Goal: Task Accomplishment & Management: Use online tool/utility

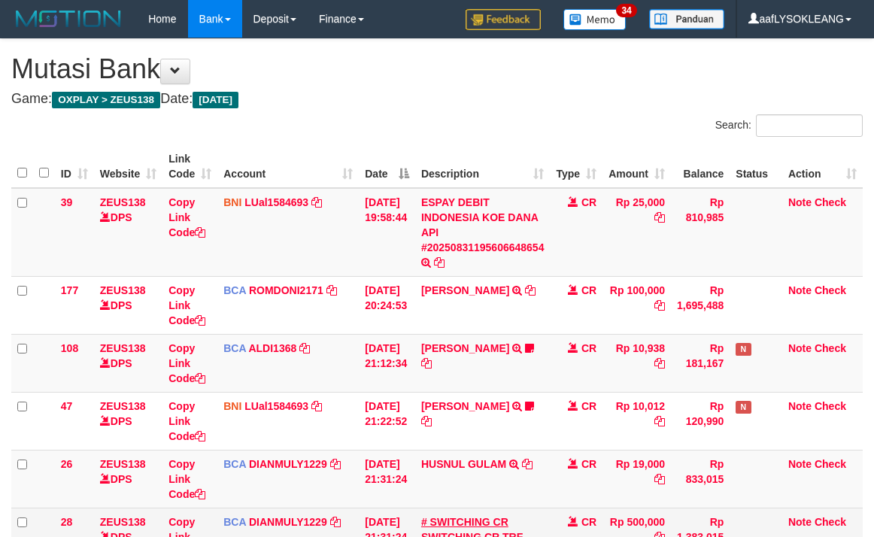
scroll to position [220, 0]
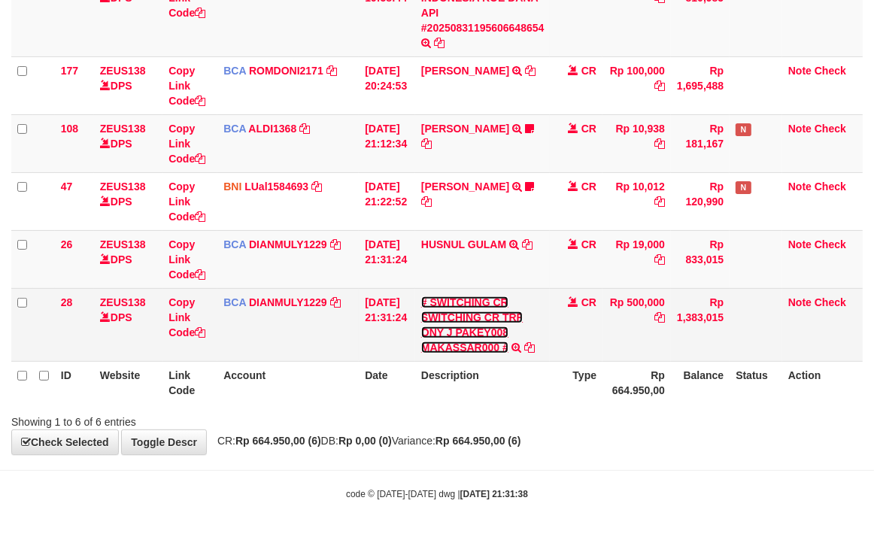
click at [484, 302] on link "# SWITCHING CR SWITCHING CR TRF ONY J PAKEY008 MAKASSAR000 #" at bounding box center [472, 324] width 102 height 57
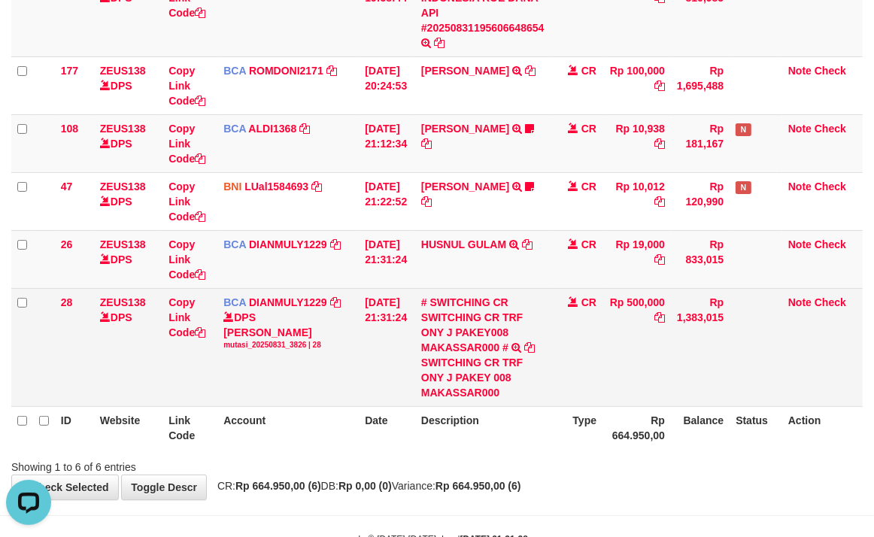
scroll to position [0, 0]
click at [437, 377] on div "SWITCHING CR TRF ONY J PAKEY 008 MAKASSAR000" at bounding box center [482, 377] width 123 height 45
copy div "ONY"
click at [437, 376] on div "SWITCHING CR TRF ONY J PAKEY 008 MAKASSAR000" at bounding box center [482, 377] width 123 height 45
click at [185, 331] on link "Copy Link Code" at bounding box center [186, 317] width 37 height 42
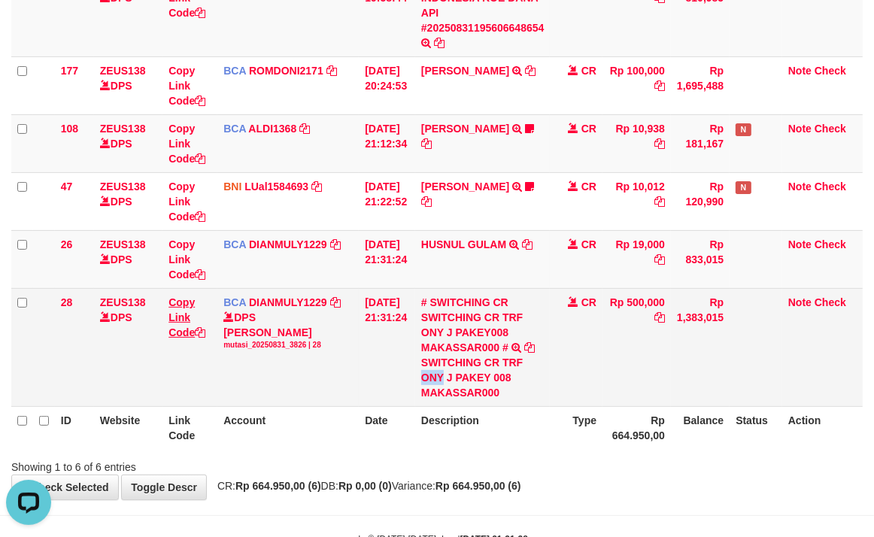
copy div "ONY"
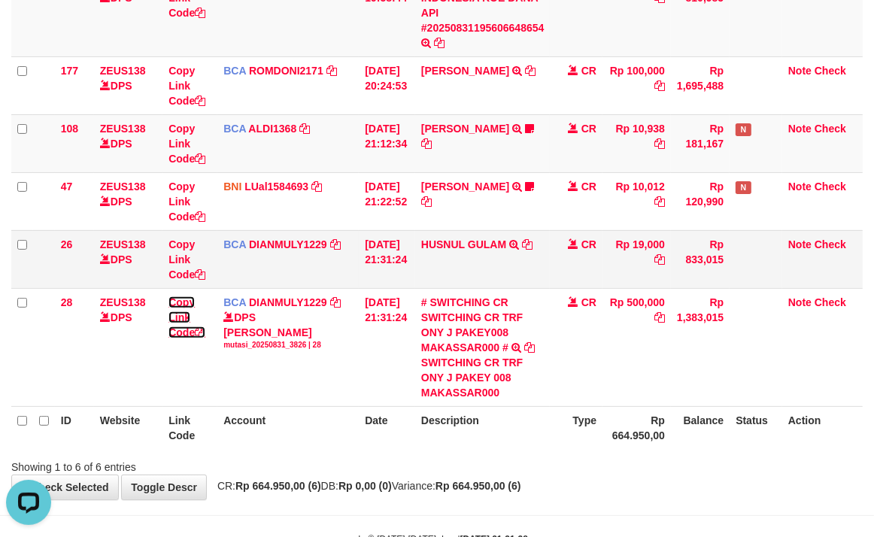
scroll to position [206, 0]
click at [168, 296] on link "Copy Link Code" at bounding box center [186, 317] width 37 height 42
click at [492, 258] on td "HUSNUL GULAM TRSF E-BANKING CR 3108/FTSCY/WS95051 19000.002025083170881224 TRFD…" at bounding box center [482, 259] width 135 height 58
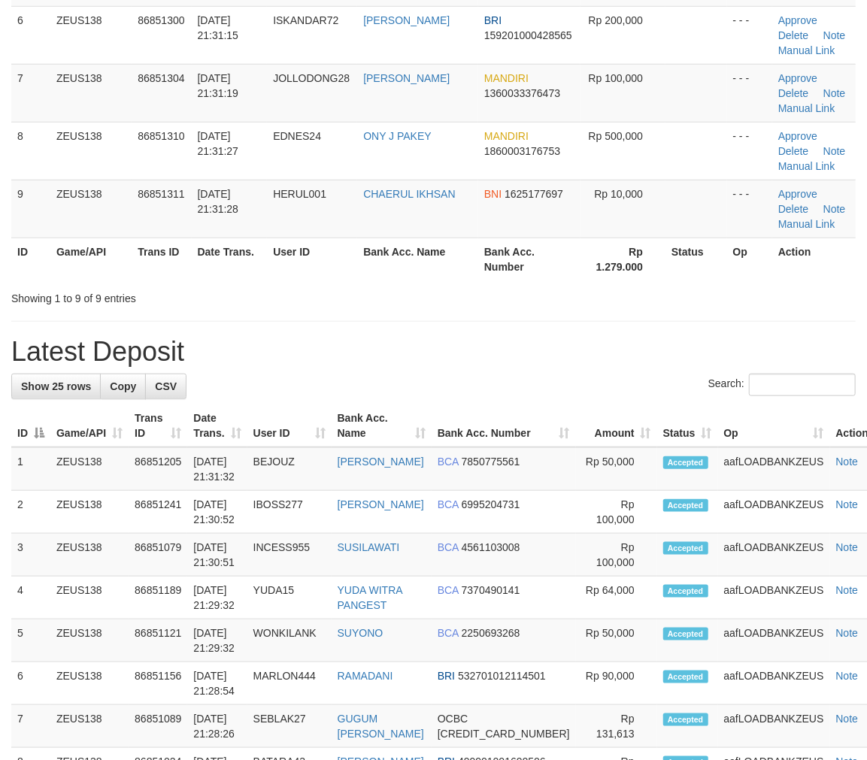
scroll to position [280, 0]
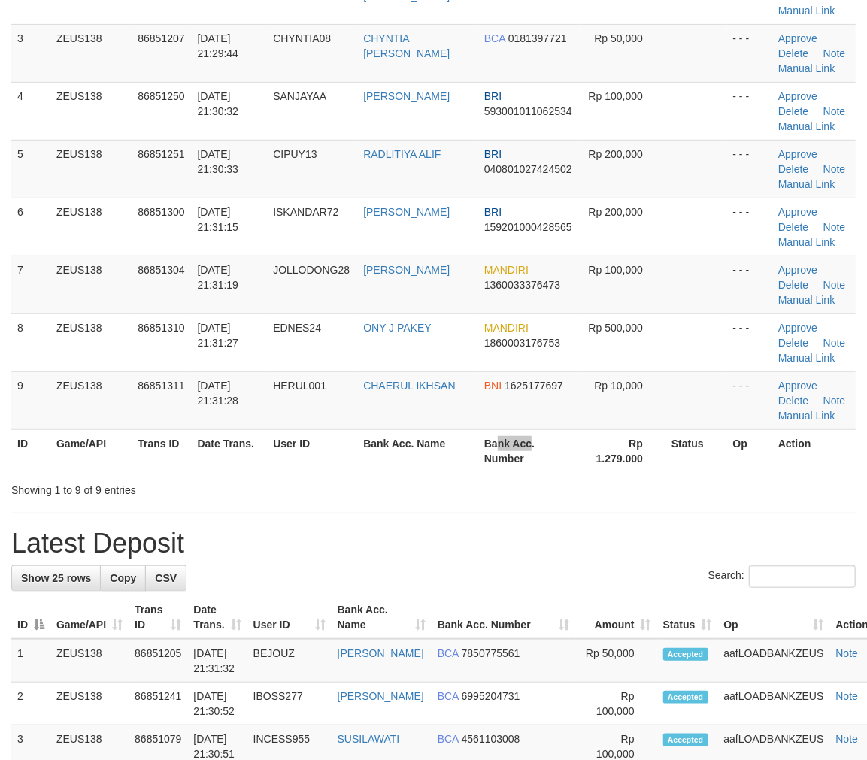
click at [487, 432] on th "Bank Acc. Number" at bounding box center [529, 451] width 102 height 43
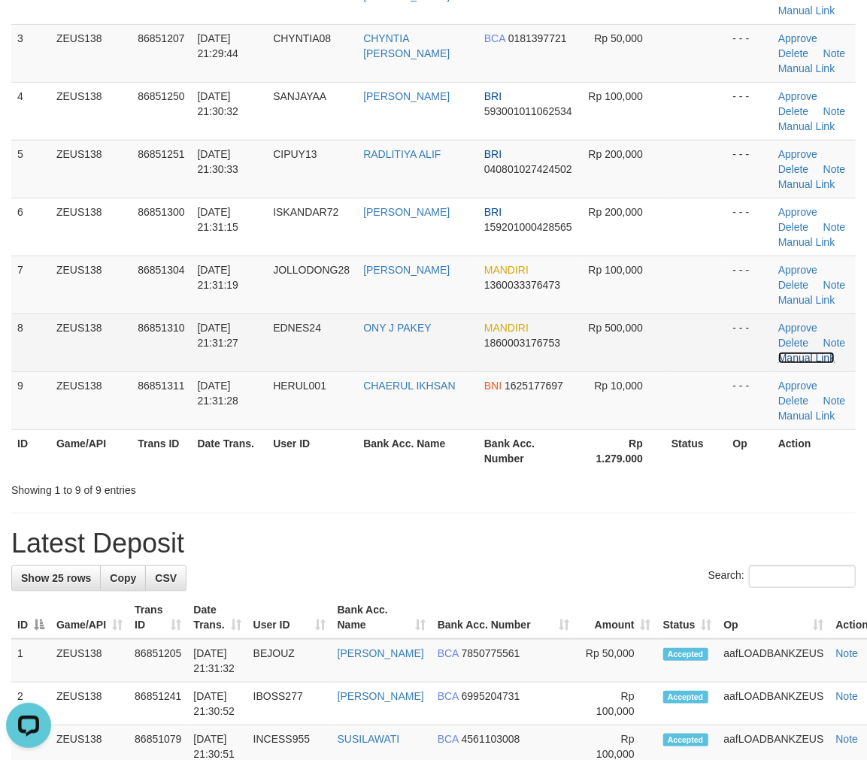
click at [812, 357] on link "Manual Link" at bounding box center [807, 358] width 57 height 12
click at [824, 356] on link "Manual Link" at bounding box center [807, 358] width 57 height 12
click at [581, 331] on td "Rp 500,000" at bounding box center [623, 343] width 85 height 58
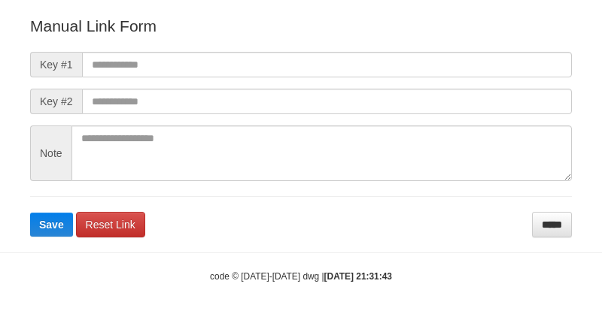
scroll to position [167, 0]
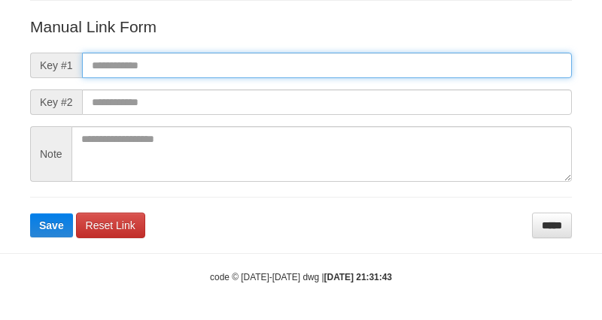
paste input "**********"
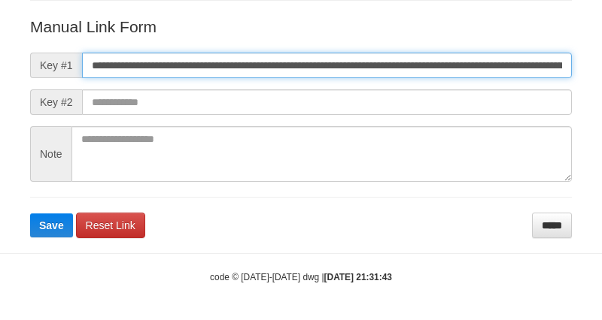
click at [365, 65] on input "**********" at bounding box center [327, 66] width 490 height 26
type input "**********"
click at [30, 214] on button "Save" at bounding box center [51, 226] width 43 height 24
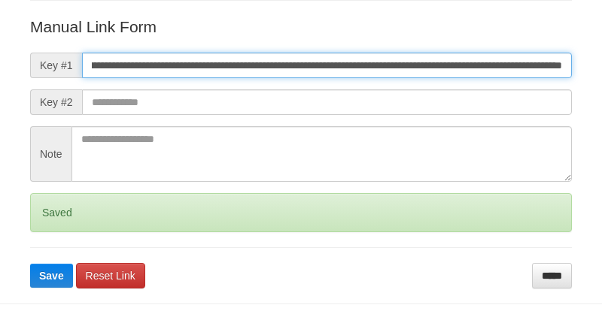
click at [30, 264] on button "Save" at bounding box center [51, 276] width 43 height 24
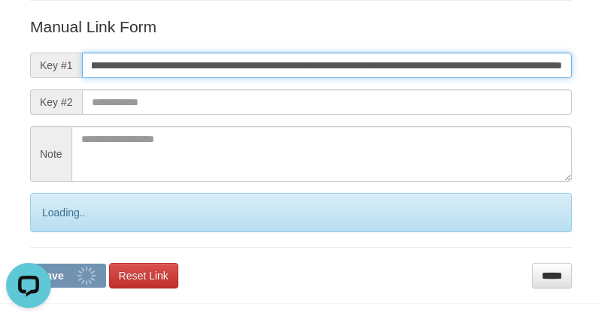
click at [30, 264] on button "Save" at bounding box center [68, 276] width 76 height 24
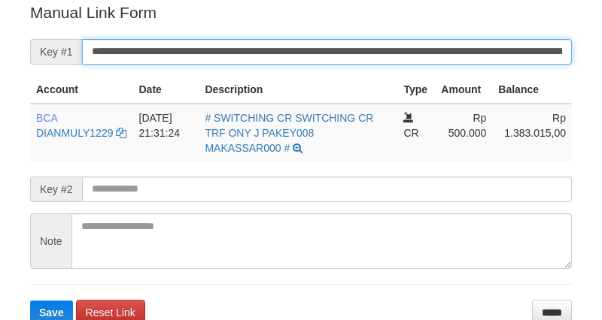
click at [30, 301] on button "Save" at bounding box center [51, 313] width 43 height 24
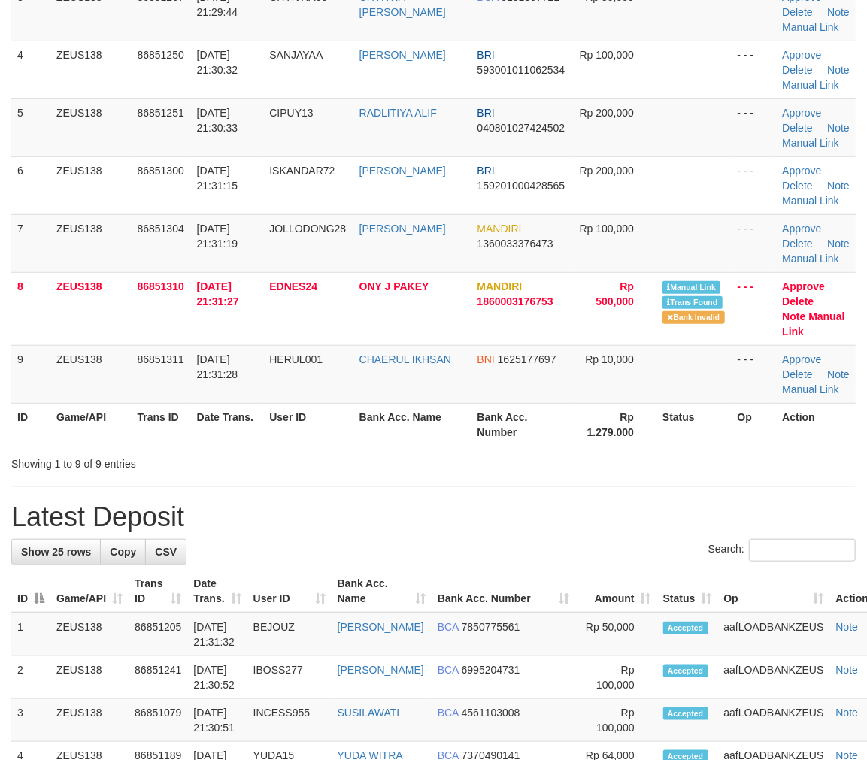
click at [608, 451] on div "Showing 1 to 9 of 9 entries" at bounding box center [433, 461] width 867 height 21
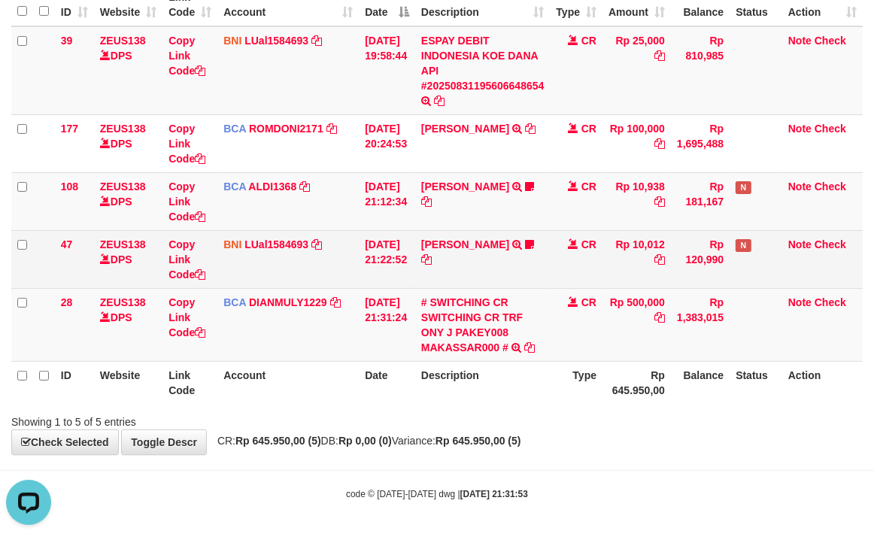
drag, startPoint x: 370, startPoint y: 242, endPoint x: 317, endPoint y: 235, distance: 53.1
click at [372, 243] on td "[DATE] 21:22:52" at bounding box center [387, 259] width 56 height 58
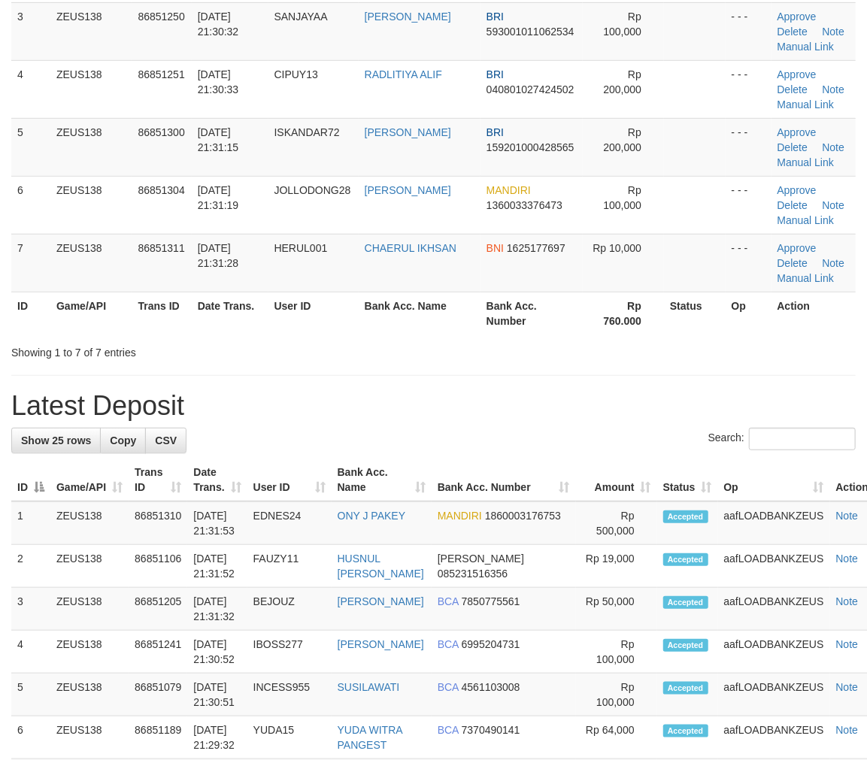
scroll to position [134, 0]
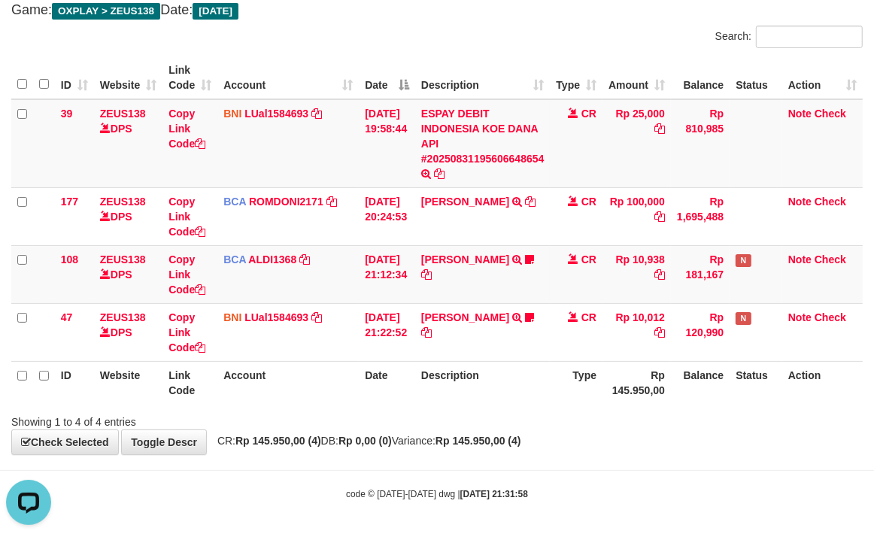
drag, startPoint x: 706, startPoint y: 434, endPoint x: 555, endPoint y: 381, distance: 159.4
click at [686, 427] on div "**********" at bounding box center [437, 202] width 874 height 504
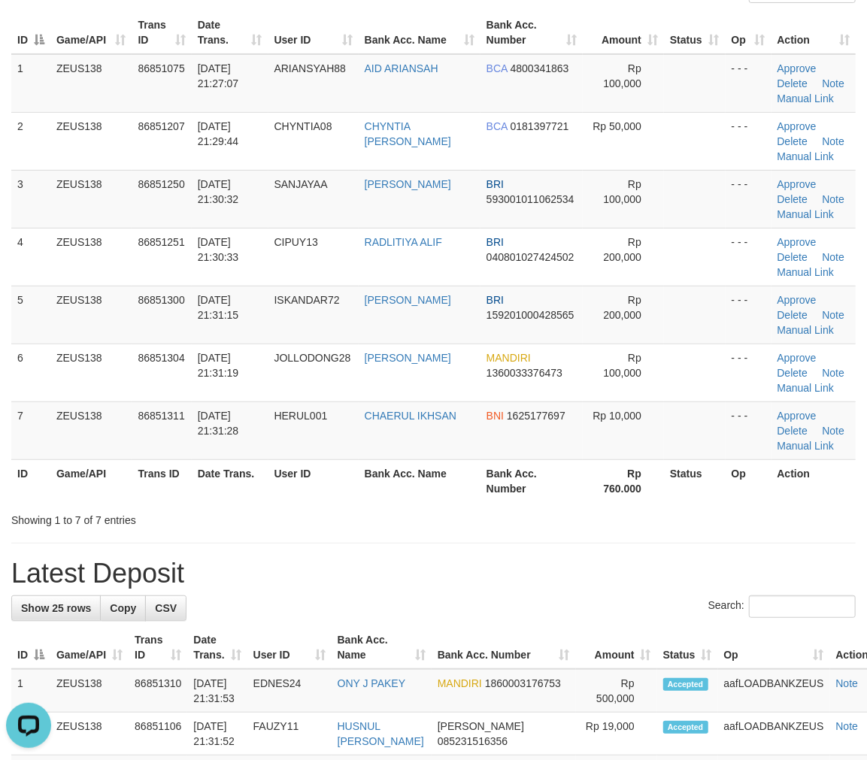
click at [645, 515] on div "Showing 1 to 7 of 7 entries" at bounding box center [433, 517] width 867 height 21
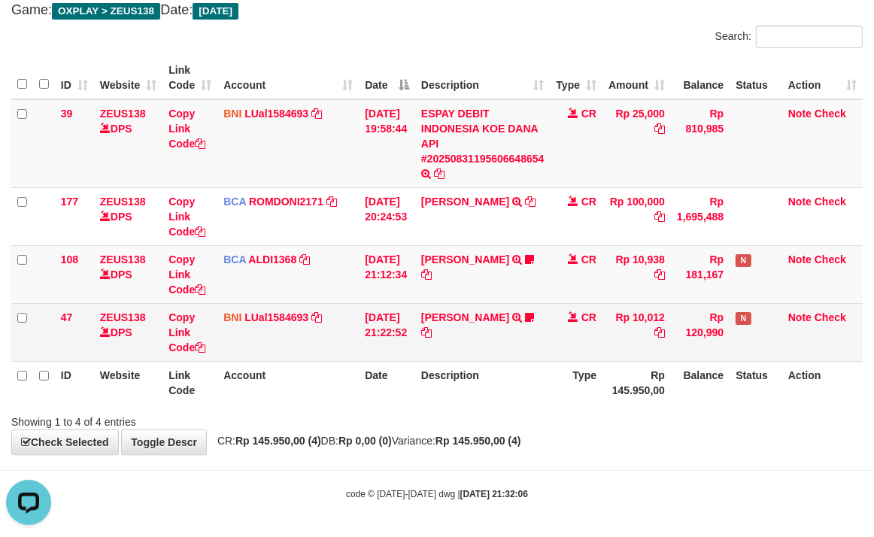
drag, startPoint x: 536, startPoint y: 351, endPoint x: 517, endPoint y: 323, distance: 33.0
click at [524, 324] on td "[PERSON_NAME] TRANSFER DARI SDR [PERSON_NAME] ID Anaksukses01 [URL][DOMAIN_NAME]" at bounding box center [482, 332] width 135 height 58
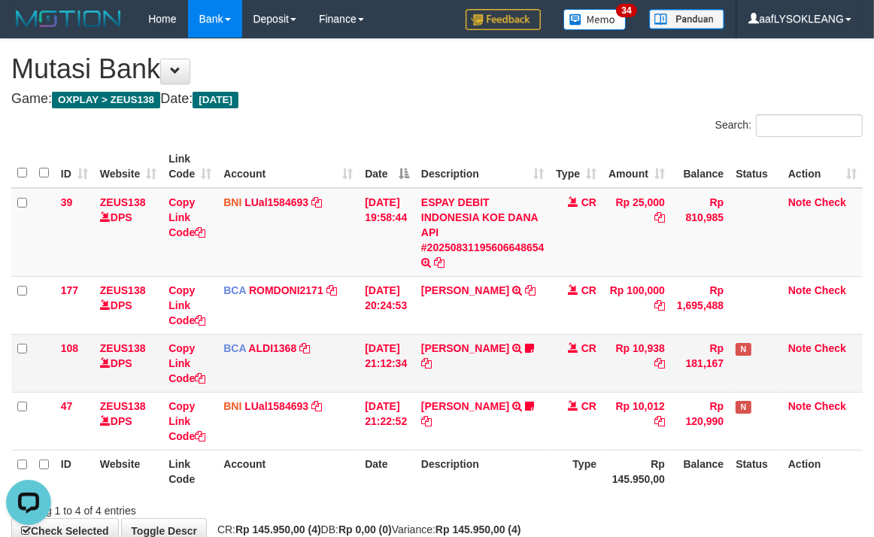
scroll to position [89, 0]
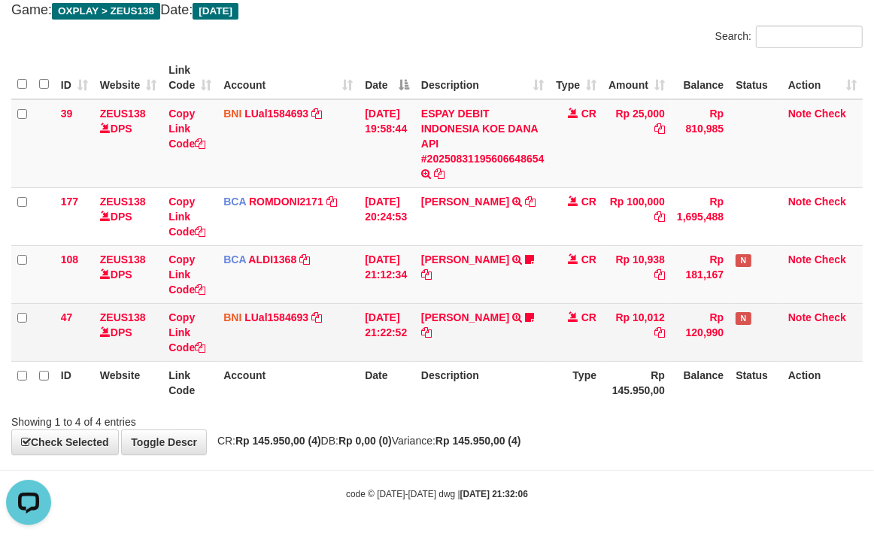
drag, startPoint x: 562, startPoint y: 364, endPoint x: 525, endPoint y: 348, distance: 40.1
click at [545, 354] on table "ID Website Link Code Account Date Description Type Amount Balance Status Action…" at bounding box center [436, 230] width 851 height 348
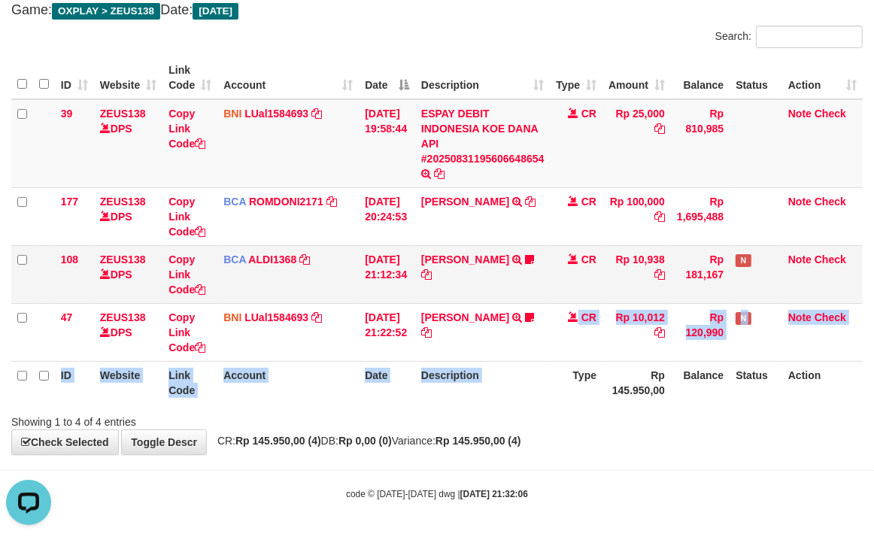
drag, startPoint x: 384, startPoint y: 347, endPoint x: 242, endPoint y: 293, distance: 151.9
click at [366, 332] on td "[DATE] 21:22:52" at bounding box center [387, 332] width 56 height 58
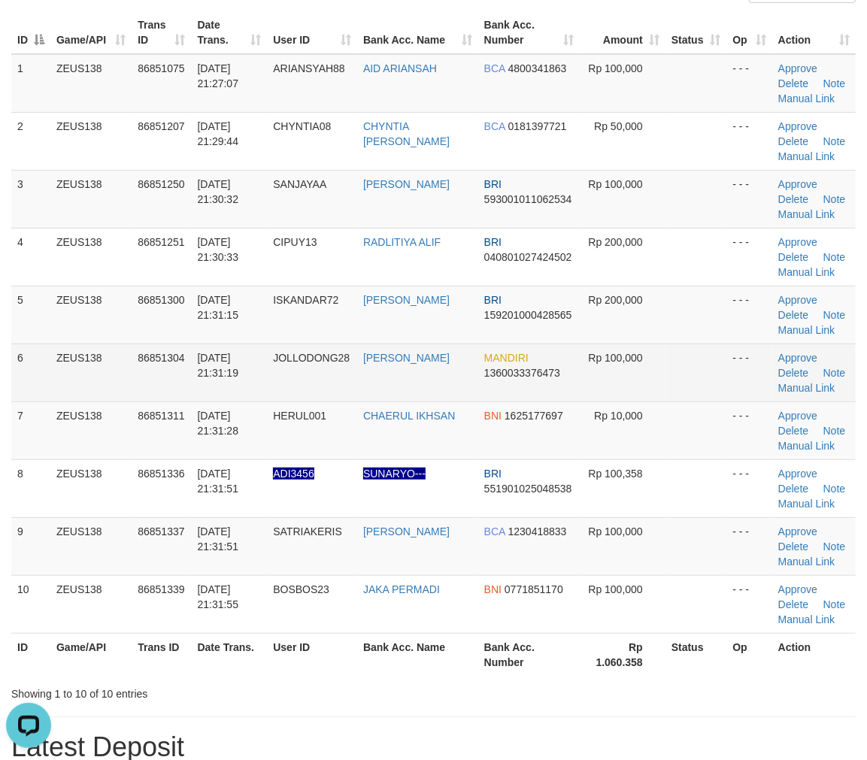
drag, startPoint x: 600, startPoint y: 375, endPoint x: 643, endPoint y: 380, distance: 43.9
click at [603, 372] on td "Rp 100,000" at bounding box center [622, 373] width 85 height 58
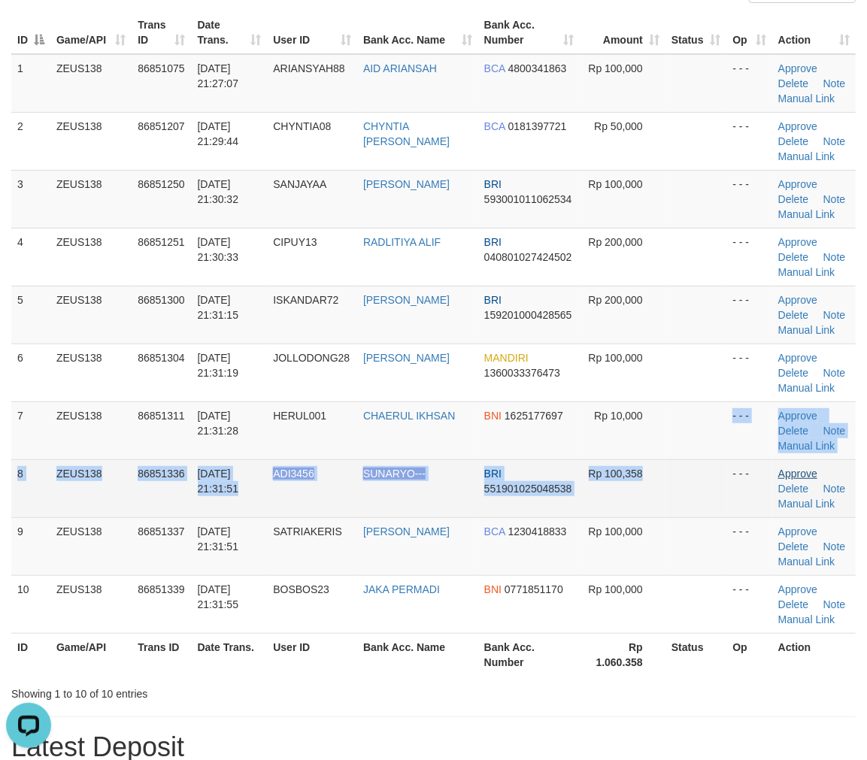
drag, startPoint x: 659, startPoint y: 448, endPoint x: 794, endPoint y: 467, distance: 136.7
click at [687, 451] on tbody "1 ZEUS138 86851075 31/08/2025 21:27:07 ARIANSYAH88 AID ARIANSAH BCA 4800341863 …" at bounding box center [433, 344] width 845 height 580
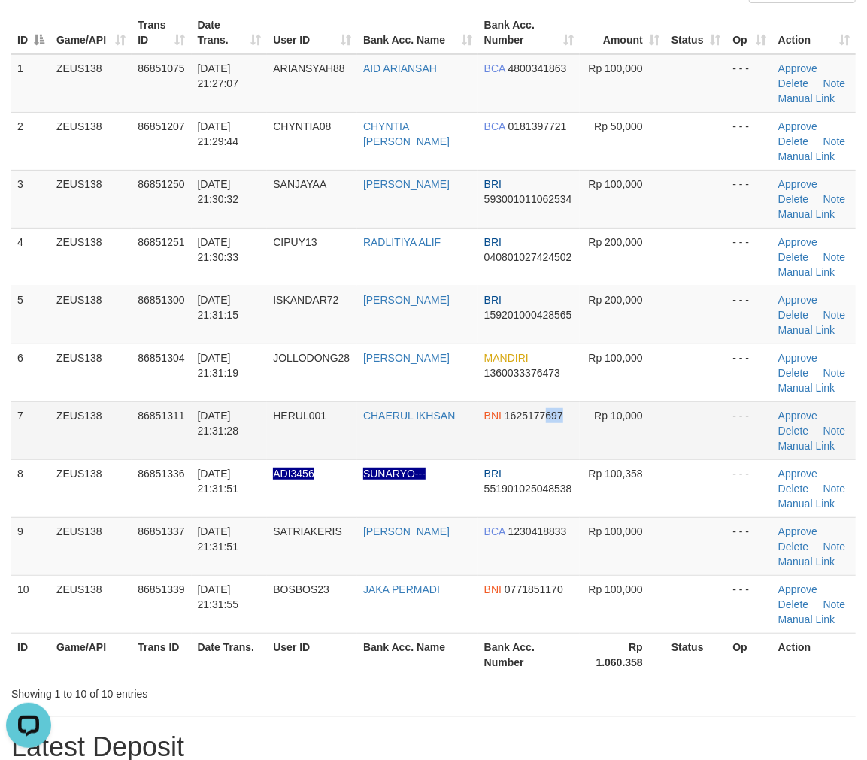
drag, startPoint x: 539, startPoint y: 430, endPoint x: 673, endPoint y: 411, distance: 135.8
click at [548, 419] on td "BNI 1625177697" at bounding box center [529, 431] width 102 height 58
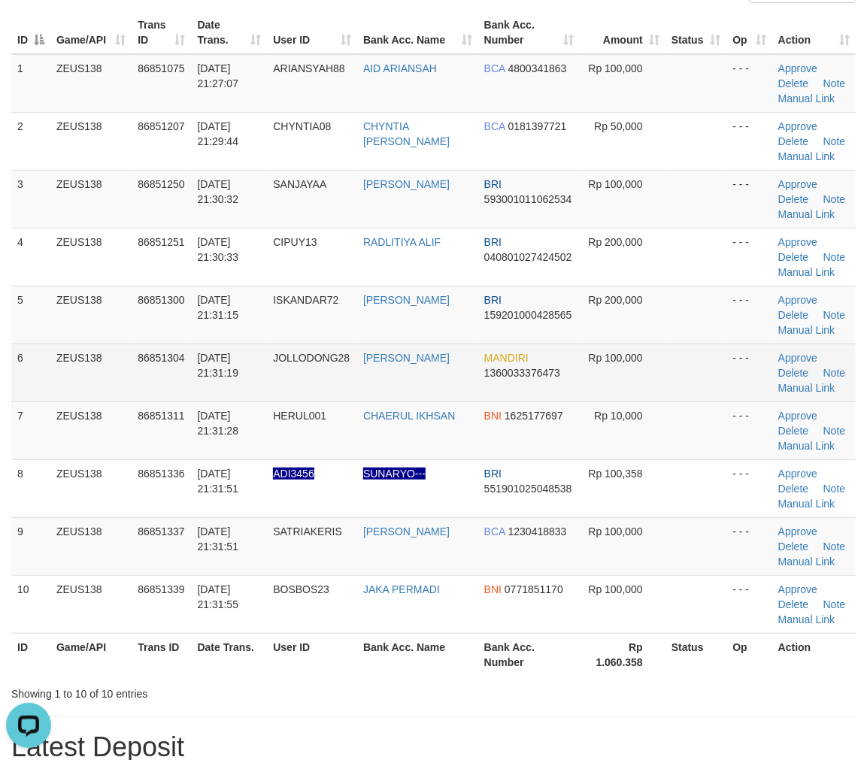
drag, startPoint x: 406, startPoint y: 378, endPoint x: 415, endPoint y: 362, distance: 18.2
click at [403, 361] on td "[PERSON_NAME]" at bounding box center [417, 373] width 121 height 58
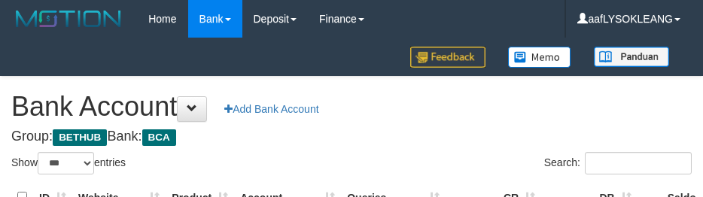
select select "***"
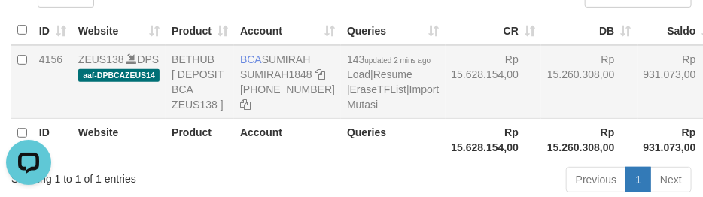
click at [468, 119] on td "Rp 15.628.154,00" at bounding box center [493, 82] width 96 height 74
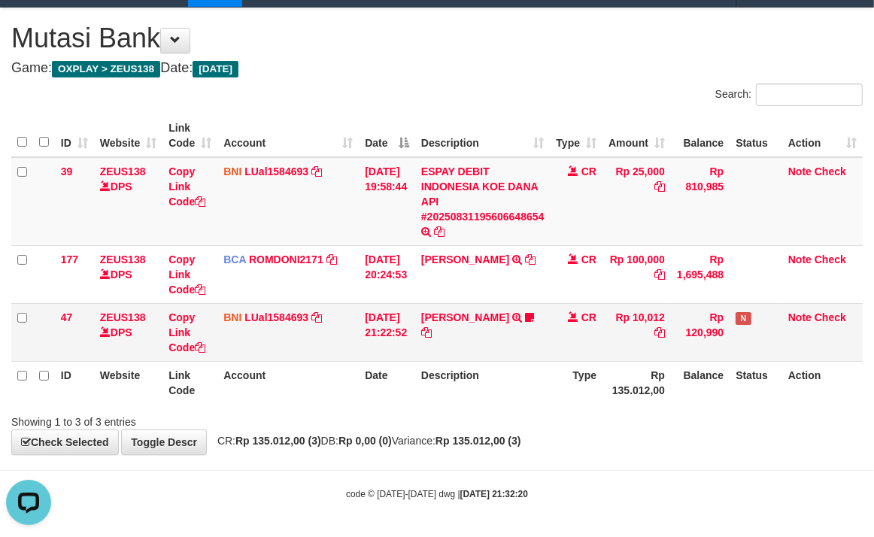
drag, startPoint x: 493, startPoint y: 339, endPoint x: 475, endPoint y: 334, distance: 18.8
click at [492, 335] on td "[PERSON_NAME] TRANSFER DARI SDR [PERSON_NAME] ID Anaksukses01 [URL][DOMAIN_NAME]" at bounding box center [482, 332] width 135 height 58
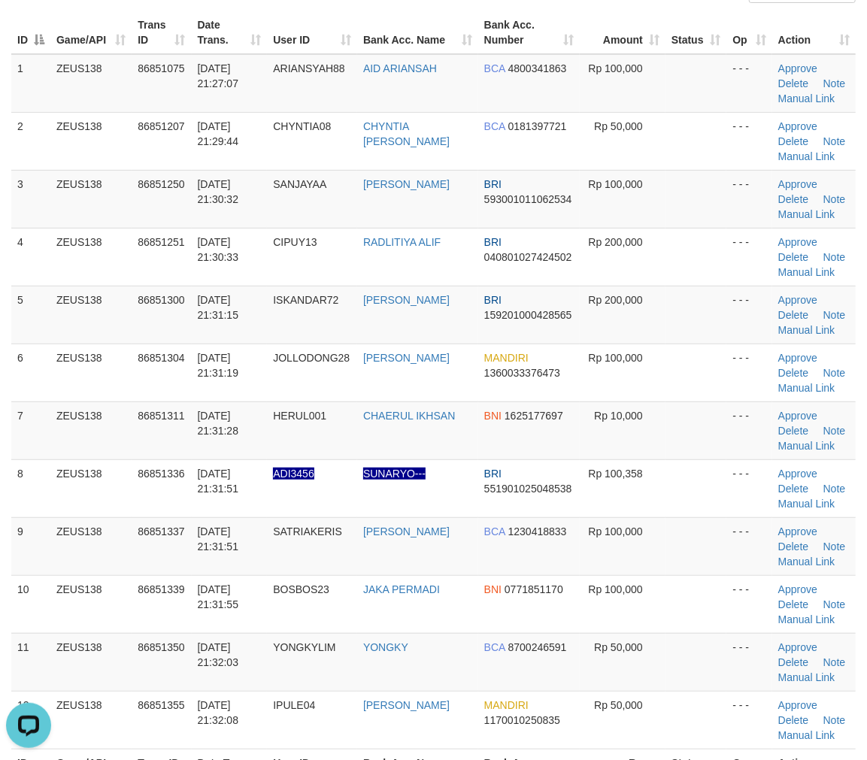
drag, startPoint x: 634, startPoint y: 481, endPoint x: 879, endPoint y: 471, distance: 244.7
click at [649, 475] on td "Rp 100,358" at bounding box center [622, 489] width 85 height 58
drag, startPoint x: 738, startPoint y: 433, endPoint x: 748, endPoint y: 430, distance: 10.2
click at [748, 430] on td "- - -" at bounding box center [749, 431] width 45 height 58
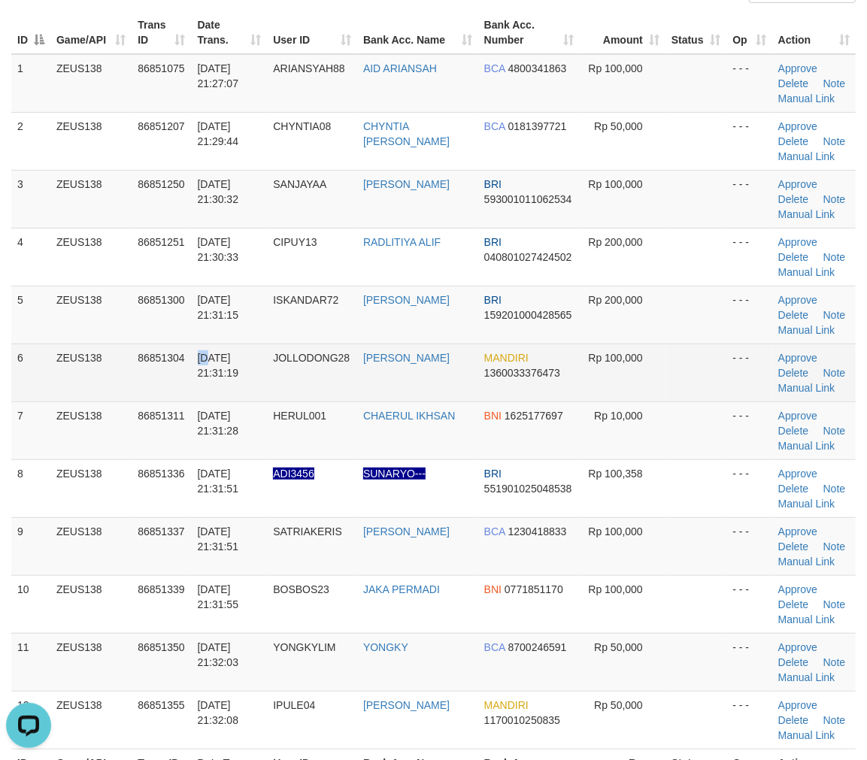
drag, startPoint x: 202, startPoint y: 350, endPoint x: 387, endPoint y: 399, distance: 192.1
click at [230, 363] on td "[DATE] 21:31:19" at bounding box center [230, 373] width 76 height 58
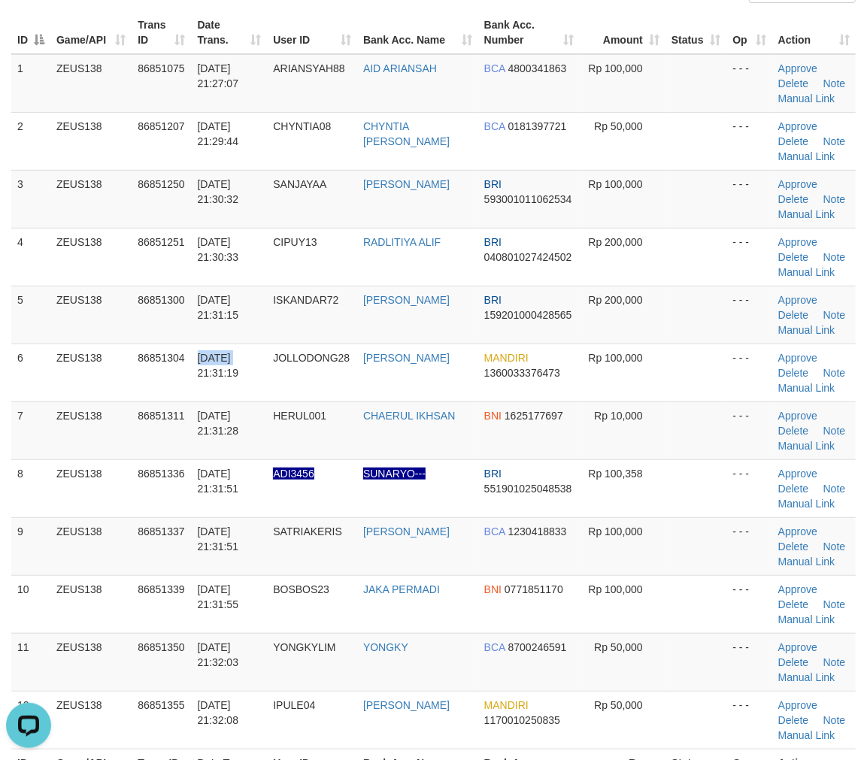
scroll to position [245, 0]
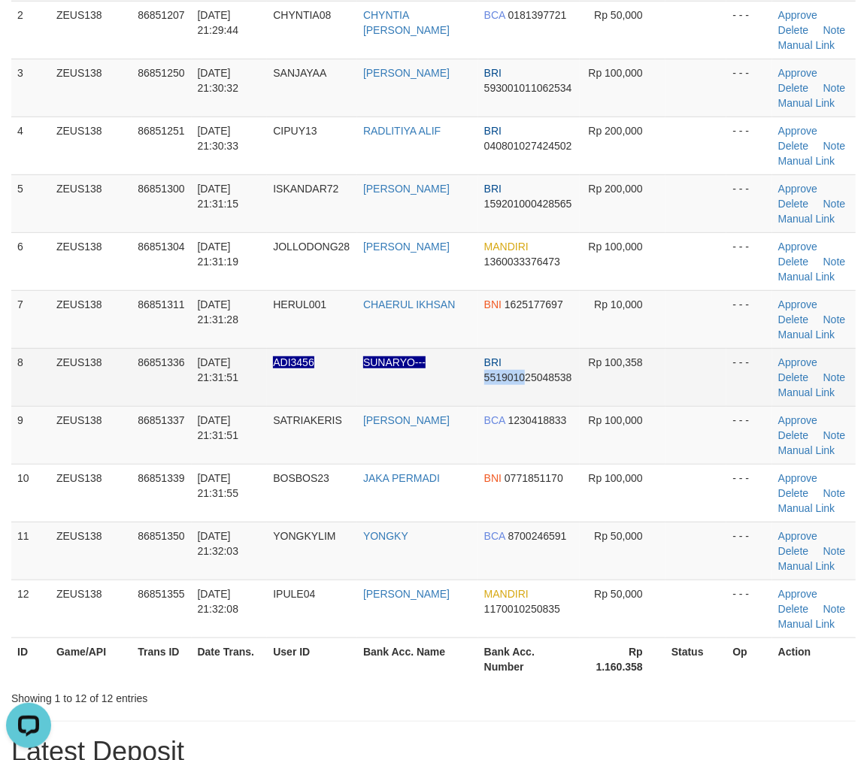
drag, startPoint x: 500, startPoint y: 363, endPoint x: 518, endPoint y: 365, distance: 17.4
click at [516, 365] on td "BRI 551901025048538" at bounding box center [529, 377] width 102 height 58
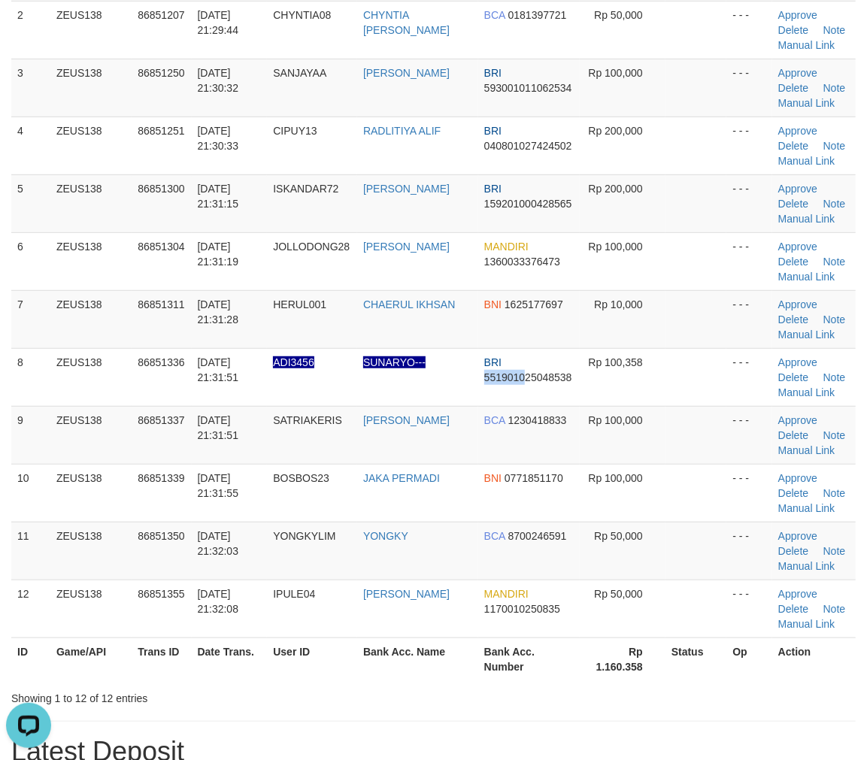
scroll to position [274, 0]
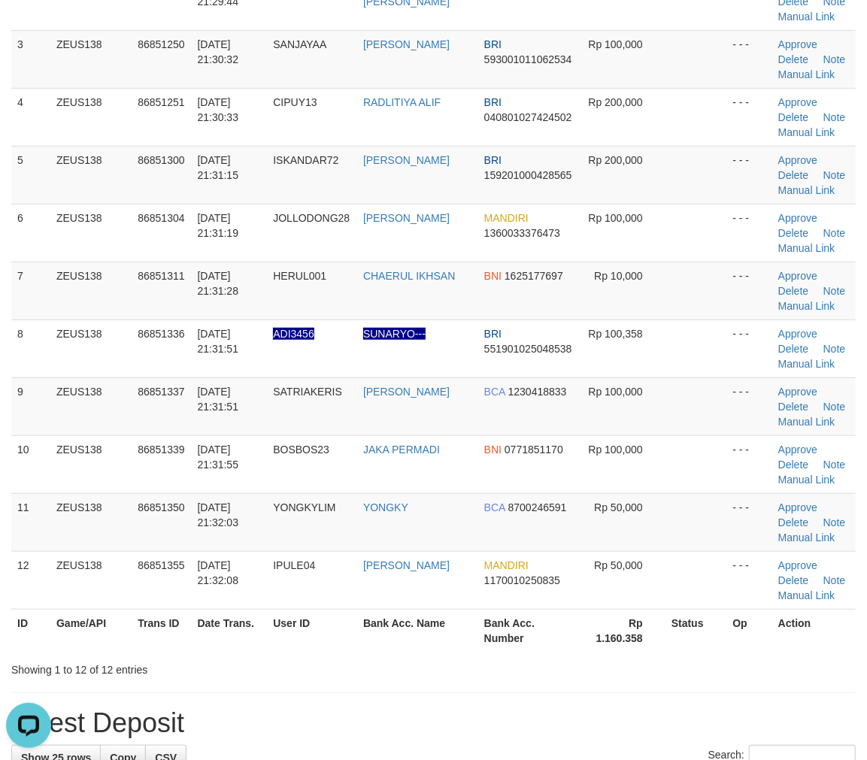
drag, startPoint x: 693, startPoint y: 416, endPoint x: 874, endPoint y: 445, distance: 183.6
click at [736, 417] on tr "9 ZEUS138 86851337 31/08/2025 21:31:51 SATRIAKERIS DEDI KRISTANTO BCA 123041883…" at bounding box center [433, 407] width 845 height 58
drag, startPoint x: 750, startPoint y: 395, endPoint x: 876, endPoint y: 423, distance: 128.7
click at [785, 405] on tr "9 ZEUS138 86851337 31/08/2025 21:31:51 SATRIAKERIS DEDI KRISTANTO BCA 123041883…" at bounding box center [433, 407] width 845 height 58
drag, startPoint x: 728, startPoint y: 432, endPoint x: 876, endPoint y: 448, distance: 148.3
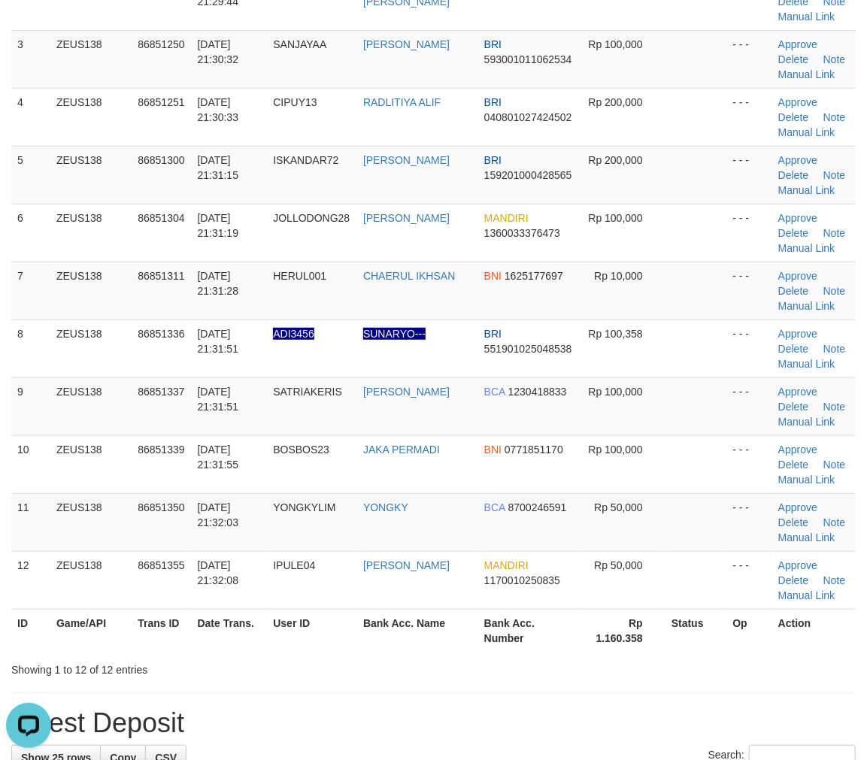
click at [747, 433] on td "- - -" at bounding box center [749, 407] width 45 height 58
drag, startPoint x: 505, startPoint y: 390, endPoint x: 514, endPoint y: 387, distance: 9.5
click at [512, 388] on span "1230418833" at bounding box center [537, 392] width 59 height 12
copy span "12"
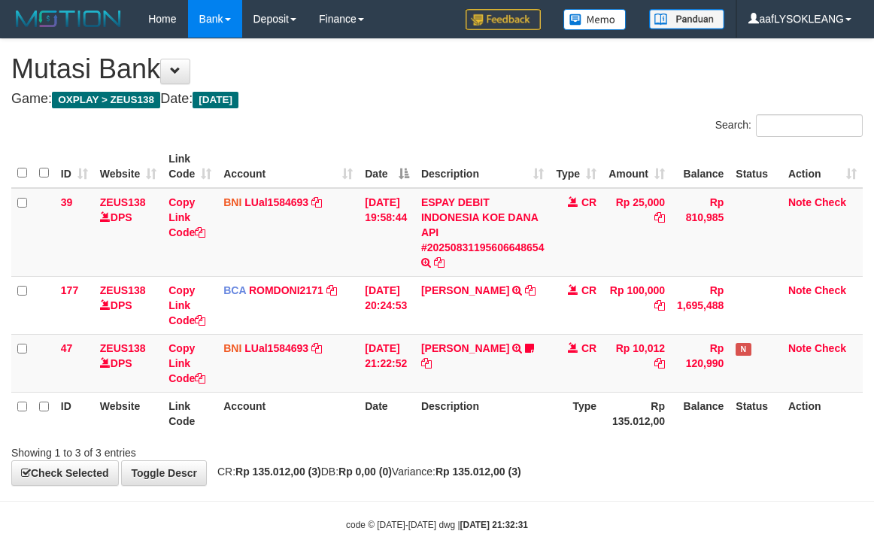
scroll to position [31, 0]
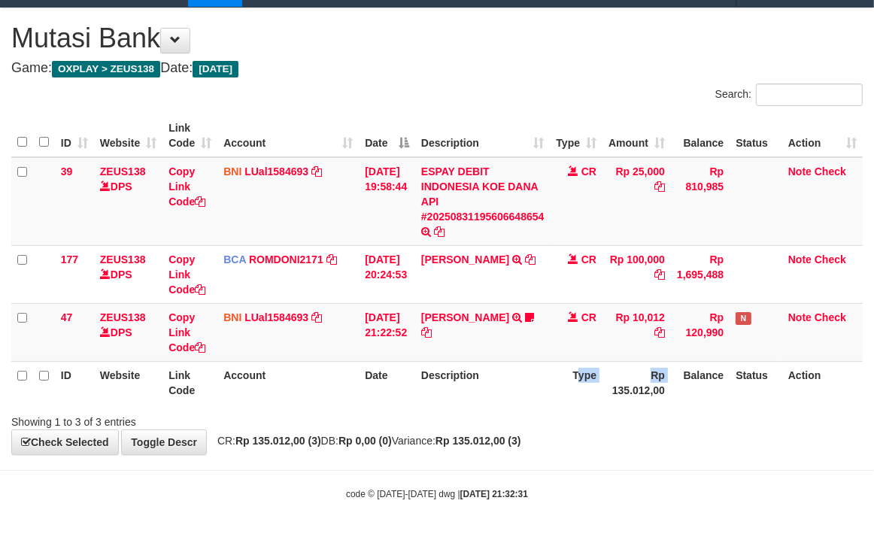
drag, startPoint x: 588, startPoint y: 379, endPoint x: 590, endPoint y: 364, distance: 15.2
click at [588, 372] on tr "ID Website Link Code Account Date Description Type Rp 135.012,00 Balance Status…" at bounding box center [436, 382] width 851 height 43
drag, startPoint x: 812, startPoint y: 393, endPoint x: 777, endPoint y: 387, distance: 35.7
click at [795, 390] on th "Action" at bounding box center [822, 382] width 80 height 43
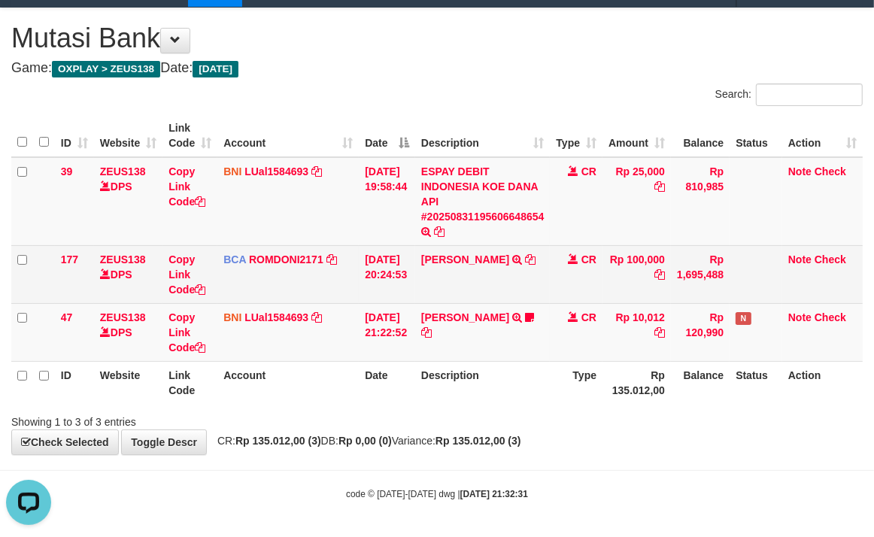
drag, startPoint x: 269, startPoint y: 287, endPoint x: 245, endPoint y: 279, distance: 25.5
click at [268, 287] on td "BCA ROMDONI2171 DPS ROMDONI mutasi_20250831_3611 | 177 mutasi_20250831_3611 | 1…" at bounding box center [287, 274] width 141 height 58
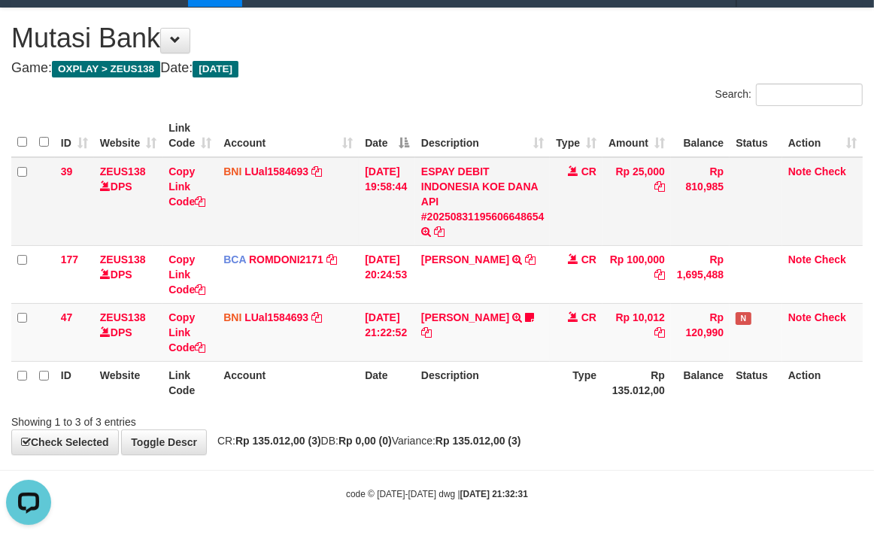
drag, startPoint x: 463, startPoint y: 334, endPoint x: 39, endPoint y: 202, distance: 443.7
click at [457, 332] on td "ANTOK FITRIANTO TRANSFER DARI SDR ANTOK FITRIANTO ID Anaksukses01 https://prnt.…" at bounding box center [482, 332] width 135 height 58
drag, startPoint x: 387, startPoint y: 321, endPoint x: 366, endPoint y: 312, distance: 22.2
click at [385, 320] on td "[DATE] 21:22:52" at bounding box center [387, 332] width 56 height 58
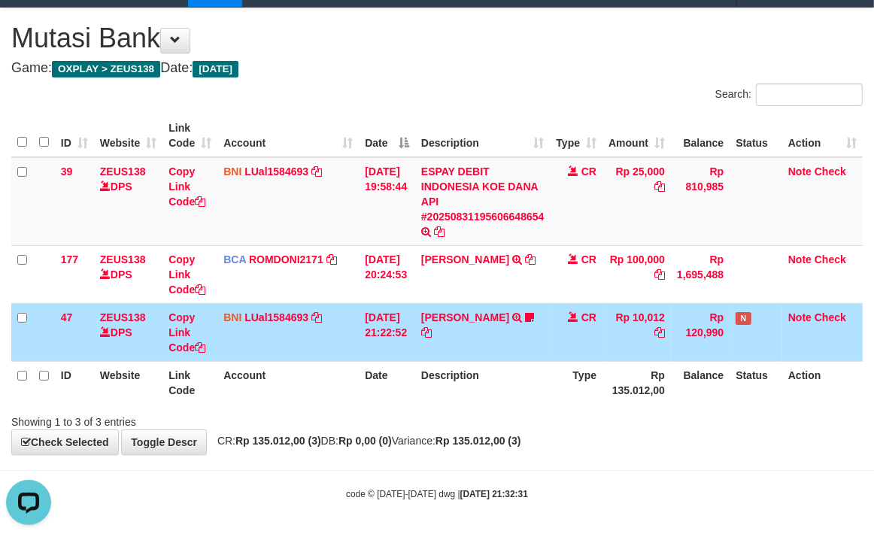
drag, startPoint x: 694, startPoint y: 323, endPoint x: 650, endPoint y: 307, distance: 47.4
click at [672, 313] on tr "47 ZEUS138 DPS Copy Link Code BNI LUal1584693 DPS [PERSON_NAME] mutasi_20250831…" at bounding box center [436, 332] width 851 height 58
drag, startPoint x: 446, startPoint y: 363, endPoint x: 4, endPoint y: 238, distance: 459.4
click at [441, 361] on th "Description" at bounding box center [482, 382] width 135 height 43
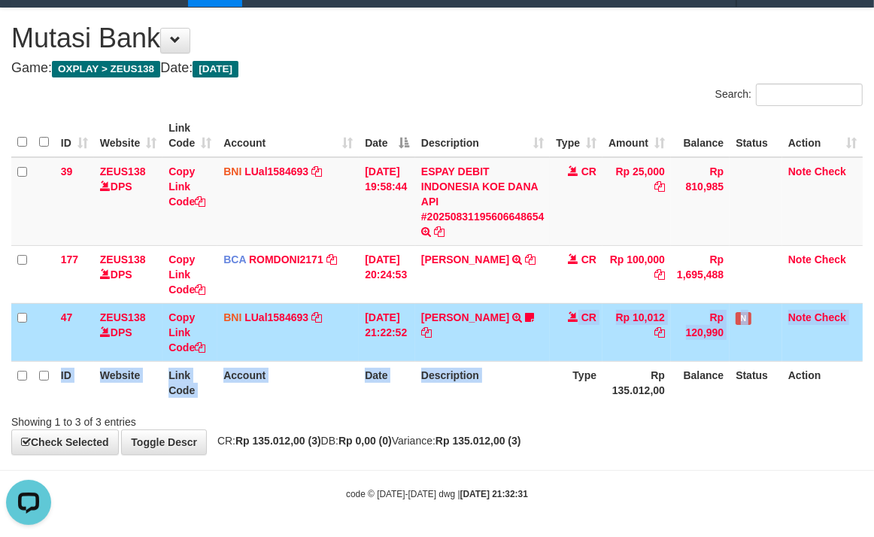
drag, startPoint x: 576, startPoint y: 384, endPoint x: 545, endPoint y: 357, distance: 40.5
click at [546, 358] on table "ID Website Link Code Account Date Description Type Amount Balance Status Action…" at bounding box center [436, 259] width 851 height 290
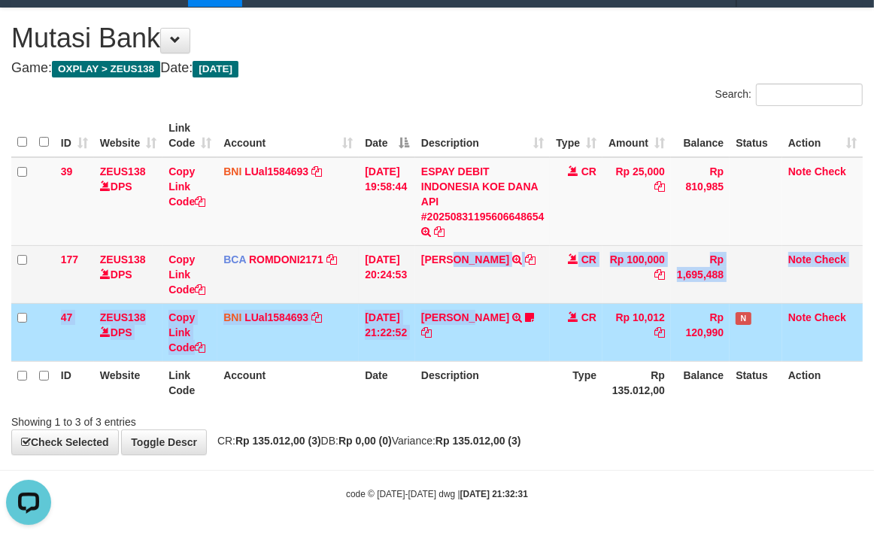
drag, startPoint x: 482, startPoint y: 302, endPoint x: 465, endPoint y: 293, distance: 19.5
click at [465, 293] on tbody "39 ZEUS138 DPS Copy Link Code BNI LUal1584693 DPS LUCKY ALAMSYAH mutasi_2025083…" at bounding box center [436, 259] width 851 height 205
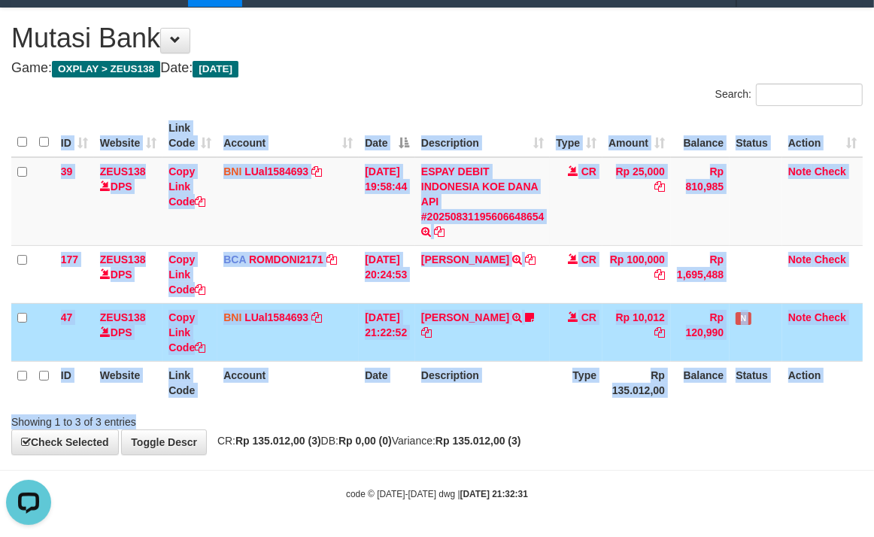
drag, startPoint x: 667, startPoint y: 414, endPoint x: 647, endPoint y: 402, distance: 24.0
click at [649, 403] on div "Search: ID Website Link Code Account Date Description Type Amount Balance Statu…" at bounding box center [436, 256] width 851 height 346
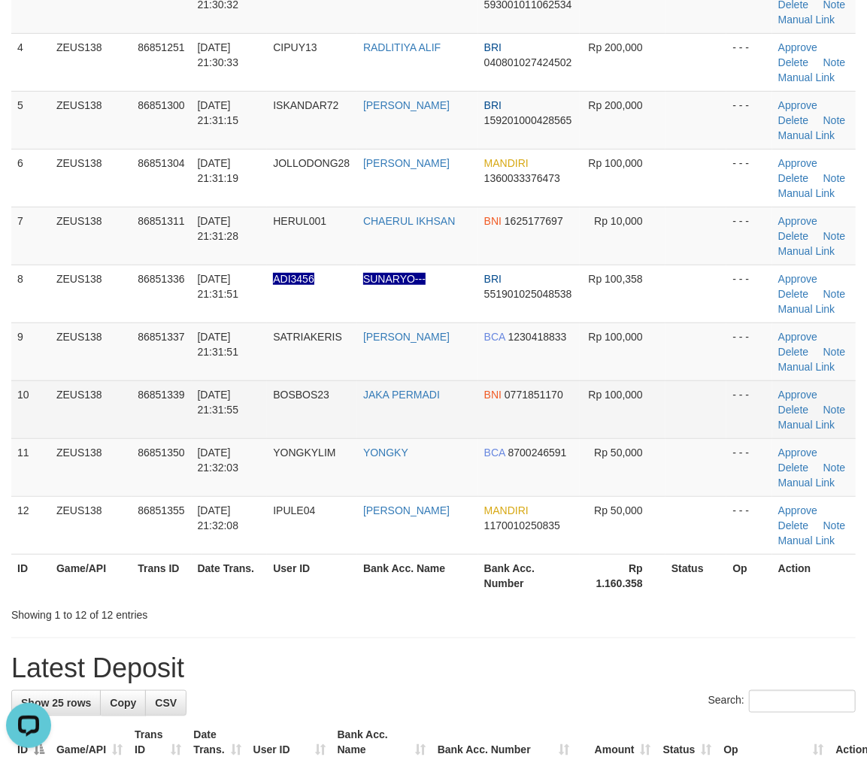
click at [543, 414] on td "BNI 0771851170" at bounding box center [529, 410] width 102 height 58
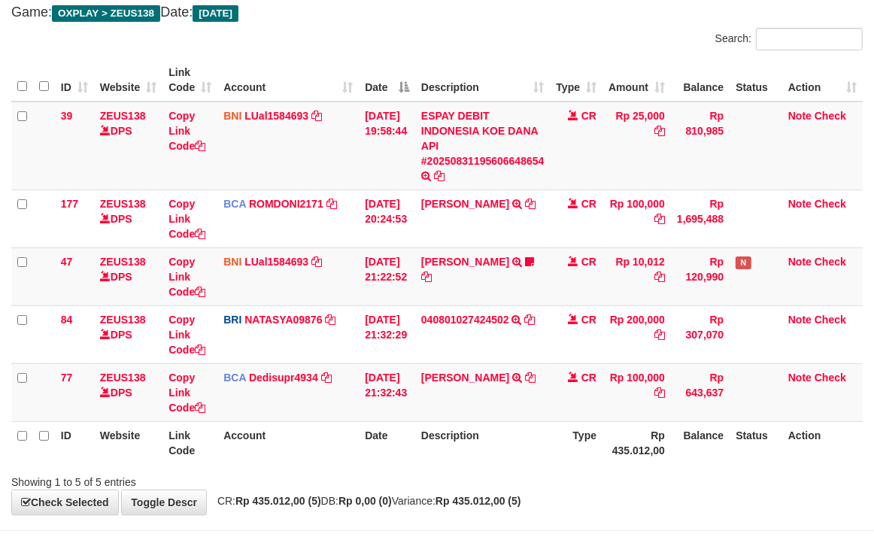
scroll to position [147, 0]
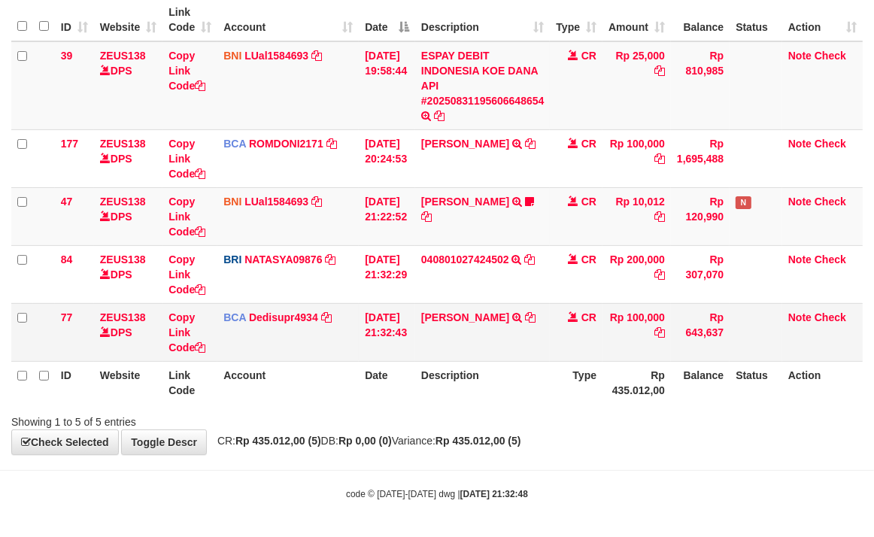
drag, startPoint x: 527, startPoint y: 393, endPoint x: 410, endPoint y: 354, distance: 123.0
click at [523, 392] on th "Description" at bounding box center [482, 382] width 135 height 43
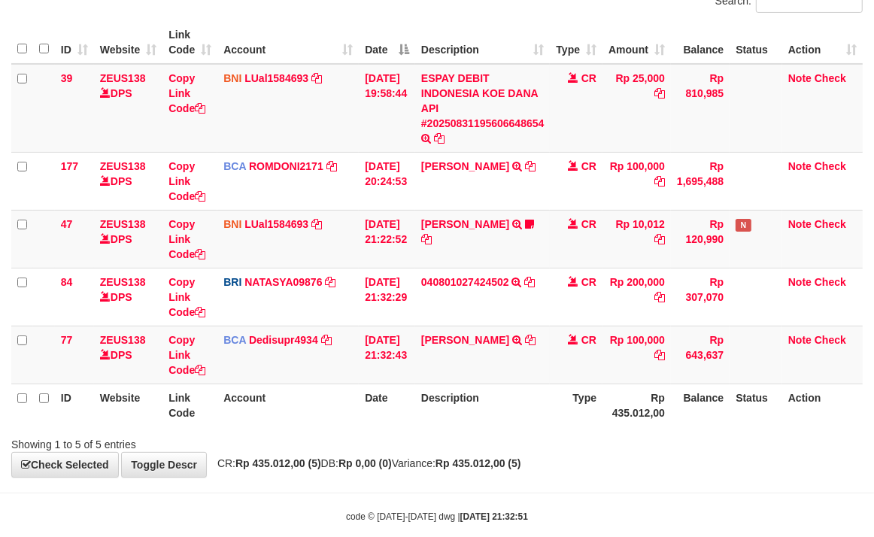
scroll to position [147, 0]
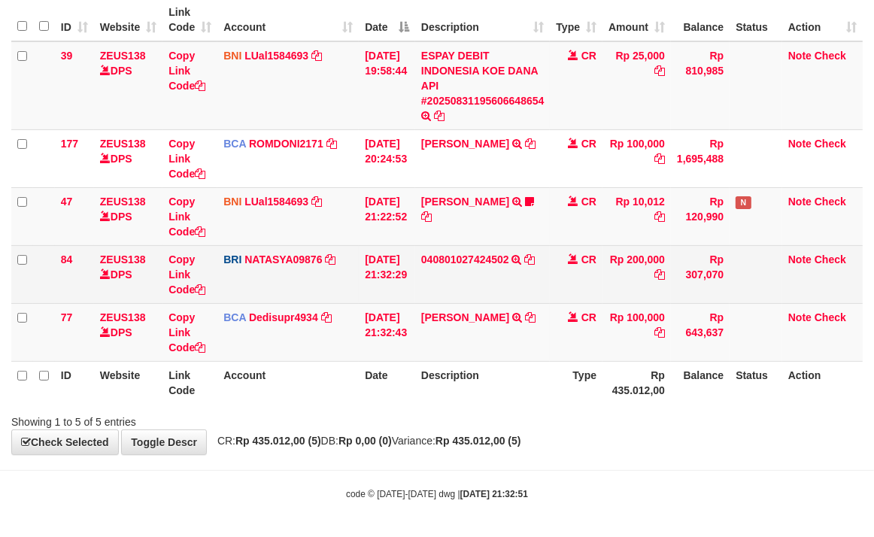
click at [479, 275] on td "040801027424502 TRANSFER NBMB 040801027424502 TO [PERSON_NAME]" at bounding box center [482, 274] width 135 height 58
click at [480, 274] on td "040801027424502 TRANSFER NBMB 040801027424502 TO SITI NURLITA SAPITRI" at bounding box center [482, 274] width 135 height 58
copy link "040801027424502"
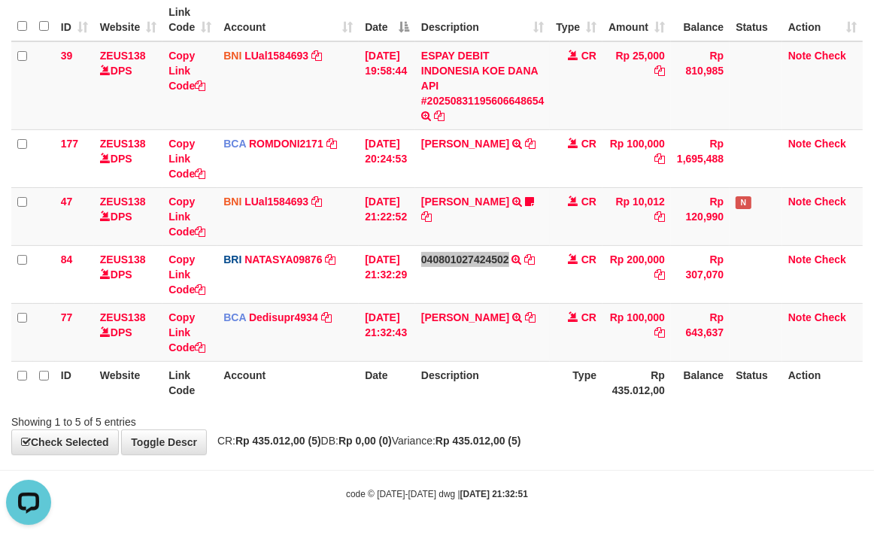
scroll to position [0, 0]
click at [117, 203] on tr "47 ZEUS138 DPS Copy Link Code BNI LUal1584693 DPS LUCKY ALAMSYAH mutasi_2025083…" at bounding box center [436, 216] width 851 height 58
drag, startPoint x: 445, startPoint y: 341, endPoint x: 448, endPoint y: 328, distance: 13.0
click at [447, 334] on td "DEDI KRISTANTO TRSF E-BANKING CR 3108/FTSCY/WS95031 100000.00DEDI KRISTANTO" at bounding box center [482, 332] width 135 height 58
drag, startPoint x: 569, startPoint y: 390, endPoint x: 538, endPoint y: 371, distance: 36.8
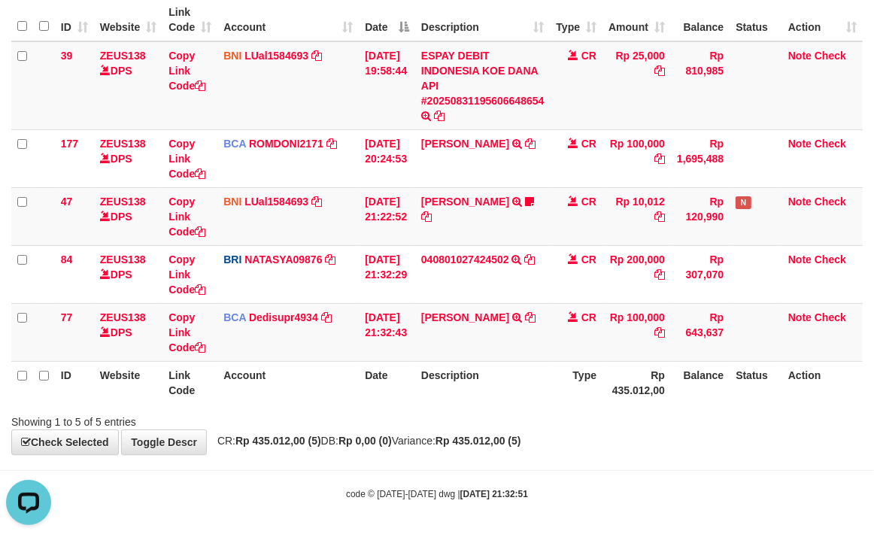
click at [545, 373] on tr "ID Website Link Code Account Date Description Type Rp 435.012,00 Balance Status…" at bounding box center [436, 382] width 851 height 43
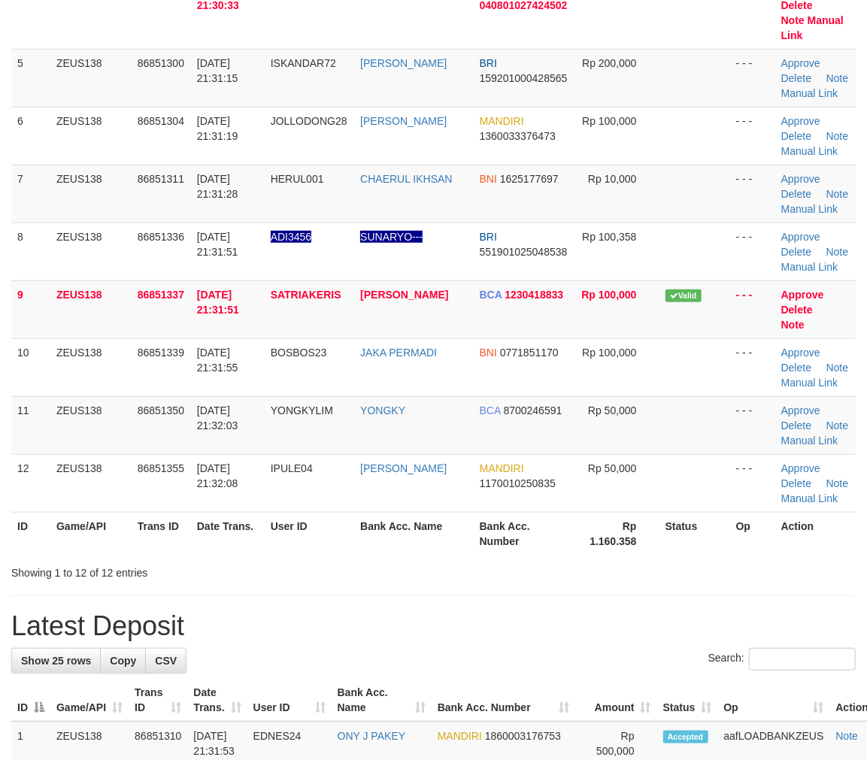
click at [565, 512] on th "Bank Acc. Number" at bounding box center [525, 533] width 102 height 43
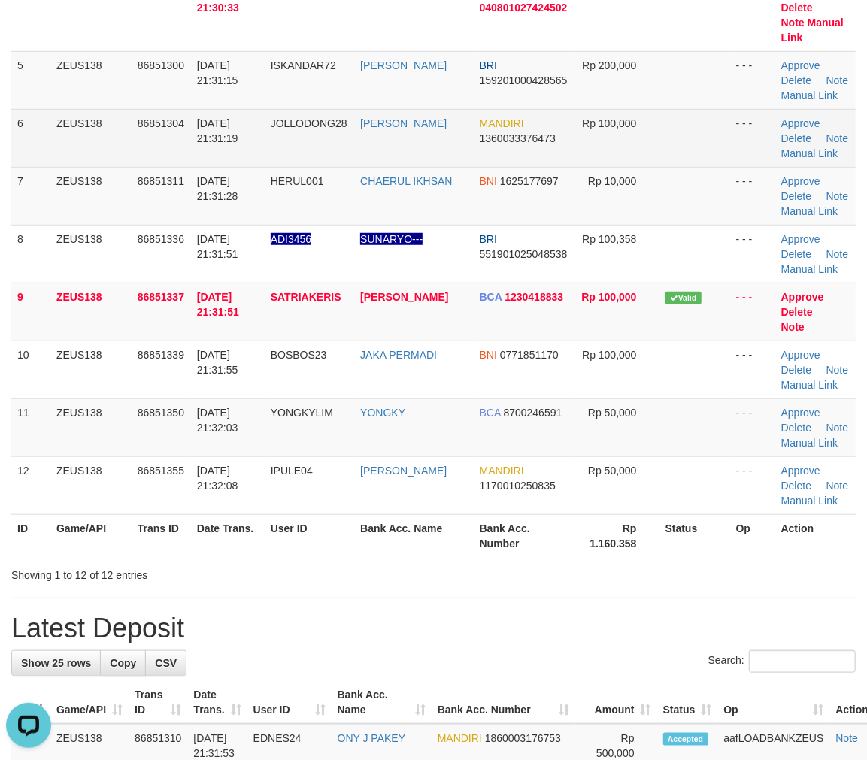
scroll to position [272, 0]
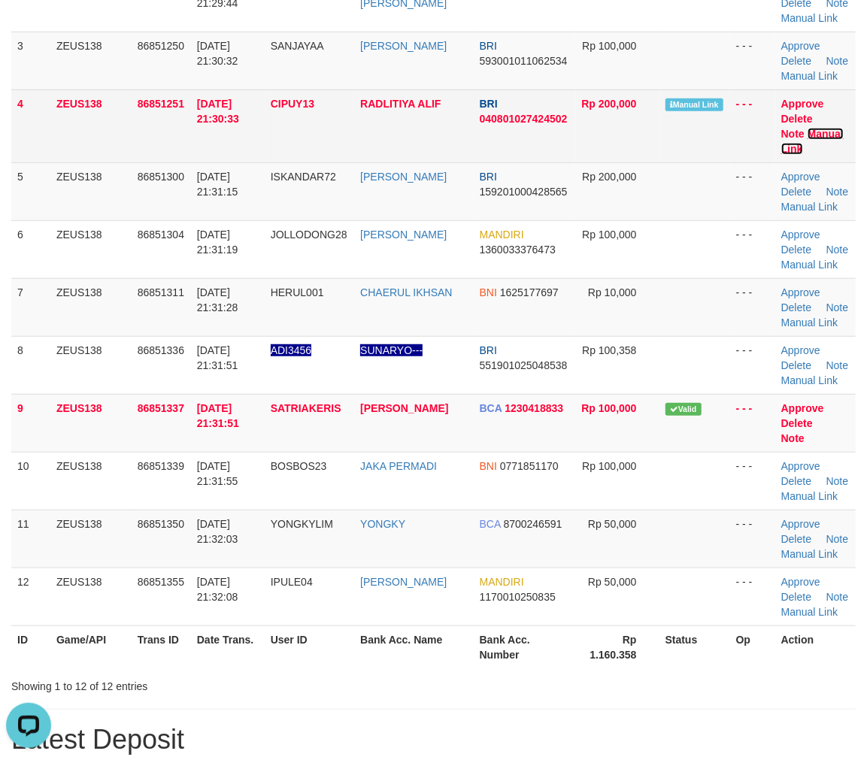
click at [812, 129] on link "Manual Link" at bounding box center [813, 141] width 62 height 27
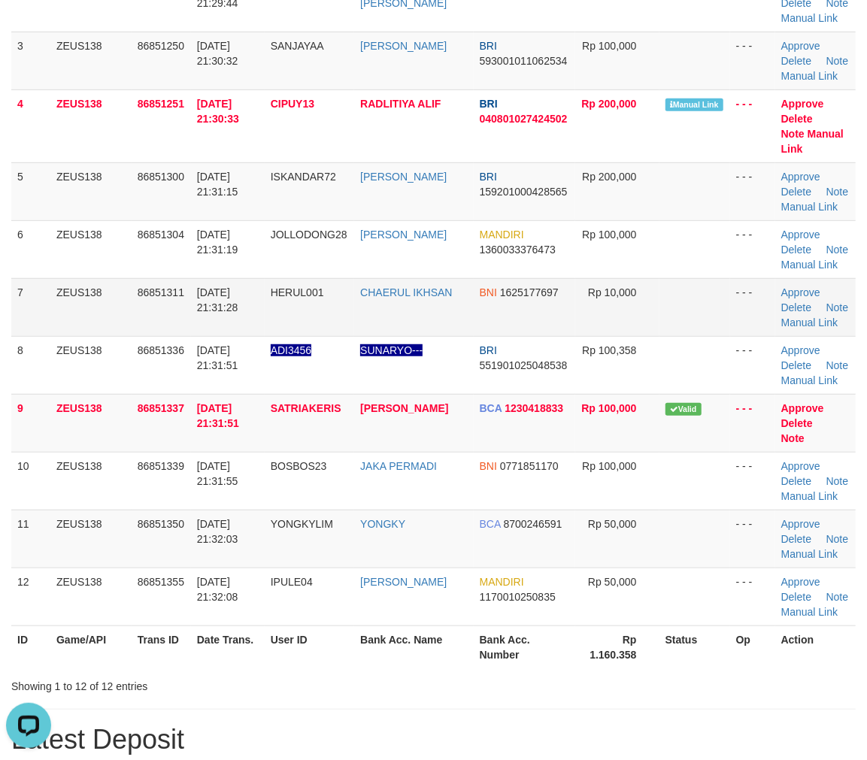
drag, startPoint x: 427, startPoint y: 286, endPoint x: 549, endPoint y: 311, distance: 125.2
click at [520, 306] on tr "7 ZEUS138 86851311 31/08/2025 21:31:28 HERUL001 CHAERUL IKHSAN BNI 1625177697 R…" at bounding box center [433, 307] width 845 height 58
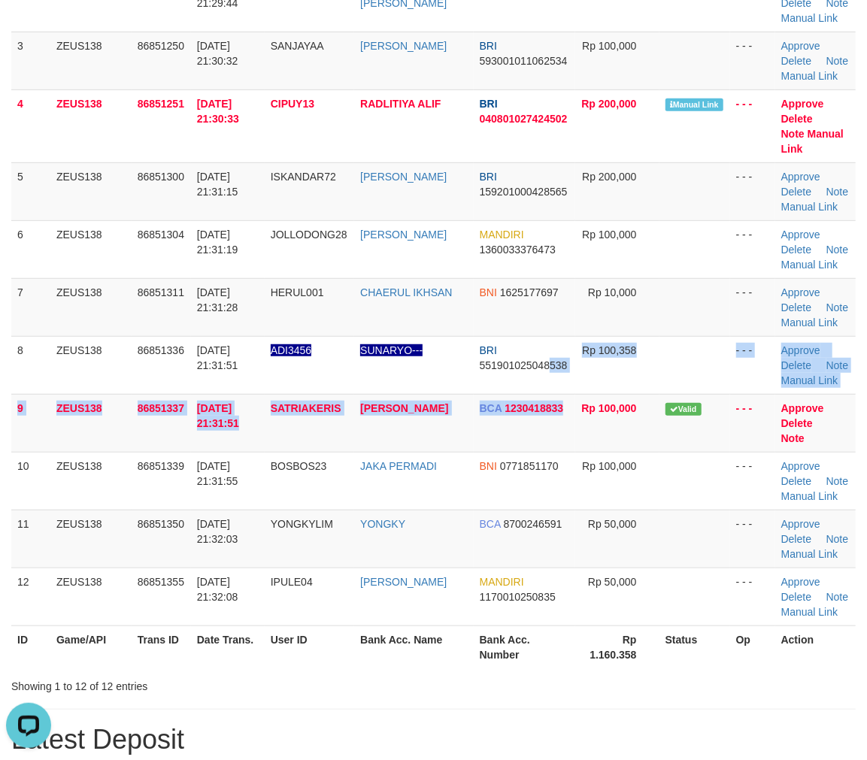
drag, startPoint x: 531, startPoint y: 375, endPoint x: 870, endPoint y: 434, distance: 343.7
click at [557, 369] on tbody "1 ZEUS138 86851075 31/08/2025 21:27:07 ARIANSYAH88 AID ARIANSAH BCA 4800341863 …" at bounding box center [433, 271] width 845 height 711
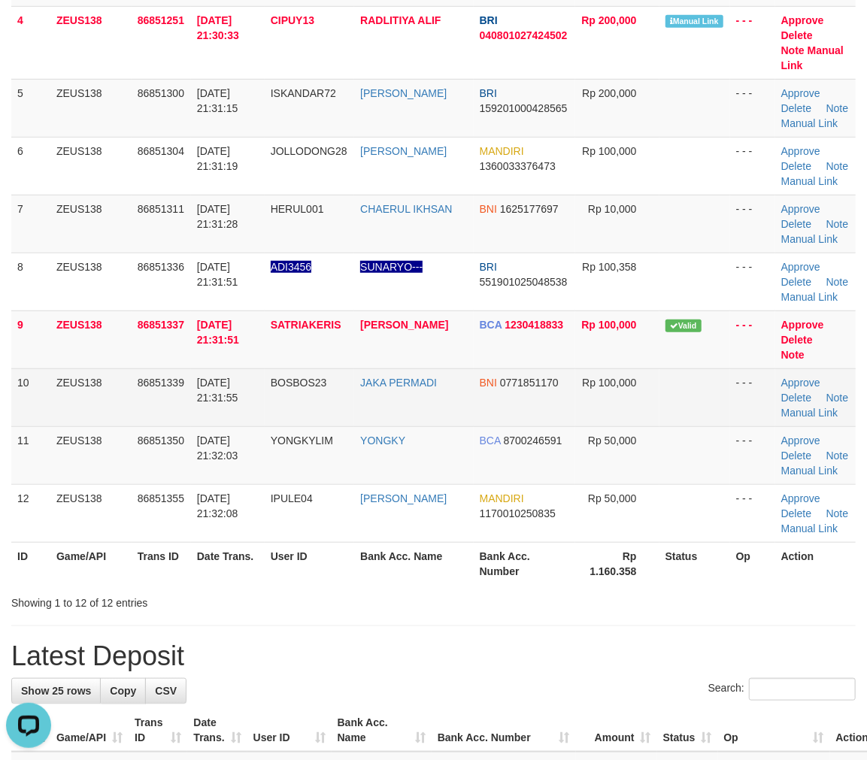
drag, startPoint x: 600, startPoint y: 375, endPoint x: 700, endPoint y: 385, distance: 100.6
click at [621, 373] on td "Rp 100,000" at bounding box center [617, 398] width 84 height 58
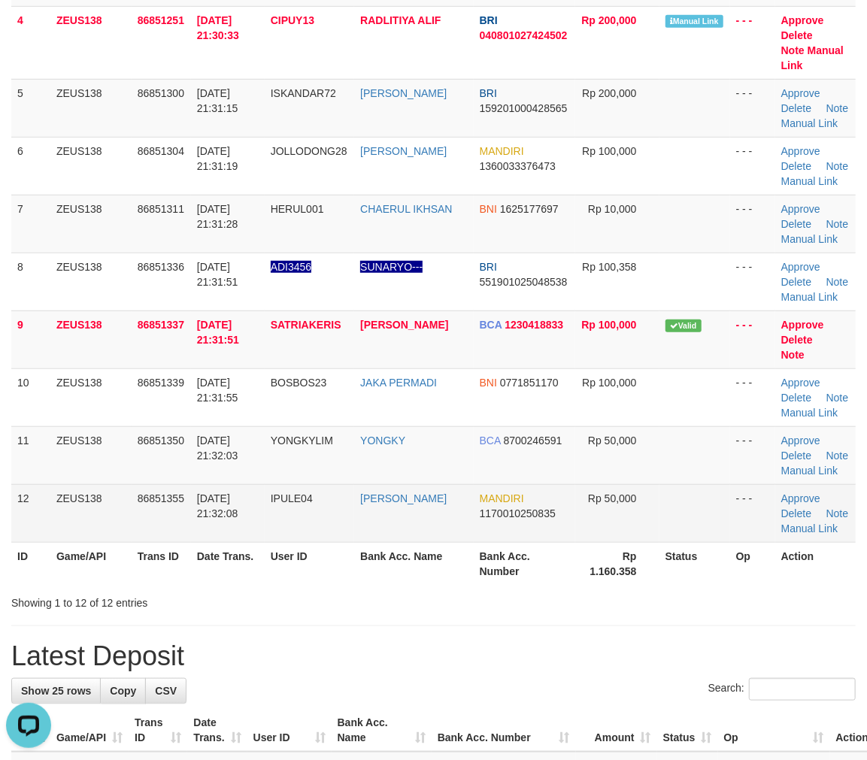
drag, startPoint x: 681, startPoint y: 459, endPoint x: 739, endPoint y: 461, distance: 58.0
click at [709, 484] on td at bounding box center [695, 513] width 71 height 58
click at [584, 484] on td "Rp 50,000" at bounding box center [617, 513] width 84 height 58
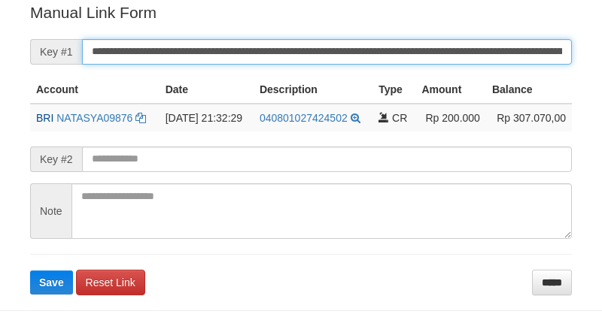
drag, startPoint x: 0, startPoint y: 0, endPoint x: 463, endPoint y: 46, distance: 464.9
click at [463, 46] on input "**********" at bounding box center [327, 52] width 490 height 26
click at [30, 271] on button "Save" at bounding box center [51, 283] width 43 height 24
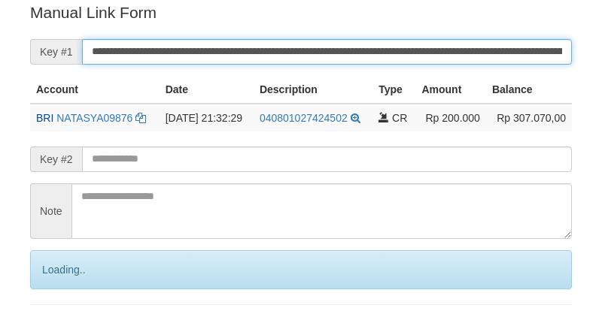
scroll to position [304, 0]
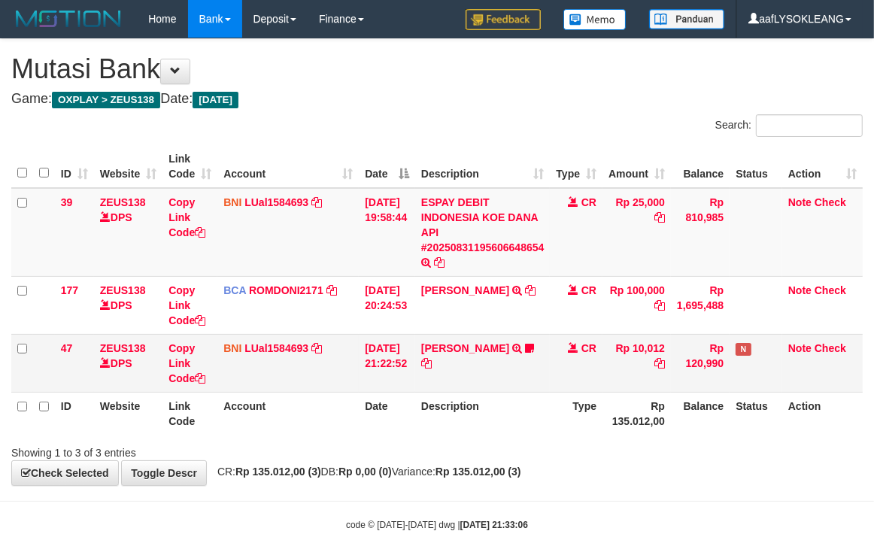
scroll to position [31, 0]
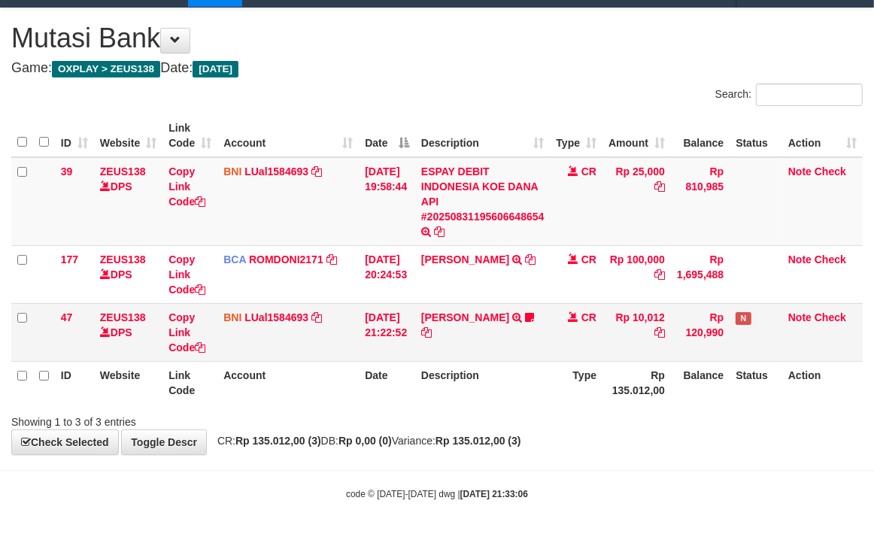
drag, startPoint x: 471, startPoint y: 339, endPoint x: 351, endPoint y: 331, distance: 119.9
click at [469, 339] on td "[PERSON_NAME] TRANSFER DARI SDR [PERSON_NAME] ID Anaksukses01 [URL][DOMAIN_NAME]" at bounding box center [482, 332] width 135 height 58
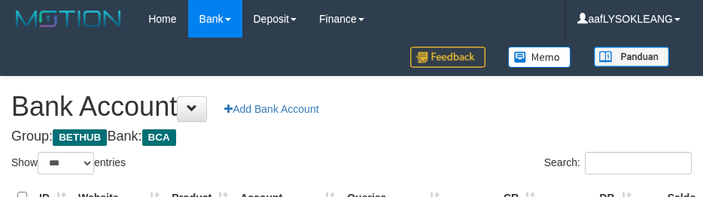
select select "***"
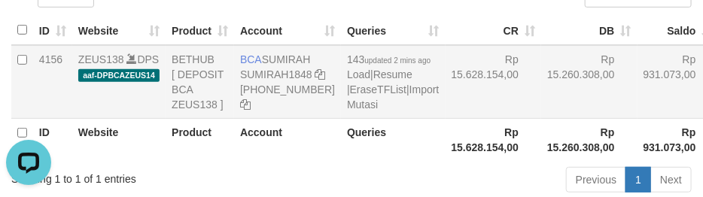
click at [541, 96] on td "Rp 15.260.308,00" at bounding box center [589, 82] width 96 height 74
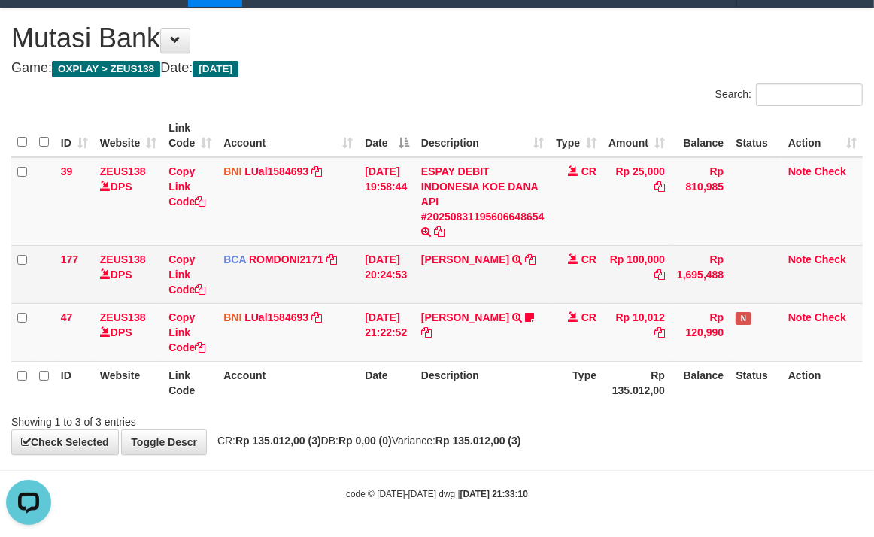
drag, startPoint x: 325, startPoint y: 295, endPoint x: 219, endPoint y: 260, distance: 111.6
click at [324, 293] on td "BCA ROMDONI2171 DPS ROMDONI mutasi_20250831_3611 | 177 mutasi_20250831_3611 | 1…" at bounding box center [287, 274] width 141 height 58
click at [229, 298] on tbody "39 ZEUS138 DPS Copy Link Code BNI LUal1584693 DPS LUCKY ALAMSYAH mutasi_2025083…" at bounding box center [436, 259] width 851 height 205
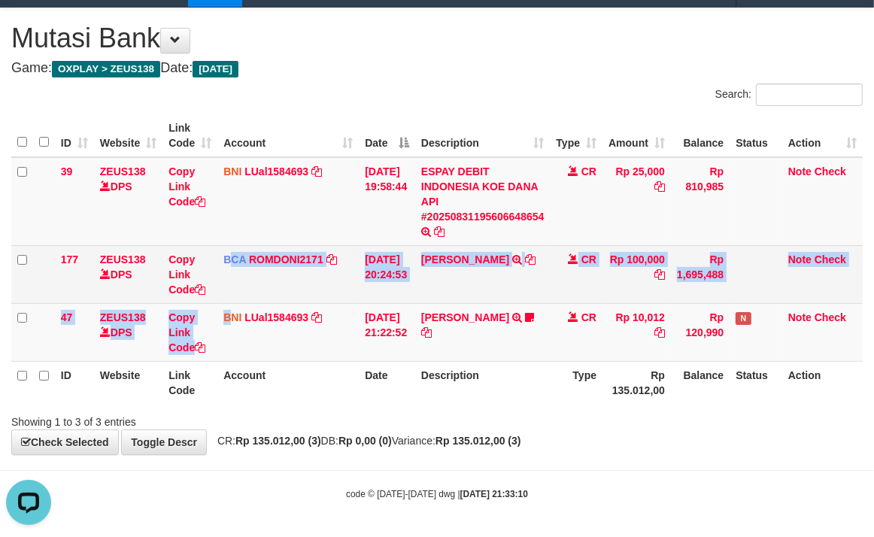
drag, startPoint x: 410, startPoint y: 267, endPoint x: 292, endPoint y: 245, distance: 120.1
click at [409, 266] on td "[DATE] 20:24:53" at bounding box center [387, 274] width 56 height 58
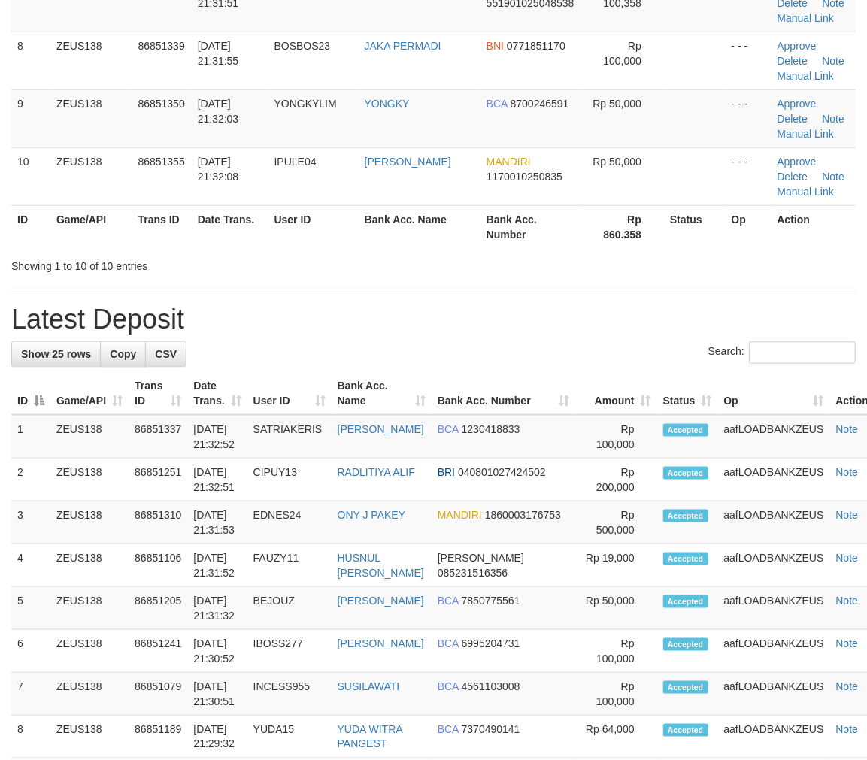
scroll to position [356, 0]
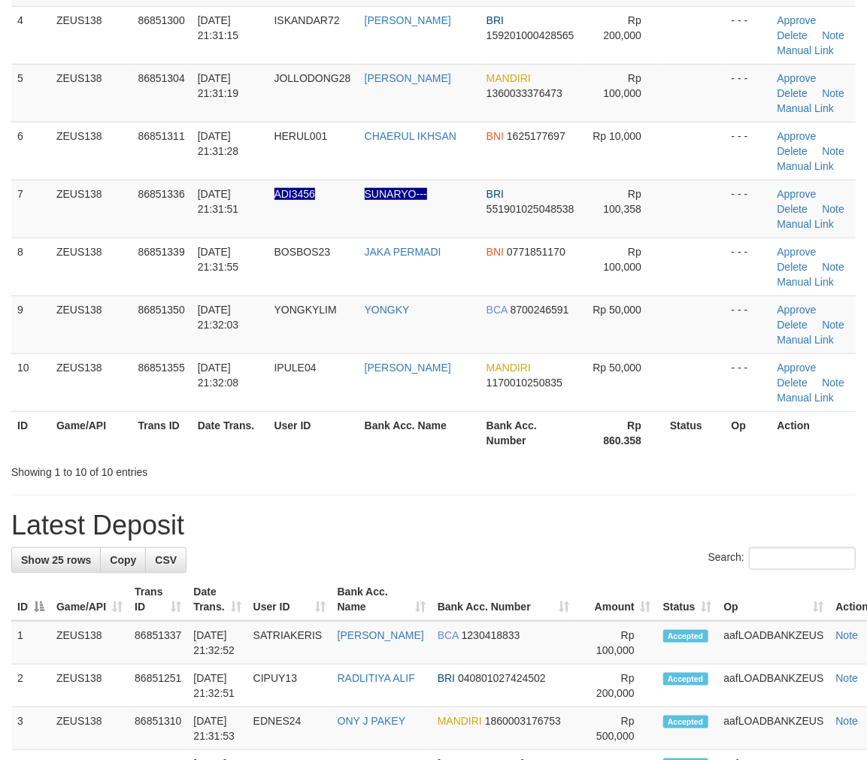
drag, startPoint x: 658, startPoint y: 439, endPoint x: 878, endPoint y: 485, distance: 224.4
click at [670, 433] on tr "ID Game/API Trans ID Date Trans. User ID Bank Acc. Name Bank Acc. Number Rp 860…" at bounding box center [433, 432] width 845 height 43
click at [798, 417] on th "Action" at bounding box center [814, 432] width 84 height 43
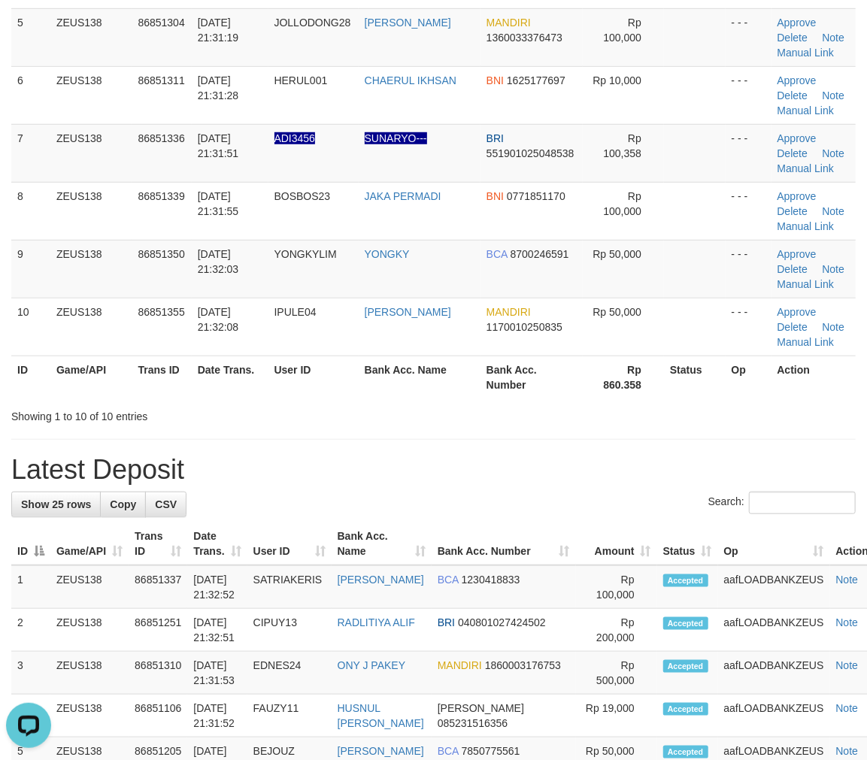
scroll to position [1077, 0]
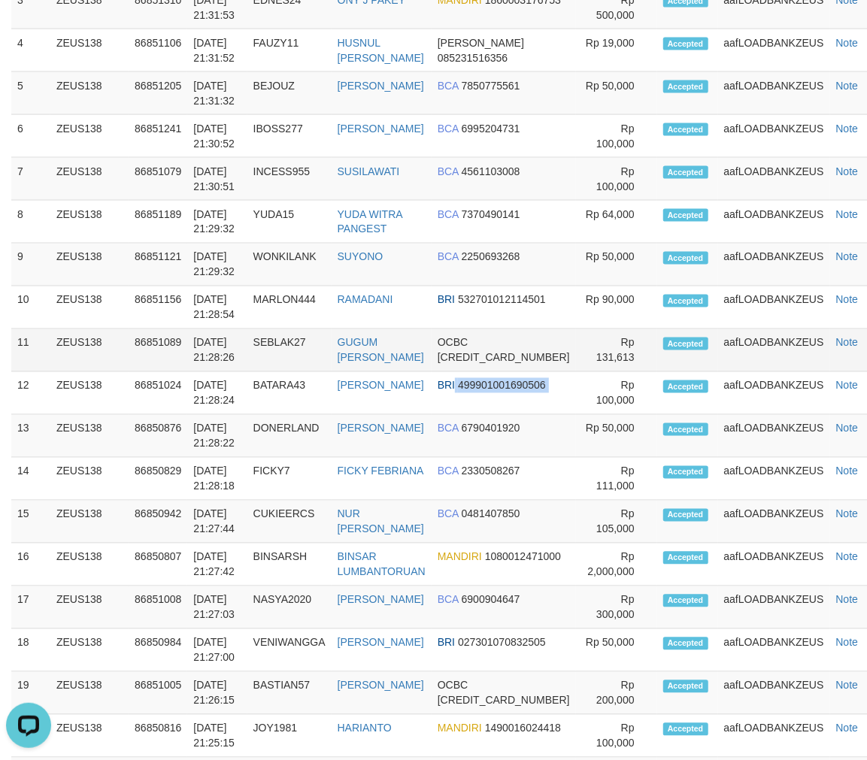
click at [537, 384] on tbody "1 ZEUS138 86851337 31/08/2025 21:32:52 SATRIAKERIS DEDI KRISTANTO BCA 1230418833" at bounding box center [451, 436] width 880 height 1073
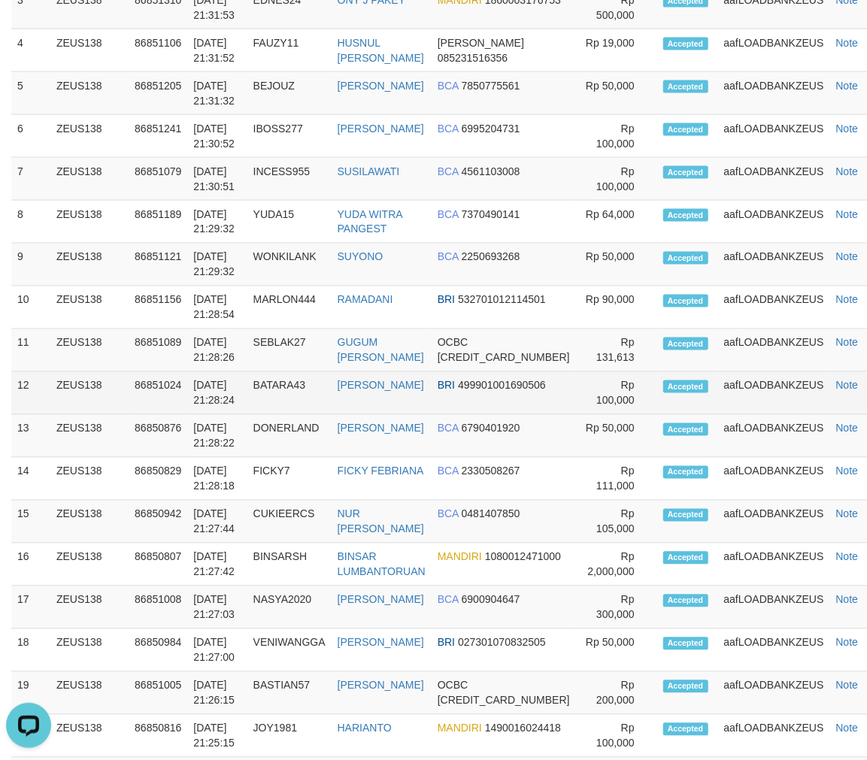
click at [678, 389] on td "Accepted" at bounding box center [687, 393] width 61 height 43
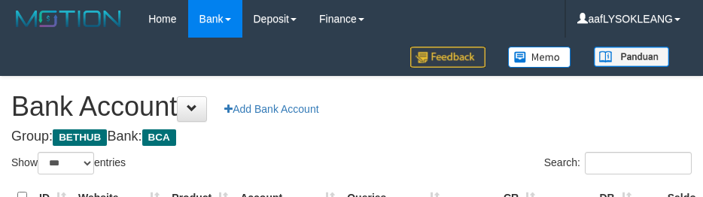
select select "***"
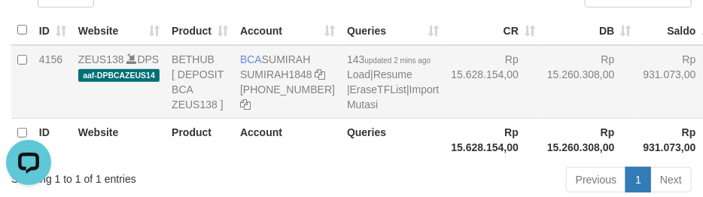
drag, startPoint x: 524, startPoint y: 122, endPoint x: 531, endPoint y: 139, distance: 18.6
click at [541, 119] on td "Rp 15.260.308,00" at bounding box center [589, 82] width 96 height 74
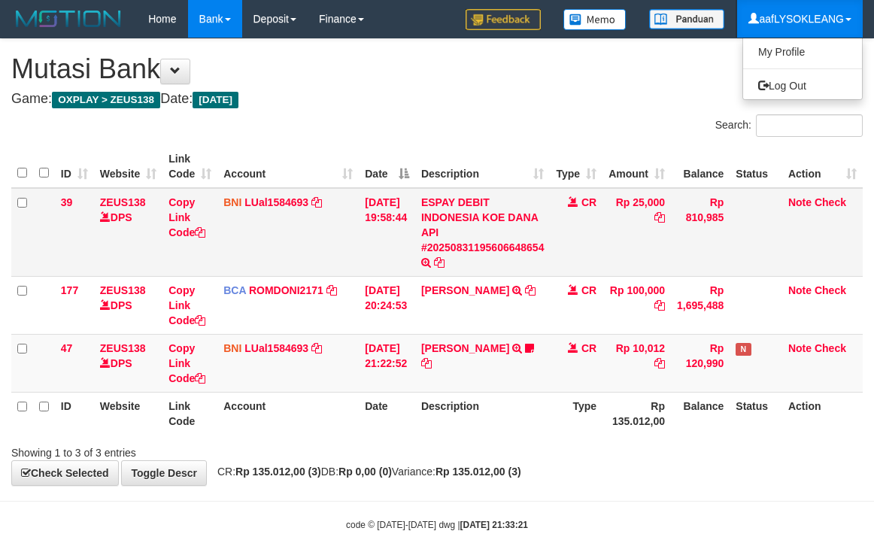
scroll to position [31, 0]
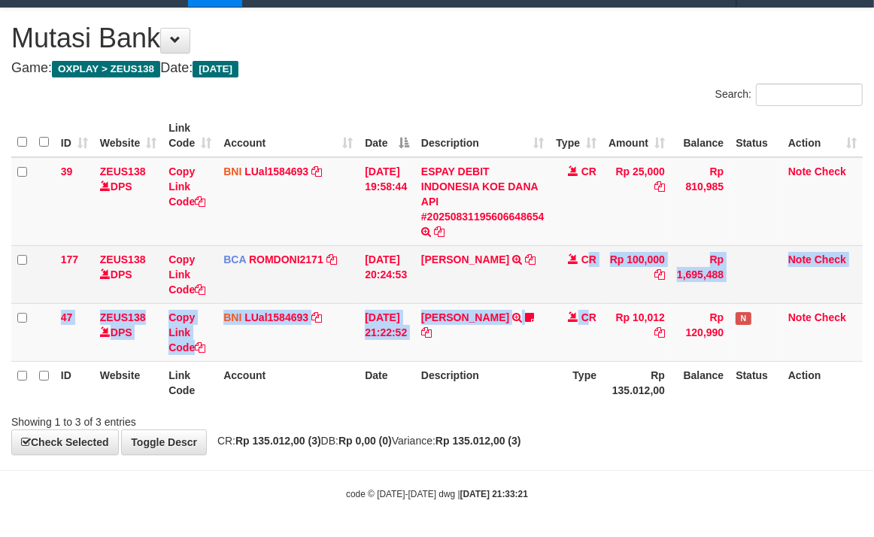
drag, startPoint x: 598, startPoint y: 301, endPoint x: 426, endPoint y: 272, distance: 174.7
click at [584, 302] on tbody "39 ZEUS138 DPS Copy Link Code BNI LUal1584693 DPS LUCKY ALAMSYAH mutasi_2025083…" at bounding box center [436, 259] width 851 height 205
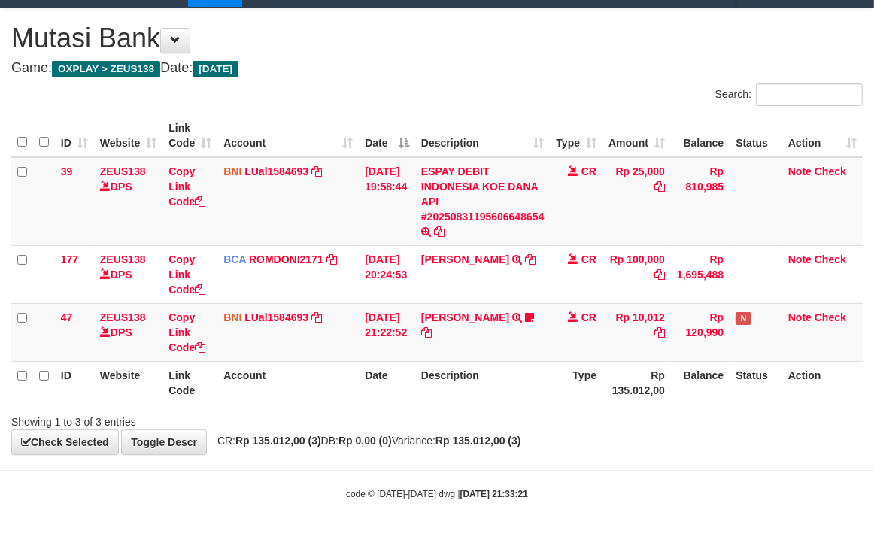
drag, startPoint x: 490, startPoint y: 89, endPoint x: 2, endPoint y: 147, distance: 492.4
click at [480, 92] on div "Search:" at bounding box center [655, 96] width 414 height 26
drag, startPoint x: 389, startPoint y: 86, endPoint x: 381, endPoint y: 93, distance: 10.7
click at [387, 89] on div "Search:" at bounding box center [437, 96] width 874 height 26
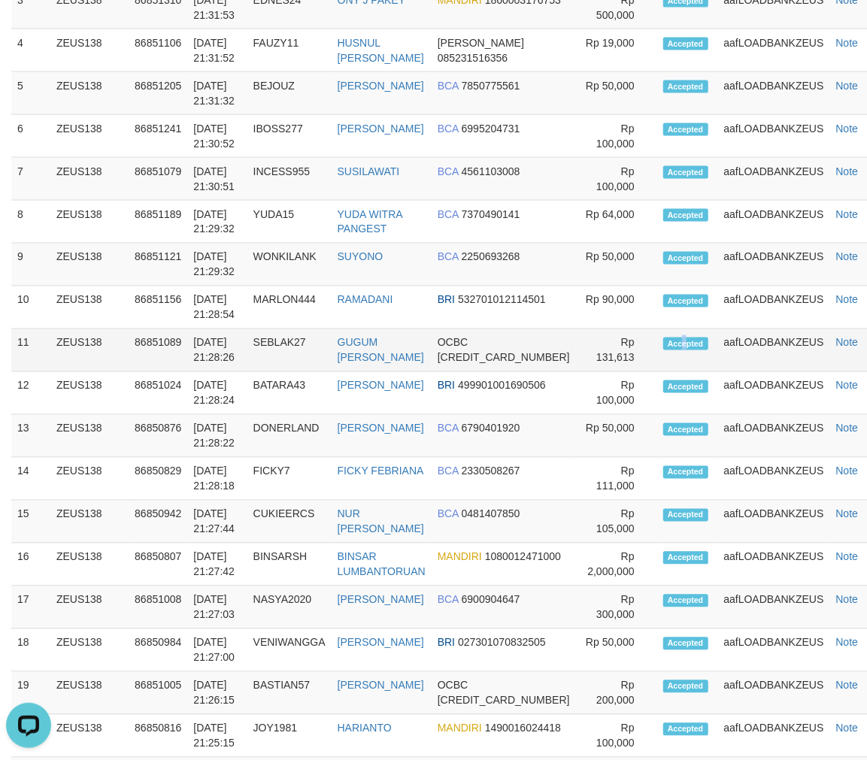
drag, startPoint x: 649, startPoint y: 345, endPoint x: 683, endPoint y: 348, distance: 34.0
click at [663, 345] on span "Accepted" at bounding box center [685, 344] width 45 height 13
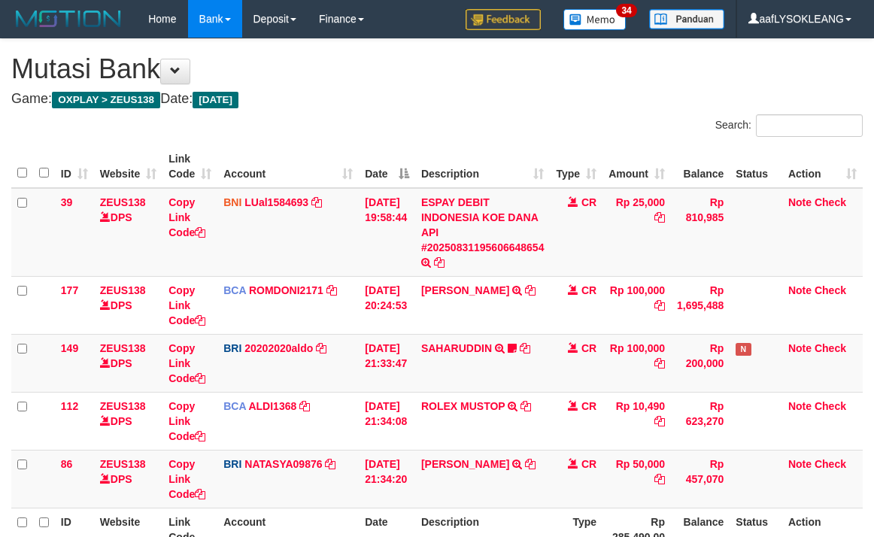
click at [574, 114] on div "Search:" at bounding box center [655, 127] width 414 height 26
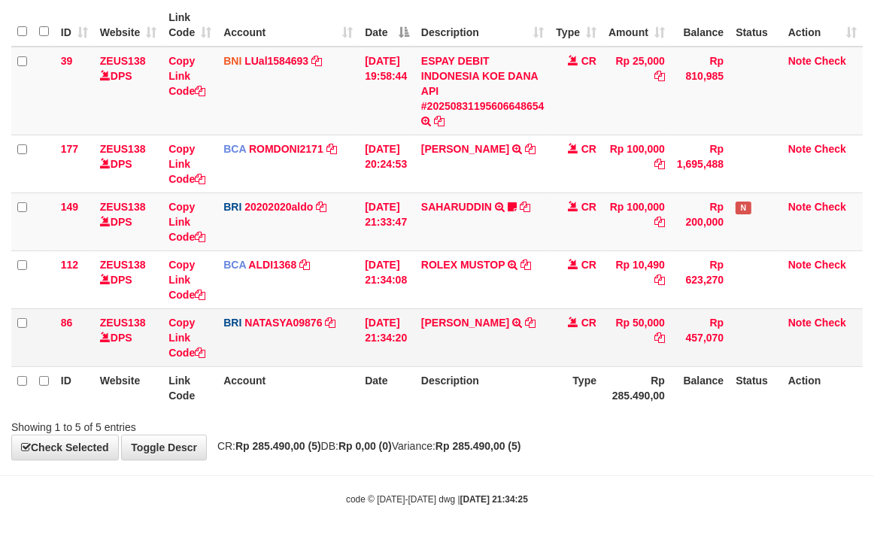
scroll to position [147, 0]
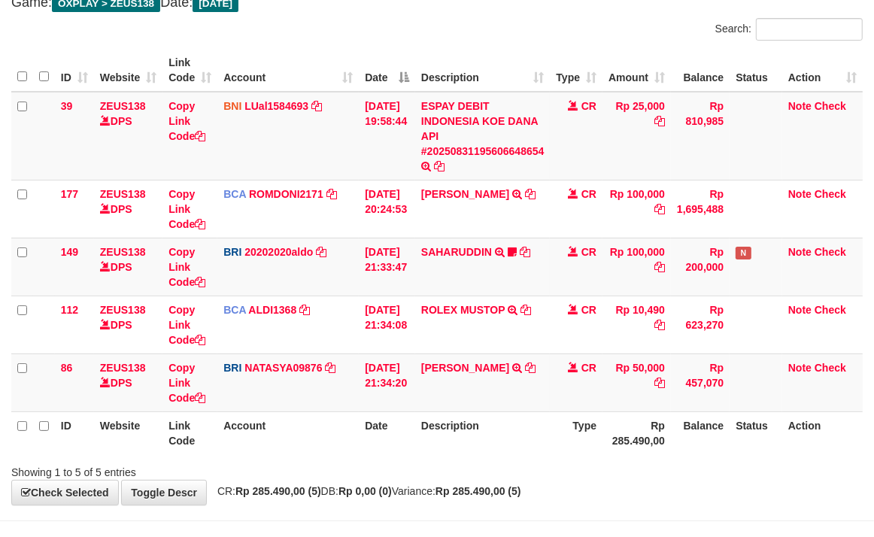
scroll to position [147, 0]
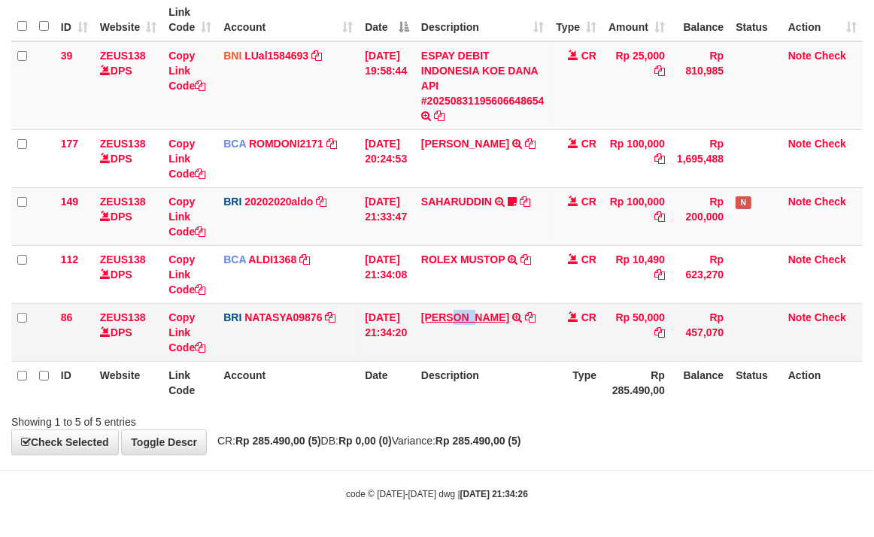
copy link "EKA"
drag, startPoint x: 463, startPoint y: 302, endPoint x: 486, endPoint y: 314, distance: 25.9
click at [486, 314] on td "DANA EKAMUNARDI TRANSFER NBMB DANA EKAMUNARDI TO SITI NURLITA SAPITRI" at bounding box center [482, 332] width 135 height 58
click at [174, 340] on link "Copy Link Code" at bounding box center [186, 332] width 37 height 42
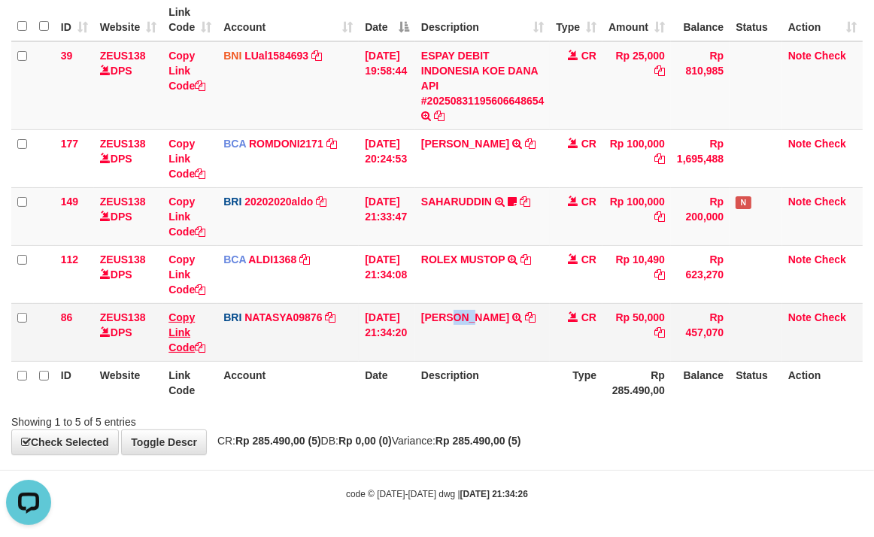
copy link "EKA"
click at [175, 344] on link "Copy Link Code" at bounding box center [186, 332] width 37 height 42
click at [173, 345] on link "Copy Link Code" at bounding box center [186, 332] width 37 height 42
click at [393, 348] on td "31/08/2025 21:34:20" at bounding box center [387, 332] width 56 height 58
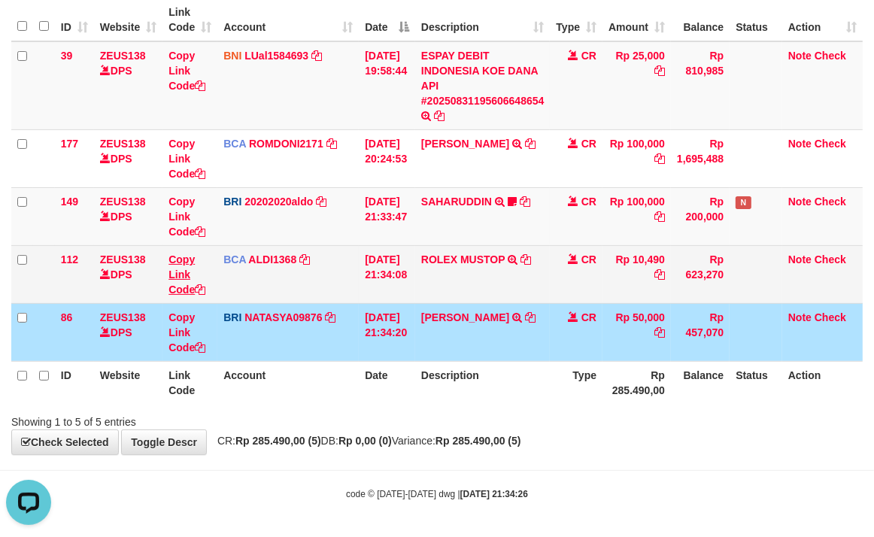
drag, startPoint x: 351, startPoint y: 284, endPoint x: 190, endPoint y: 258, distance: 162.4
click at [355, 281] on td "BCA ALDI1368 DPS ALDI mutasi_20250831_3354 | 112 mutasi_20250831_3354 | 112" at bounding box center [287, 274] width 141 height 58
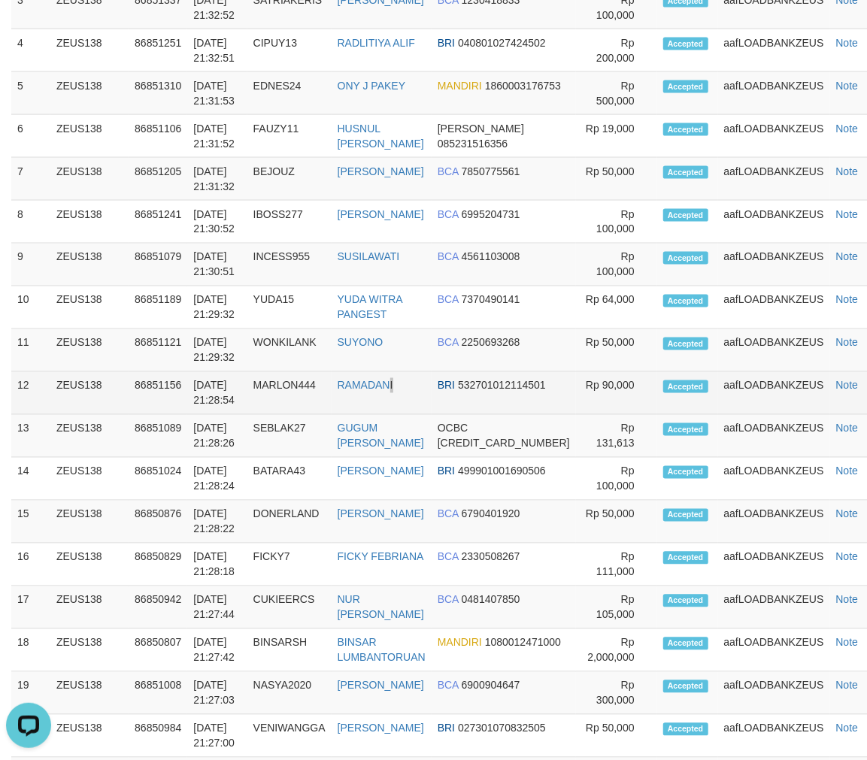
click at [397, 395] on td "RAMADANI" at bounding box center [382, 393] width 100 height 43
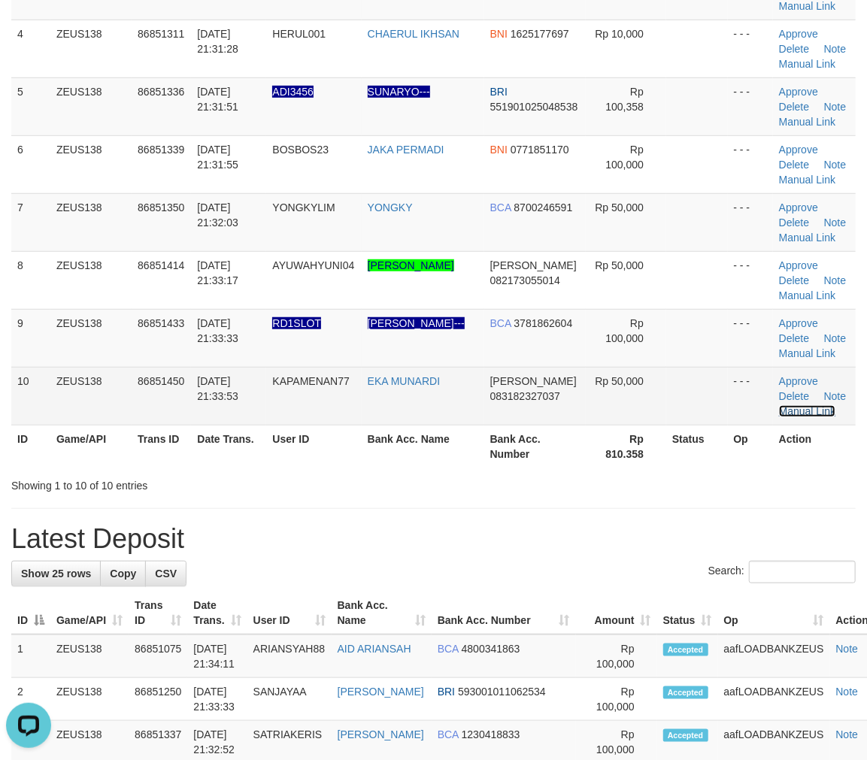
click at [800, 405] on link "Manual Link" at bounding box center [807, 411] width 57 height 12
click at [813, 415] on td "Approve Delete Note Manual Link" at bounding box center [814, 396] width 83 height 58
click at [811, 411] on link "Manual Link" at bounding box center [807, 411] width 57 height 12
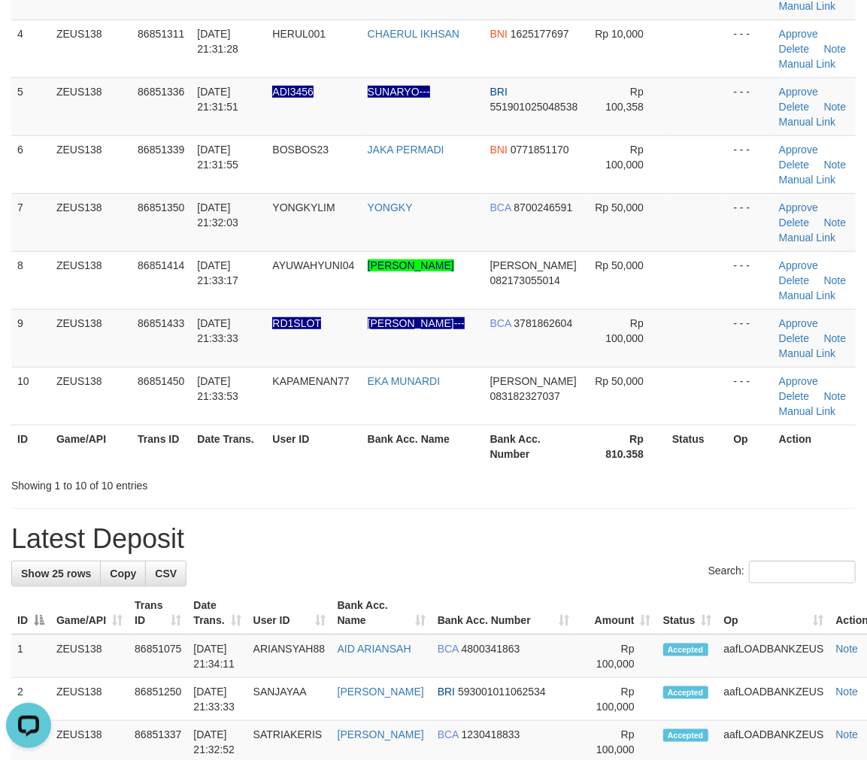
click at [615, 436] on th "Rp 810.358" at bounding box center [626, 446] width 80 height 43
click at [617, 430] on th "Rp 810.358" at bounding box center [626, 446] width 80 height 43
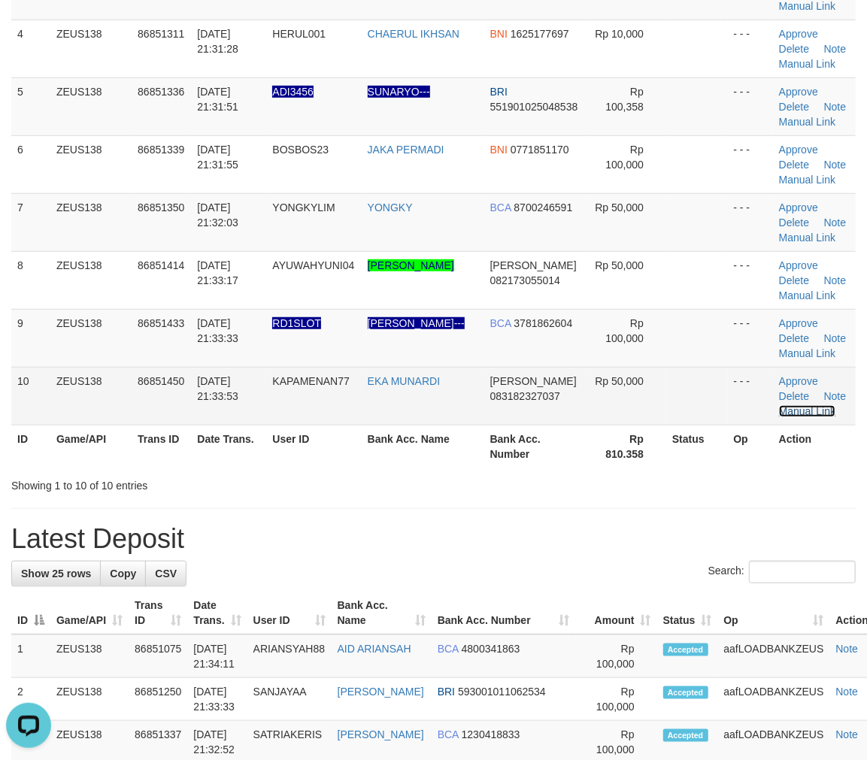
click at [810, 405] on link "Manual Link" at bounding box center [807, 411] width 57 height 12
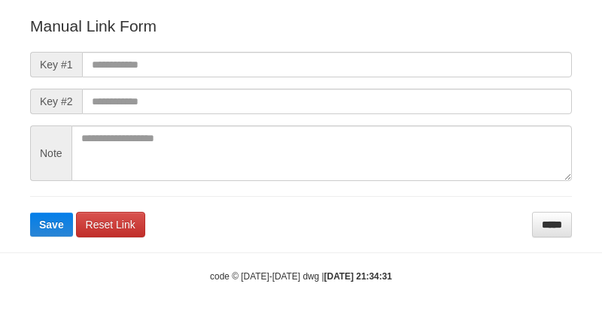
scroll to position [167, 0]
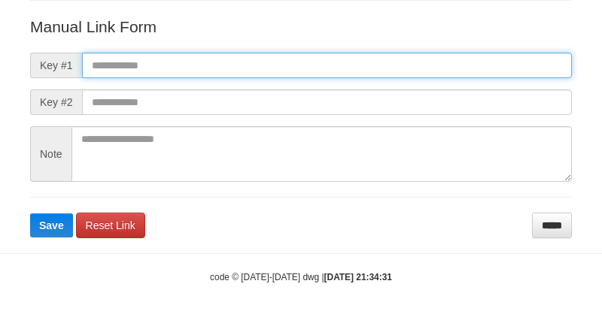
click at [460, 65] on input "text" at bounding box center [327, 66] width 490 height 26
paste input "**********"
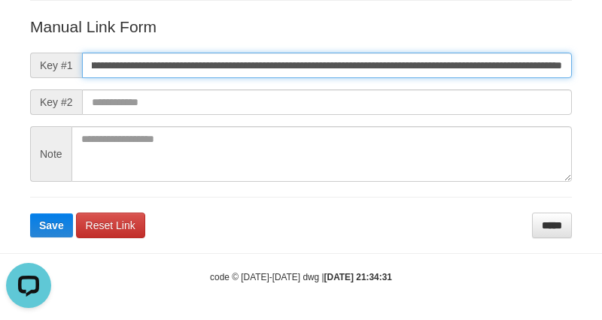
scroll to position [0, 0]
type input "**********"
click at [30, 214] on button "Save" at bounding box center [51, 226] width 43 height 24
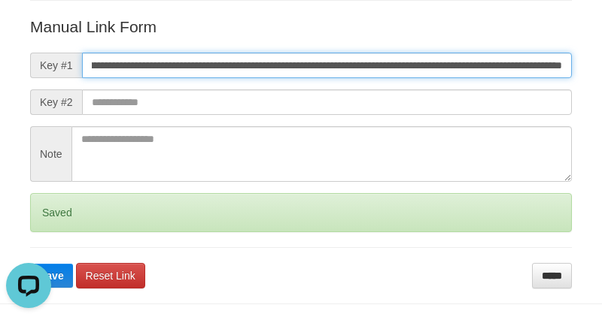
click at [30, 264] on button "Save" at bounding box center [51, 276] width 43 height 24
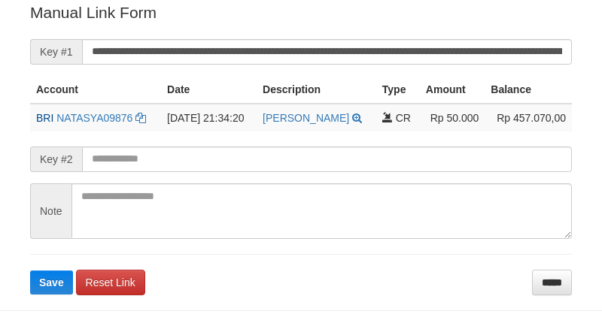
drag, startPoint x: 0, startPoint y: 0, endPoint x: 460, endPoint y: 65, distance: 464.9
click at [461, 65] on form "**********" at bounding box center [301, 148] width 542 height 293
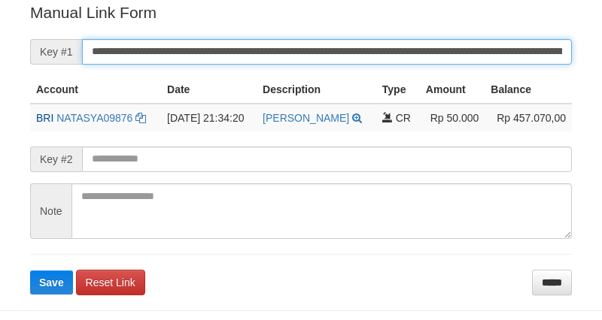
scroll to position [304, 0]
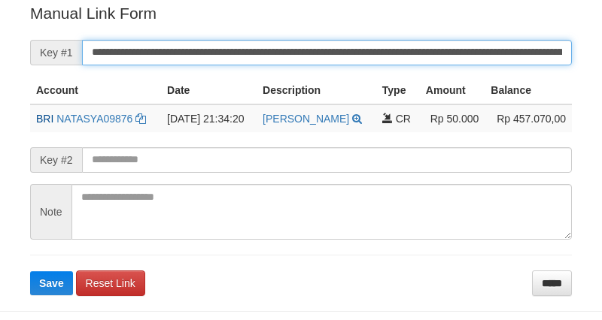
click at [30, 272] on button "Save" at bounding box center [51, 284] width 43 height 24
click at [463, 50] on input "**********" at bounding box center [327, 53] width 490 height 26
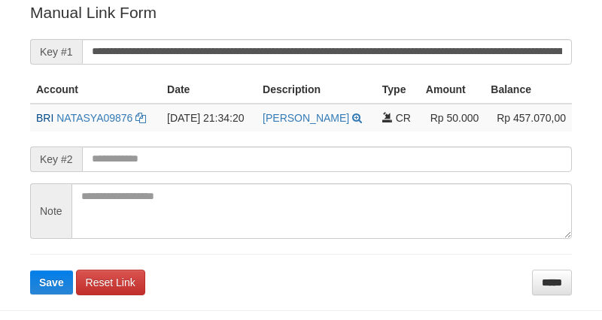
scroll to position [304, 0]
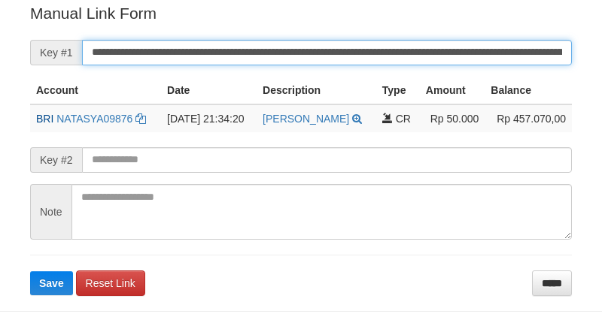
click at [30, 272] on button "Save" at bounding box center [51, 284] width 43 height 24
click at [155, 54] on input "**********" at bounding box center [327, 53] width 490 height 26
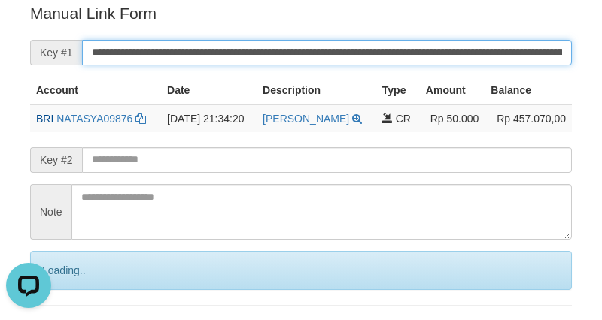
scroll to position [0, 0]
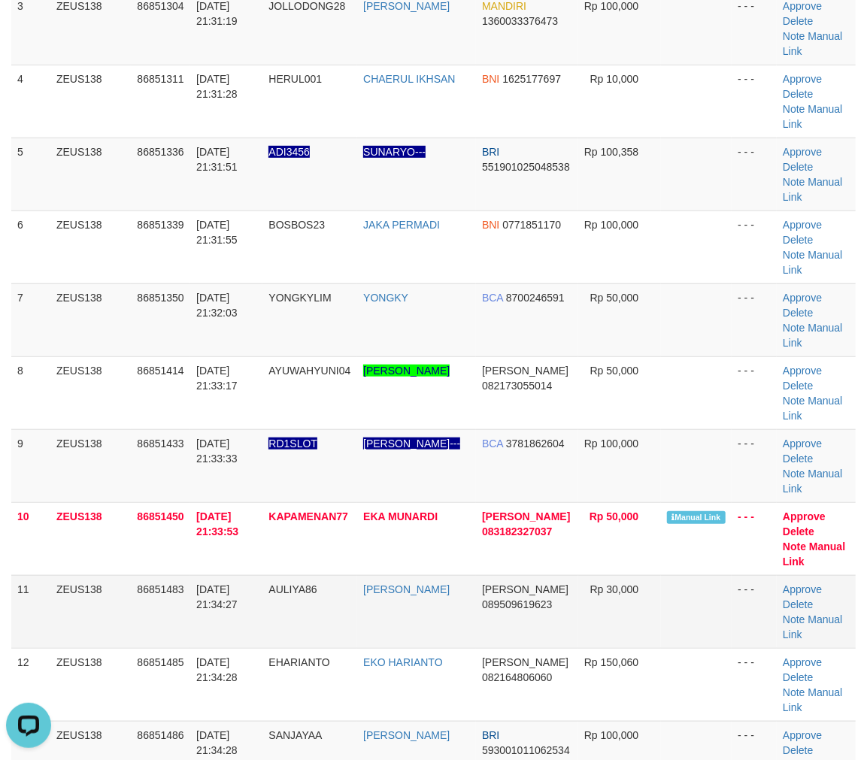
click at [678, 575] on td at bounding box center [696, 611] width 71 height 73
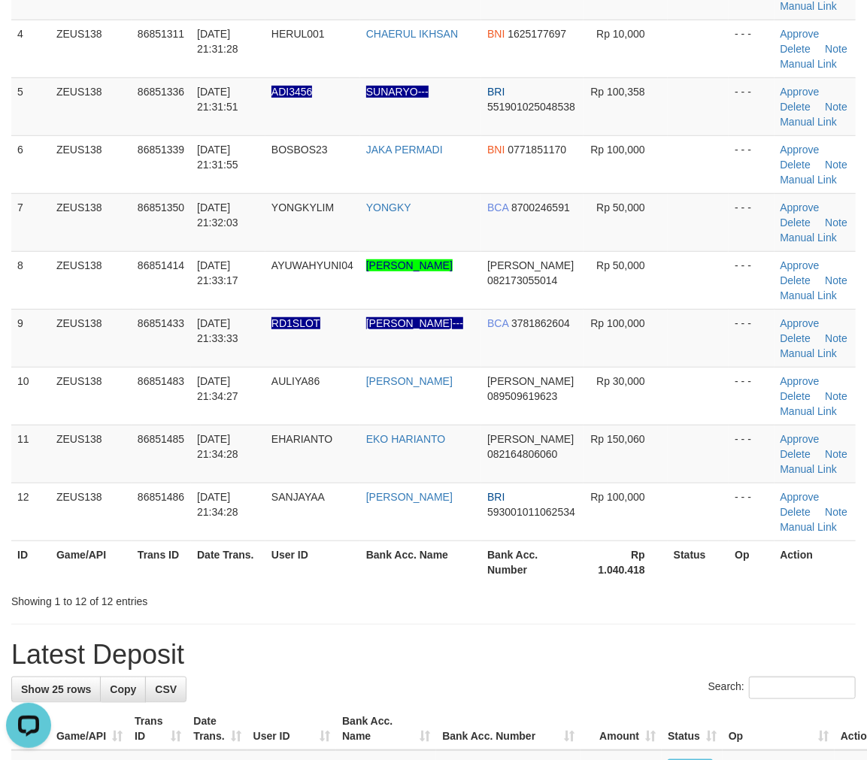
scroll to position [537, 0]
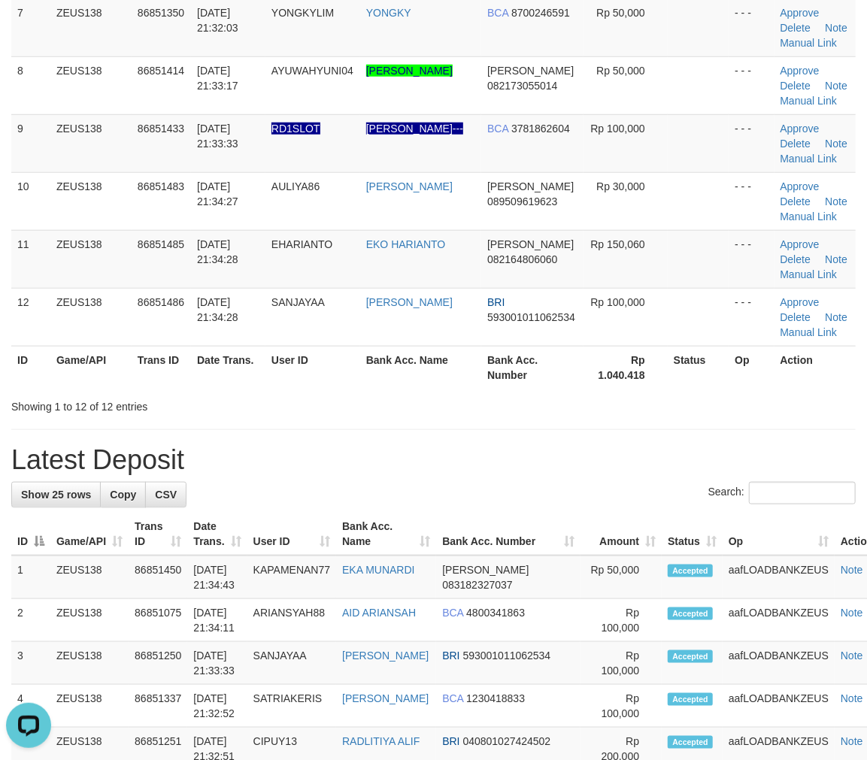
drag, startPoint x: 456, startPoint y: 536, endPoint x: 441, endPoint y: 518, distance: 24.1
click at [441, 520] on th "Bank Acc. Number" at bounding box center [508, 534] width 144 height 43
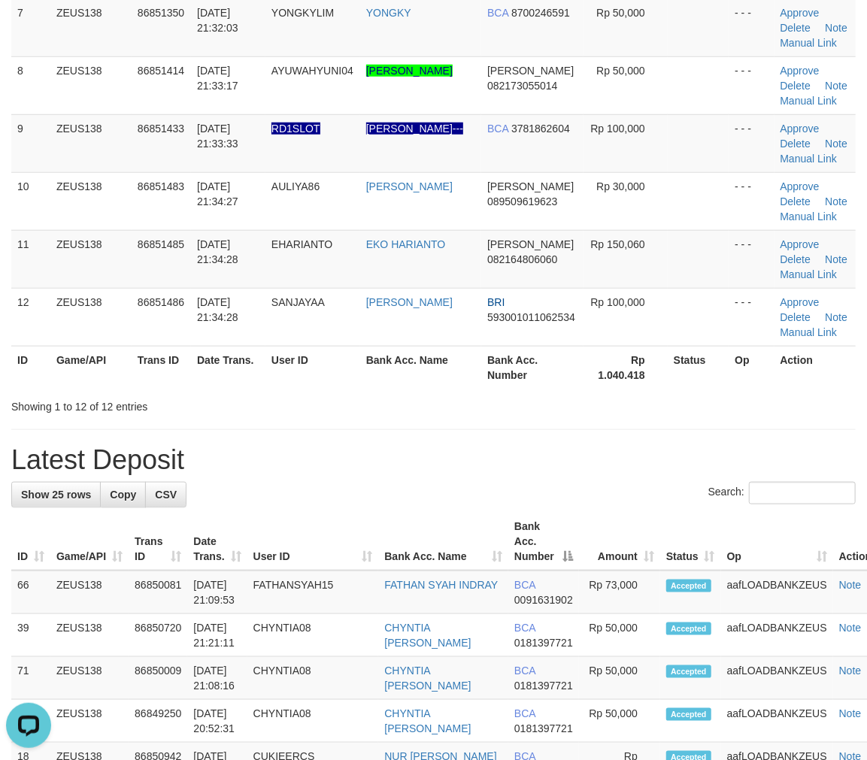
click at [470, 419] on div "**********" at bounding box center [433, 623] width 867 height 2242
drag, startPoint x: 470, startPoint y: 419, endPoint x: 578, endPoint y: 421, distance: 107.6
click at [490, 417] on div "**********" at bounding box center [433, 623] width 867 height 2242
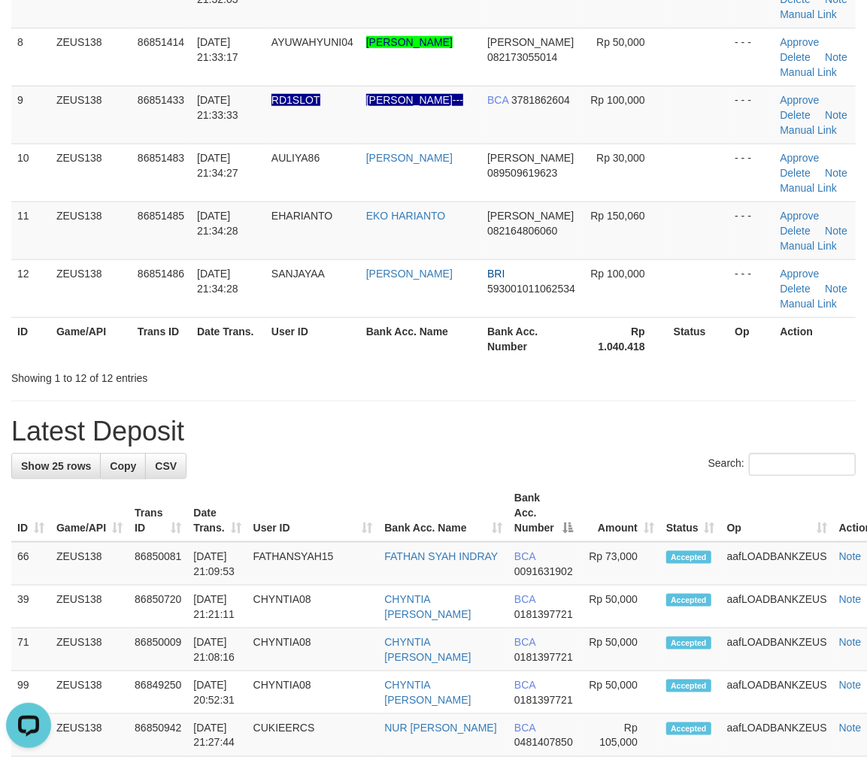
drag, startPoint x: 672, startPoint y: 411, endPoint x: 879, endPoint y: 451, distance: 209.9
click at [748, 422] on h1 "Latest Deposit" at bounding box center [433, 432] width 845 height 30
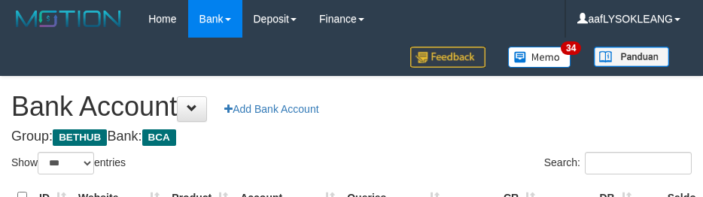
select select "***"
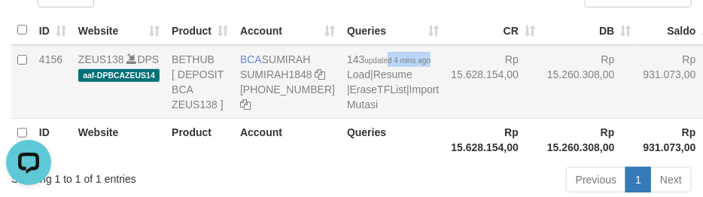
click at [366, 66] on td "143 updated 4 mins ago Load | Resume | EraseTFList | Import Mutasi" at bounding box center [393, 82] width 104 height 74
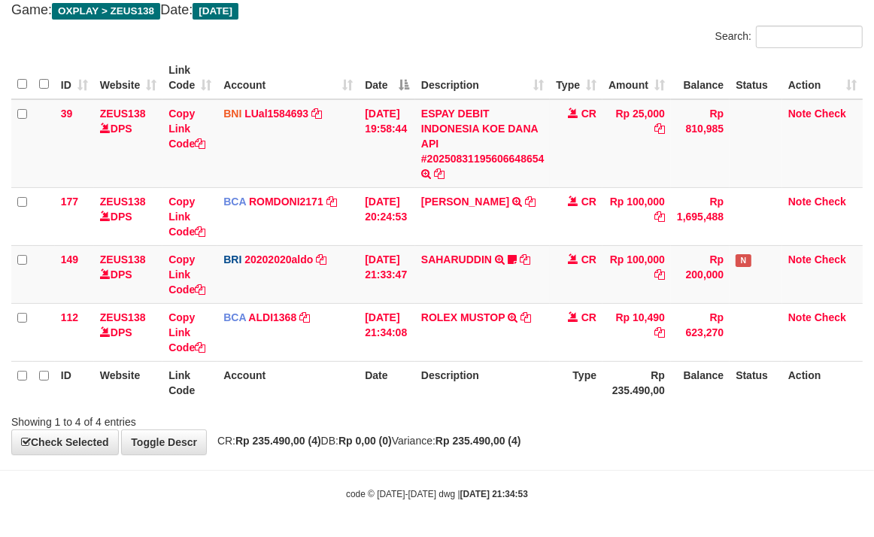
scroll to position [89, 0]
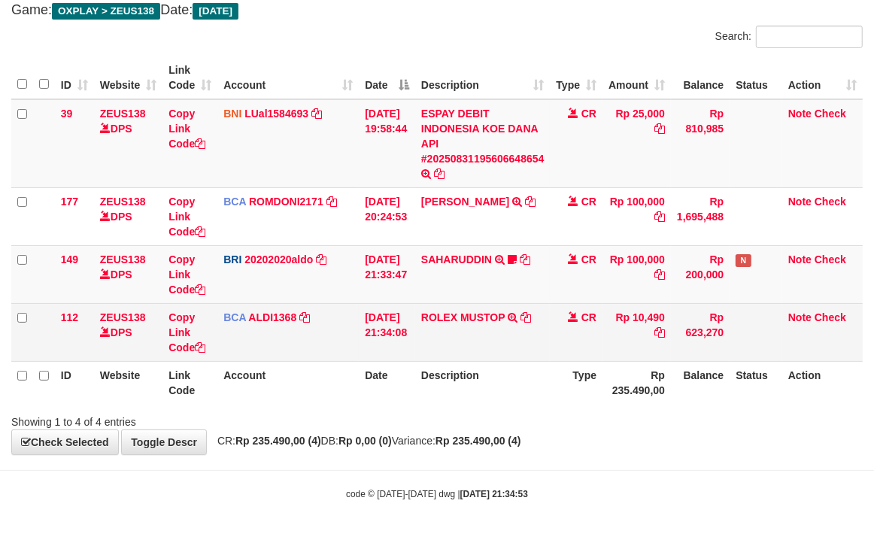
click at [444, 327] on td "ROLEX MUSTOP TRSF E-BANKING CR 3108/FTSCY/WS95051 10490.002025083152578293 TRFD…" at bounding box center [482, 332] width 135 height 58
copy link "ROLEX"
click at [657, 316] on td "Rp 10,490" at bounding box center [637, 332] width 68 height 58
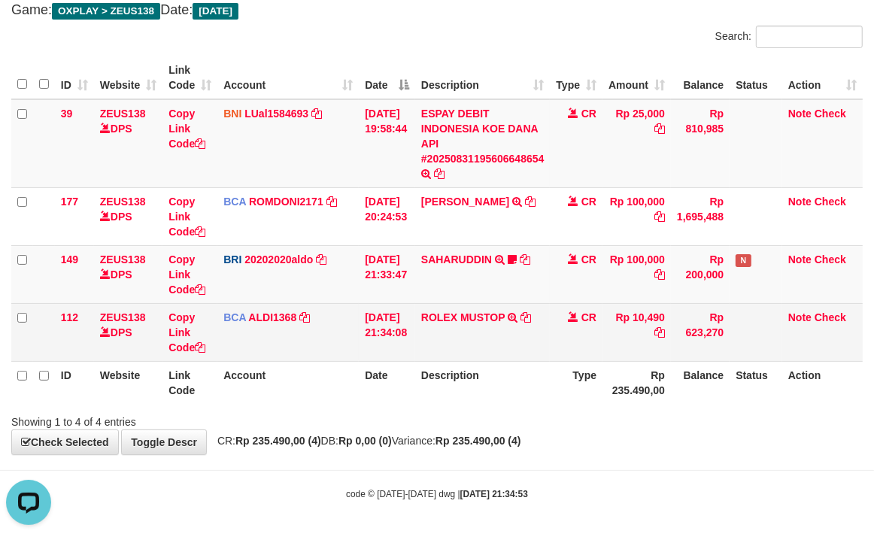
copy td "10,490"
drag, startPoint x: 657, startPoint y: 316, endPoint x: 10, endPoint y: 236, distance: 651.8
click at [656, 316] on td "Rp 10,490" at bounding box center [637, 332] width 68 height 58
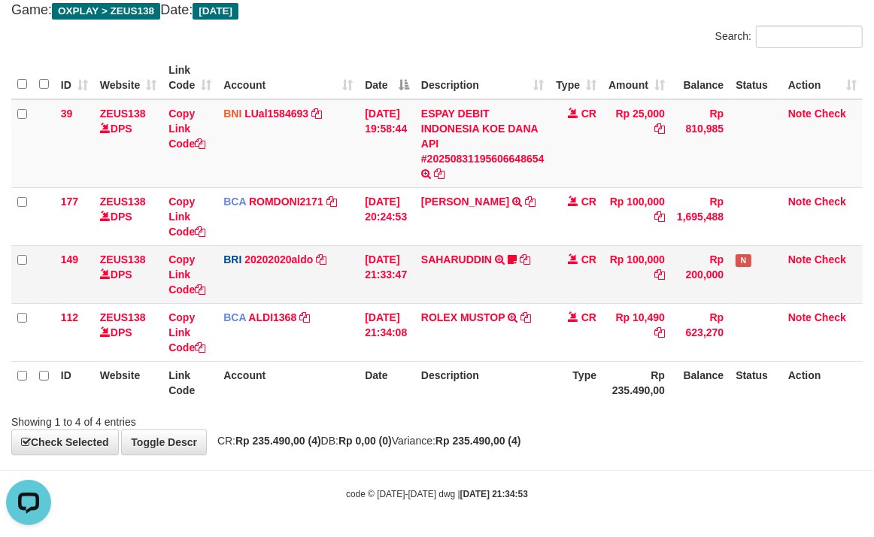
click at [376, 257] on td "[DATE] 21:33:47" at bounding box center [387, 274] width 56 height 58
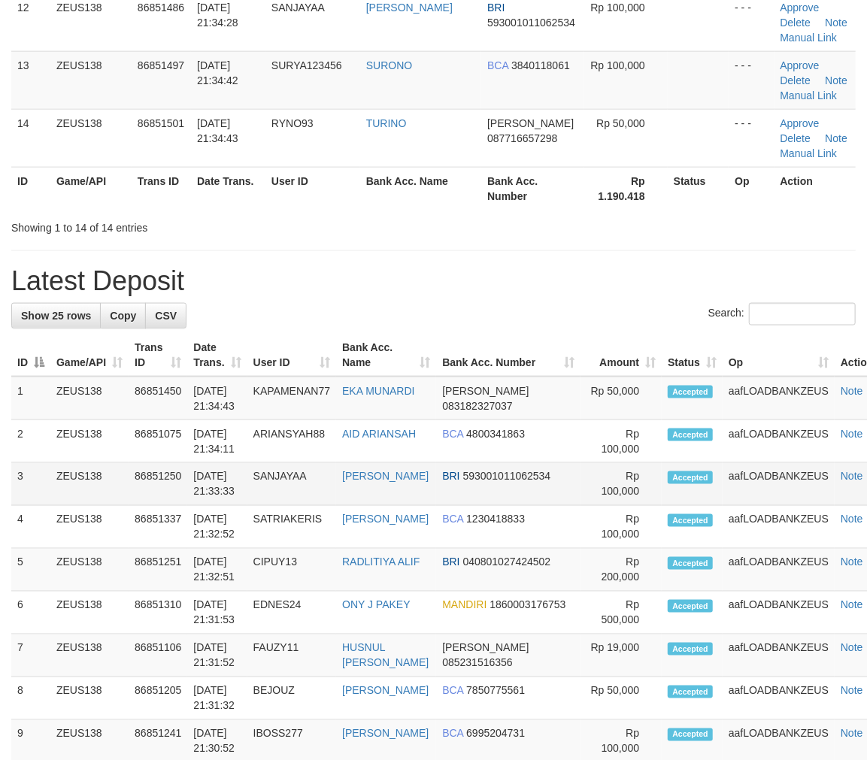
scroll to position [566, 0]
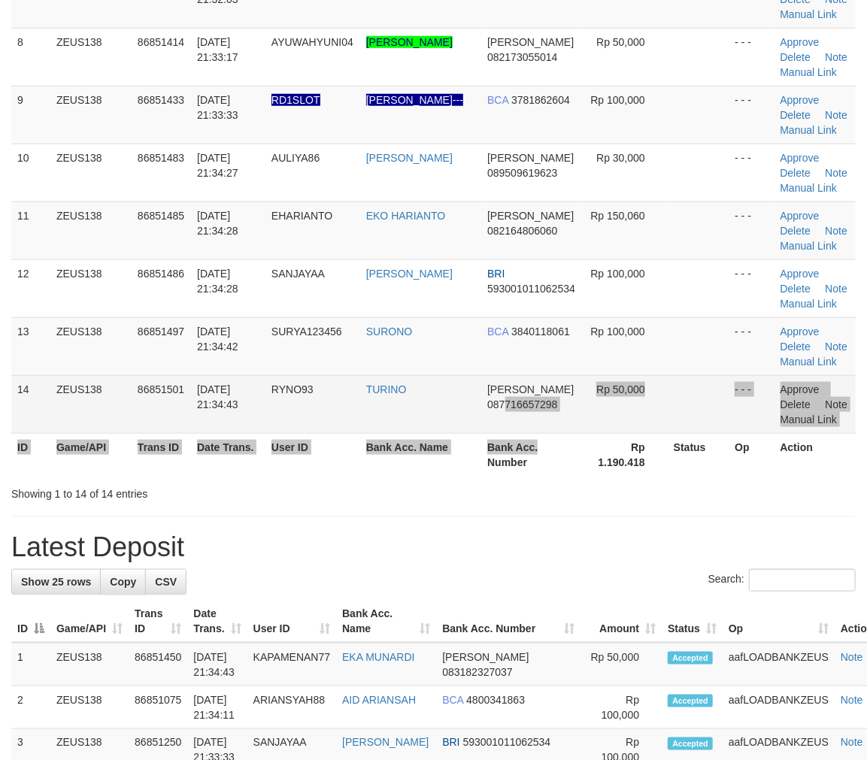
click at [502, 424] on table "ID Game/API Trans ID Date Trans. User ID Bank Acc. Name Bank Acc. Number Amount…" at bounding box center [433, 28] width 845 height 897
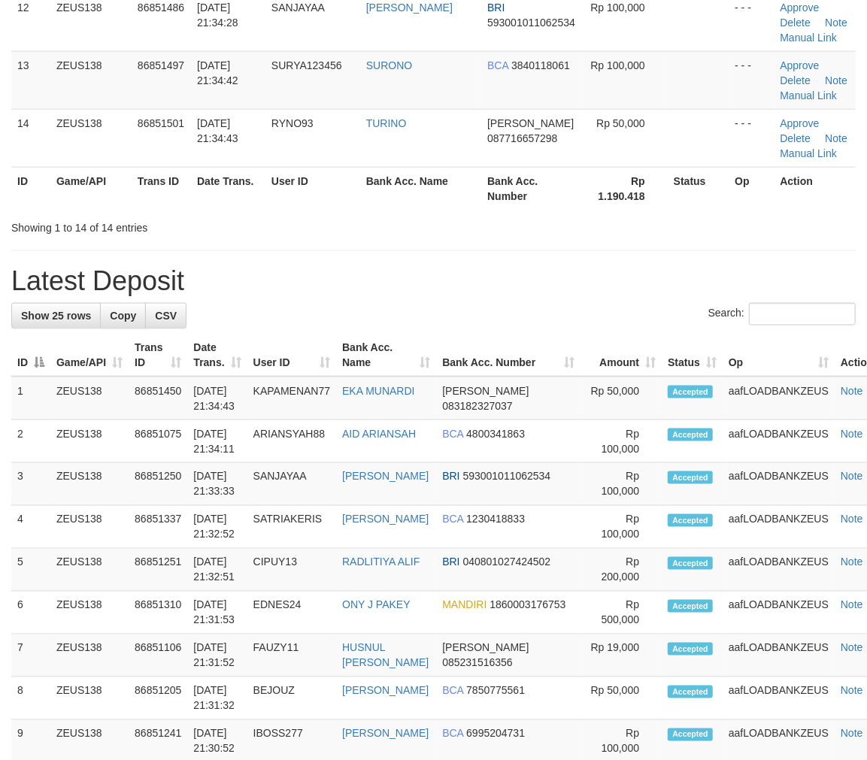
scroll to position [566, 0]
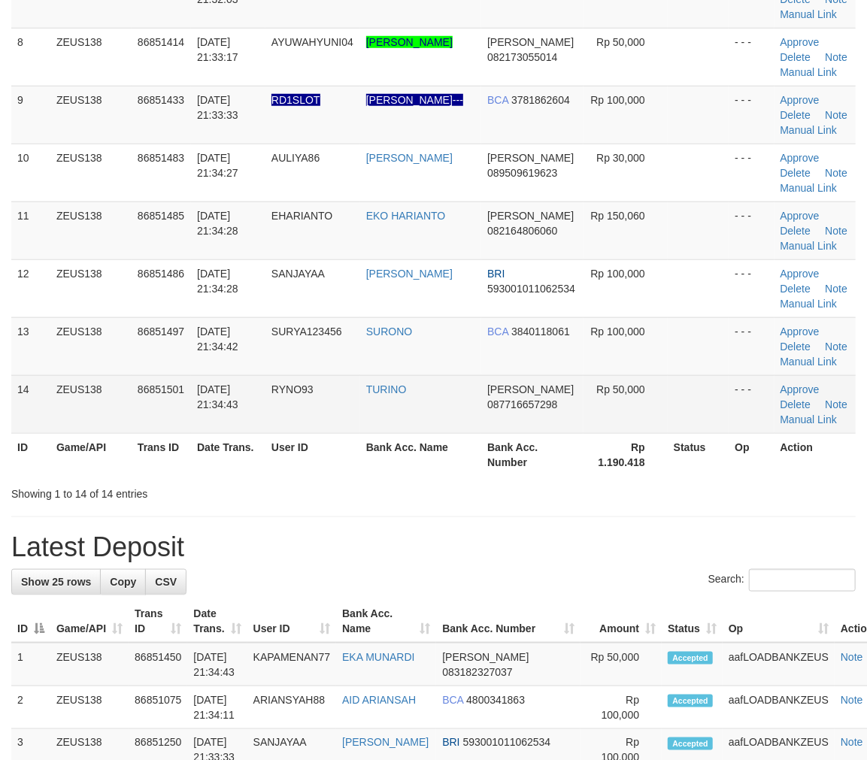
drag, startPoint x: 583, startPoint y: 369, endPoint x: 730, endPoint y: 390, distance: 148.2
click at [611, 372] on td "Rp 100,000" at bounding box center [626, 346] width 84 height 58
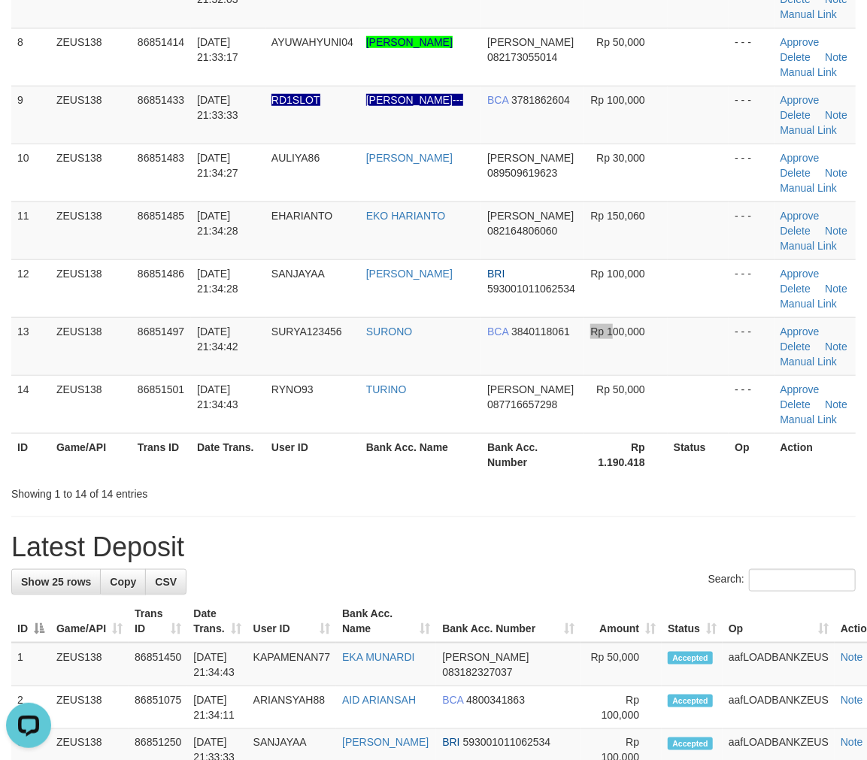
scroll to position [0, 0]
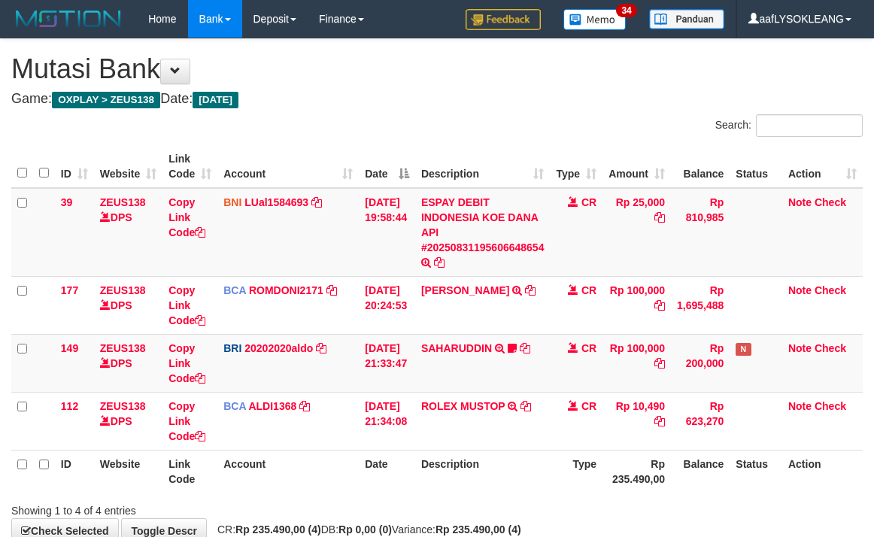
scroll to position [89, 0]
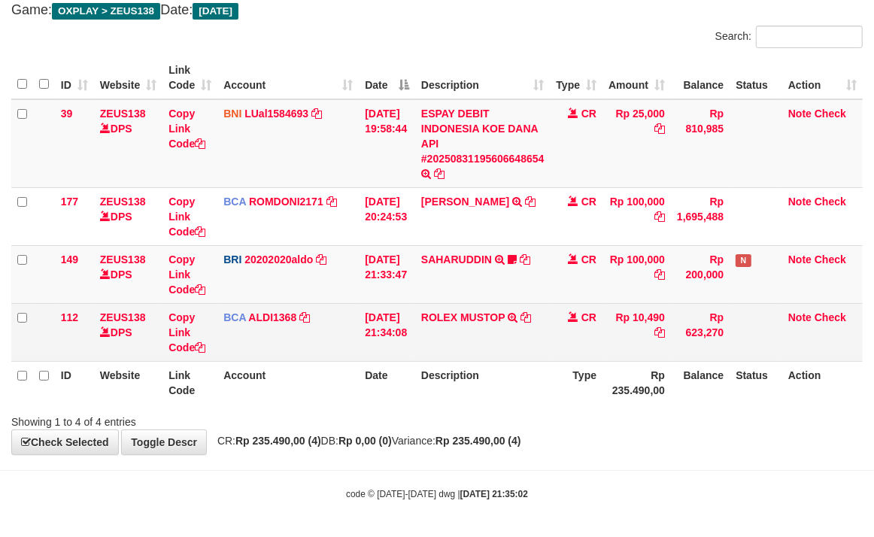
drag, startPoint x: 0, startPoint y: 0, endPoint x: 547, endPoint y: 302, distance: 624.9
click at [547, 303] on td "ROLEX MUSTOP TRSF E-BANKING CR 3108/FTSCY/WS95051 10490.002025083152578293 TRFD…" at bounding box center [482, 332] width 135 height 58
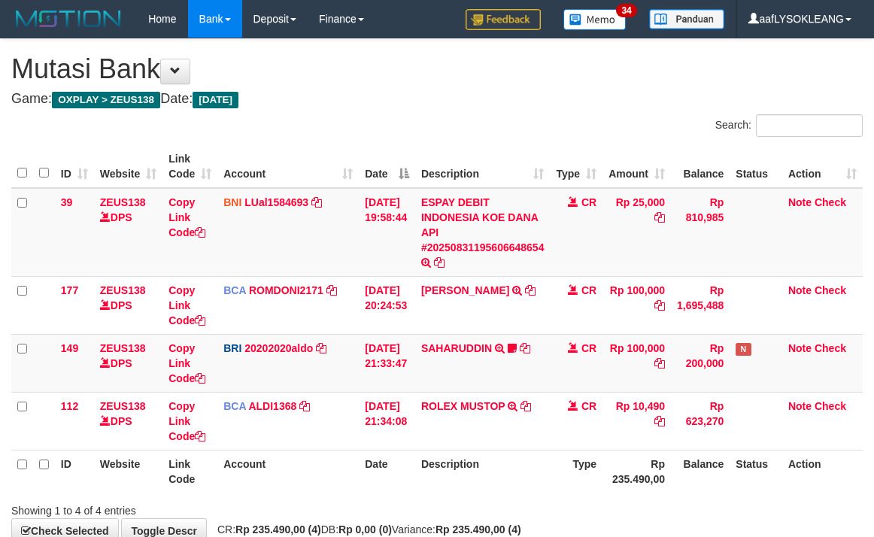
scroll to position [89, 0]
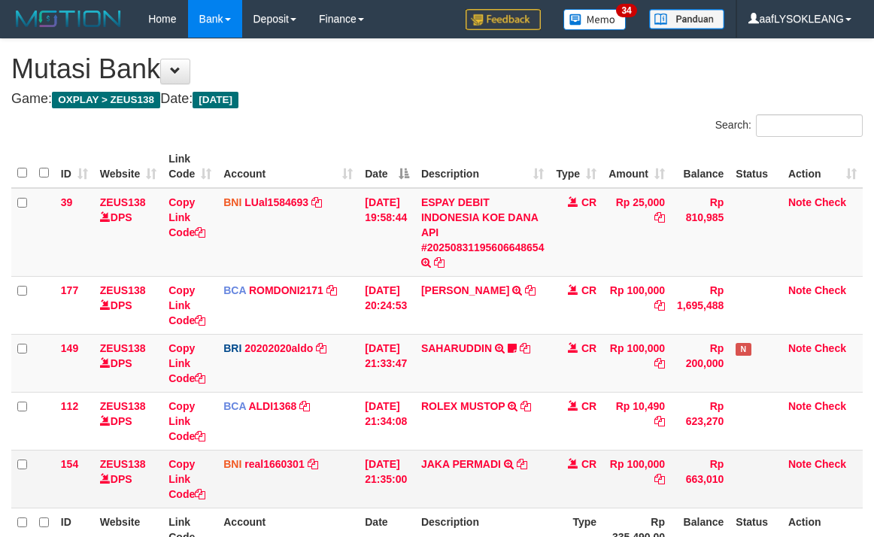
scroll to position [89, 0]
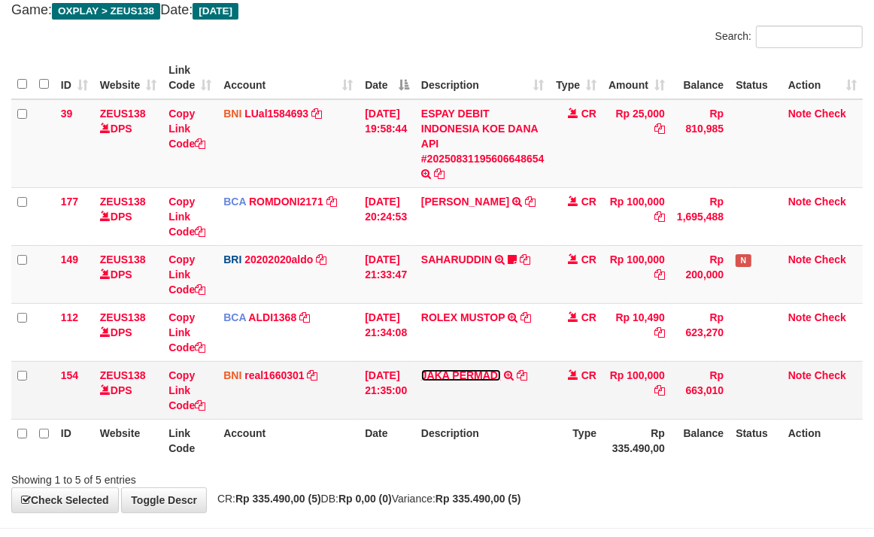
click at [439, 372] on link "JAKA PERMADI" at bounding box center [461, 375] width 80 height 12
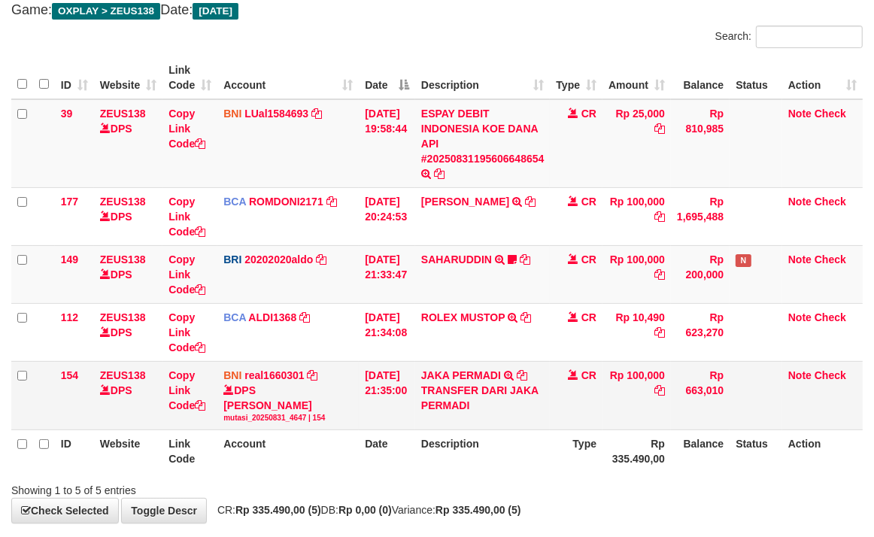
click at [439, 361] on td "JAKA PERMADI TRANSFER DARI JAKA PERMADI" at bounding box center [482, 395] width 135 height 68
click at [439, 365] on td "JAKA PERMADI TRANSFER DARI JAKA PERMADI" at bounding box center [482, 395] width 135 height 68
copy link "JAKA"
click at [439, 365] on td "JAKA PERMADI TRANSFER DARI JAKA PERMADI" at bounding box center [482, 395] width 135 height 68
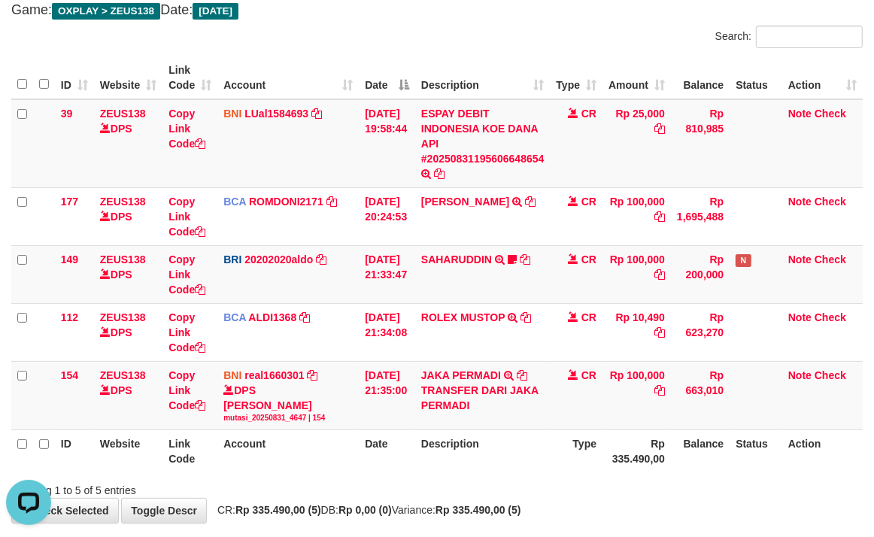
click at [640, 463] on th "Rp 335.490,00" at bounding box center [637, 451] width 68 height 43
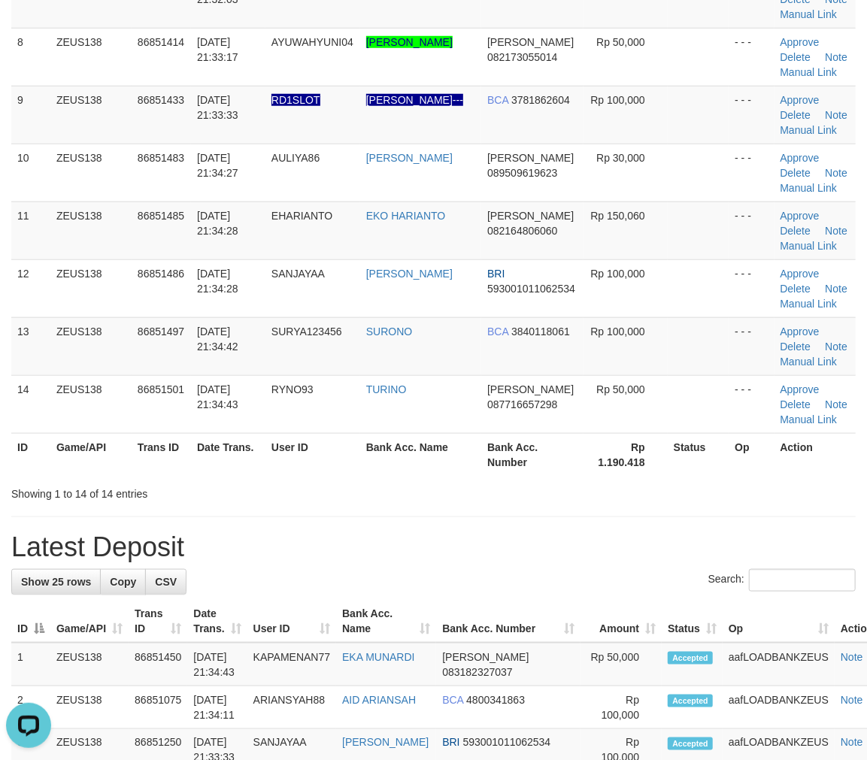
click at [663, 461] on div "ID Game/API Trans ID Date Trans. User ID Bank Acc. Name Bank Acc. Number Amount…" at bounding box center [433, 28] width 867 height 906
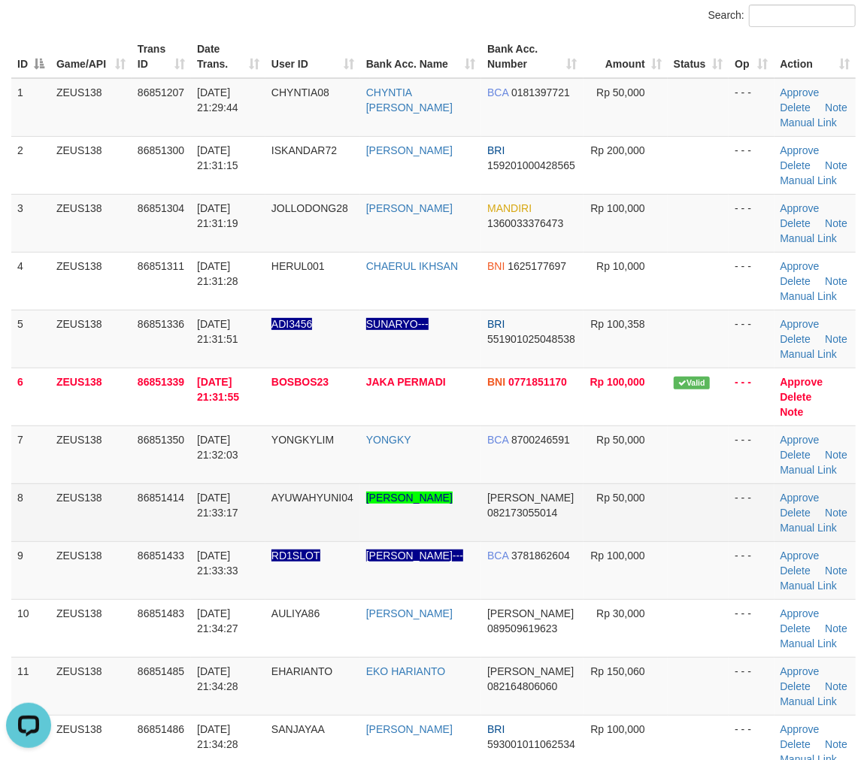
click at [481, 517] on td "DANA 082173055014" at bounding box center [532, 513] width 102 height 58
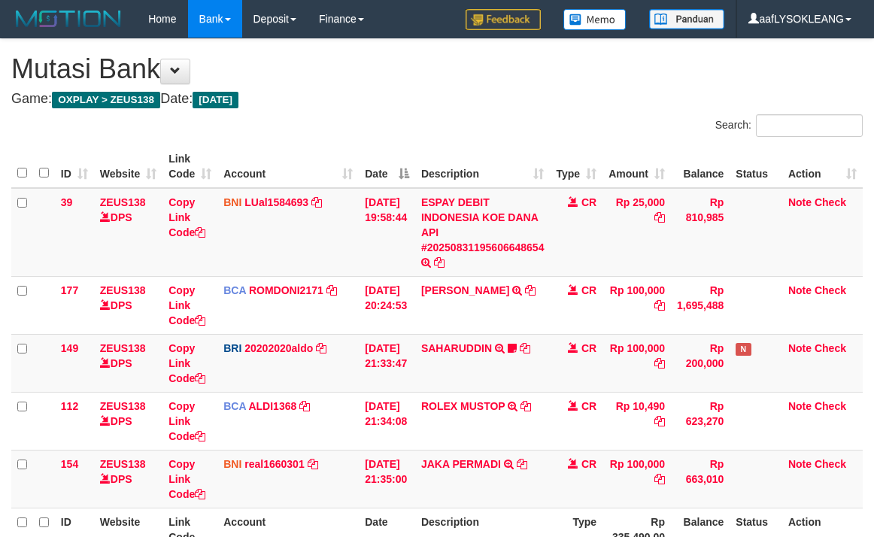
scroll to position [89, 0]
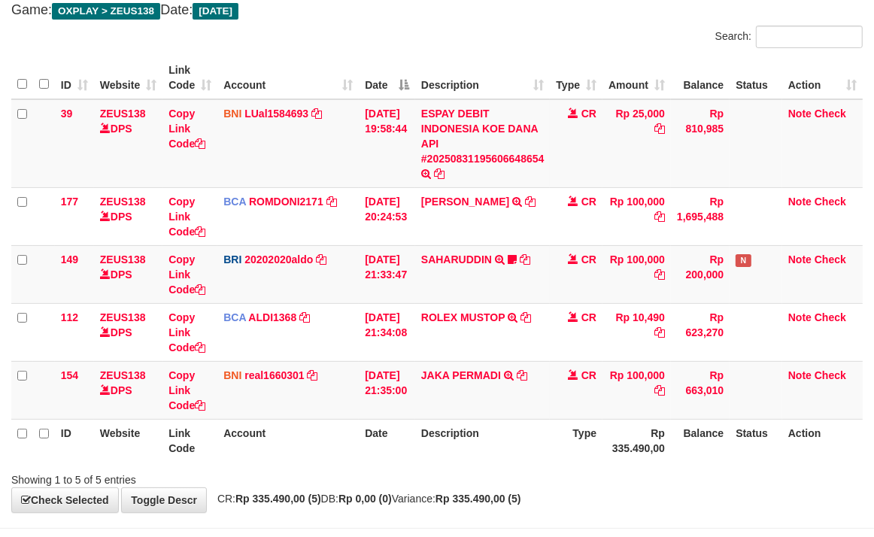
click at [606, 463] on div "ID Website Link Code Account Date Description Type Amount Balance Status Action…" at bounding box center [437, 259] width 874 height 414
click at [518, 439] on th "Description" at bounding box center [482, 440] width 135 height 43
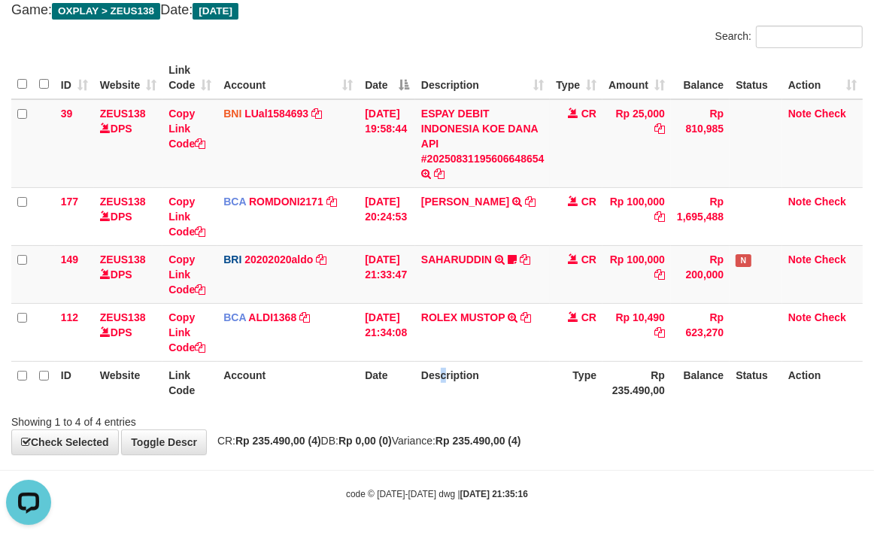
click at [451, 379] on th "Description" at bounding box center [482, 382] width 135 height 43
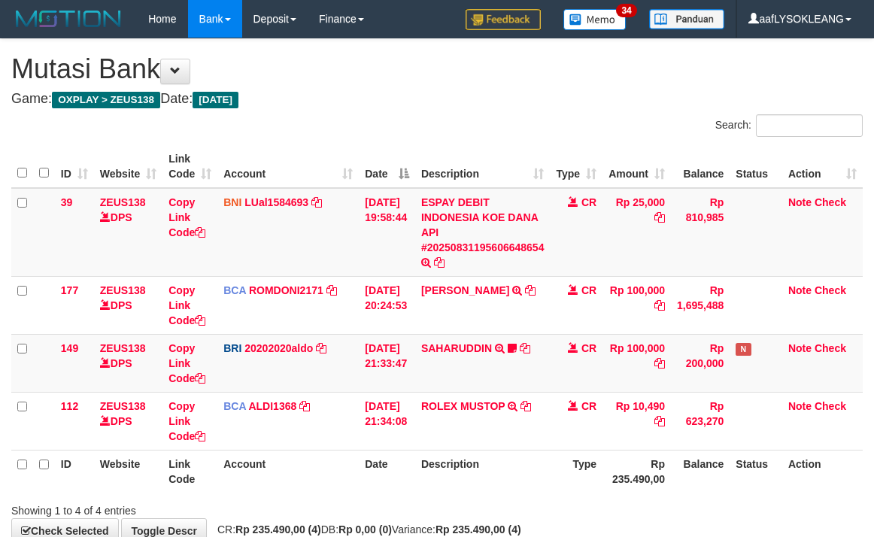
scroll to position [89, 0]
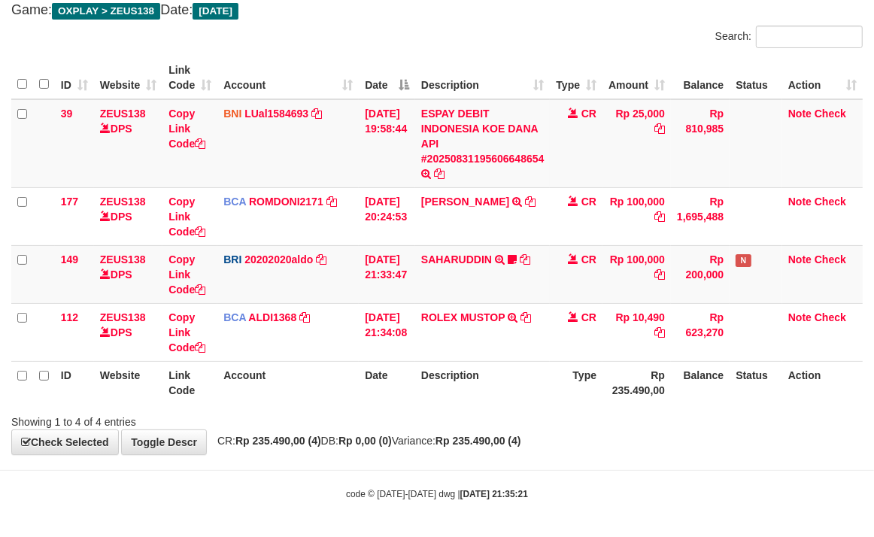
click at [534, 420] on div "Showing 1 to 4 of 4 entries" at bounding box center [437, 418] width 874 height 21
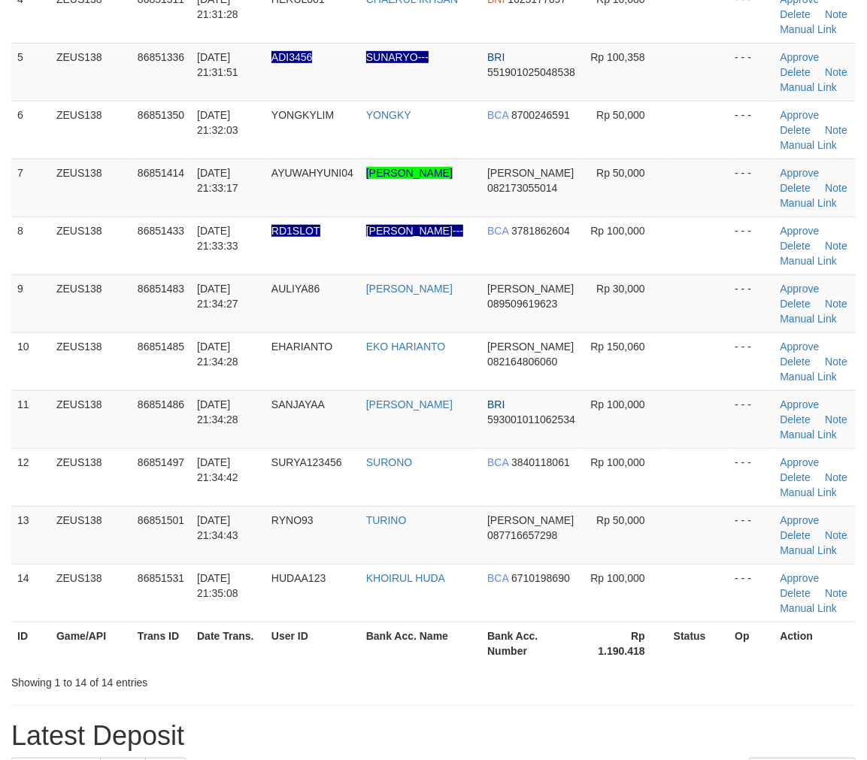
scroll to position [404, 0]
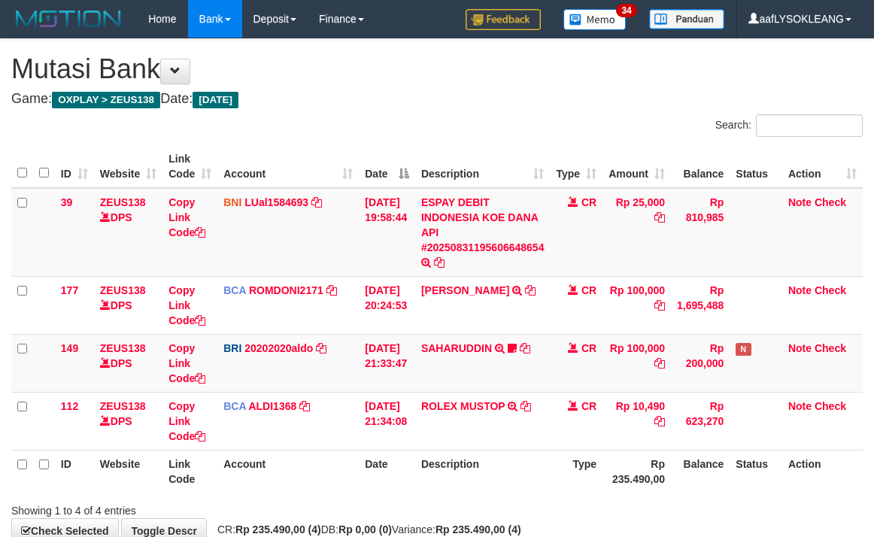
scroll to position [89, 0]
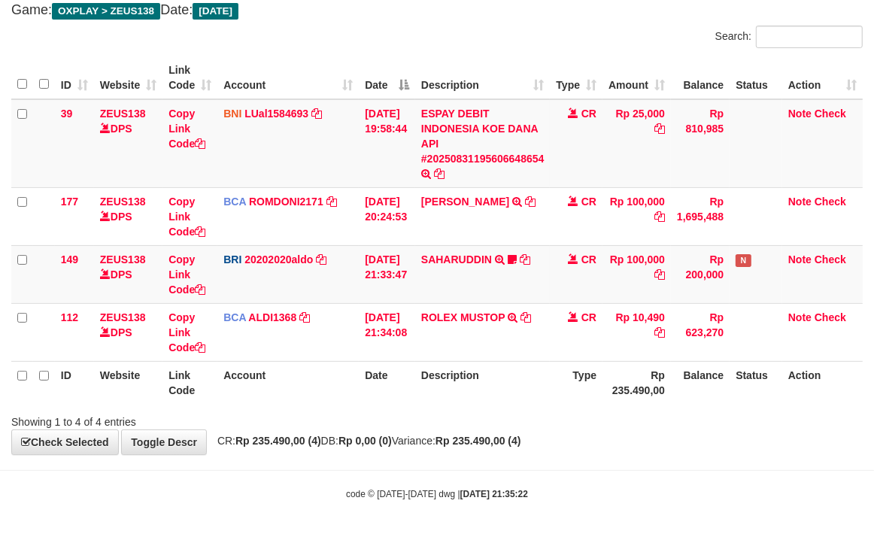
drag, startPoint x: 576, startPoint y: 396, endPoint x: 510, endPoint y: 386, distance: 66.9
click at [552, 385] on tr "ID Website Link Code Account Date Description Type Rp 235.490,00 Balance Status…" at bounding box center [436, 382] width 851 height 43
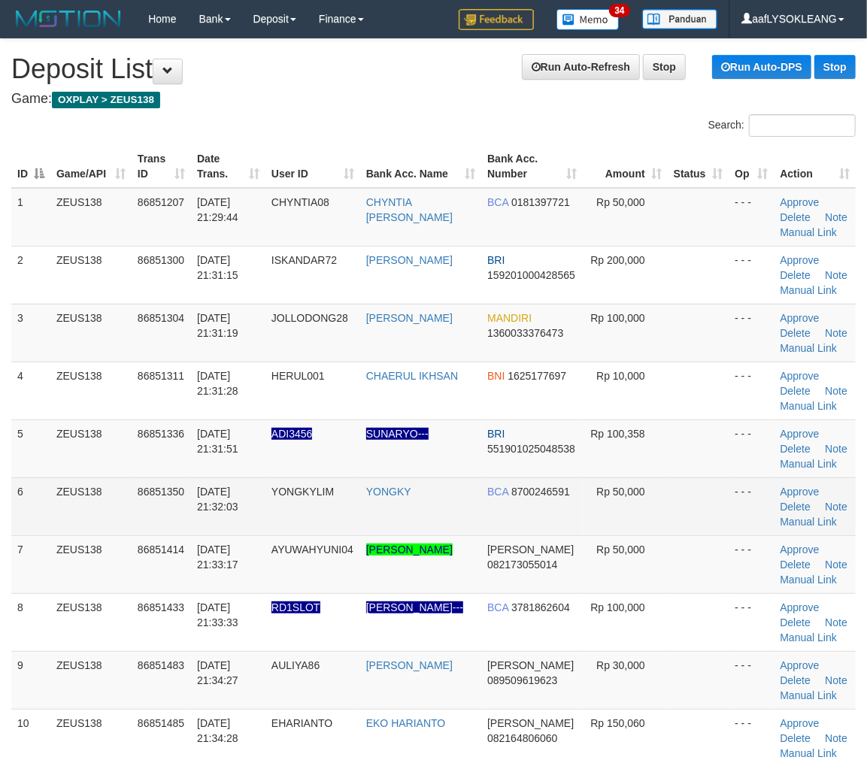
click at [690, 531] on td at bounding box center [698, 507] width 61 height 58
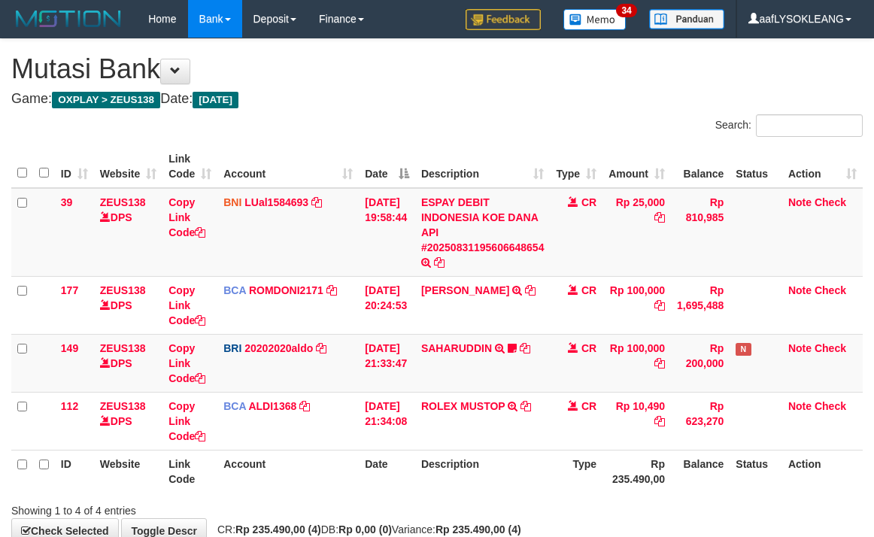
scroll to position [89, 0]
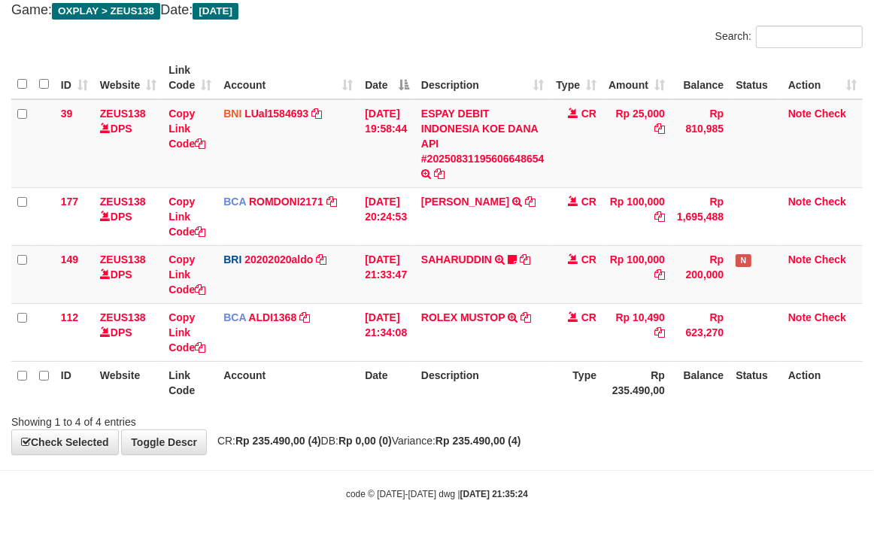
drag, startPoint x: 414, startPoint y: 399, endPoint x: 411, endPoint y: 391, distance: 8.8
click at [411, 391] on th "Date" at bounding box center [387, 382] width 56 height 43
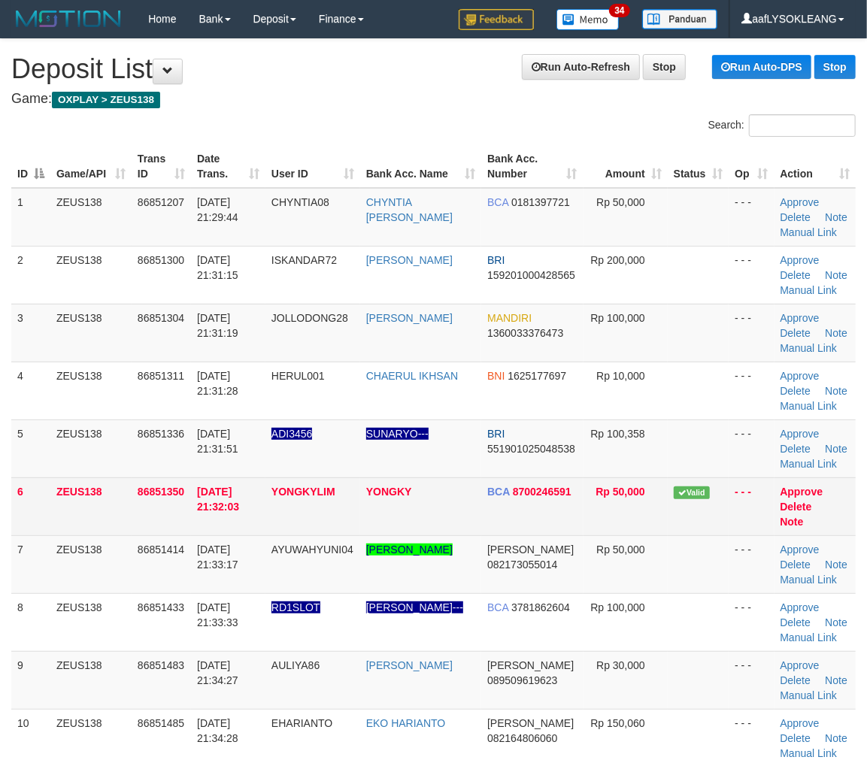
click at [715, 492] on td "Valid" at bounding box center [698, 507] width 61 height 58
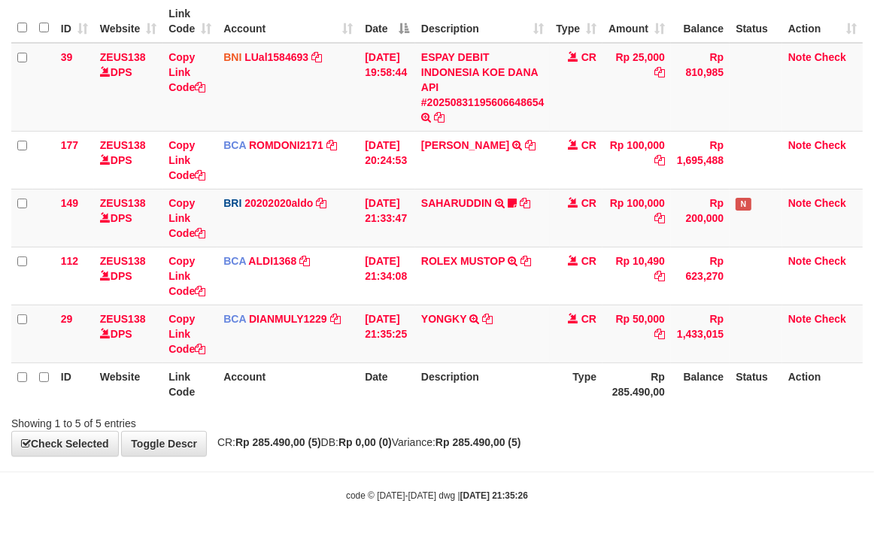
scroll to position [147, 0]
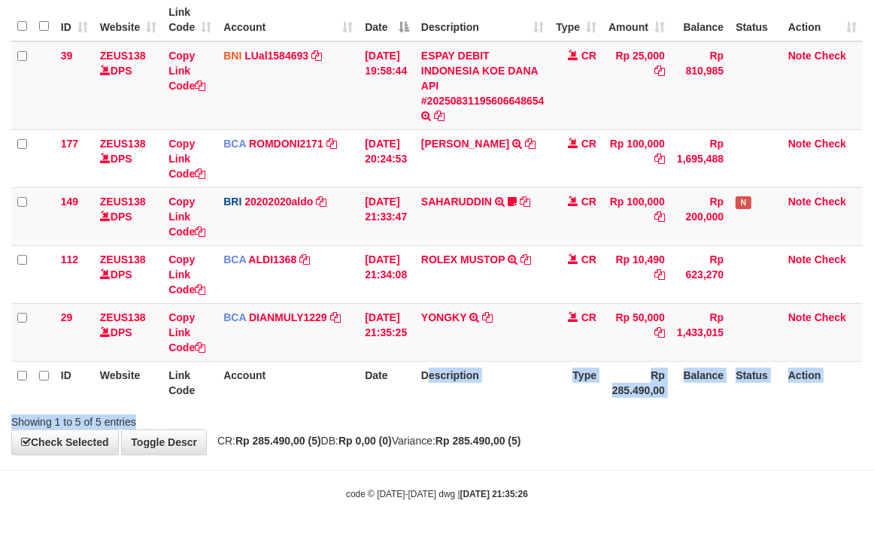
click at [436, 399] on div "Search: ID Website Link Code Account Date Description Type Amount Balance Statu…" at bounding box center [436, 199] width 851 height 462
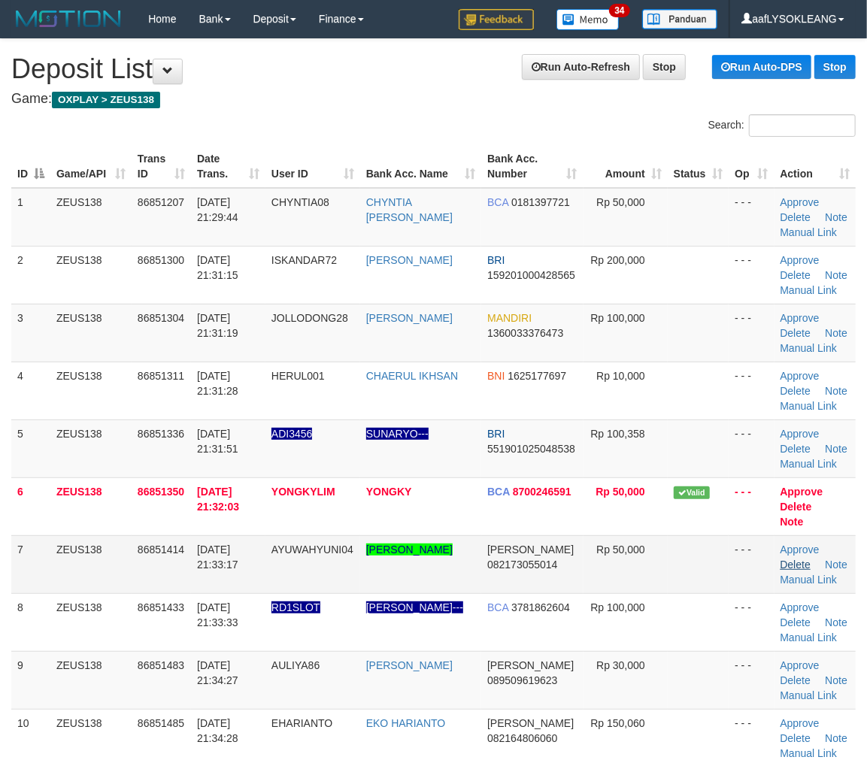
drag, startPoint x: 719, startPoint y: 555, endPoint x: 803, endPoint y: 552, distance: 84.3
click at [721, 554] on td at bounding box center [698, 565] width 61 height 58
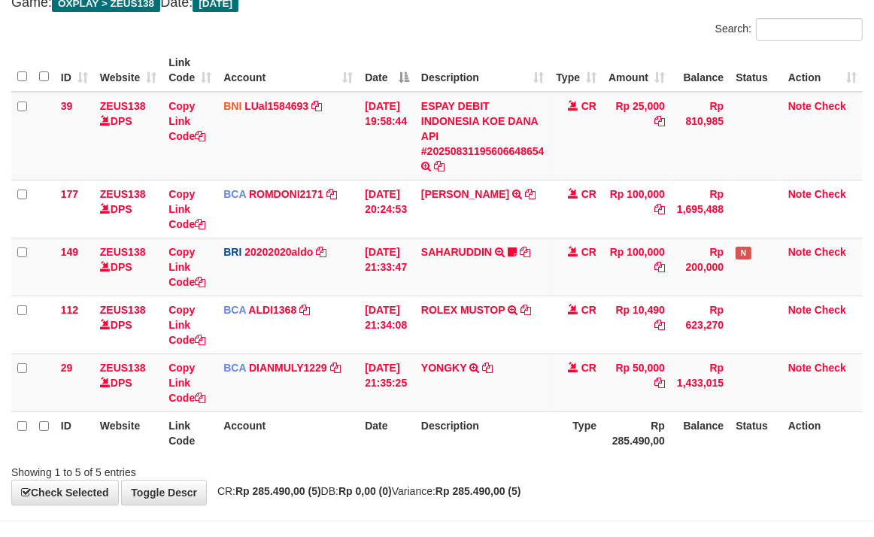
scroll to position [147, 0]
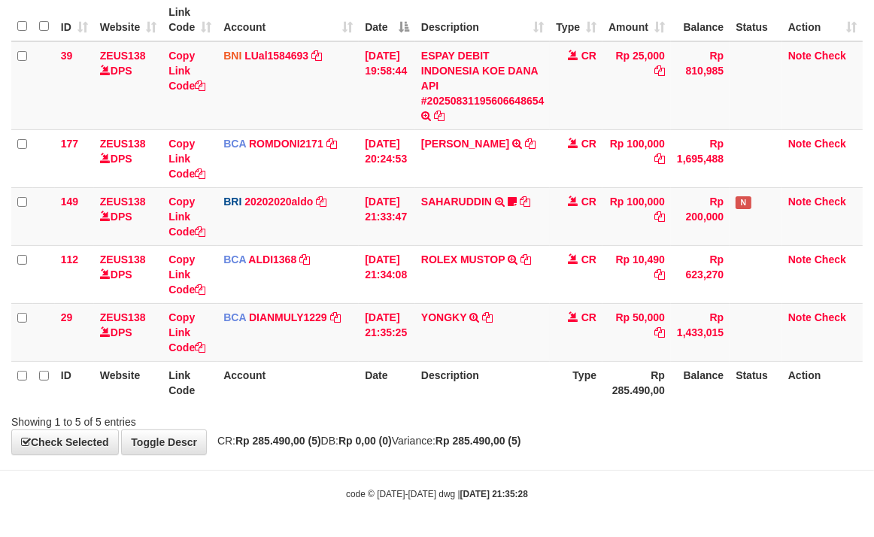
click at [284, 365] on th "Account" at bounding box center [287, 382] width 141 height 43
drag, startPoint x: 325, startPoint y: 400, endPoint x: 275, endPoint y: 393, distance: 50.9
click at [309, 399] on th "Account" at bounding box center [287, 382] width 141 height 43
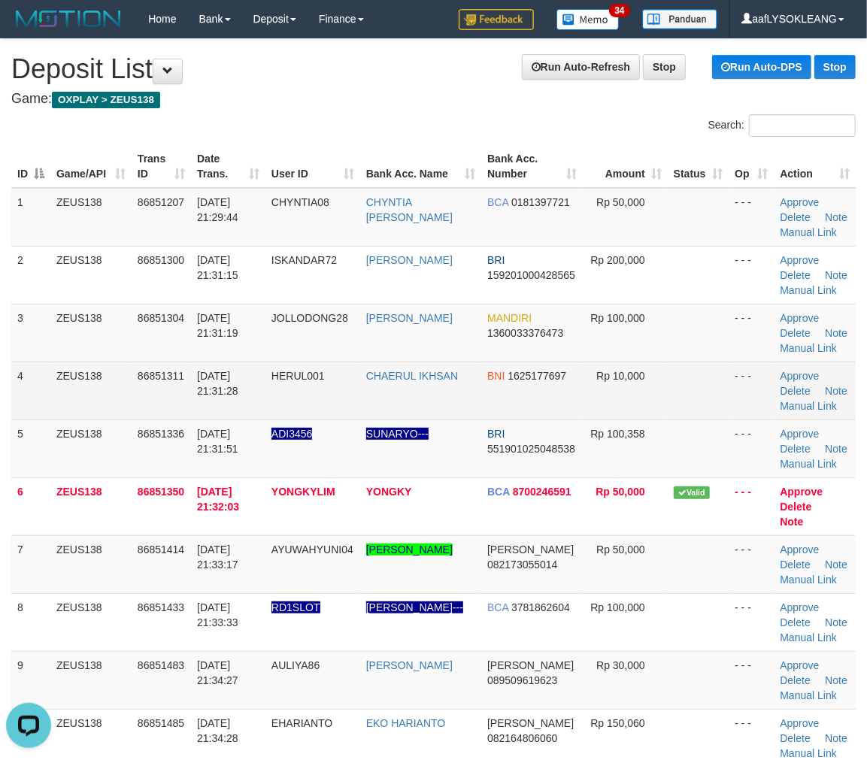
drag, startPoint x: 703, startPoint y: 407, endPoint x: 875, endPoint y: 436, distance: 174.7
click at [703, 407] on td at bounding box center [698, 391] width 61 height 58
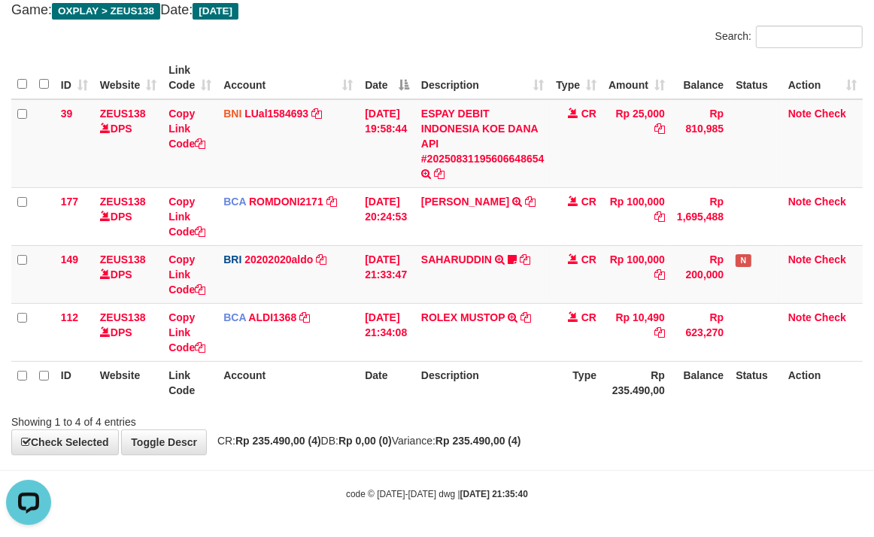
click at [599, 423] on div "Showing 1 to 4 of 4 entries" at bounding box center [437, 418] width 874 height 21
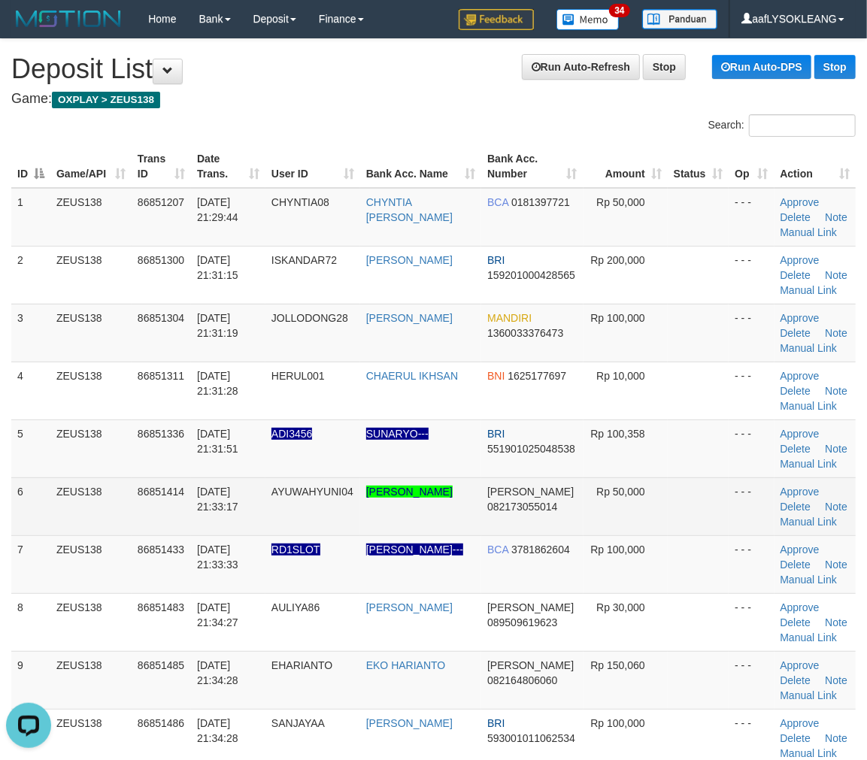
drag, startPoint x: 720, startPoint y: 515, endPoint x: 835, endPoint y: 528, distance: 115.9
click at [724, 515] on td at bounding box center [698, 507] width 61 height 58
click at [700, 483] on td at bounding box center [698, 507] width 61 height 58
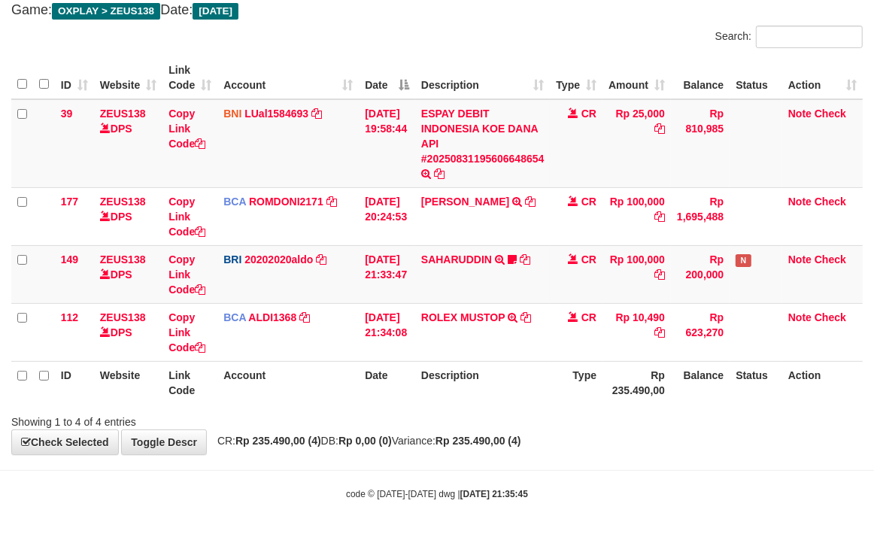
scroll to position [89, 0]
drag, startPoint x: 524, startPoint y: 385, endPoint x: 3, endPoint y: 313, distance: 526.3
click at [523, 384] on th "Description" at bounding box center [482, 382] width 135 height 43
drag, startPoint x: 688, startPoint y: 484, endPoint x: 645, endPoint y: 462, distance: 48.1
click at [675, 472] on body "Toggle navigation Home Bank Account List Load By Website Group [OXPLAY] ZEUS138…" at bounding box center [437, 224] width 874 height 627
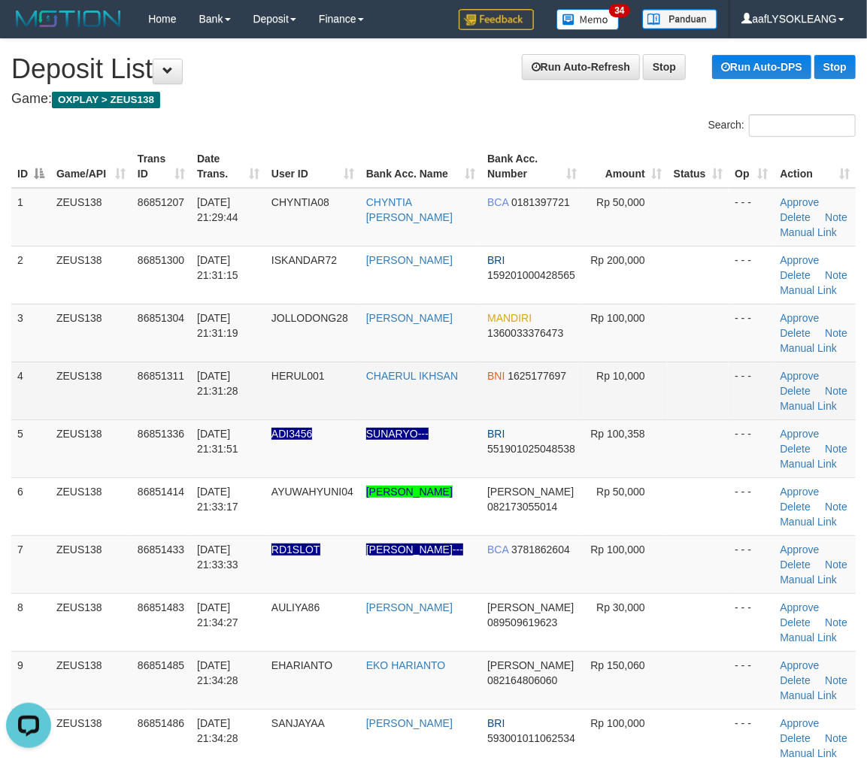
drag, startPoint x: 678, startPoint y: 372, endPoint x: 693, endPoint y: 366, distance: 15.8
click at [687, 365] on td at bounding box center [698, 391] width 61 height 58
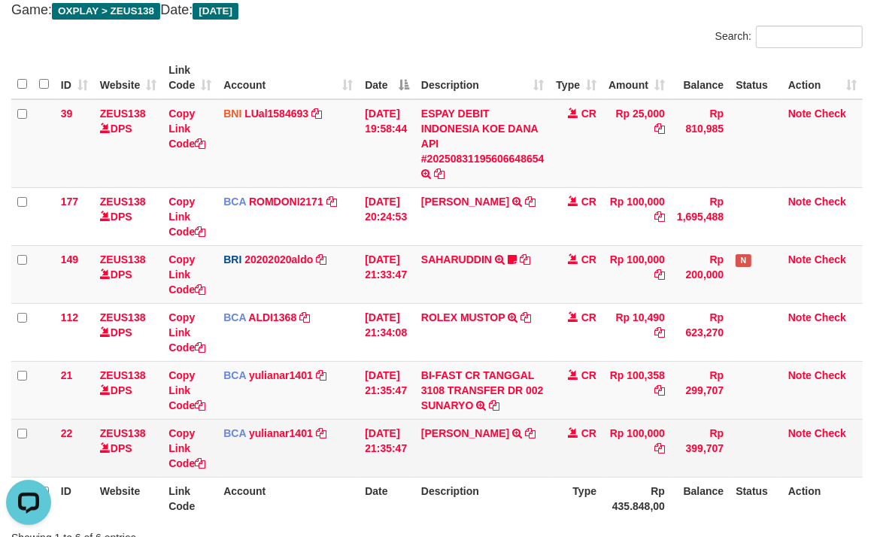
drag, startPoint x: 507, startPoint y: 470, endPoint x: 498, endPoint y: 468, distance: 9.3
click at [499, 469] on td "[PERSON_NAME] TRSF E-BANKING CR 3108/FTSCY/WS95031 100000.00[PERSON_NAME]" at bounding box center [482, 448] width 135 height 58
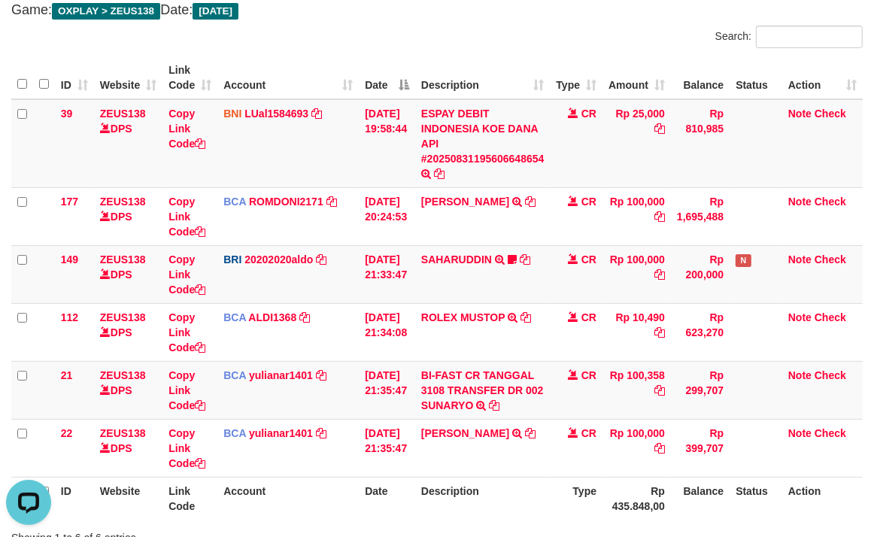
scroll to position [205, 0]
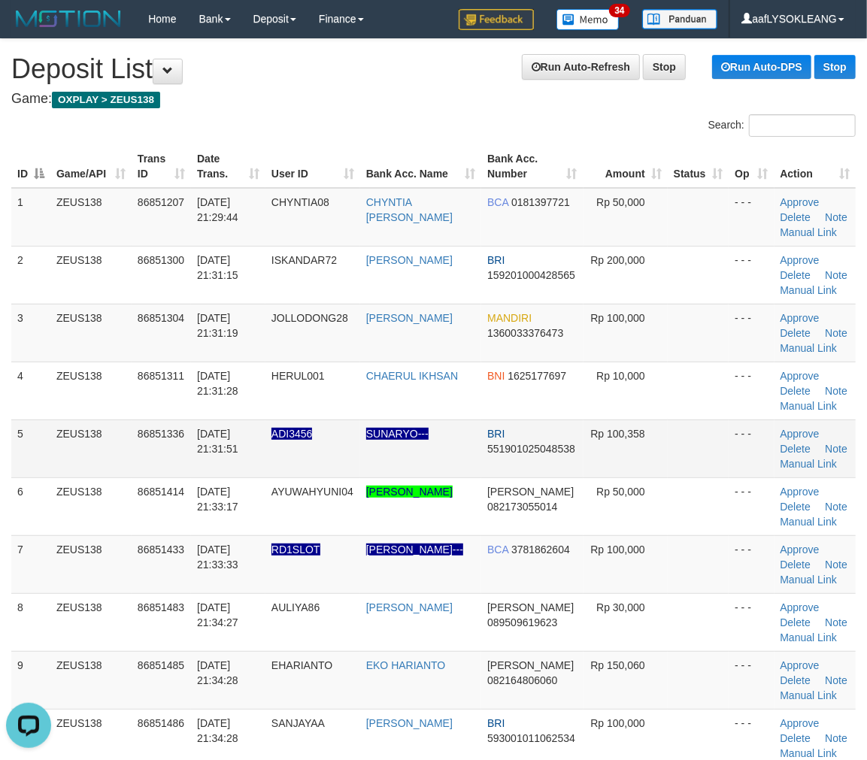
drag, startPoint x: 640, startPoint y: 464, endPoint x: 660, endPoint y: 464, distance: 19.6
click at [645, 463] on td "Rp 100,358" at bounding box center [626, 449] width 84 height 58
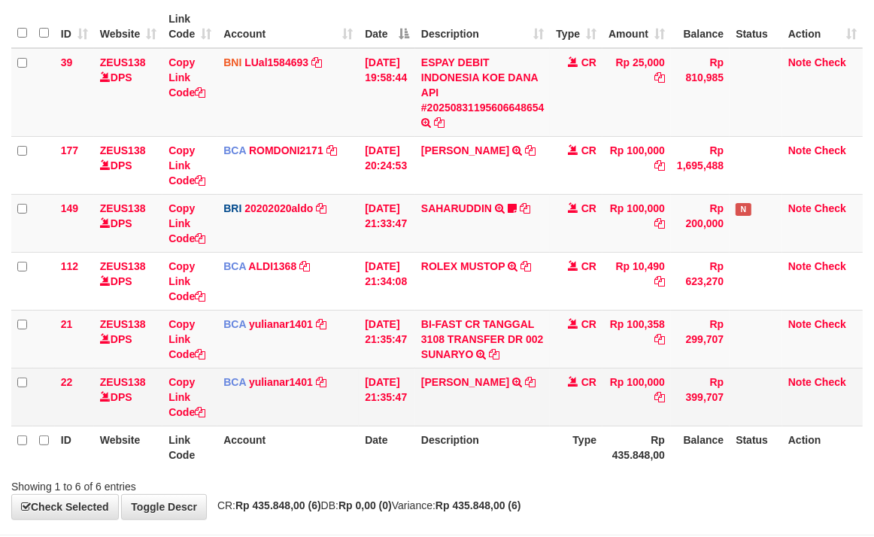
drag, startPoint x: 524, startPoint y: 420, endPoint x: 536, endPoint y: 419, distance: 12.1
click at [536, 419] on td "RUDY TRSF E-BANKING CR 3108/FTSCY/WS95031 100000.00RUDY" at bounding box center [482, 397] width 135 height 58
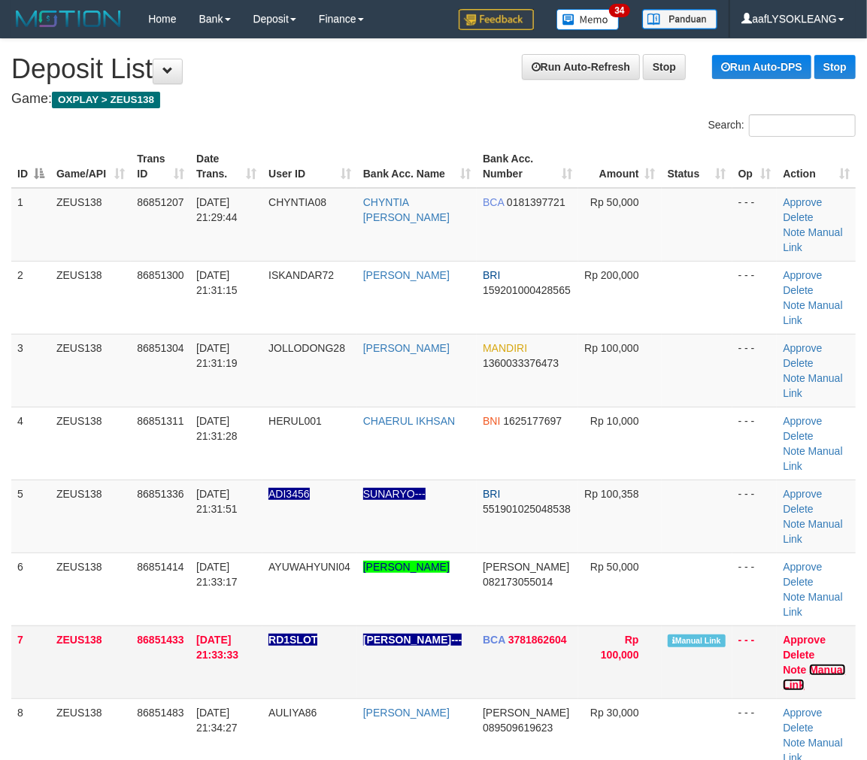
click at [825, 664] on link "Manual Link" at bounding box center [814, 677] width 62 height 27
click at [783, 664] on link "Manual Link" at bounding box center [814, 677] width 62 height 27
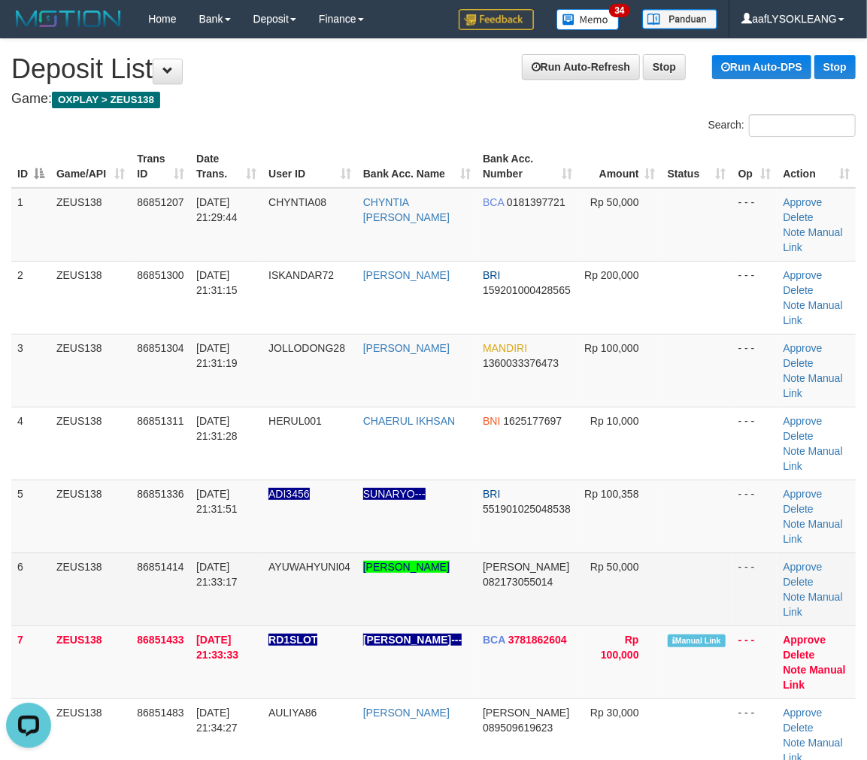
click at [583, 553] on td "Rp 50,000" at bounding box center [619, 589] width 83 height 73
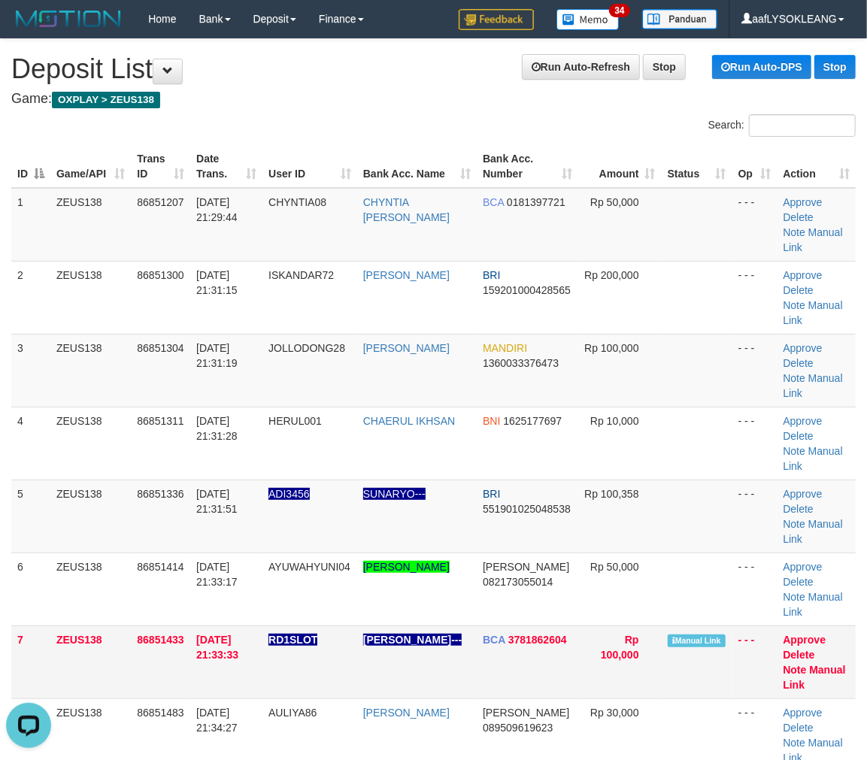
click at [822, 626] on td "Approve Delete Note Manual Link" at bounding box center [816, 662] width 79 height 73
click at [821, 664] on link "Manual Link" at bounding box center [814, 677] width 62 height 27
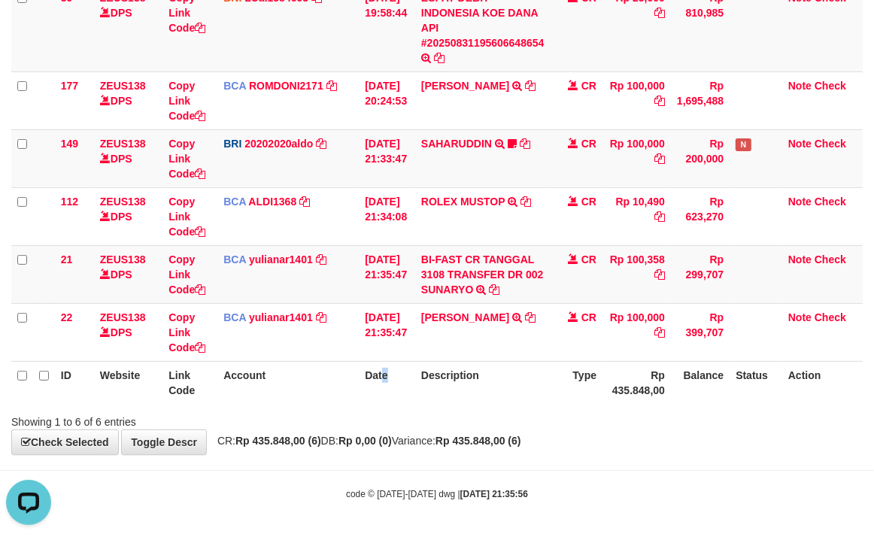
click at [381, 367] on th "Date" at bounding box center [387, 382] width 56 height 43
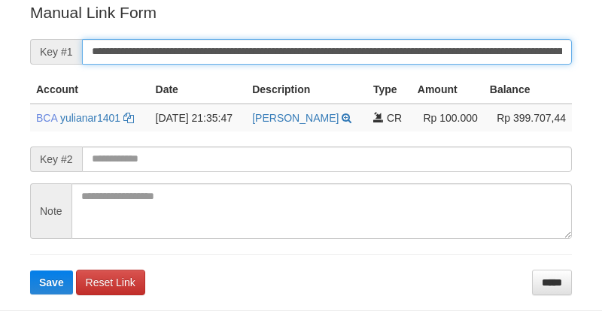
drag, startPoint x: 385, startPoint y: 50, endPoint x: 436, endPoint y: 83, distance: 60.5
click at [386, 50] on input "**********" at bounding box center [327, 52] width 490 height 26
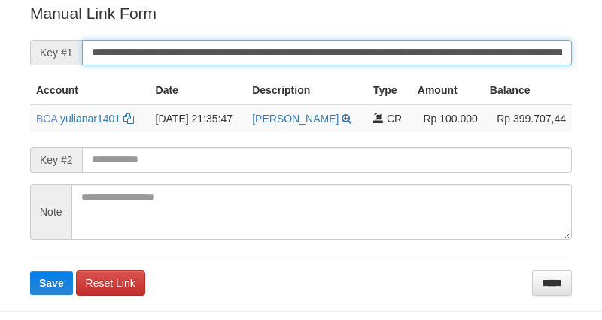
click at [30, 272] on button "Save" at bounding box center [51, 284] width 43 height 24
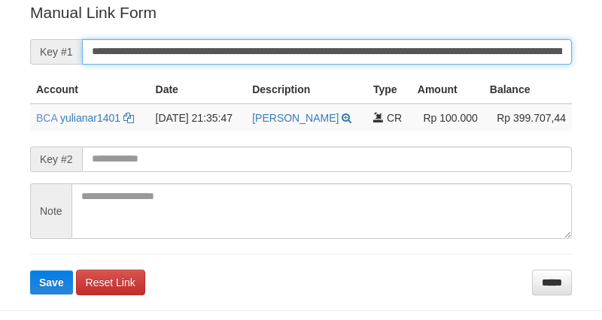
click at [30, 271] on button "Save" at bounding box center [51, 283] width 43 height 24
drag, startPoint x: 0, startPoint y: 0, endPoint x: 457, endPoint y: 57, distance: 460.2
click at [457, 57] on input "**********" at bounding box center [327, 52] width 490 height 26
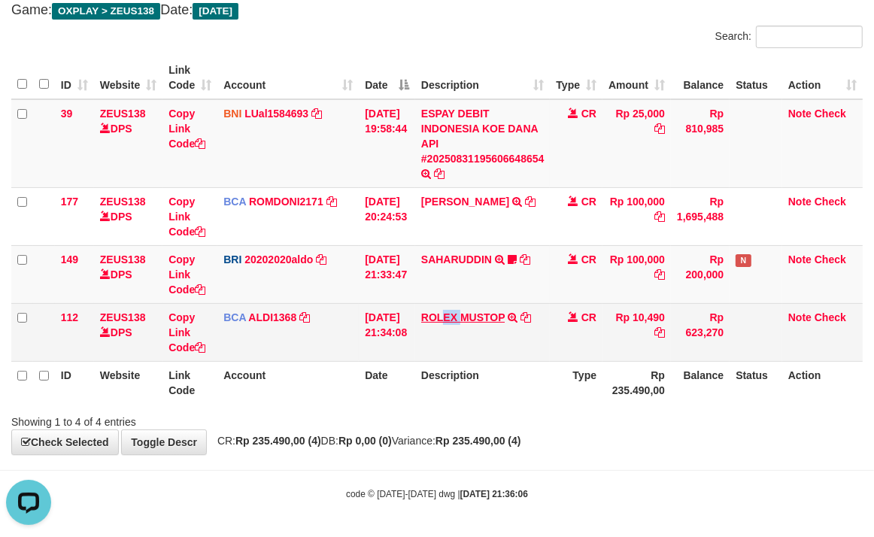
drag, startPoint x: 445, startPoint y: 311, endPoint x: 145, endPoint y: 222, distance: 313.2
click at [442, 310] on td "ROLEX MUSTOP TRSF E-BANKING CR 3108/FTSCY/WS95051 10490.002025083152578293 TRFD…" at bounding box center [482, 332] width 135 height 58
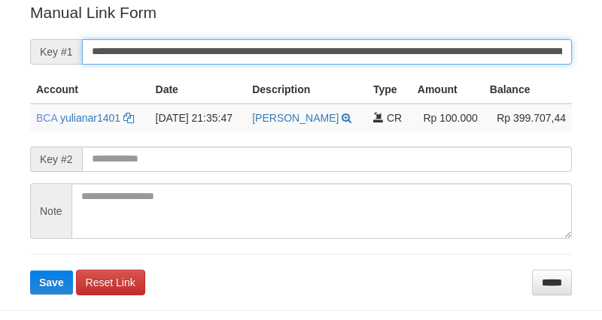
scroll to position [304, 0]
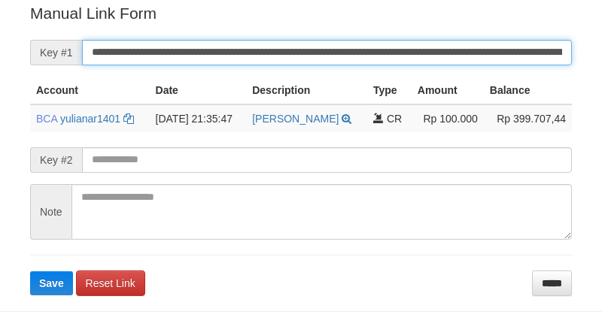
drag, startPoint x: 495, startPoint y: 56, endPoint x: 545, endPoint y: 90, distance: 60.5
click at [524, 77] on form "**********" at bounding box center [301, 148] width 542 height 293
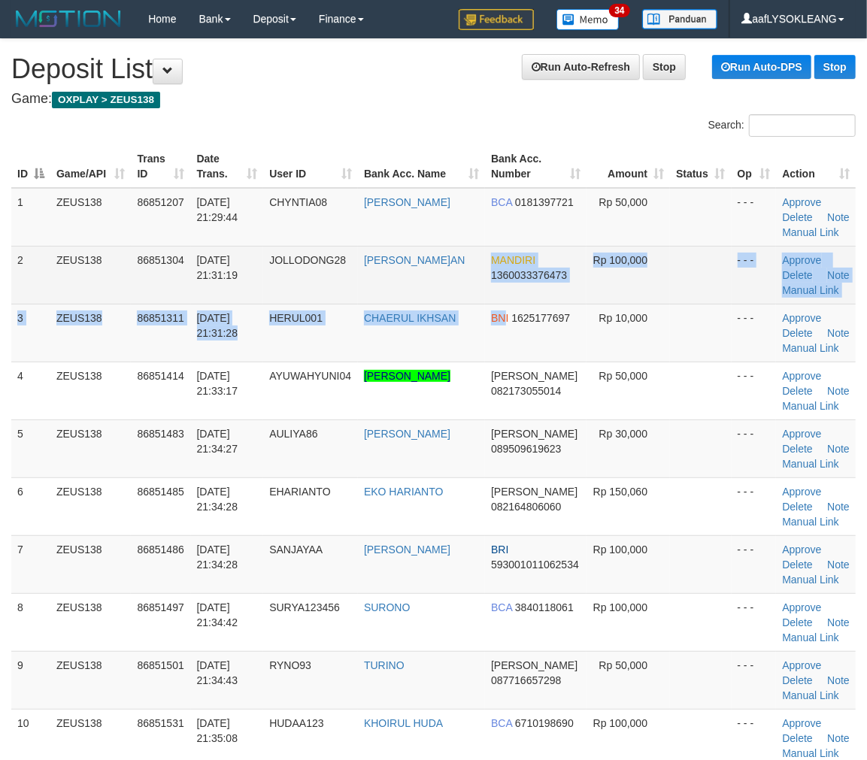
click at [466, 283] on tbody "1 ZEUS138 86851207 31/08/2025 21:29:44 CHYNTIA08 CHYNTIA INDRA DEWI BCA 0181397…" at bounding box center [433, 594] width 845 height 812
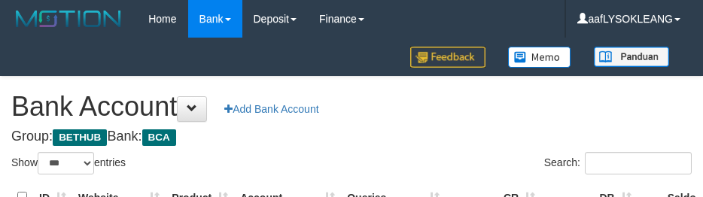
select select "***"
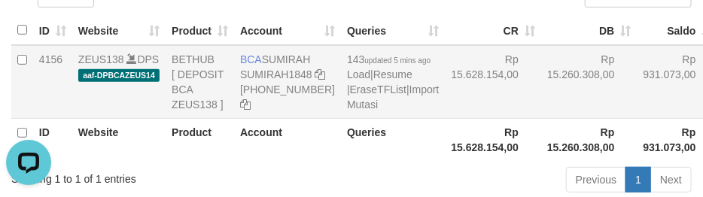
click at [472, 119] on td "Rp 15.628.154,00" at bounding box center [493, 82] width 96 height 74
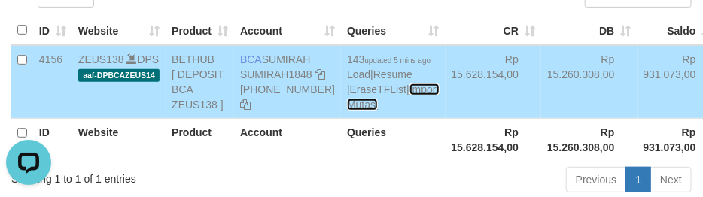
click at [347, 111] on link "Import Mutasi" at bounding box center [393, 96] width 92 height 27
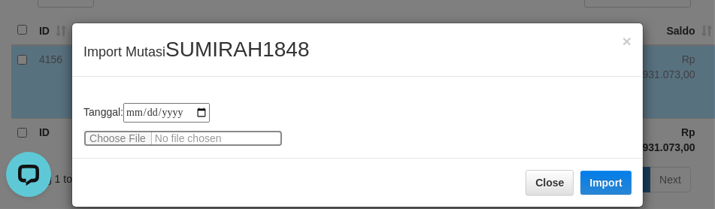
click at [96, 134] on input "file" at bounding box center [182, 138] width 199 height 17
type input "**********"
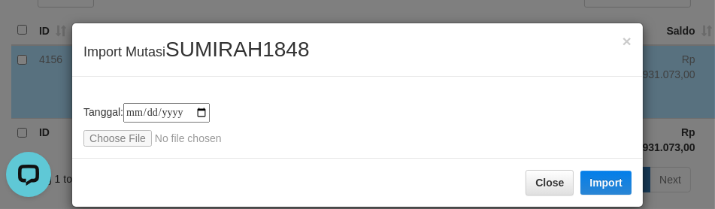
click at [582, 168] on div "Close Import" at bounding box center [357, 182] width 571 height 49
click at [589, 178] on button "Import" at bounding box center [606, 183] width 51 height 24
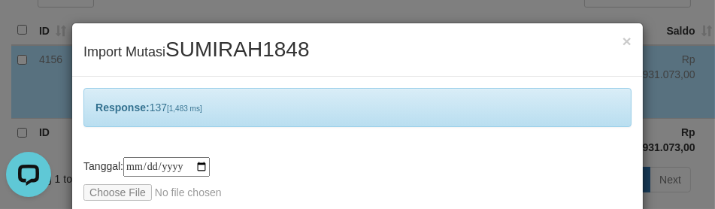
scroll to position [72, 0]
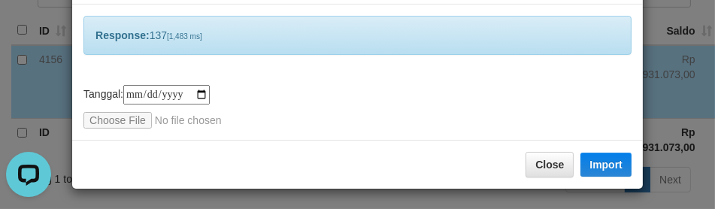
click at [484, 152] on div "Close Import" at bounding box center [357, 164] width 571 height 49
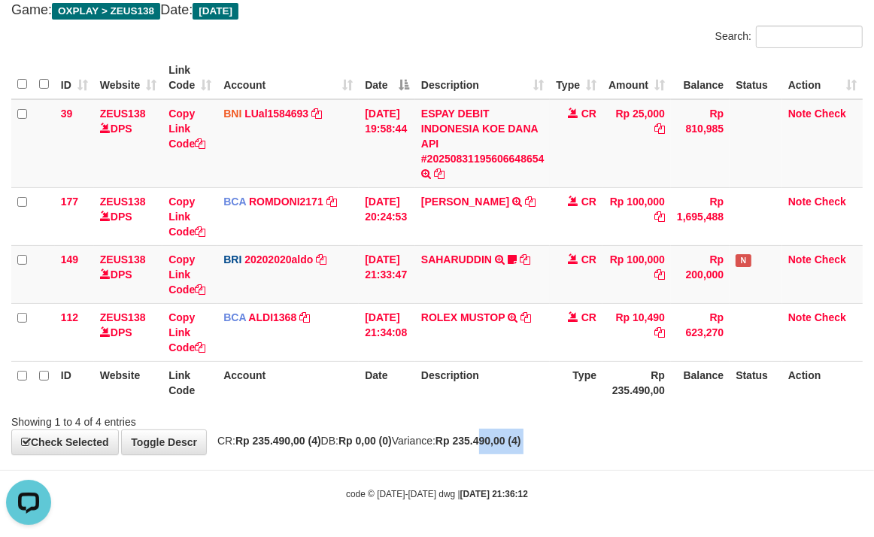
drag, startPoint x: 516, startPoint y: 459, endPoint x: 304, endPoint y: 402, distance: 219.5
click at [508, 445] on body "Toggle navigation Home Bank Account List Load By Website Group [OXPLAY] ZEUS138…" at bounding box center [437, 224] width 874 height 627
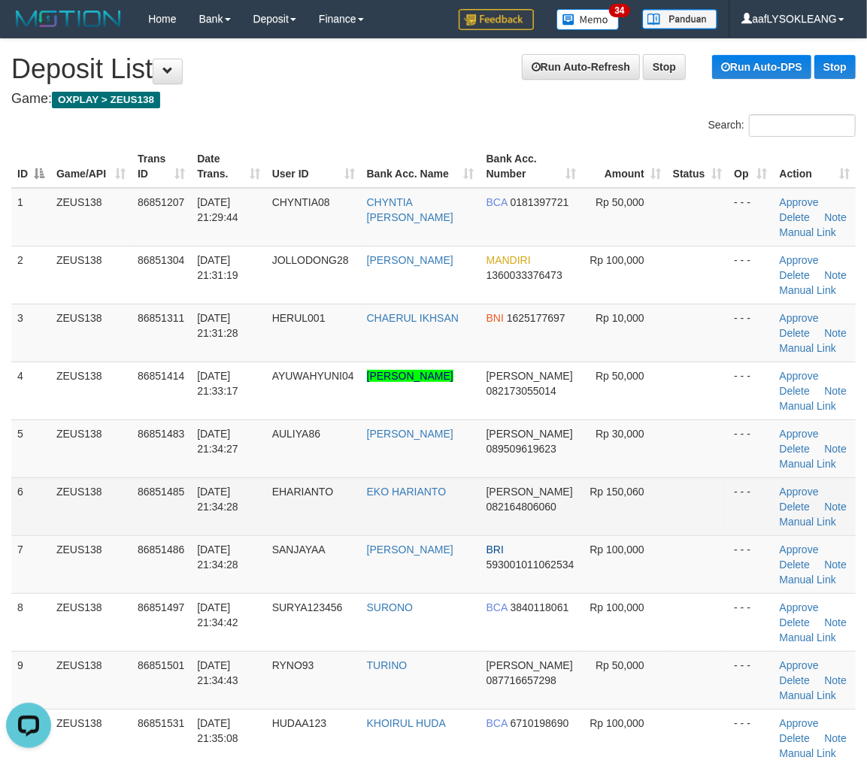
click at [572, 514] on td "[PERSON_NAME] 082164806060" at bounding box center [532, 507] width 102 height 58
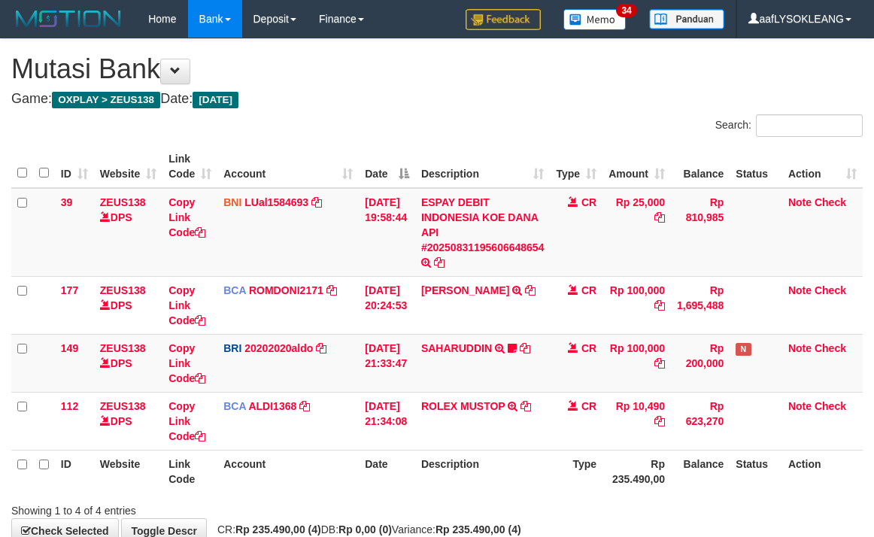
scroll to position [89, 0]
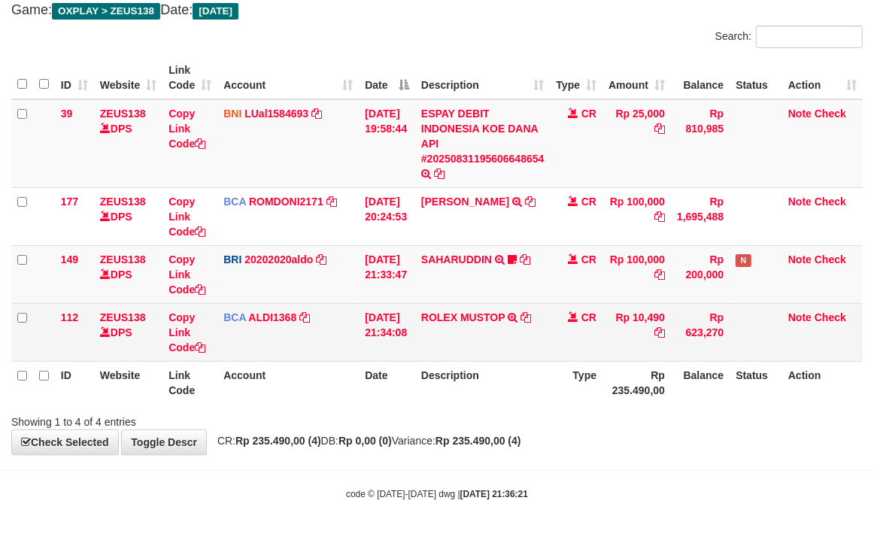
drag, startPoint x: 579, startPoint y: 311, endPoint x: 515, endPoint y: 311, distance: 63.9
click at [569, 313] on td "CR" at bounding box center [576, 332] width 53 height 58
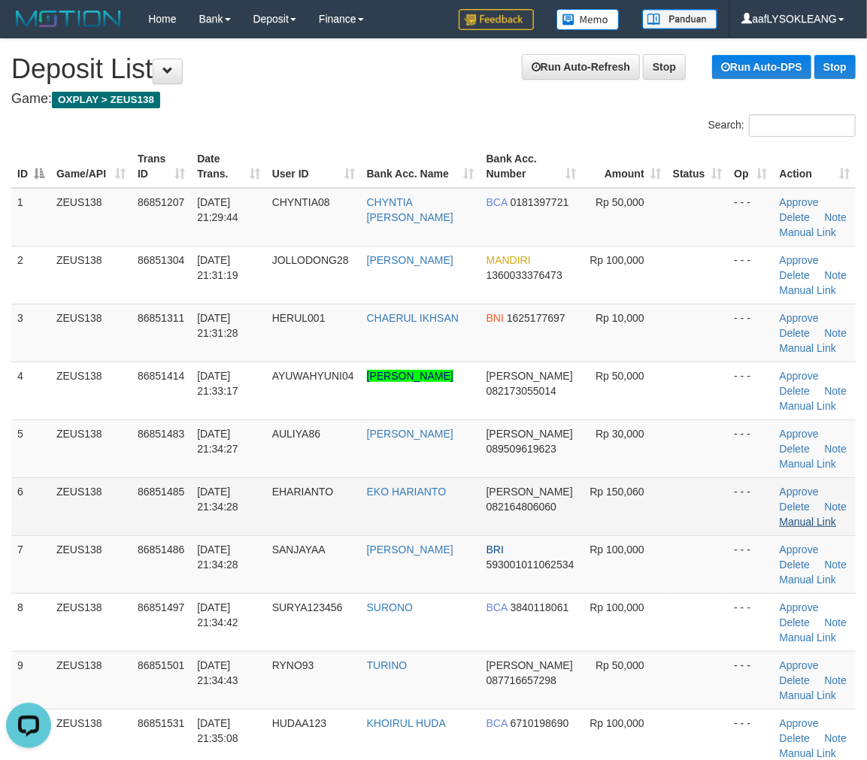
drag, startPoint x: 715, startPoint y: 502, endPoint x: 826, endPoint y: 517, distance: 111.6
click at [724, 500] on td at bounding box center [698, 507] width 62 height 58
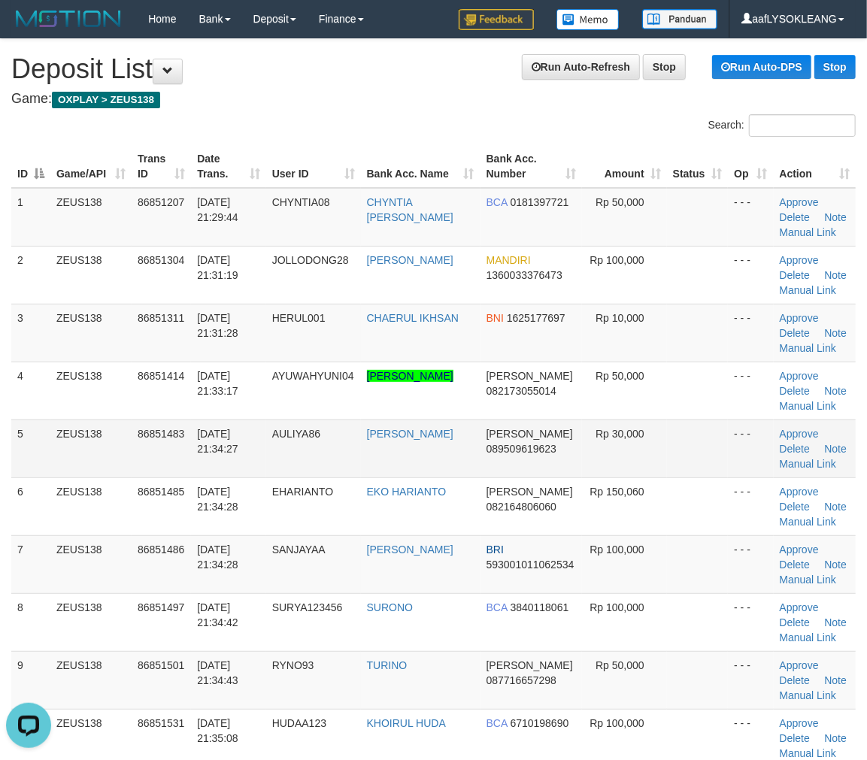
drag, startPoint x: 642, startPoint y: 468, endPoint x: 706, endPoint y: 466, distance: 64.0
click at [654, 469] on td "Rp 30,000" at bounding box center [624, 449] width 85 height 58
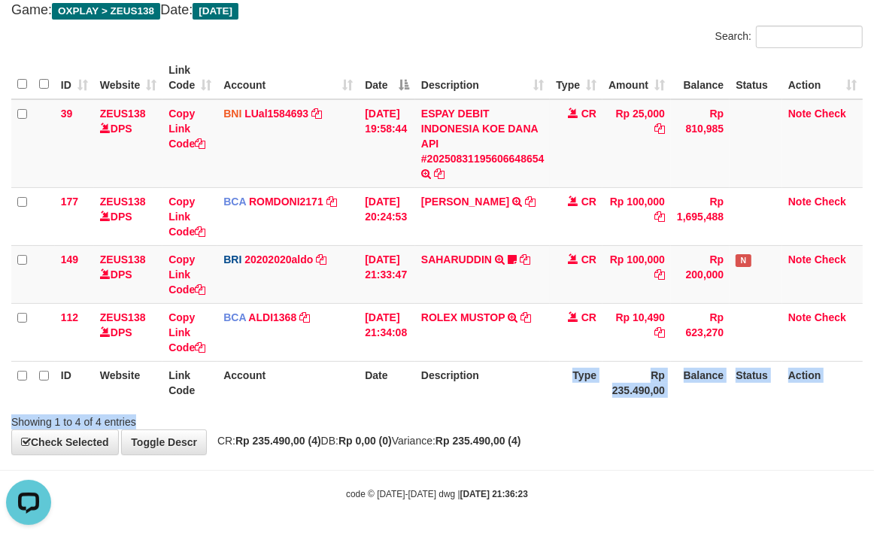
drag, startPoint x: 578, startPoint y: 402, endPoint x: 497, endPoint y: 374, distance: 85.2
click at [576, 401] on div "Search: ID Website Link Code Account Date Description Type Amount Balance Statu…" at bounding box center [436, 228] width 851 height 404
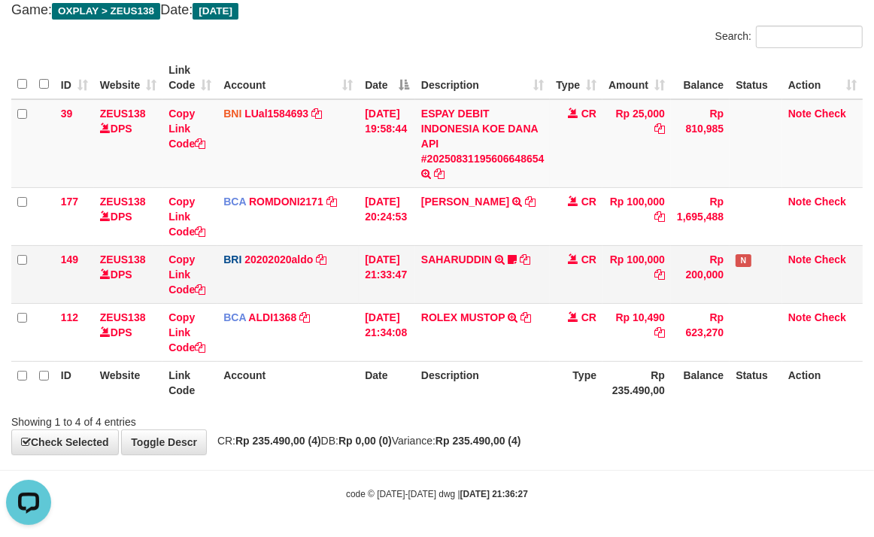
drag, startPoint x: 364, startPoint y: 268, endPoint x: 351, endPoint y: 260, distance: 15.9
click at [360, 262] on td "[DATE] 21:33:47" at bounding box center [387, 274] width 56 height 58
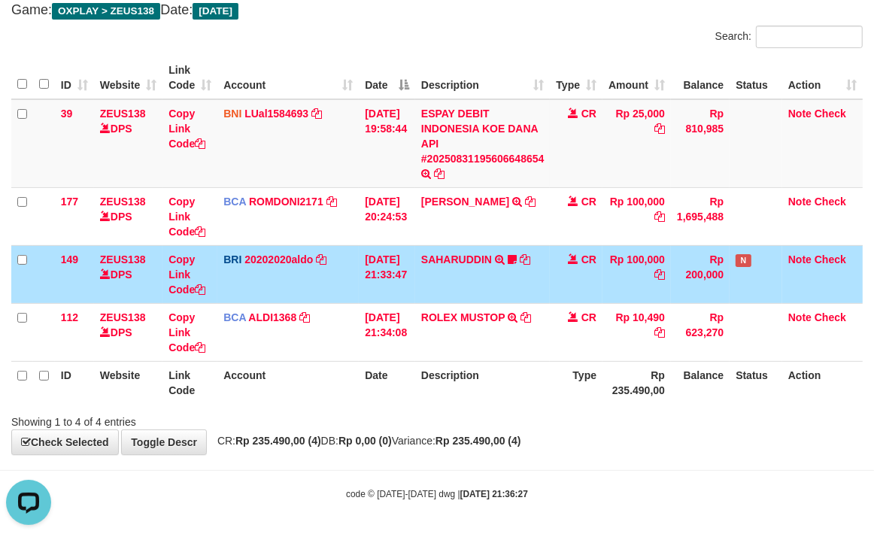
click at [381, 266] on td "31/08/2025 21:33:47" at bounding box center [387, 274] width 56 height 58
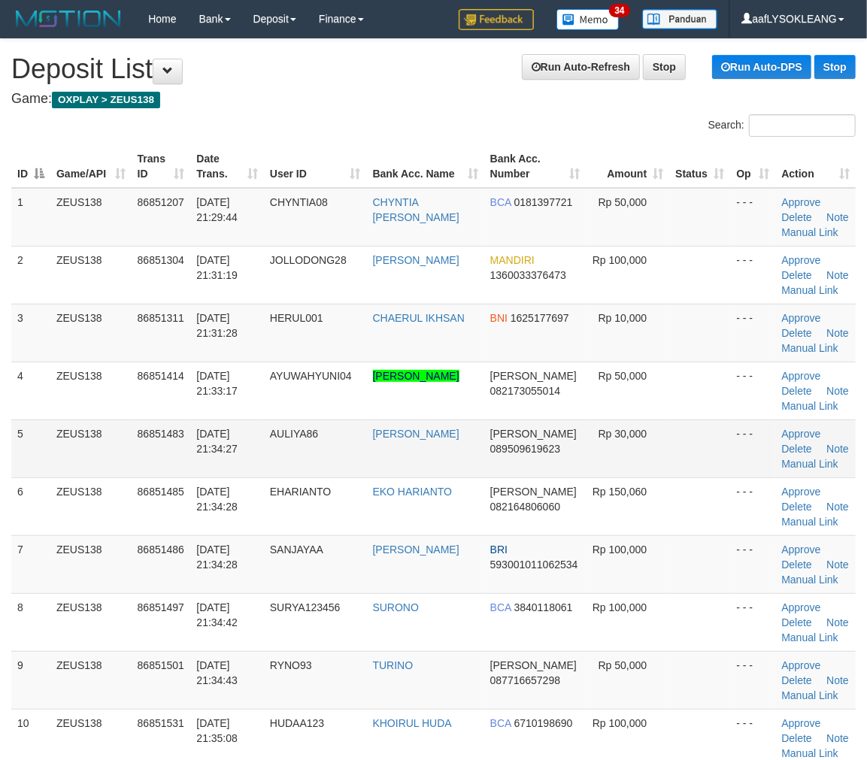
click at [727, 424] on tbody "1 ZEUS138 86851207 31/08/2025 21:29:44 CHYNTIA08 CHYNTIA INDRA DEWI BCA 0181397…" at bounding box center [433, 651] width 845 height 927
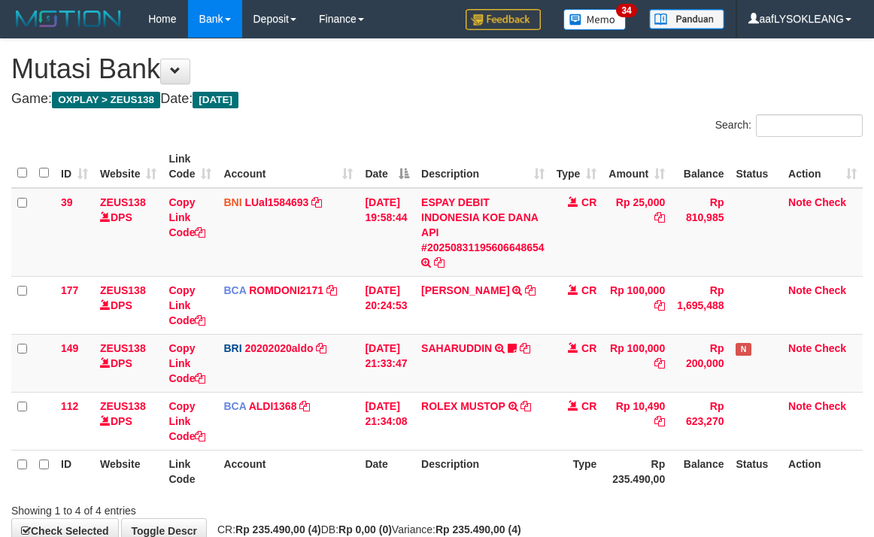
click at [410, 392] on tr "112 ZEUS138 DPS Copy Link Code BCA ALDI1368 DPS ALDI mutasi_20250831_3354 | 112…" at bounding box center [436, 421] width 851 height 58
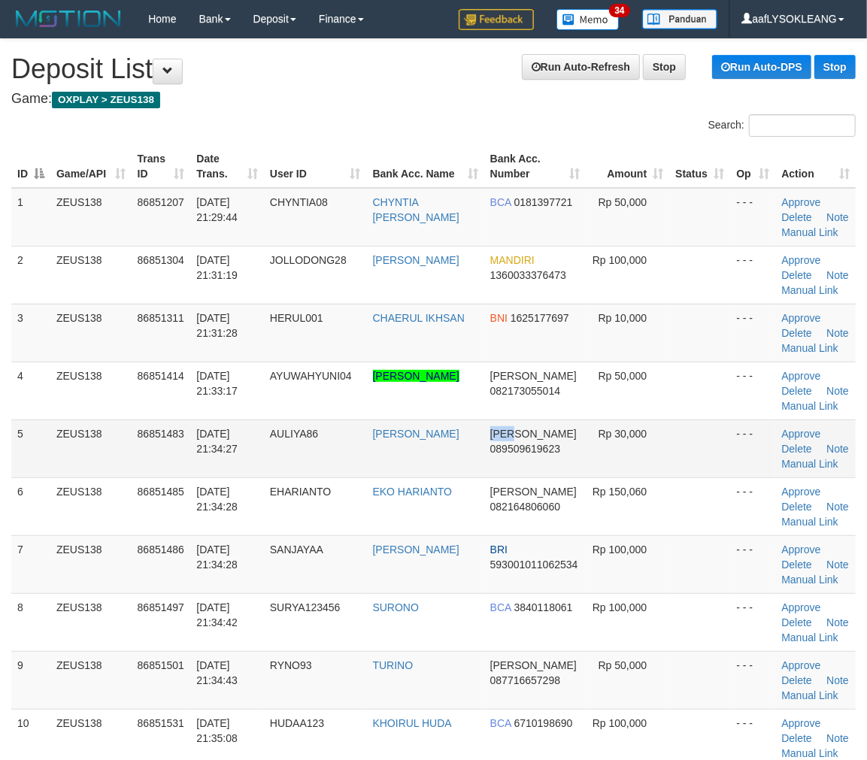
click at [509, 431] on td "DANA 089509619623" at bounding box center [535, 449] width 102 height 58
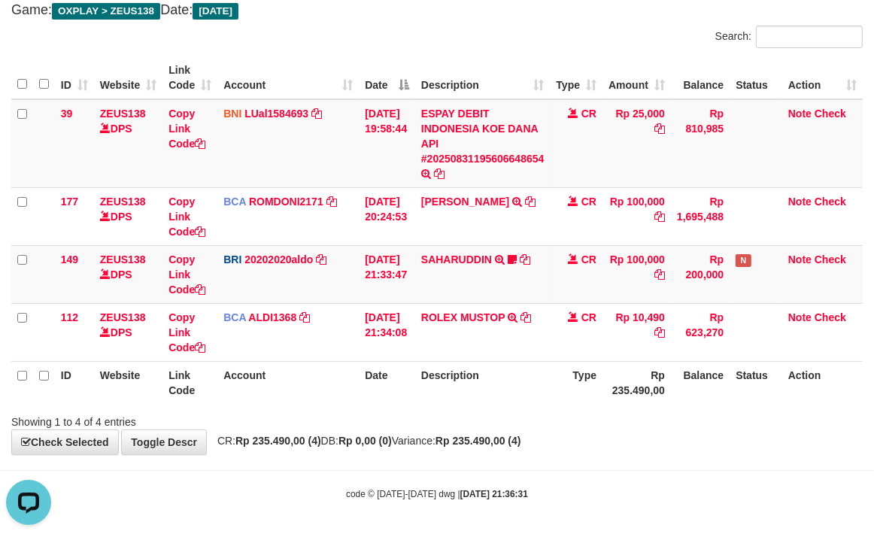
drag, startPoint x: 393, startPoint y: 38, endPoint x: 275, endPoint y: 59, distance: 119.2
click at [393, 38] on div "Search:" at bounding box center [437, 39] width 874 height 26
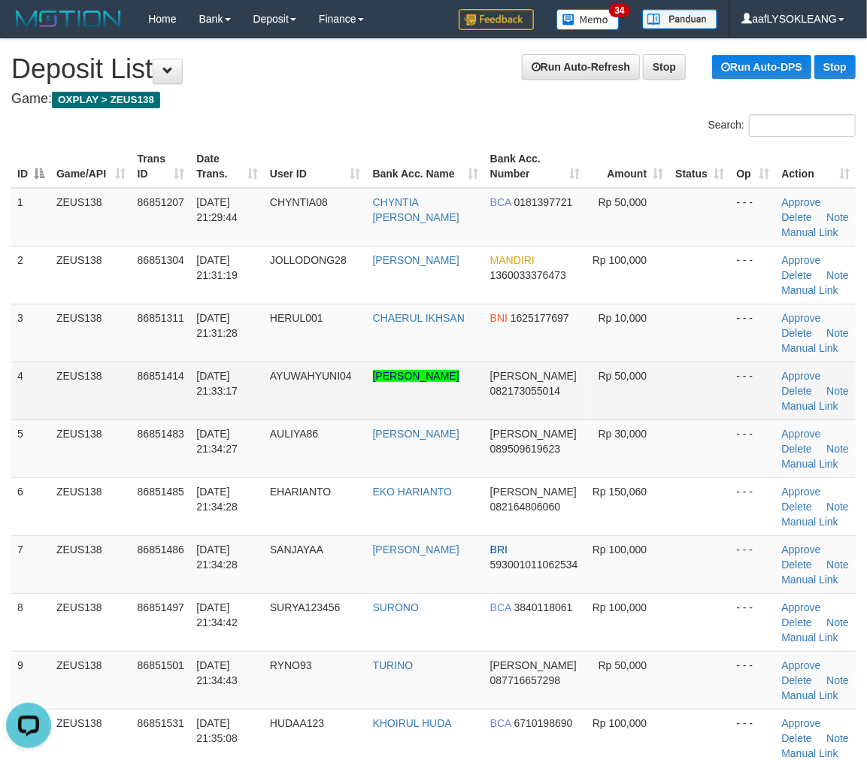
drag, startPoint x: 732, startPoint y: 393, endPoint x: 764, endPoint y: 399, distance: 32.9
click at [730, 392] on td "- - -" at bounding box center [752, 391] width 45 height 58
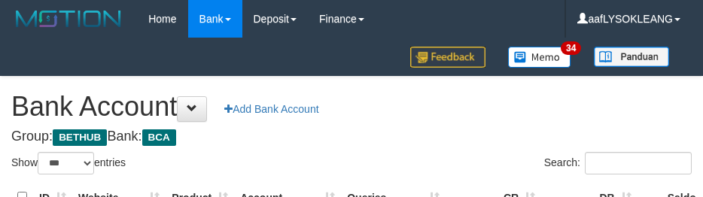
select select "***"
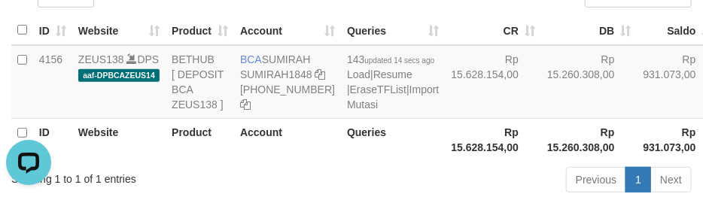
drag, startPoint x: 523, startPoint y: 98, endPoint x: 508, endPoint y: 206, distance: 109.4
click at [541, 98] on td "Rp 15.260.308,00" at bounding box center [589, 82] width 96 height 74
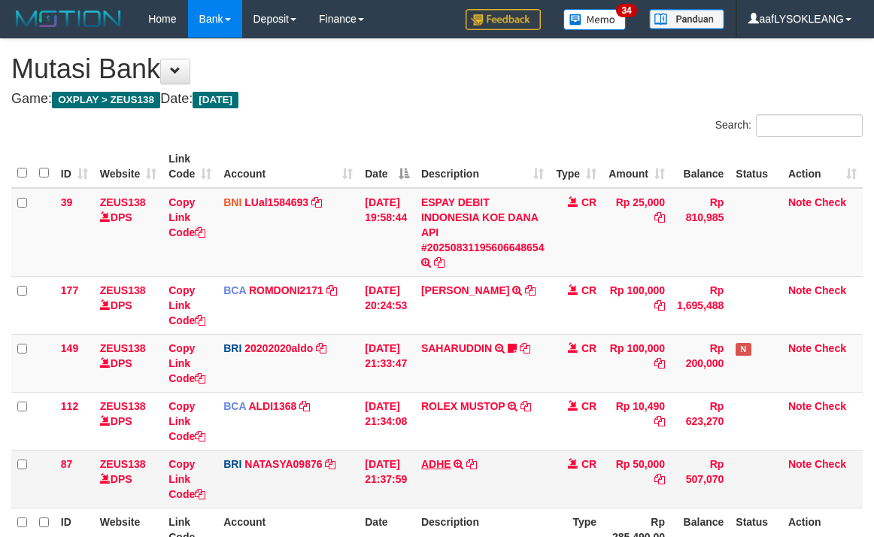
scroll to position [147, 0]
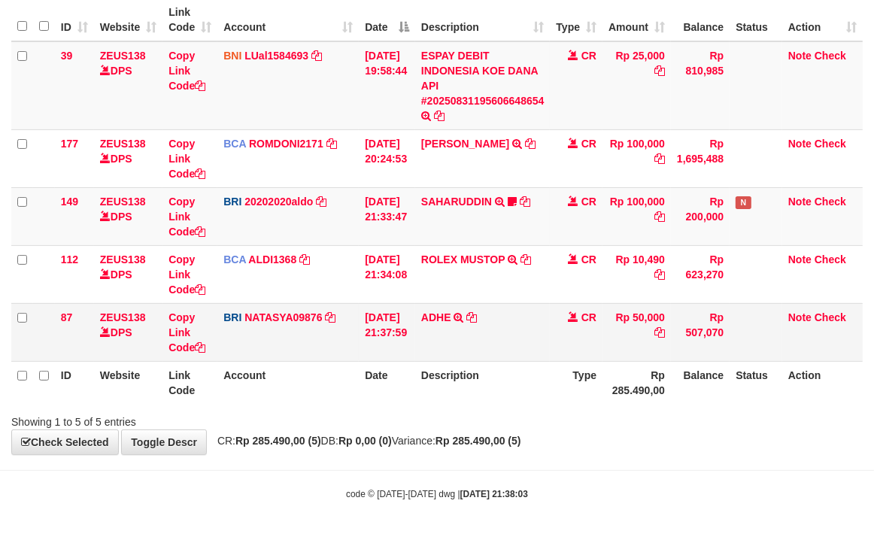
click at [434, 327] on td "ADHE TRANSFER NBMB ADHE TO SITI NURLITA SAPITRI" at bounding box center [482, 332] width 135 height 58
copy td "ADHE"
click at [434, 327] on td "ADHE TRANSFER NBMB ADHE TO SITI NURLITA SAPITRI" at bounding box center [482, 332] width 135 height 58
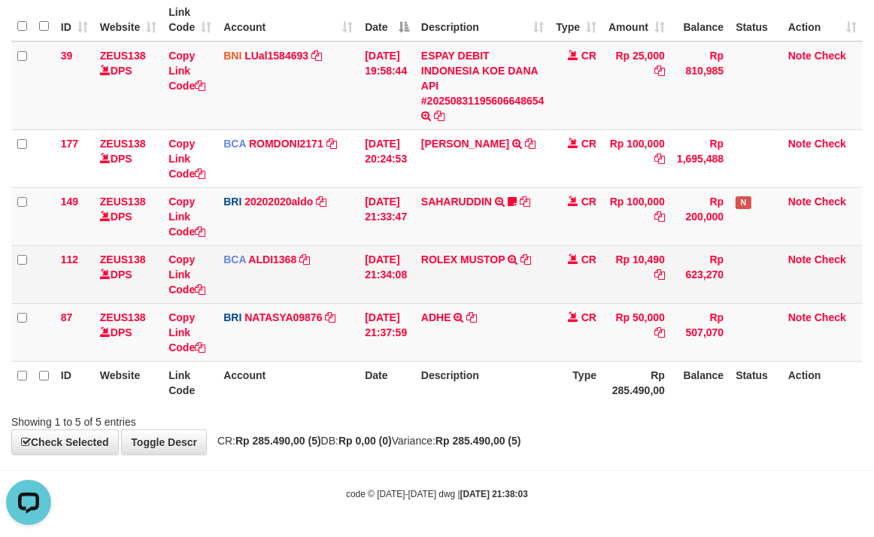
click at [448, 277] on td "ROLEX MUSTOP TRSF E-BANKING CR 3108/FTSCY/WS95051 10490.002025083152578293 TRFD…" at bounding box center [482, 274] width 135 height 58
copy link "ROLEX"
click at [448, 277] on td "ROLEX MUSTOP TRSF E-BANKING CR 3108/FTSCY/WS95051 10490.002025083152578293 TRFD…" at bounding box center [482, 274] width 135 height 58
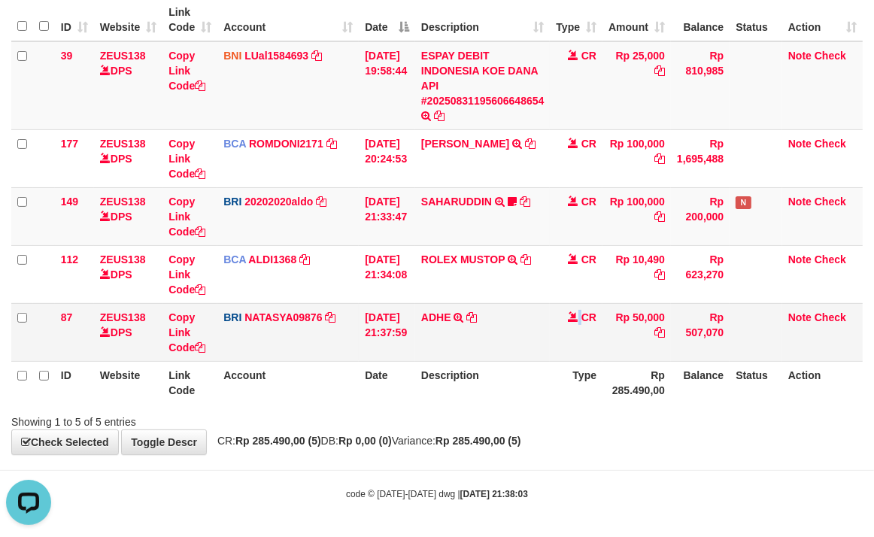
click at [579, 342] on td "CR" at bounding box center [576, 332] width 53 height 58
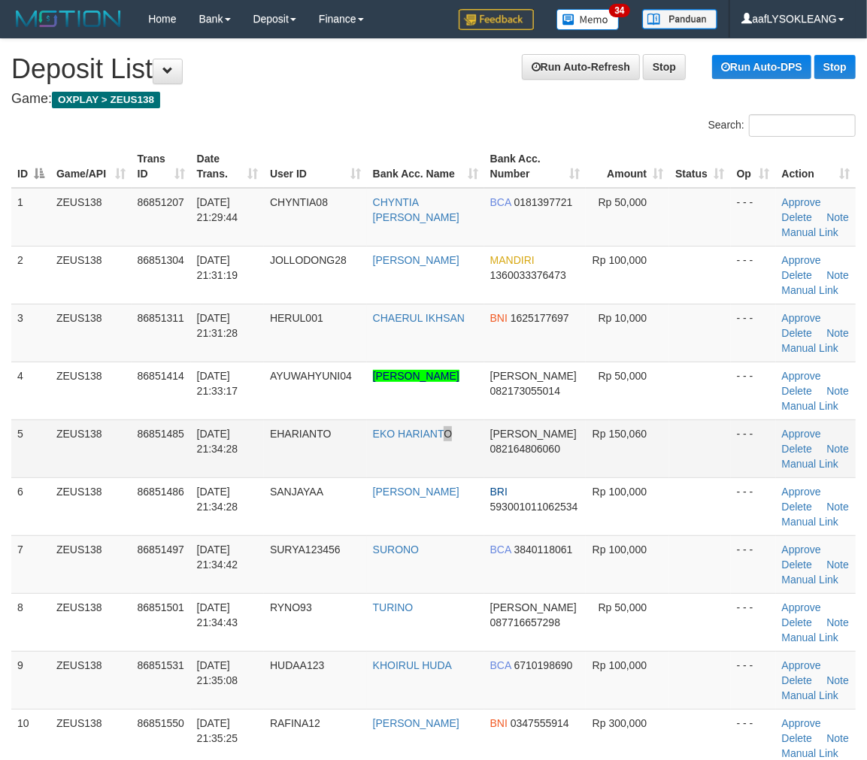
click at [452, 422] on td "EKO HARIANTO" at bounding box center [425, 449] width 117 height 58
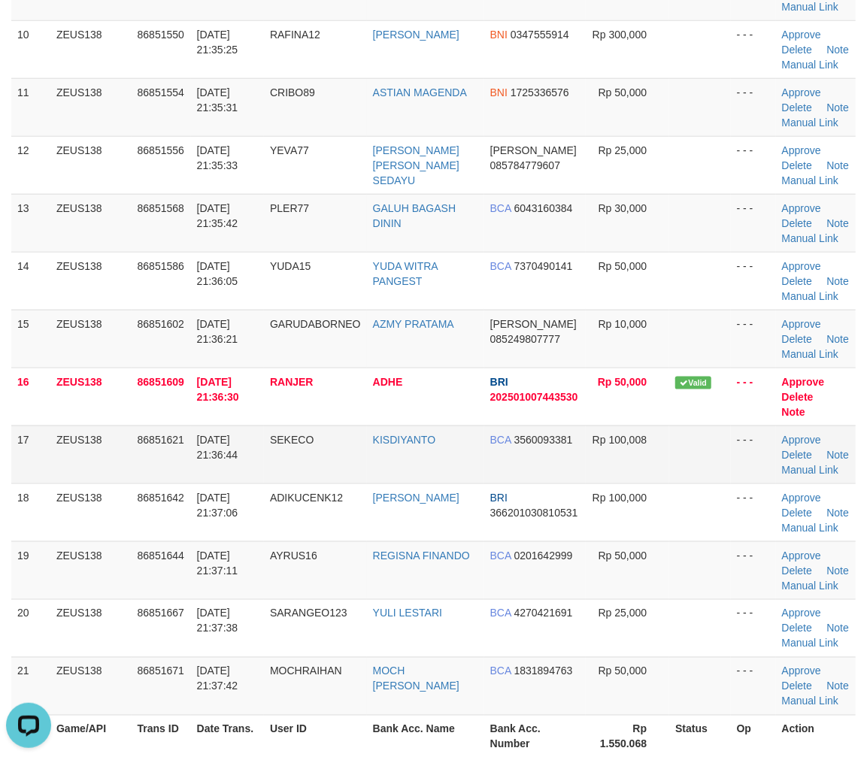
click at [720, 411] on tbody "1 ZEUS138 86851207 31/08/2025 21:29:44 CHYNTIA08 CHYNTIA INDRA DEWI BCA 0181397…" at bounding box center [433, 107] width 845 height 1217
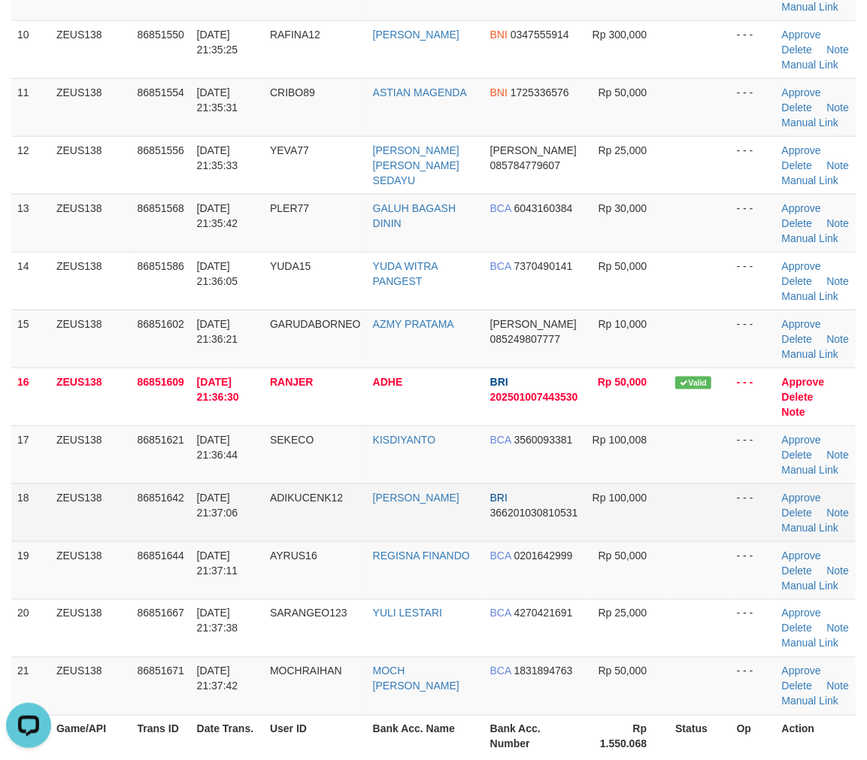
click at [748, 487] on div "ID Game/API Trans ID Date Trans. User ID Bank Acc. Name Bank Acc. Number Amount…" at bounding box center [433, 107] width 867 height 1311
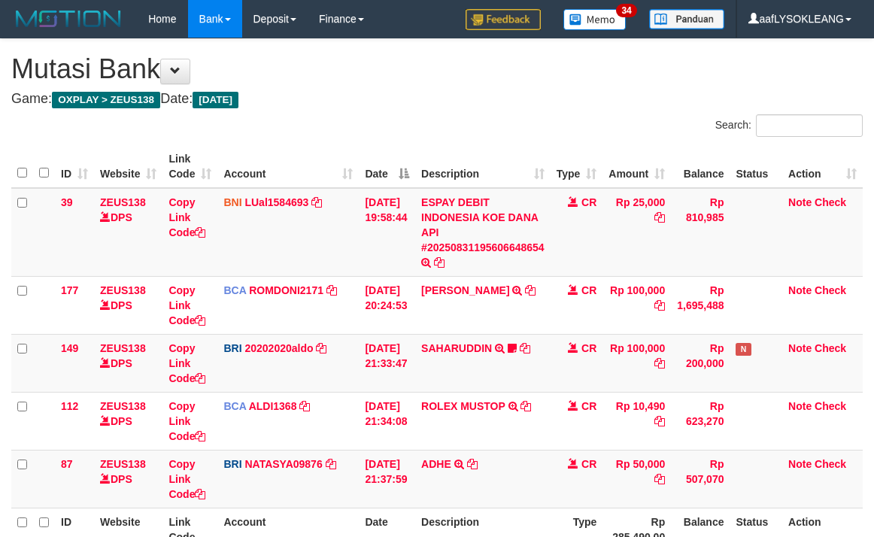
click at [515, 508] on th "Description" at bounding box center [482, 529] width 135 height 43
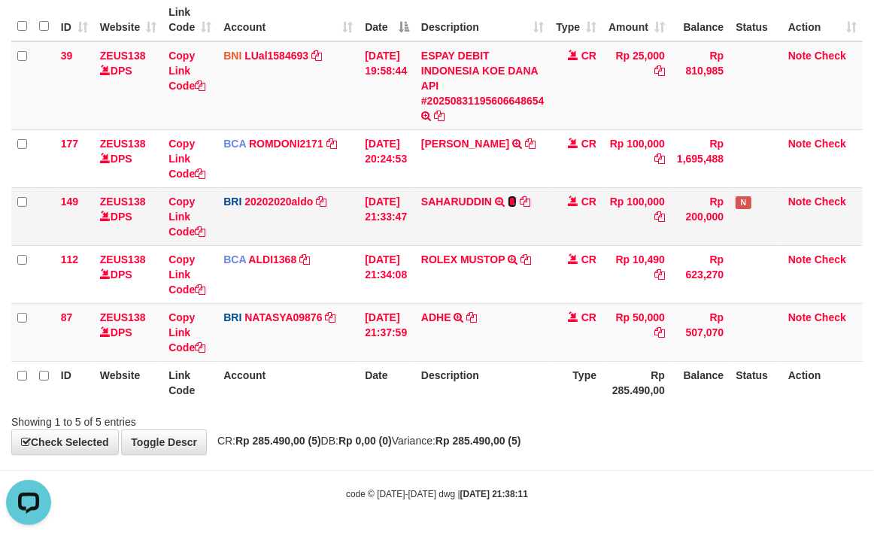
click at [517, 199] on icon at bounding box center [512, 201] width 9 height 11
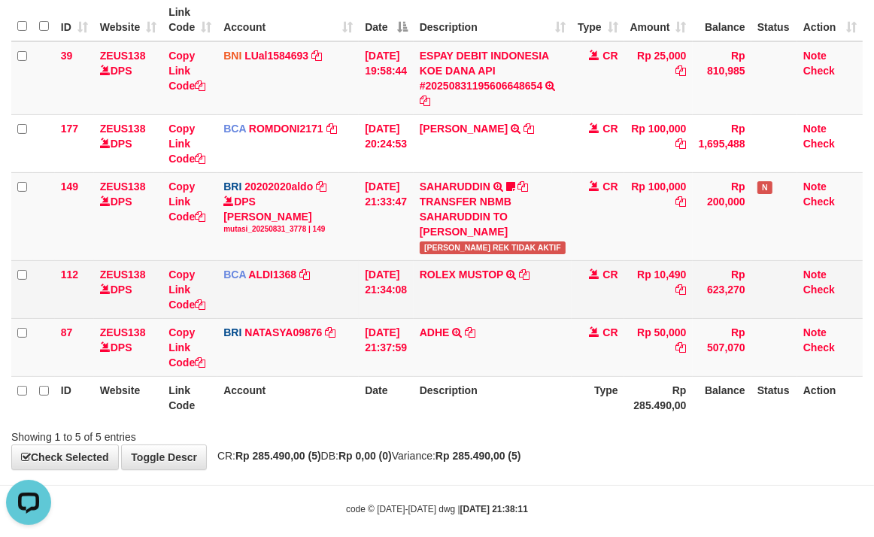
drag, startPoint x: 583, startPoint y: 313, endPoint x: 332, endPoint y: 302, distance: 251.5
click at [566, 308] on tr "112 ZEUS138 DPS Copy Link Code BCA ALDI1368 DPS ALDI mutasi_20250831_3354 | 112…" at bounding box center [436, 289] width 851 height 58
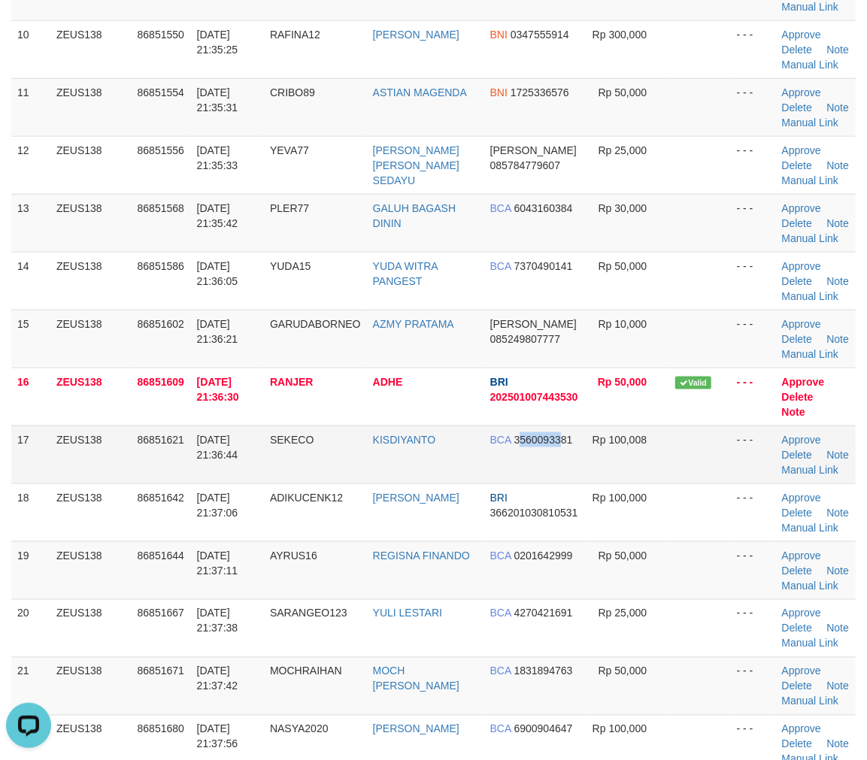
drag, startPoint x: 521, startPoint y: 448, endPoint x: 518, endPoint y: 433, distance: 16.2
click at [518, 442] on td "BCA 3560093381" at bounding box center [535, 455] width 102 height 58
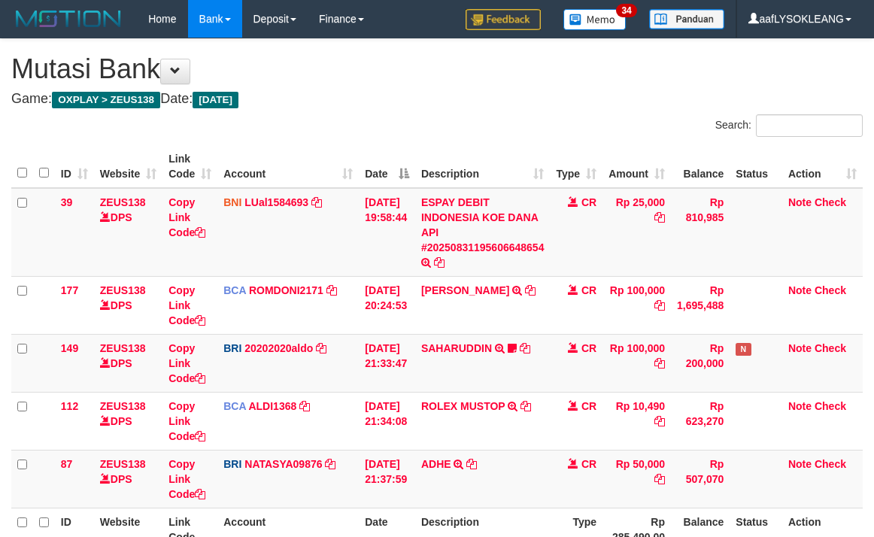
scroll to position [147, 0]
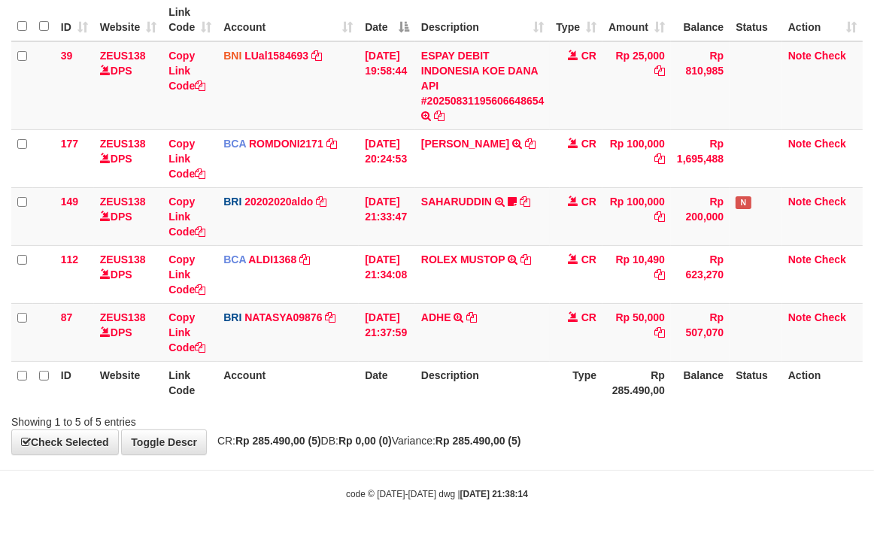
drag, startPoint x: 558, startPoint y: 418, endPoint x: 307, endPoint y: 391, distance: 252.7
click at [552, 417] on div "Showing 1 to 5 of 5 entries" at bounding box center [437, 418] width 874 height 21
drag, startPoint x: 196, startPoint y: 387, endPoint x: 1, endPoint y: 351, distance: 198.1
click at [196, 389] on th "Link Code" at bounding box center [189, 382] width 55 height 43
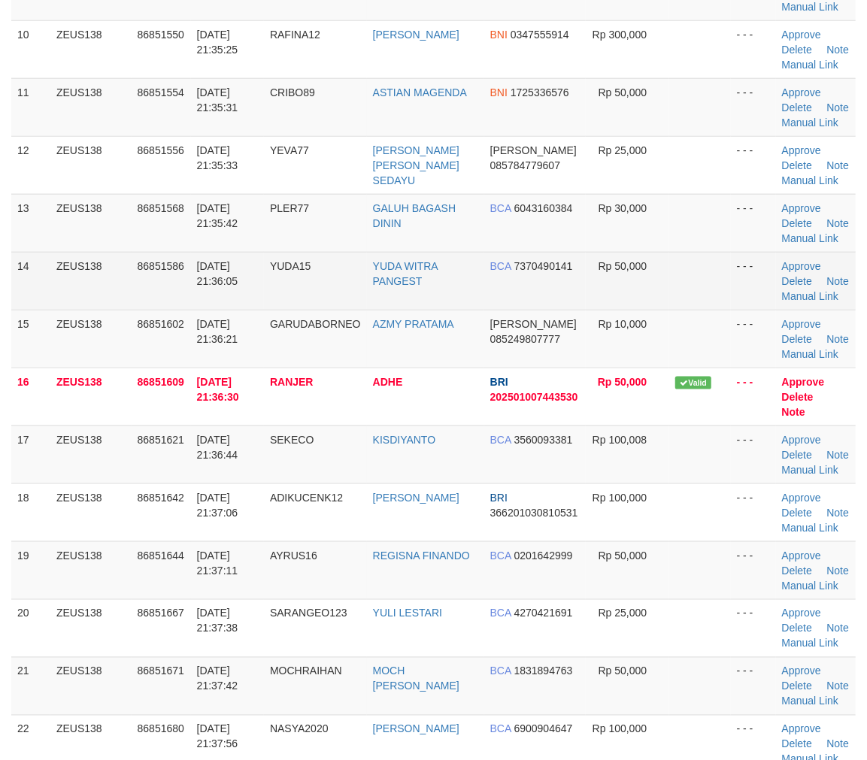
scroll to position [633, 0]
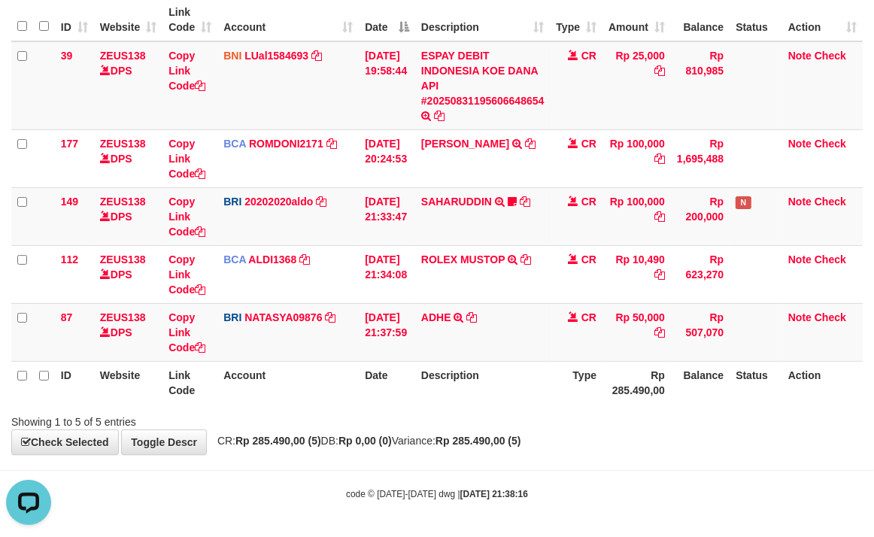
click at [347, 376] on th "Account" at bounding box center [287, 382] width 141 height 43
click at [339, 372] on th "Account" at bounding box center [287, 382] width 141 height 43
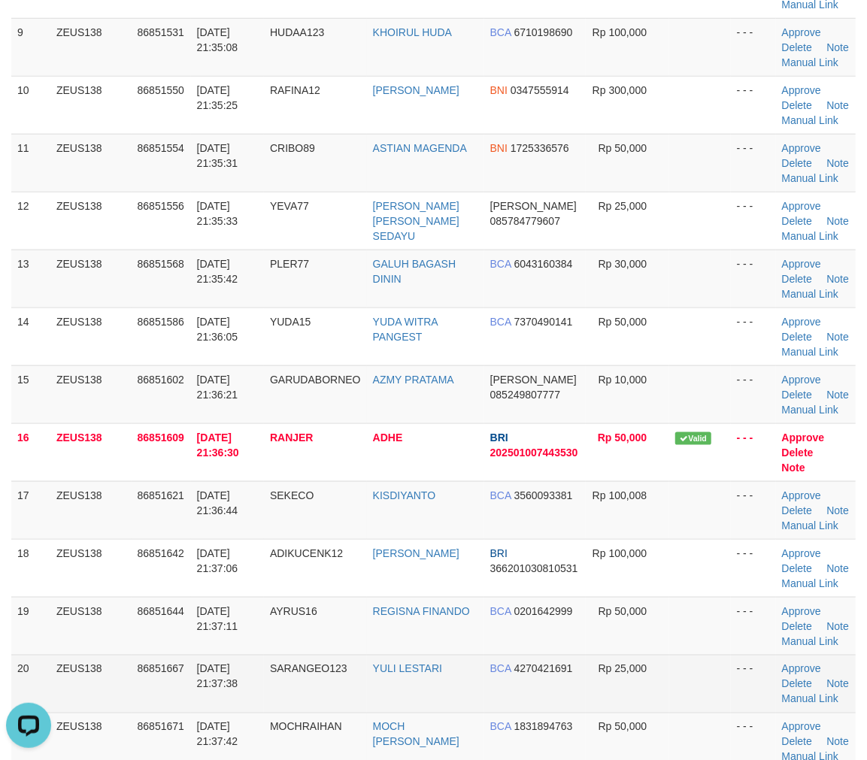
scroll to position [856, 0]
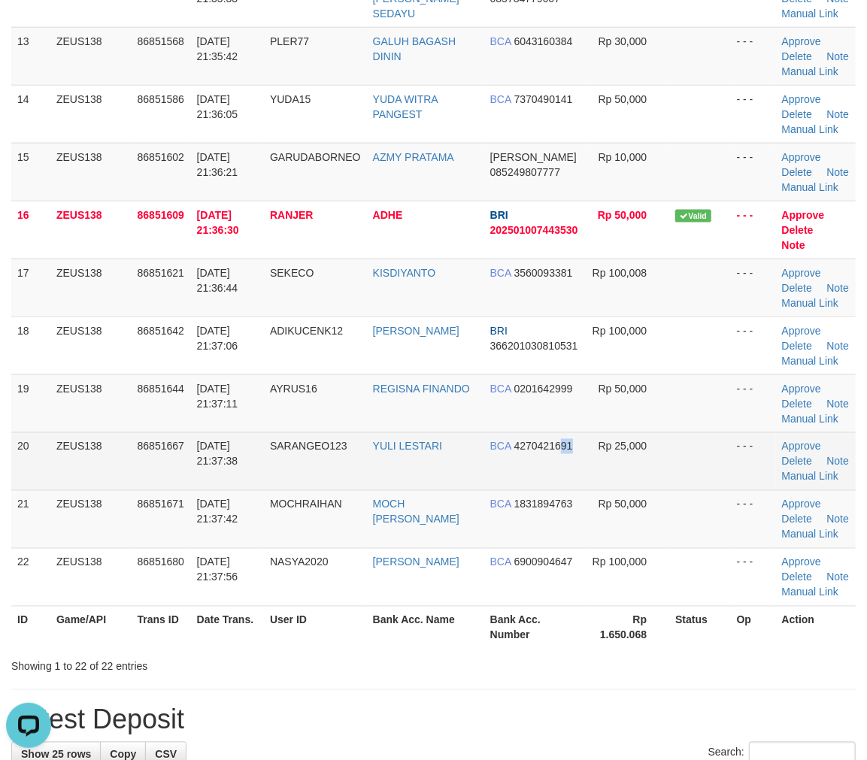
drag, startPoint x: 566, startPoint y: 463, endPoint x: 656, endPoint y: 465, distance: 90.3
click at [590, 460] on tr "20 ZEUS138 86851667 31/08/2025 21:37:38 SARANGEO123 YULI LESTARI BCA 4270421691…" at bounding box center [433, 462] width 845 height 58
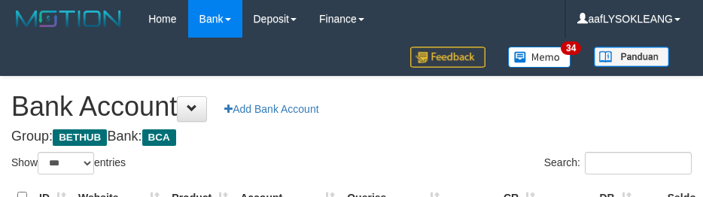
select select "***"
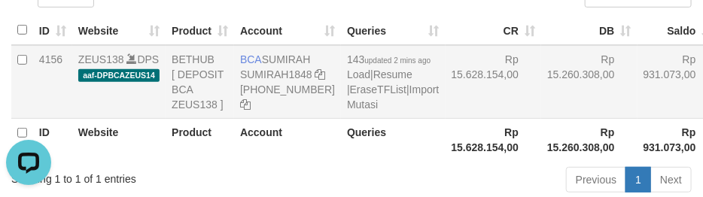
click at [465, 96] on td "Rp 15.628.154,00" at bounding box center [493, 82] width 96 height 74
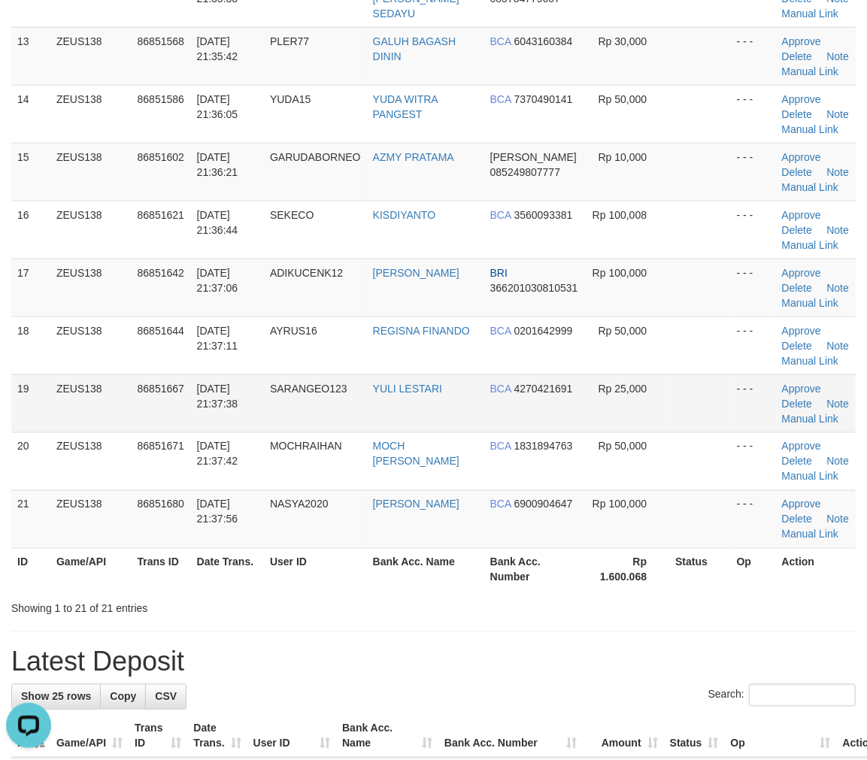
drag, startPoint x: 369, startPoint y: 416, endPoint x: 768, endPoint y: 502, distance: 408.7
click at [412, 427] on td "YULI LESTARI" at bounding box center [425, 404] width 117 height 58
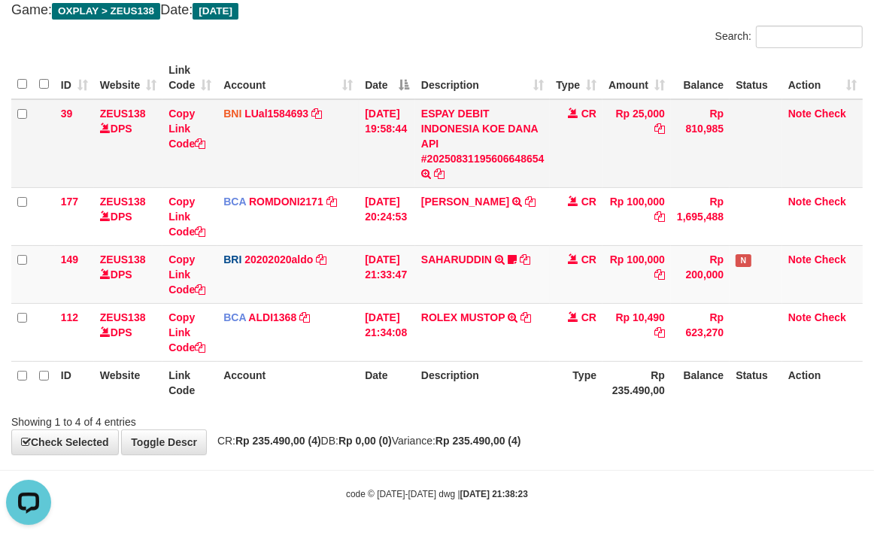
drag, startPoint x: 557, startPoint y: 181, endPoint x: 547, endPoint y: 176, distance: 11.8
click at [553, 178] on tr "39 ZEUS138 DPS Copy Link Code BNI LUal1584693 DPS LUCKY ALAMSYAH mutasi_2025083…" at bounding box center [436, 143] width 851 height 89
drag, startPoint x: 521, startPoint y: 393, endPoint x: 441, endPoint y: 372, distance: 82.7
click at [509, 389] on th "Description" at bounding box center [482, 382] width 135 height 43
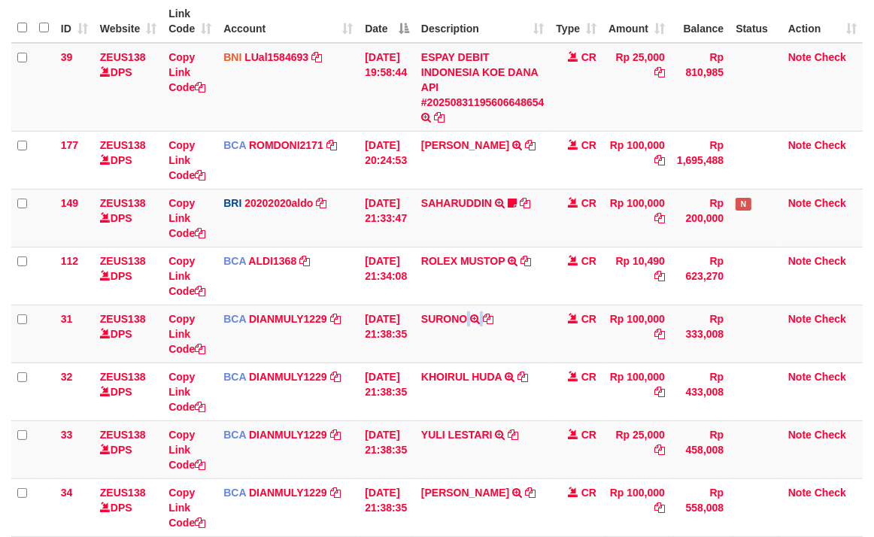
scroll to position [312, 0]
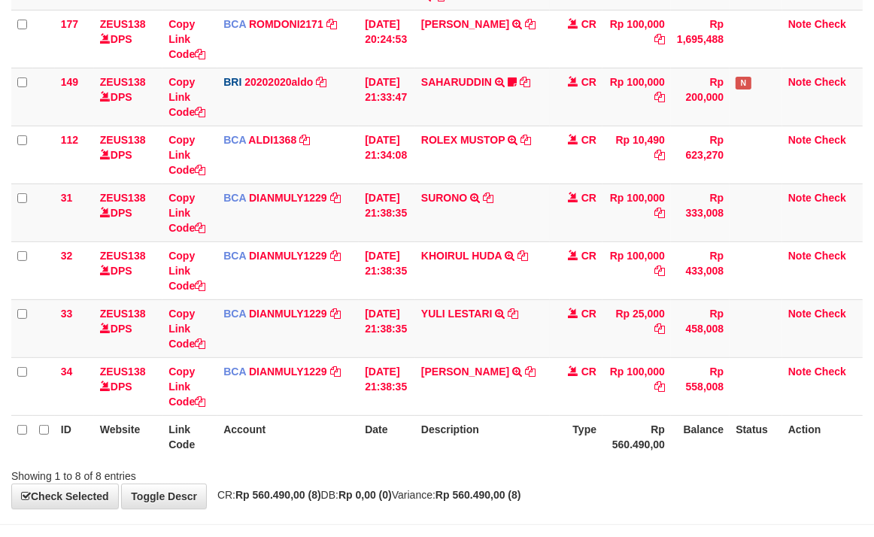
scroll to position [312, 0]
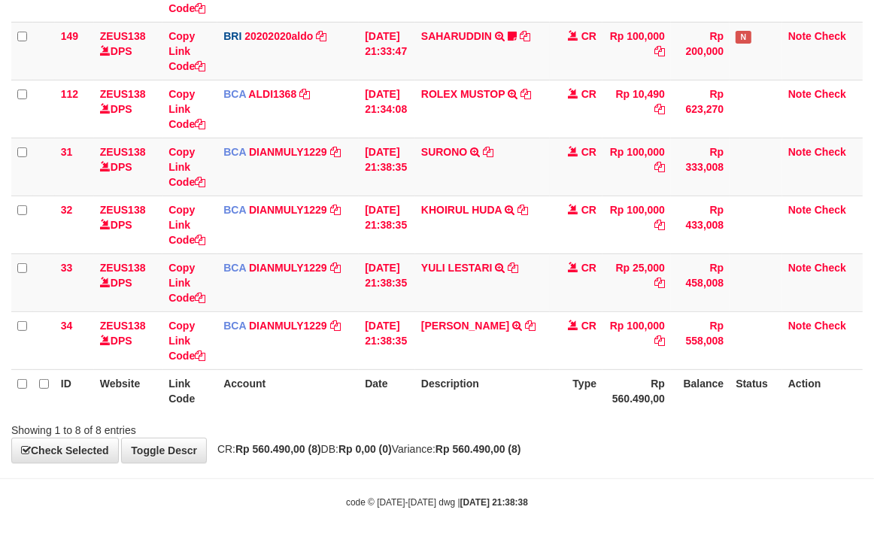
click at [459, 378] on th "Description" at bounding box center [482, 390] width 135 height 43
click at [448, 290] on td "YULI LESTARI TRSF E-BANKING CR 3108/FTSCY/WS95031 25000.00YULI LESTARI" at bounding box center [482, 282] width 135 height 58
copy link "YULI"
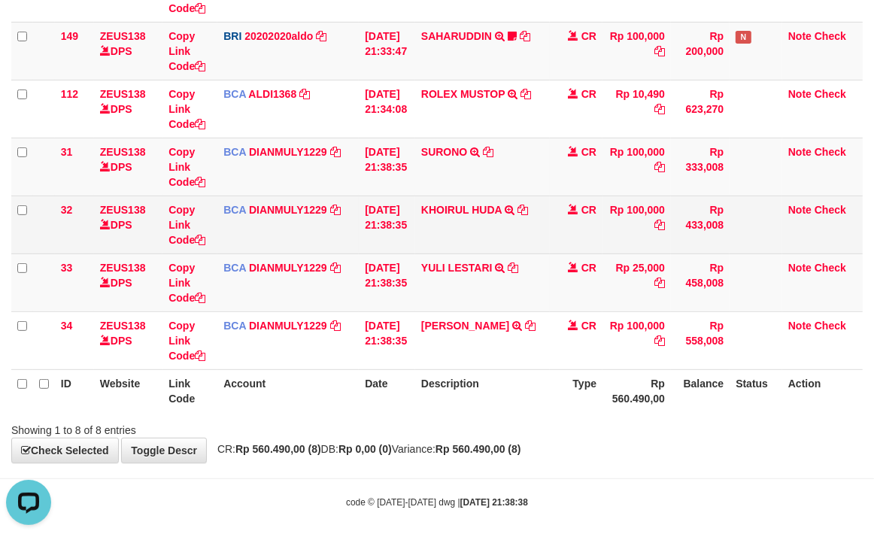
click at [448, 223] on td "KHOIRUL HUDA TRSF E-BANKING CR 3108/FTSCY/WS95031 100000.00KHOIRUL HUDA" at bounding box center [482, 225] width 135 height 58
copy link "KHOIRUL"
click at [448, 223] on td "KHOIRUL HUDA TRSF E-BANKING CR 3108/FTSCY/WS95031 100000.00KHOIRUL HUDA" at bounding box center [482, 225] width 135 height 58
click at [449, 220] on td "KHOIRUL HUDA TRSF E-BANKING CR 3108/FTSCY/WS95031 100000.00KHOIRUL HUDA" at bounding box center [482, 225] width 135 height 58
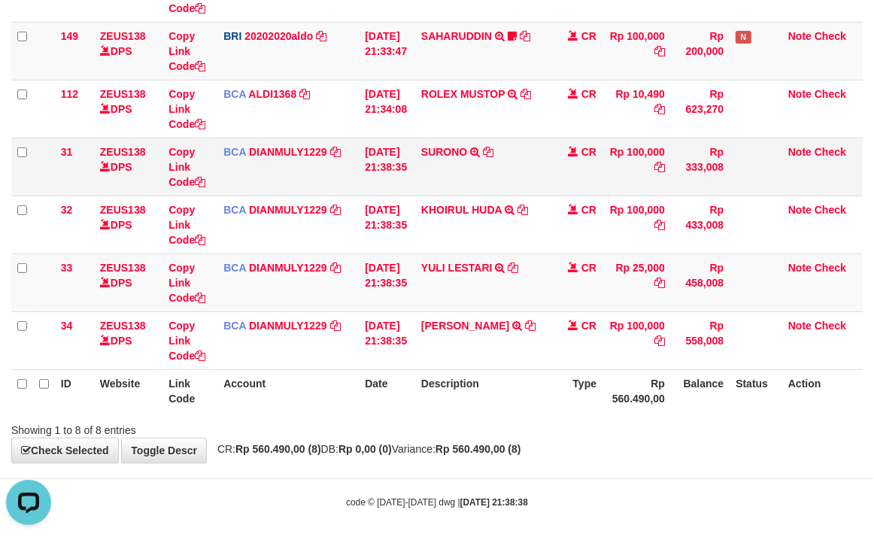
click at [452, 173] on td "SURONO TRSF E-BANKING CR 3108/FTSCY/WS95031 100000.00SURONO" at bounding box center [482, 167] width 135 height 58
copy td "SURONO"
click at [452, 173] on td "SURONO TRSF E-BANKING CR 3108/FTSCY/WS95031 100000.00SURONO" at bounding box center [482, 167] width 135 height 58
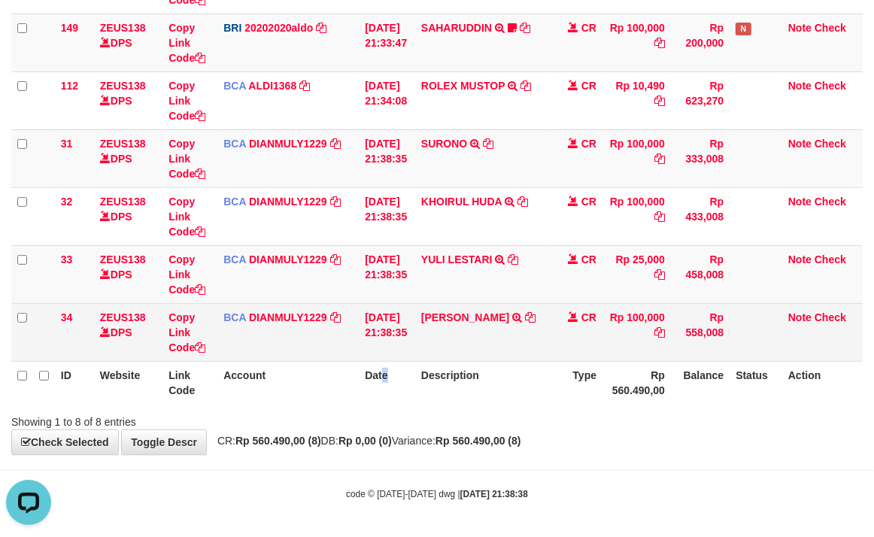
drag, startPoint x: 384, startPoint y: 359, endPoint x: 153, endPoint y: 335, distance: 232.2
click at [378, 357] on table "ID Website Link Code Account Date Description Type Amount Balance Status Action…" at bounding box center [436, 114] width 851 height 579
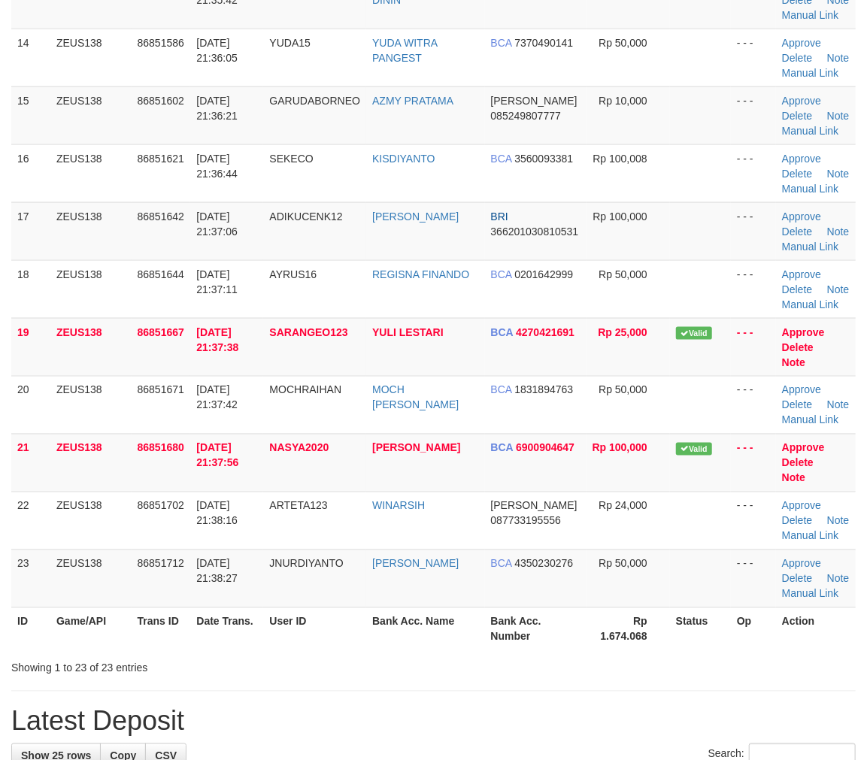
scroll to position [856, 0]
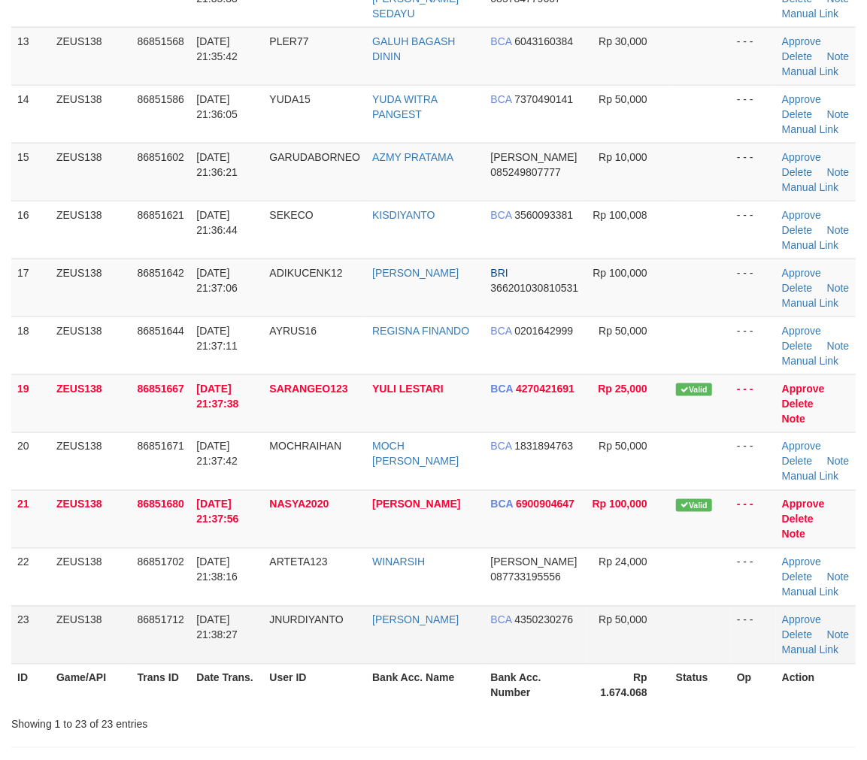
drag, startPoint x: 545, startPoint y: 527, endPoint x: 639, endPoint y: 555, distance: 99.0
click at [550, 548] on td "DANA 087733195556" at bounding box center [536, 577] width 102 height 58
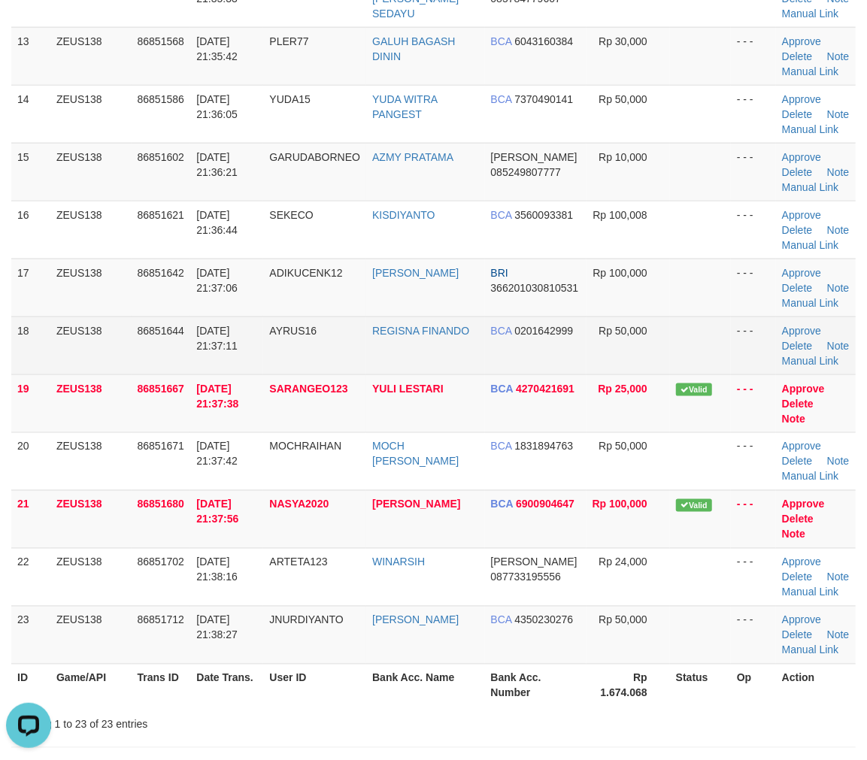
click at [530, 325] on span "0201642999" at bounding box center [544, 331] width 59 height 12
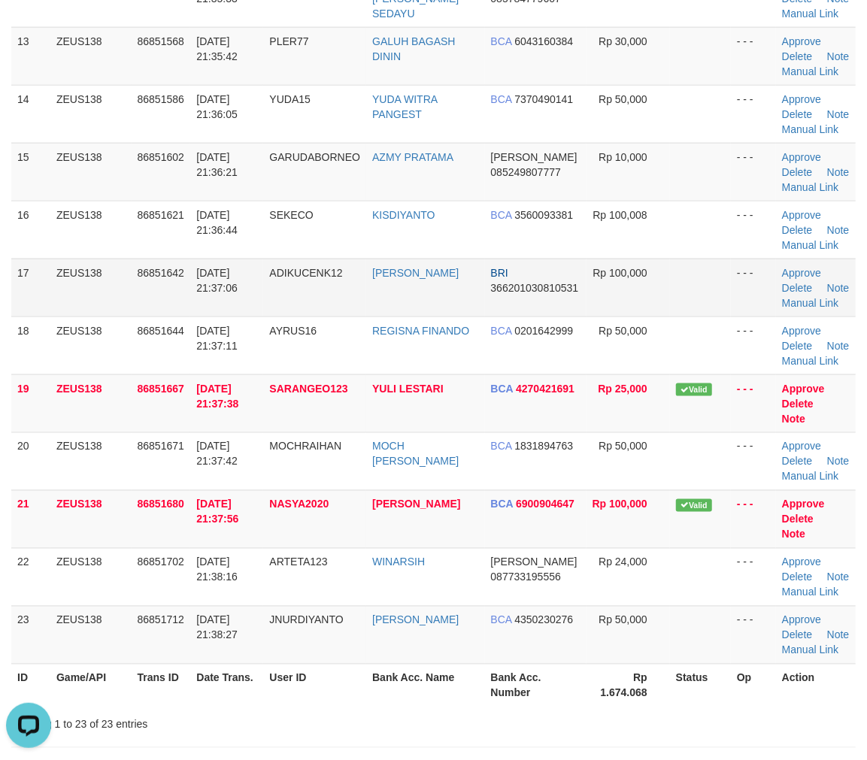
click at [751, 259] on td "- - -" at bounding box center [753, 288] width 45 height 58
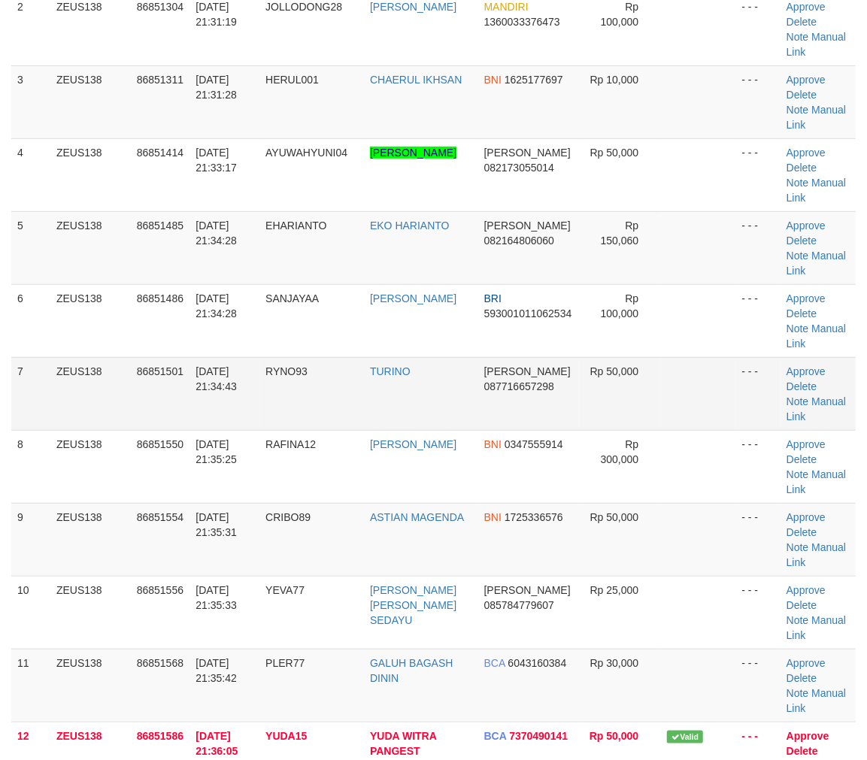
click at [700, 411] on td at bounding box center [698, 393] width 74 height 73
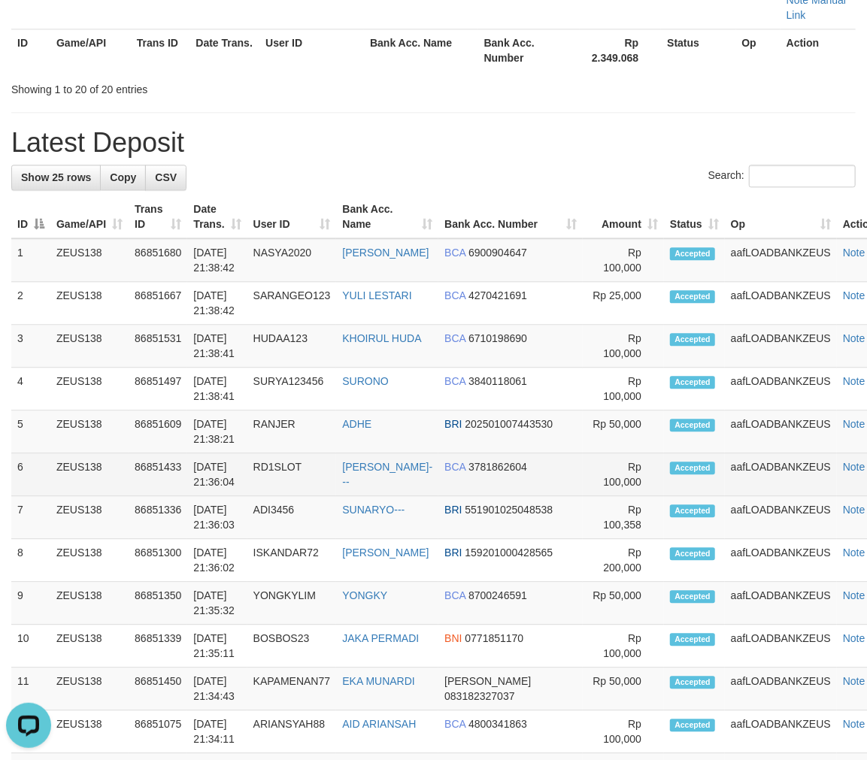
drag, startPoint x: 621, startPoint y: 470, endPoint x: 627, endPoint y: 464, distance: 8.5
click at [664, 465] on td "Accepted" at bounding box center [694, 475] width 61 height 43
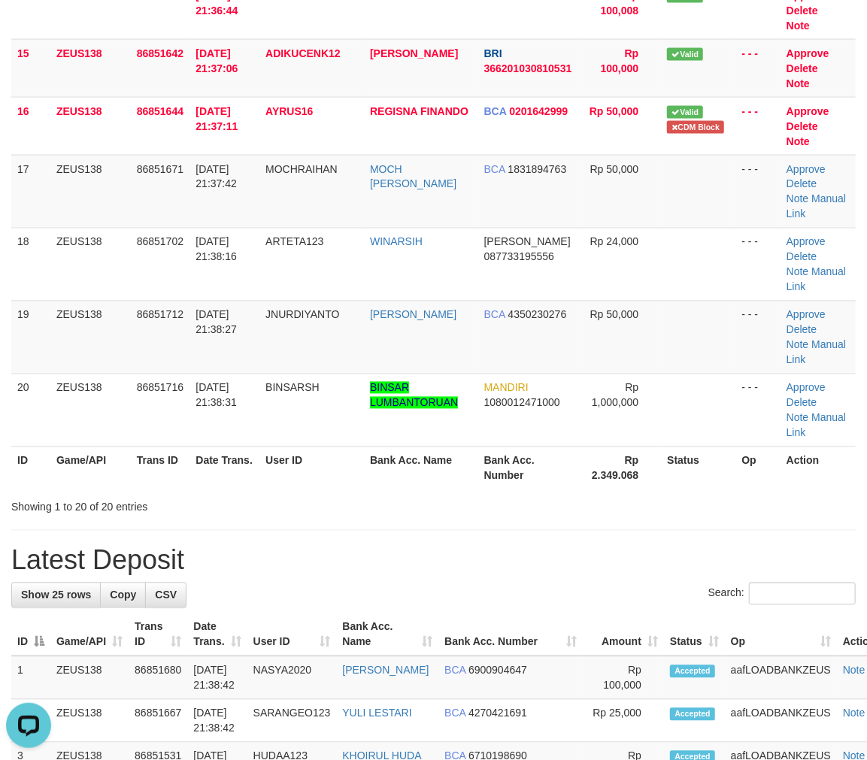
scroll to position [1014, 0]
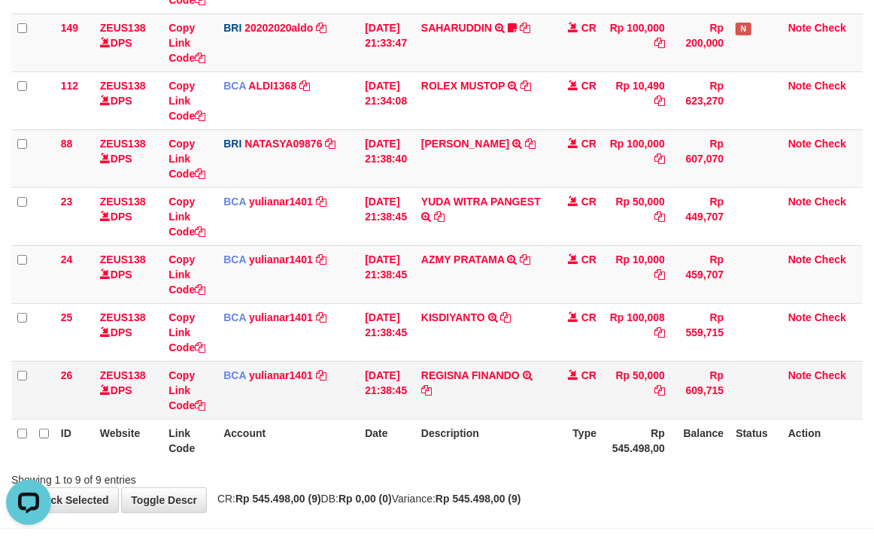
click at [469, 411] on td "REGISNA FINANDO SETORAN VIA CDM TANGGAL :31/08 31/08 WSID:Z7XE1 REGISNA FINANDO" at bounding box center [482, 390] width 135 height 58
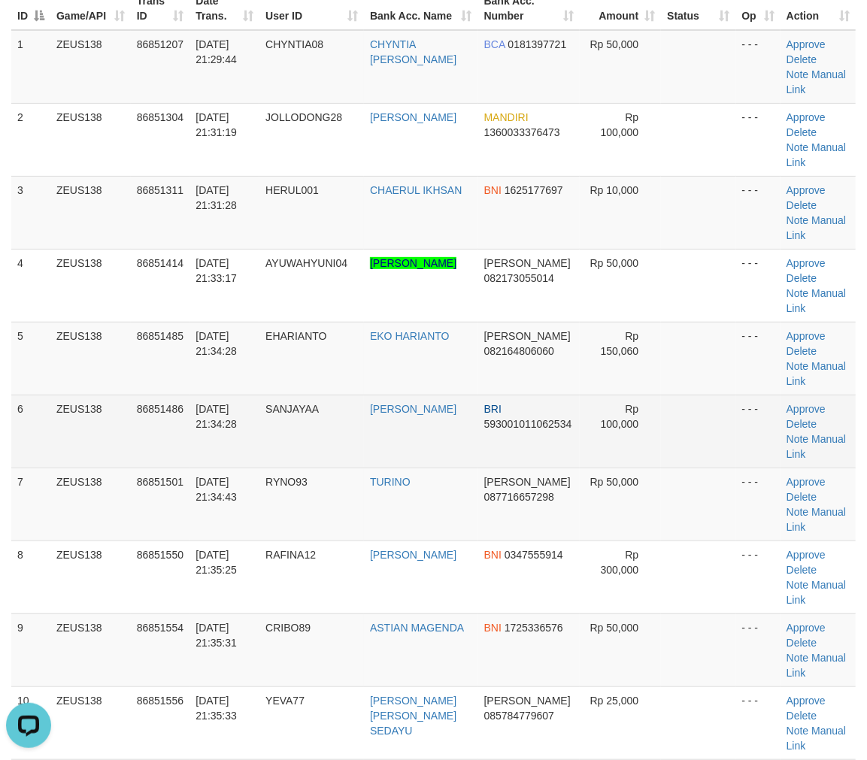
click at [640, 466] on td "Rp 100,000" at bounding box center [621, 431] width 82 height 73
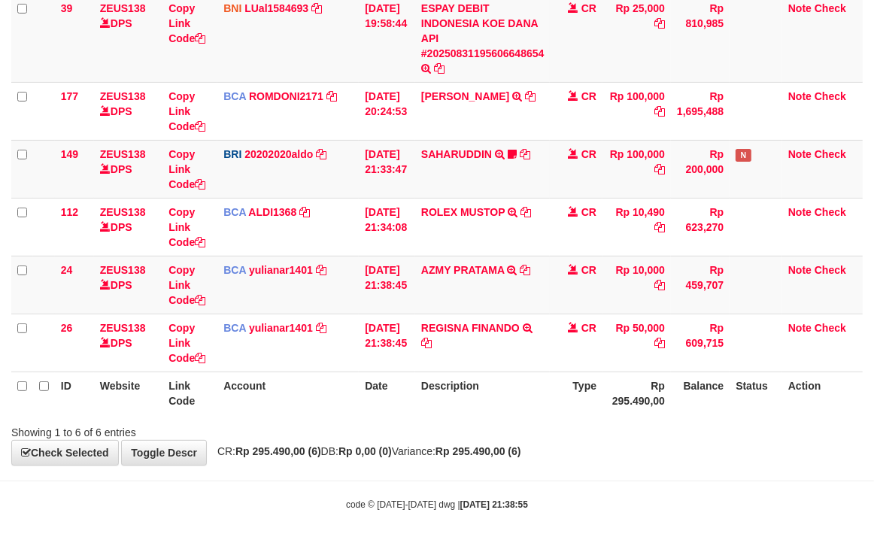
scroll to position [205, 0]
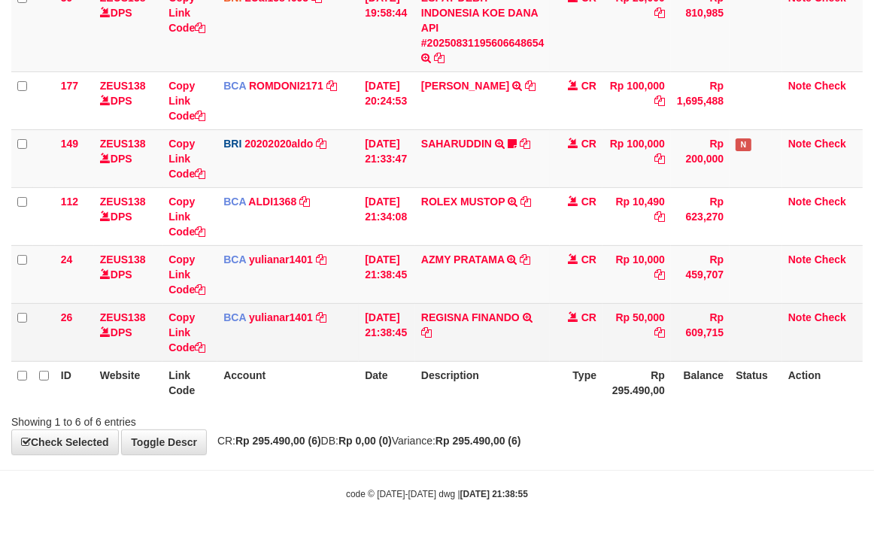
click at [460, 329] on td "REGISNA FINANDO SETORAN VIA CDM TANGGAL :31/08 31/08 WSID:Z7XE1 REGISNA FINANDO" at bounding box center [482, 332] width 135 height 58
click at [466, 303] on td "REGISNA FINANDO SETORAN VIA CDM TANGGAL :31/08 31/08 WSID:Z7XE1 REGISNA FINANDO" at bounding box center [482, 332] width 135 height 58
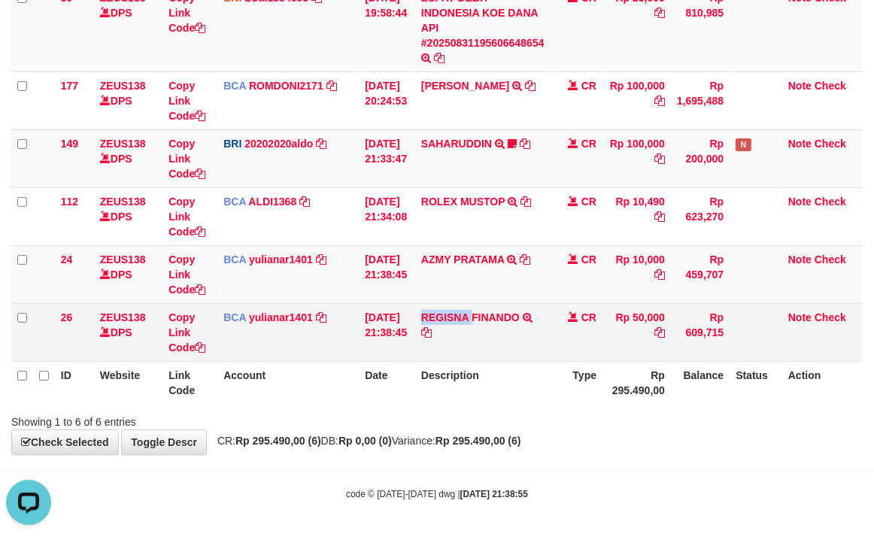
copy link "REGISNA"
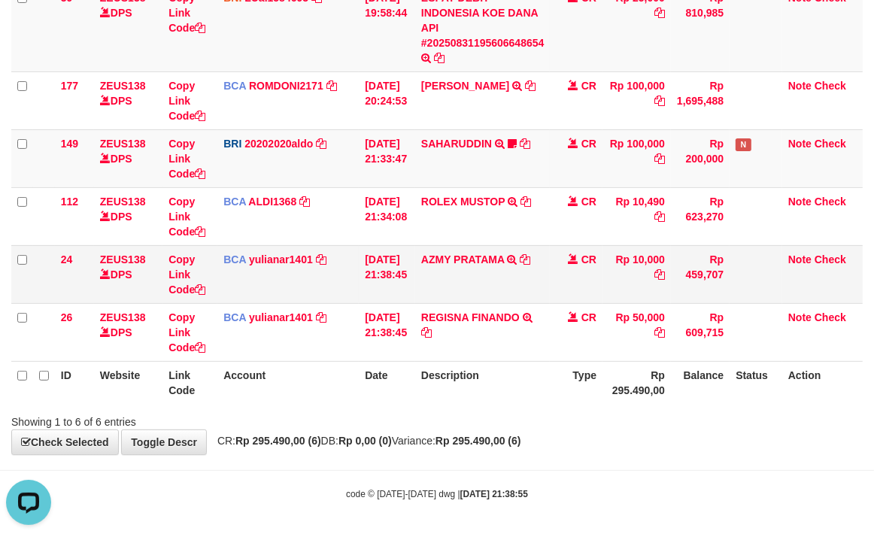
click at [438, 247] on td "AZMY PRATAMA TRSF E-BANKING CR 3108/FTSCY/WS95031 10000.00AZMY PRATAMA" at bounding box center [482, 274] width 135 height 58
copy link "AZMY"
click at [438, 247] on td "AZMY PRATAMA TRSF E-BANKING CR 3108/FTSCY/WS95031 10000.00AZMY PRATAMA" at bounding box center [482, 274] width 135 height 58
drag, startPoint x: 557, startPoint y: 362, endPoint x: 519, endPoint y: 362, distance: 37.6
click at [546, 361] on th "Description" at bounding box center [482, 382] width 135 height 43
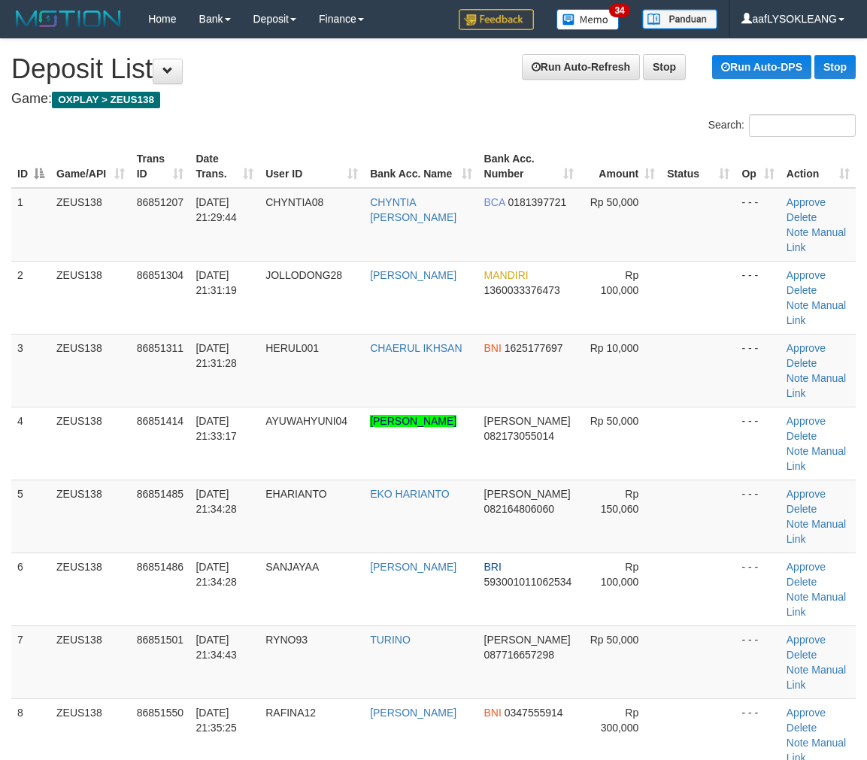
scroll to position [158, 0]
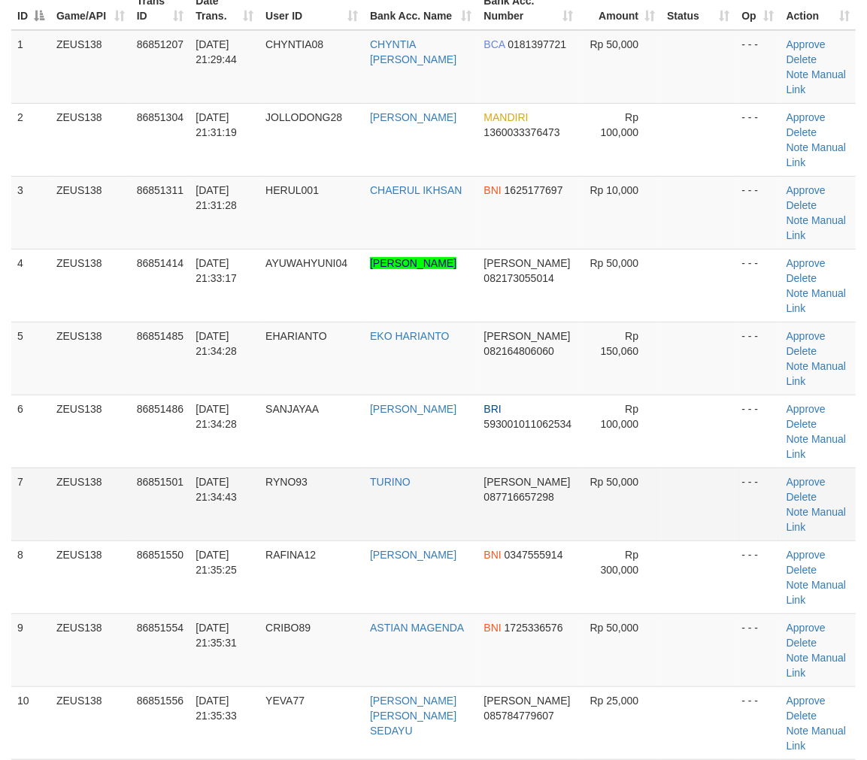
click at [717, 492] on td at bounding box center [698, 504] width 74 height 73
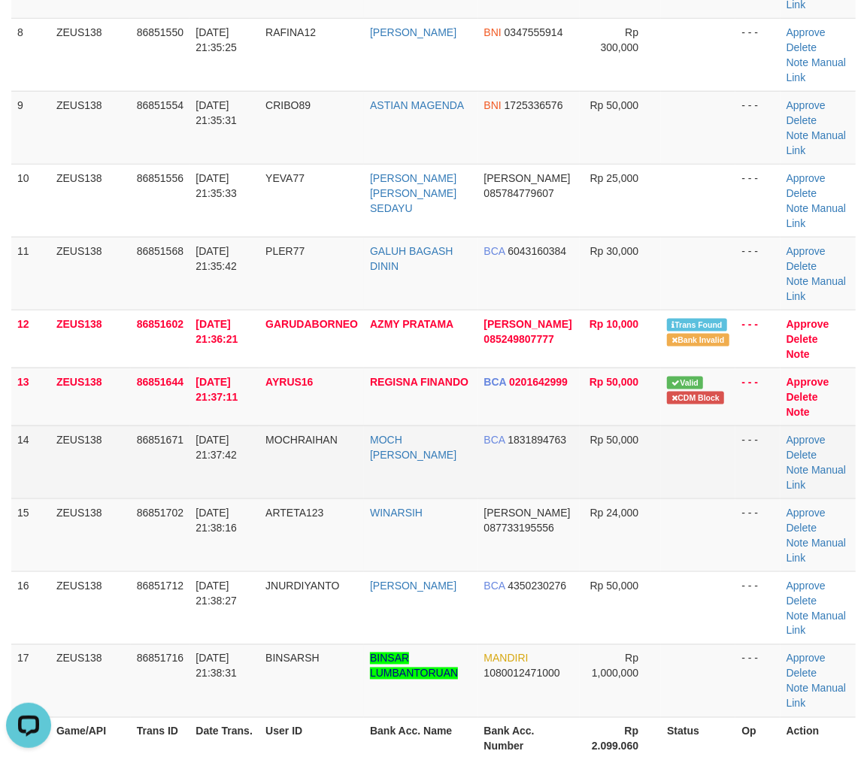
scroll to position [0, 0]
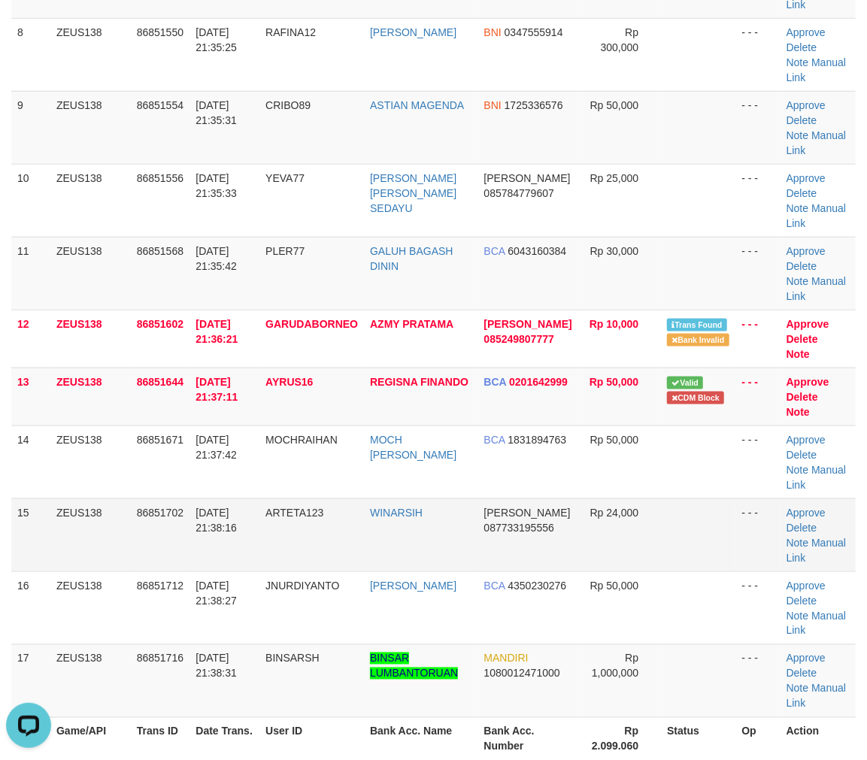
click at [717, 504] on td at bounding box center [698, 535] width 74 height 73
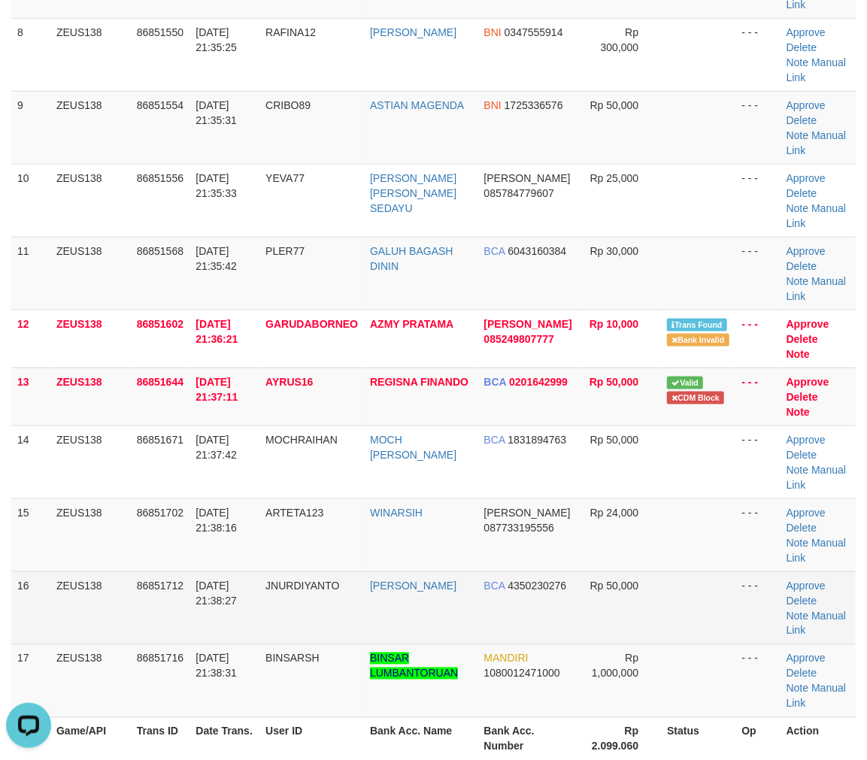
scroll to position [821, 0]
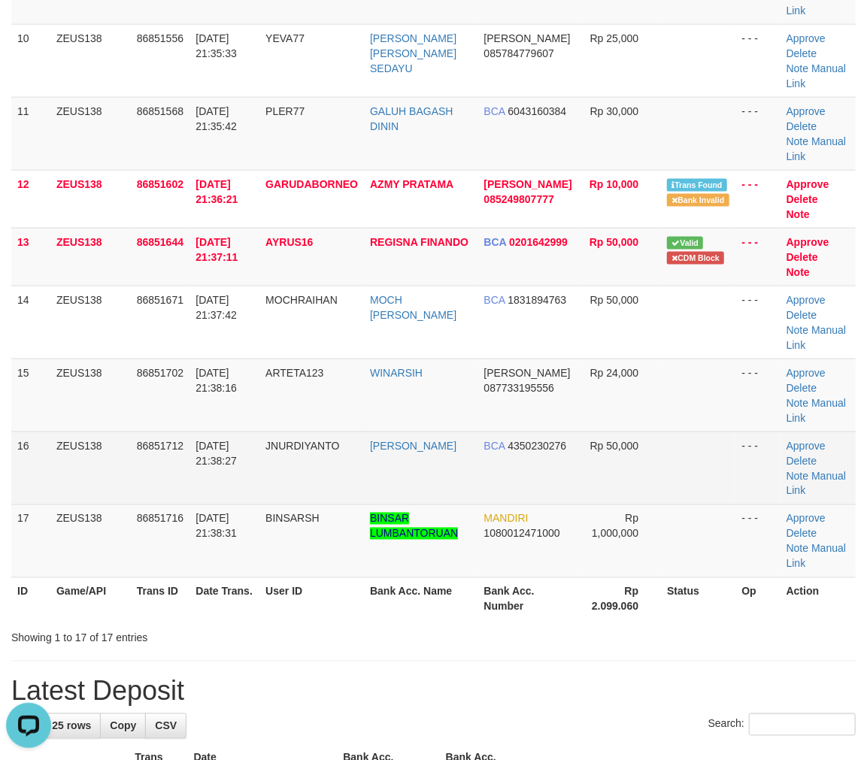
click at [771, 445] on td "- - -" at bounding box center [758, 468] width 44 height 73
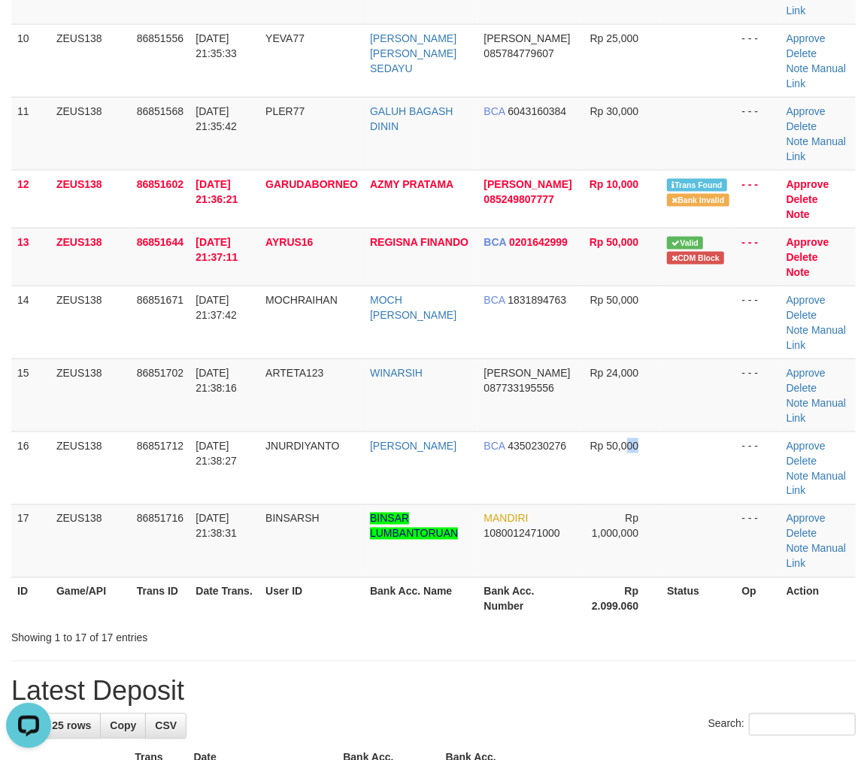
drag, startPoint x: 663, startPoint y: 474, endPoint x: 877, endPoint y: 494, distance: 214.6
click at [837, 491] on tr "16 ZEUS138 86851712 31/08/2025 21:38:27 JNURDIYANTO JERI NURDIYANTO BCA 4350230…" at bounding box center [433, 468] width 845 height 73
click at [630, 521] on span "Rp 1,000,000" at bounding box center [615, 526] width 47 height 27
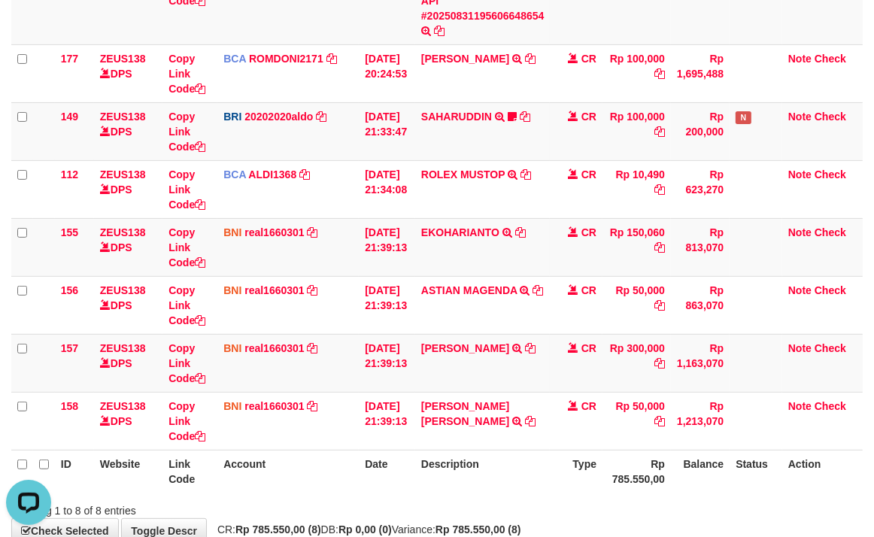
scroll to position [320, 0]
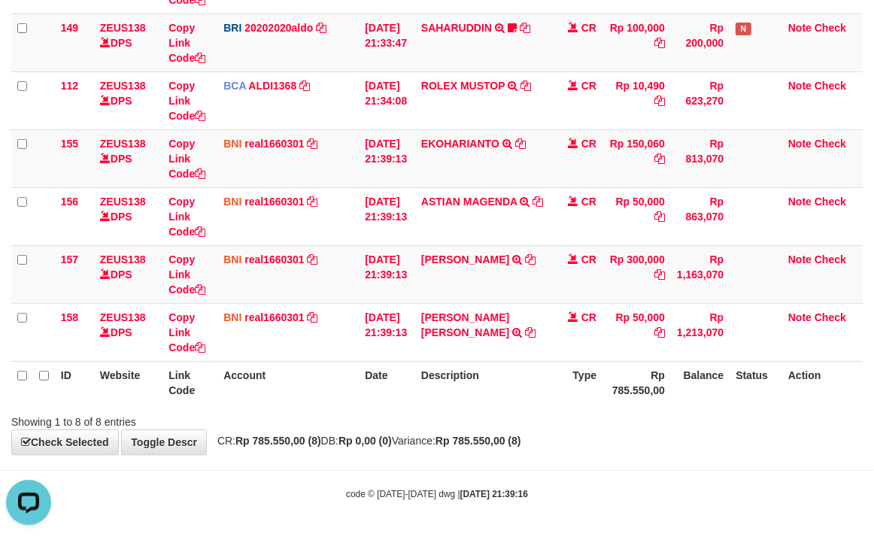
drag, startPoint x: 654, startPoint y: 444, endPoint x: 793, endPoint y: 390, distance: 148.6
click at [652, 442] on div "**********" at bounding box center [437, 87] width 874 height 736
click at [607, 363] on tr "ID Website Link Code Account Date Description Type Rp 785.550,00 Balance Status…" at bounding box center [436, 382] width 851 height 43
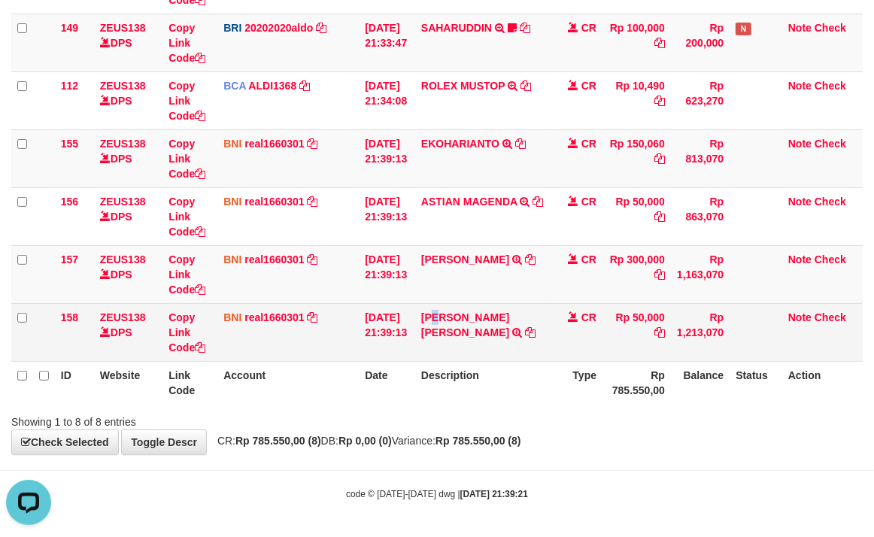
click at [447, 303] on td "MOCH RAIHAN SAIDUL ROHMAN TRANSFER DARI SDR MOCH RAIHAN SAIDUL ROHMAN" at bounding box center [482, 332] width 135 height 58
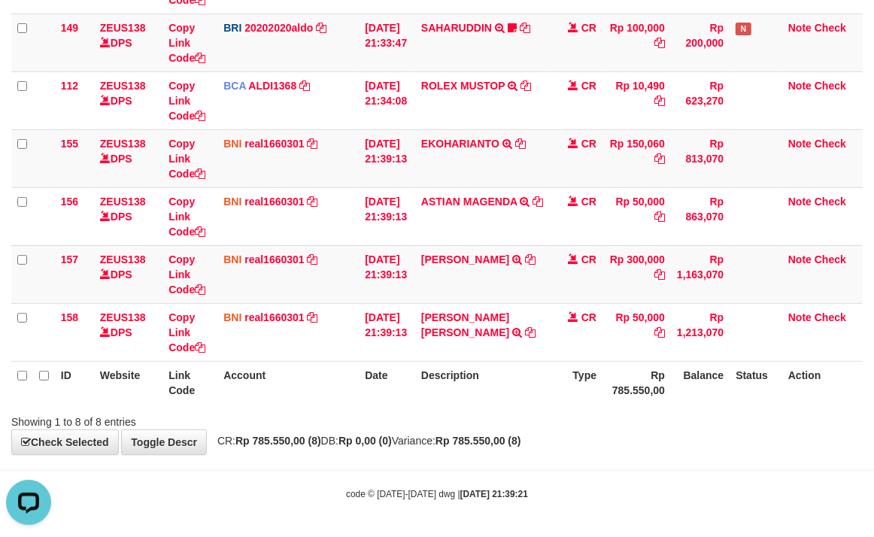
click at [544, 409] on div "Showing 1 to 8 of 8 entries" at bounding box center [437, 418] width 874 height 21
click at [706, 385] on th "Balance" at bounding box center [700, 382] width 59 height 43
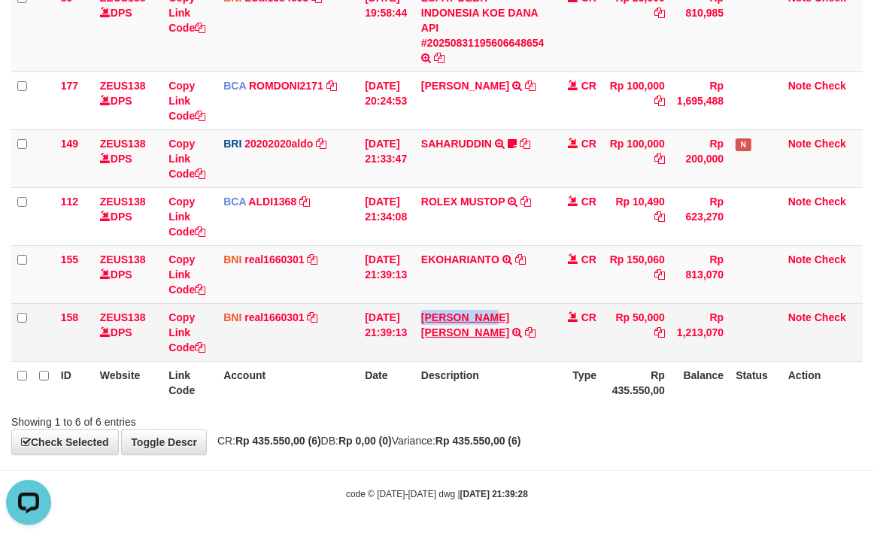
copy link "[PERSON_NAME]"
drag, startPoint x: 427, startPoint y: 306, endPoint x: 502, endPoint y: 312, distance: 76.2
click at [502, 312] on td "[PERSON_NAME] [PERSON_NAME] TRANSFER DARI SDR [PERSON_NAME] [PERSON_NAME]" at bounding box center [482, 332] width 135 height 58
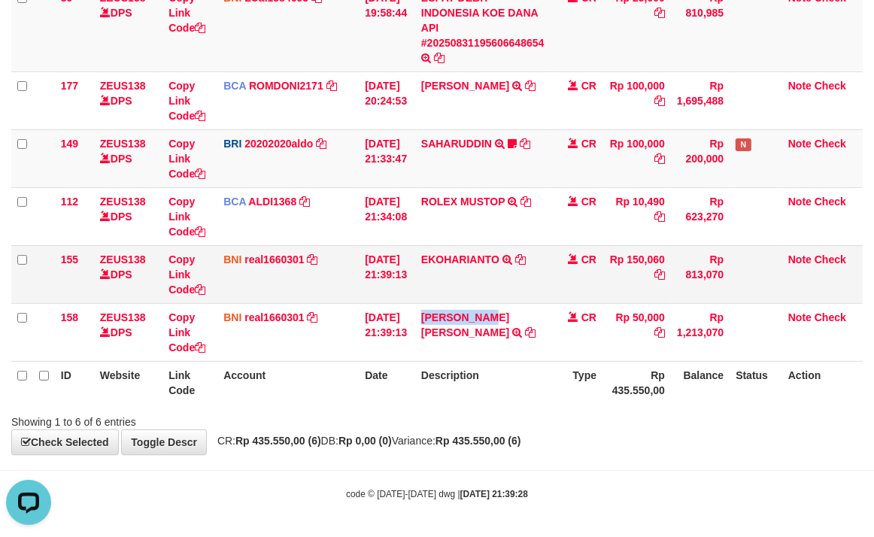
drag, startPoint x: 419, startPoint y: 266, endPoint x: 439, endPoint y: 267, distance: 20.4
click at [439, 267] on tr "155 ZEUS138 DPS Copy Link Code BNI real1660301 DPS [PERSON_NAME] mutasi_2025083…" at bounding box center [436, 274] width 851 height 58
drag, startPoint x: 451, startPoint y: 294, endPoint x: 427, endPoint y: 278, distance: 28.8
click at [449, 290] on td "[PERSON_NAME] TRF/PAY/TOP-UP ECHANNEL [PERSON_NAME]" at bounding box center [482, 274] width 135 height 58
copy link "EKO"
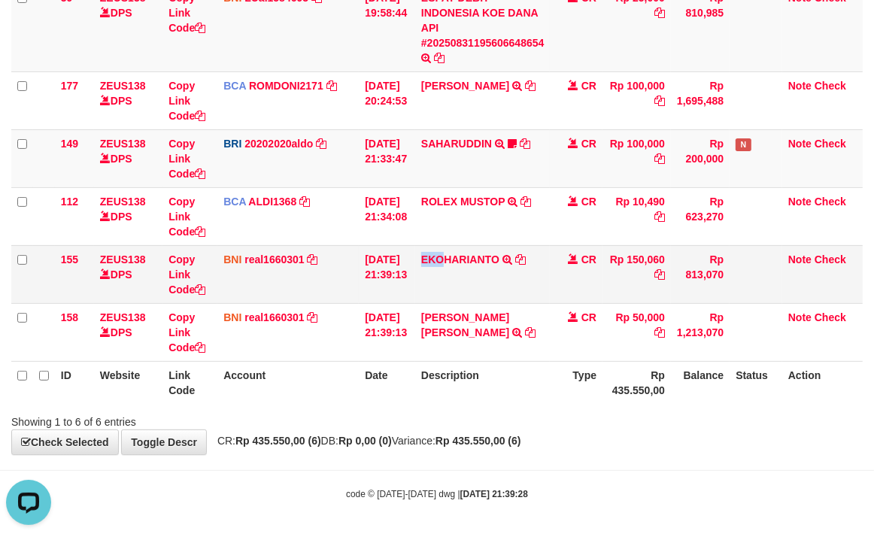
drag, startPoint x: 425, startPoint y: 269, endPoint x: 455, endPoint y: 272, distance: 30.2
click at [455, 272] on td "[PERSON_NAME] TRF/PAY/TOP-UP ECHANNEL [PERSON_NAME]" at bounding box center [482, 274] width 135 height 58
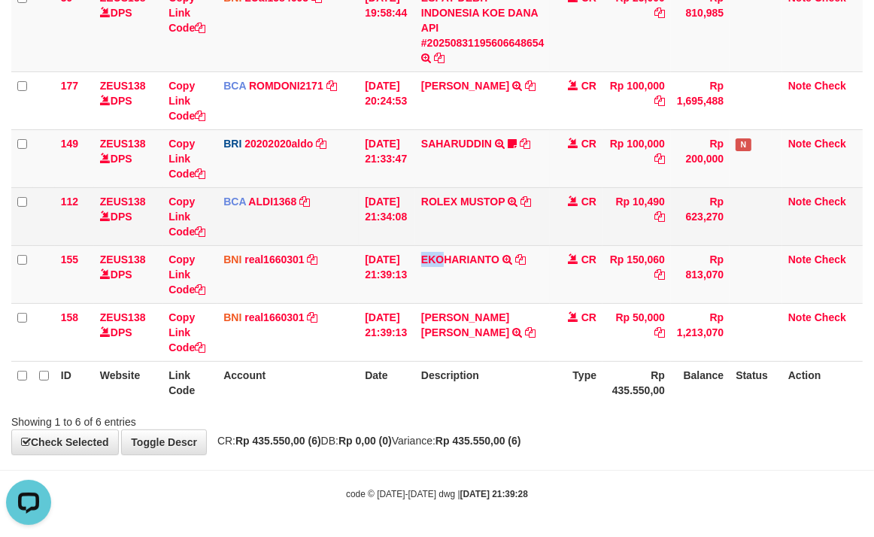
drag, startPoint x: 359, startPoint y: 224, endPoint x: 163, endPoint y: 207, distance: 196.3
click at [359, 219] on td "31/08/2025 21:34:08" at bounding box center [387, 216] width 56 height 58
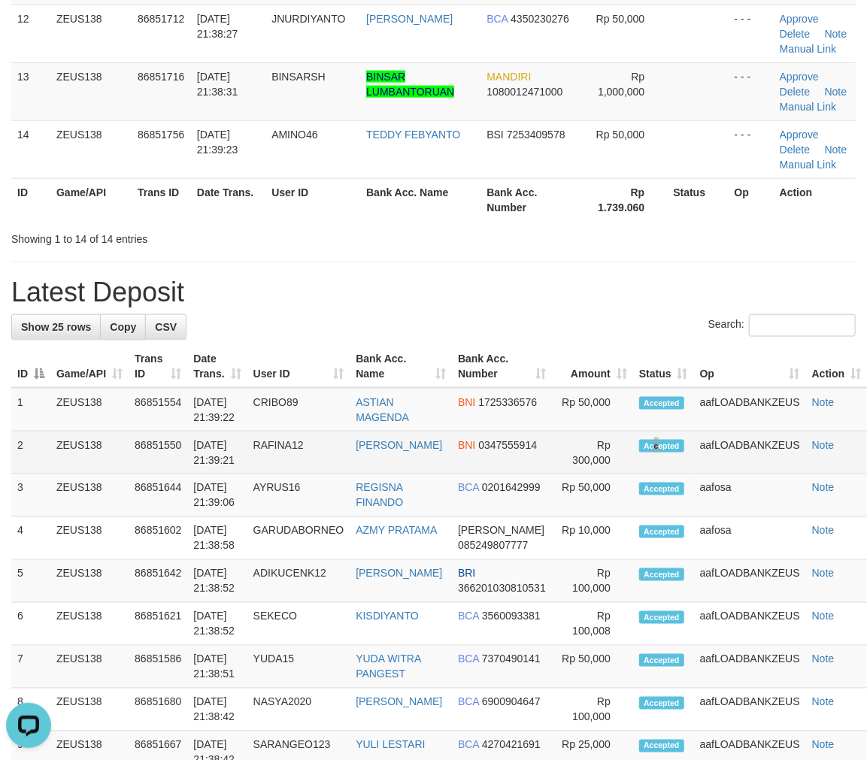
click at [642, 453] on span "Accepted" at bounding box center [661, 446] width 45 height 13
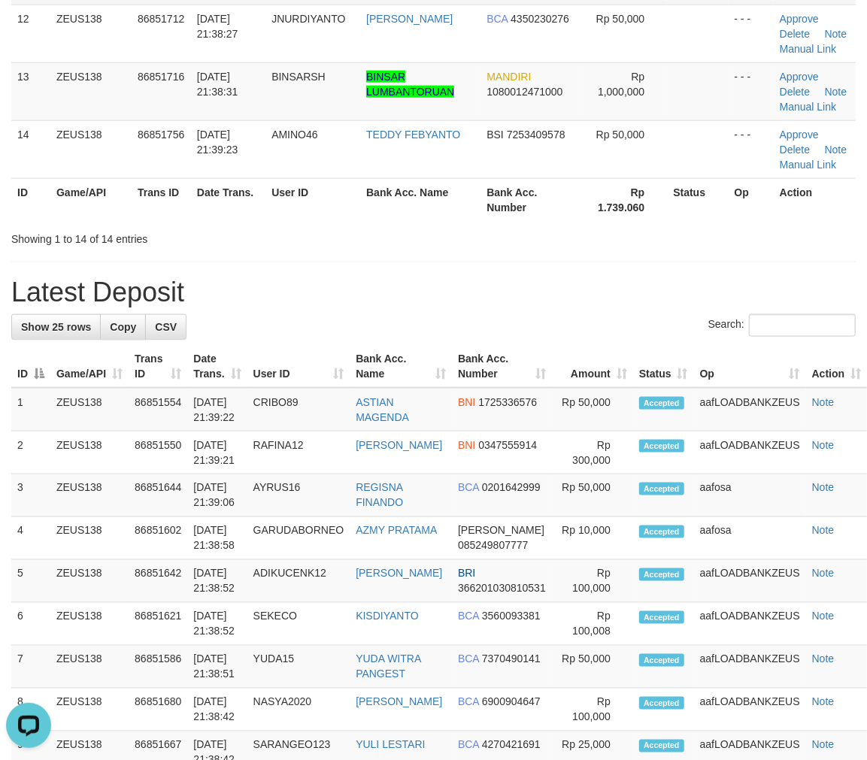
scroll to position [342, 0]
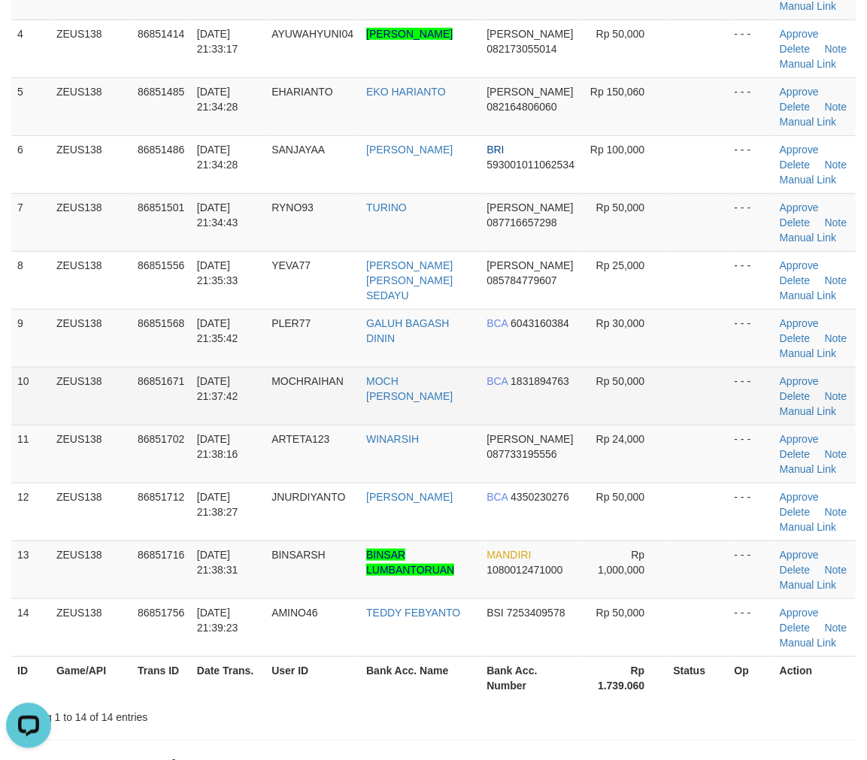
click at [730, 372] on td "- - -" at bounding box center [751, 396] width 45 height 58
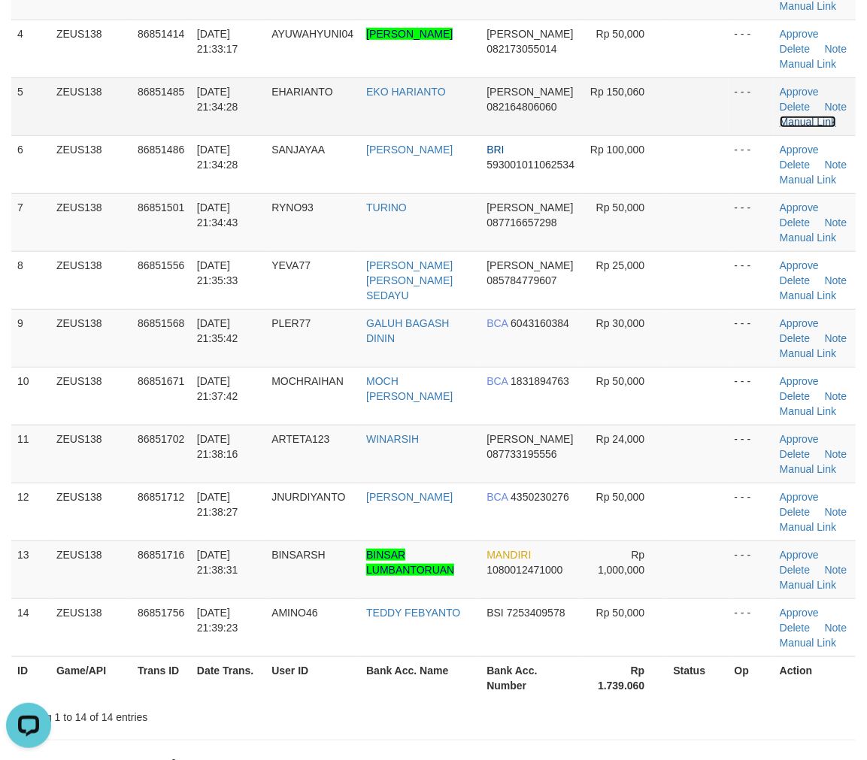
click at [823, 122] on link "Manual Link" at bounding box center [808, 122] width 57 height 12
drag, startPoint x: 634, startPoint y: 391, endPoint x: 633, endPoint y: 360, distance: 31.6
click at [637, 378] on tr "10 ZEUS138 86851671 31/08/2025 21:37:42 MOCHRAIHAN MOCH RAIHAN SAIDUL BCA 18318…" at bounding box center [433, 396] width 845 height 58
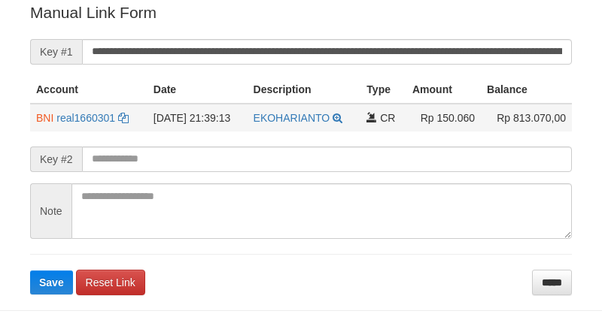
scroll to position [304, 0]
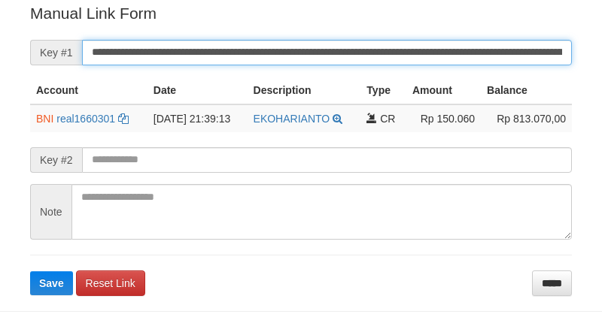
click at [30, 272] on button "Save" at bounding box center [51, 284] width 43 height 24
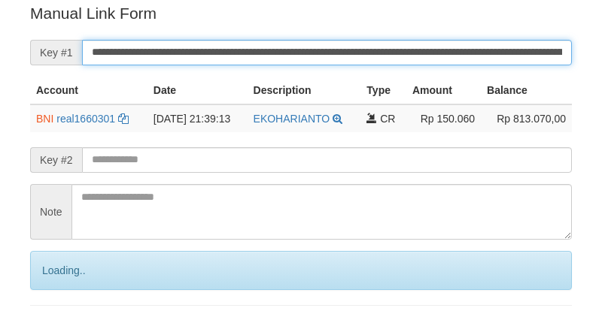
click at [468, 44] on input "**********" at bounding box center [327, 53] width 490 height 26
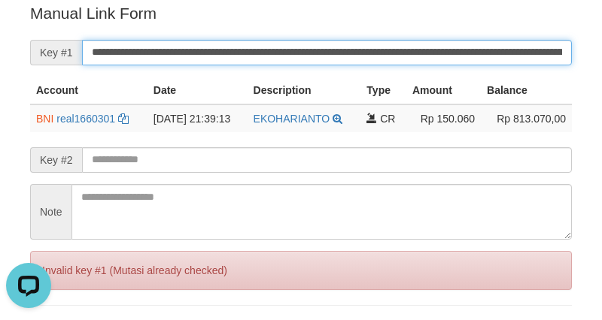
scroll to position [0, 0]
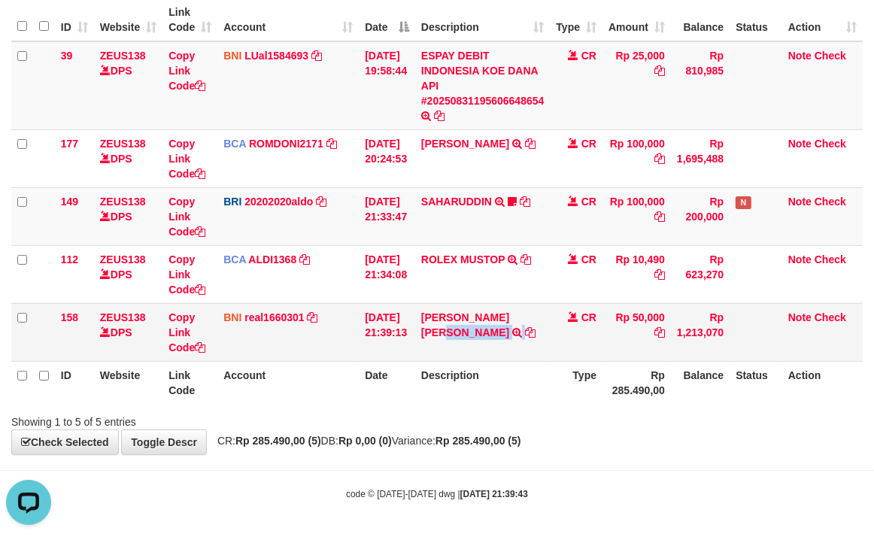
click at [548, 320] on tr "158 ZEUS138 DPS Copy Link Code BNI real1660301 DPS [PERSON_NAME] mutasi_2025083…" at bounding box center [436, 332] width 851 height 58
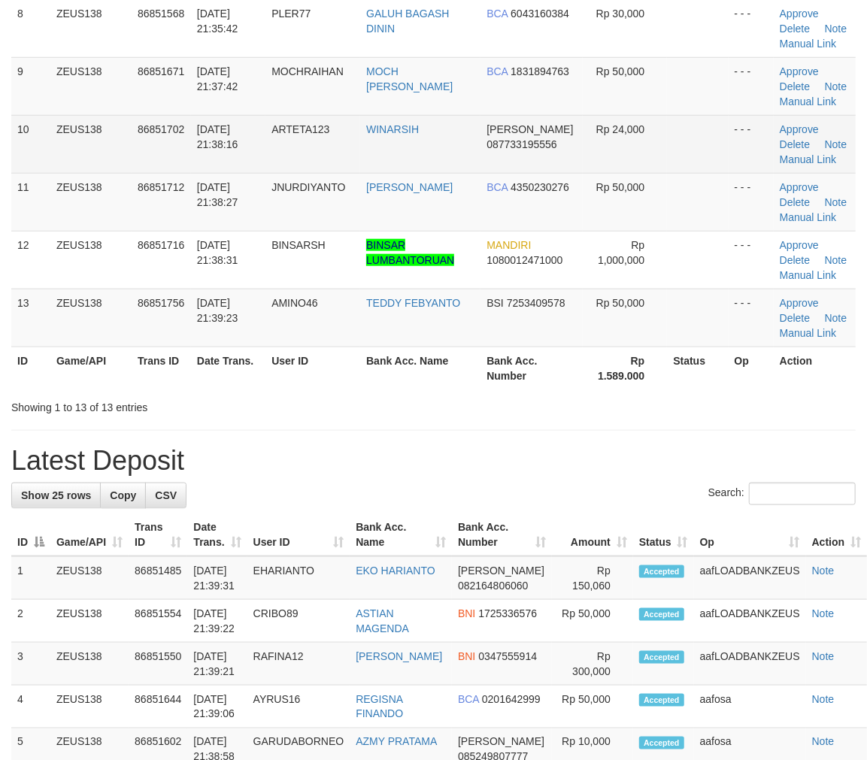
scroll to position [342, 0]
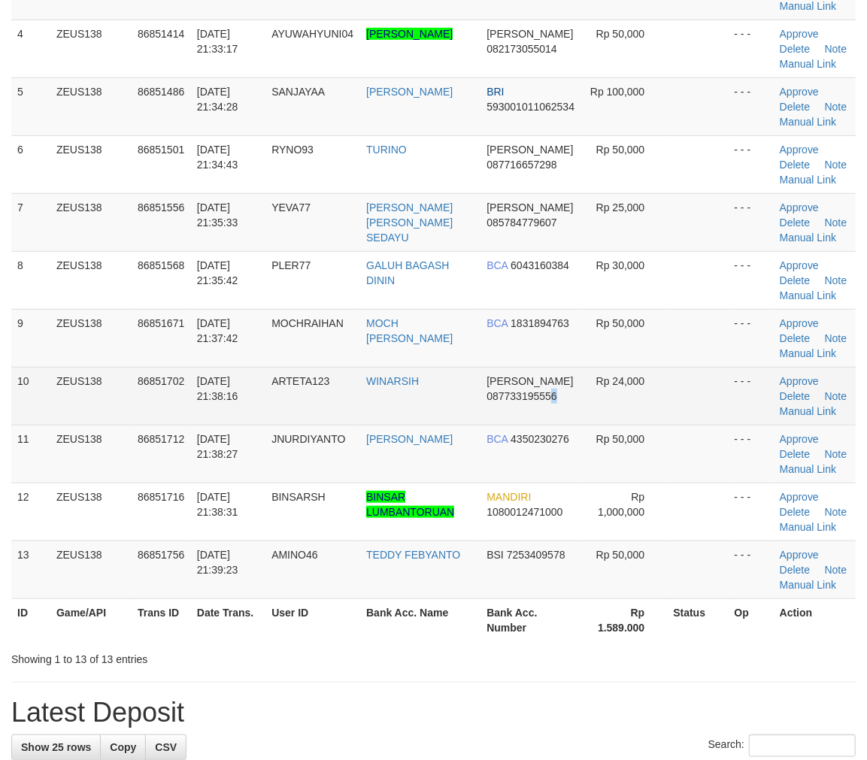
drag, startPoint x: 562, startPoint y: 418, endPoint x: 621, endPoint y: 415, distance: 58.7
click at [563, 417] on td "DANA 087733195556" at bounding box center [532, 396] width 102 height 58
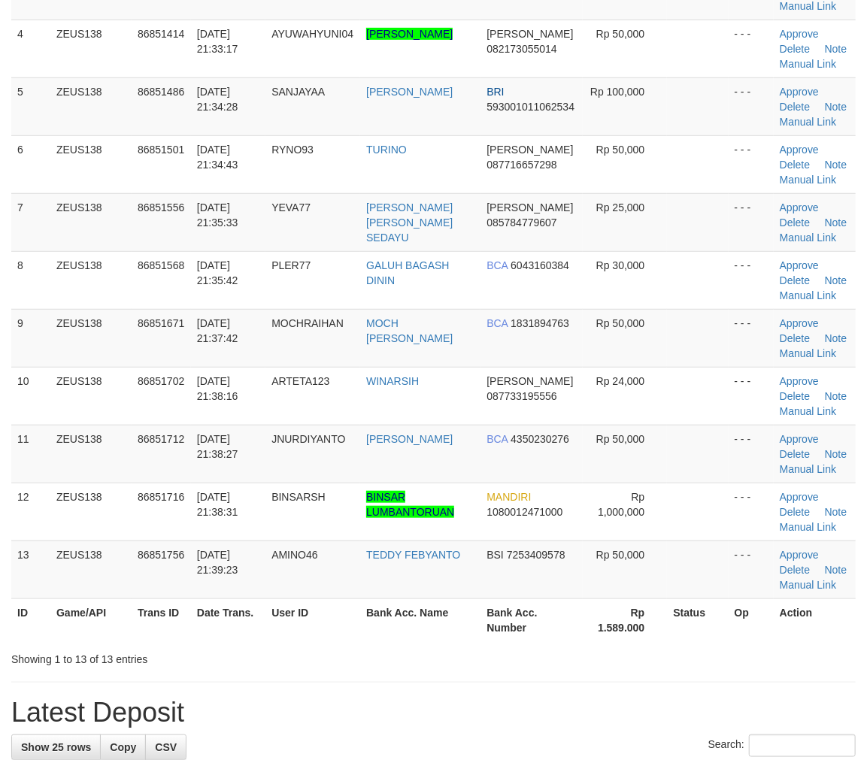
drag, startPoint x: 715, startPoint y: 406, endPoint x: 876, endPoint y: 417, distance: 161.4
click at [787, 411] on tr "10 ZEUS138 86851702 31/08/2025 21:38:16 ARTETA123 WINARSIH DANA 087733195556 Rp…" at bounding box center [433, 396] width 845 height 58
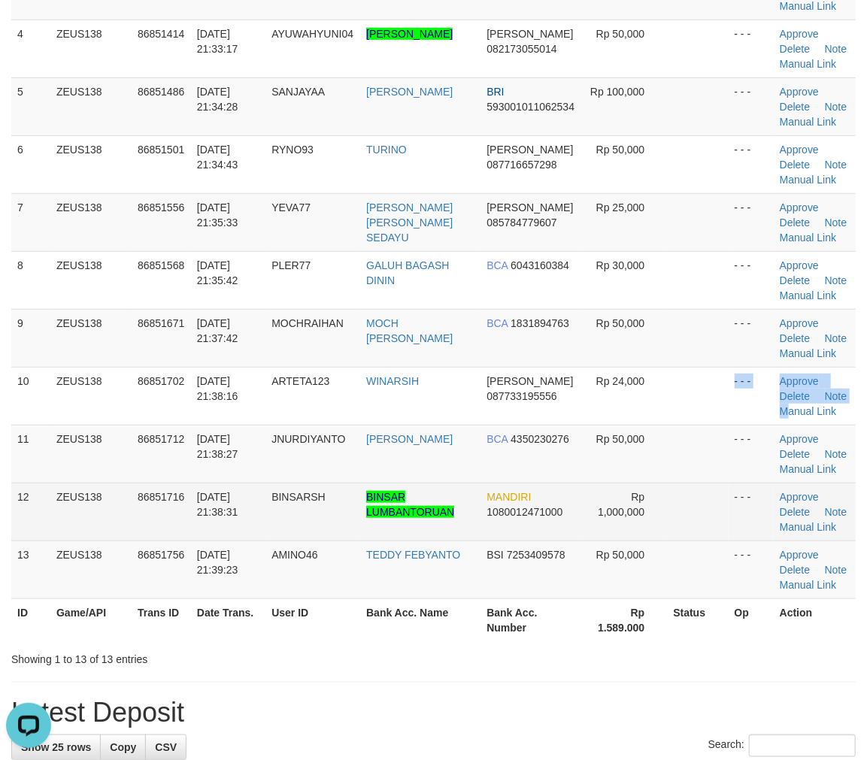
scroll to position [426, 0]
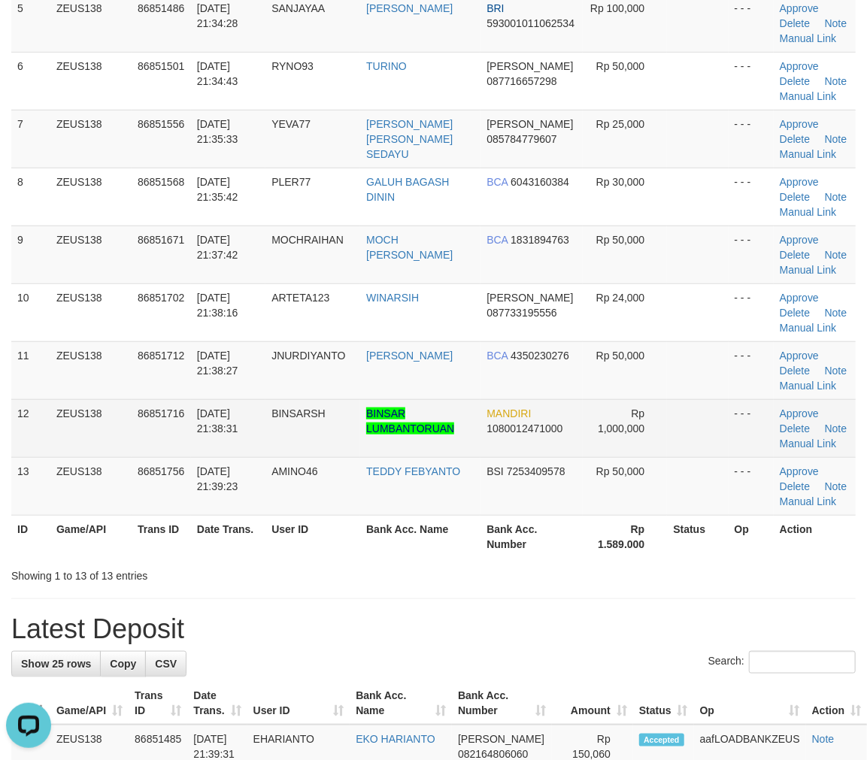
click at [681, 436] on td at bounding box center [697, 428] width 61 height 58
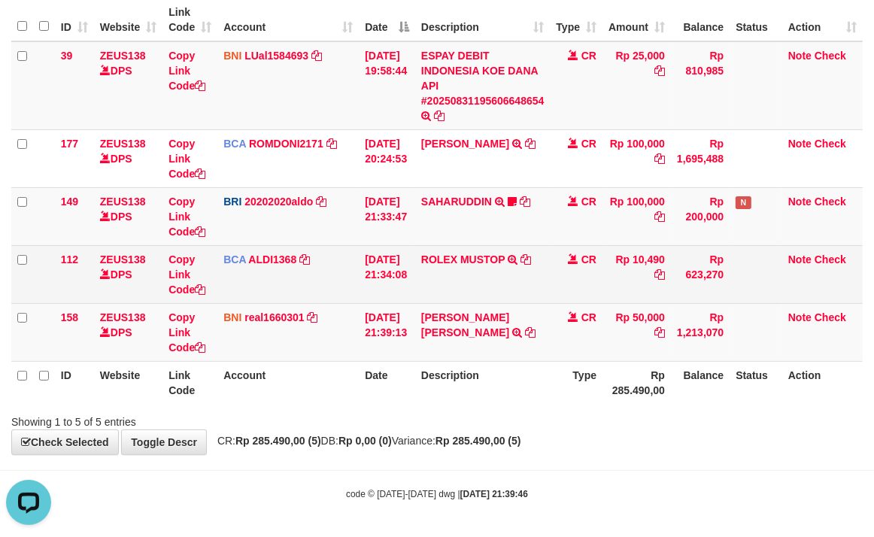
click at [393, 296] on td "[DATE] 21:34:08" at bounding box center [387, 274] width 56 height 58
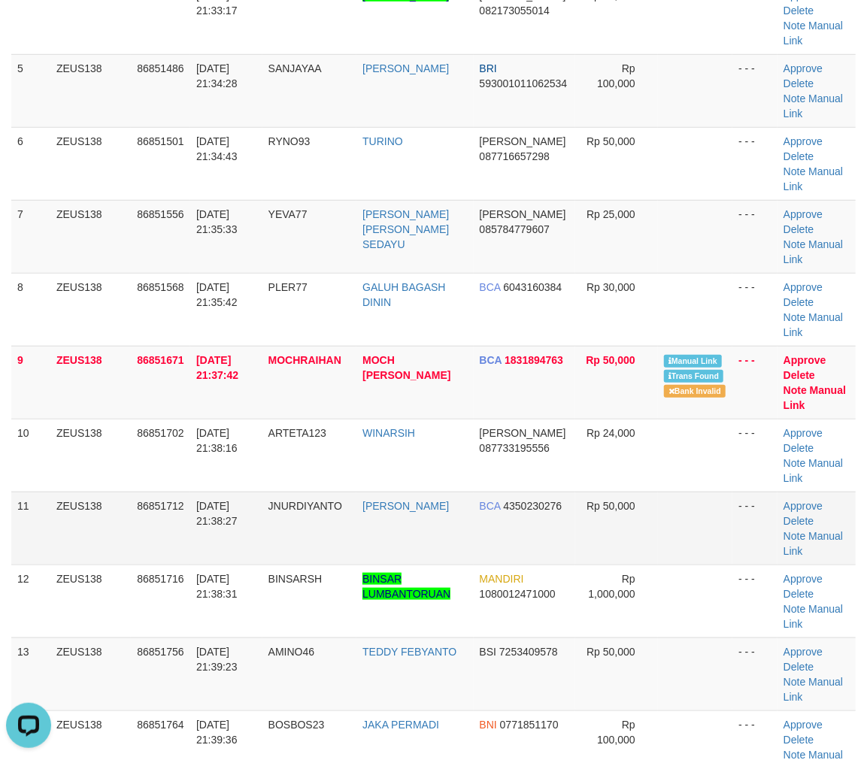
drag, startPoint x: 686, startPoint y: 542, endPoint x: 879, endPoint y: 575, distance: 195.3
click at [708, 542] on td at bounding box center [695, 528] width 74 height 73
click at [572, 531] on tr "11 ZEUS138 86851712 [DATE] 21:38:27 JNURDIYANTO [PERSON_NAME] BCA 4350230276 Rp…" at bounding box center [433, 528] width 845 height 73
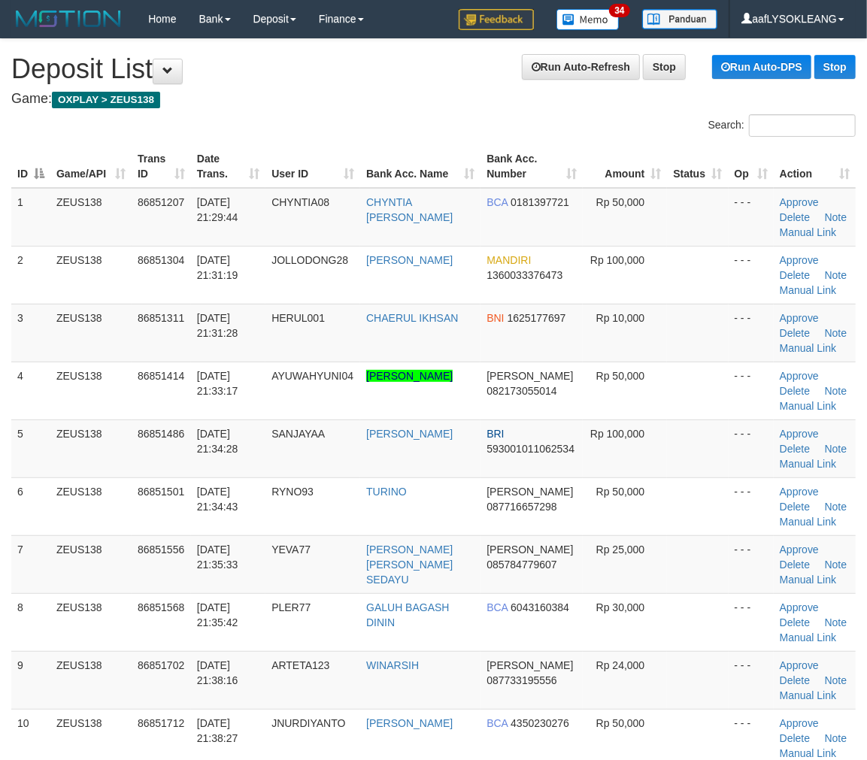
scroll to position [139, 0]
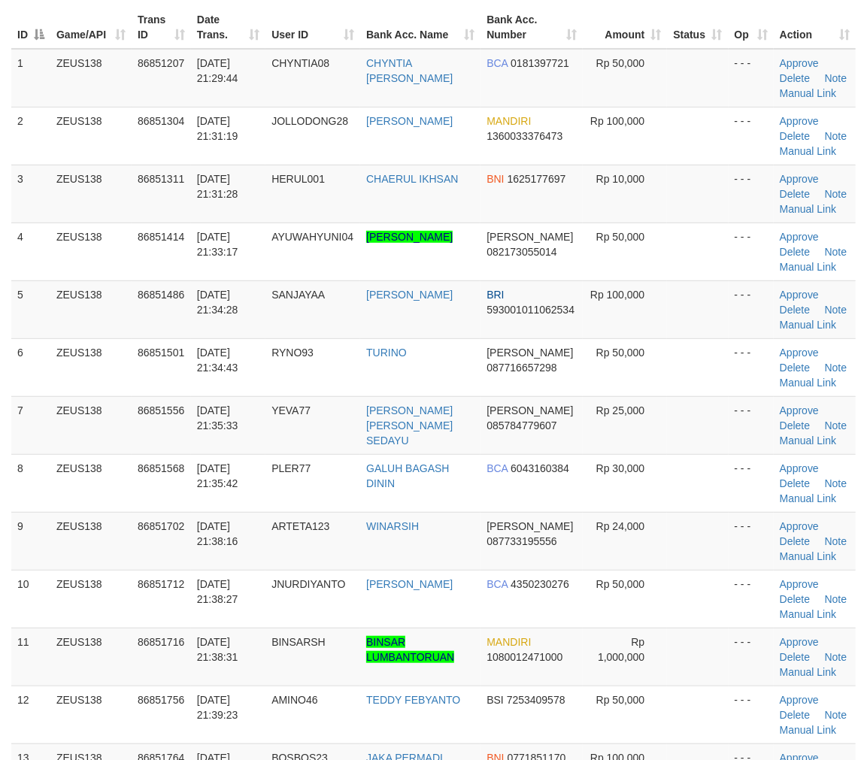
drag, startPoint x: 579, startPoint y: 454, endPoint x: 877, endPoint y: 509, distance: 302.9
click at [585, 457] on tr "8 ZEUS138 86851568 31/08/2025 21:35:42 PLER77 GALUH BAGASH DININ BCA 6043160384…" at bounding box center [433, 483] width 845 height 58
click at [557, 411] on td "DANA 085784779607" at bounding box center [532, 425] width 102 height 58
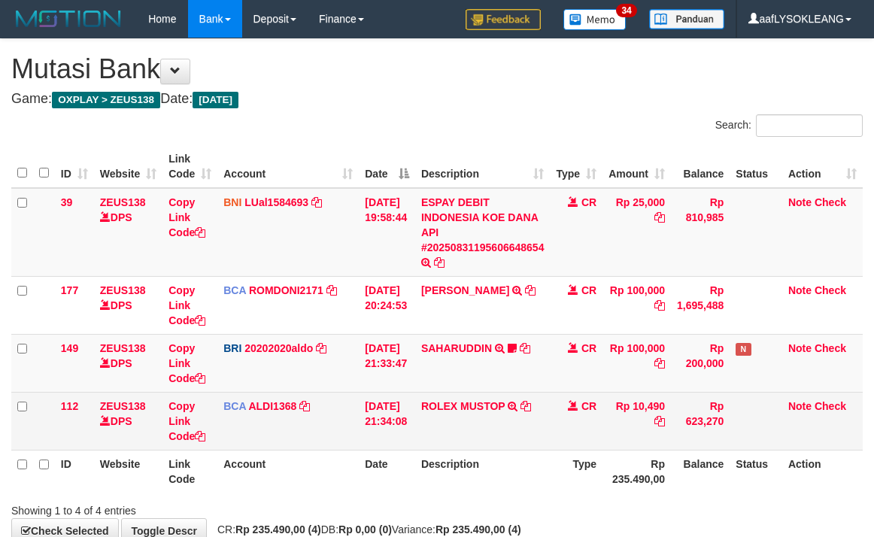
scroll to position [89, 0]
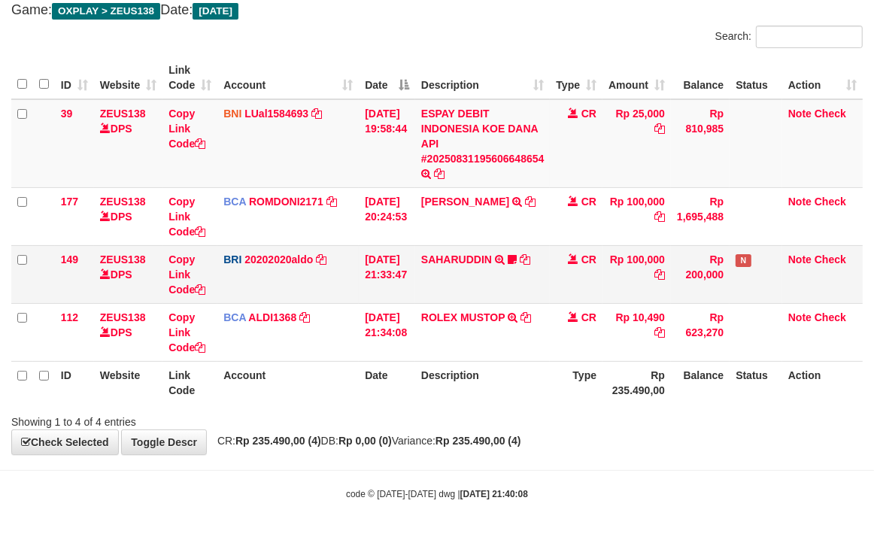
drag, startPoint x: 369, startPoint y: 282, endPoint x: 357, endPoint y: 276, distance: 12.8
click at [361, 279] on td "[DATE] 21:33:47" at bounding box center [387, 274] width 56 height 58
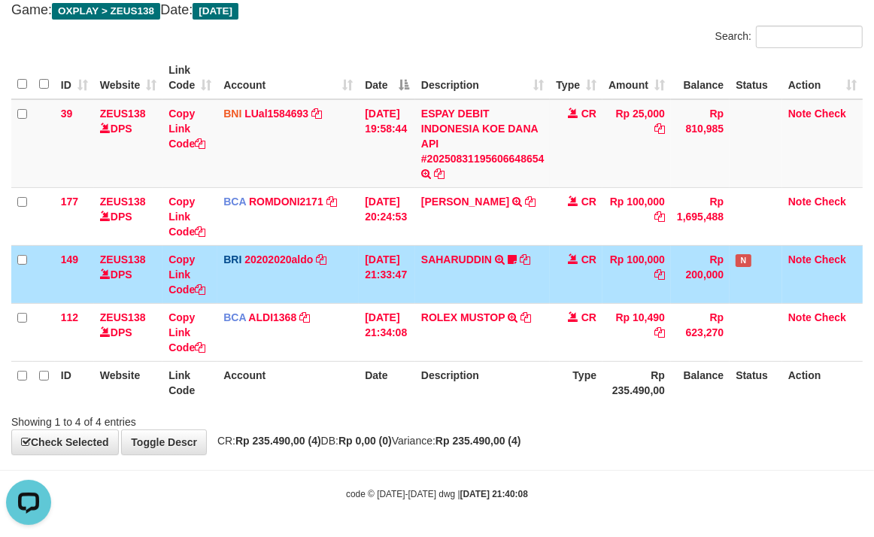
scroll to position [0, 0]
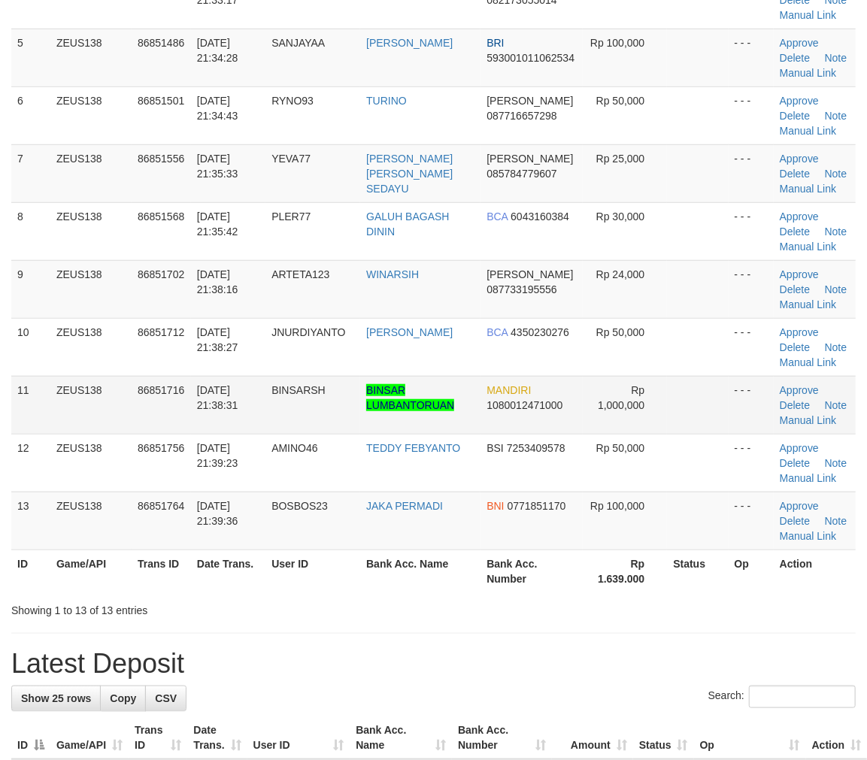
drag, startPoint x: 605, startPoint y: 389, endPoint x: 877, endPoint y: 409, distance: 273.1
click at [606, 390] on td "Rp 1,000,000" at bounding box center [625, 405] width 85 height 58
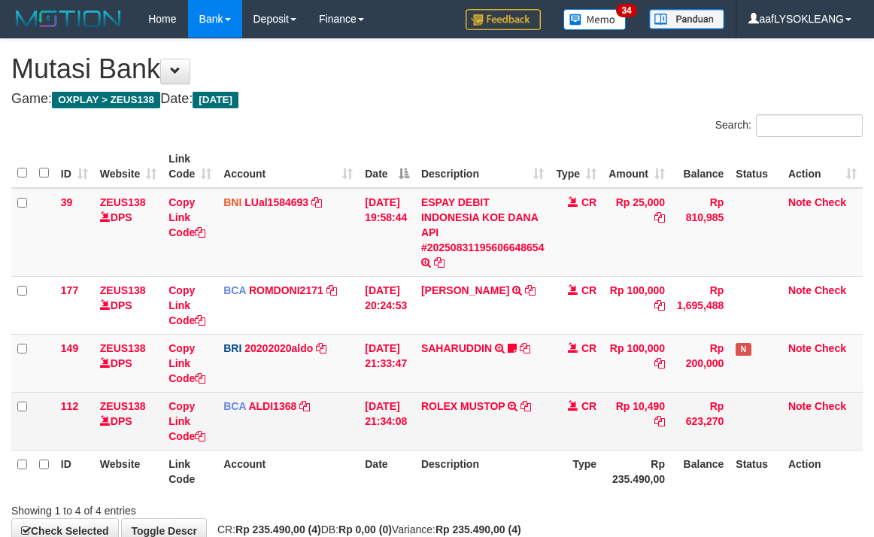
scroll to position [89, 0]
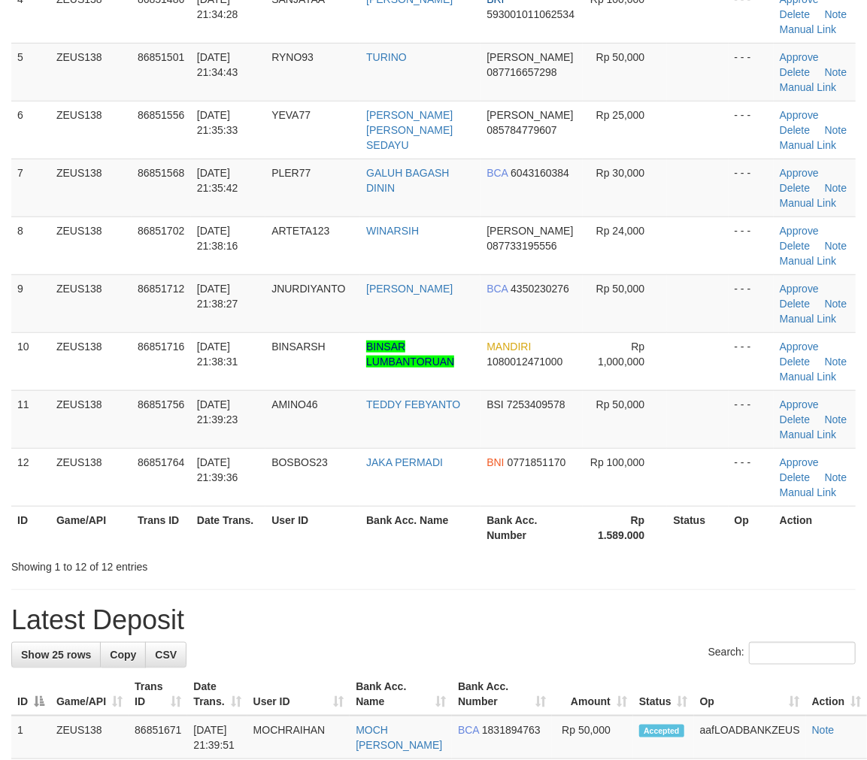
scroll to position [139, 0]
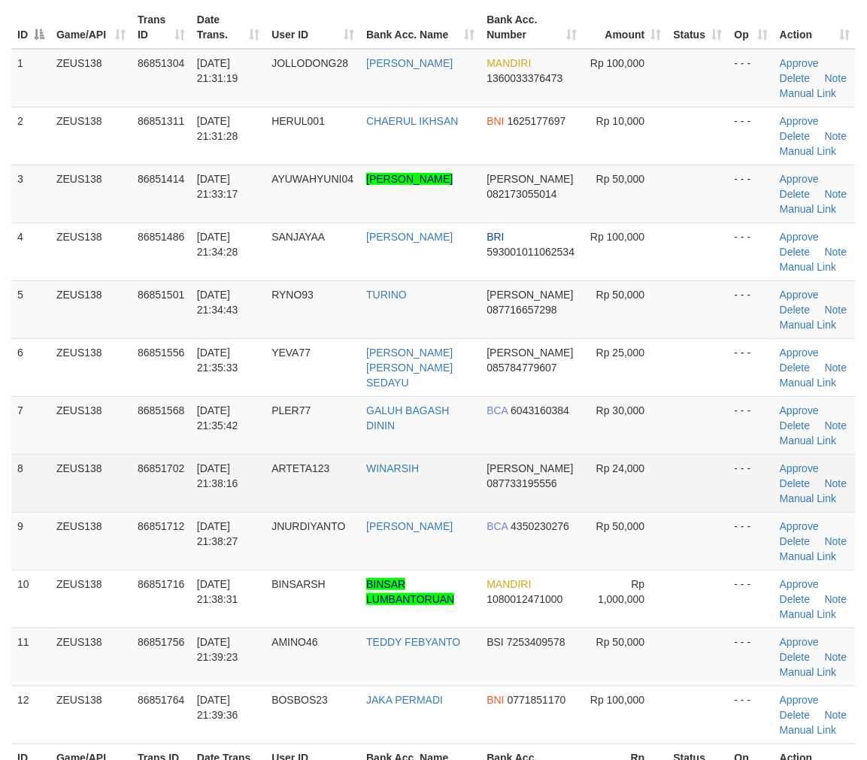
drag, startPoint x: 480, startPoint y: 461, endPoint x: 603, endPoint y: 484, distance: 124.8
click at [483, 461] on td "DANA 087733195556" at bounding box center [532, 483] width 102 height 58
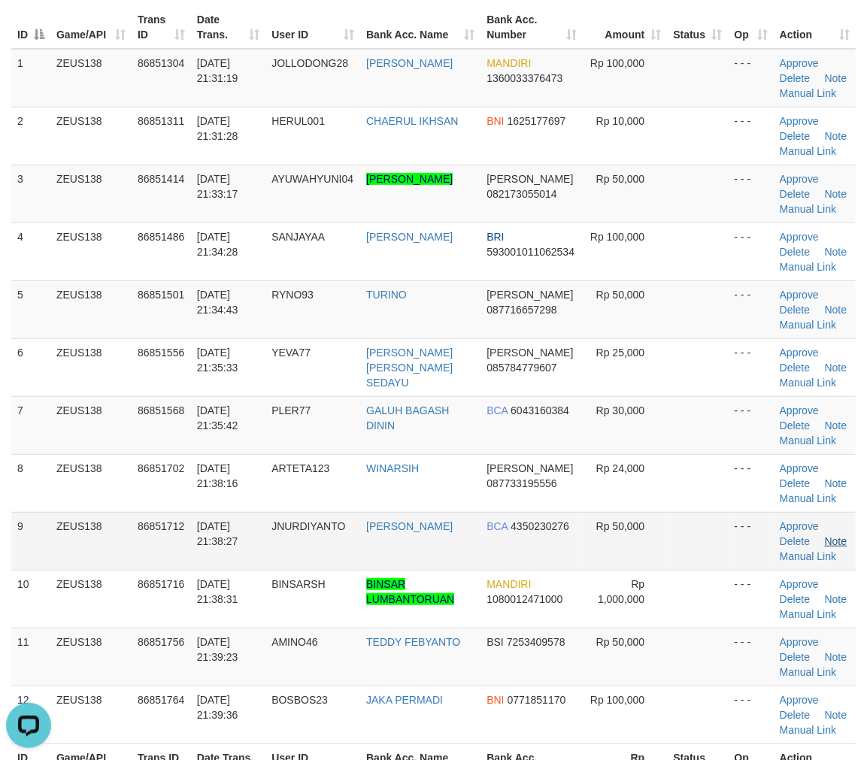
scroll to position [0, 0]
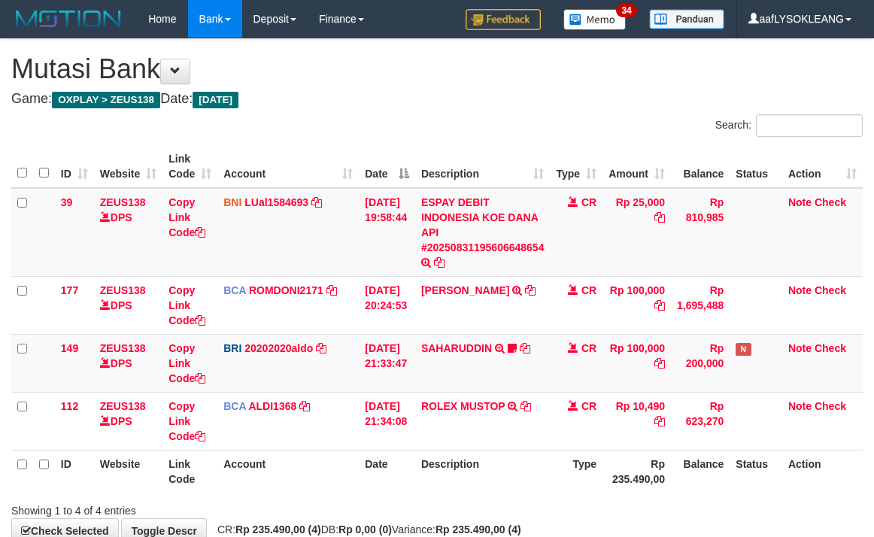
scroll to position [89, 0]
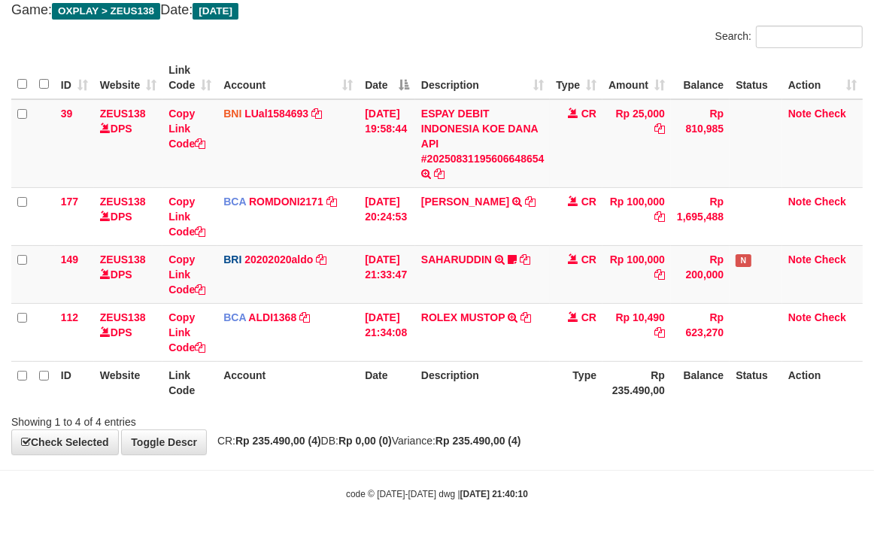
click at [653, 374] on th "Rp 235.490,00" at bounding box center [637, 382] width 68 height 43
drag, startPoint x: 481, startPoint y: 377, endPoint x: 390, endPoint y: 366, distance: 92.5
click at [480, 378] on th "Description" at bounding box center [482, 382] width 135 height 43
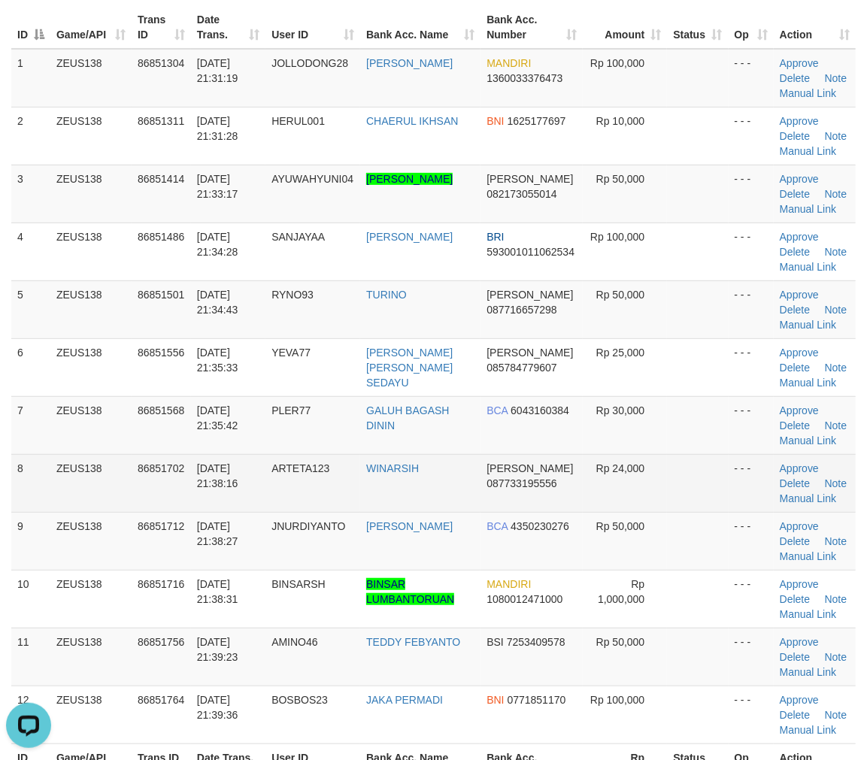
click at [569, 491] on td "DANA 087733195556" at bounding box center [532, 483] width 102 height 58
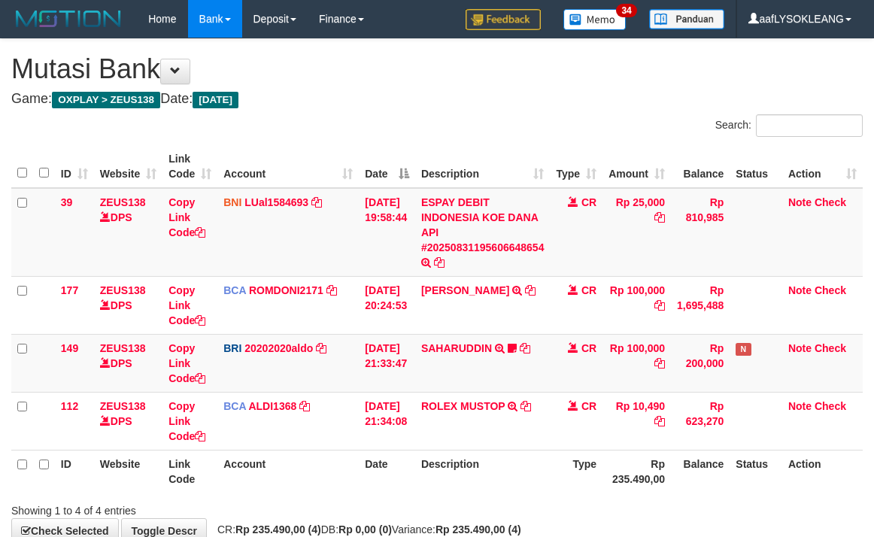
scroll to position [89, 0]
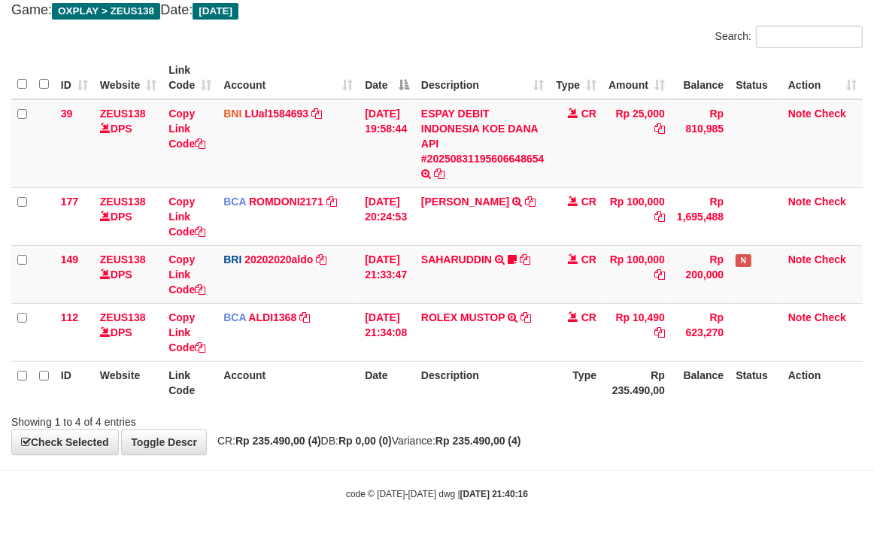
drag, startPoint x: 664, startPoint y: 432, endPoint x: 680, endPoint y: 439, distance: 17.2
click at [668, 437] on div "**********" at bounding box center [437, 202] width 874 height 504
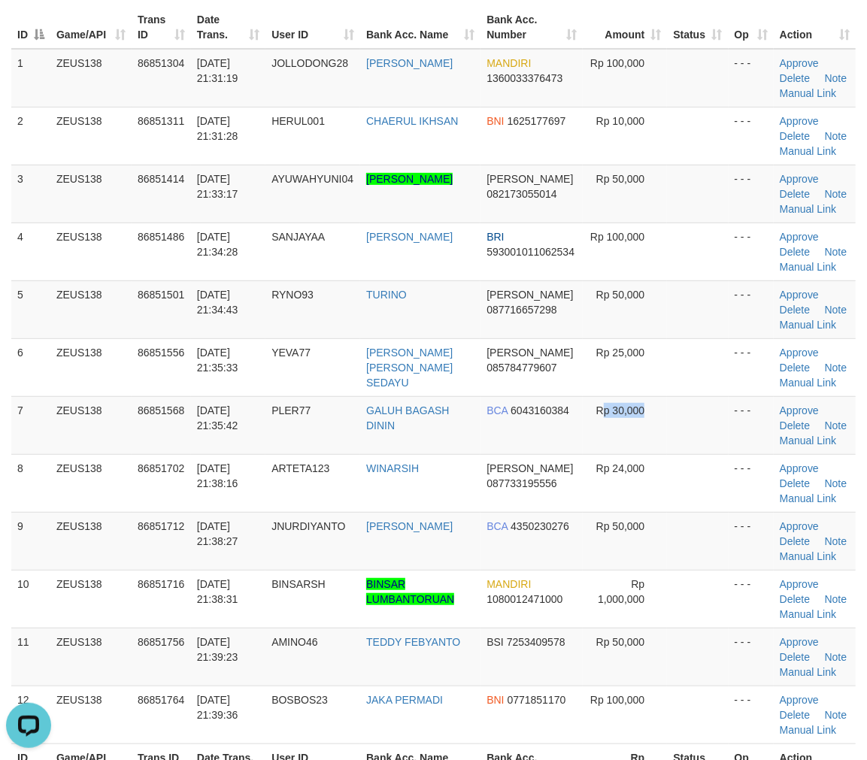
drag, startPoint x: 599, startPoint y: 425, endPoint x: 870, endPoint y: 493, distance: 280.0
click at [688, 456] on tbody "1 ZEUS138 86851304 31/08/2025 21:31:19 JOLLODONG28 PIO FERDIYAN MANDIRI 1360033…" at bounding box center [433, 397] width 845 height 696
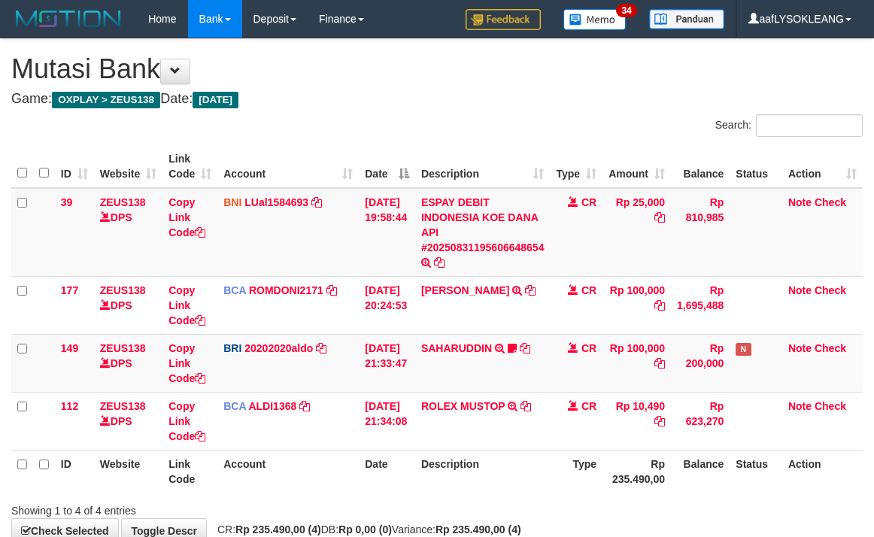
scroll to position [89, 0]
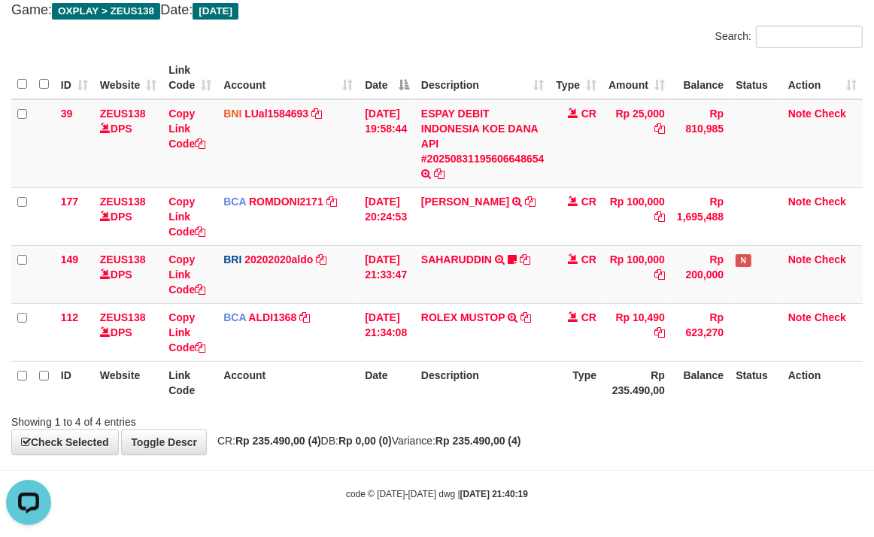
drag, startPoint x: 687, startPoint y: 469, endPoint x: 671, endPoint y: 460, distance: 18.2
click at [687, 468] on body "Toggle navigation Home Bank Account List Load By Website Group [OXPLAY] ZEUS138…" at bounding box center [437, 224] width 874 height 627
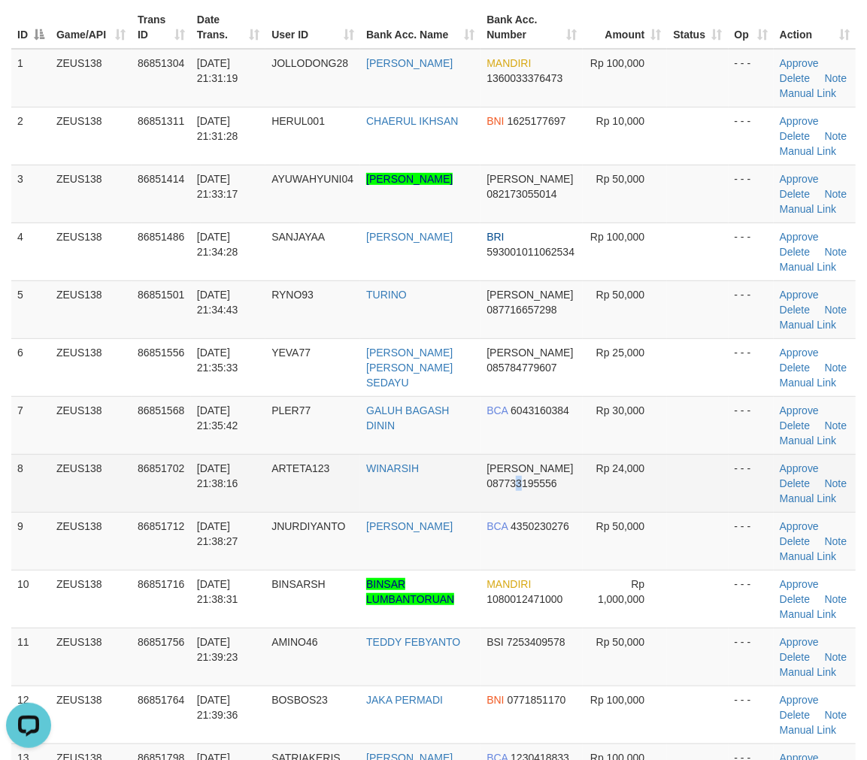
click at [521, 480] on span "087733195556" at bounding box center [522, 484] width 70 height 12
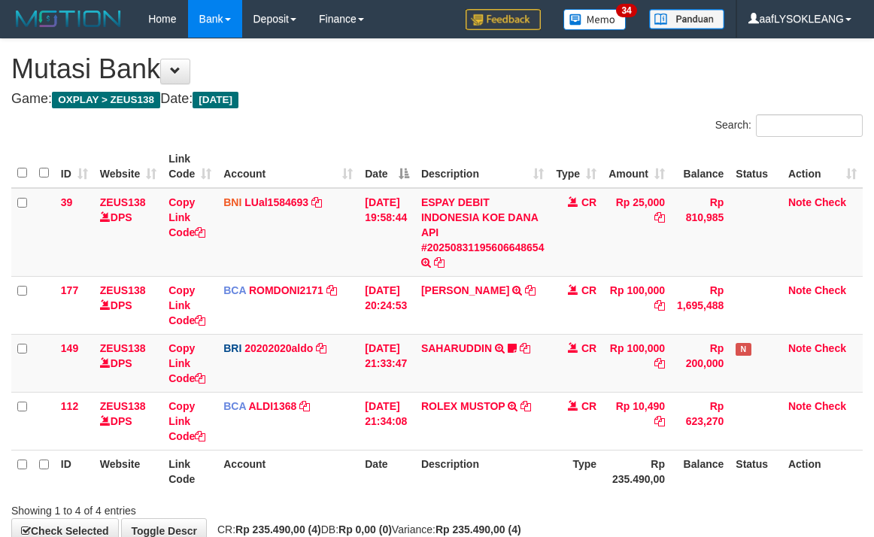
scroll to position [89, 0]
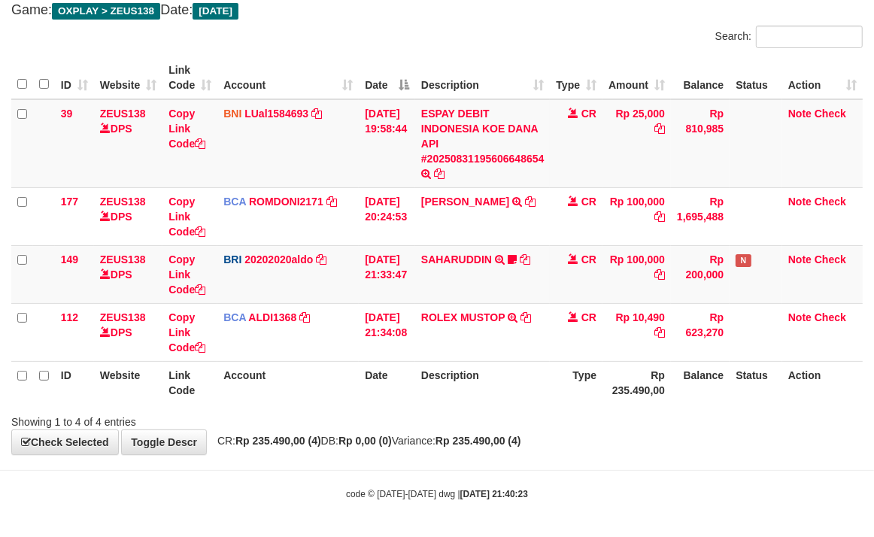
click at [763, 417] on div "Showing 1 to 4 of 4 entries" at bounding box center [437, 418] width 874 height 21
click at [754, 419] on div "Showing 1 to 4 of 4 entries" at bounding box center [437, 418] width 874 height 21
click at [749, 419] on div "Showing 1 to 4 of 4 entries" at bounding box center [437, 418] width 874 height 21
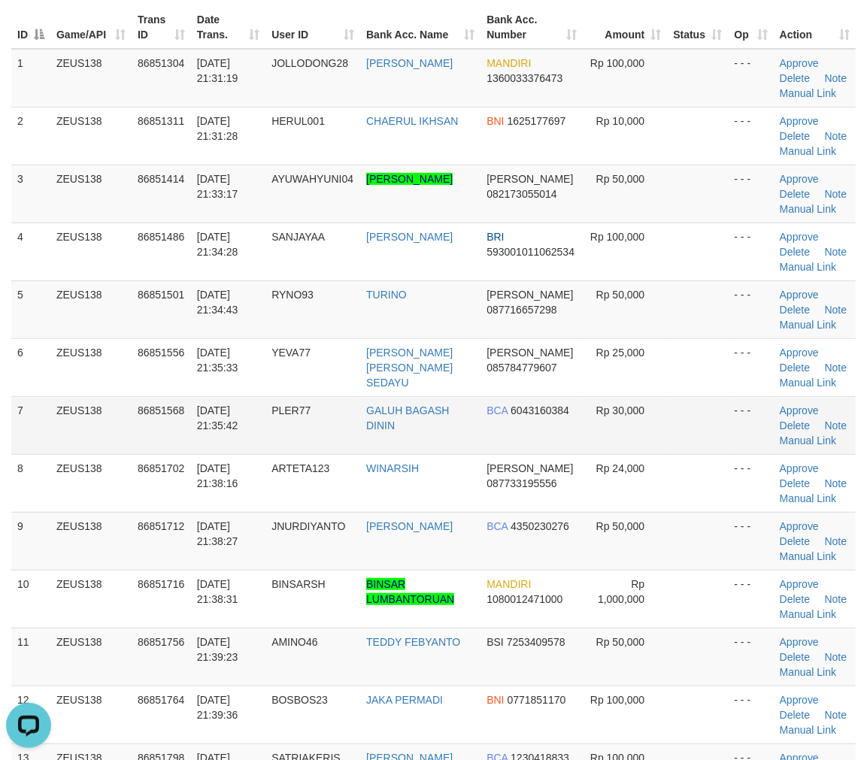
drag, startPoint x: 430, startPoint y: 441, endPoint x: 463, endPoint y: 449, distance: 34.1
click at [453, 448] on tbody "1 ZEUS138 86851304 31/08/2025 21:31:19 JOLLODONG28 PIO FERDIYAN MANDIRI 1360033…" at bounding box center [433, 426] width 845 height 754
click at [404, 166] on td "AYU WAHYUNI SIREGAR" at bounding box center [420, 194] width 120 height 58
copy link "WAHYUNI"
click at [405, 166] on td "AYU WAHYUNI SIREGAR" at bounding box center [420, 194] width 120 height 58
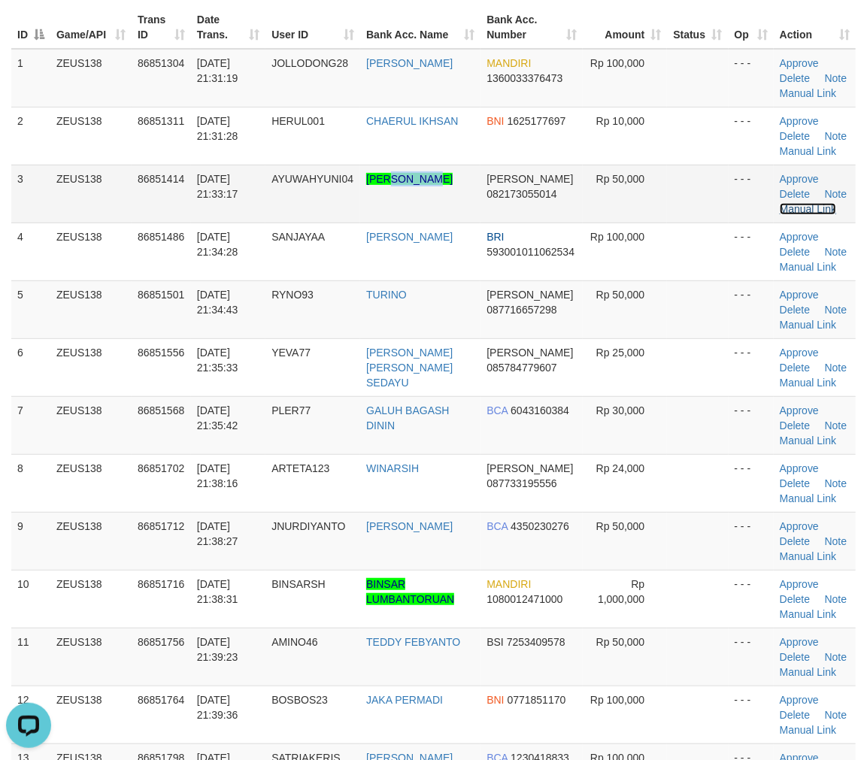
click at [813, 208] on link "Manual Link" at bounding box center [808, 209] width 57 height 12
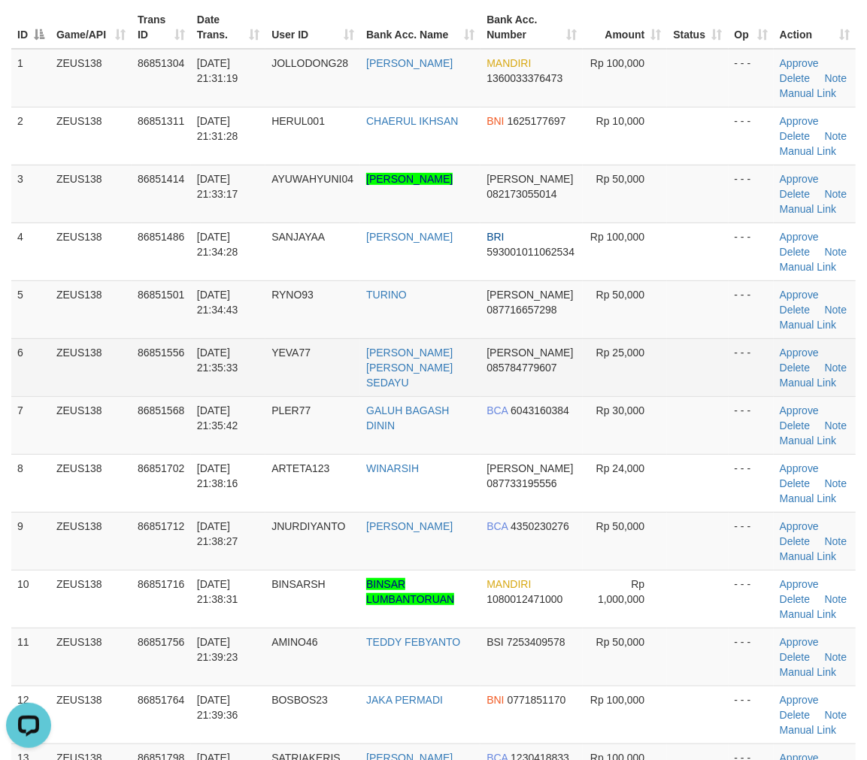
drag, startPoint x: 662, startPoint y: 384, endPoint x: 677, endPoint y: 378, distance: 16.2
click at [663, 384] on td "Rp 25,000" at bounding box center [625, 367] width 85 height 58
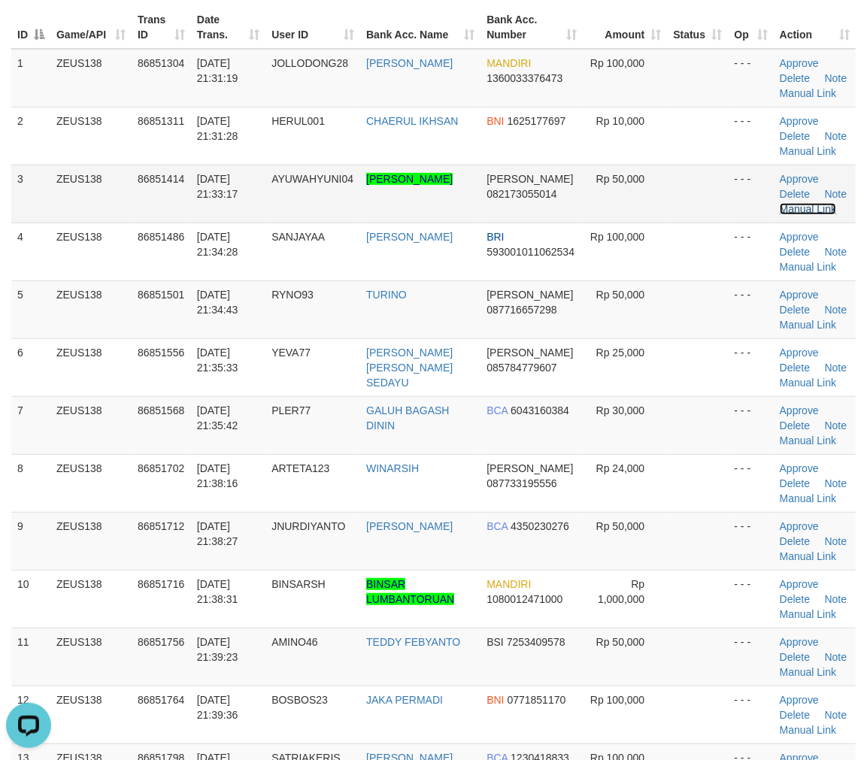
click at [821, 208] on link "Manual Link" at bounding box center [808, 209] width 57 height 12
click at [800, 324] on link "Manual Link" at bounding box center [808, 325] width 57 height 12
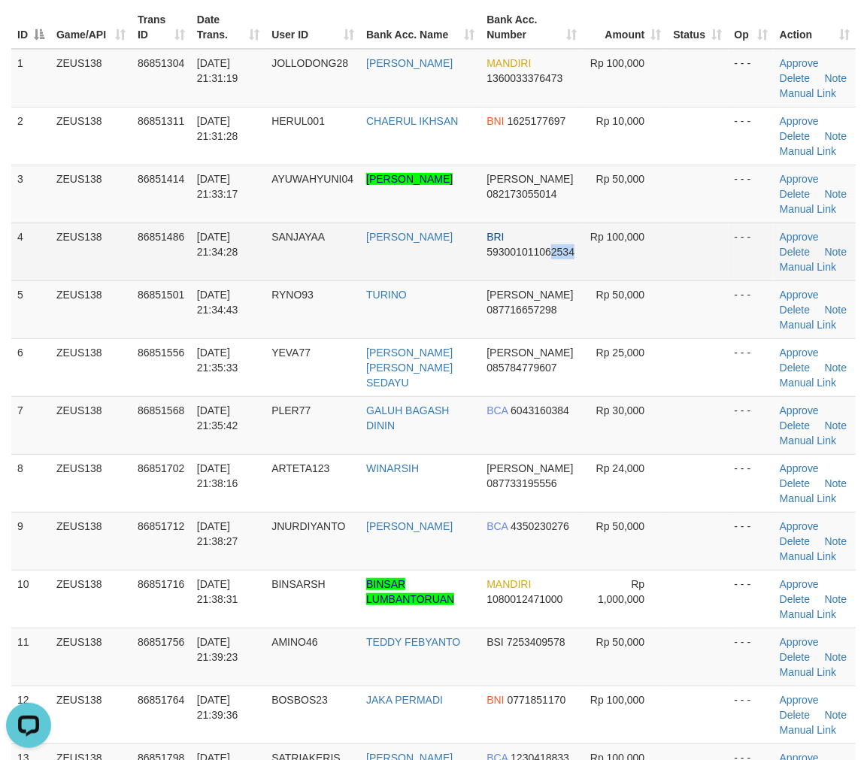
drag, startPoint x: 578, startPoint y: 266, endPoint x: 587, endPoint y: 250, distance: 19.2
click at [554, 247] on td "BRI 593001011062534" at bounding box center [532, 252] width 102 height 58
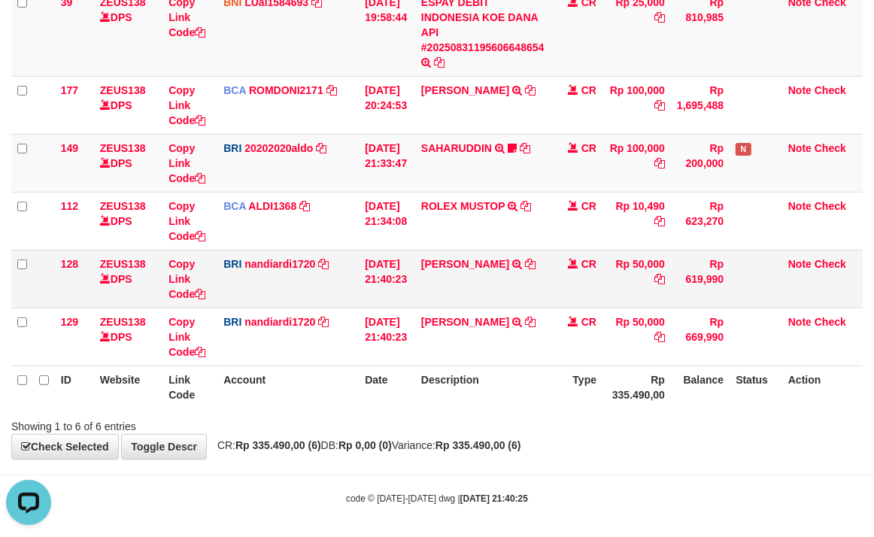
click at [464, 252] on td "[PERSON_NAME] TRANSFER NBMB DANA AYUWAHYUNISI TO [PERSON_NAME]" at bounding box center [482, 279] width 135 height 58
copy td "AYUWAHYUNISI"
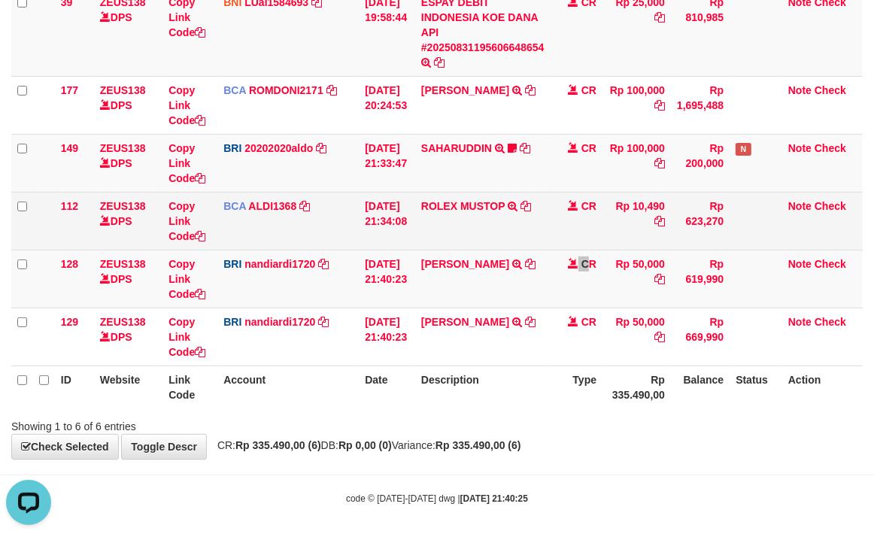
drag, startPoint x: 597, startPoint y: 290, endPoint x: 492, endPoint y: 229, distance: 120.6
click at [584, 287] on td "CR" at bounding box center [576, 279] width 53 height 58
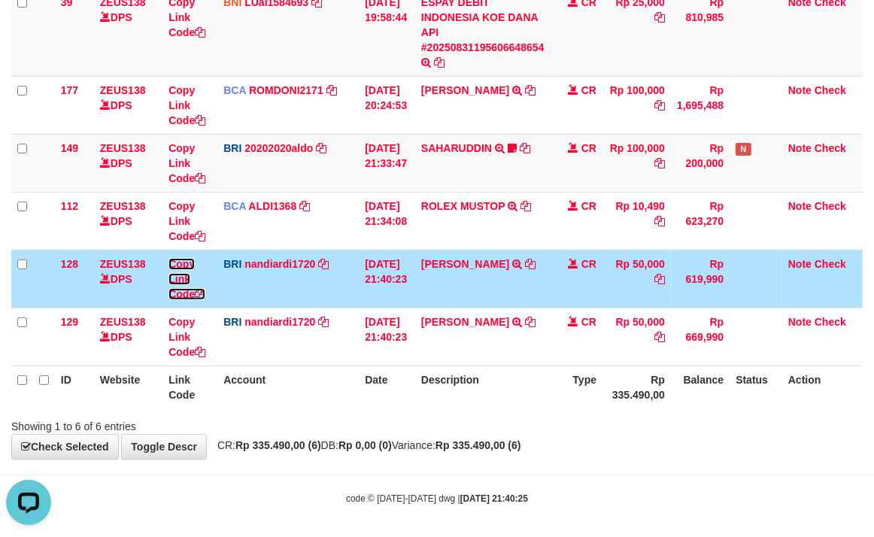
click at [178, 290] on link "Copy Link Code" at bounding box center [186, 279] width 37 height 42
drag, startPoint x: 178, startPoint y: 290, endPoint x: 169, endPoint y: 289, distance: 8.4
click at [177, 290] on link "Copy Link Code" at bounding box center [186, 279] width 37 height 42
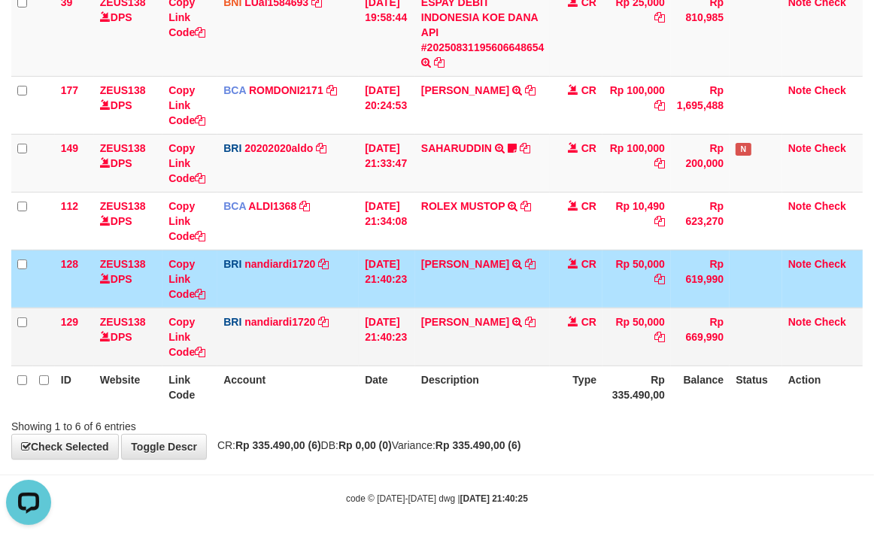
click at [475, 338] on td "[PERSON_NAME] TRANSFER NBMB [PERSON_NAME] TO [PERSON_NAME]" at bounding box center [482, 337] width 135 height 58
copy td "TURINO"
click at [475, 338] on td "[PERSON_NAME] TRANSFER NBMB [PERSON_NAME] TO [PERSON_NAME]" at bounding box center [482, 337] width 135 height 58
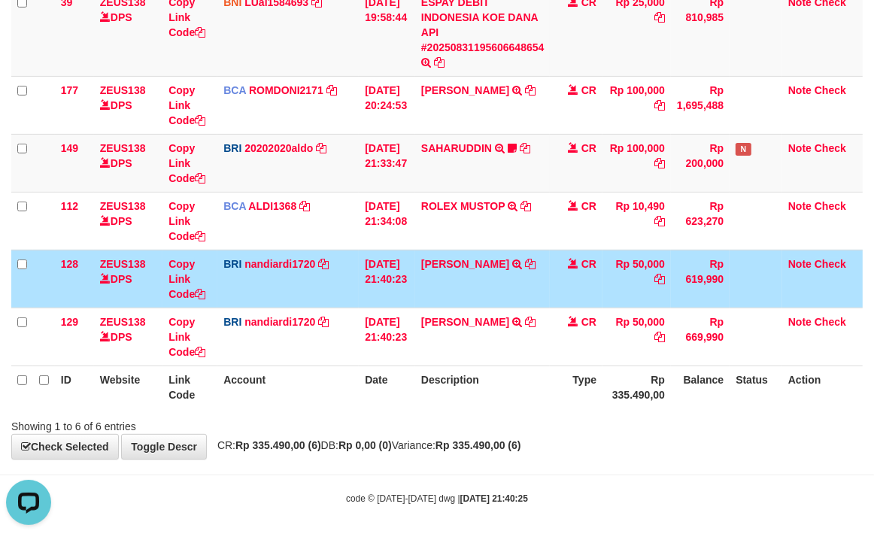
click at [183, 297] on td "Copy Link Code" at bounding box center [189, 279] width 55 height 58
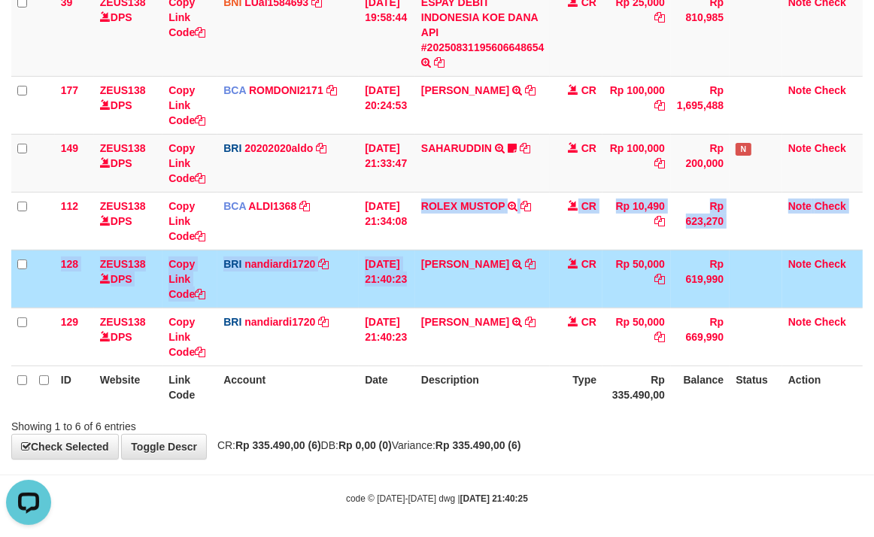
drag, startPoint x: 427, startPoint y: 244, endPoint x: 317, endPoint y: 261, distance: 110.3
click at [423, 246] on tbody "39 ZEUS138 DPS Copy Link Code BNI LUal1584693 DPS [PERSON_NAME] mutasi_20250831…" at bounding box center [436, 177] width 851 height 378
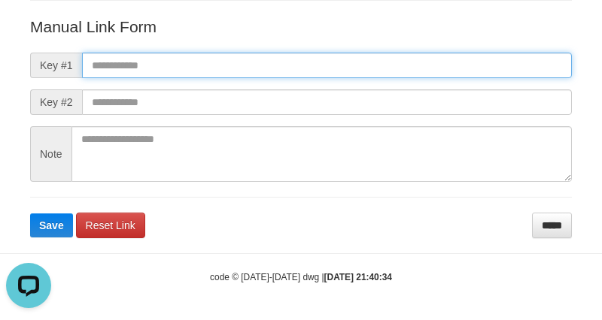
click at [515, 64] on input "text" at bounding box center [327, 66] width 490 height 26
paste input "**********"
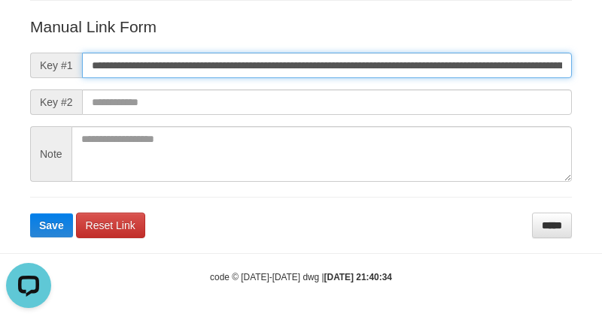
scroll to position [0, 1037]
type input "**********"
click at [30, 214] on button "Save" at bounding box center [51, 226] width 43 height 24
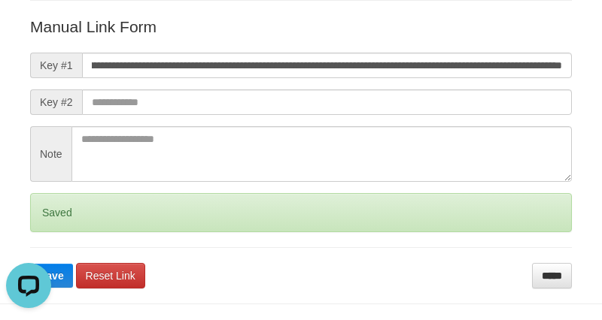
scroll to position [0, 0]
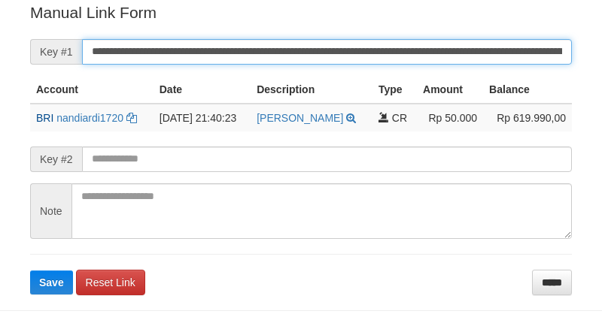
drag, startPoint x: 0, startPoint y: 0, endPoint x: 432, endPoint y: 54, distance: 435.2
click at [432, 54] on input "**********" at bounding box center [327, 52] width 490 height 26
click at [30, 271] on button "Save" at bounding box center [51, 283] width 43 height 24
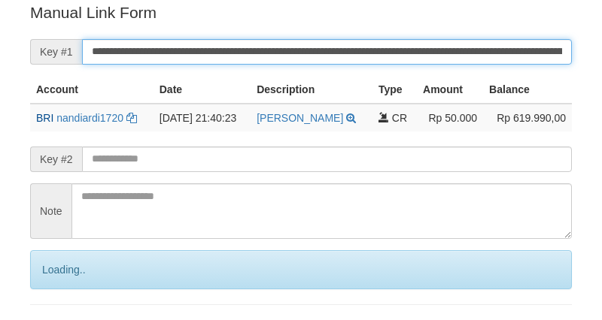
scroll to position [304, 0]
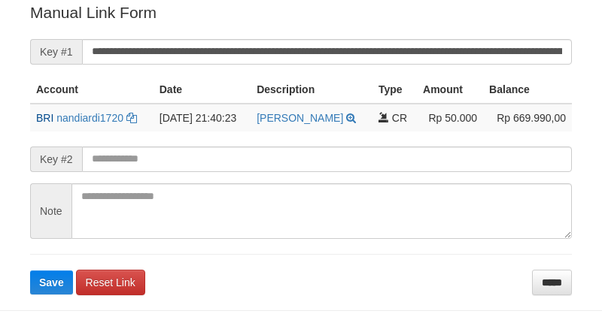
scroll to position [304, 0]
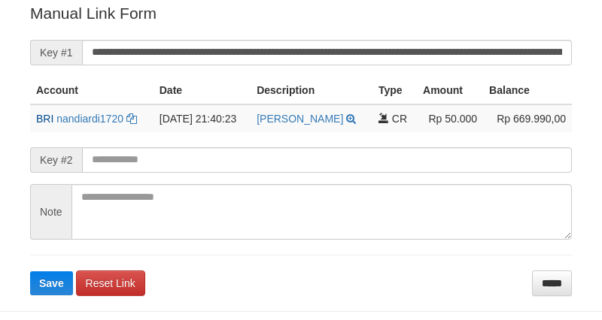
click at [435, 25] on form "**********" at bounding box center [301, 148] width 542 height 293
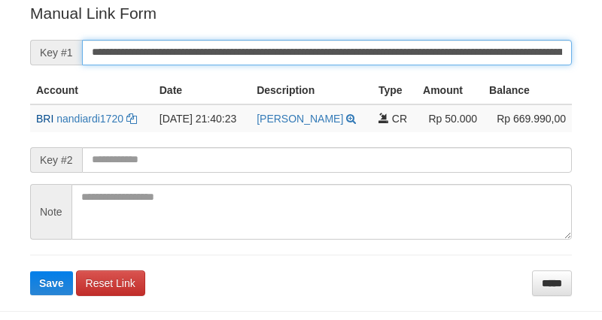
click at [30, 272] on button "Save" at bounding box center [51, 284] width 43 height 24
click at [442, 49] on input "**********" at bounding box center [327, 53] width 490 height 26
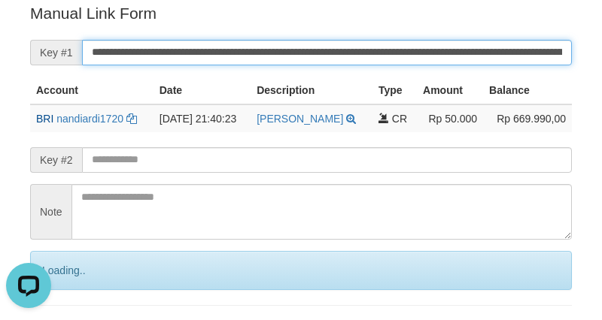
scroll to position [0, 0]
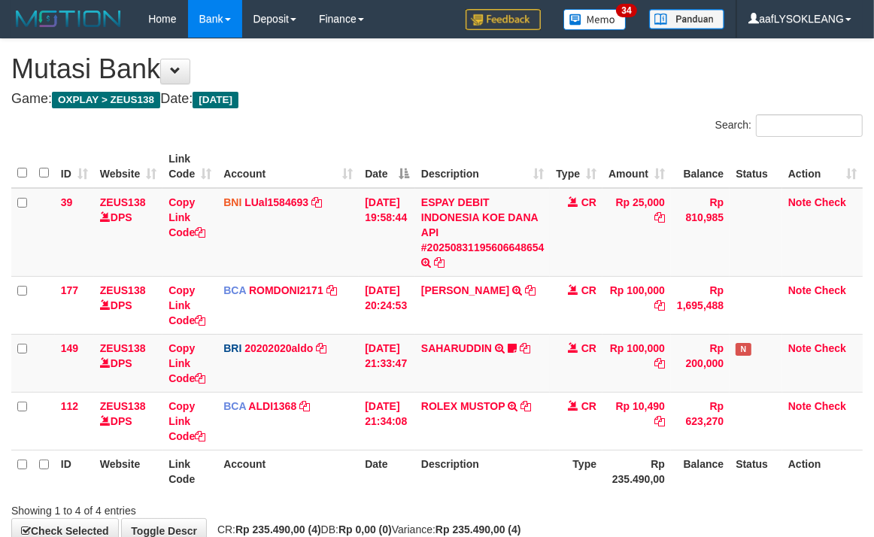
scroll to position [89, 0]
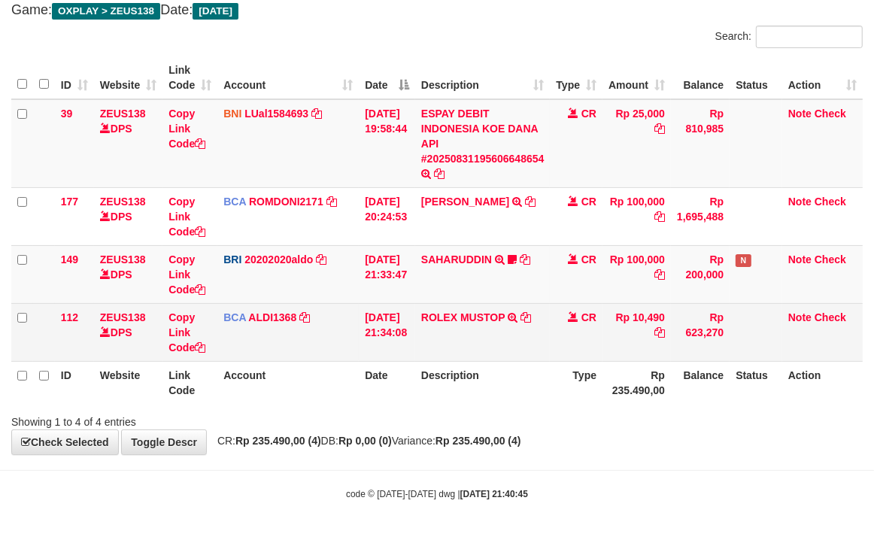
click at [454, 328] on td "ROLEX MUSTOP TRSF E-BANKING CR 3108/FTSCY/WS95051 10490.002025083152578293 TRFD…" at bounding box center [482, 332] width 135 height 58
copy link "ROLEX"
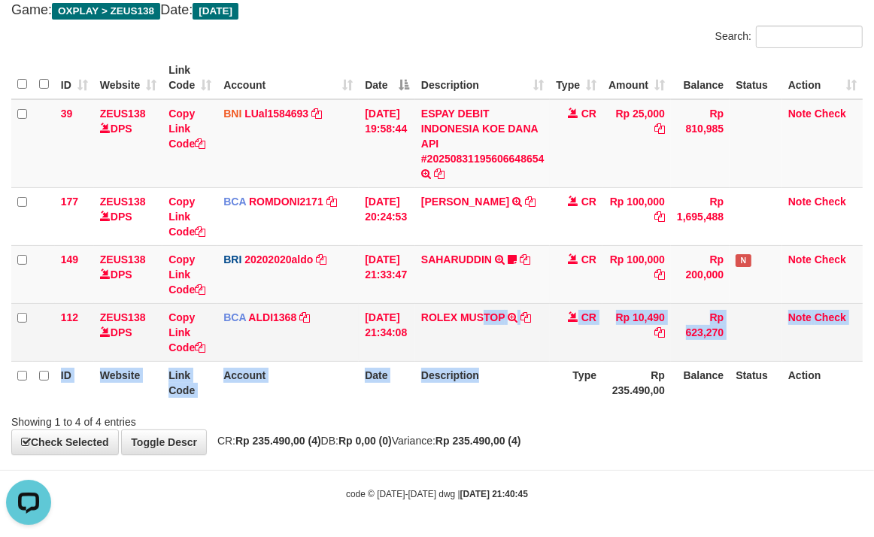
drag, startPoint x: 478, startPoint y: 347, endPoint x: 19, endPoint y: 283, distance: 464.0
click at [449, 342] on table "ID Website Link Code Account Date Description Type Amount Balance Status Action…" at bounding box center [436, 230] width 851 height 348
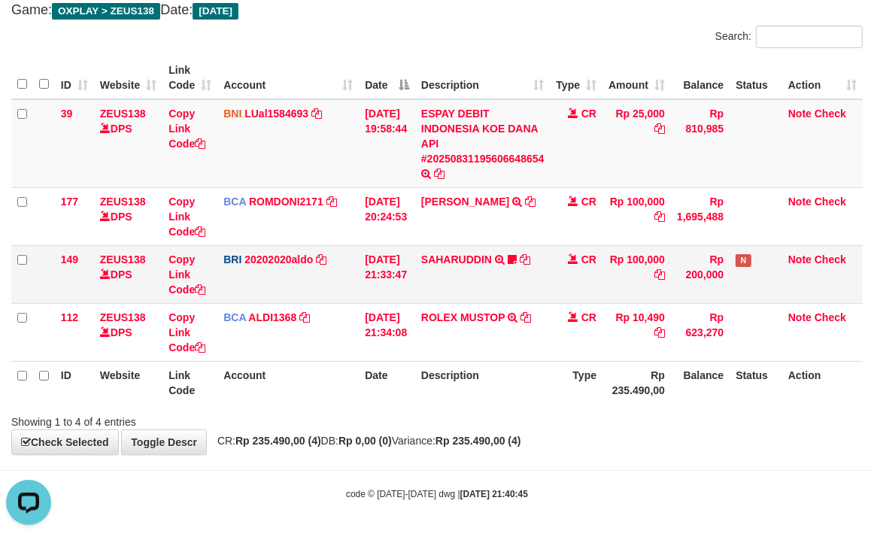
drag, startPoint x: 224, startPoint y: 296, endPoint x: 215, endPoint y: 287, distance: 12.2
click at [215, 287] on tr "149 ZEUS138 DPS Copy Link Code BRI 20202020aldo DPS REVALDO SAGITA mutasi_20250…" at bounding box center [436, 274] width 851 height 58
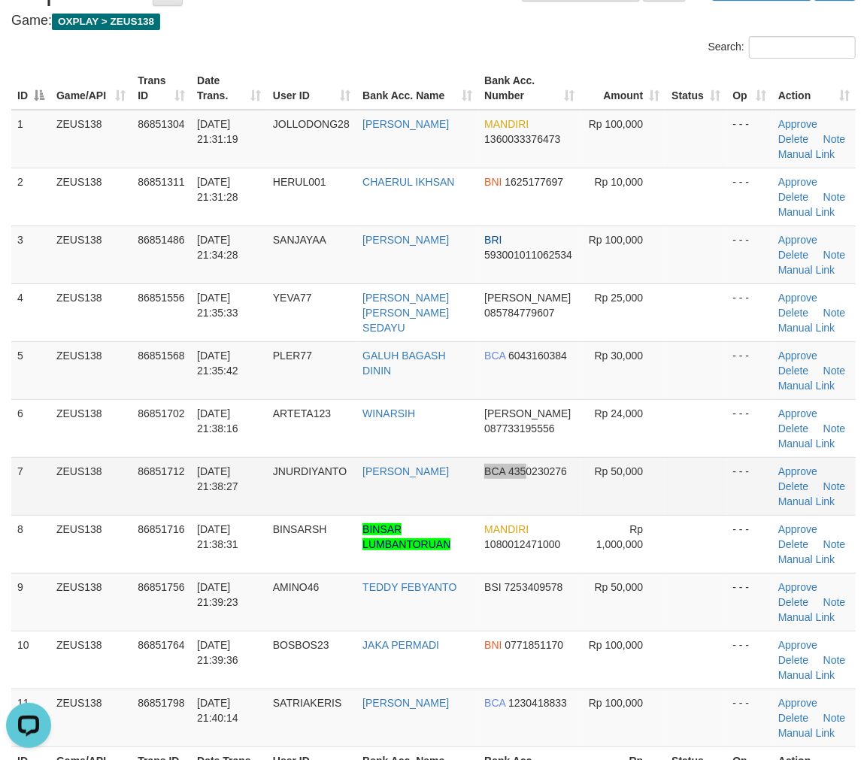
click at [481, 475] on td "BCA 4350230276" at bounding box center [529, 486] width 102 height 58
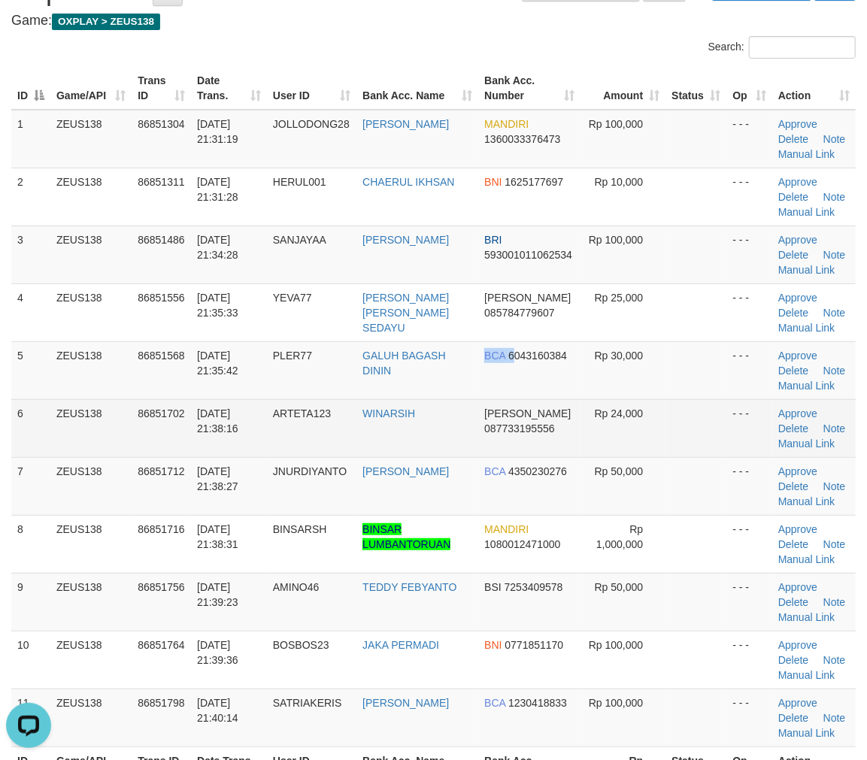
click at [633, 388] on tr "5 ZEUS138 86851568 [DATE] 21:35:42 PLER77 GALUH BAGASH DININ BCA 6043160384 Rp …" at bounding box center [433, 371] width 845 height 58
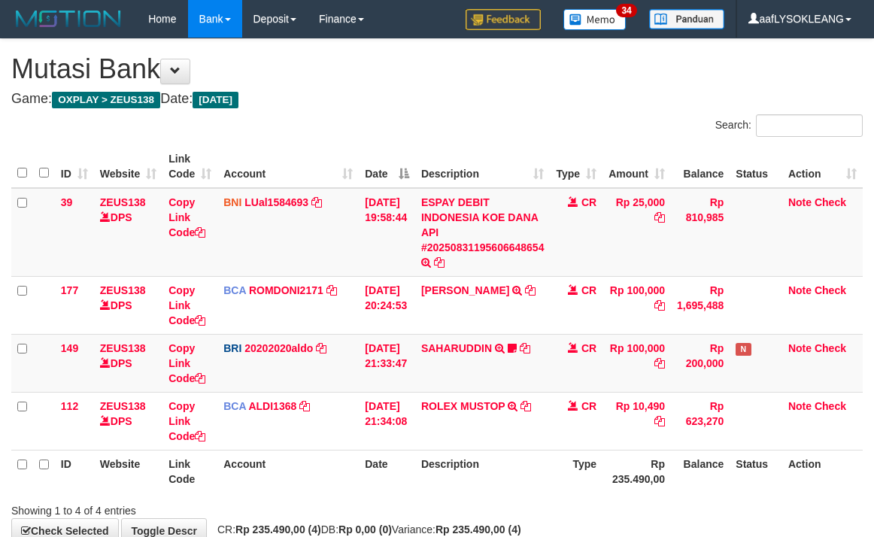
scroll to position [89, 0]
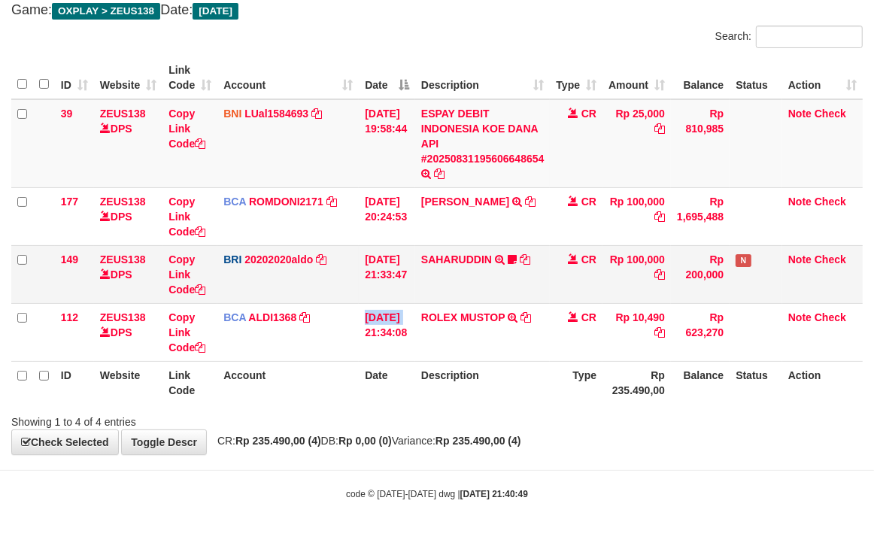
click at [369, 305] on tr "112 ZEUS138 DPS Copy Link Code BCA ALDI1368 DPS ALDI mutasi_20250831_3354 | 112…" at bounding box center [436, 332] width 851 height 58
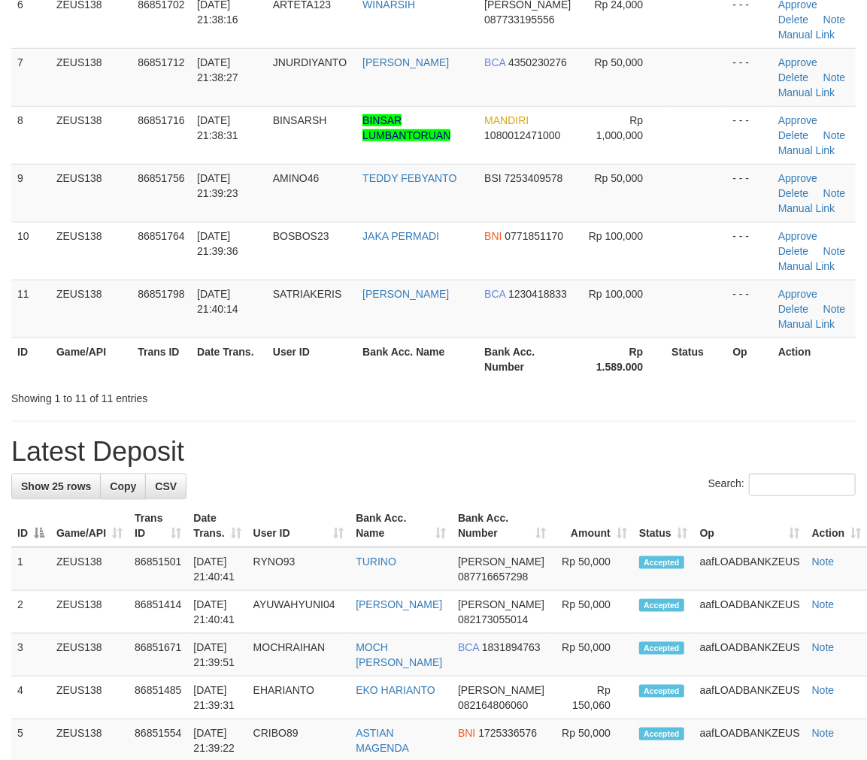
scroll to position [78, 0]
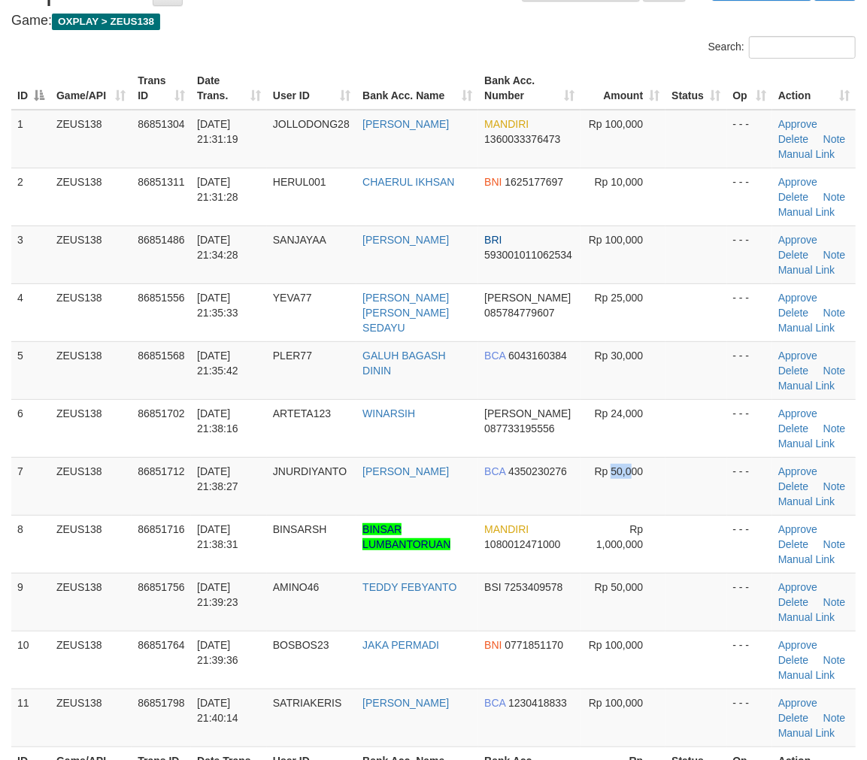
drag, startPoint x: 630, startPoint y: 472, endPoint x: 875, endPoint y: 495, distance: 246.3
click at [709, 475] on tr "7 ZEUS138 86851712 [DATE] 21:38:27 JNURDIYANTO [PERSON_NAME] BCA 4350230276 Rp …" at bounding box center [433, 486] width 845 height 58
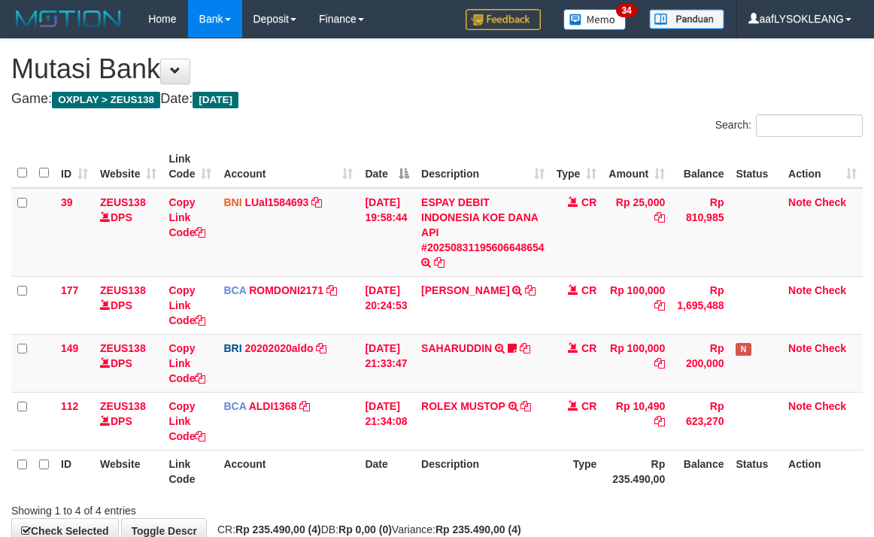
scroll to position [89, 0]
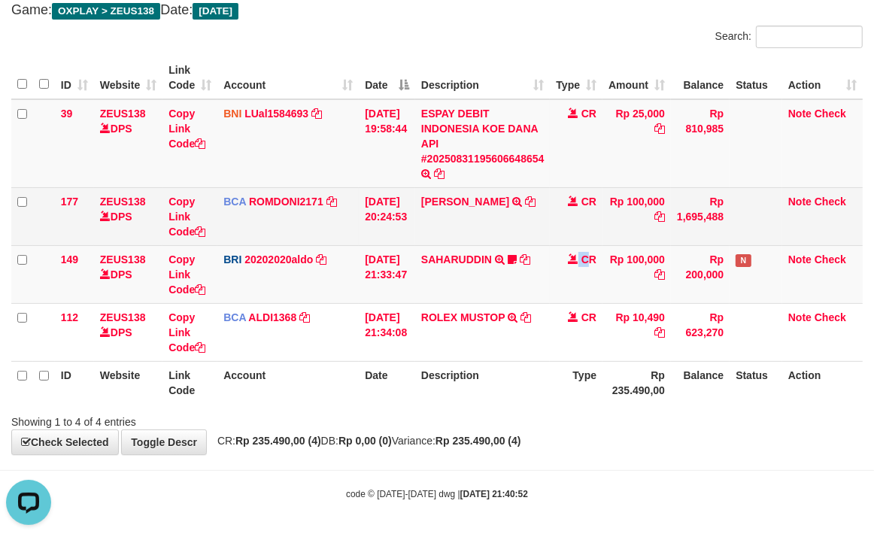
drag, startPoint x: 563, startPoint y: 266, endPoint x: 342, endPoint y: 235, distance: 223.3
click at [557, 266] on td "CR" at bounding box center [576, 274] width 53 height 58
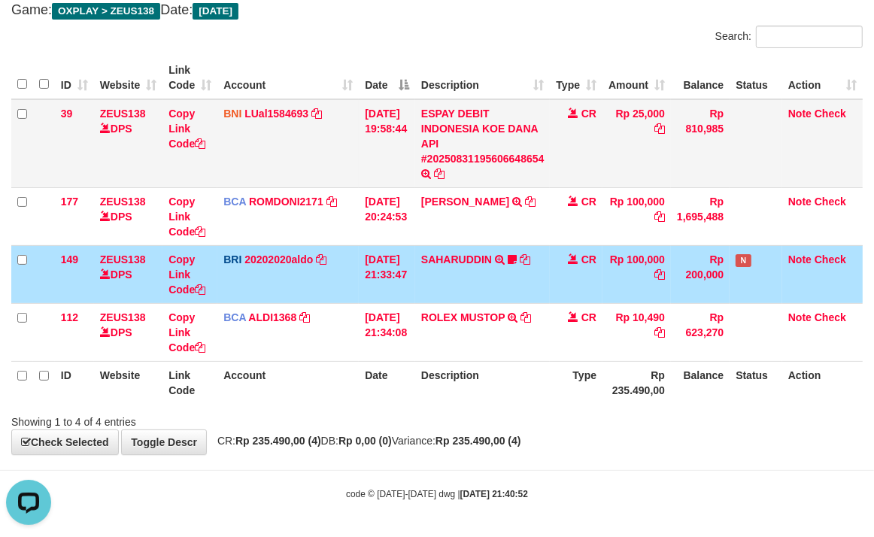
click at [344, 169] on td "BNI LUal1584693 DPS LUCKY ALAMSYAH mutasi_20250831_2414 | 39 mutasi_20250831_24…" at bounding box center [287, 143] width 141 height 89
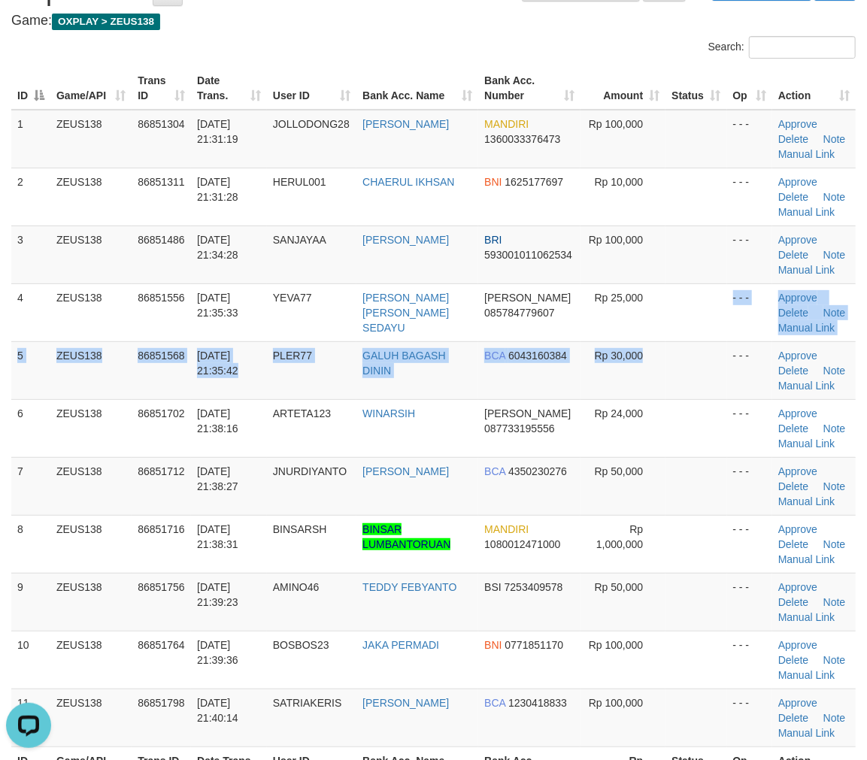
drag, startPoint x: 671, startPoint y: 328, endPoint x: 877, endPoint y: 332, distance: 206.1
click at [674, 314] on tbody "1 ZEUS138 86851304 [DATE] 21:31:19 [GEOGRAPHIC_DATA] [PERSON_NAME] MANDIRI 1360…" at bounding box center [433, 429] width 845 height 638
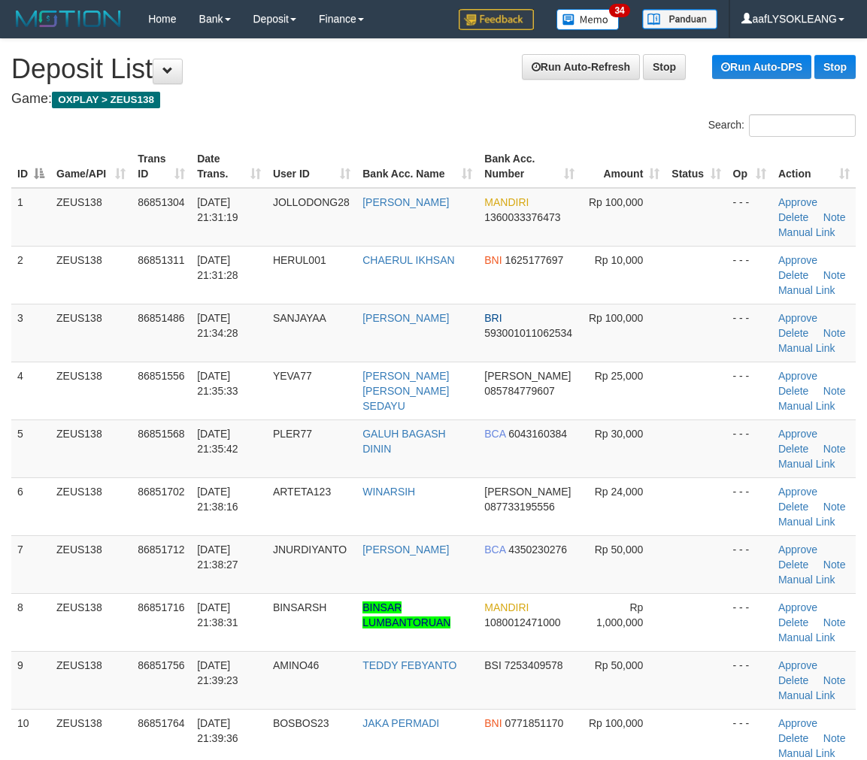
scroll to position [78, 0]
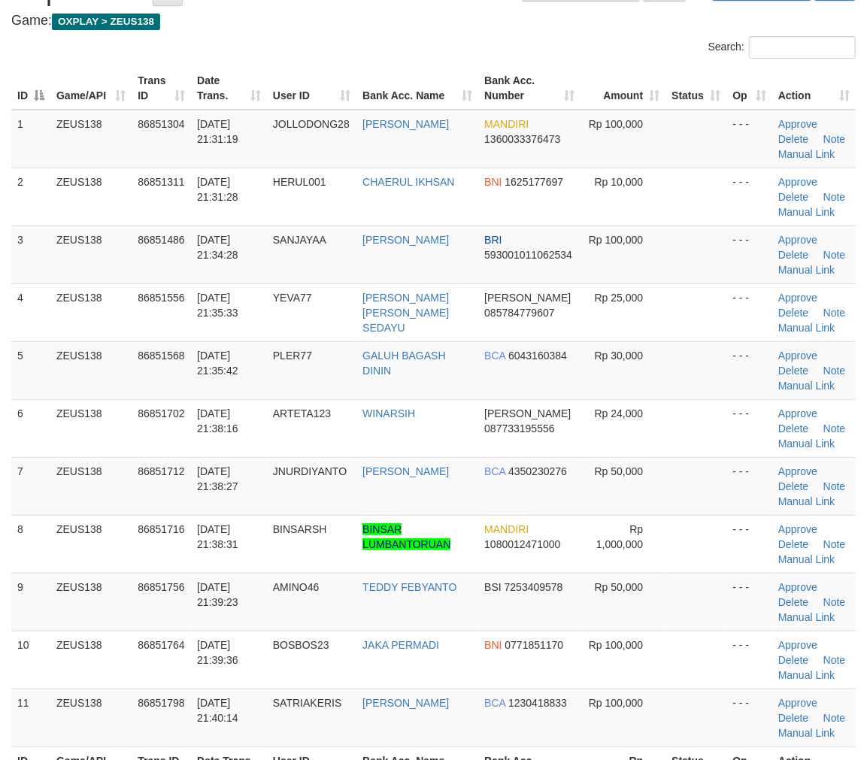
drag, startPoint x: 672, startPoint y: 366, endPoint x: 879, endPoint y: 392, distance: 208.5
click at [715, 364] on td at bounding box center [696, 371] width 61 height 58
click at [685, 397] on tbody "1 ZEUS138 86851304 31/08/2025 21:31:19 JOLLODONG28 PIO FERDIYAN MANDIRI 1360033…" at bounding box center [433, 429] width 845 height 638
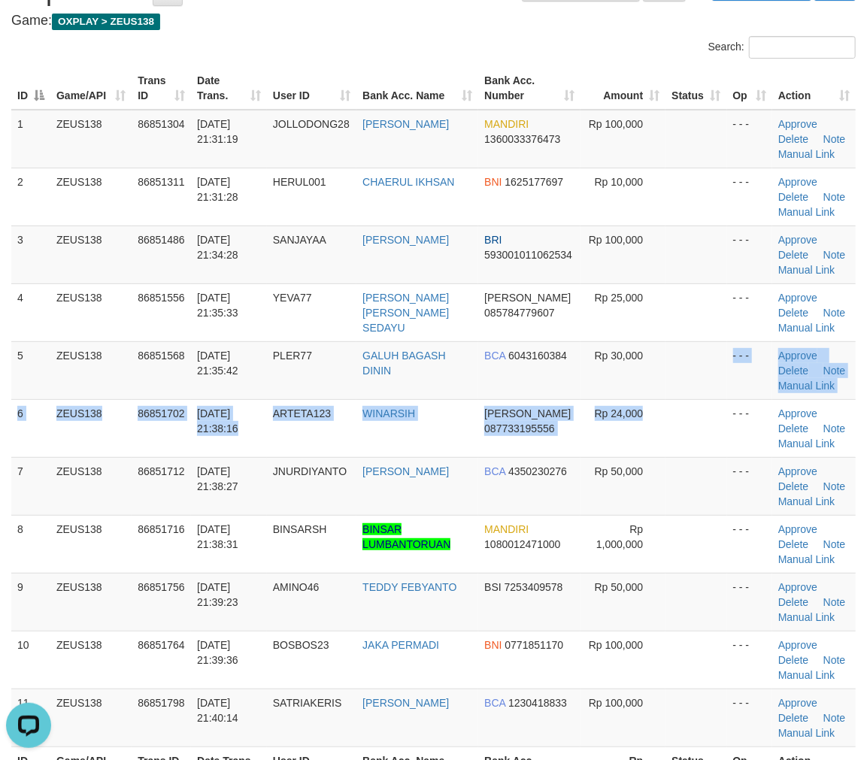
scroll to position [0, 0]
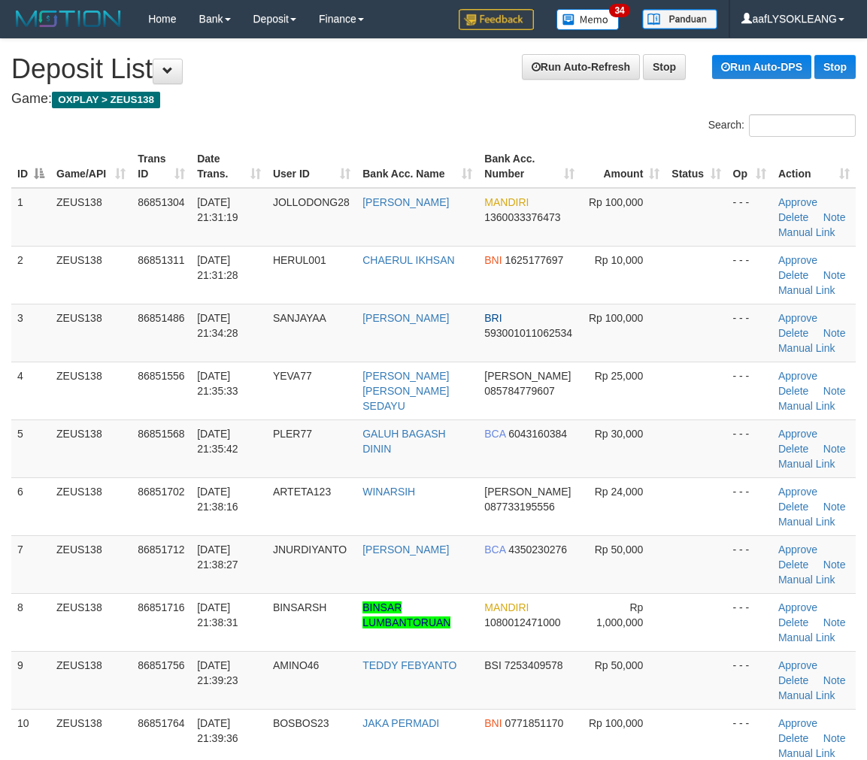
scroll to position [78, 0]
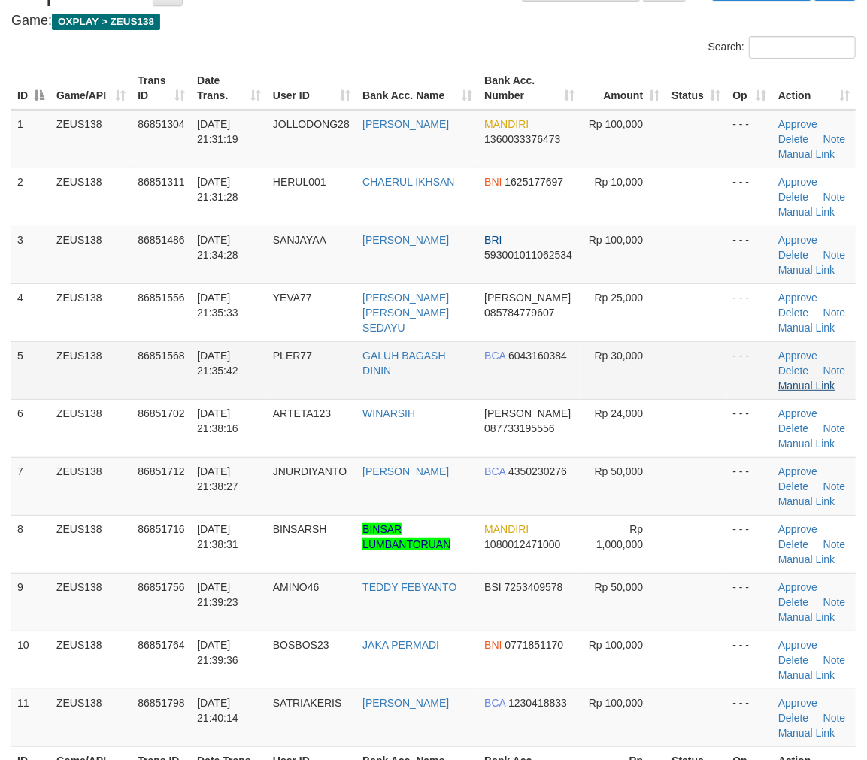
click at [701, 366] on td at bounding box center [696, 371] width 61 height 58
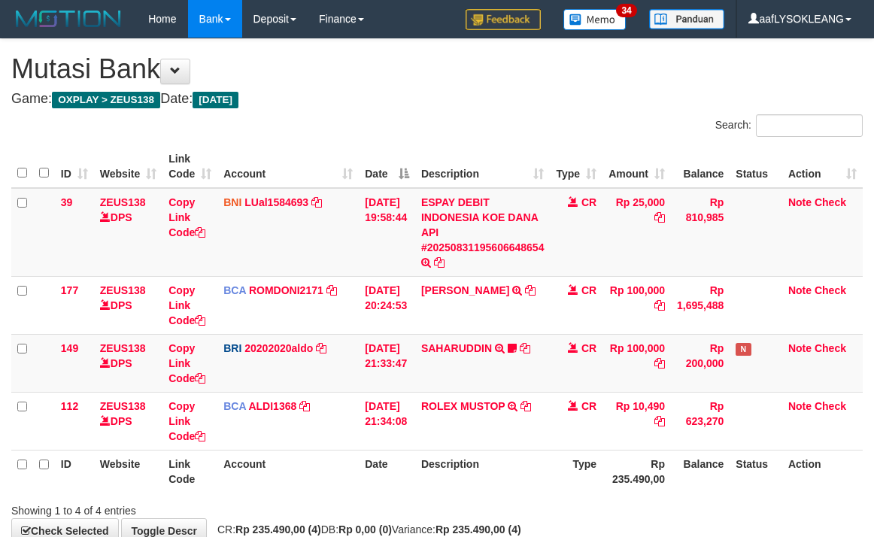
scroll to position [89, 0]
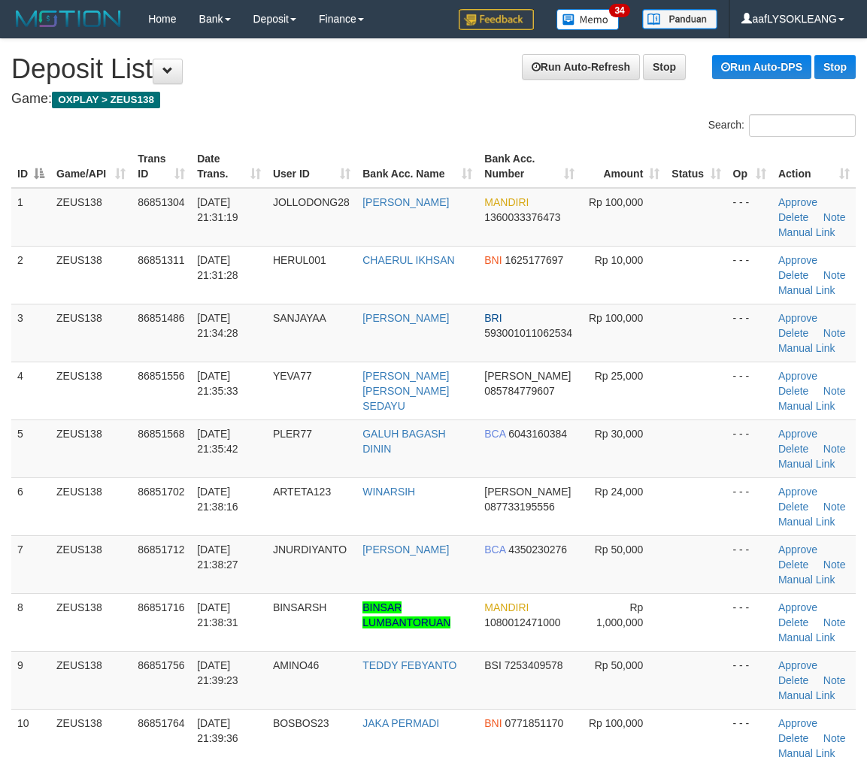
scroll to position [78, 0]
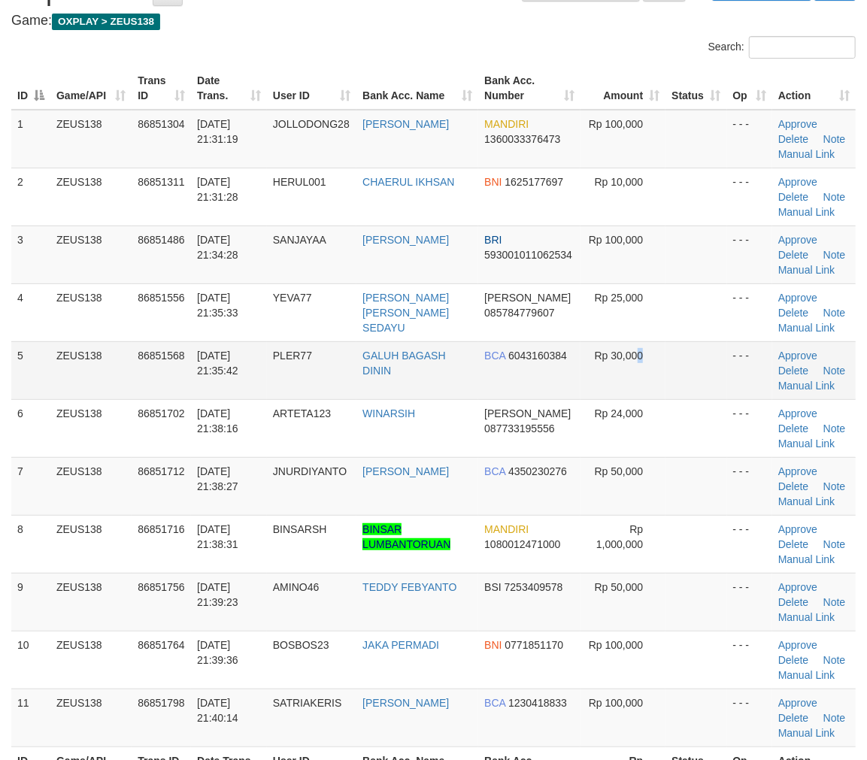
drag, startPoint x: 636, startPoint y: 384, endPoint x: 672, endPoint y: 387, distance: 36.2
click at [663, 385] on td "Rp 30,000" at bounding box center [623, 371] width 85 height 58
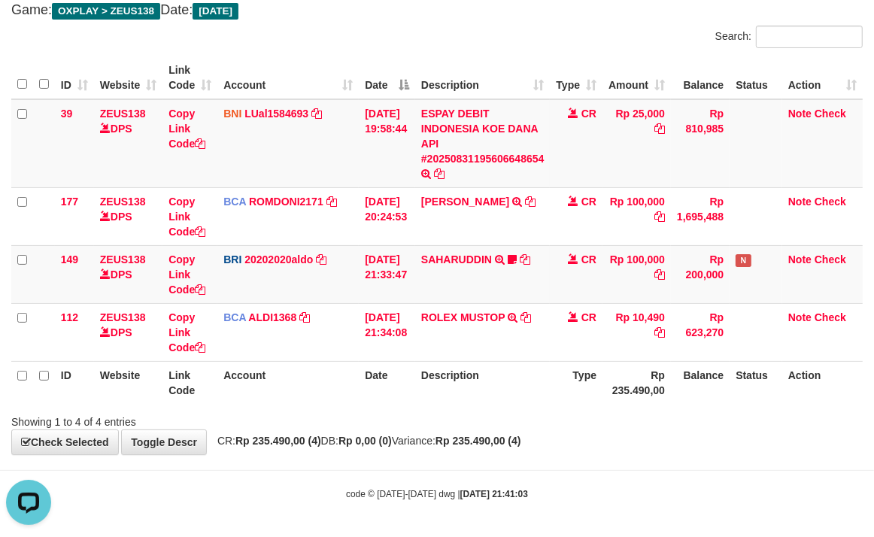
drag, startPoint x: 636, startPoint y: 425, endPoint x: 583, endPoint y: 414, distance: 54.4
click at [615, 415] on div "Showing 1 to 4 of 4 entries" at bounding box center [437, 418] width 874 height 21
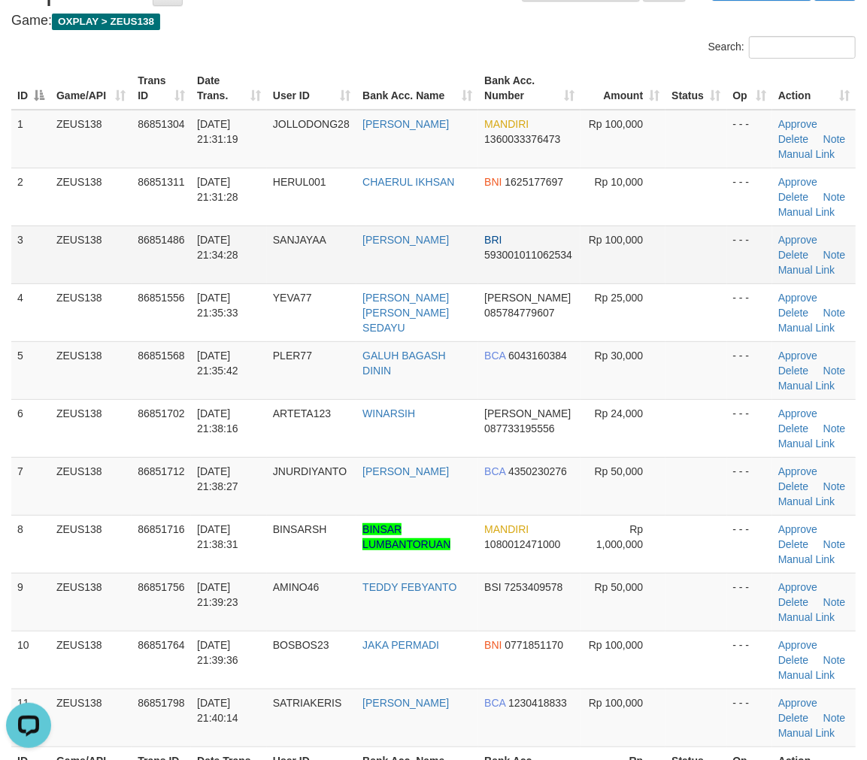
drag, startPoint x: 47, startPoint y: 238, endPoint x: 140, endPoint y: 267, distance: 97.6
click at [83, 253] on tr "3 ZEUS138 86851486 31/08/2025 21:34:28 SANJAYAA DEDY SETIAWAN BRI 5930010110625…" at bounding box center [433, 255] width 845 height 58
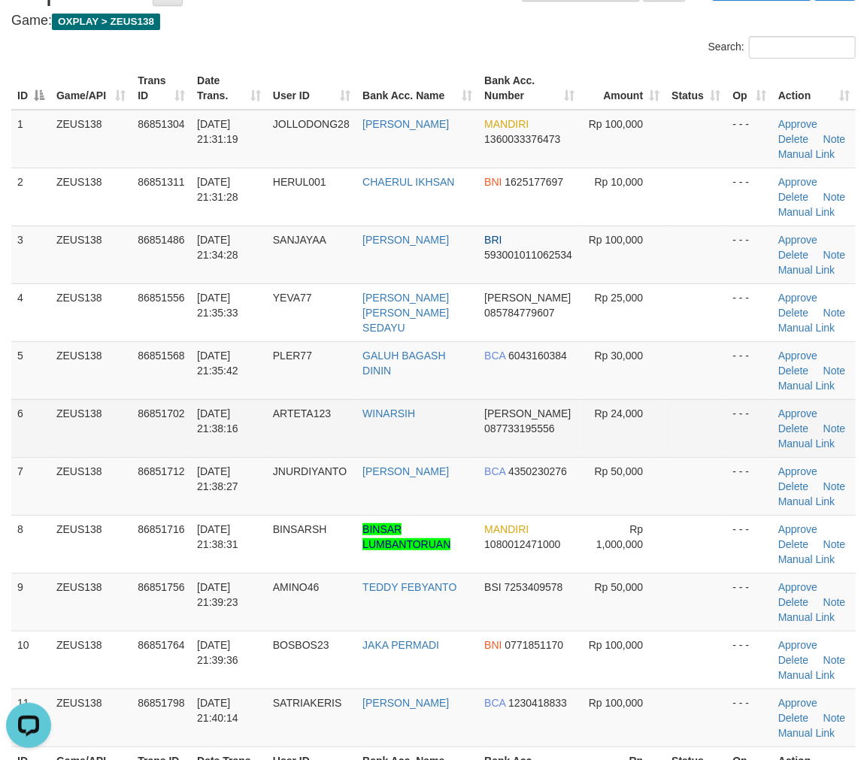
drag, startPoint x: 566, startPoint y: 399, endPoint x: 615, endPoint y: 409, distance: 49.3
click at [602, 408] on td "Rp 24,000" at bounding box center [623, 428] width 85 height 58
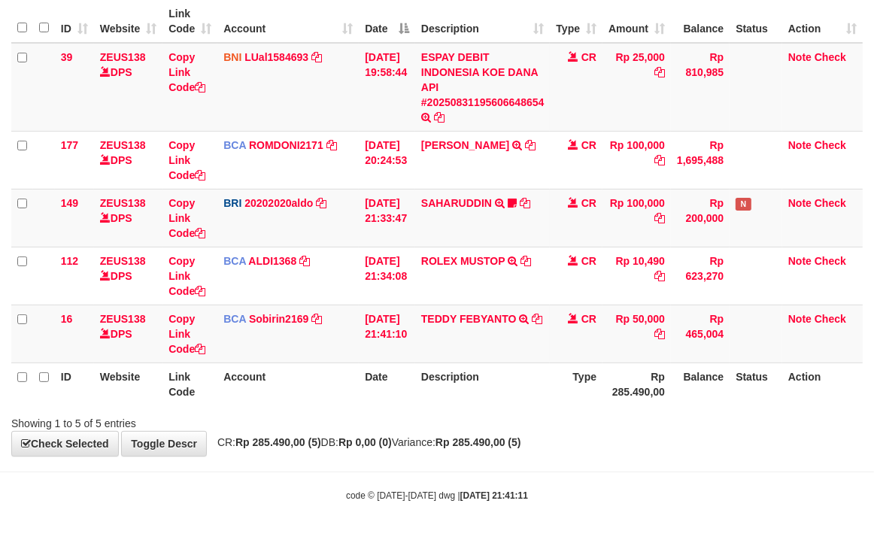
scroll to position [147, 0]
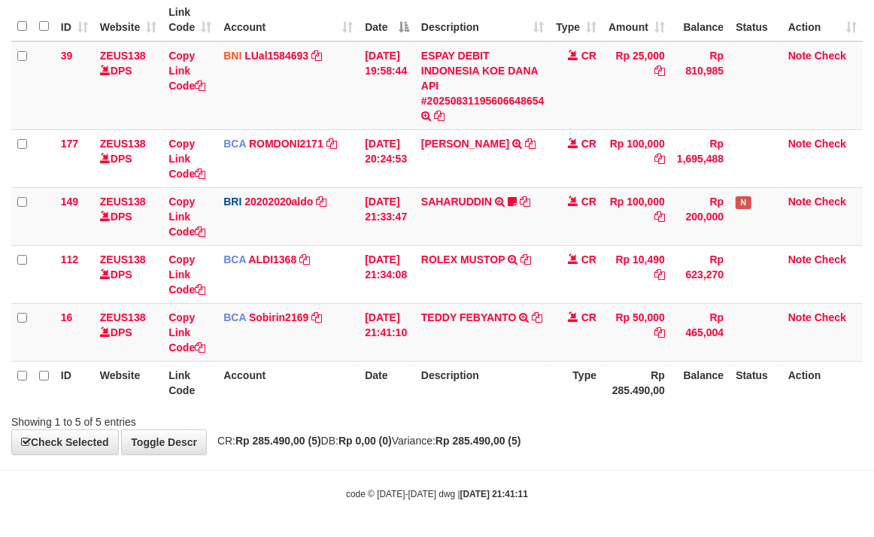
drag, startPoint x: 502, startPoint y: 392, endPoint x: 68, endPoint y: 274, distance: 449.1
click at [505, 393] on th "Description" at bounding box center [482, 382] width 135 height 43
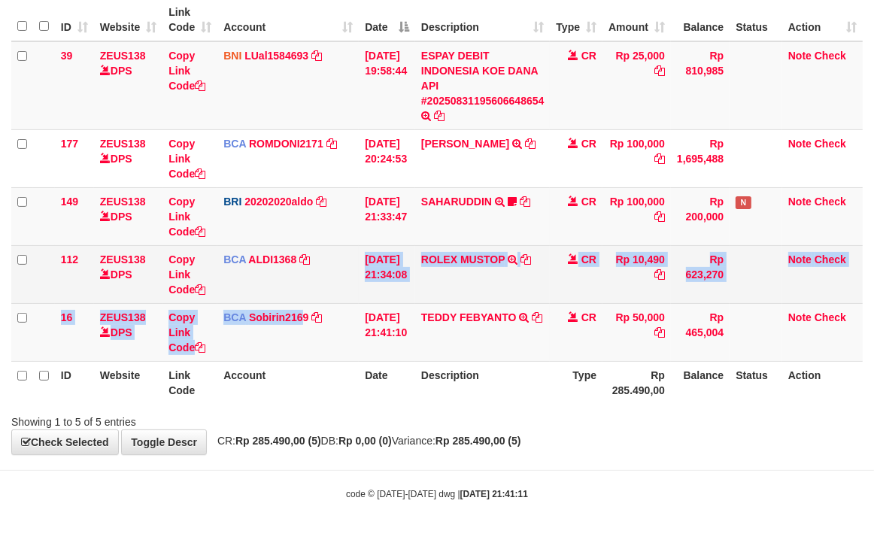
drag, startPoint x: 299, startPoint y: 301, endPoint x: 206, endPoint y: 269, distance: 98.5
click at [297, 301] on tbody "39 ZEUS138 DPS Copy Link Code BNI LUal1584693 DPS LUCKY ALAMSYAH mutasi_2025083…" at bounding box center [436, 201] width 851 height 320
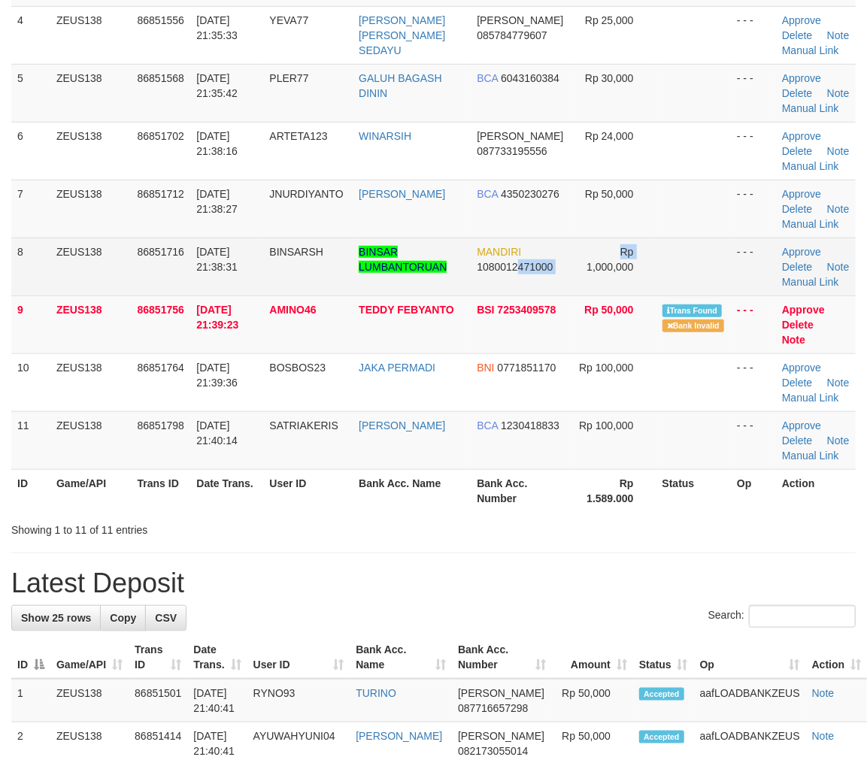
drag, startPoint x: 524, startPoint y: 367, endPoint x: 600, endPoint y: 385, distance: 78.1
click at [581, 296] on tr "8 ZEUS138 86851716 [DATE] 21:38:31 [GEOGRAPHIC_DATA] BINSAR LUMBANTORUAN MANDIR…" at bounding box center [433, 267] width 845 height 58
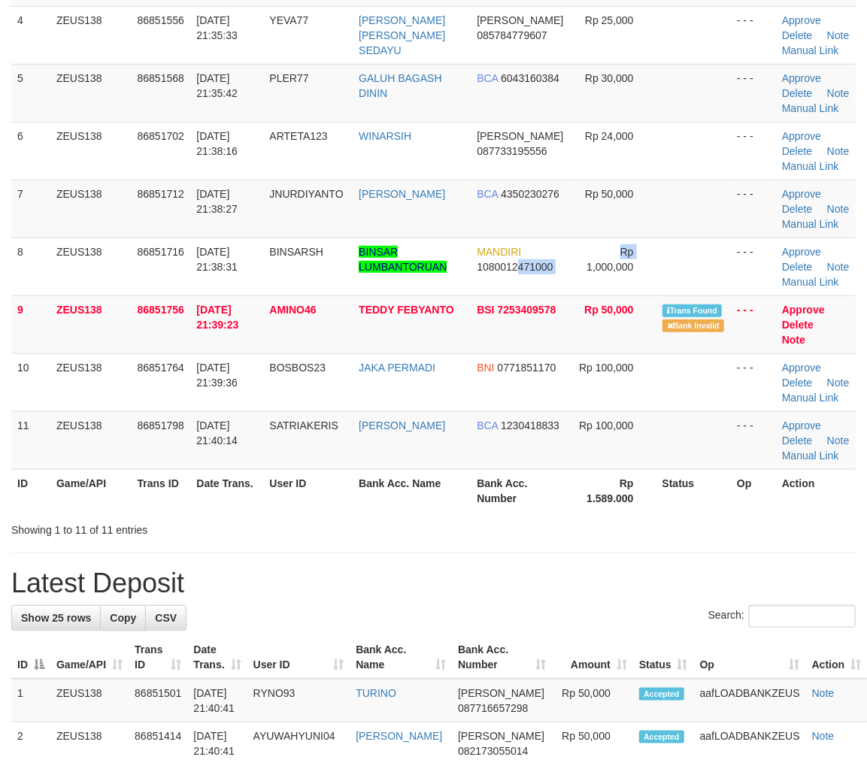
scroll to position [411, 0]
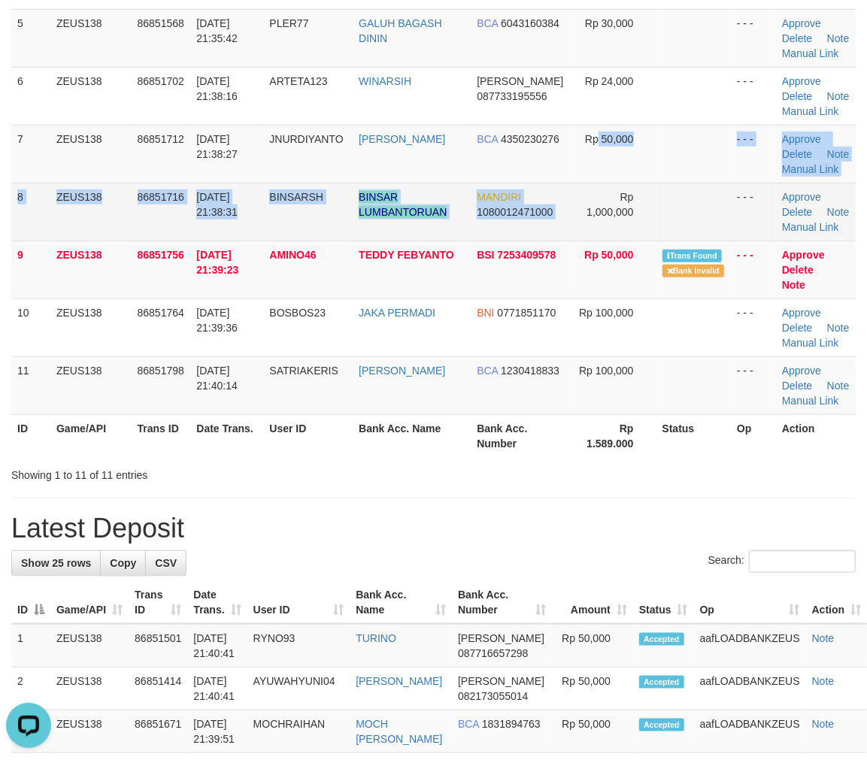
drag, startPoint x: 597, startPoint y: 284, endPoint x: 606, endPoint y: 288, distance: 10.5
click at [606, 288] on tbody "1 ZEUS138 86851304 [DATE] 21:31:19 [GEOGRAPHIC_DATA] [PERSON_NAME] MANDIRI 1360…" at bounding box center [433, 96] width 845 height 638
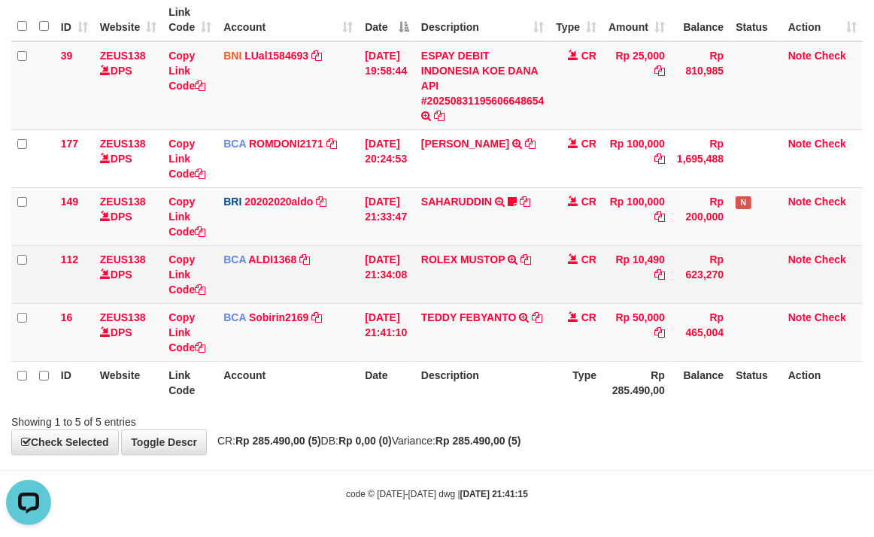
drag, startPoint x: 389, startPoint y: 293, endPoint x: 349, endPoint y: 283, distance: 41.2
click at [378, 295] on td "31/08/2025 21:34:08" at bounding box center [387, 274] width 56 height 58
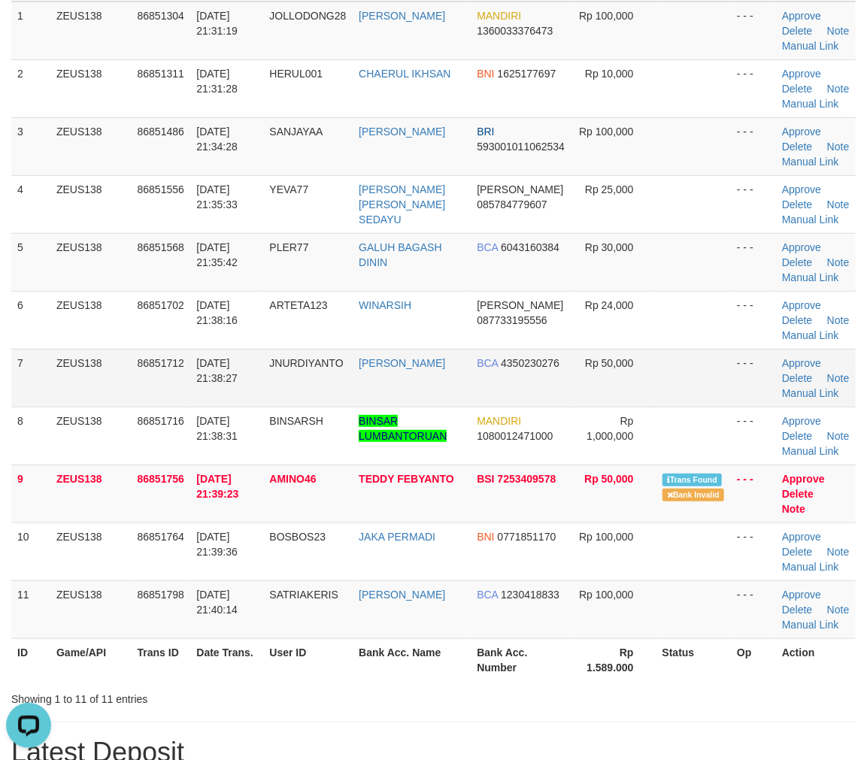
scroll to position [298, 0]
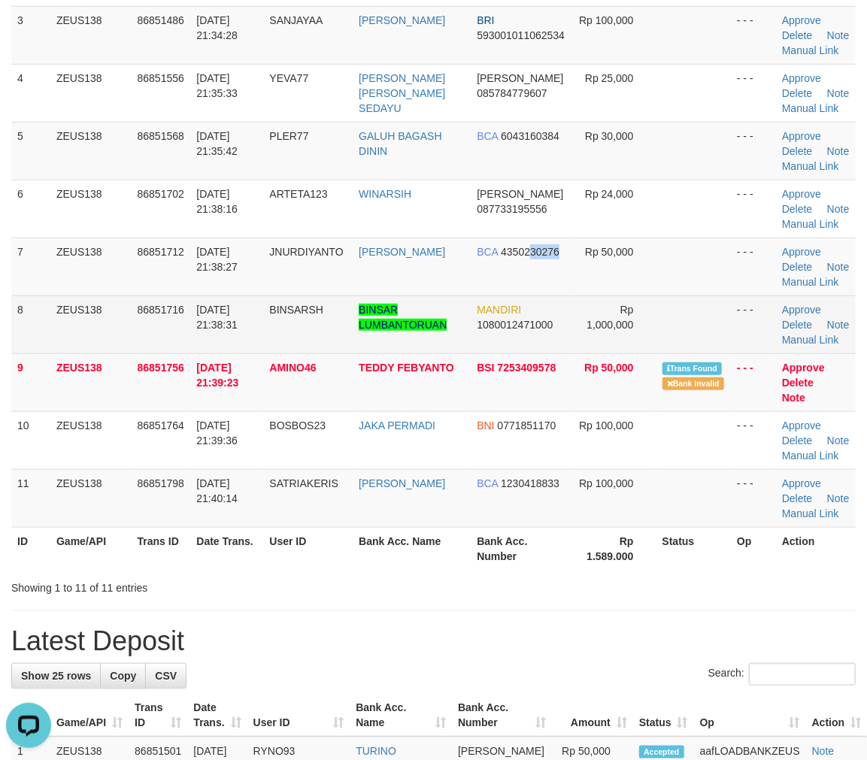
drag, startPoint x: 531, startPoint y: 363, endPoint x: 730, endPoint y: 412, distance: 205.2
click at [577, 296] on tr "7 ZEUS138 86851712 [DATE] 21:38:27 JNURDIYANTO [PERSON_NAME] BCA 4350230276 Rp …" at bounding box center [433, 267] width 845 height 58
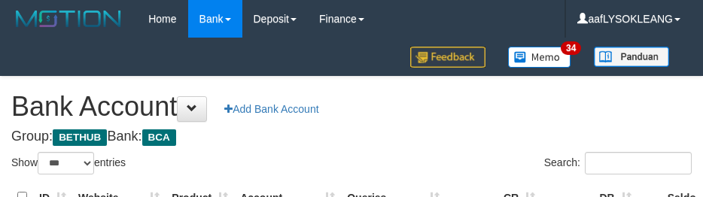
select select "***"
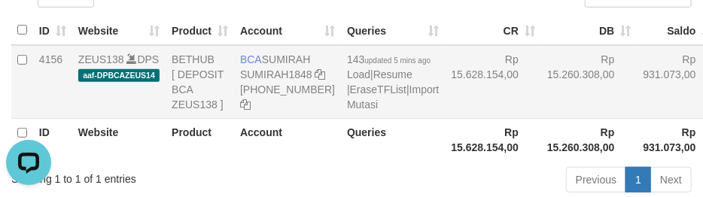
click at [477, 116] on td "Rp 15.628.154,00" at bounding box center [493, 82] width 96 height 74
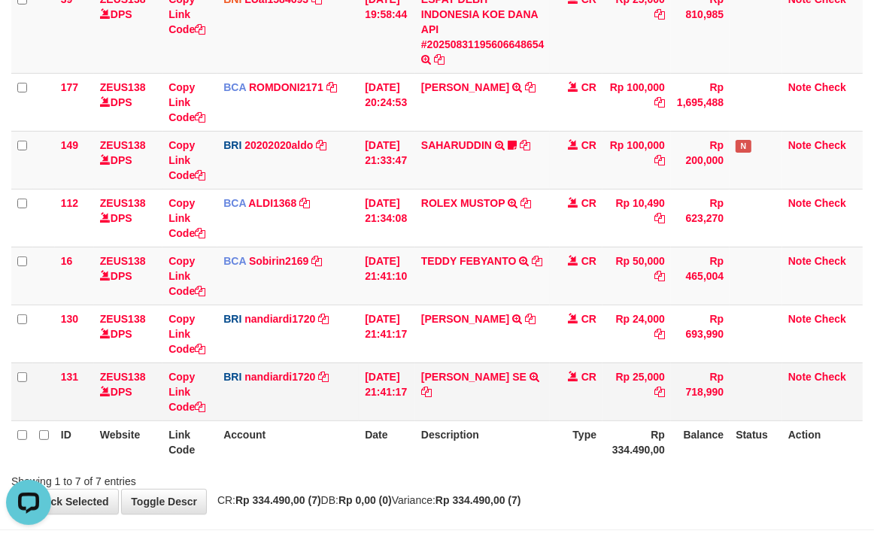
scroll to position [263, 0]
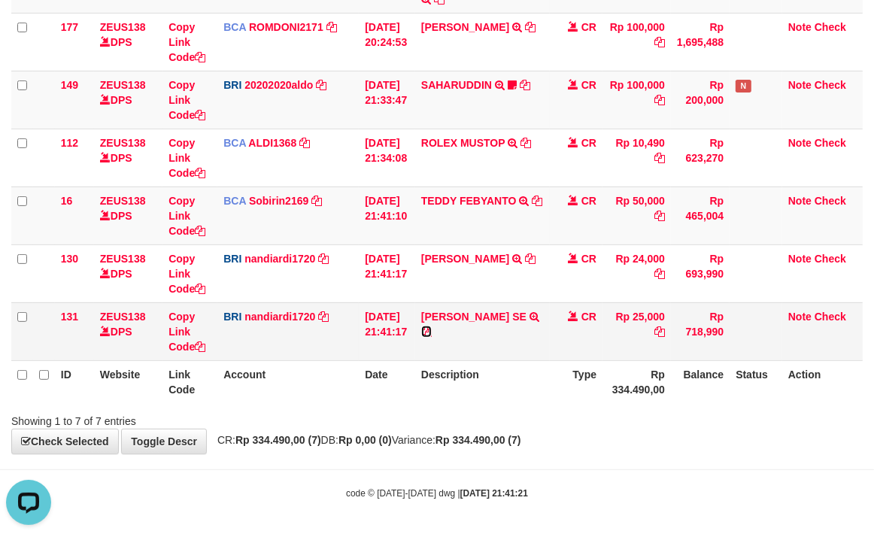
click at [432, 326] on icon at bounding box center [426, 331] width 11 height 11
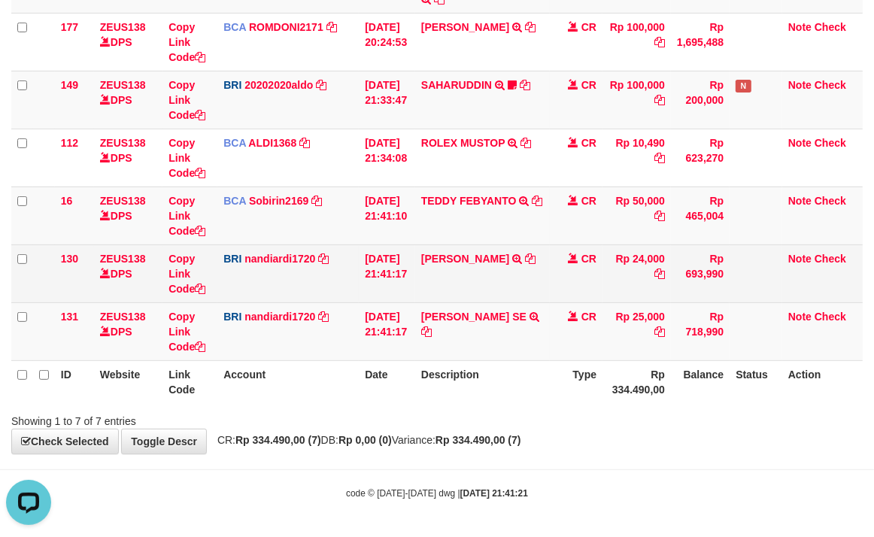
click at [499, 280] on td "DANA WINARSIH TRANSFER NBMB DANA WINARSIH TO NANDI ARDIANSYAH" at bounding box center [482, 273] width 135 height 58
copy td "WINARSIH"
click at [499, 280] on td "DANA WINARSIH TRANSFER NBMB DANA WINARSIH TO NANDI ARDIANSYAH" at bounding box center [482, 273] width 135 height 58
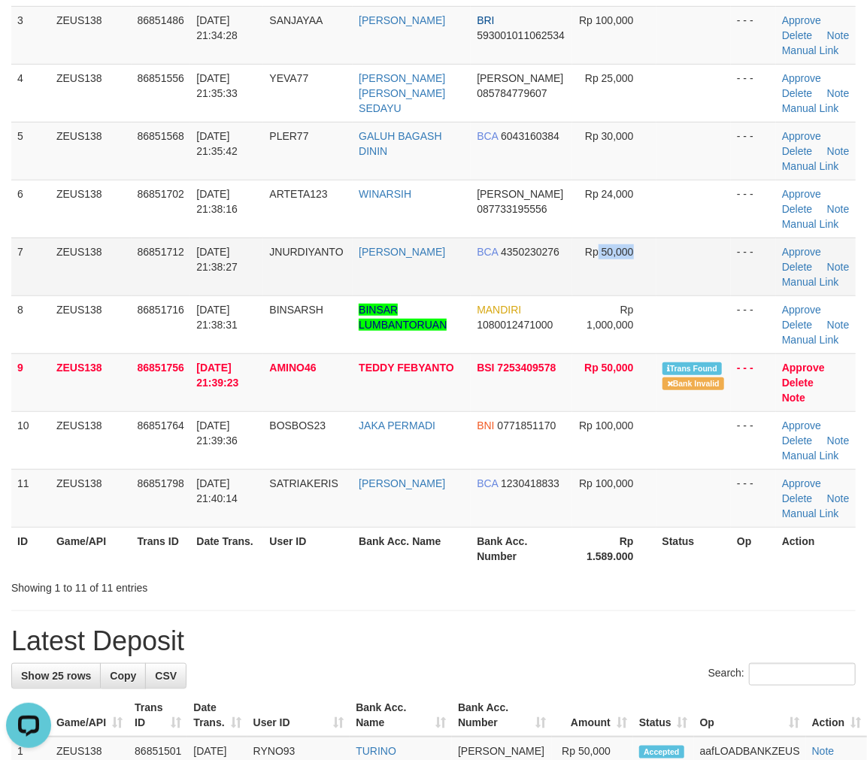
drag, startPoint x: 622, startPoint y: 351, endPoint x: 668, endPoint y: 360, distance: 46.8
click at [659, 296] on tr "7 ZEUS138 86851712 31/08/2025 21:38:27 JNURDIYANTO JERI NURDIYANTO BCA 43502302…" at bounding box center [433, 267] width 845 height 58
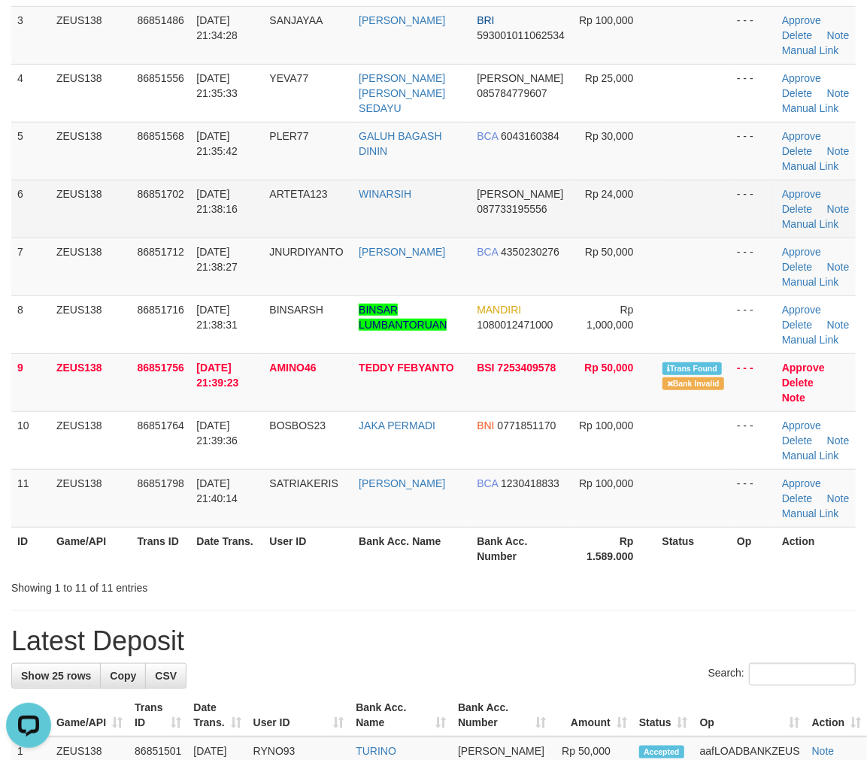
click at [605, 238] on td "Rp 24,000" at bounding box center [613, 209] width 83 height 58
click at [814, 230] on link "Manual Link" at bounding box center [810, 224] width 57 height 12
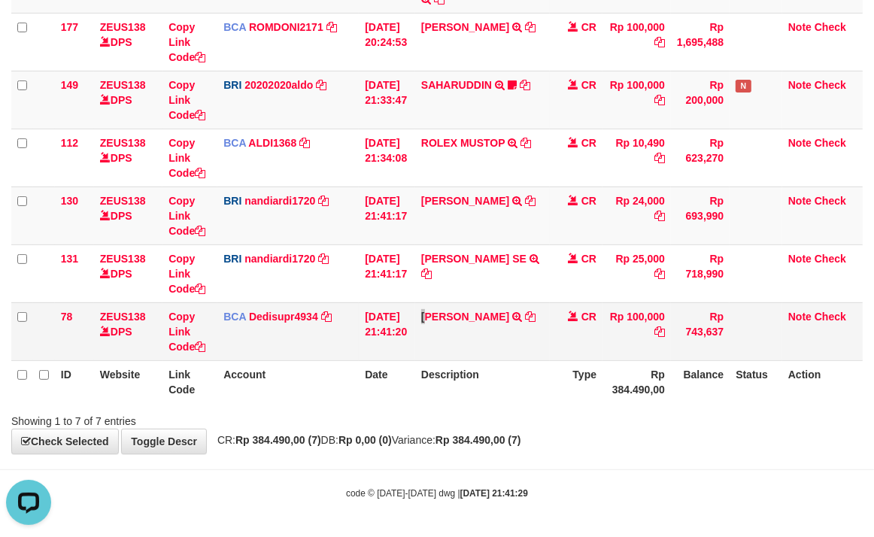
click at [435, 332] on td "[PERSON_NAME] TRSF E-BANKING CR 3108/FTSCY/WS95031 100000.00[PERSON_NAME]" at bounding box center [482, 331] width 135 height 58
click at [191, 230] on link "Copy Link Code" at bounding box center [186, 216] width 37 height 42
drag, startPoint x: 344, startPoint y: 345, endPoint x: 3, endPoint y: 226, distance: 360.9
click at [336, 338] on td "BCA Dedisupr4934 DPS [PERSON_NAME] mutasi_20250831_4497 | 78 mutasi_20250831_44…" at bounding box center [287, 331] width 141 height 58
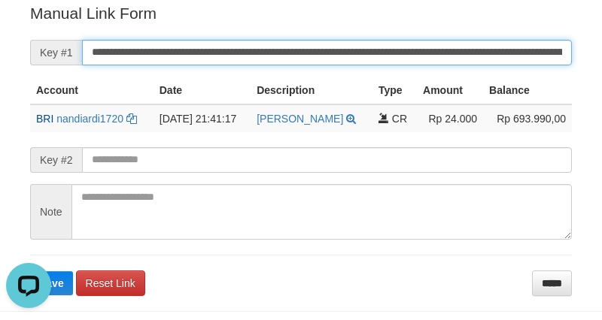
click at [30, 272] on button "Save" at bounding box center [51, 284] width 43 height 24
click at [175, 46] on input "**********" at bounding box center [327, 53] width 490 height 26
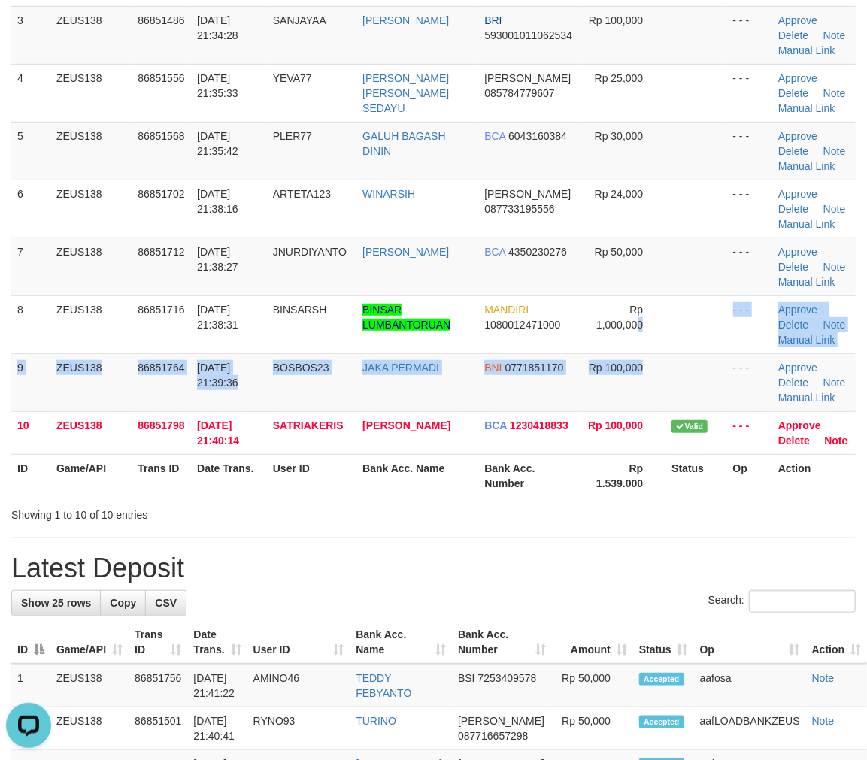
drag, startPoint x: 721, startPoint y: 361, endPoint x: 874, endPoint y: 399, distance: 158.2
click at [780, 378] on tr "9 ZEUS138 86851764 31/08/2025 21:39:36 BOSBOS23 JAKA PERMADI BNI 0771851170 Rp …" at bounding box center [433, 383] width 845 height 58
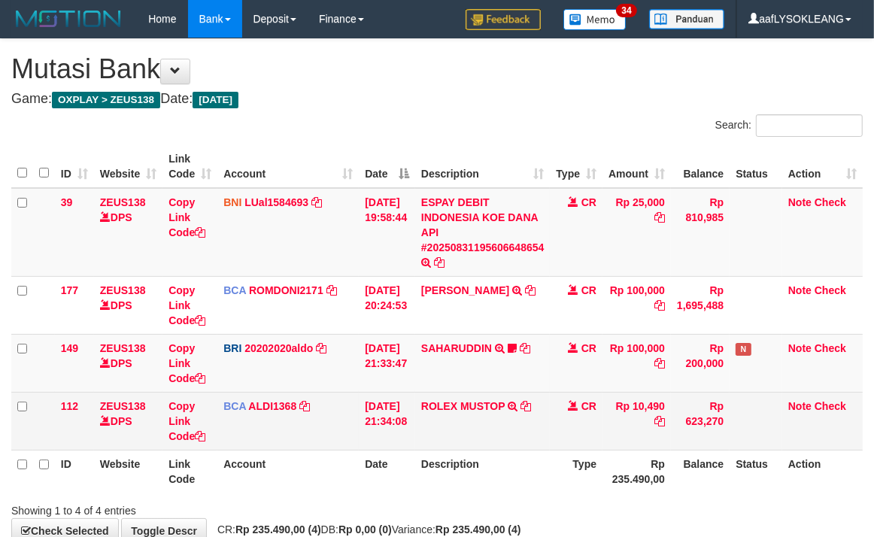
scroll to position [89, 0]
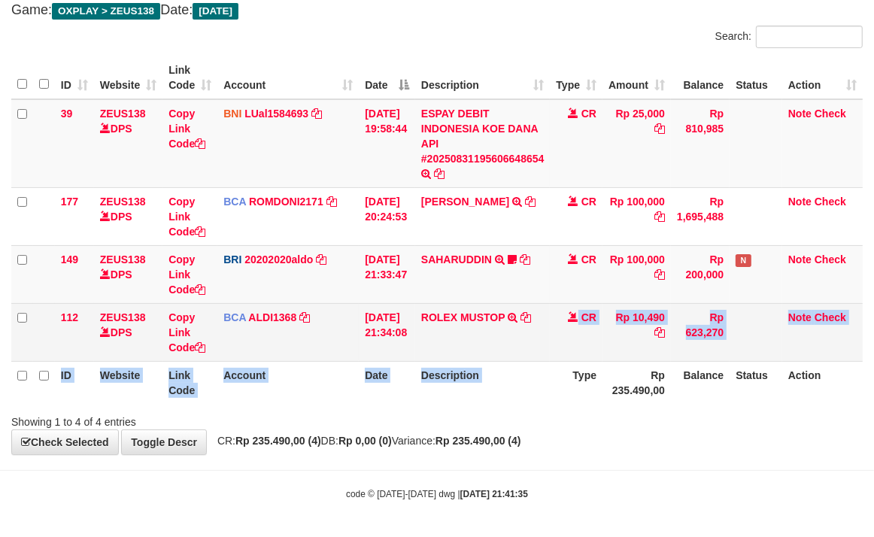
drag, startPoint x: 575, startPoint y: 366, endPoint x: 531, endPoint y: 343, distance: 49.8
click at [552, 350] on table "ID Website Link Code Account Date Description Type Amount Balance Status Action…" at bounding box center [436, 230] width 851 height 348
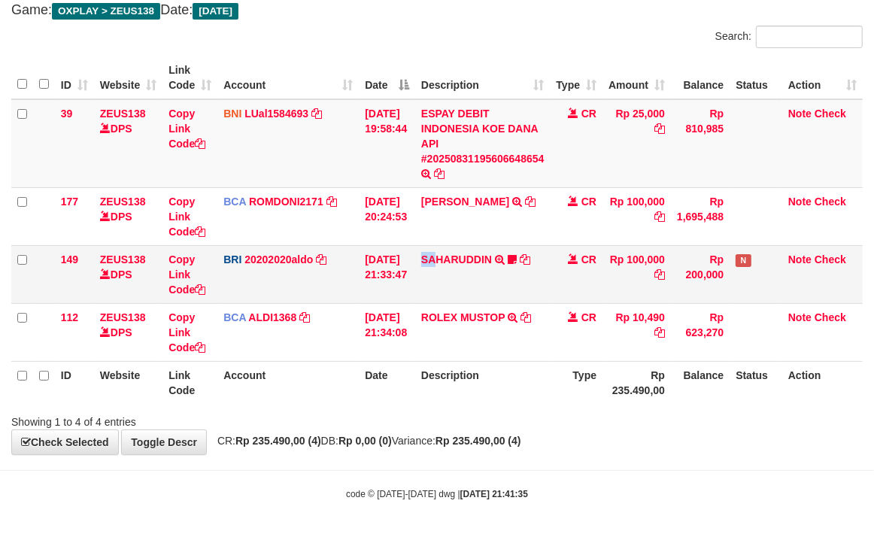
drag, startPoint x: 450, startPoint y: 302, endPoint x: 429, endPoint y: 284, distance: 28.2
click at [433, 287] on td "SAHARUDDIN TRANSFER NBMB SAHARUDDIN TO REVALDO SAGITA SaharuddinTRF REK TIDAK A…" at bounding box center [482, 274] width 135 height 58
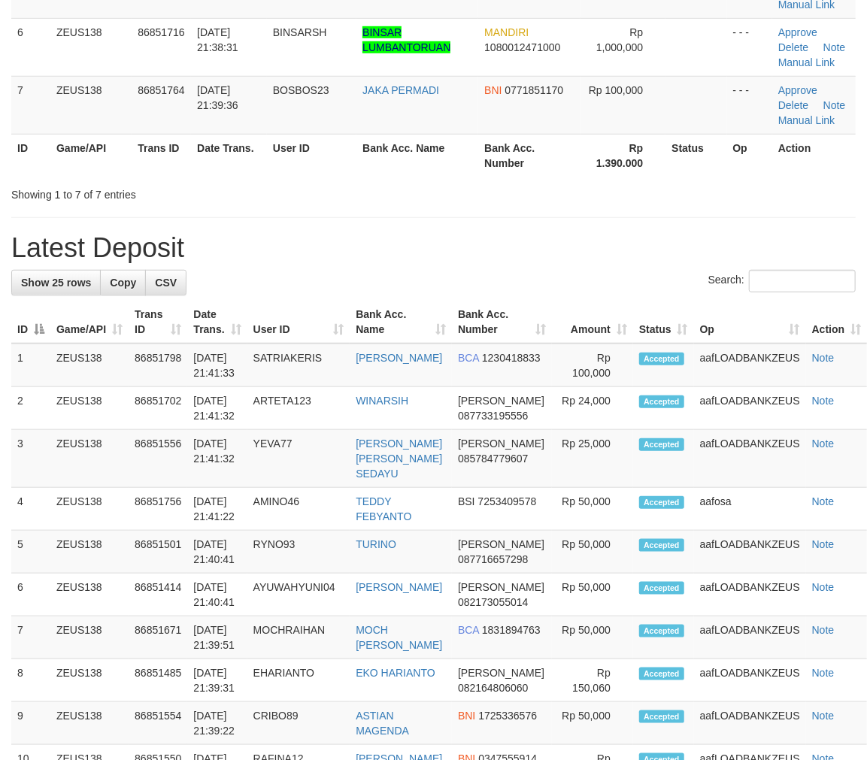
drag, startPoint x: 718, startPoint y: 433, endPoint x: 914, endPoint y: 460, distance: 197.4
click at [867, 460] on html "Toggle navigation Home Bank Account List Load By Website Group [OXPLAY] ZEUS138…" at bounding box center [433, 577] width 867 height 2075
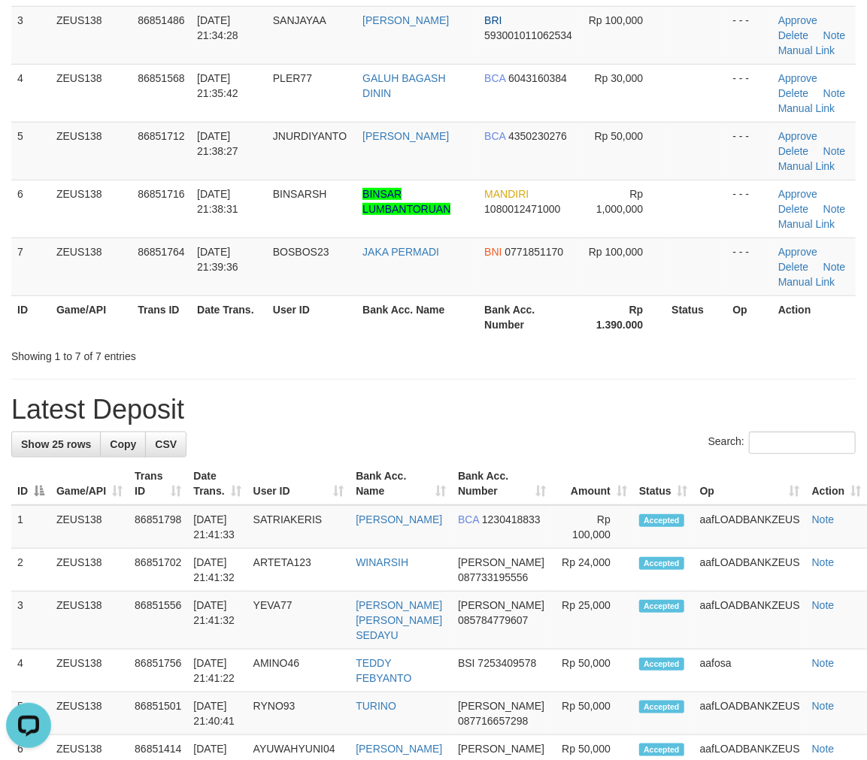
drag, startPoint x: 542, startPoint y: 363, endPoint x: 879, endPoint y: 446, distance: 346.4
click at [587, 378] on div "**********" at bounding box center [433, 717] width 867 height 1952
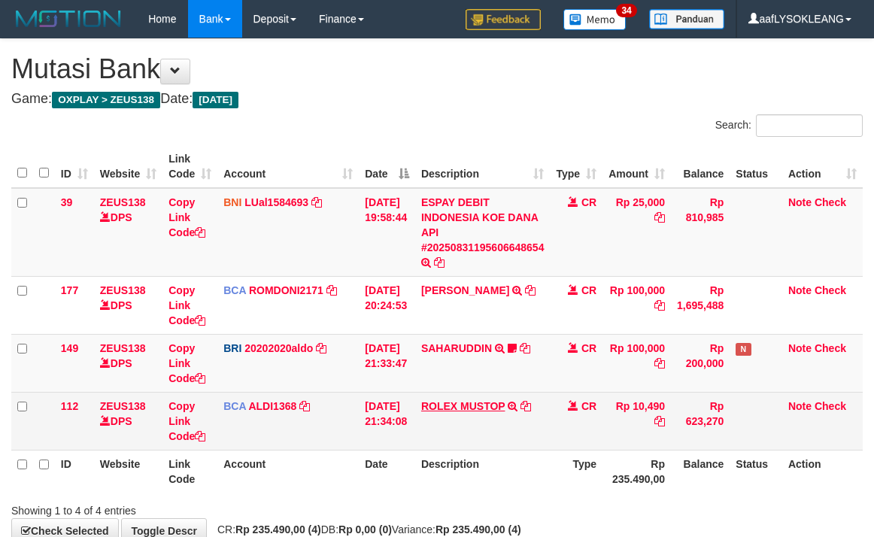
scroll to position [89, 0]
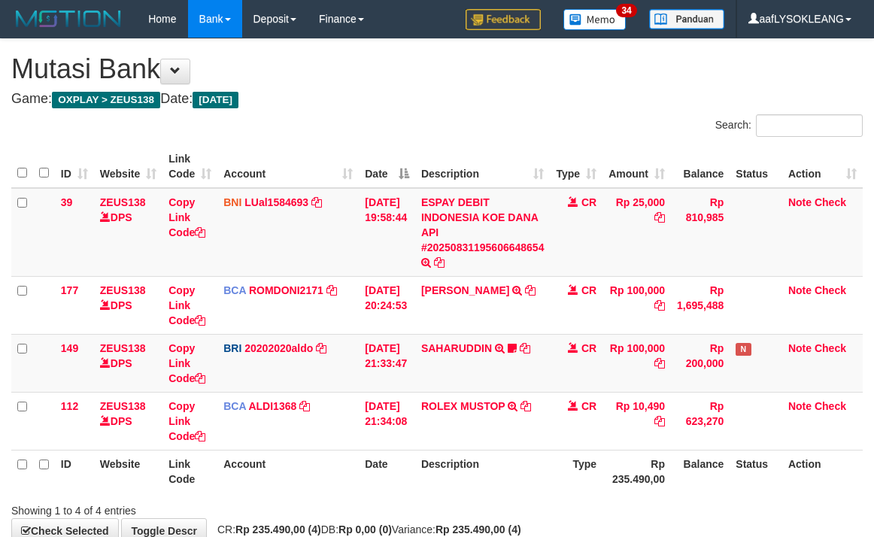
scroll to position [89, 0]
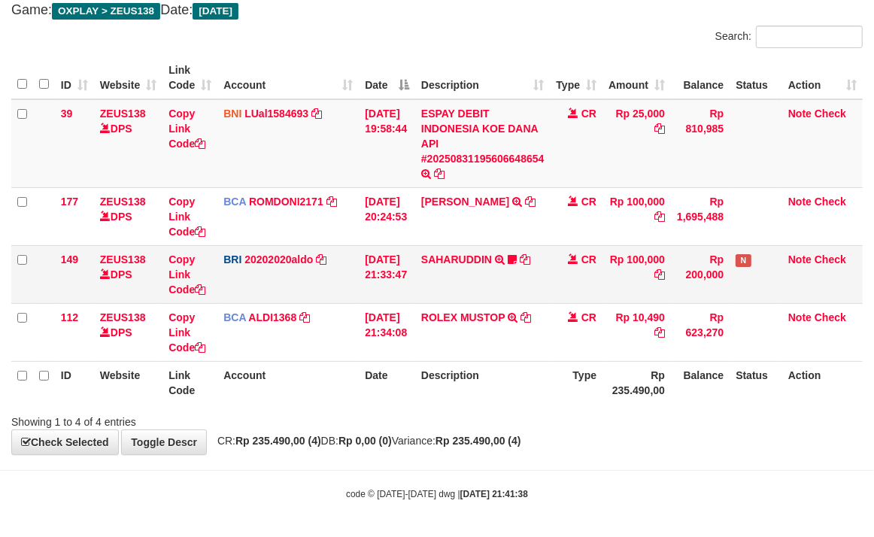
drag, startPoint x: 324, startPoint y: 269, endPoint x: 342, endPoint y: 263, distance: 18.1
click at [326, 269] on td "BRI 20202020aldo DPS REVALDO SAGITA mutasi_20250831_3778 | 149 mutasi_20250831_…" at bounding box center [287, 274] width 141 height 58
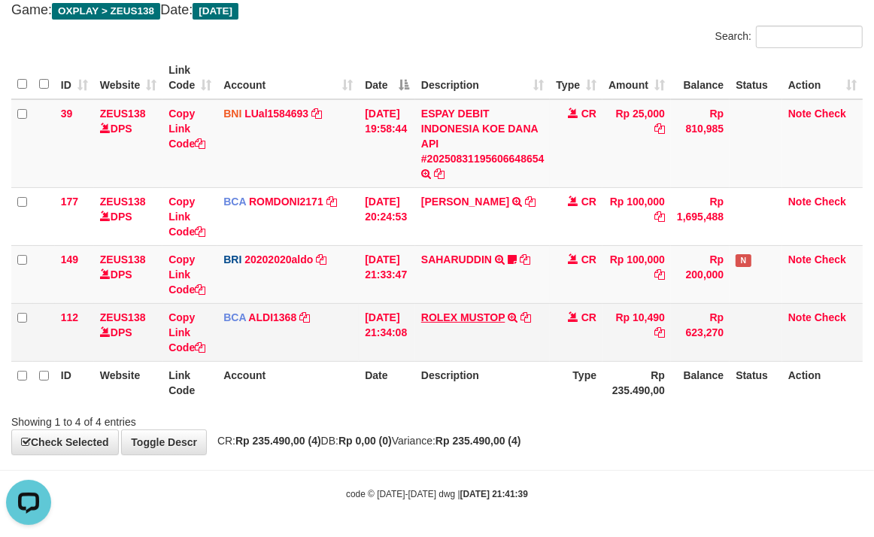
drag, startPoint x: 705, startPoint y: 356, endPoint x: 432, endPoint y: 312, distance: 276.5
click at [704, 355] on table "ID Website Link Code Account Date Description Type Amount Balance Status Action…" at bounding box center [436, 230] width 851 height 348
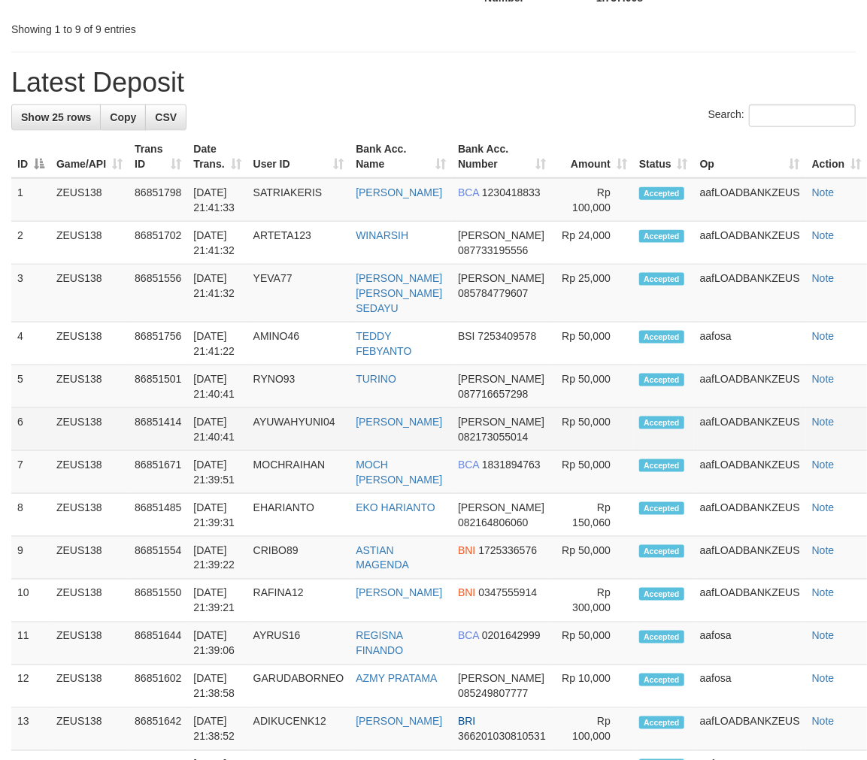
click at [614, 433] on td "Rp 50,000" at bounding box center [592, 429] width 81 height 43
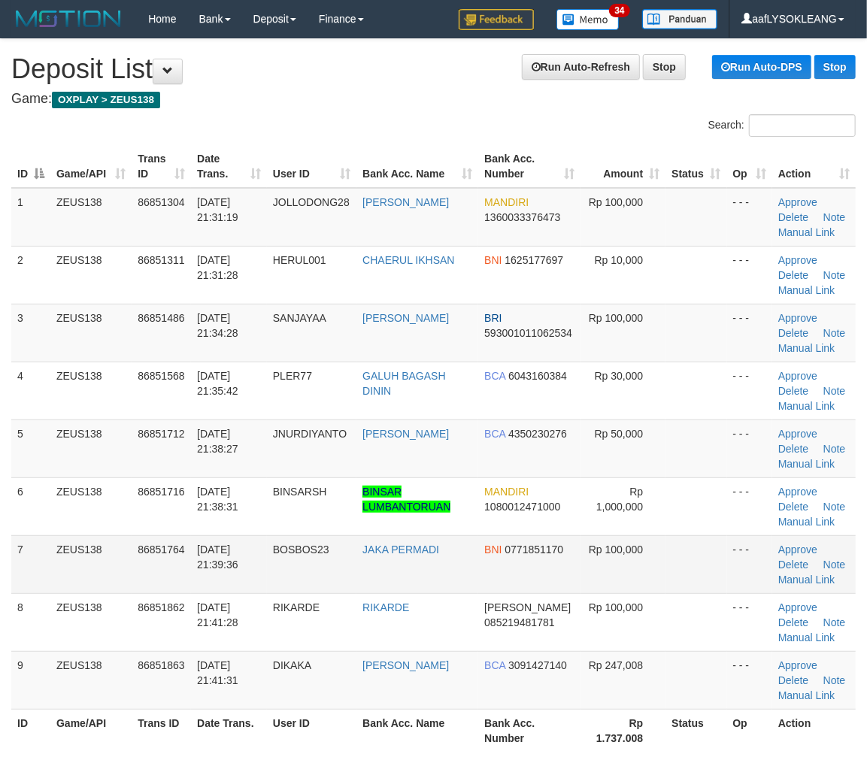
click at [588, 468] on td "Rp 50,000" at bounding box center [623, 449] width 85 height 58
drag, startPoint x: 314, startPoint y: 411, endPoint x: 308, endPoint y: 432, distance: 21.9
click at [322, 410] on td "PLER77" at bounding box center [312, 391] width 90 height 58
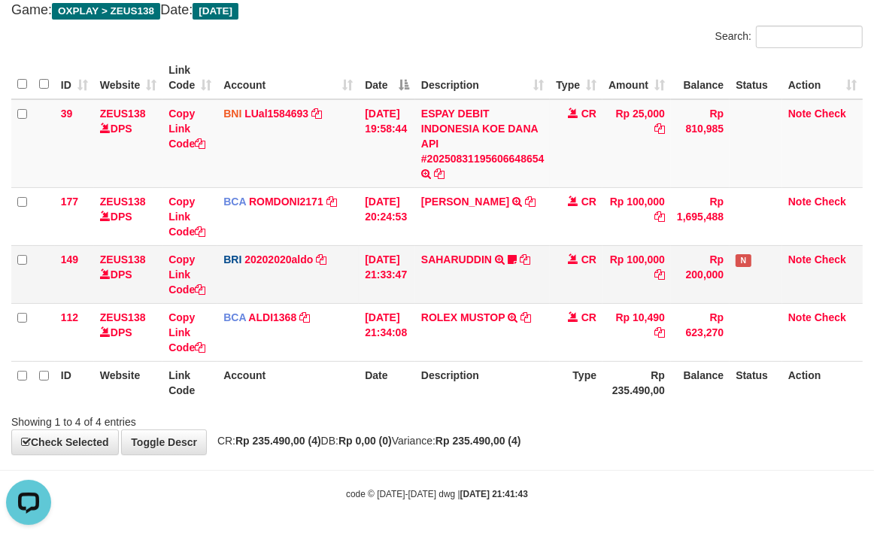
drag, startPoint x: 618, startPoint y: 276, endPoint x: 550, endPoint y: 262, distance: 69.2
click at [610, 277] on td "Rp 100,000" at bounding box center [637, 274] width 68 height 58
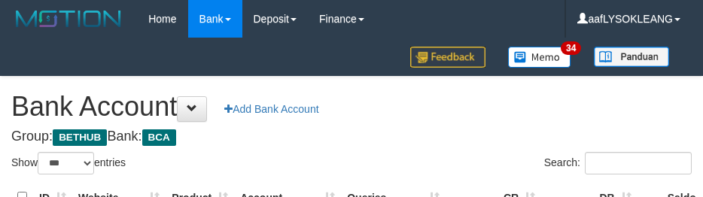
select select "***"
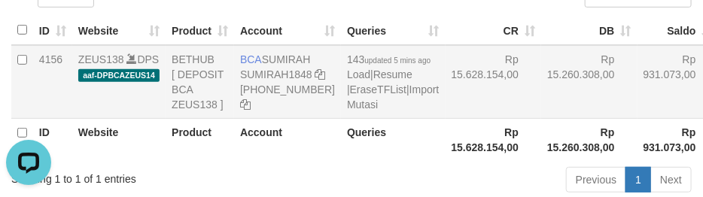
click at [445, 72] on td "Rp 15.628.154,00" at bounding box center [493, 82] width 96 height 74
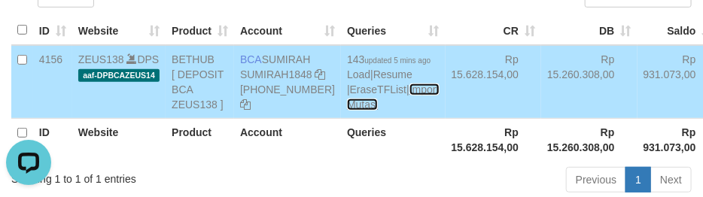
click at [347, 111] on link "Import Mutasi" at bounding box center [393, 96] width 92 height 27
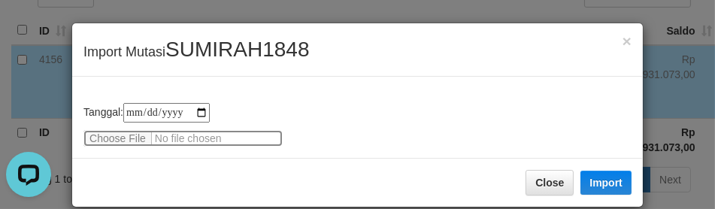
click at [114, 132] on input "file" at bounding box center [182, 138] width 199 height 17
type input "**********"
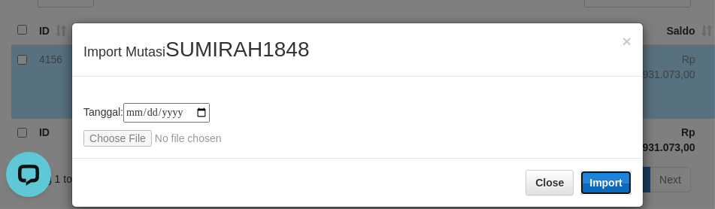
click at [606, 171] on button "Import" at bounding box center [606, 183] width 51 height 24
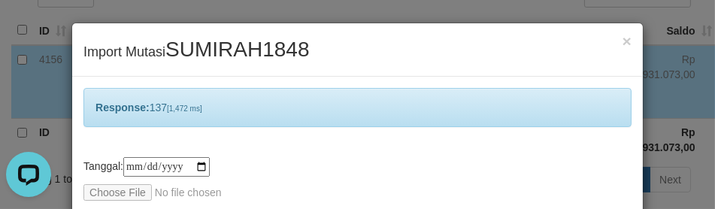
scroll to position [72, 0]
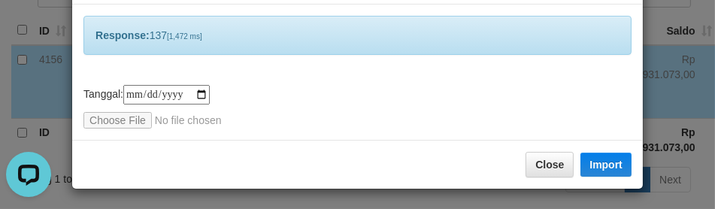
drag, startPoint x: 460, startPoint y: 141, endPoint x: 469, endPoint y: 145, distance: 10.5
click at [471, 145] on div "Close Import" at bounding box center [357, 164] width 571 height 49
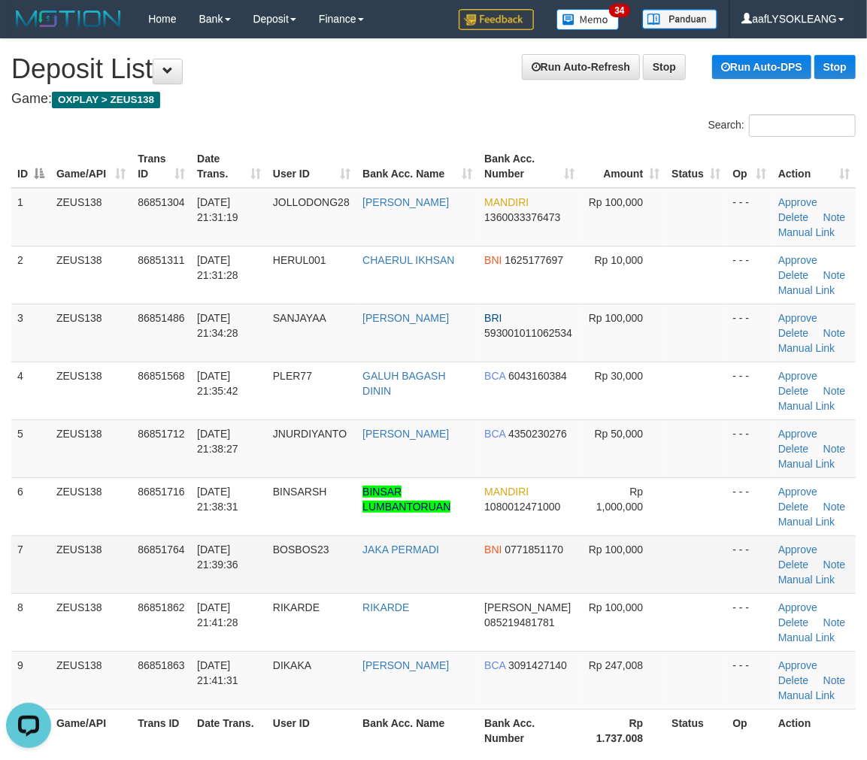
scroll to position [194, 0]
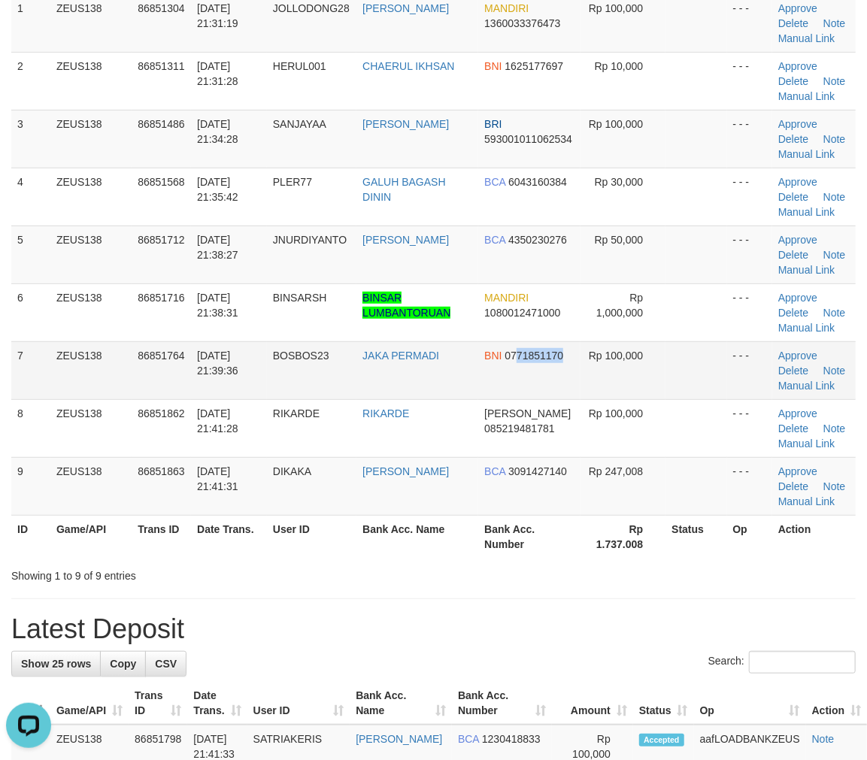
drag, startPoint x: 521, startPoint y: 392, endPoint x: 867, endPoint y: 453, distance: 351.3
click at [580, 396] on td "BNI 0771851170" at bounding box center [529, 371] width 102 height 58
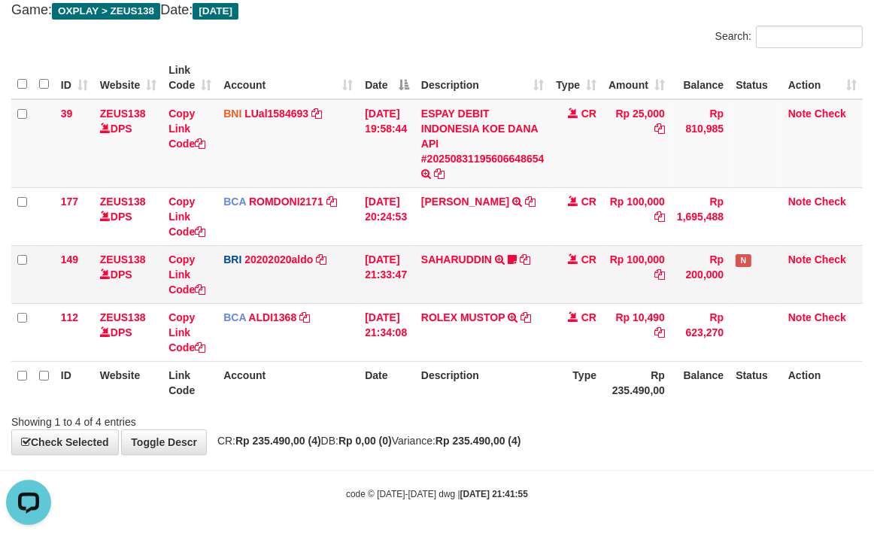
click at [388, 281] on td "31/08/2025 21:33:47" at bounding box center [387, 274] width 56 height 58
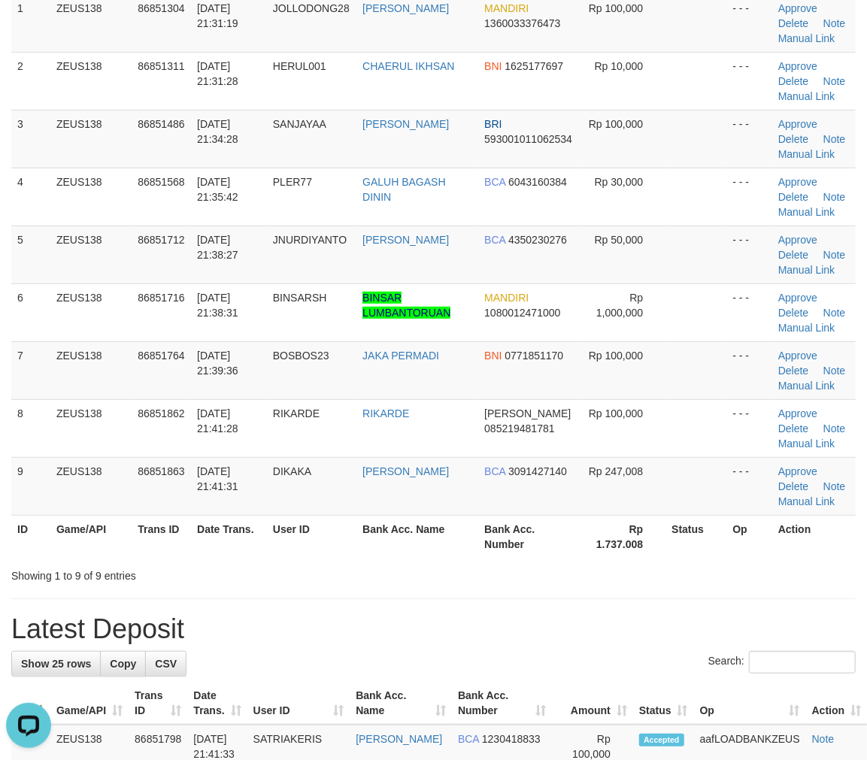
scroll to position [389, 0]
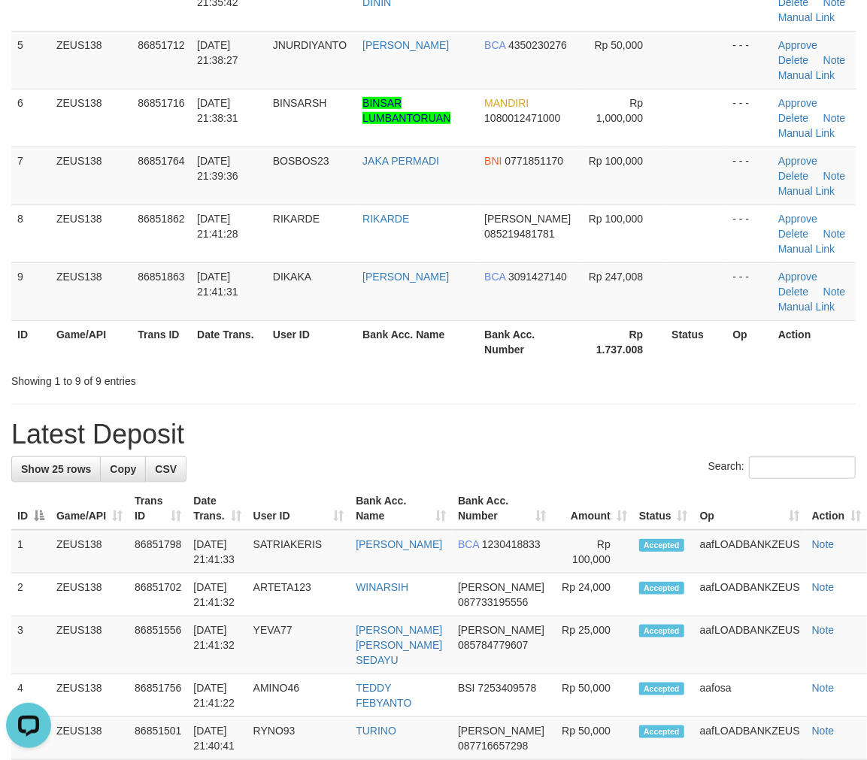
drag, startPoint x: 572, startPoint y: 406, endPoint x: 566, endPoint y: 381, distance: 25.4
click at [566, 381] on div "**********" at bounding box center [433, 684] width 867 height 2068
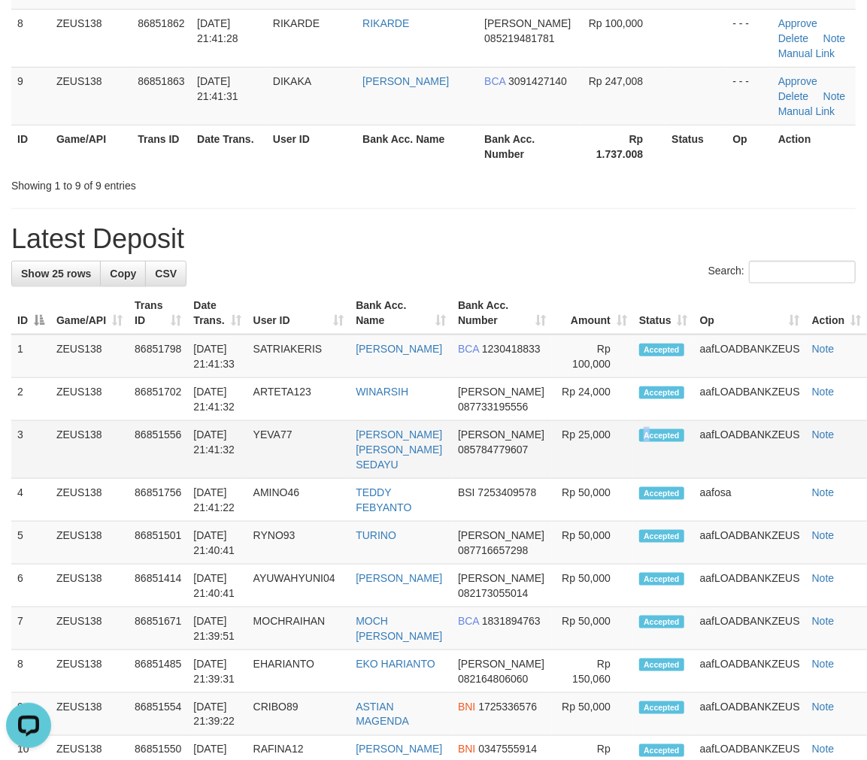
click at [636, 471] on td "Accepted" at bounding box center [663, 450] width 61 height 58
click at [468, 378] on td "BCA 1230418833" at bounding box center [502, 357] width 100 height 44
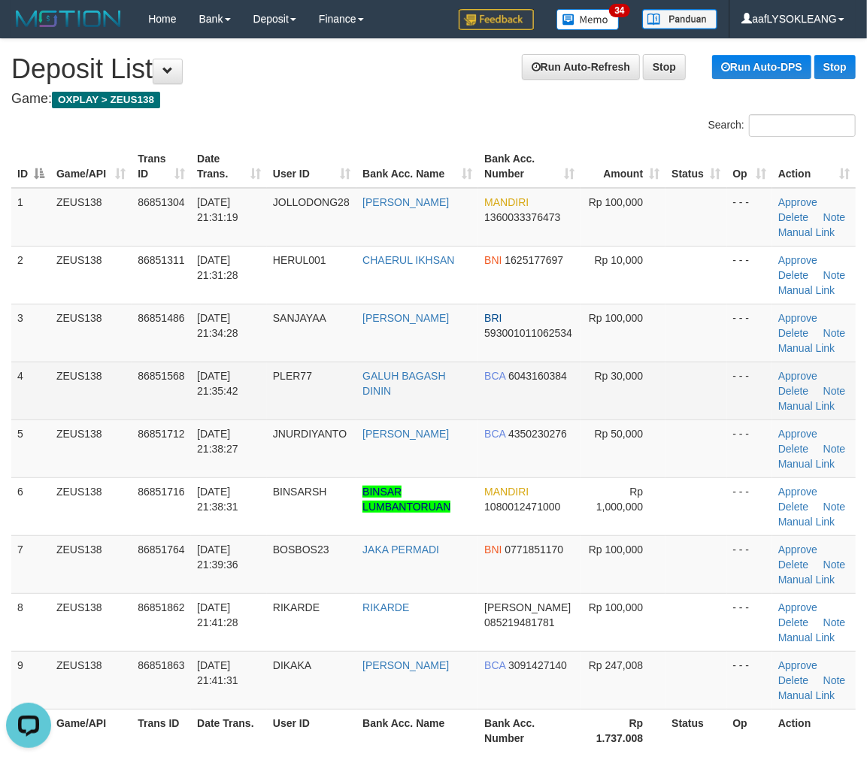
scroll to position [194, 0]
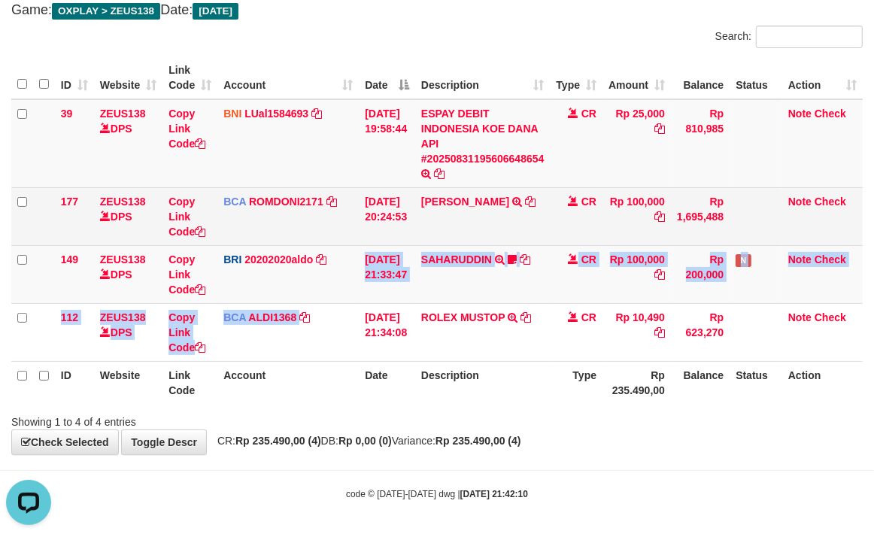
drag, startPoint x: 351, startPoint y: 311, endPoint x: 33, endPoint y: 237, distance: 326.0
click at [336, 289] on tbody "39 ZEUS138 DPS Copy Link Code BNI LUal1584693 DPS LUCKY ALAMSYAH mutasi_2025083…" at bounding box center [436, 230] width 851 height 263
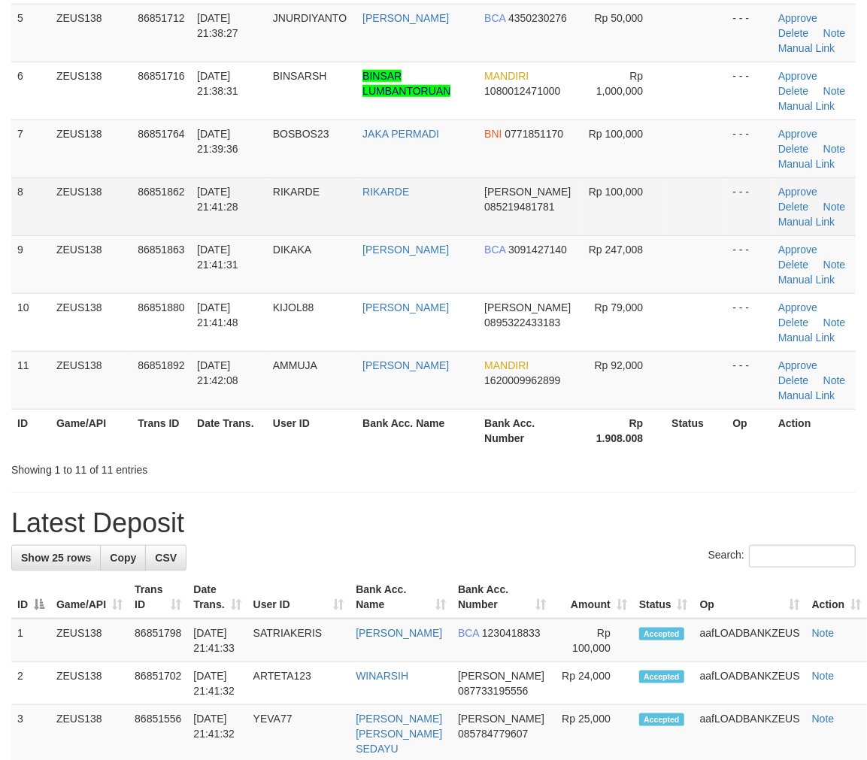
scroll to position [194, 0]
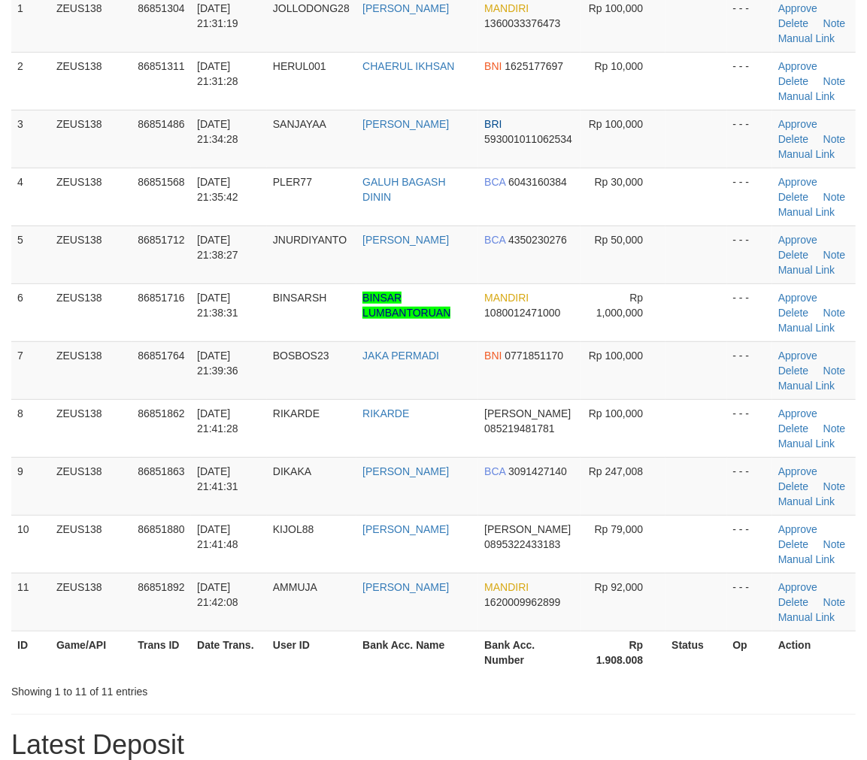
drag, startPoint x: 665, startPoint y: 418, endPoint x: 875, endPoint y: 449, distance: 212.1
click at [681, 418] on tr "8 ZEUS138 86851862 [DATE] 21:41:28 RIKARDE RIKARDE [PERSON_NAME] 085219481781 R…" at bounding box center [433, 428] width 845 height 58
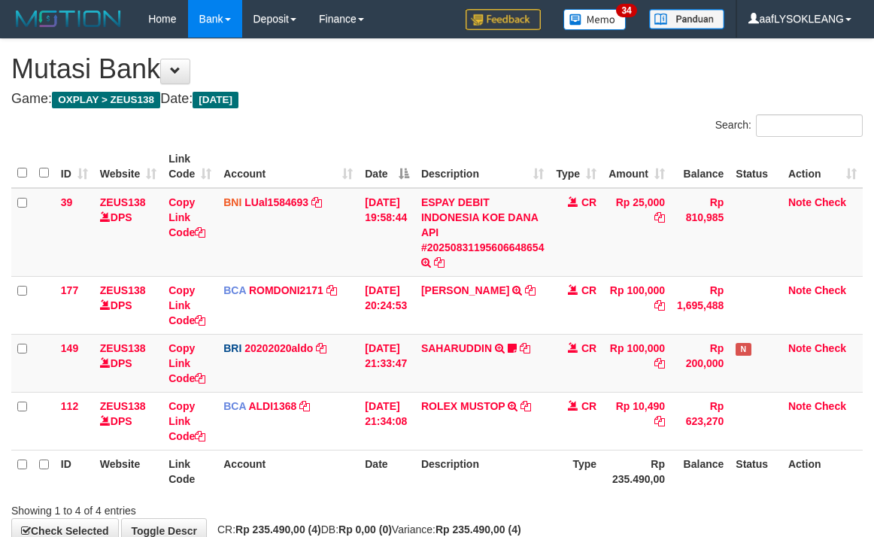
scroll to position [89, 0]
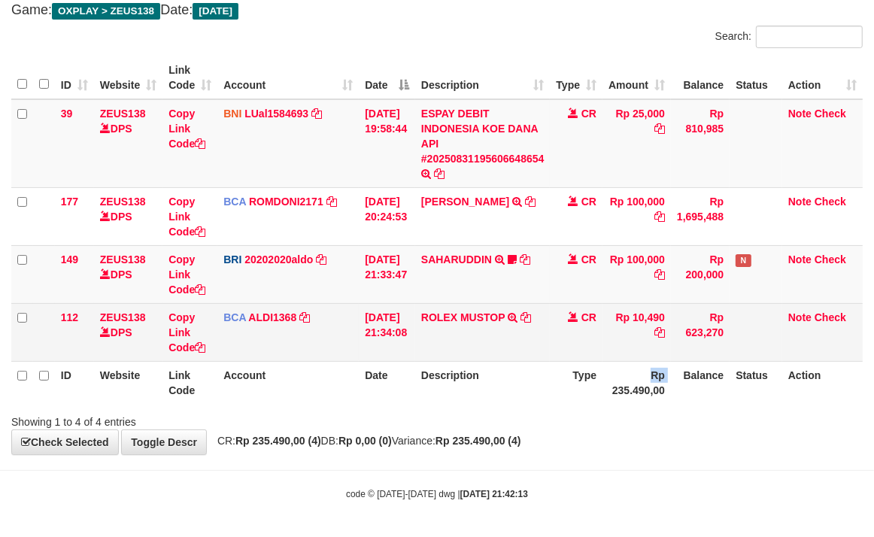
drag, startPoint x: 612, startPoint y: 401, endPoint x: 444, endPoint y: 355, distance: 173.9
click at [555, 385] on tr "ID Website Link Code Account Date Description Type Rp 235.490,00 Balance Status…" at bounding box center [436, 382] width 851 height 43
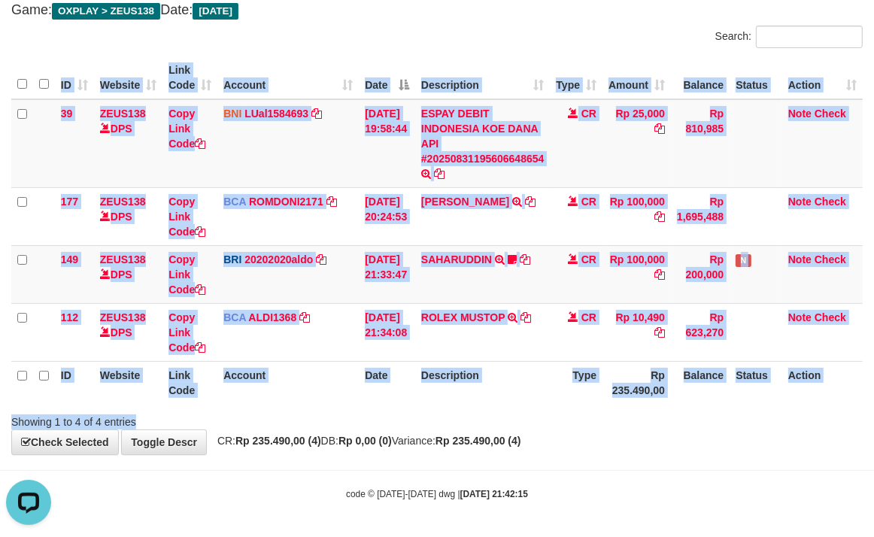
click at [543, 403] on div "Search: ID Website Link Code Account Date Description Type Amount Balance Statu…" at bounding box center [436, 228] width 851 height 404
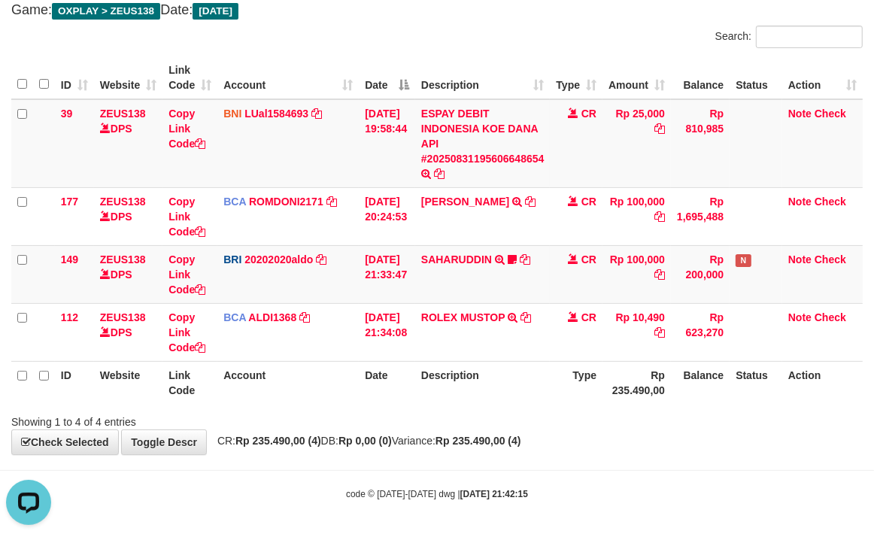
drag, startPoint x: 558, startPoint y: 385, endPoint x: 536, endPoint y: 376, distance: 24.3
click at [536, 376] on tr "ID Website Link Code Account Date Description Type Rp 235.490,00 Balance Status…" at bounding box center [436, 382] width 851 height 43
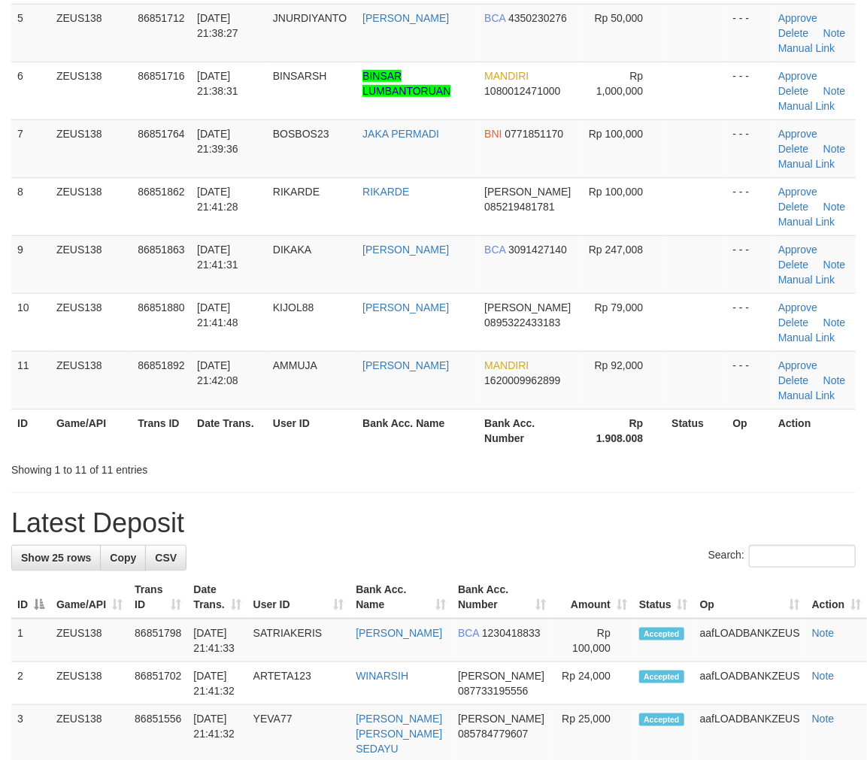
scroll to position [165, 0]
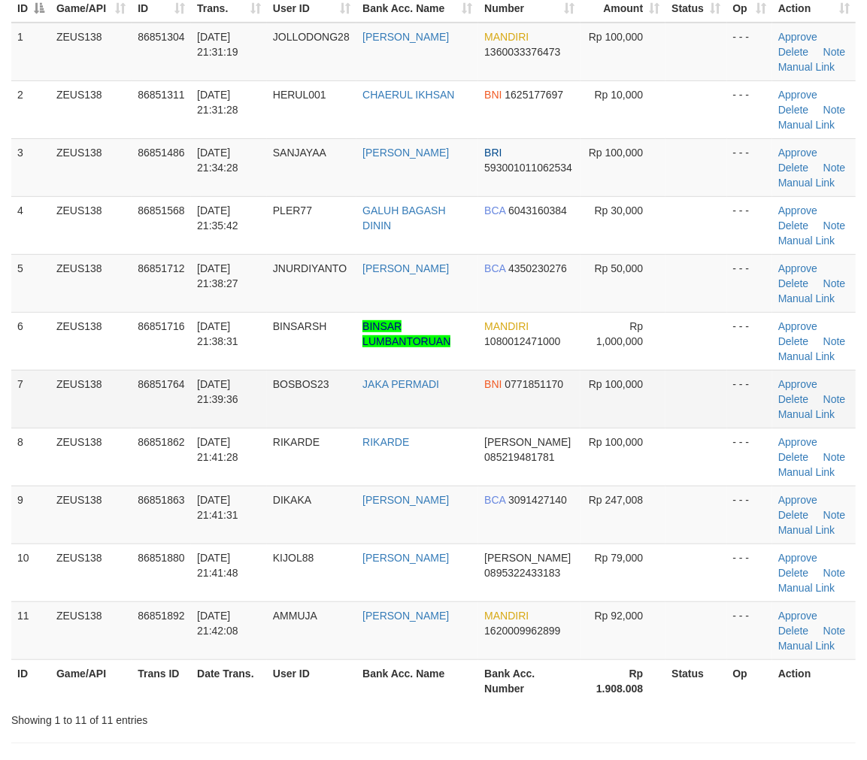
click at [687, 417] on td at bounding box center [696, 399] width 61 height 58
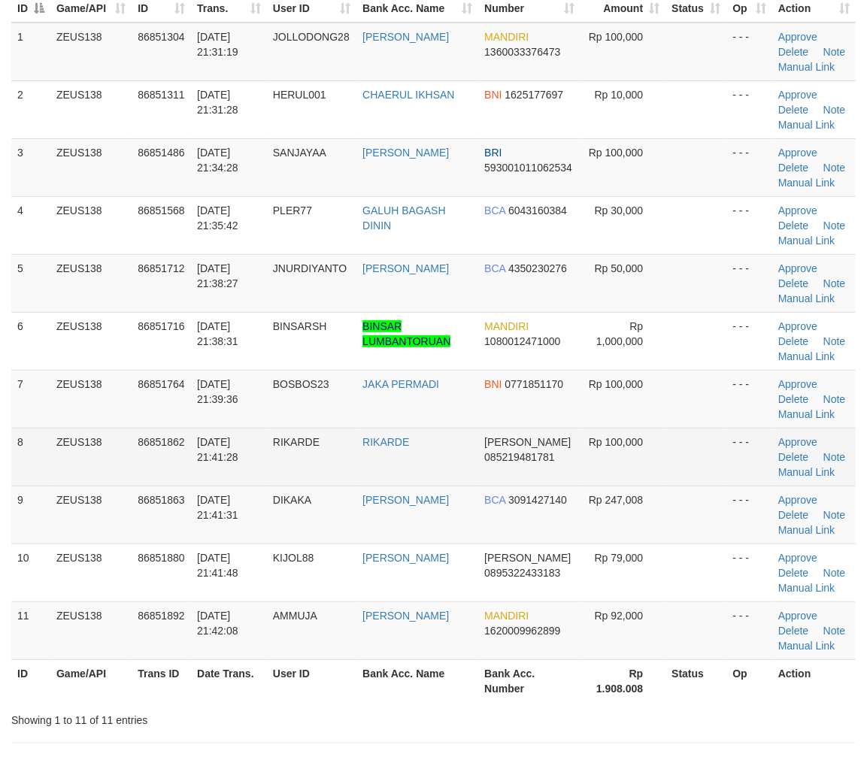
click at [766, 472] on td "- - -" at bounding box center [749, 457] width 45 height 58
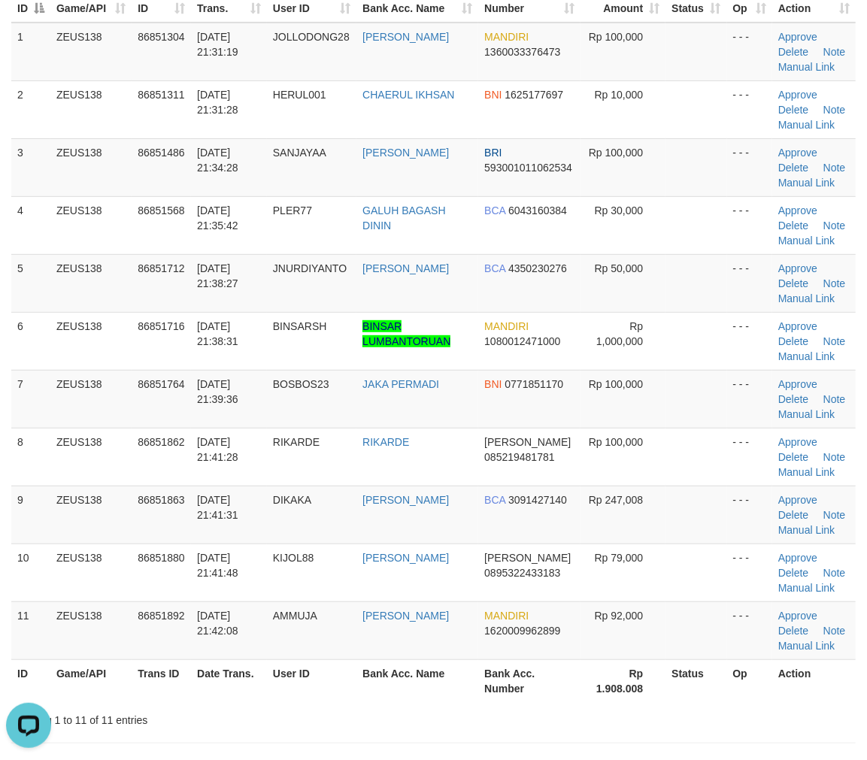
scroll to position [0, 0]
click at [538, 390] on td "BNI 0771851170" at bounding box center [529, 399] width 102 height 58
drag, startPoint x: 431, startPoint y: 432, endPoint x: 843, endPoint y: 513, distance: 420.1
click at [550, 454] on tr "8 ZEUS138 86851862 31/08/2025 21:41:28 RIKARDE RIKARDE DANA 085219481781 Rp 100…" at bounding box center [433, 457] width 845 height 58
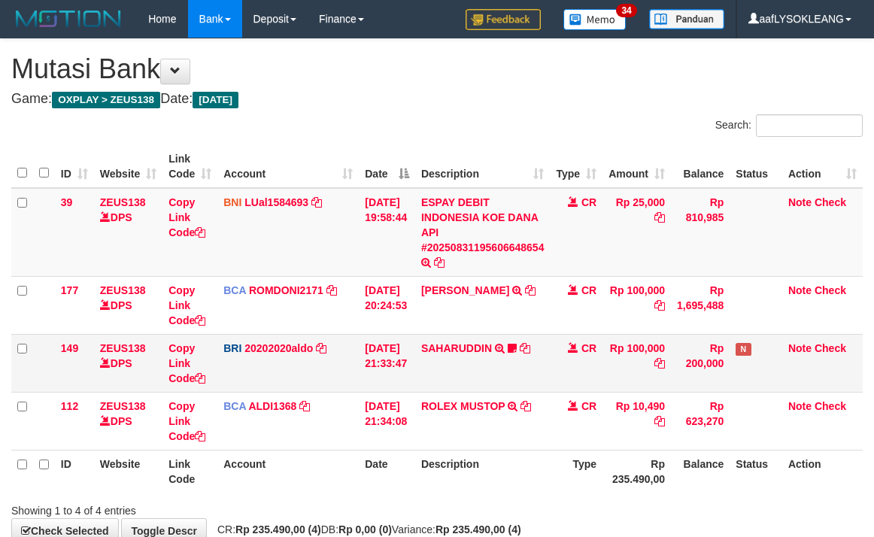
scroll to position [89, 0]
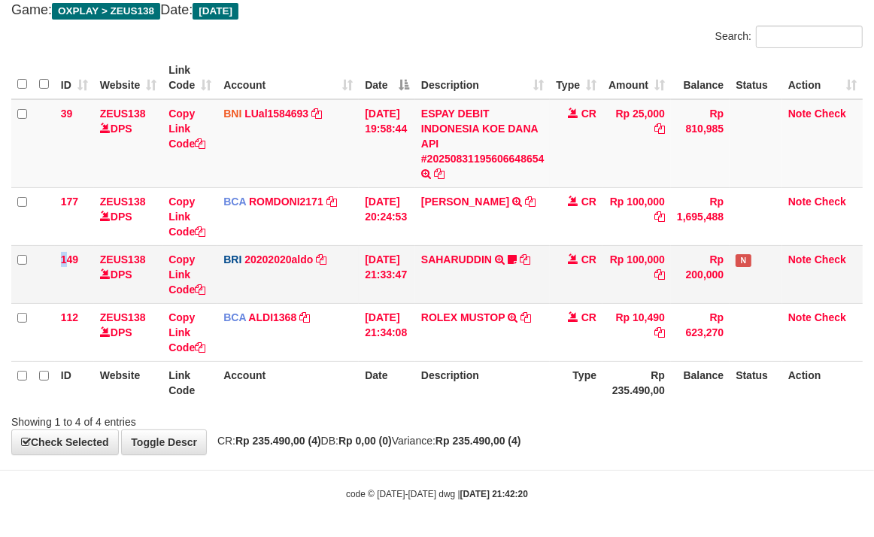
drag, startPoint x: 64, startPoint y: 292, endPoint x: 47, endPoint y: 281, distance: 19.6
click at [49, 282] on tr "149 ZEUS138 DPS Copy Link Code BRI 20202020aldo DPS REVALDO SAGITA mutasi_20250…" at bounding box center [436, 274] width 851 height 58
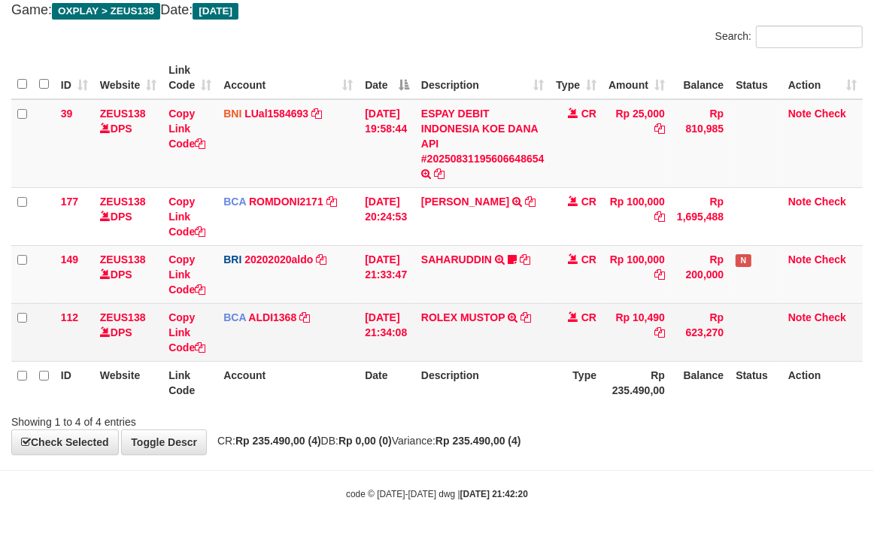
drag, startPoint x: 202, startPoint y: 339, endPoint x: 880, endPoint y: 75, distance: 728.1
click at [223, 333] on tr "112 ZEUS138 DPS Copy Link Code BCA ALDI1368 DPS ALDI mutasi_20250831_3354 | 112…" at bounding box center [436, 332] width 851 height 58
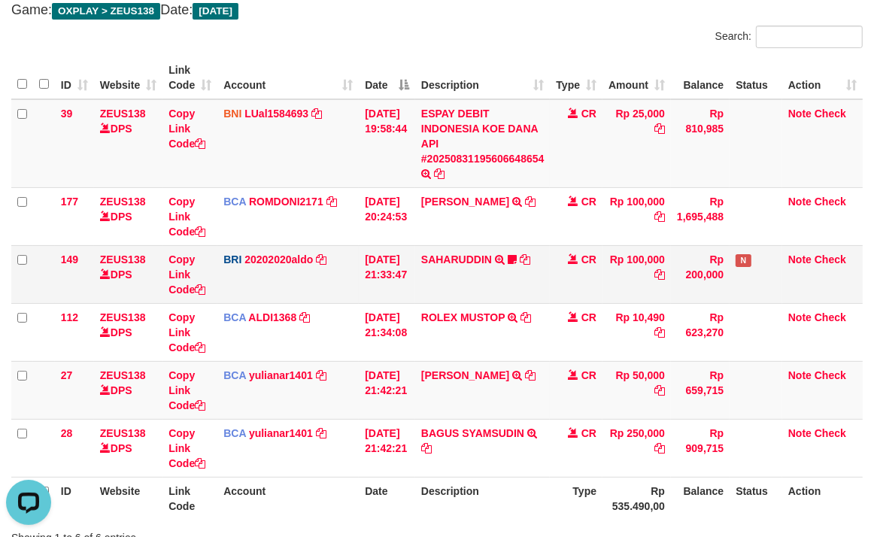
scroll to position [205, 0]
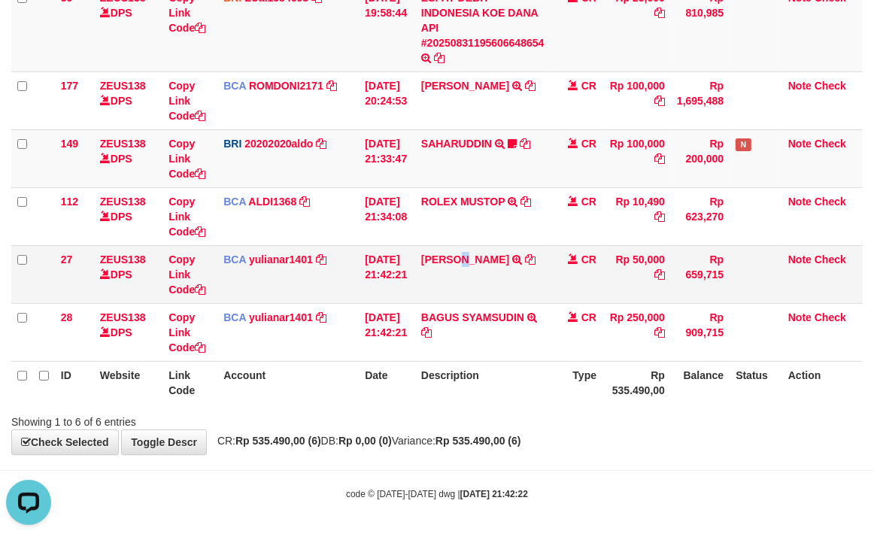
drag, startPoint x: 469, startPoint y: 296, endPoint x: 461, endPoint y: 294, distance: 8.4
click at [463, 294] on td "JERI NURDIYANTO TRSF E-BANKING CR 3108/FTSCY/WS95031 50000.00JERI NURDIYANTO" at bounding box center [482, 274] width 135 height 58
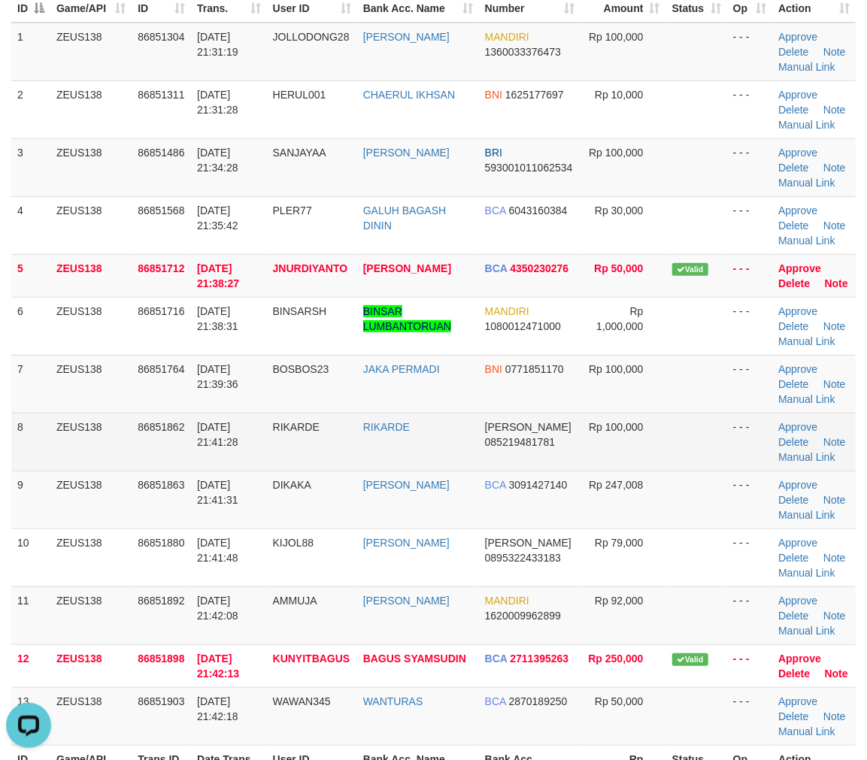
click at [604, 447] on td "Rp 100,000" at bounding box center [623, 442] width 85 height 58
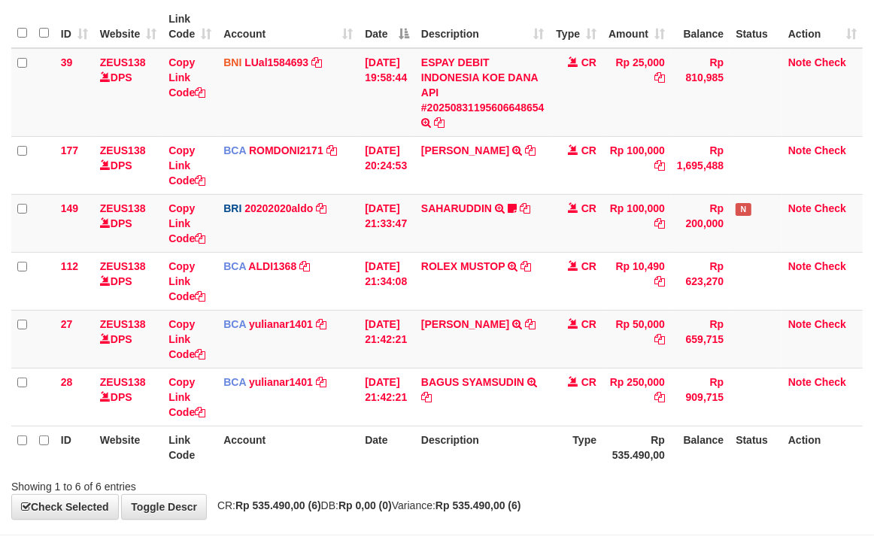
scroll to position [205, 0]
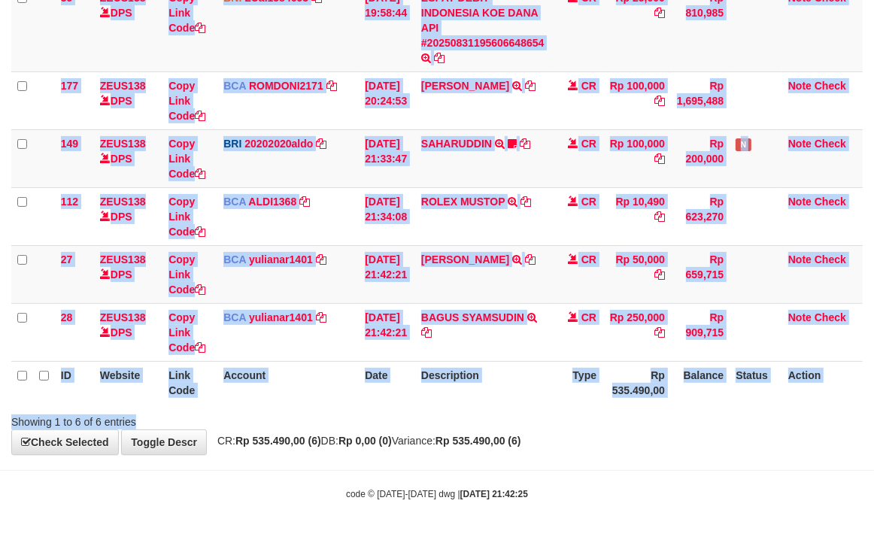
click at [438, 404] on div "Search: ID Website Link Code Account Date Description Type Amount Balance Statu…" at bounding box center [436, 170] width 851 height 520
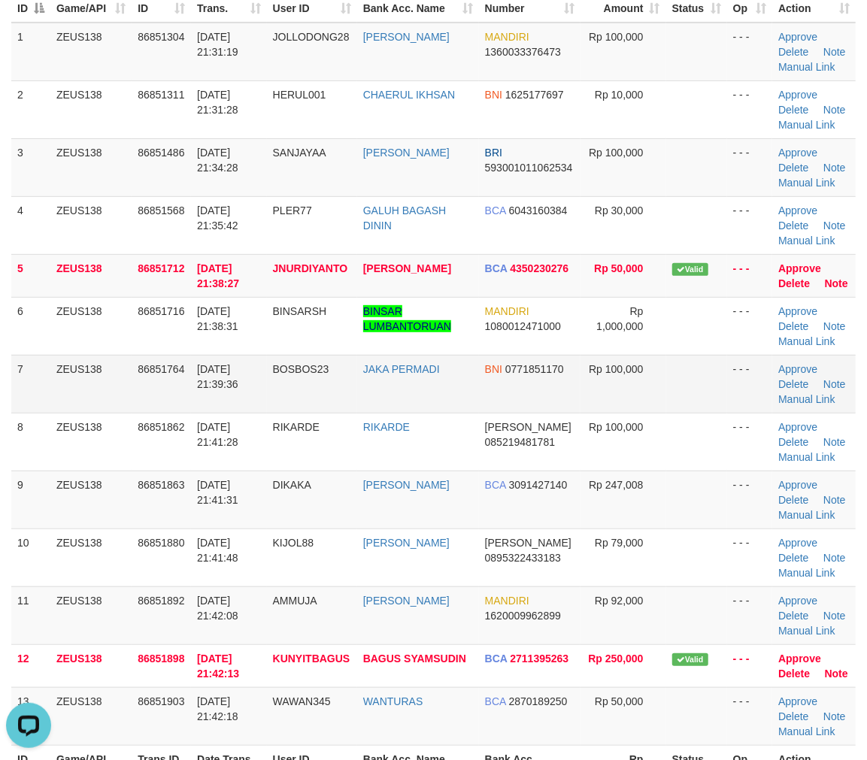
click at [566, 360] on tr "7 ZEUS138 86851764 31/08/2025 21:39:36 BOSBOS23 JAKA PERMADI BNI 0771851170 Rp …" at bounding box center [433, 384] width 845 height 58
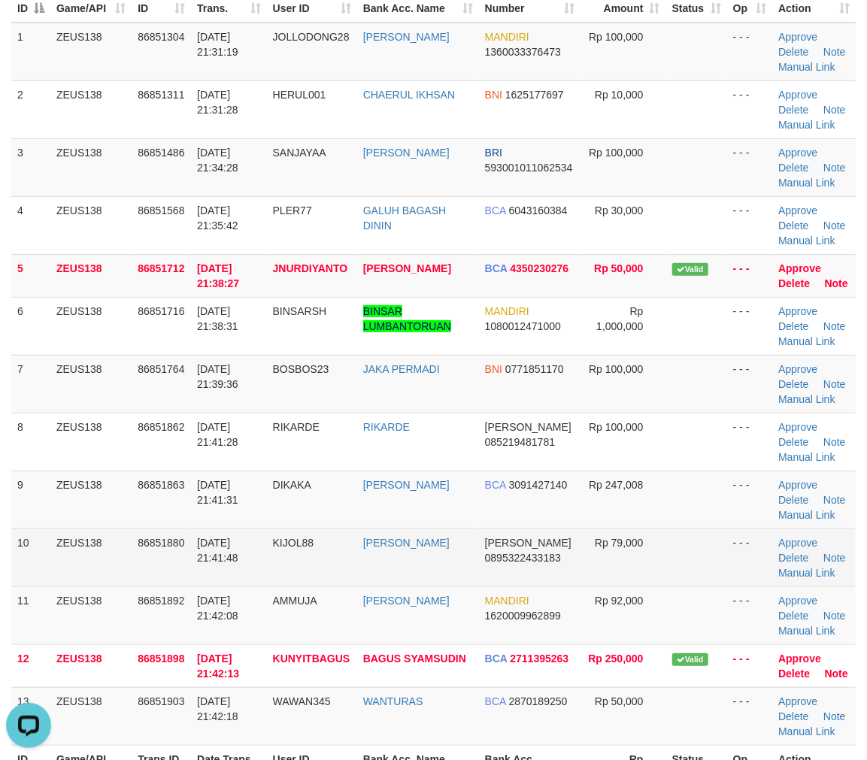
scroll to position [249, 0]
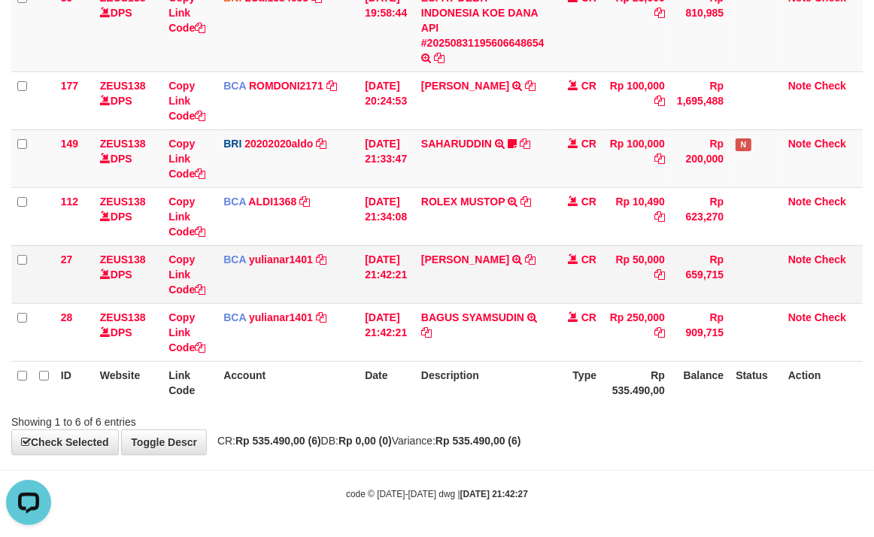
drag, startPoint x: 643, startPoint y: 337, endPoint x: 478, endPoint y: 294, distance: 170.9
click at [614, 328] on td "Rp 250,000" at bounding box center [637, 332] width 68 height 58
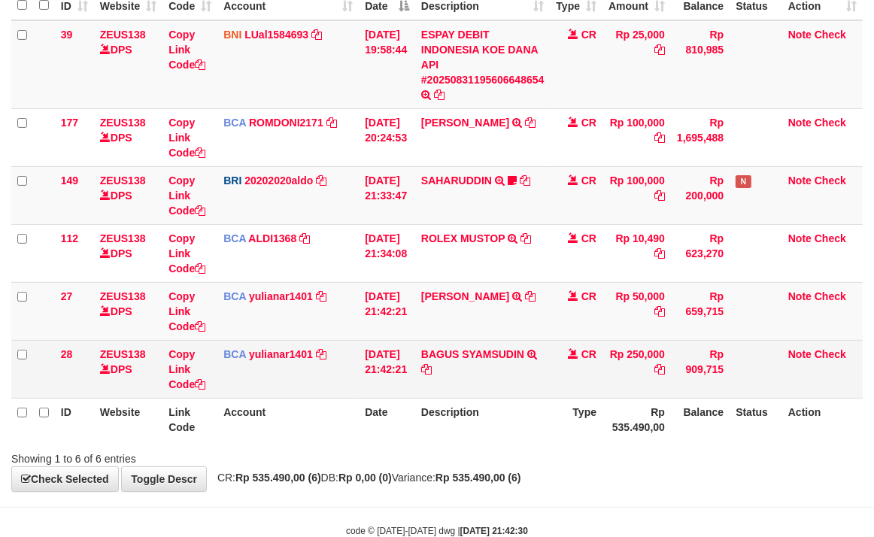
click at [552, 363] on tr "28 ZEUS138 DPS Copy Link Code BCA yulianar1401 DPS YULIANA RISKI ASTUTI mutasi_…" at bounding box center [436, 369] width 851 height 58
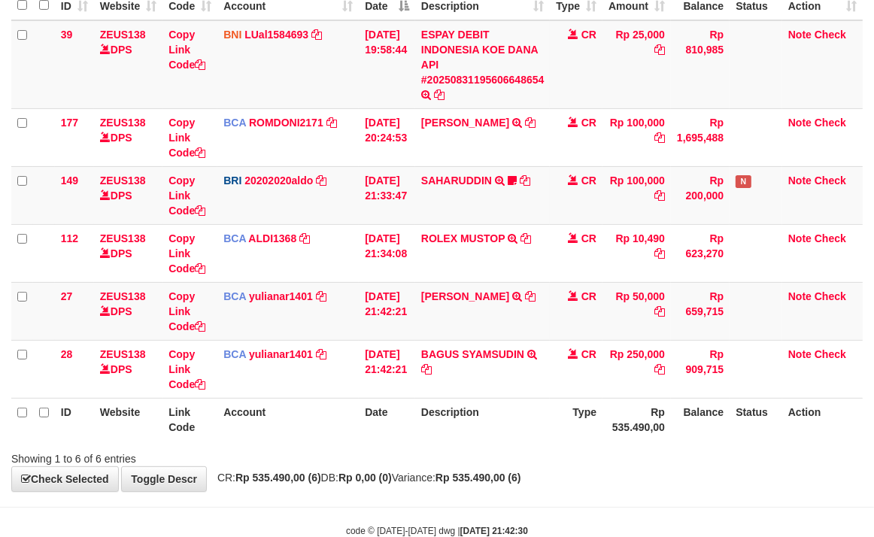
scroll to position [205, 0]
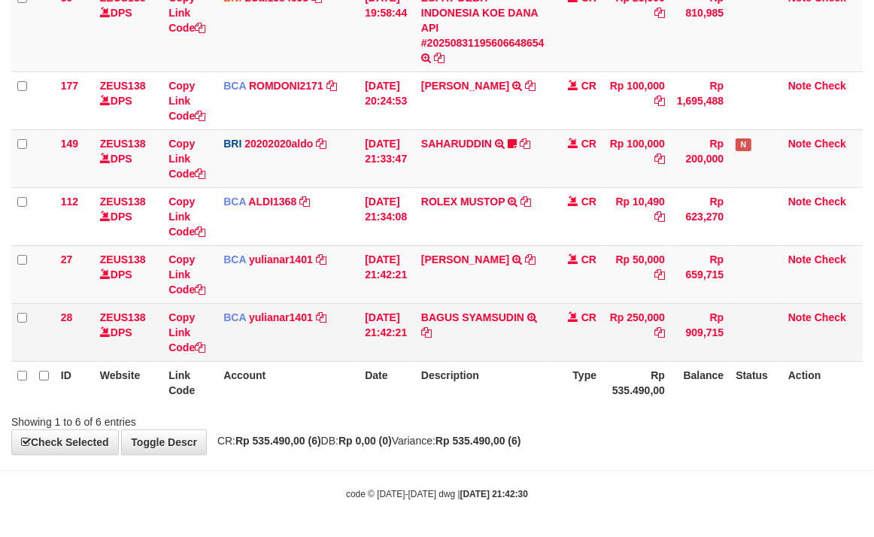
drag, startPoint x: 537, startPoint y: 357, endPoint x: 437, endPoint y: 317, distance: 107.7
click at [530, 355] on table "ID Website Link Code Account Date Description Type Amount Balance Status Action…" at bounding box center [436, 172] width 851 height 463
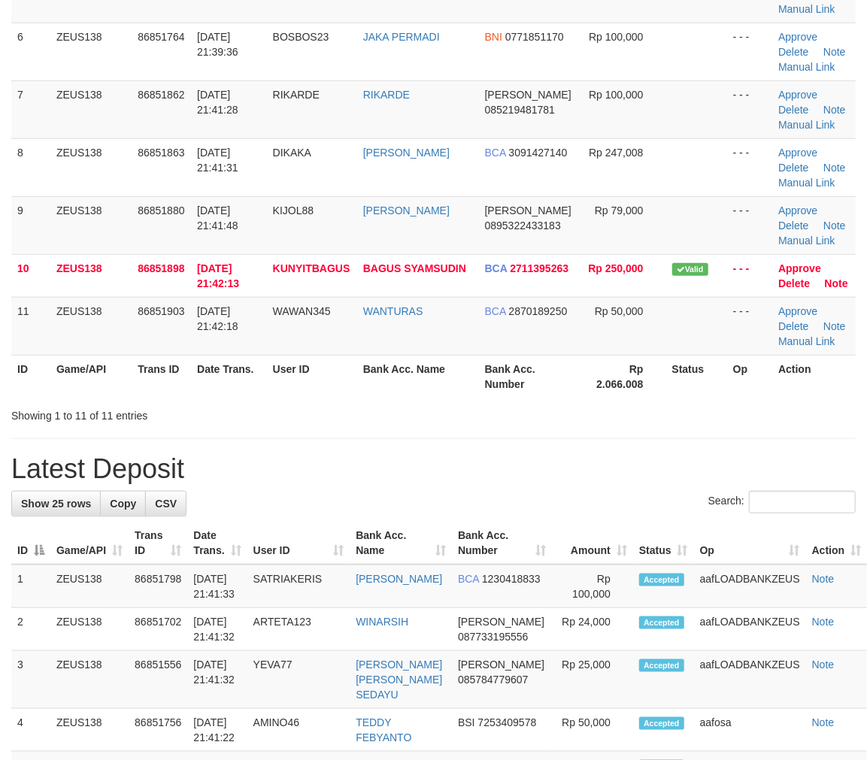
scroll to position [512, 0]
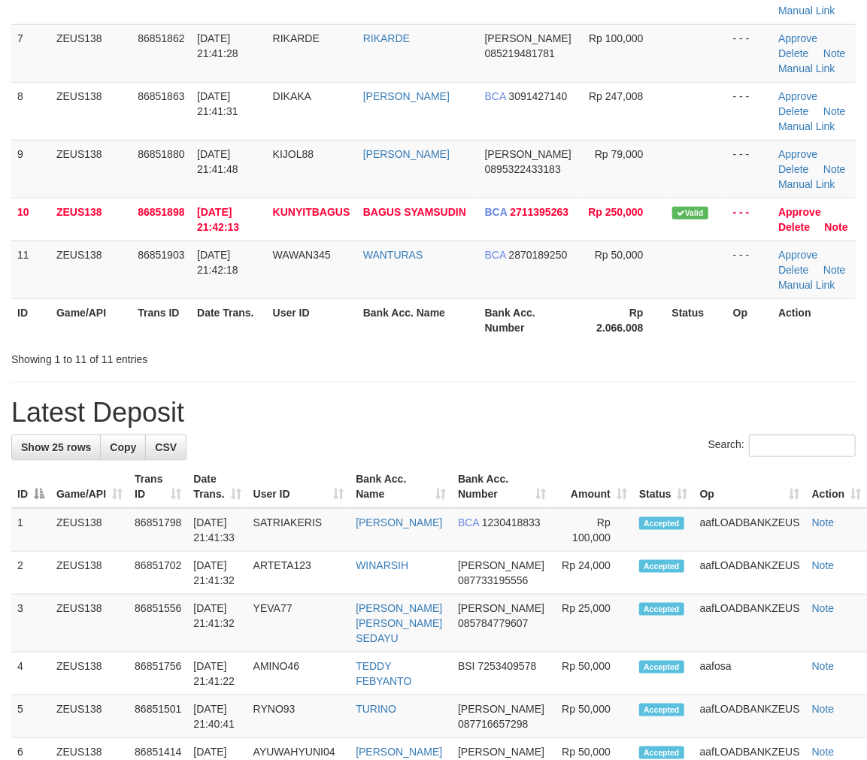
drag, startPoint x: 702, startPoint y: 438, endPoint x: 733, endPoint y: 433, distance: 31.3
click at [709, 435] on label "Search:" at bounding box center [782, 446] width 147 height 23
click at [749, 435] on input "Search:" at bounding box center [802, 446] width 107 height 23
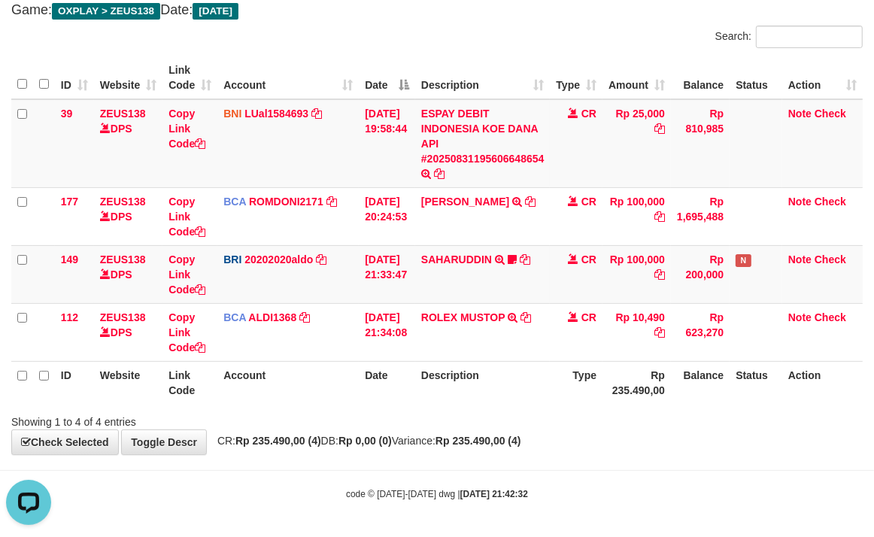
drag, startPoint x: 756, startPoint y: 357, endPoint x: 770, endPoint y: 374, distance: 22.0
click at [763, 357] on td at bounding box center [756, 332] width 53 height 58
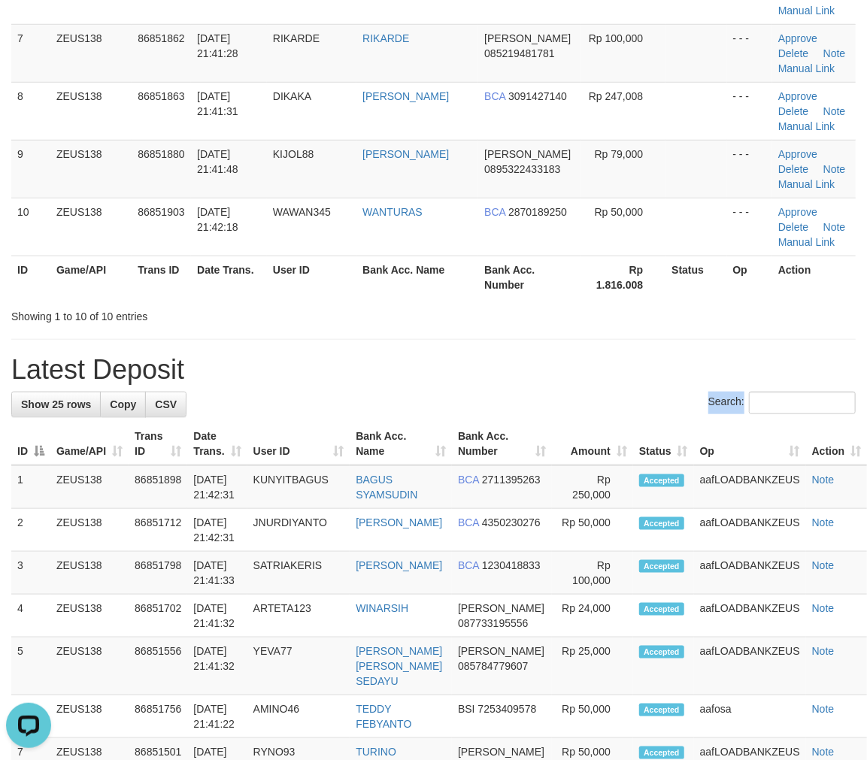
drag, startPoint x: 664, startPoint y: 417, endPoint x: 876, endPoint y: 462, distance: 216.0
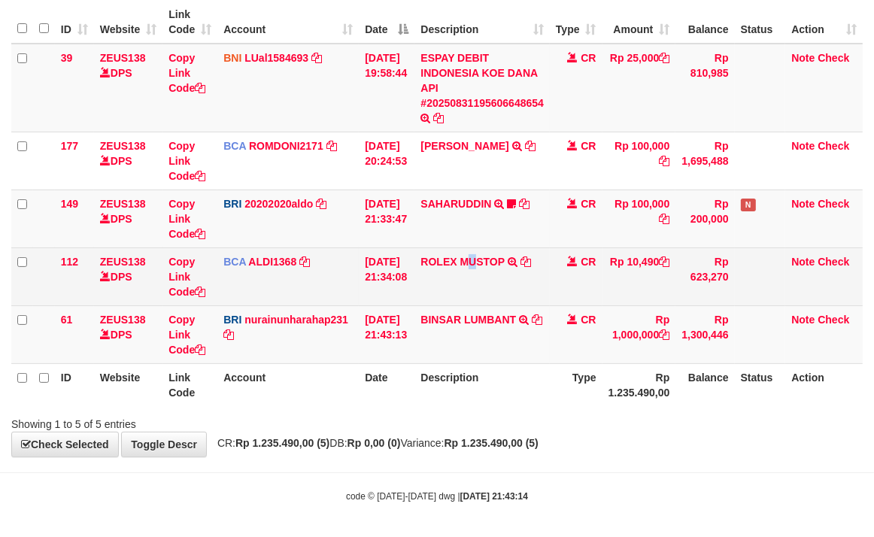
click at [474, 279] on td "ROLEX MUSTOP TRSF E-BANKING CR 3108/FTSCY/WS95051 10490.002025083152578293 TRFD…" at bounding box center [481, 276] width 135 height 58
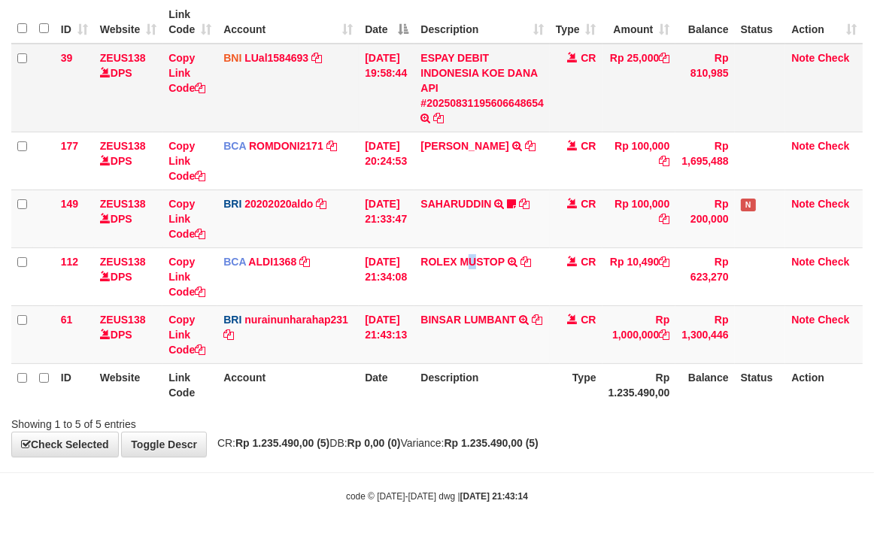
scroll to position [89, 0]
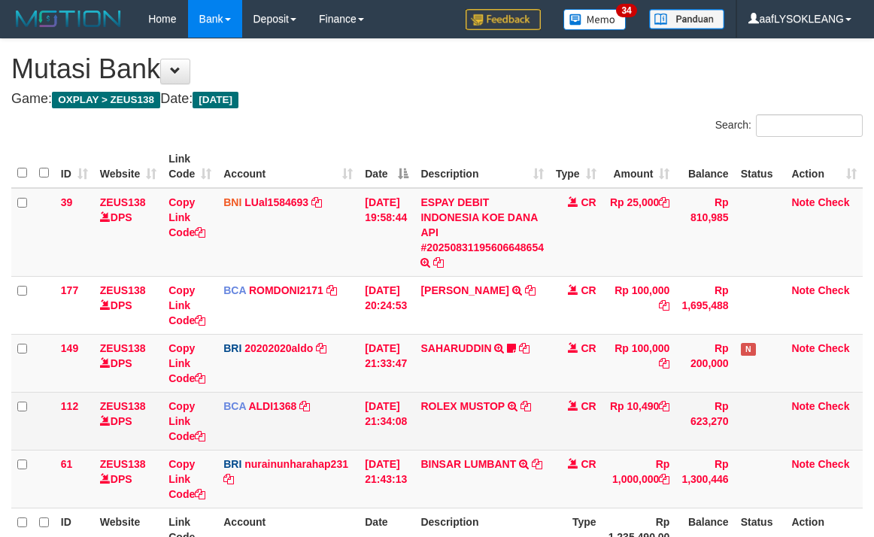
scroll to position [147, 0]
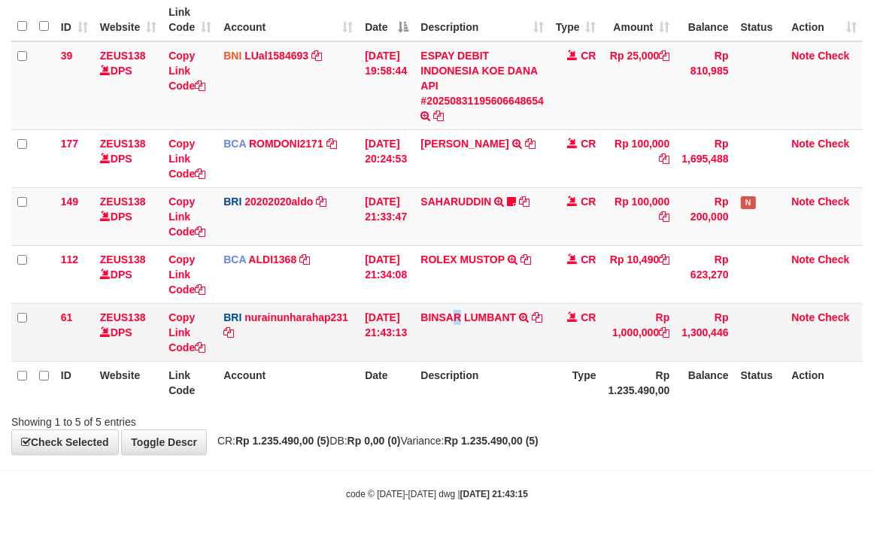
click at [464, 327] on td "BINSAR LUMBANT TRANSFER NBMB BINSAR LUMBANT TO NURAINUN HARAHAP" at bounding box center [481, 332] width 135 height 58
click at [463, 327] on td "BINSAR LUMBANT TRANSFER NBMB BINSAR LUMBANT TO NURAINUN HARAHAP" at bounding box center [481, 332] width 135 height 58
click at [462, 326] on td "BINSAR LUMBANT TRANSFER NBMB BINSAR LUMBANT TO NURAINUN HARAHAP" at bounding box center [481, 332] width 135 height 58
click at [461, 326] on td "BINSAR LUMBANT TRANSFER NBMB BINSAR LUMBANT TO NURAINUN HARAHAP" at bounding box center [481, 332] width 135 height 58
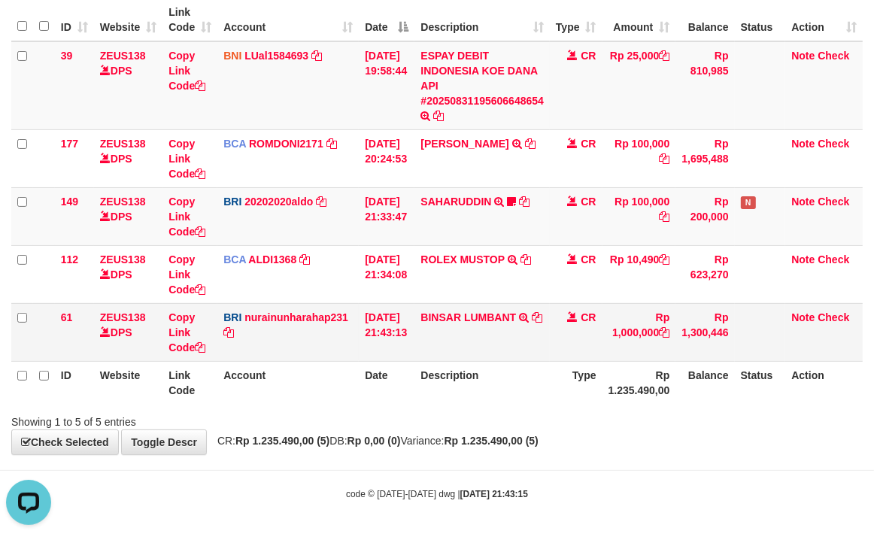
scroll to position [0, 0]
click at [178, 340] on link "Copy Link Code" at bounding box center [186, 332] width 37 height 42
click at [178, 343] on link "Copy Link Code" at bounding box center [186, 332] width 37 height 42
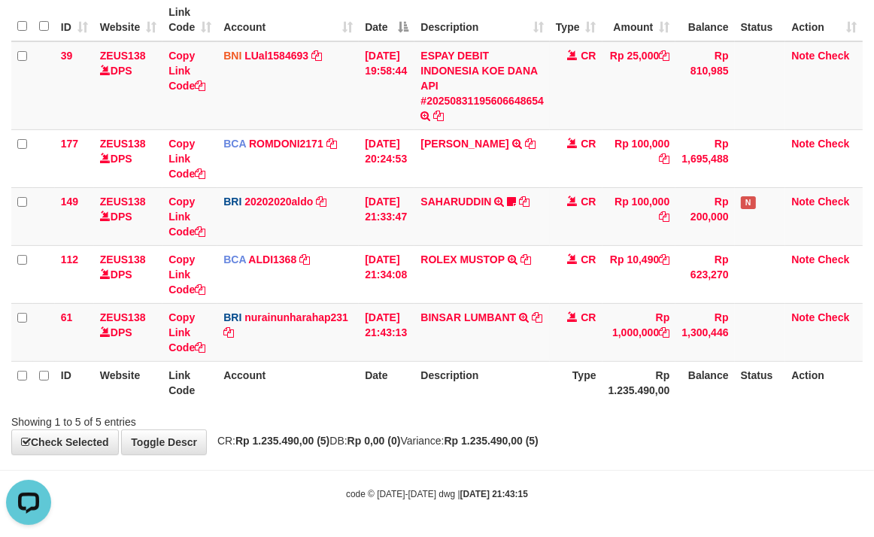
click at [537, 376] on th "Description" at bounding box center [481, 382] width 135 height 43
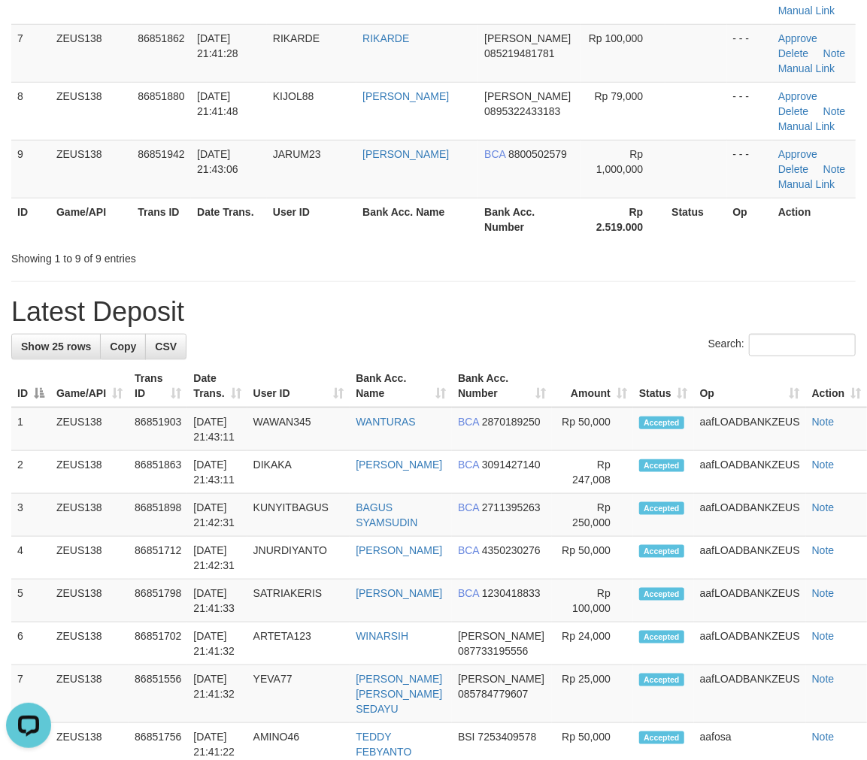
drag, startPoint x: 590, startPoint y: 318, endPoint x: 591, endPoint y: 306, distance: 12.1
click at [592, 305] on h1 "Latest Deposit" at bounding box center [433, 312] width 845 height 30
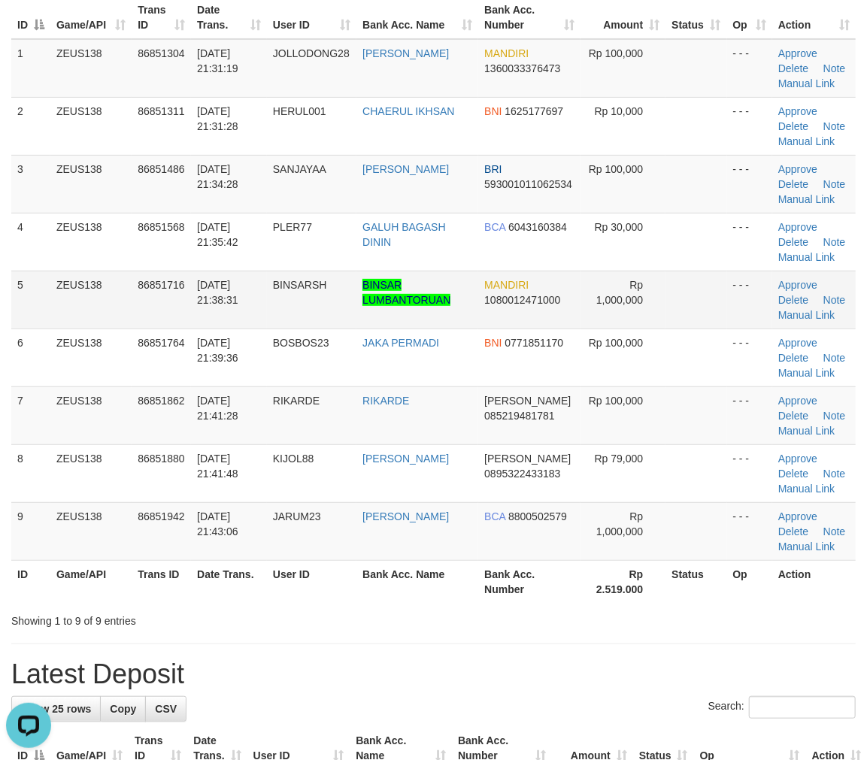
scroll to position [121, 0]
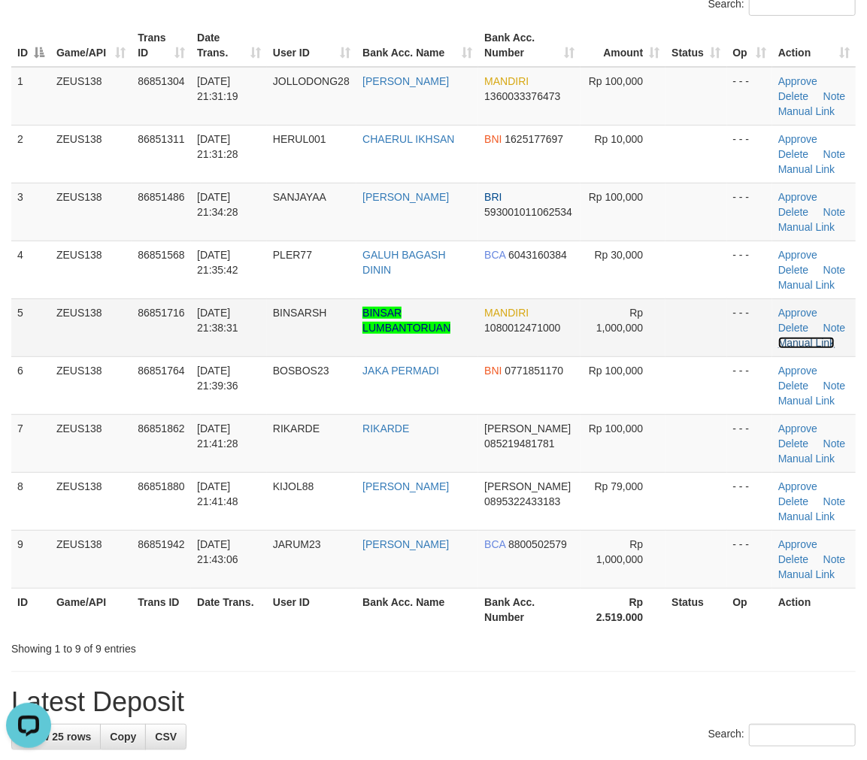
click at [816, 345] on link "Manual Link" at bounding box center [807, 343] width 57 height 12
click at [644, 467] on td "Rp 100,000" at bounding box center [623, 443] width 85 height 58
click at [815, 337] on link "Manual Link" at bounding box center [807, 343] width 57 height 12
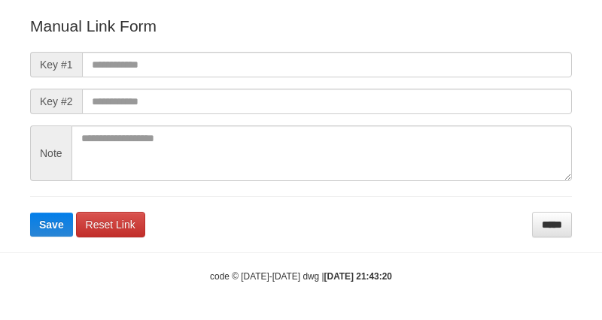
scroll to position [167, 0]
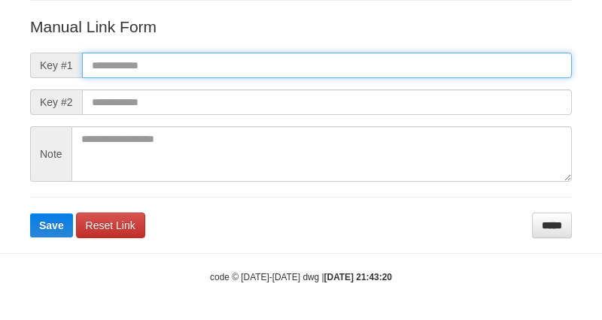
click at [468, 69] on input "text" at bounding box center [327, 66] width 490 height 26
paste input "**********"
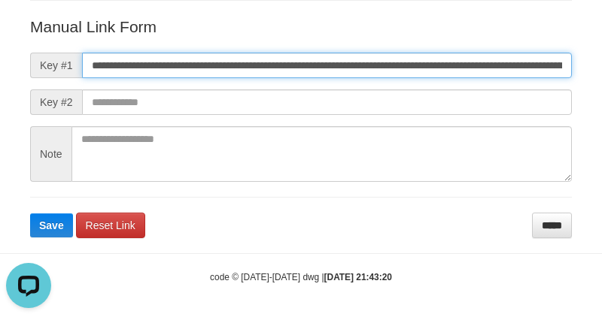
scroll to position [0, 865]
type input "**********"
click at [30, 214] on button "Save" at bounding box center [51, 226] width 43 height 24
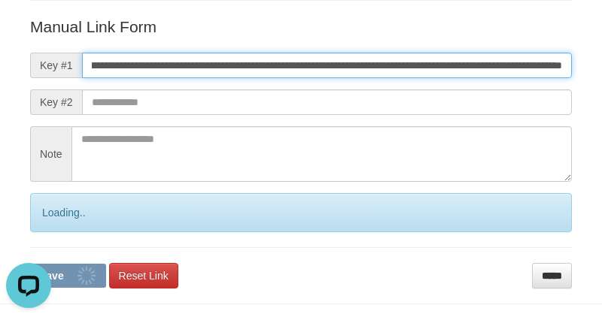
click at [30, 264] on button "Save" at bounding box center [68, 276] width 76 height 24
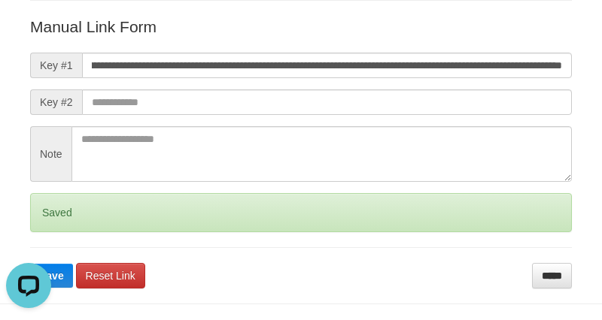
scroll to position [0, 0]
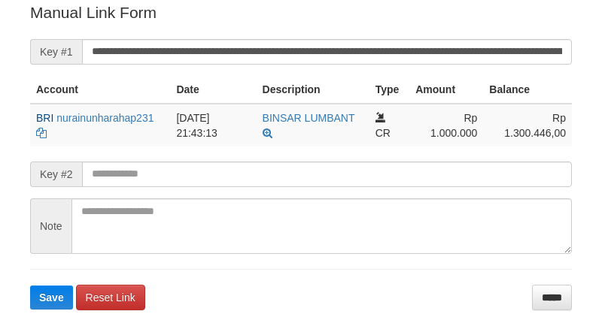
click at [369, 46] on input "**********" at bounding box center [327, 52] width 490 height 26
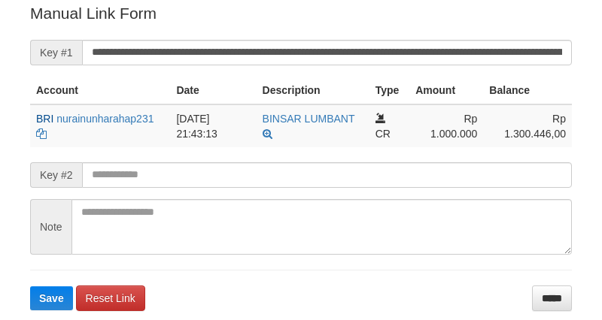
click at [143, 36] on form "**********" at bounding box center [301, 156] width 542 height 308
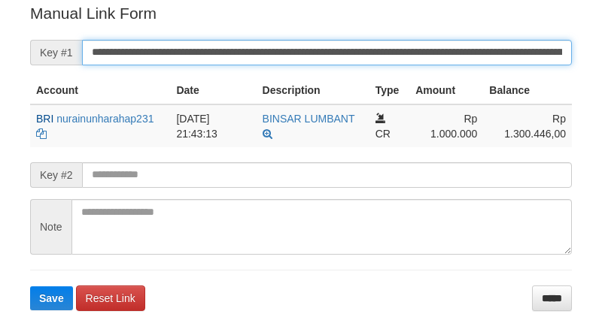
click at [159, 55] on input "**********" at bounding box center [327, 53] width 490 height 26
click at [30, 287] on button "Save" at bounding box center [51, 299] width 43 height 24
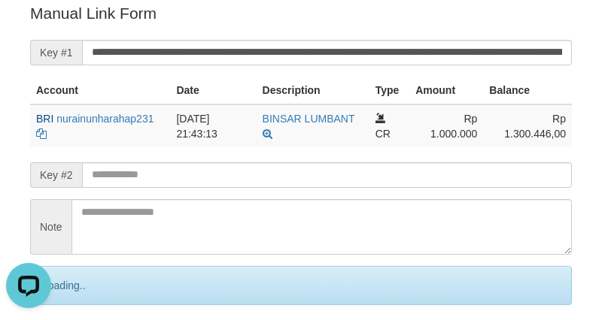
scroll to position [0, 0]
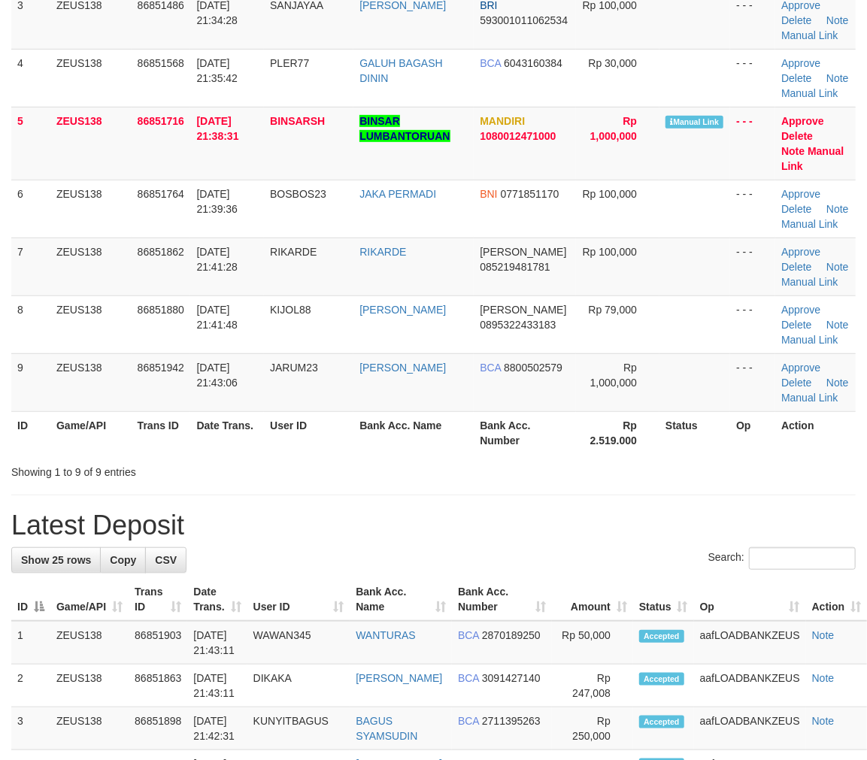
scroll to position [121, 0]
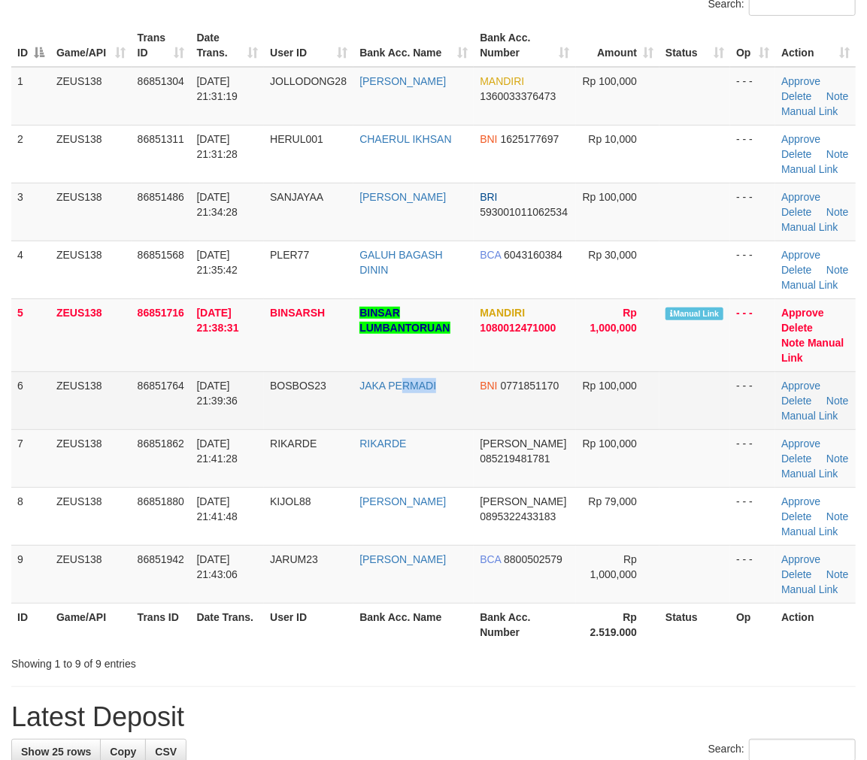
click at [448, 430] on td "JAKA PERMADI" at bounding box center [414, 401] width 120 height 58
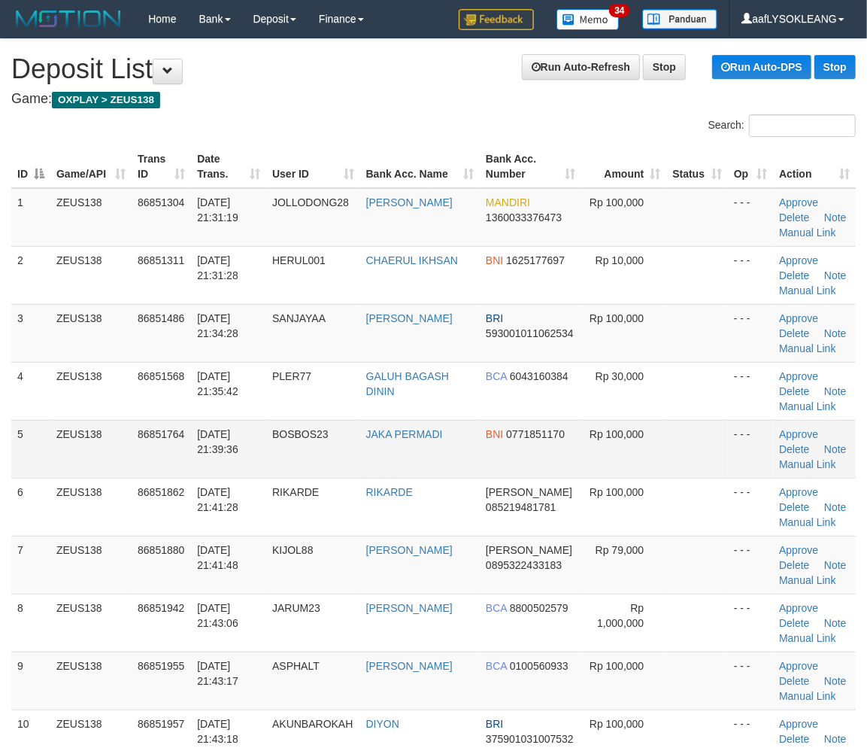
drag, startPoint x: 559, startPoint y: 430, endPoint x: 572, endPoint y: 430, distance: 12.8
click at [561, 430] on tr "5 ZEUS138 86851764 [DATE] 21:39:36 BOSBOS23 JAKA PERMADI BNI 0771851170 Rp 100,…" at bounding box center [433, 449] width 845 height 58
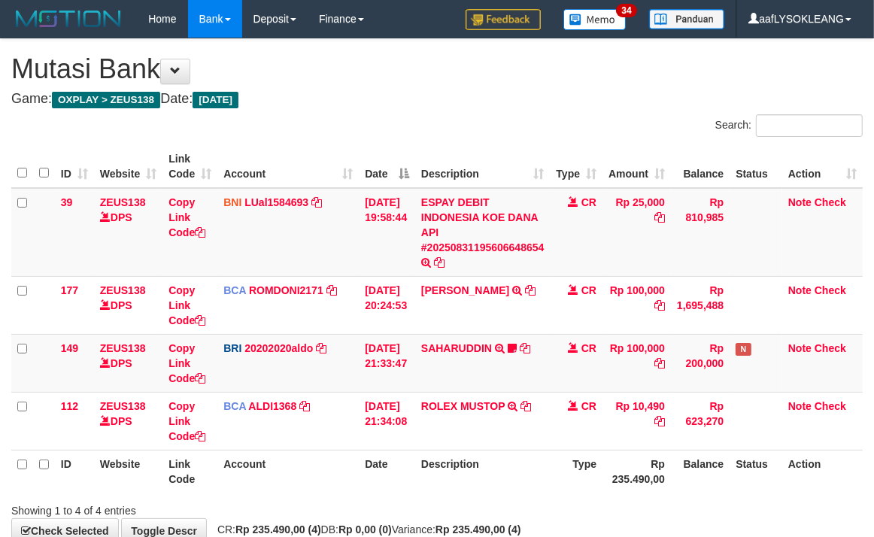
scroll to position [89, 0]
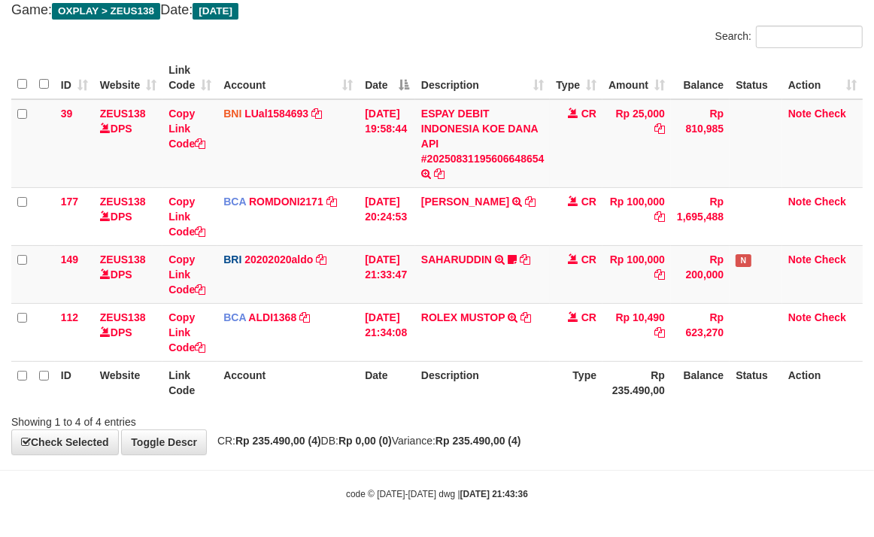
click at [534, 387] on tr "ID Website Link Code Account Date Description Type Rp 235.490,00 Balance Status…" at bounding box center [436, 382] width 851 height 43
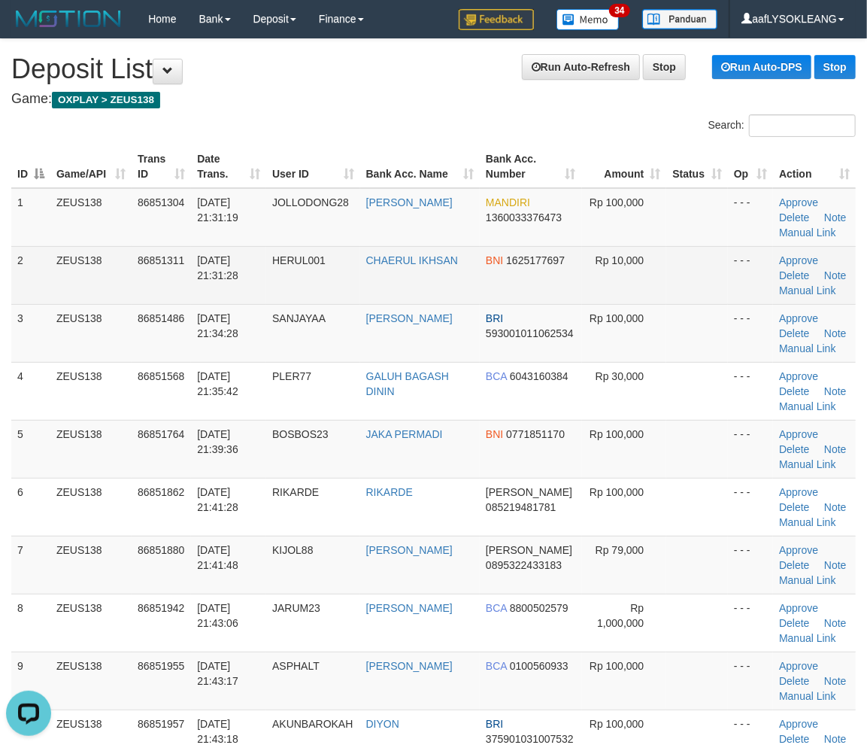
drag, startPoint x: 506, startPoint y: 342, endPoint x: 379, endPoint y: 290, distance: 137.6
click at [502, 342] on td "BRI 593001011062534" at bounding box center [531, 333] width 102 height 58
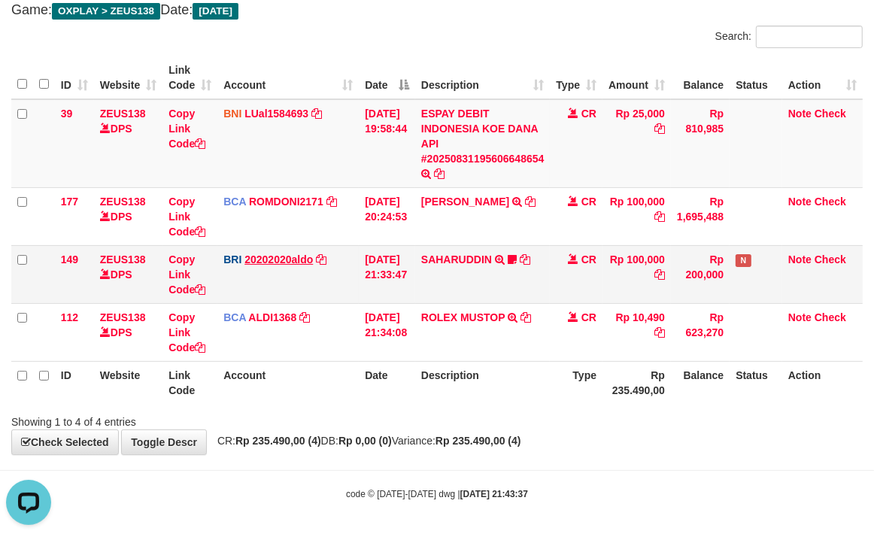
drag, startPoint x: 359, startPoint y: 265, endPoint x: 293, endPoint y: 251, distance: 66.8
click at [357, 271] on tr "149 ZEUS138 DPS Copy Link Code BRI 20202020aldo DPS [PERSON_NAME] mutasi_202508…" at bounding box center [436, 274] width 851 height 58
drag, startPoint x: 457, startPoint y: 420, endPoint x: 466, endPoint y: 417, distance: 9.5
click at [467, 417] on div "Showing 1 to 4 of 4 entries" at bounding box center [437, 418] width 874 height 21
drag, startPoint x: 635, startPoint y: 250, endPoint x: 569, endPoint y: 269, distance: 68.8
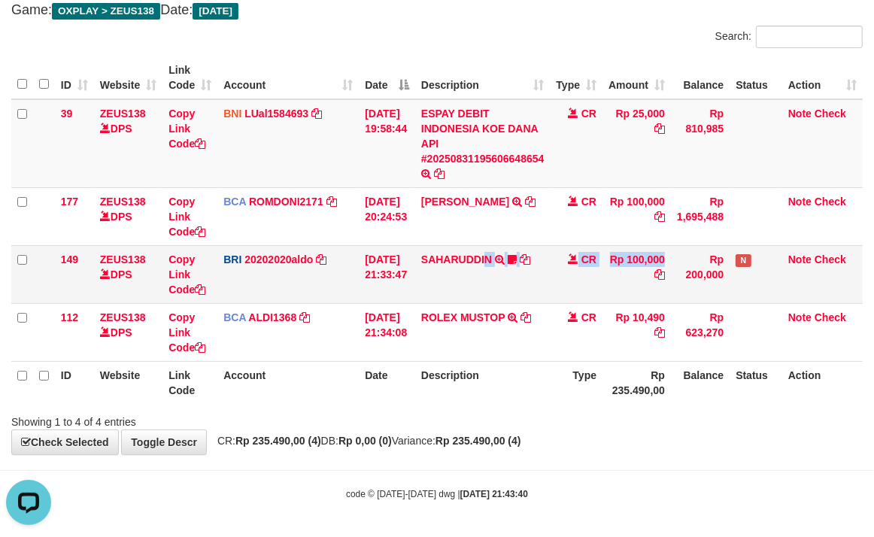
click at [636, 275] on tr "149 ZEUS138 DPS Copy Link Code BRI 20202020aldo DPS REVALDO SAGITA mutasi_20250…" at bounding box center [436, 274] width 851 height 58
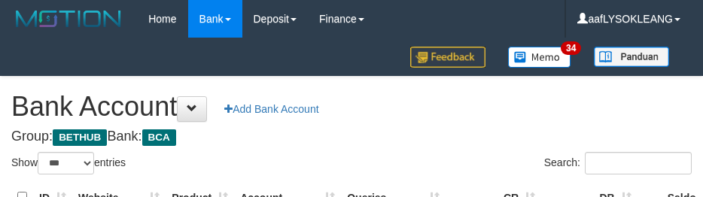
select select "***"
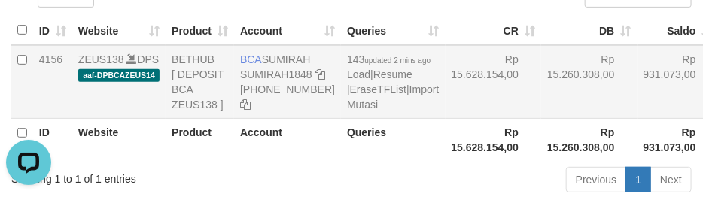
click at [468, 109] on td "Rp 15.628.154,00" at bounding box center [493, 82] width 96 height 74
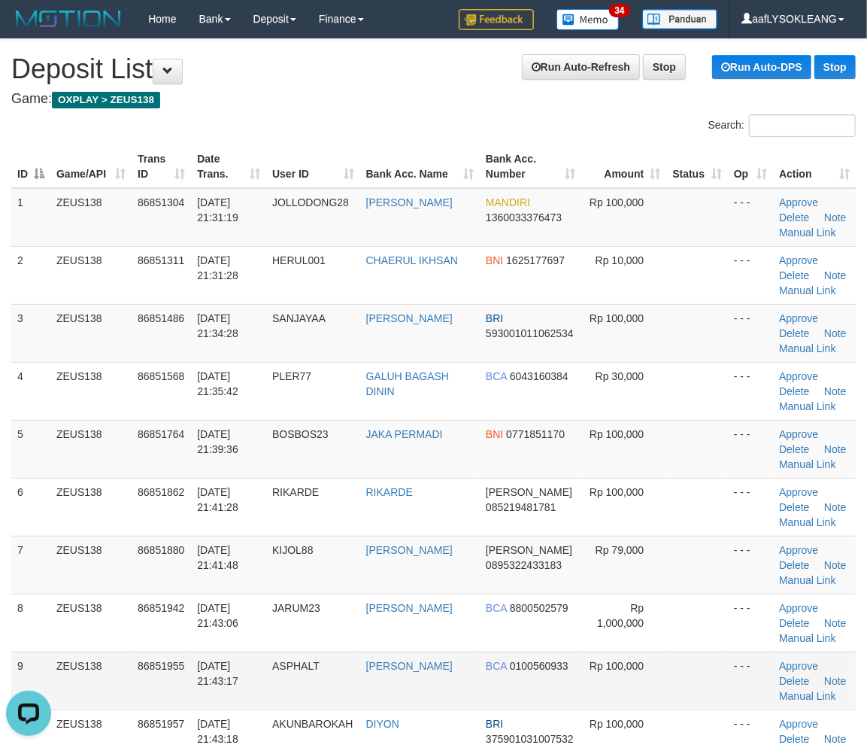
scroll to position [167, 0]
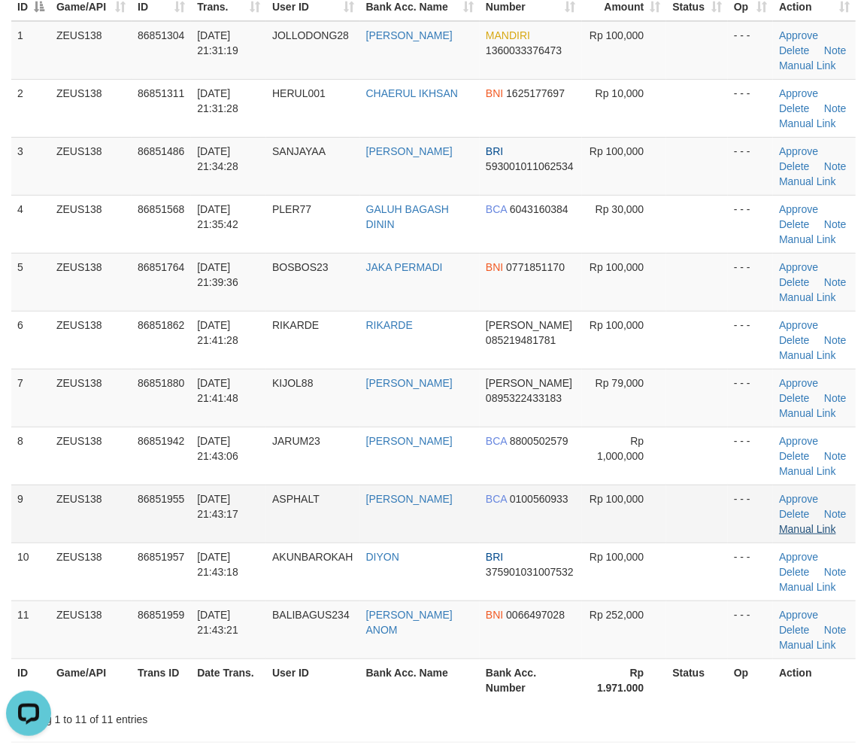
drag, startPoint x: 584, startPoint y: 532, endPoint x: 811, endPoint y: 532, distance: 226.4
click at [605, 527] on td "Rp 100,000" at bounding box center [624, 513] width 85 height 58
drag, startPoint x: 645, startPoint y: 522, endPoint x: 876, endPoint y: 569, distance: 235.0
click at [711, 548] on tbody "1 ZEUS138 86851304 31/08/2025 21:31:19 JOLLODONG28 PIO FERDIYAN MANDIRI 1360033…" at bounding box center [433, 340] width 845 height 638
drag, startPoint x: 728, startPoint y: 442, endPoint x: 878, endPoint y: 475, distance: 153.1
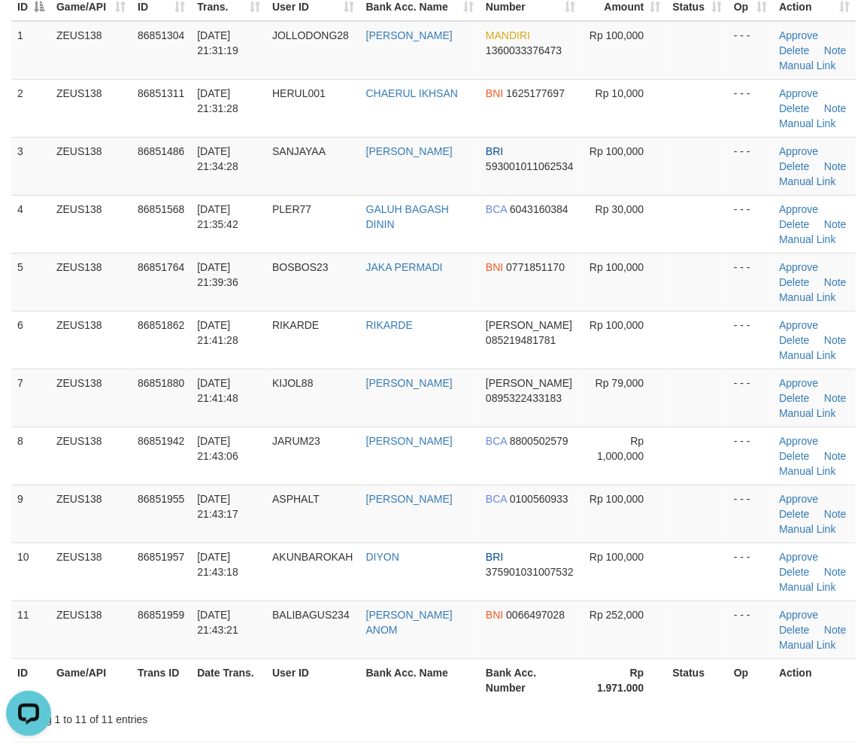
click at [840, 467] on tr "8 ZEUS138 86851942 31/08/2025 21:43:06 JARUM23 MAMAN SUHERMAN BCA 8800502579 Rp…" at bounding box center [433, 456] width 845 height 58
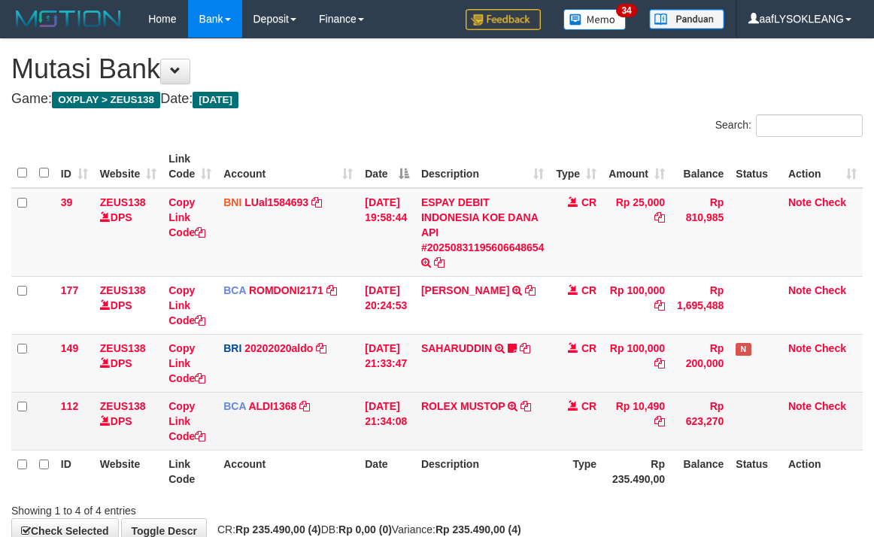
scroll to position [89, 0]
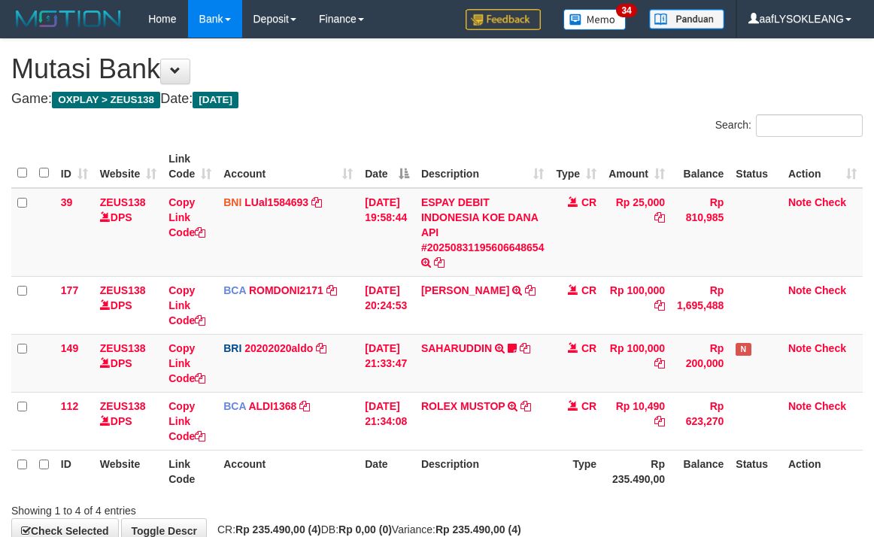
scroll to position [89, 0]
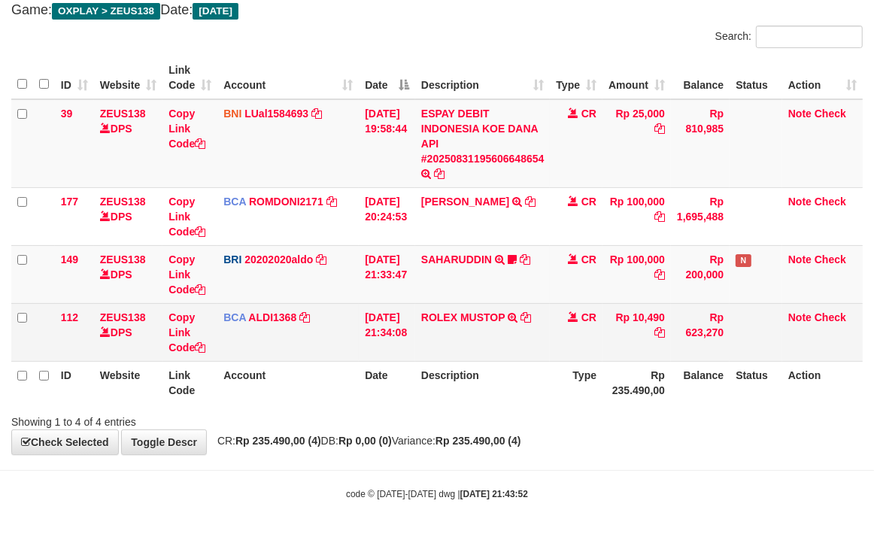
drag, startPoint x: 599, startPoint y: 463, endPoint x: 245, endPoint y: 326, distance: 379.1
click at [591, 457] on body "Toggle navigation Home Bank Account List Load By Website Group [OXPLAY] ZEUS138…" at bounding box center [437, 224] width 874 height 627
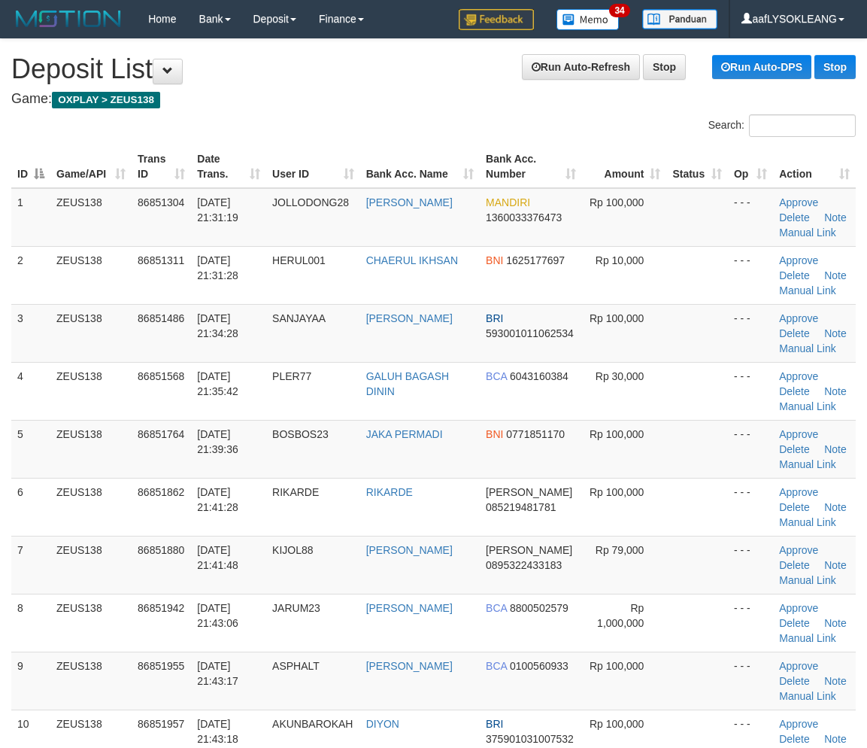
scroll to position [41, 0]
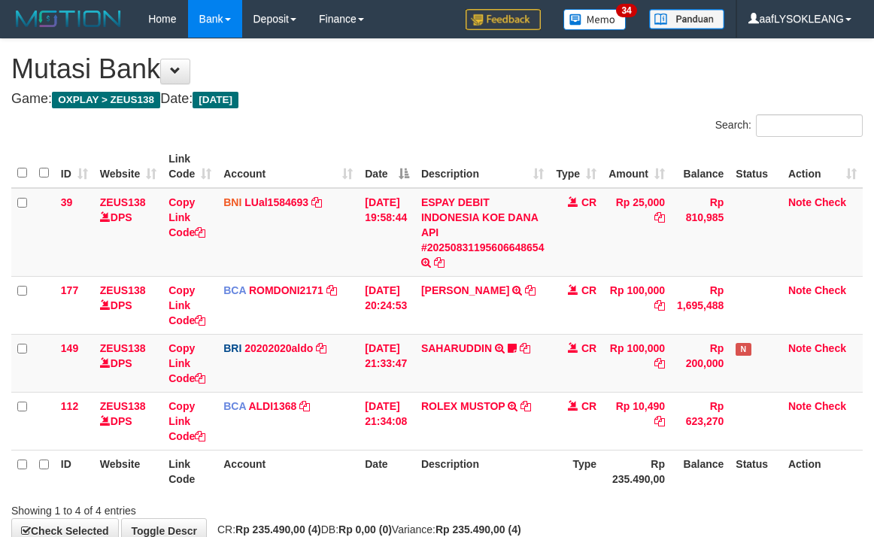
scroll to position [89, 0]
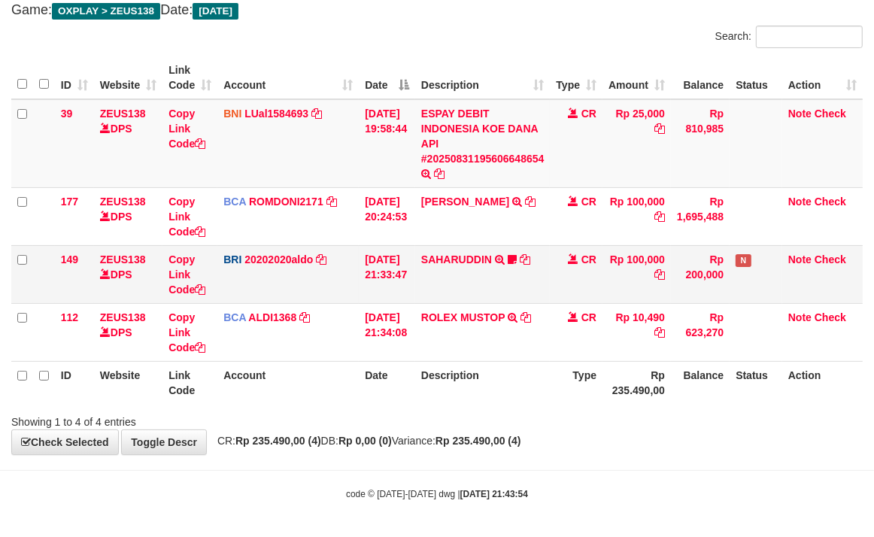
drag, startPoint x: 417, startPoint y: 283, endPoint x: 395, endPoint y: 298, distance: 26.5
click at [399, 298] on td "31/08/2025 21:33:47" at bounding box center [387, 274] width 56 height 58
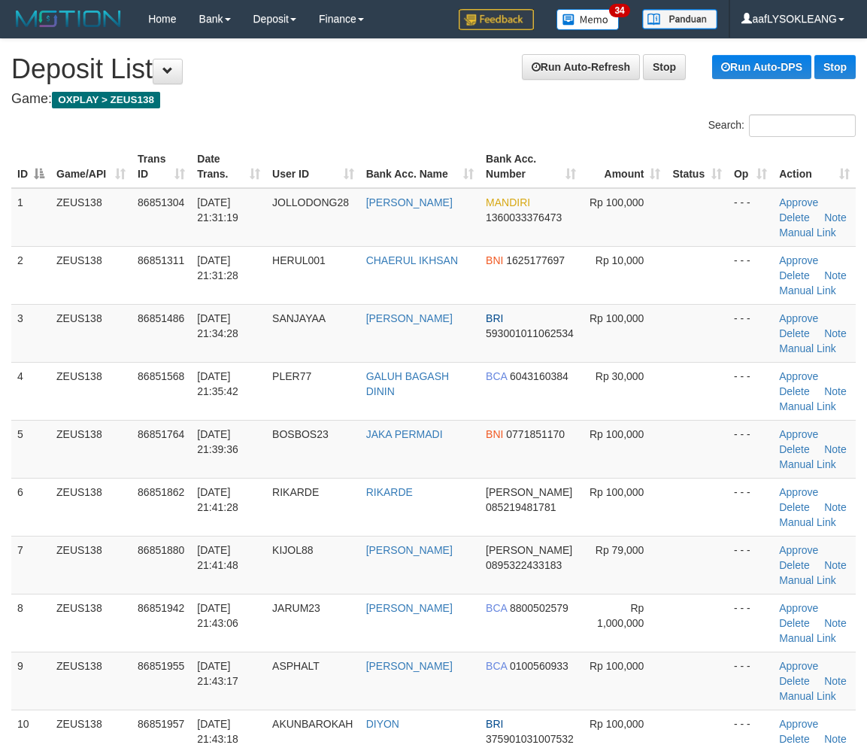
scroll to position [41, 0]
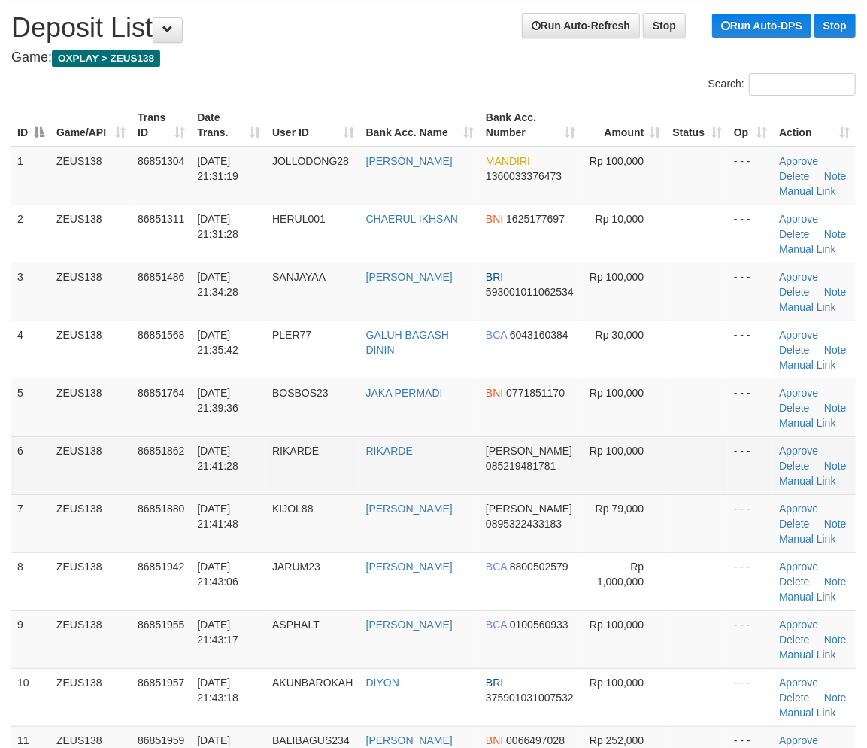
drag, startPoint x: 682, startPoint y: 463, endPoint x: 855, endPoint y: 489, distance: 174.9
click at [688, 463] on td at bounding box center [697, 465] width 62 height 58
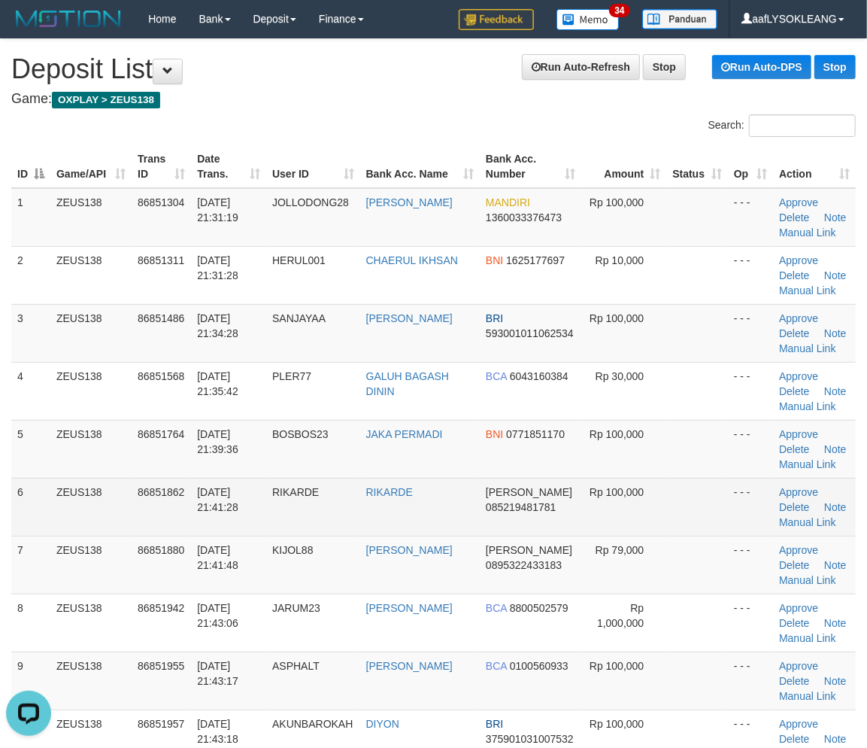
scroll to position [194, 0]
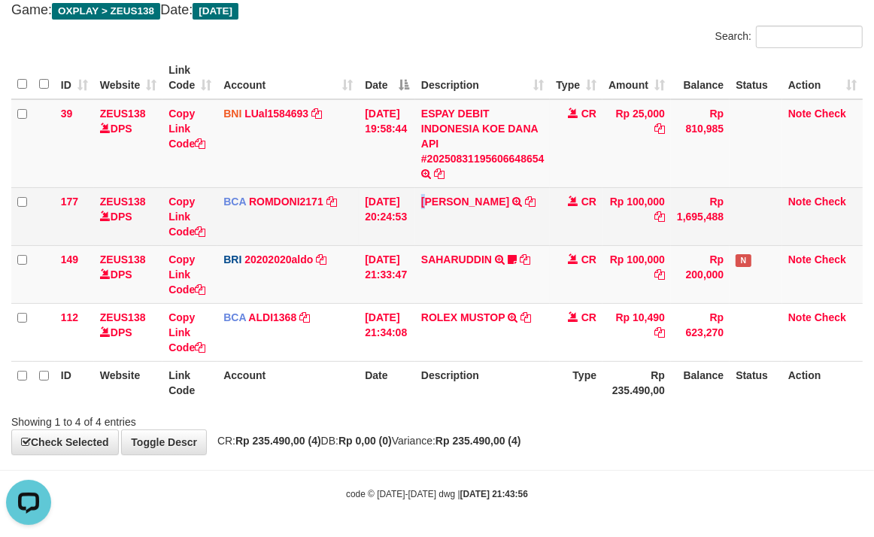
drag, startPoint x: 427, startPoint y: 213, endPoint x: 244, endPoint y: 188, distance: 184.5
click at [411, 205] on tr "177 ZEUS138 DPS Copy Link Code BCA ROMDONI2171 DPS ROMDONI mutasi_20250831_3611…" at bounding box center [436, 216] width 851 height 58
drag, startPoint x: 685, startPoint y: 311, endPoint x: 117, endPoint y: 227, distance: 574.8
click at [636, 296] on tbody "39 ZEUS138 DPS Copy Link Code BNI LUal1584693 DPS LUCKY ALAMSYAH mutasi_2025083…" at bounding box center [436, 230] width 851 height 263
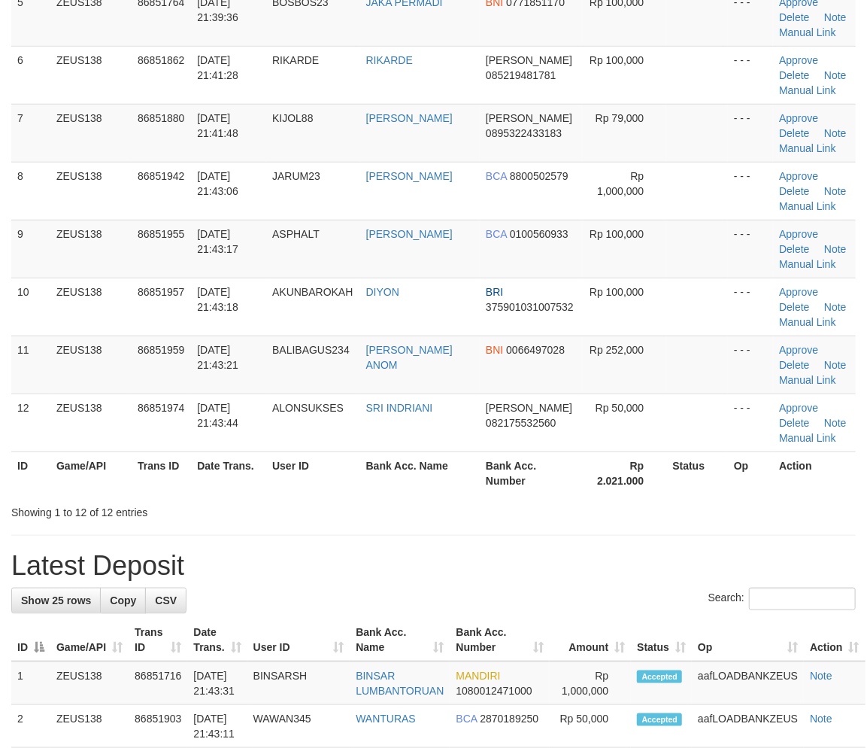
scroll to position [194, 0]
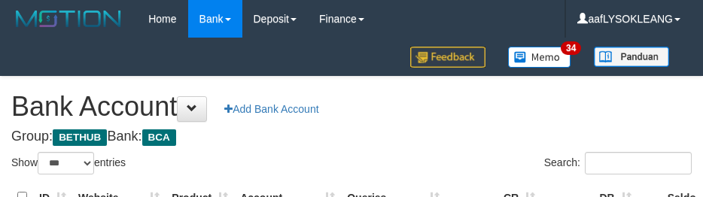
select select "***"
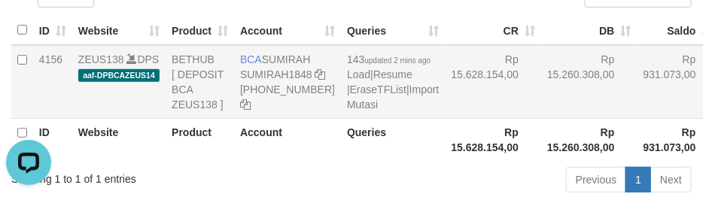
drag, startPoint x: 489, startPoint y: 108, endPoint x: 501, endPoint y: 115, distance: 14.2
click at [541, 115] on td "Rp 15.260.308,00" at bounding box center [589, 82] width 96 height 74
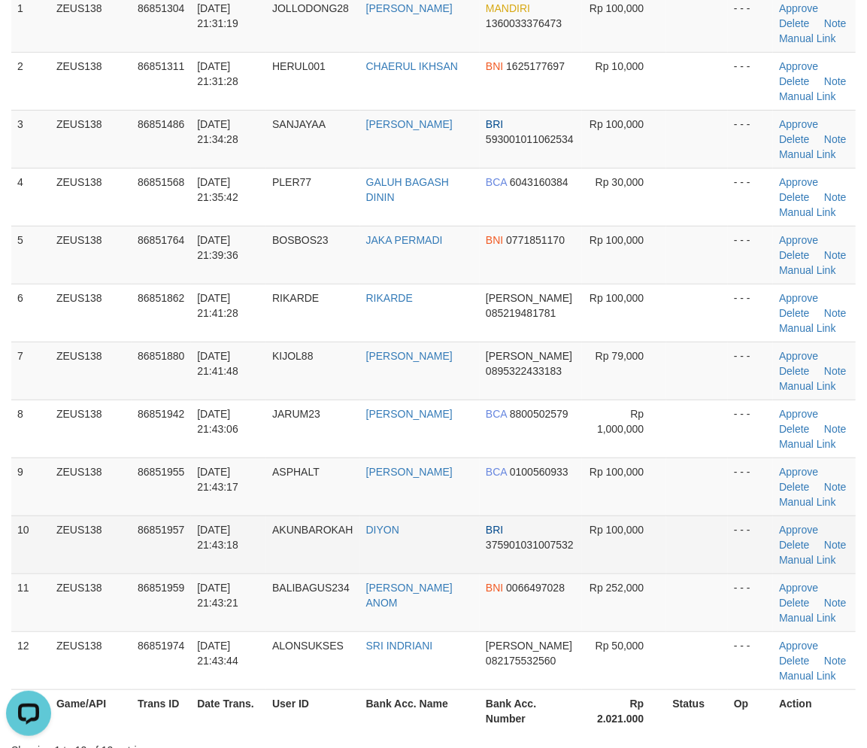
drag, startPoint x: 513, startPoint y: 521, endPoint x: 423, endPoint y: 474, distance: 101.3
click at [518, 515] on td "BRI 375901031007532" at bounding box center [531, 544] width 102 height 58
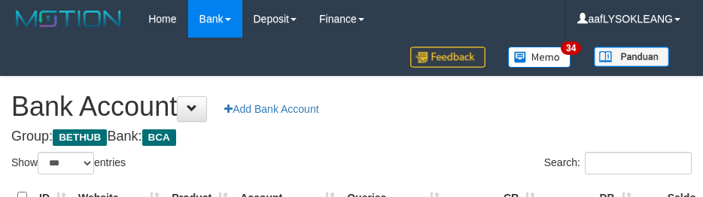
select select "***"
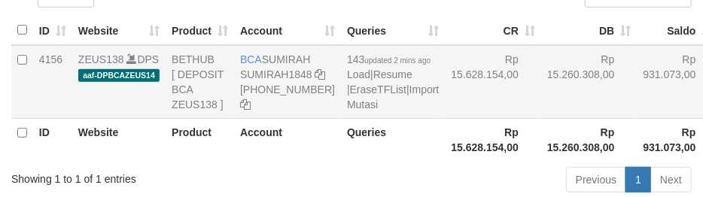
click at [541, 119] on td "Rp 15.260.308,00" at bounding box center [589, 82] width 96 height 74
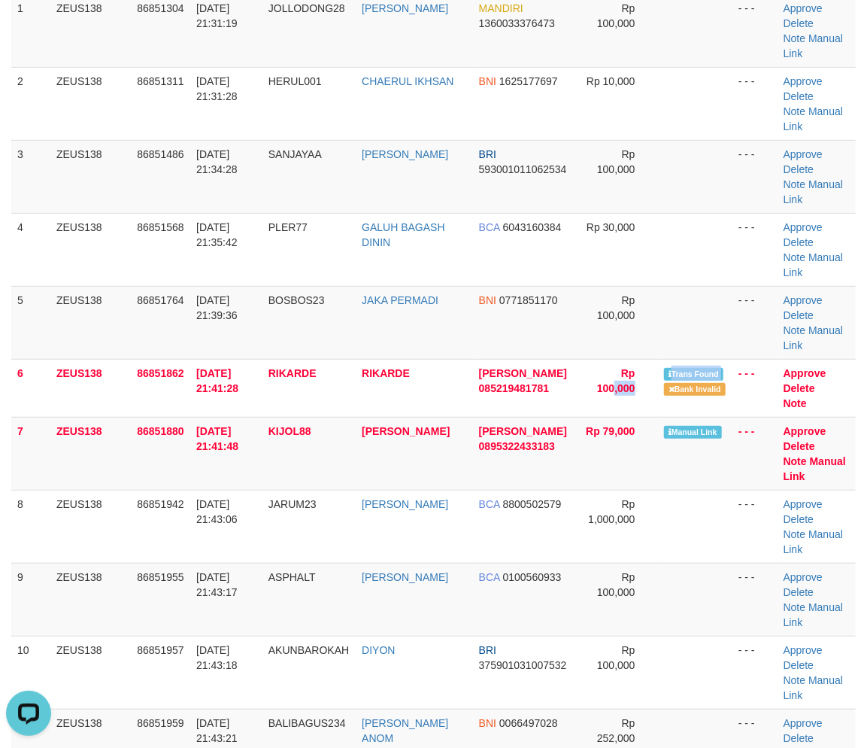
drag, startPoint x: 641, startPoint y: 323, endPoint x: 877, endPoint y: 355, distance: 238.3
click at [702, 326] on tbody "1 ZEUS138 86851304 31/08/2025 21:31:19 JOLLODONG28 PIO FERDIYAN MANDIRI 1360033…" at bounding box center [433, 417] width 845 height 846
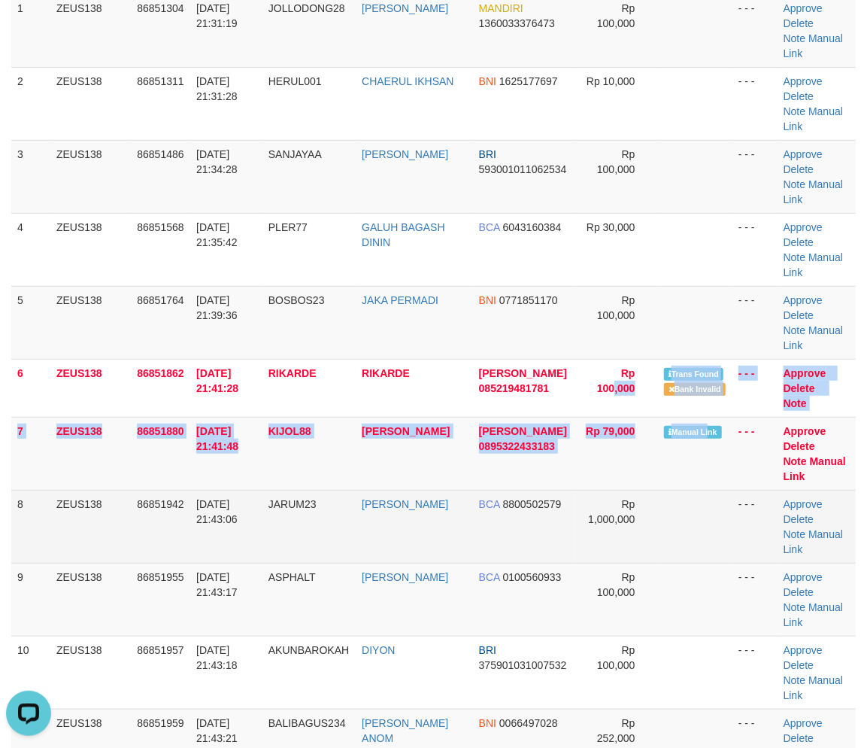
click at [770, 490] on td "- - -" at bounding box center [755, 526] width 45 height 73
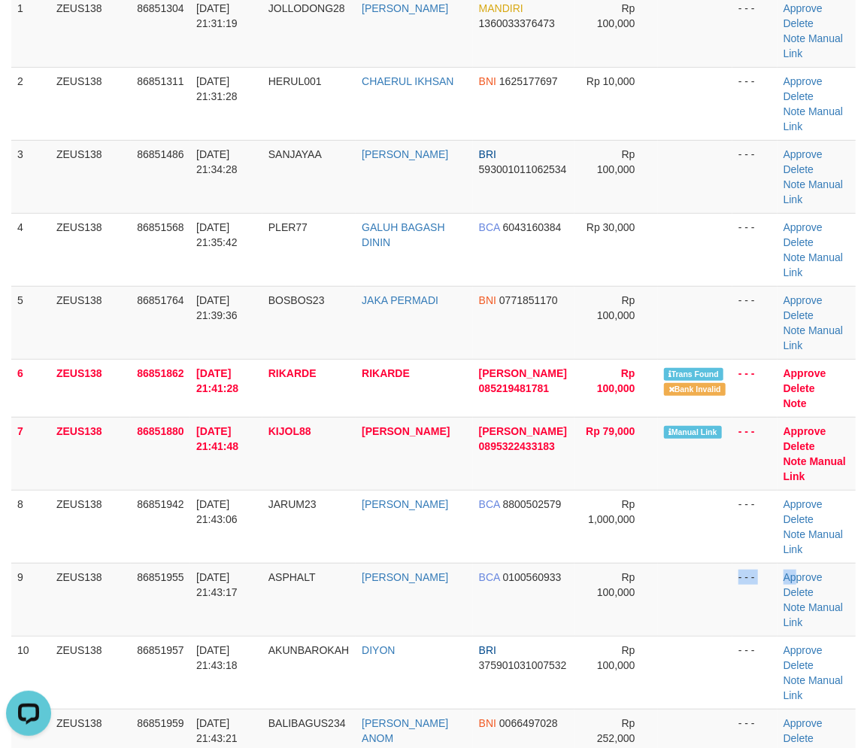
click at [824, 563] on tr "9 ZEUS138 86851955 31/08/2025 21:43:17 ASPHALT ARIS SETIAWAN BCA 0100560933 Rp …" at bounding box center [433, 599] width 845 height 73
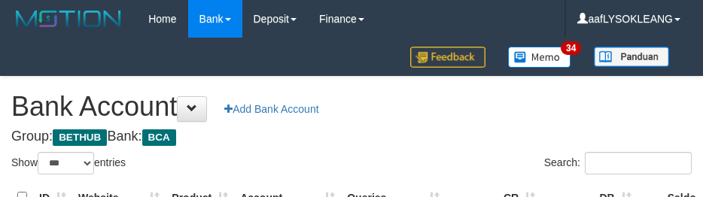
select select "***"
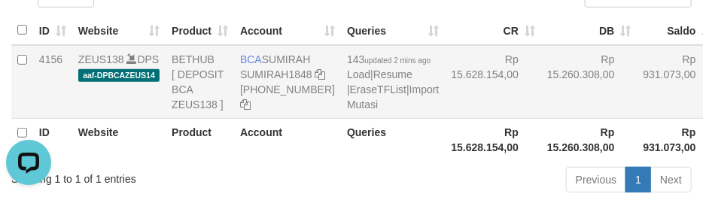
drag, startPoint x: 245, startPoint y: 56, endPoint x: 309, endPoint y: 74, distance: 66.4
click at [309, 74] on td "BCA SUMIRAH SUMIRAH1848 869-245-8906" at bounding box center [287, 82] width 107 height 74
click at [541, 119] on td "Rp 15.260.308,00" at bounding box center [589, 82] width 96 height 74
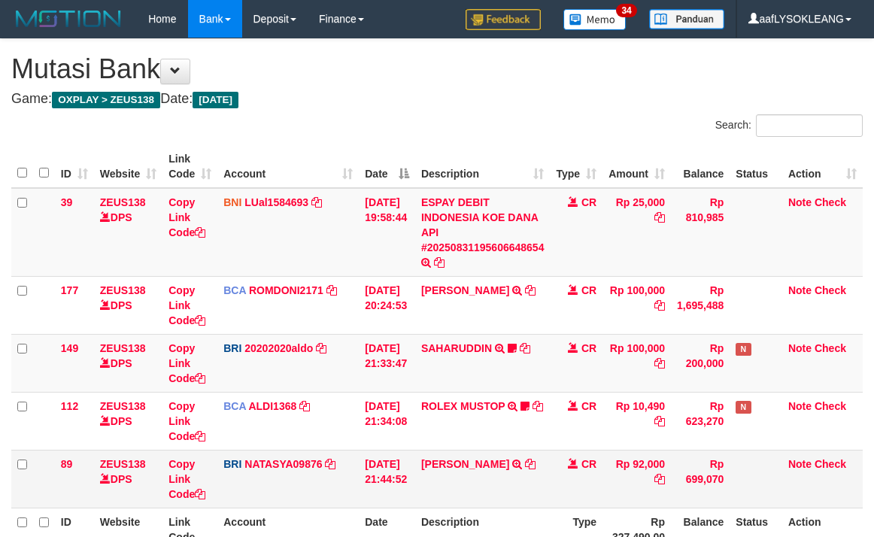
scroll to position [147, 0]
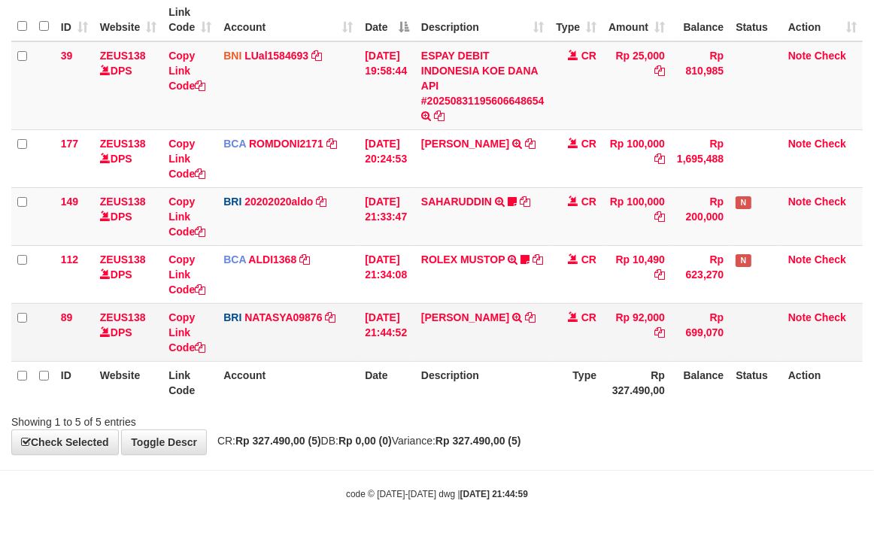
click at [440, 341] on td "[PERSON_NAME] TRANSFER NBMB [PERSON_NAME] TO [PERSON_NAME]" at bounding box center [482, 332] width 135 height 58
copy link "ZAINAL"
click at [441, 340] on td "ZAINAL ABIDIN TRANSFER NBMB ZAINAL ABIDIN TO SITI NURLITA SAPITRI" at bounding box center [482, 332] width 135 height 58
drag, startPoint x: 615, startPoint y: 393, endPoint x: 20, endPoint y: 304, distance: 601.7
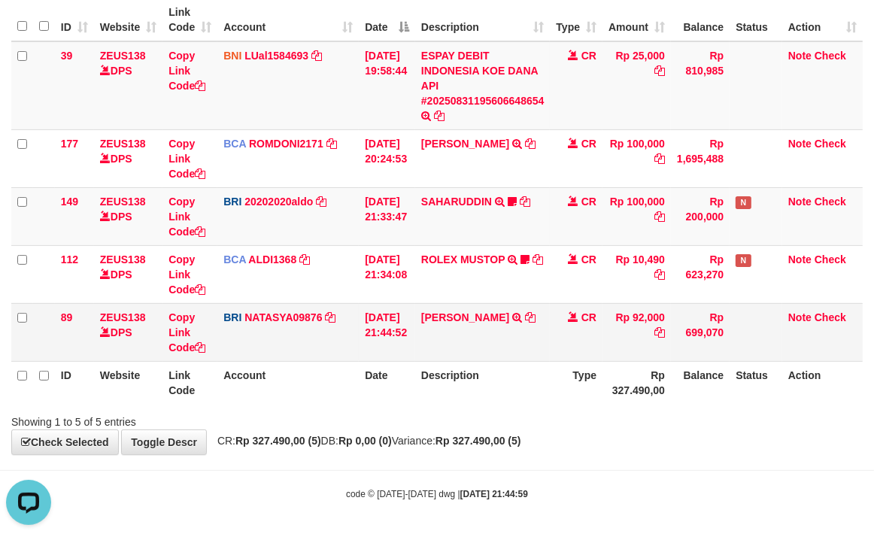
click at [575, 390] on tr "ID Website Link Code Account Date Description Type Rp 327.490,00 Balance Status…" at bounding box center [436, 382] width 851 height 43
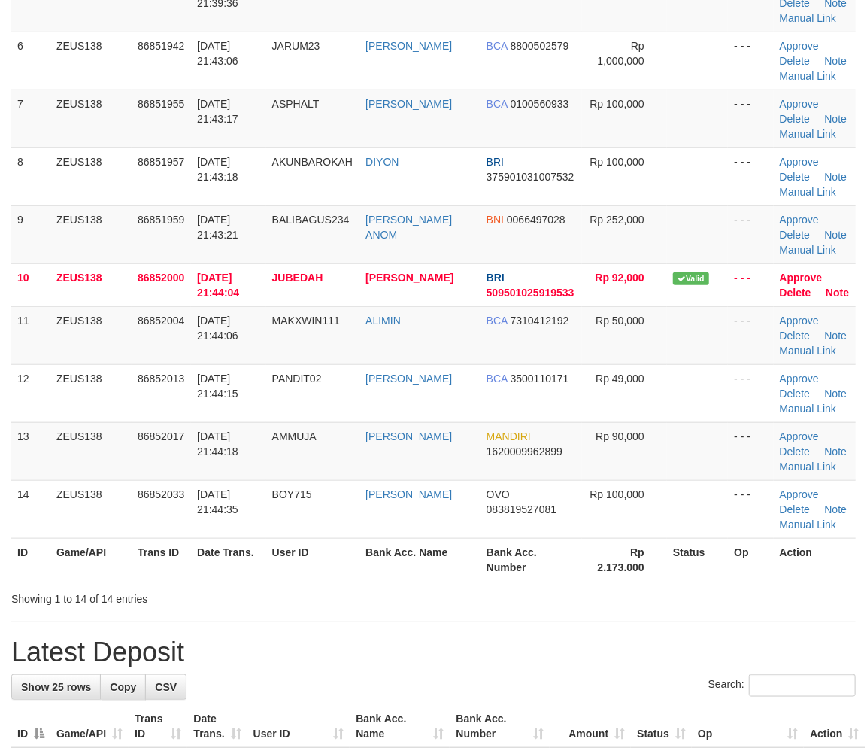
scroll to position [194, 0]
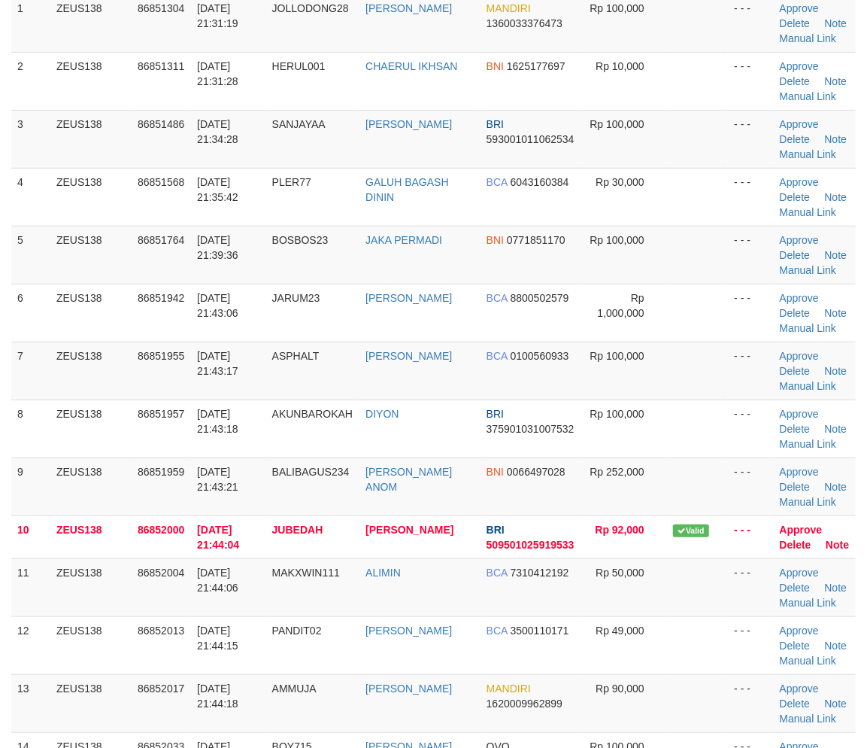
click at [773, 487] on tr "9 ZEUS138 86851959 31/08/2025 21:43:21 BALIBAGUS234 IDA BAGUS ANOM BNI 00664970…" at bounding box center [433, 486] width 845 height 58
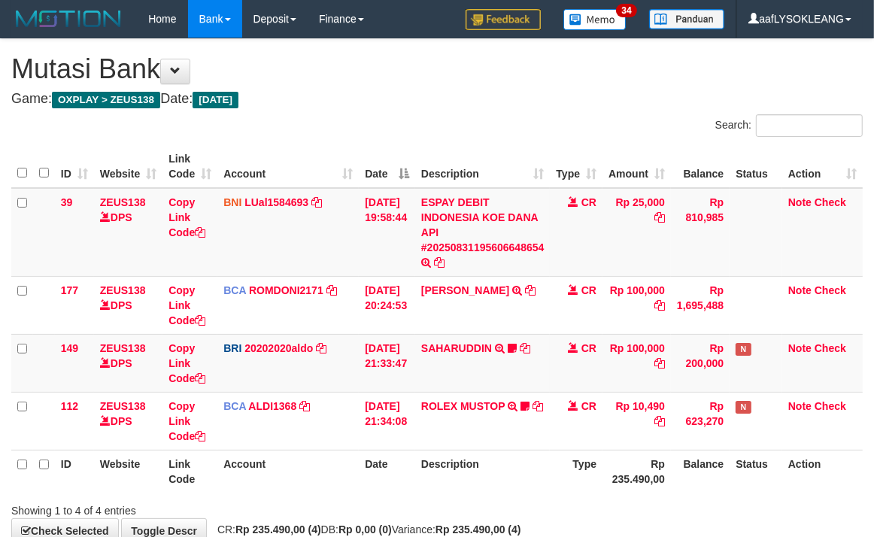
scroll to position [89, 0]
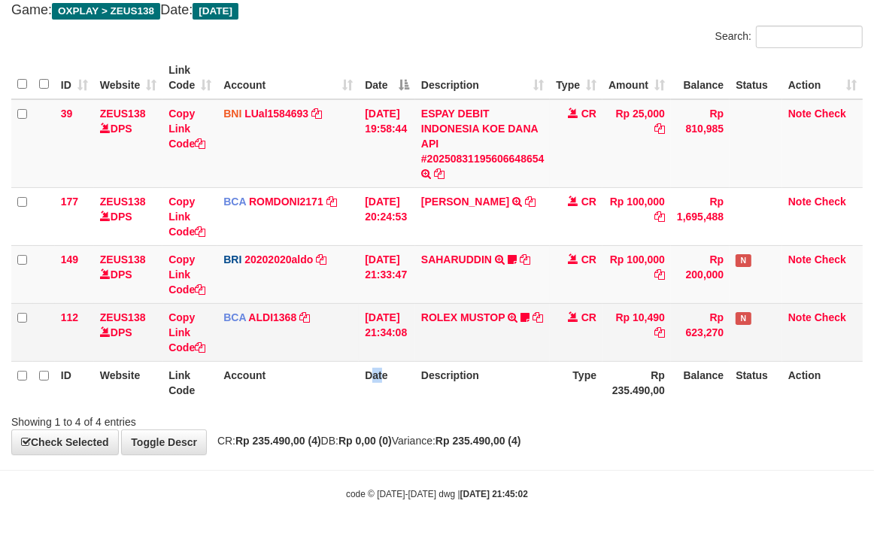
drag, startPoint x: 369, startPoint y: 372, endPoint x: 272, endPoint y: 342, distance: 100.9
click at [370, 366] on th "Date" at bounding box center [387, 382] width 56 height 43
drag, startPoint x: 342, startPoint y: 406, endPoint x: 134, endPoint y: 356, distance: 213.6
click at [334, 395] on div "Search: ID Website Link Code Account Date Description Type Amount Balance Statu…" at bounding box center [436, 228] width 851 height 404
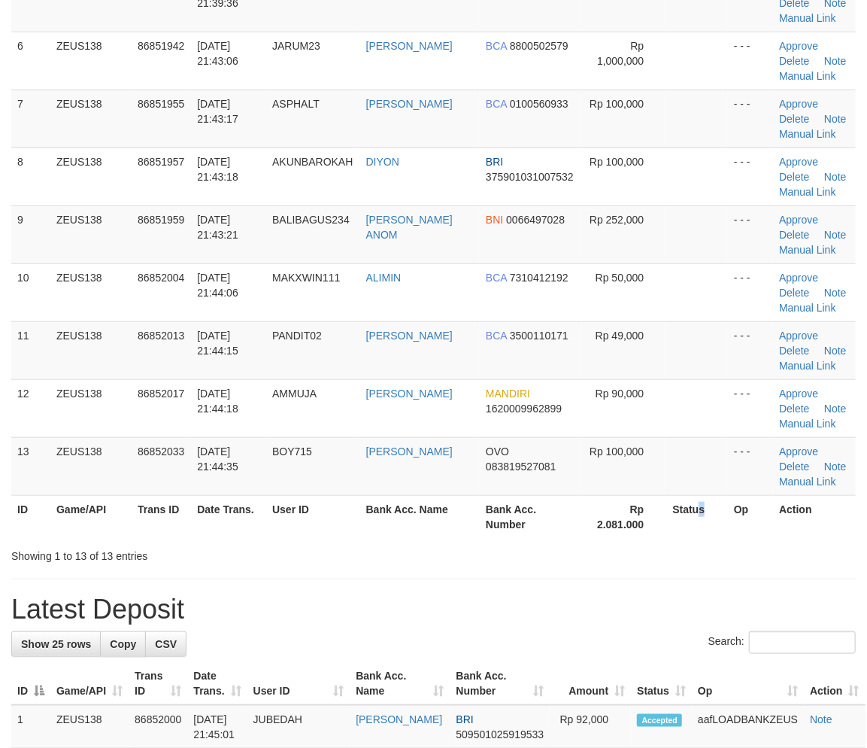
click at [773, 540] on div "Search: ID Game/API Trans ID Date Trans. User ID Bank Acc. Name Bank Acc. Numbe…" at bounding box center [433, 115] width 845 height 895
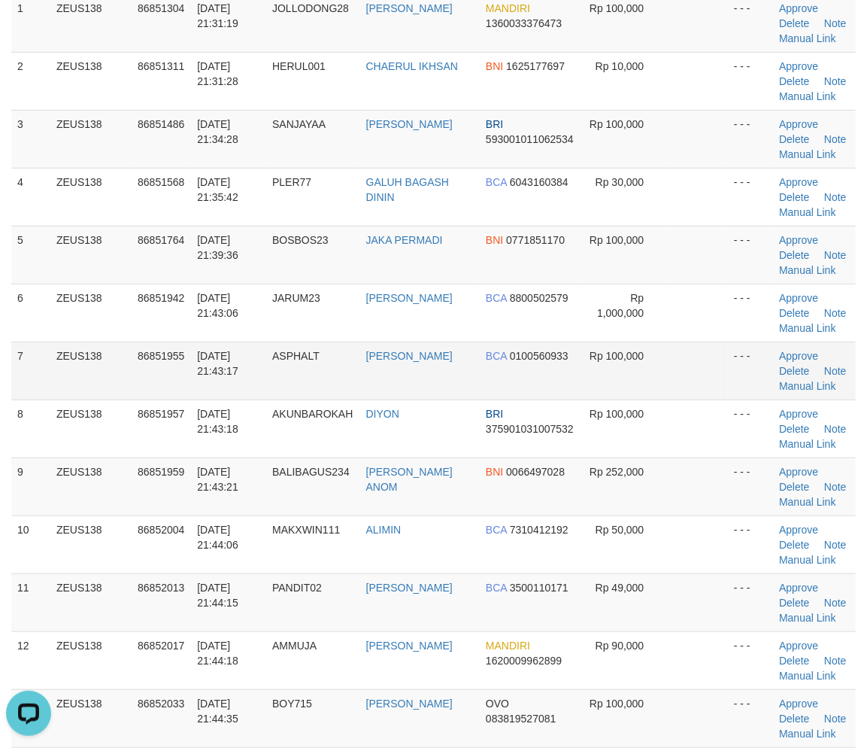
drag, startPoint x: 578, startPoint y: 393, endPoint x: 594, endPoint y: 393, distance: 16.6
click at [575, 392] on tr "7 ZEUS138 86851955 31/08/2025 21:43:17 ASPHALT ARIS SETIAWAN BCA 0100560933 Rp …" at bounding box center [433, 371] width 845 height 58
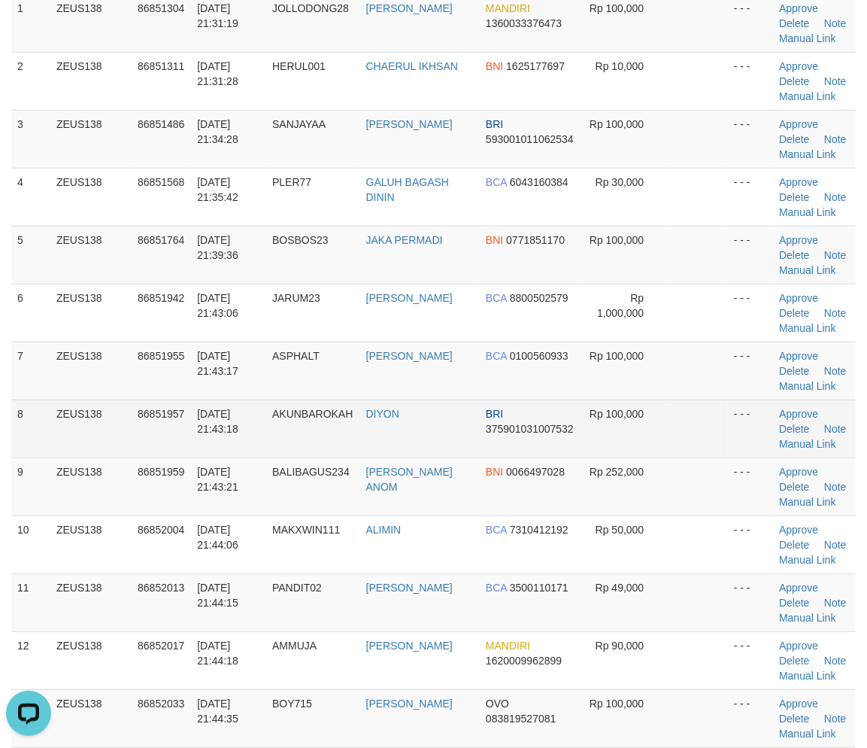
click at [591, 442] on td "Rp 100,000" at bounding box center [624, 428] width 85 height 58
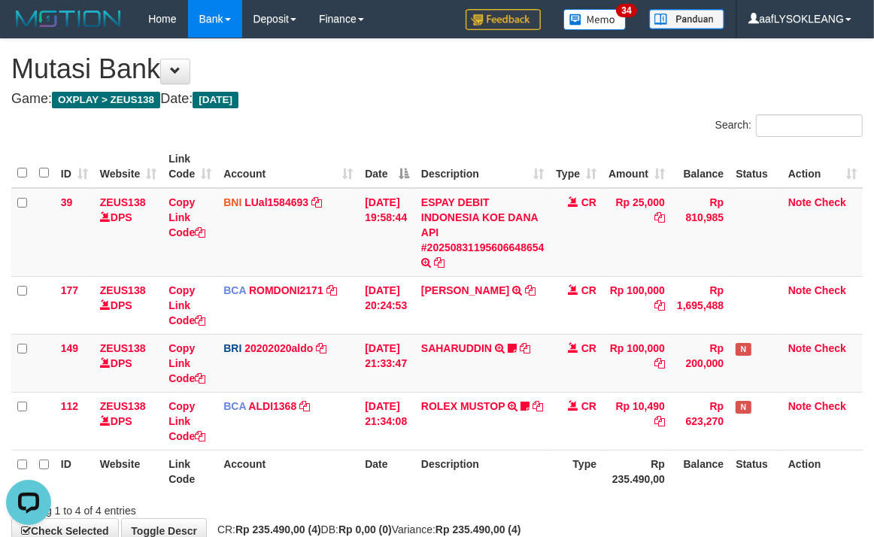
scroll to position [89, 0]
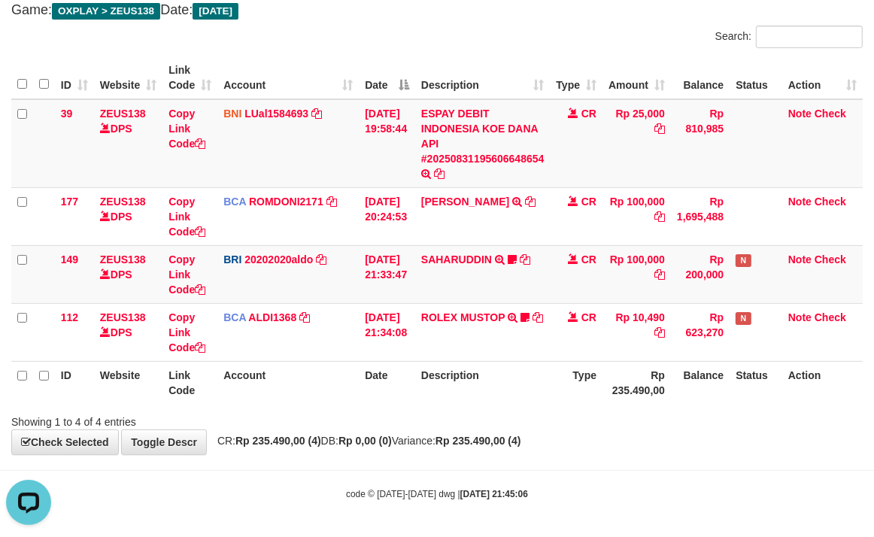
drag, startPoint x: 339, startPoint y: 90, endPoint x: 295, endPoint y: 74, distance: 47.4
click at [336, 75] on th "Account" at bounding box center [287, 77] width 141 height 43
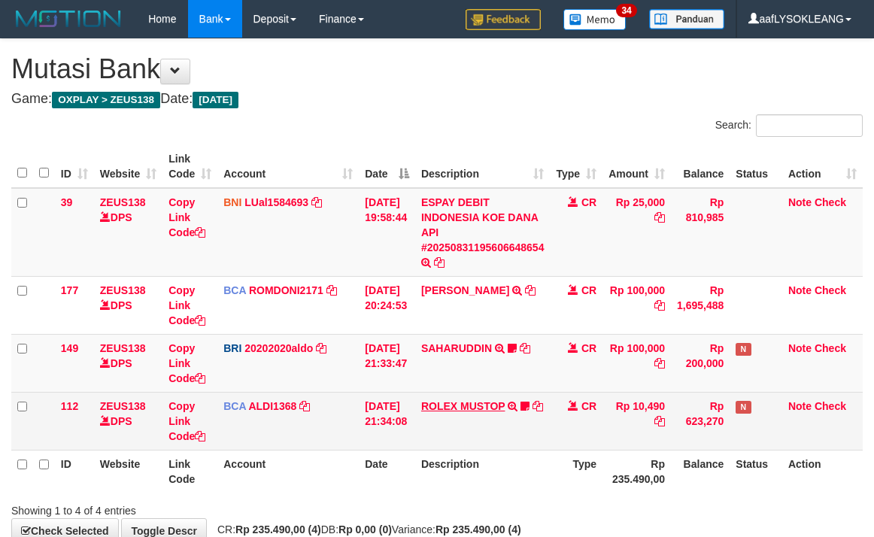
scroll to position [89, 0]
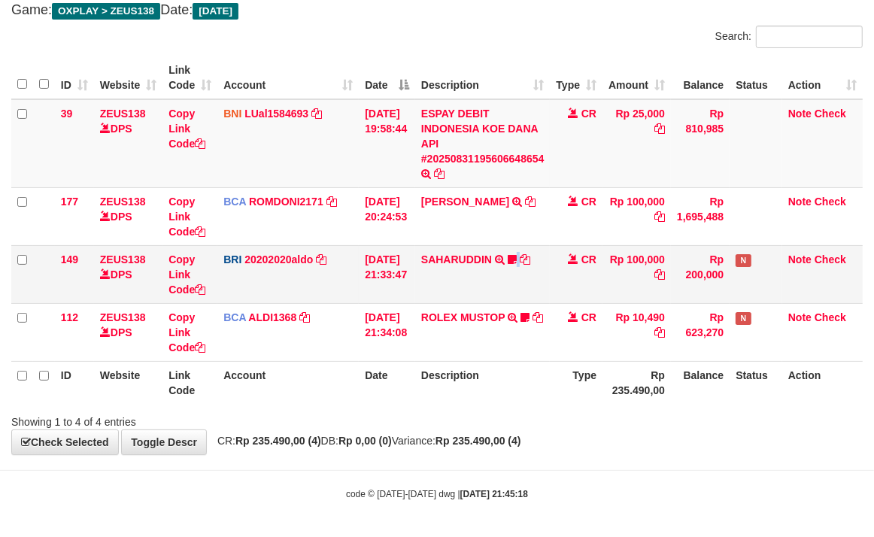
click at [517, 283] on td "[PERSON_NAME] TRANSFER NBMB [PERSON_NAME] TO [PERSON_NAME] REK TIDAK AKTIF" at bounding box center [482, 274] width 135 height 58
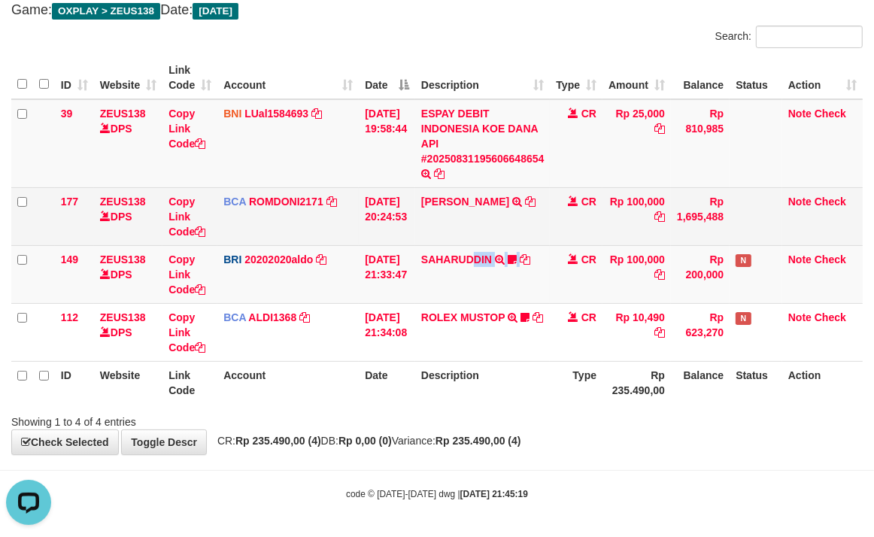
drag, startPoint x: 532, startPoint y: 261, endPoint x: 346, endPoint y: 211, distance: 192.3
click at [480, 246] on td "SAHARUDDIN TRANSFER NBMB SAHARUDDIN TO REVALDO SAGITA SaharuddinTRF REK TIDAK A…" at bounding box center [482, 274] width 135 height 58
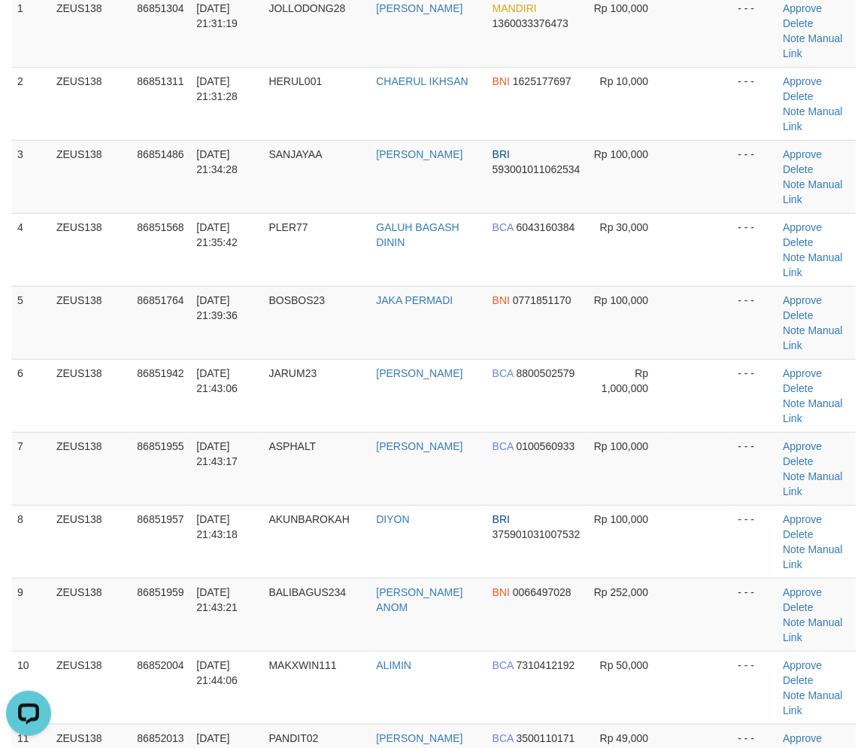
drag, startPoint x: 666, startPoint y: 377, endPoint x: 878, endPoint y: 411, distance: 214.9
click at [702, 432] on tr "7 ZEUS138 86851955 [DATE] 21:43:17 ASPHALT [PERSON_NAME] BCA 0100560933 Rp 100,…" at bounding box center [433, 468] width 845 height 73
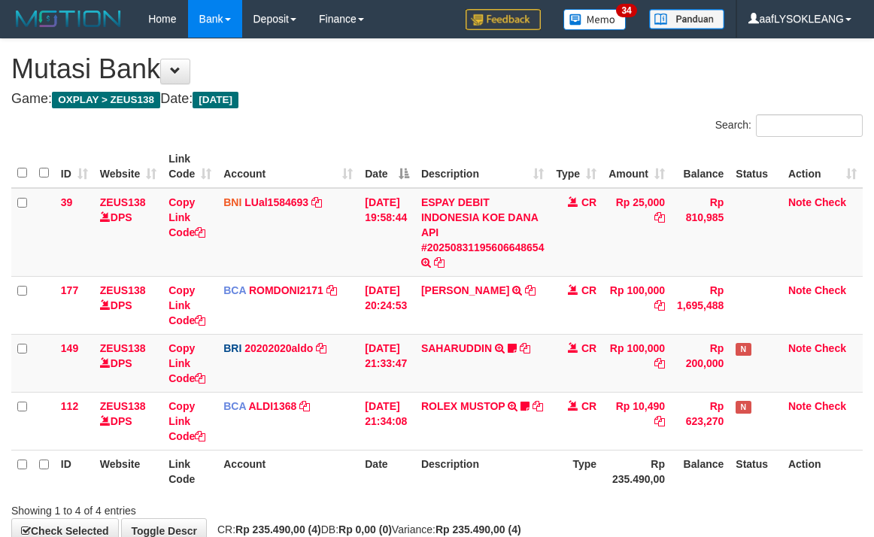
scroll to position [89, 0]
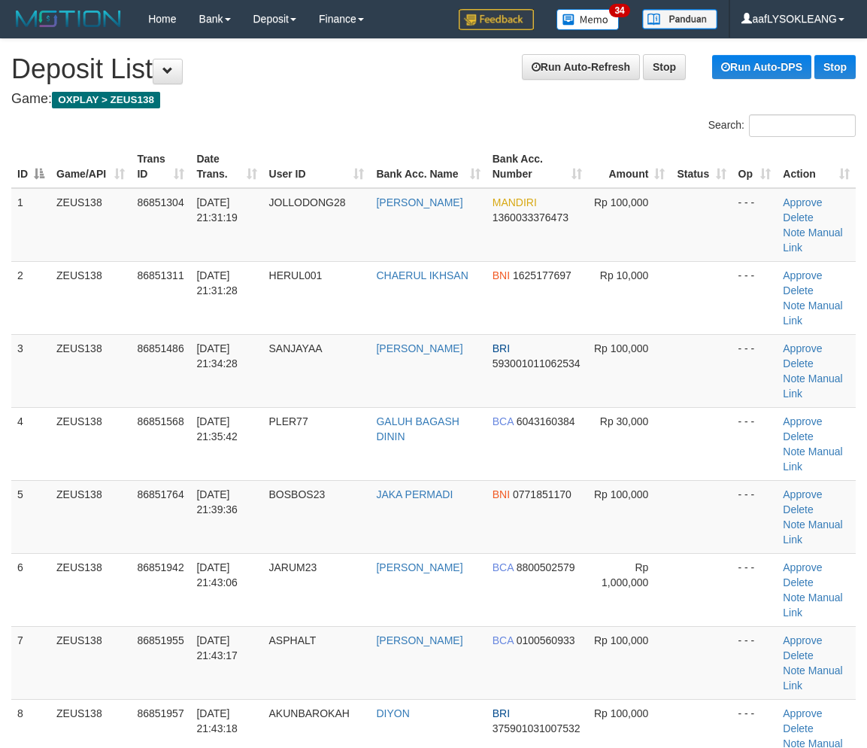
scroll to position [194, 0]
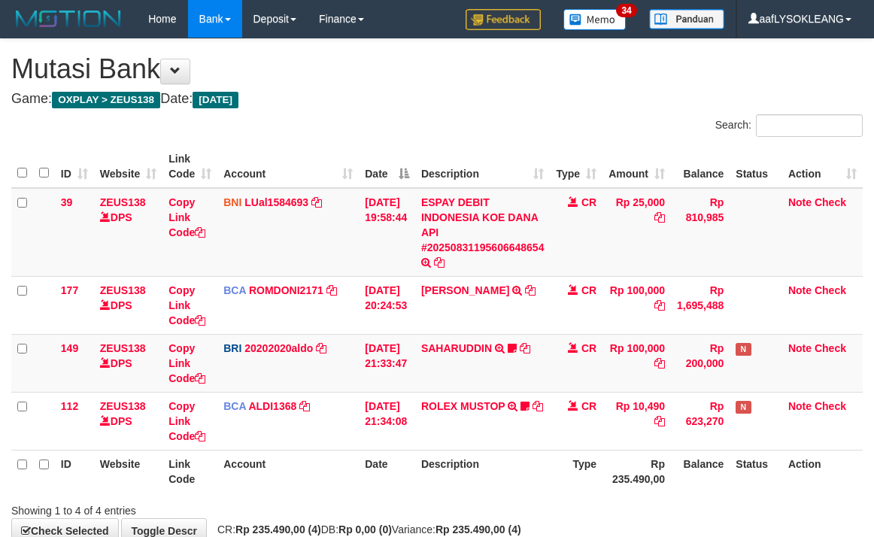
scroll to position [89, 0]
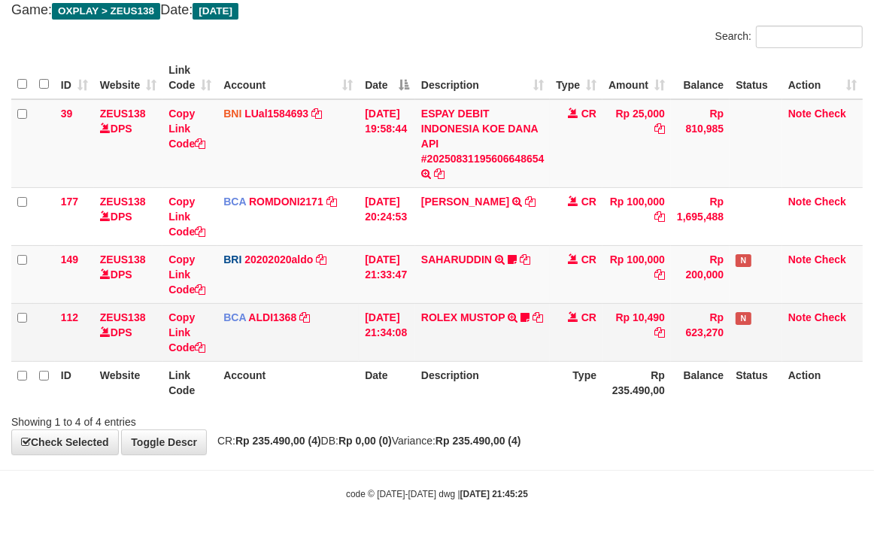
drag, startPoint x: 636, startPoint y: 414, endPoint x: 733, endPoint y: 354, distance: 114.8
click at [639, 405] on div "Search: ID Website Link Code Account Date Description Type Amount Balance Statu…" at bounding box center [436, 228] width 851 height 404
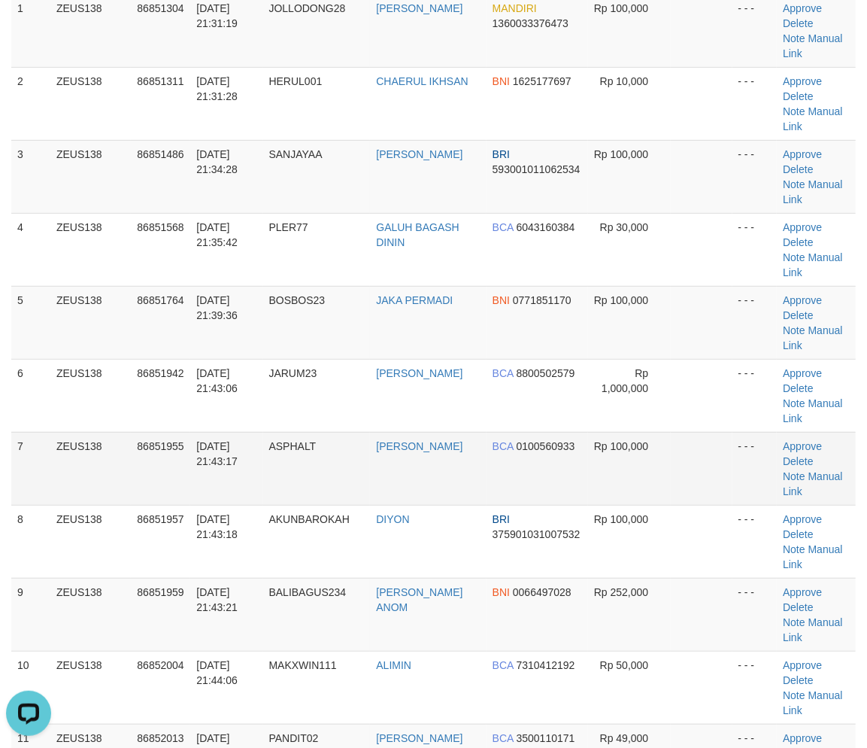
click at [698, 432] on td at bounding box center [701, 468] width 61 height 73
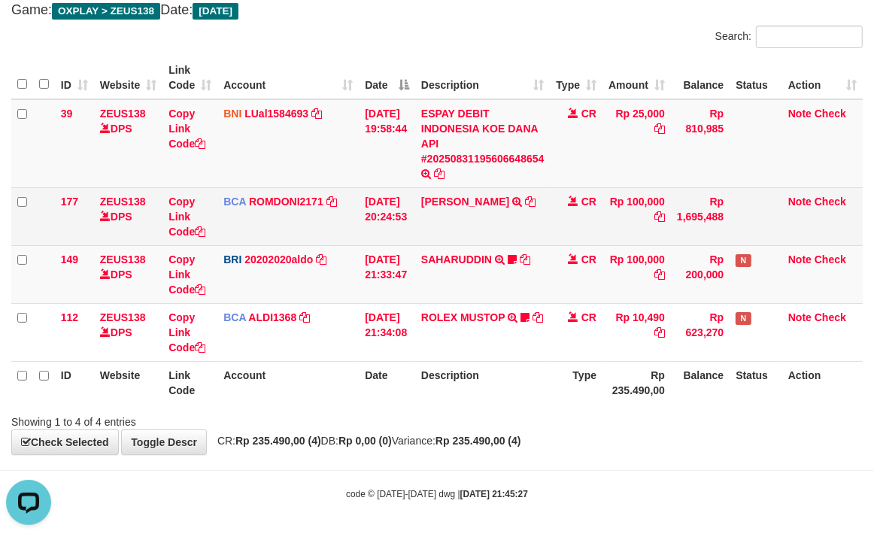
drag, startPoint x: 675, startPoint y: 244, endPoint x: 666, endPoint y: 234, distance: 13.3
click at [666, 236] on tbody "39 ZEUS138 DPS Copy Link Code BNI LUal1584693 DPS LUCKY ALAMSYAH mutasi_2025083…" at bounding box center [436, 230] width 851 height 263
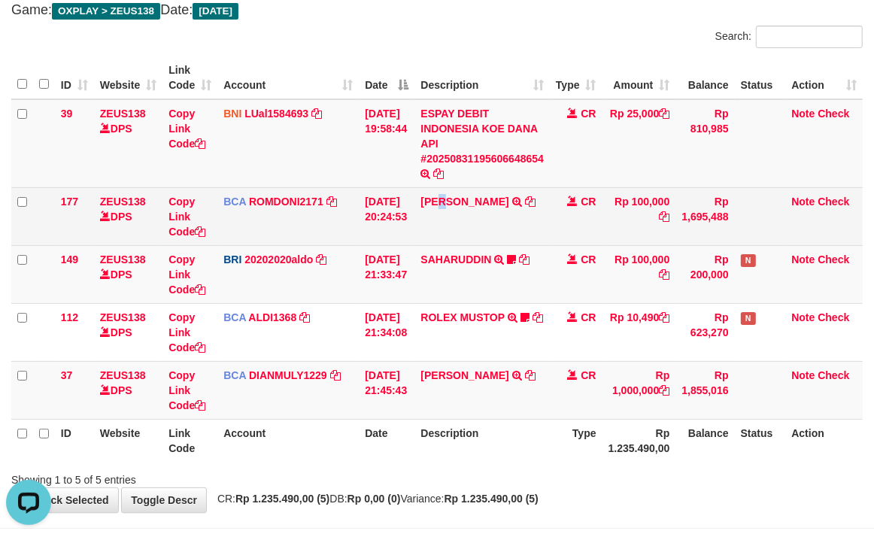
click at [454, 227] on td "ABDUL GAFUR SETORAN VIA CDM TANGGAL :31/08 31/08 WSID:Z3QA1 ABDUL GAFUR" at bounding box center [481, 216] width 135 height 58
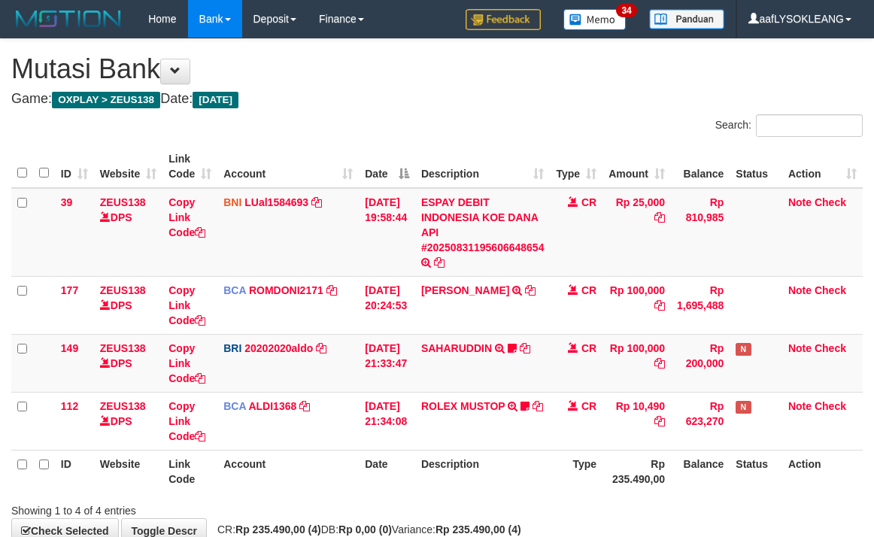
scroll to position [89, 0]
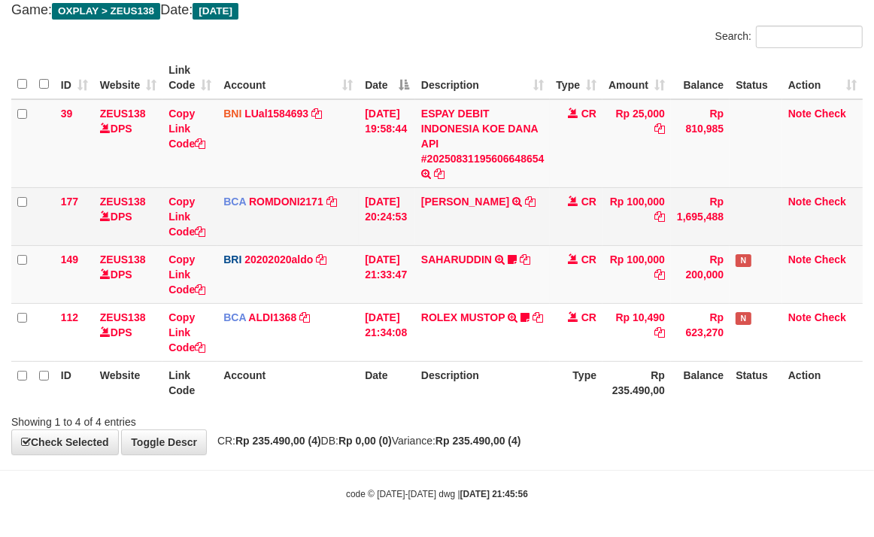
drag, startPoint x: 568, startPoint y: 349, endPoint x: 114, endPoint y: 212, distance: 473.8
click at [569, 345] on td "CR" at bounding box center [576, 332] width 53 height 58
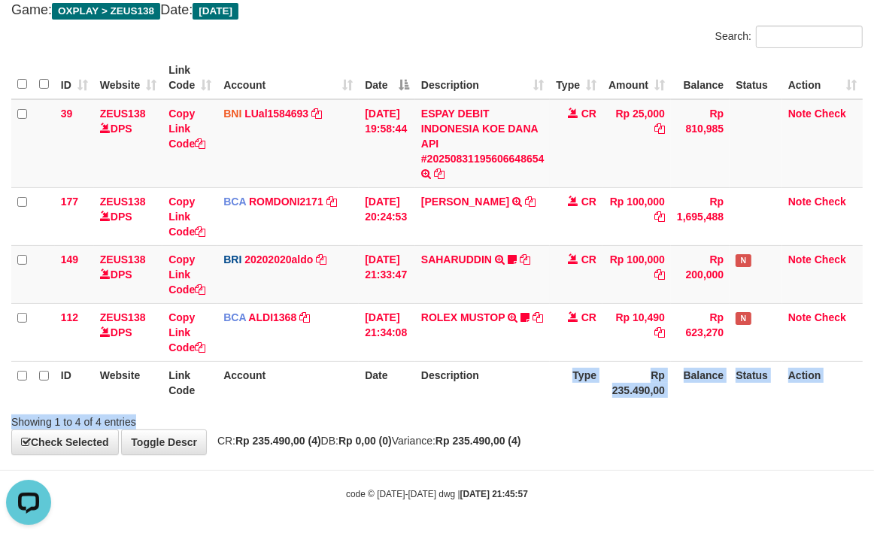
drag, startPoint x: 641, startPoint y: 414, endPoint x: 534, endPoint y: 375, distance: 114.0
click at [535, 376] on div "Search: ID Website Link Code Account Date Description Type Amount Balance Statu…" at bounding box center [436, 228] width 851 height 404
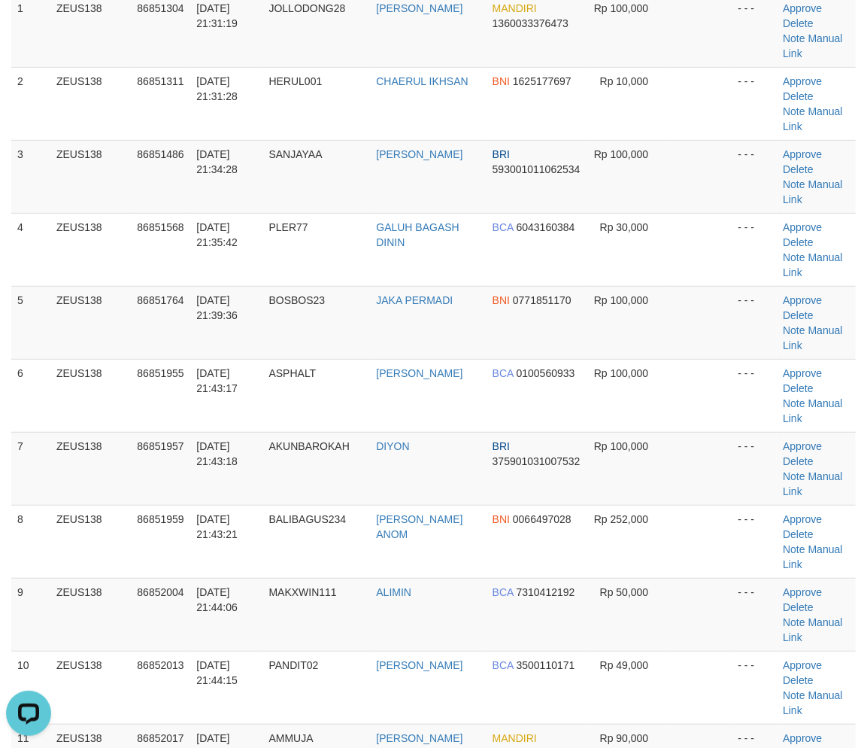
scroll to position [278, 0]
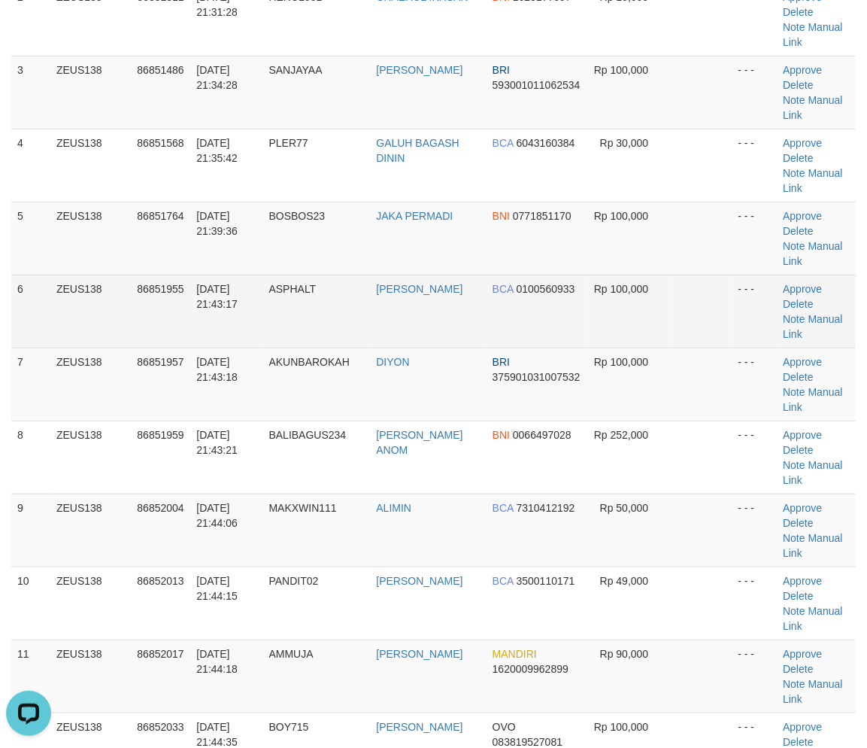
click at [463, 275] on td "[PERSON_NAME]" at bounding box center [428, 311] width 116 height 73
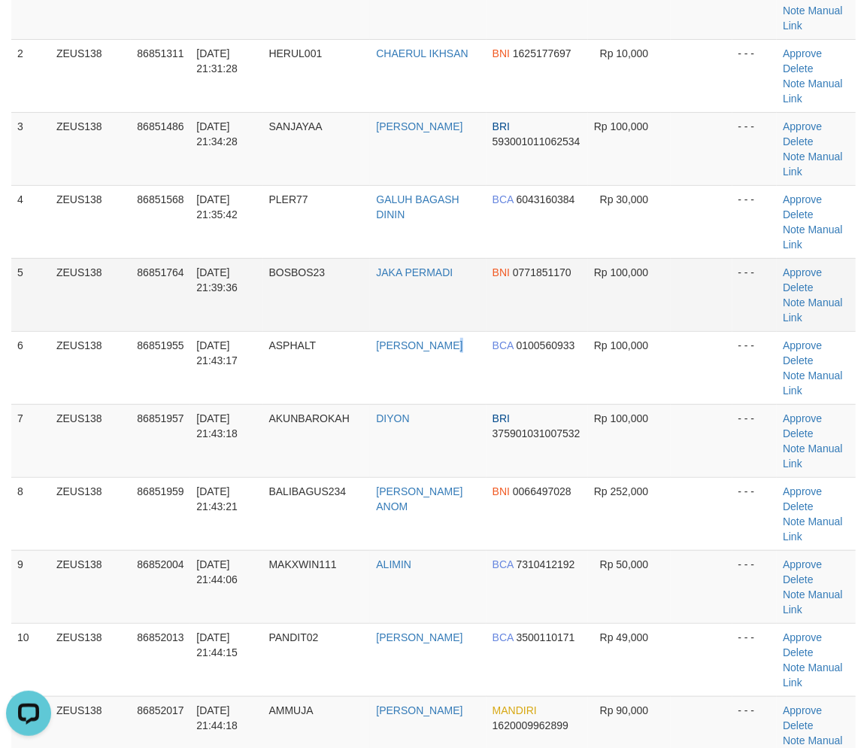
scroll to position [138, 0]
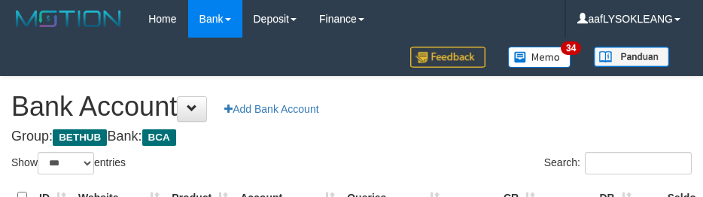
select select "***"
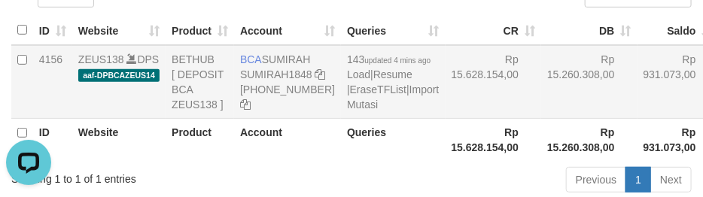
click at [542, 96] on td "Rp 15.260.308,00" at bounding box center [589, 82] width 96 height 74
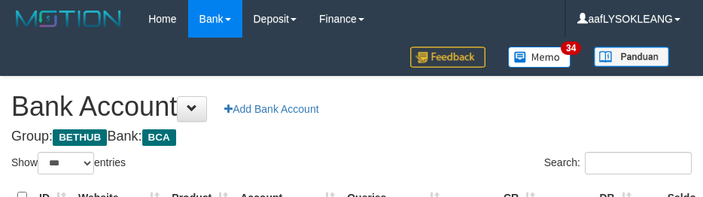
select select "***"
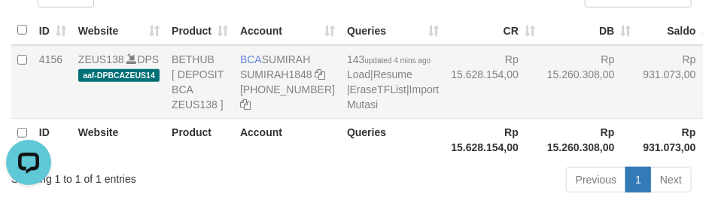
drag, startPoint x: 449, startPoint y: 111, endPoint x: 454, endPoint y: 145, distance: 35.0
click at [451, 119] on td "Rp 15.628.154,00" at bounding box center [493, 82] width 96 height 74
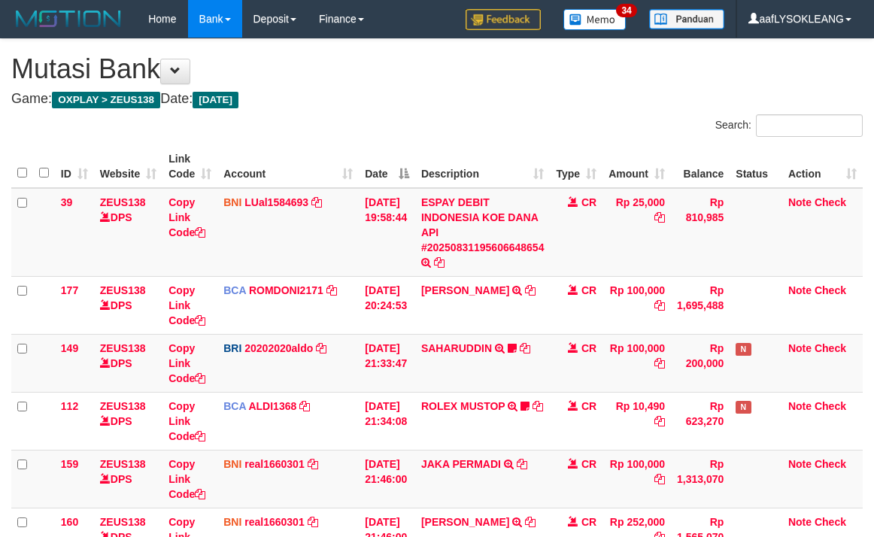
scroll to position [89, 0]
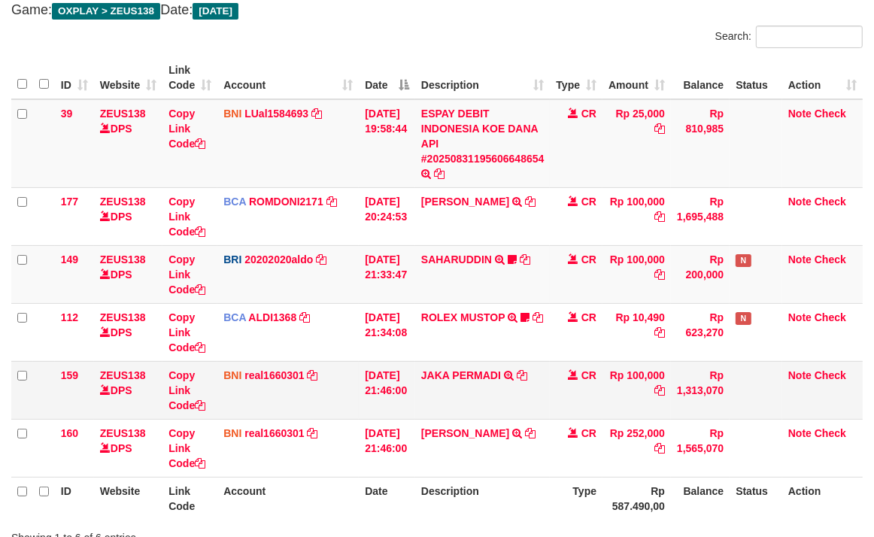
click at [442, 396] on td "JAKA PERMADI TRANSFER DARI JAKA PERMADI" at bounding box center [482, 390] width 135 height 58
copy td "JAKA PERMADI"
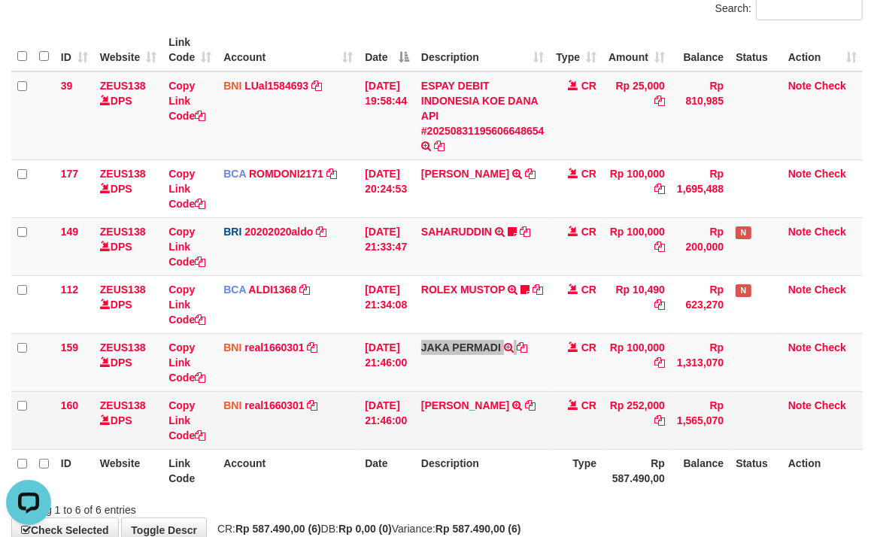
scroll to position [205, 0]
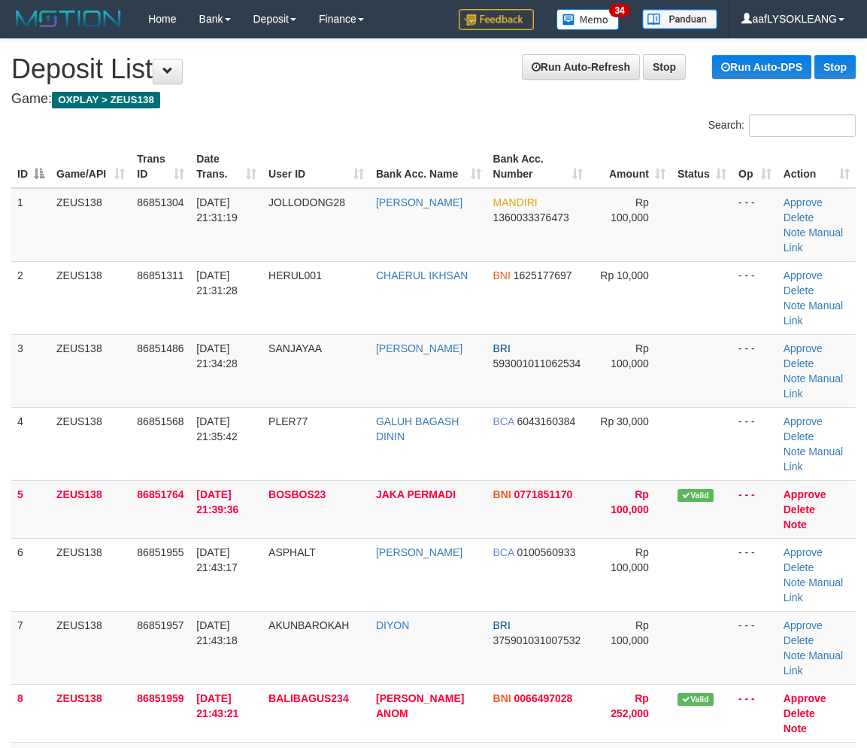
scroll to position [138, 0]
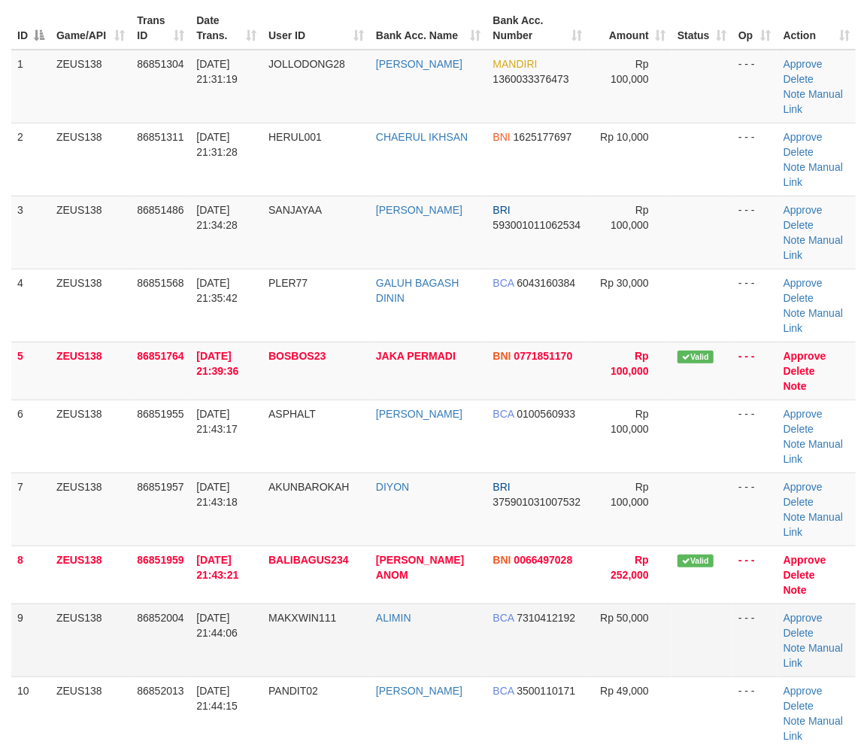
click at [748, 603] on td "- - -" at bounding box center [755, 639] width 45 height 73
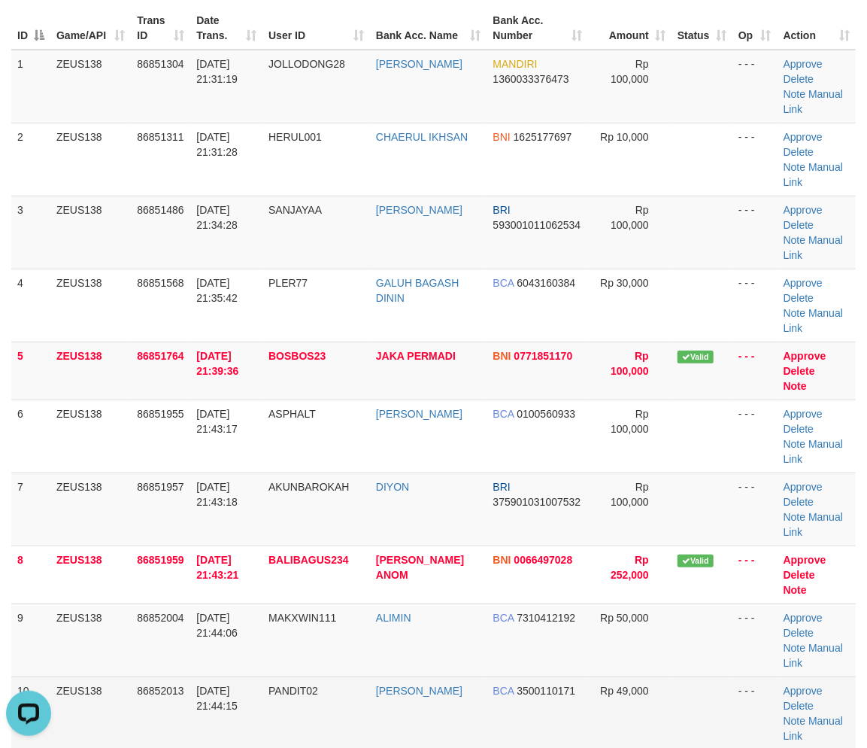
drag, startPoint x: 719, startPoint y: 555, endPoint x: 712, endPoint y: 554, distance: 7.7
click at [712, 676] on td at bounding box center [702, 712] width 61 height 73
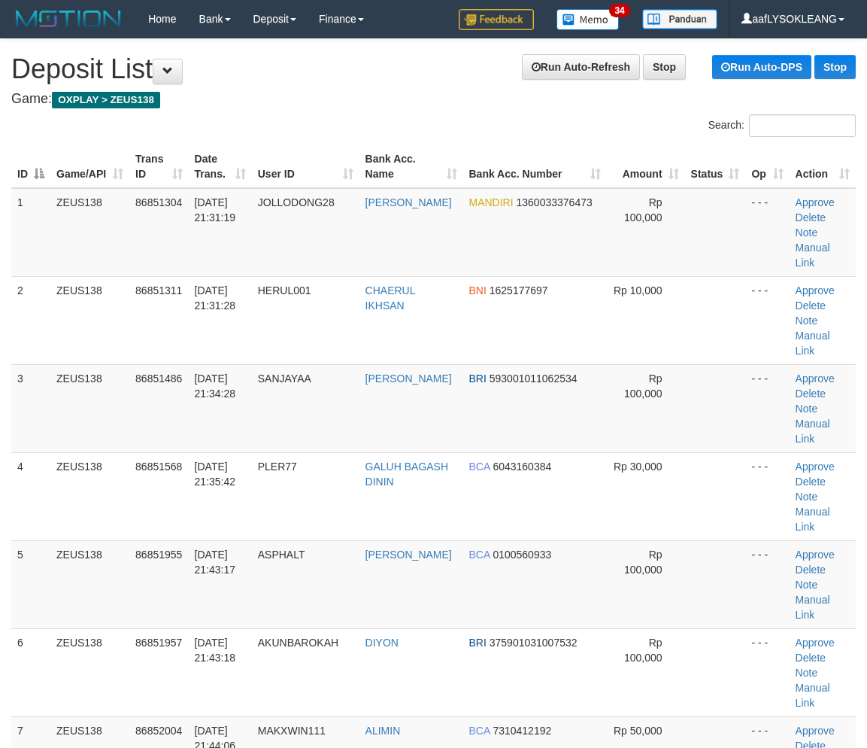
scroll to position [138, 0]
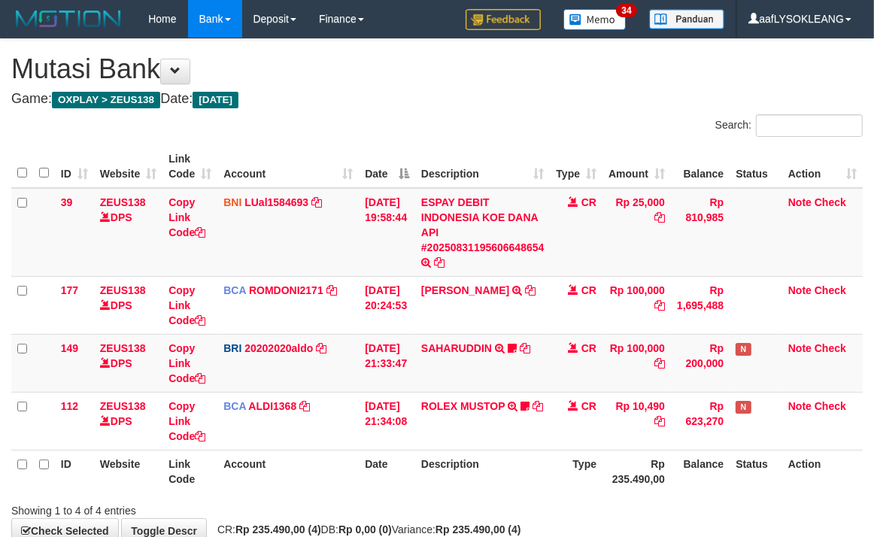
scroll to position [89, 0]
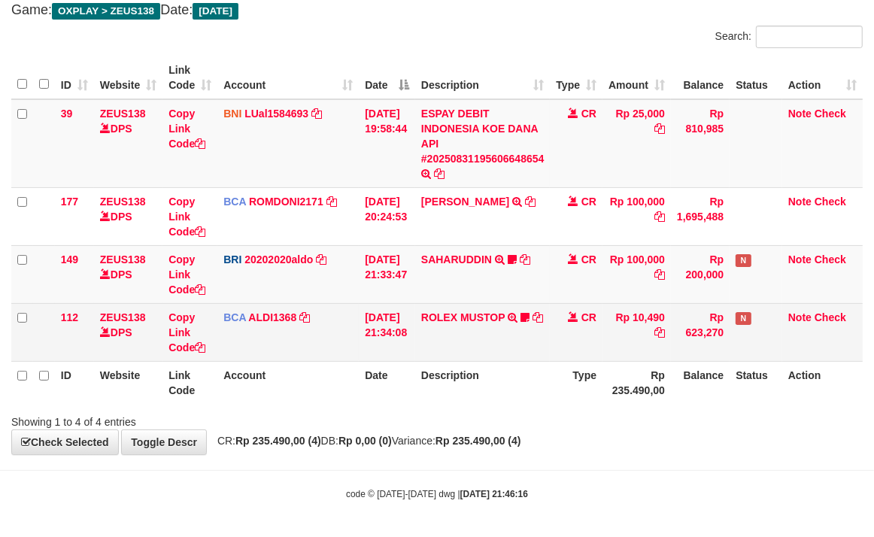
drag, startPoint x: 621, startPoint y: 369, endPoint x: 575, endPoint y: 354, distance: 48.3
click at [610, 363] on th "Rp 235.490,00" at bounding box center [637, 382] width 68 height 43
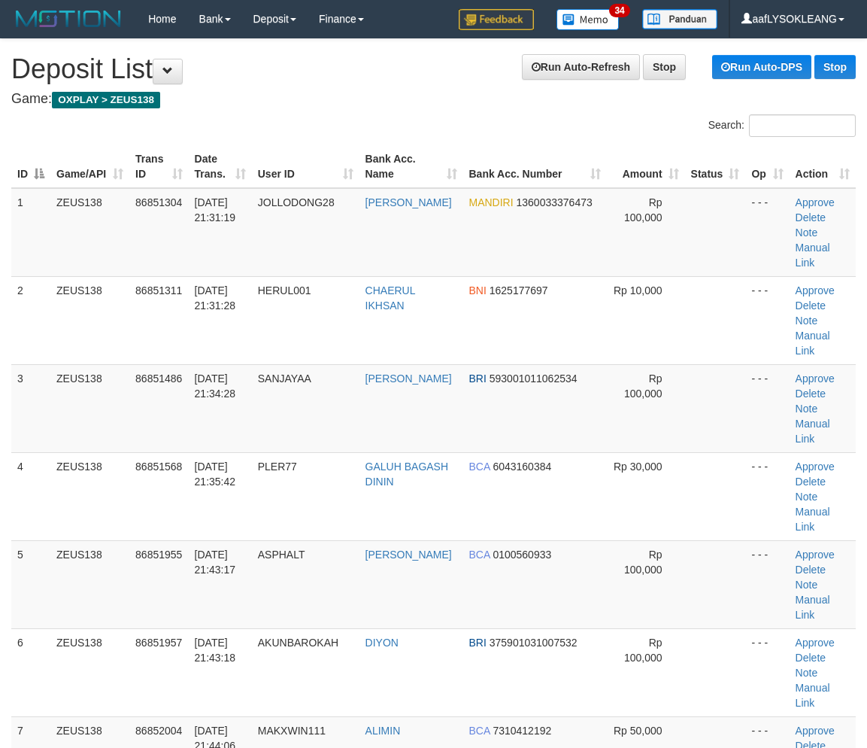
scroll to position [138, 0]
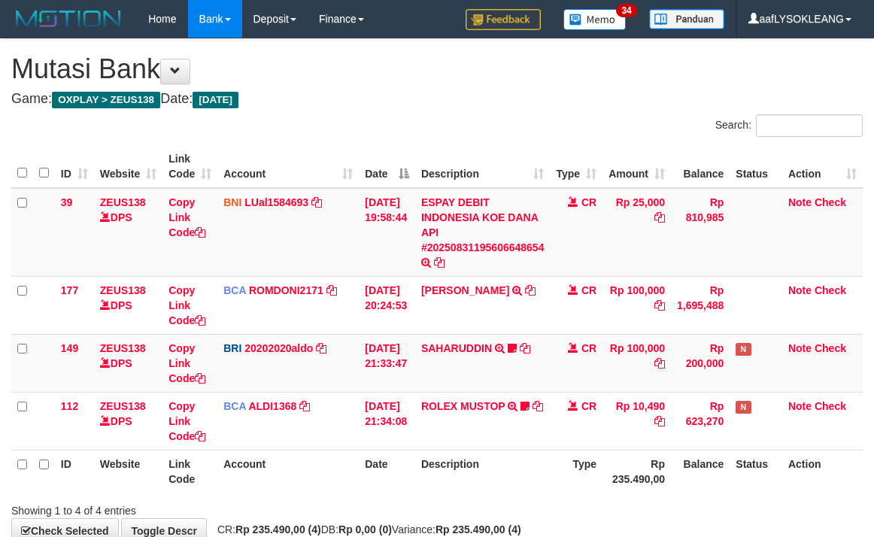
scroll to position [89, 0]
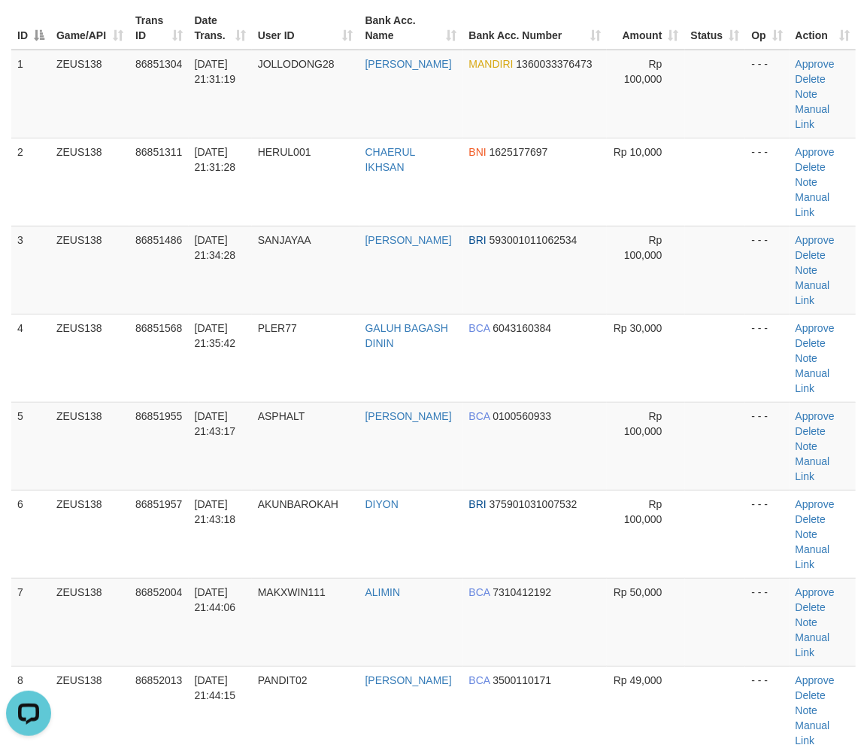
scroll to position [305, 0]
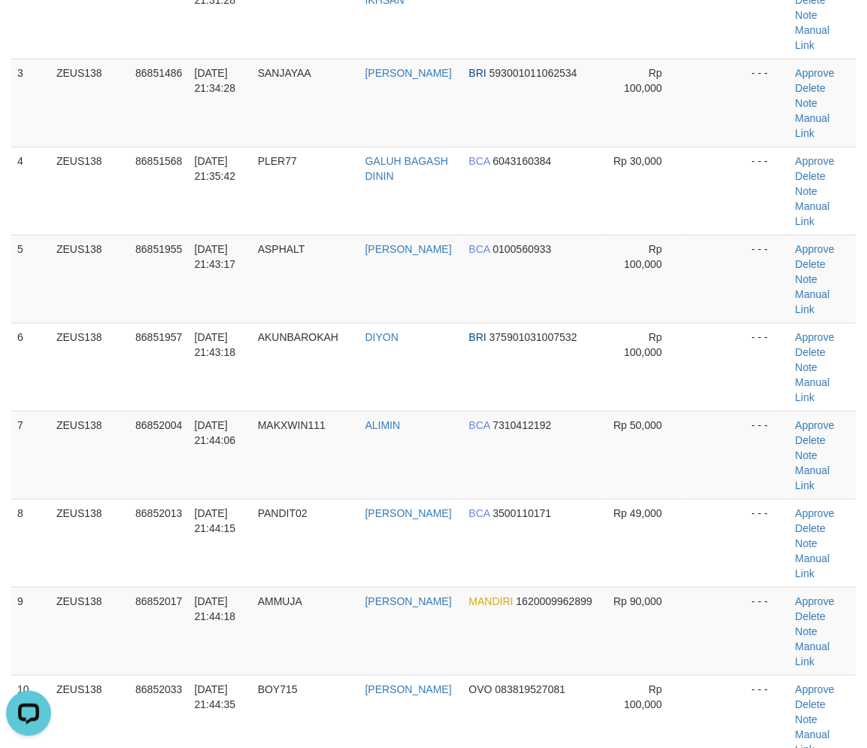
drag, startPoint x: 778, startPoint y: 460, endPoint x: 876, endPoint y: 487, distance: 101.5
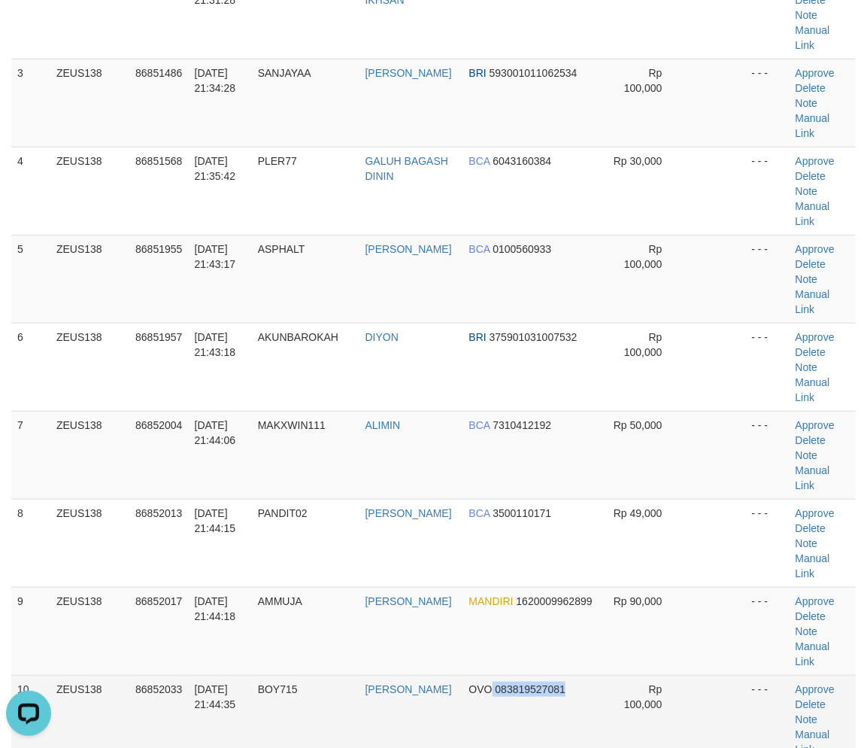
drag, startPoint x: 575, startPoint y: 420, endPoint x: 700, endPoint y: 442, distance: 126.8
click at [640, 675] on tr "10 ZEUS138 86852033 31/08/2025 21:44:35 BOY715 AHMAD SEHARUDIN OVO 083819527081…" at bounding box center [433, 719] width 845 height 88
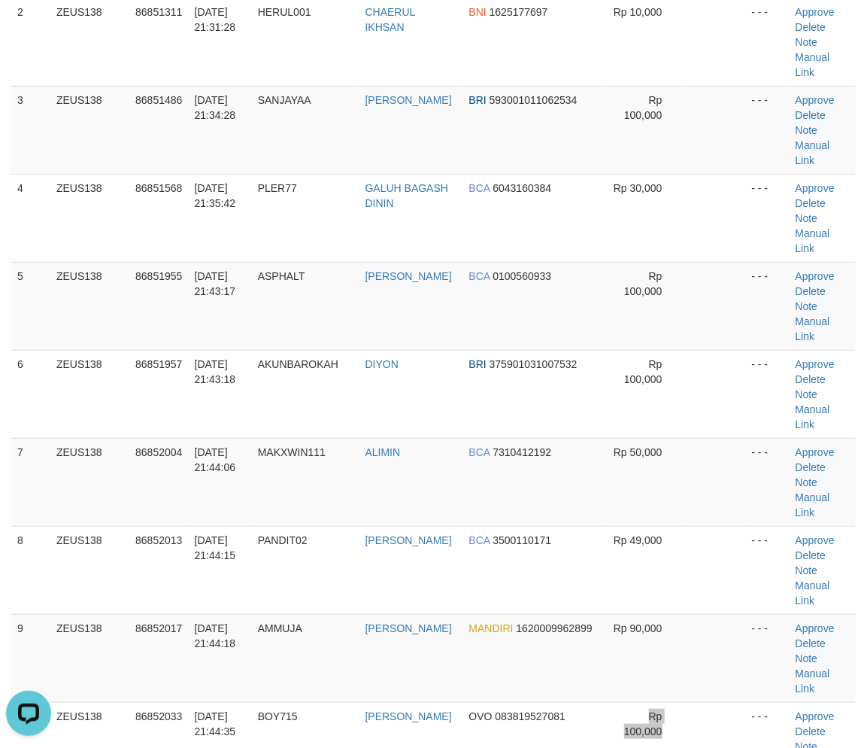
scroll to position [83, 3]
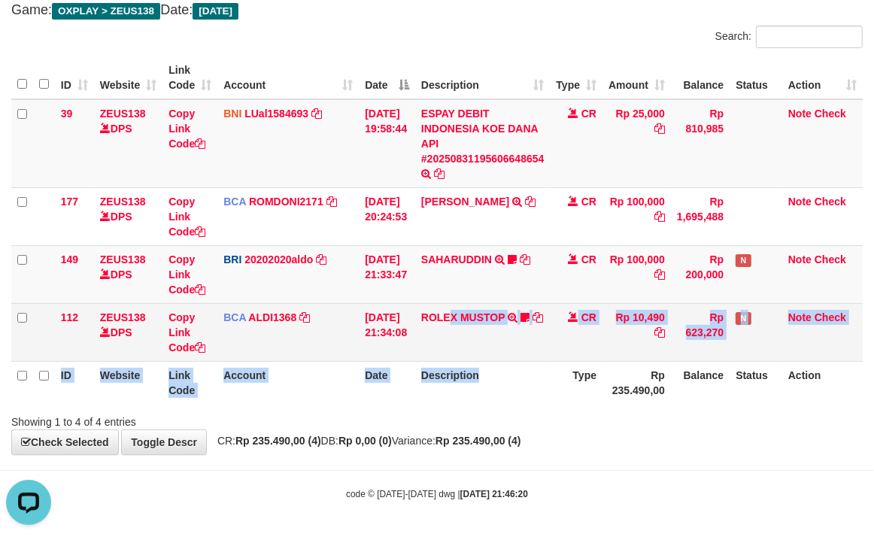
drag, startPoint x: 485, startPoint y: 364, endPoint x: 379, endPoint y: 358, distance: 106.2
click at [484, 370] on table "ID Website Link Code Account Date Description Type Amount Balance Status Action…" at bounding box center [436, 230] width 851 height 348
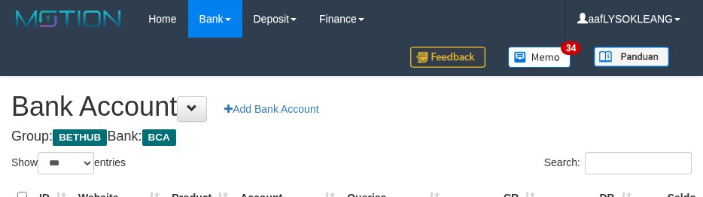
select select "***"
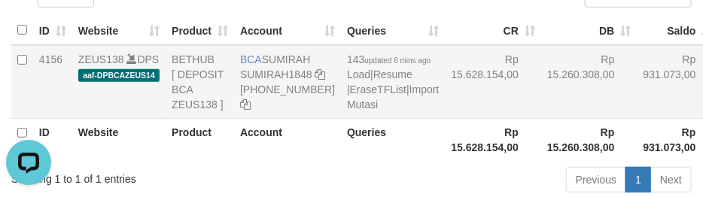
click at [445, 119] on td "Rp 15.628.154,00" at bounding box center [493, 82] width 96 height 74
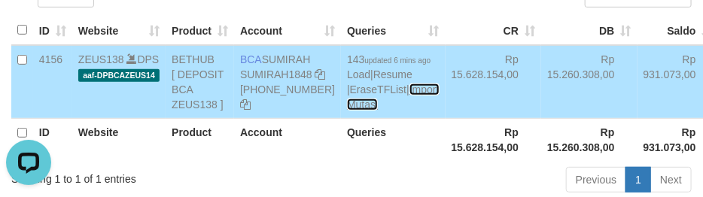
click at [347, 111] on link "Import Mutasi" at bounding box center [393, 96] width 92 height 27
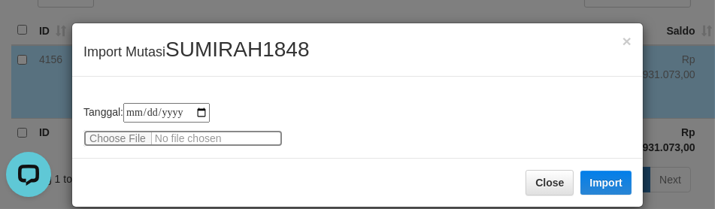
click at [104, 130] on input "file" at bounding box center [182, 138] width 199 height 17
type input "**********"
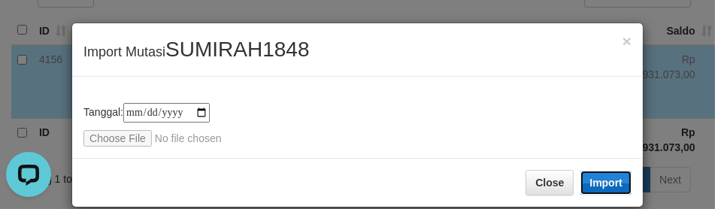
click at [581, 171] on button "Import" at bounding box center [606, 183] width 51 height 24
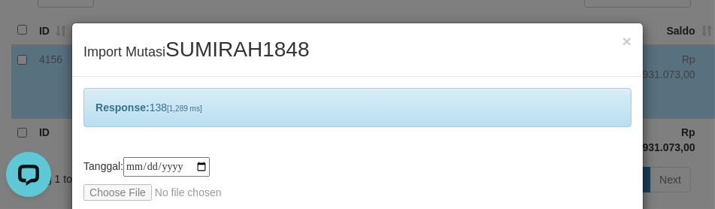
scroll to position [72, 0]
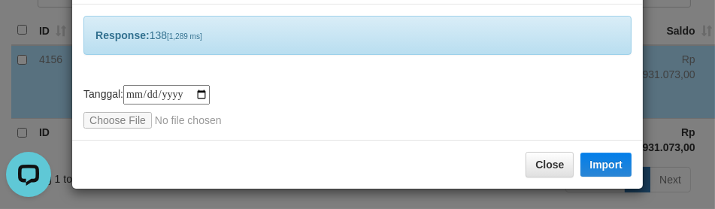
drag, startPoint x: 393, startPoint y: 94, endPoint x: 394, endPoint y: 87, distance: 7.6
click at [394, 87] on div "**********" at bounding box center [357, 107] width 548 height 44
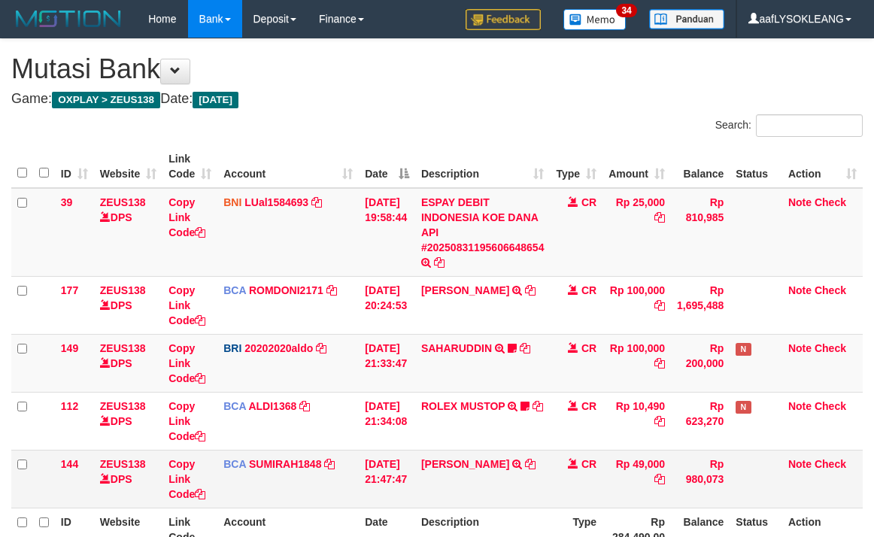
scroll to position [147, 0]
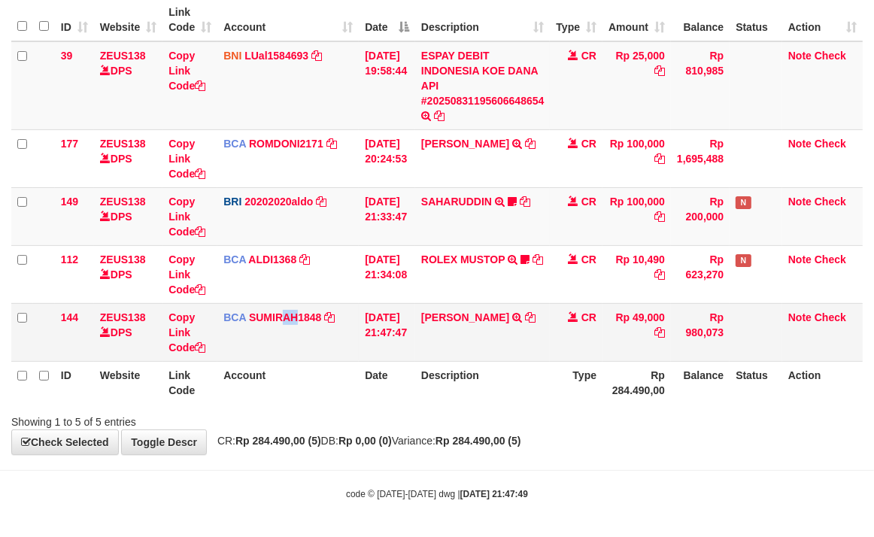
drag, startPoint x: 0, startPoint y: 0, endPoint x: 237, endPoint y: 332, distance: 407.7
click at [286, 341] on td "BCA SUMIRAH1848 DPS SUMIRAH mutasi_20250831_4156 | 144 mutasi_20250831_4156 | 1…" at bounding box center [287, 332] width 141 height 58
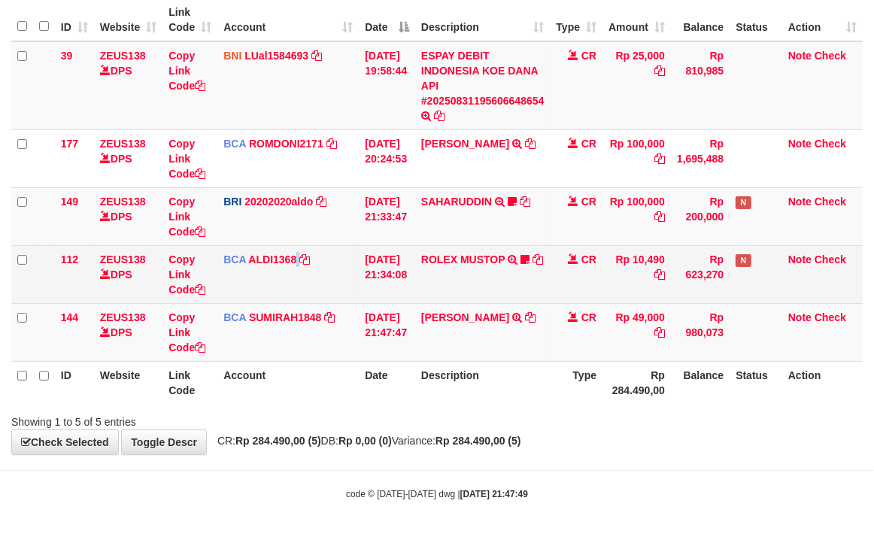
drag, startPoint x: 303, startPoint y: 282, endPoint x: 161, endPoint y: 267, distance: 143.0
click at [295, 281] on td "BCA ALDI1368 DPS ALDI mutasi_20250831_3354 | 112 mutasi_20250831_3354 | 112" at bounding box center [287, 274] width 141 height 58
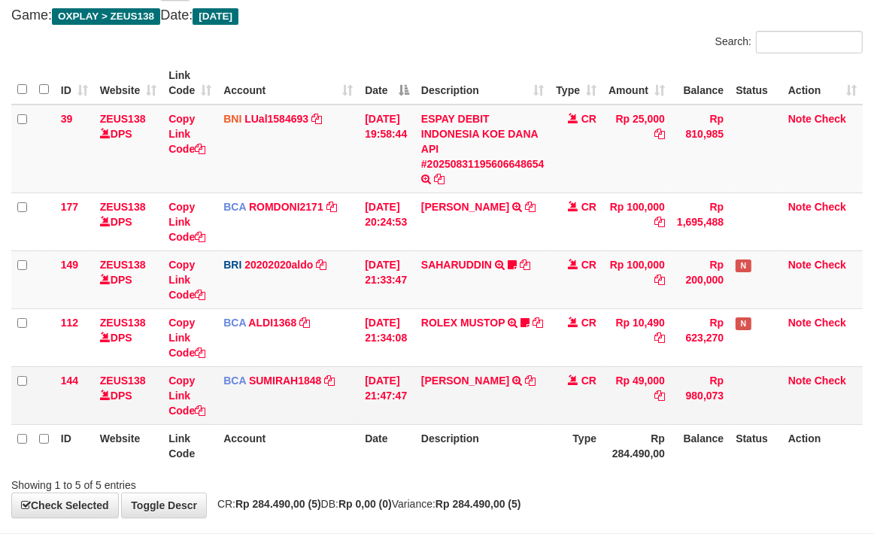
scroll to position [147, 0]
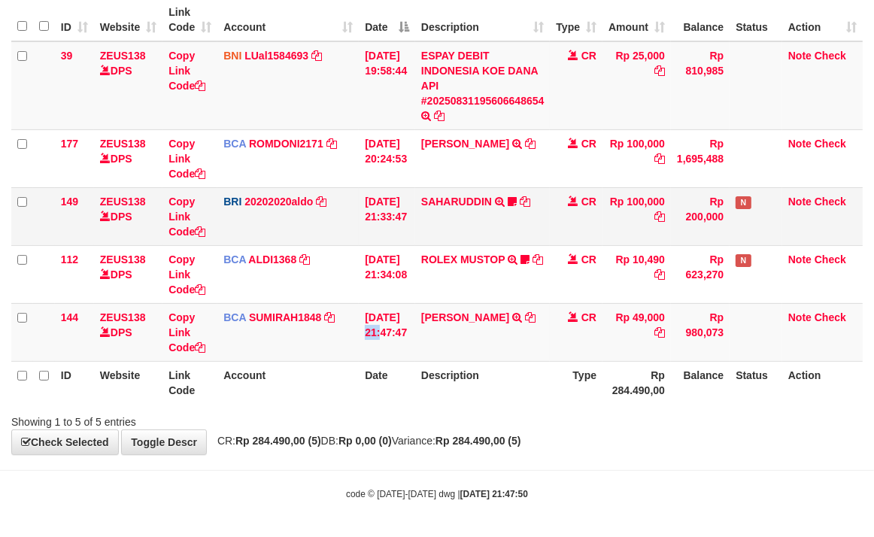
drag, startPoint x: 366, startPoint y: 305, endPoint x: 11, endPoint y: 241, distance: 360.6
click at [352, 305] on tr "144 ZEUS138 DPS Copy Link Code BCA SUMIRAH1848 DPS SUMIRAH mutasi_20250831_4156…" at bounding box center [436, 332] width 851 height 58
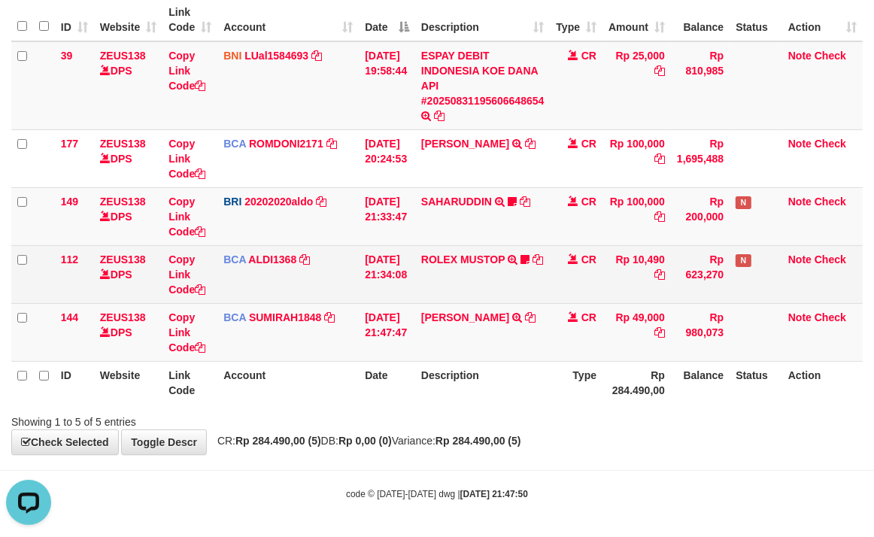
drag, startPoint x: 165, startPoint y: 256, endPoint x: 93, endPoint y: 247, distance: 73.5
click at [159, 254] on tr "112 ZEUS138 DPS Copy Link Code BCA ALDI1368 DPS ALDI mutasi_20250831_3354 | 112…" at bounding box center [436, 274] width 851 height 58
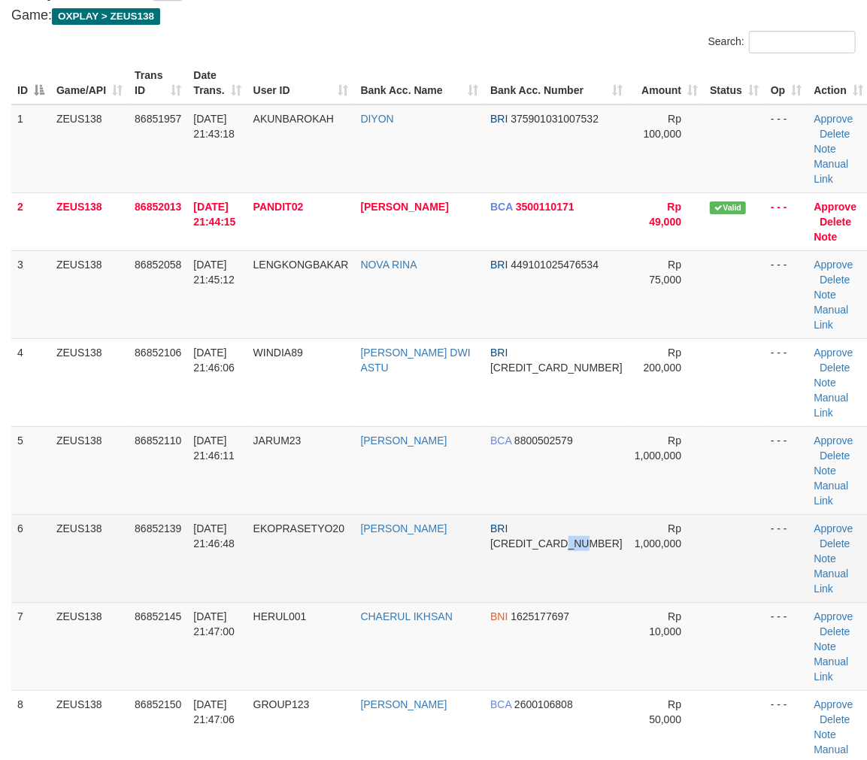
drag, startPoint x: 581, startPoint y: 415, endPoint x: 694, endPoint y: 435, distance: 114.5
click at [606, 515] on tr "6 ZEUS138 86852139 [DATE] 21:46:48 EKOPRASETYO20 [PERSON_NAME] BRI [CREDIT_CARD…" at bounding box center [440, 559] width 858 height 88
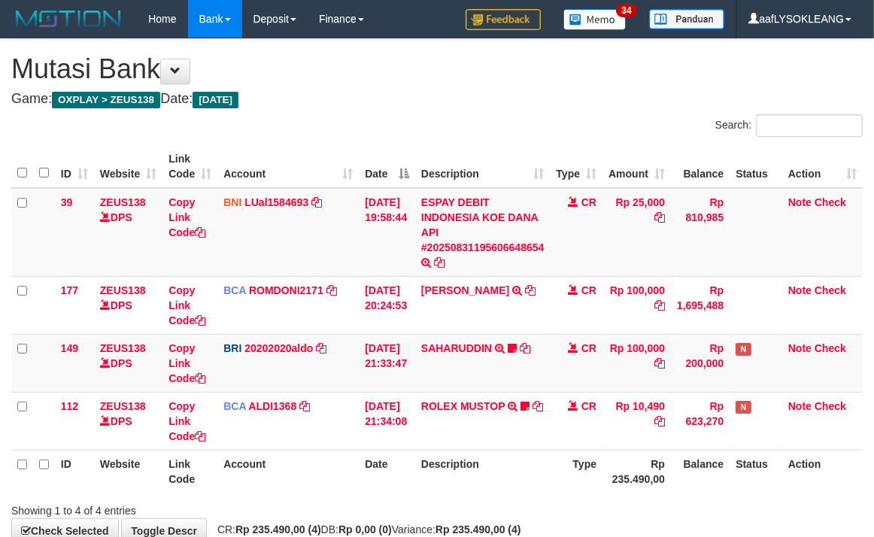
scroll to position [89, 0]
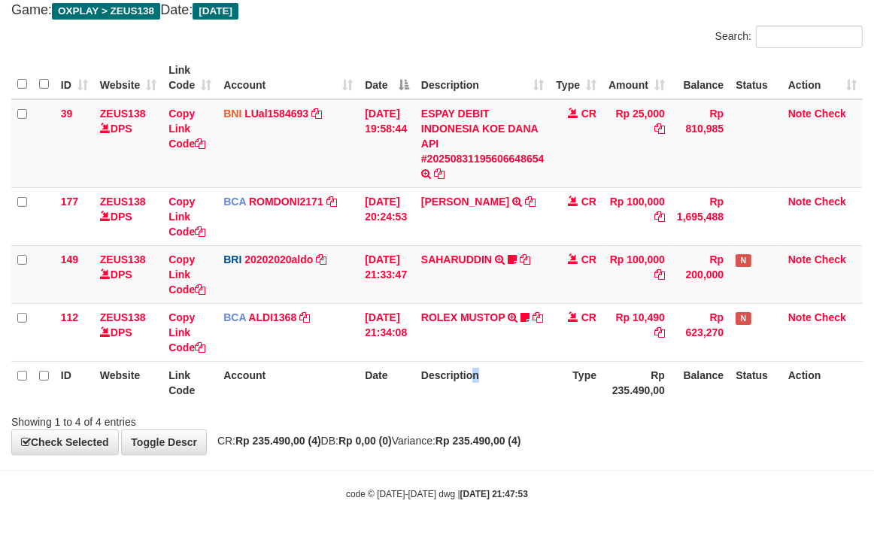
drag, startPoint x: 478, startPoint y: 376, endPoint x: 51, endPoint y: 252, distance: 444.9
click at [471, 377] on th "Description" at bounding box center [482, 382] width 135 height 43
drag, startPoint x: 371, startPoint y: 305, endPoint x: 372, endPoint y: 297, distance: 8.3
click at [370, 303] on td "[DATE] 21:34:08" at bounding box center [387, 332] width 56 height 58
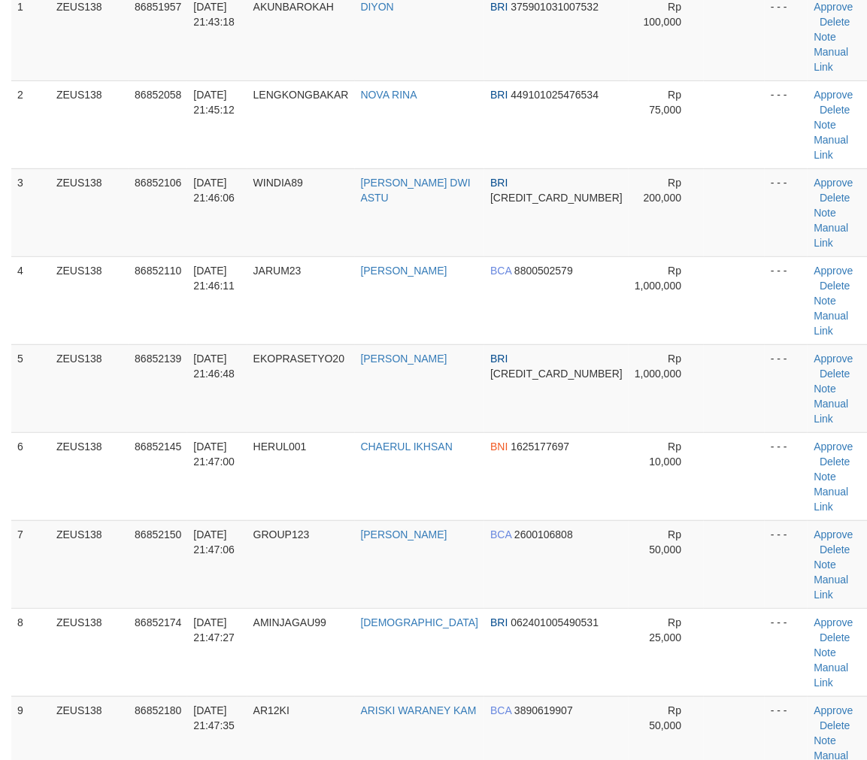
scroll to position [139, 0]
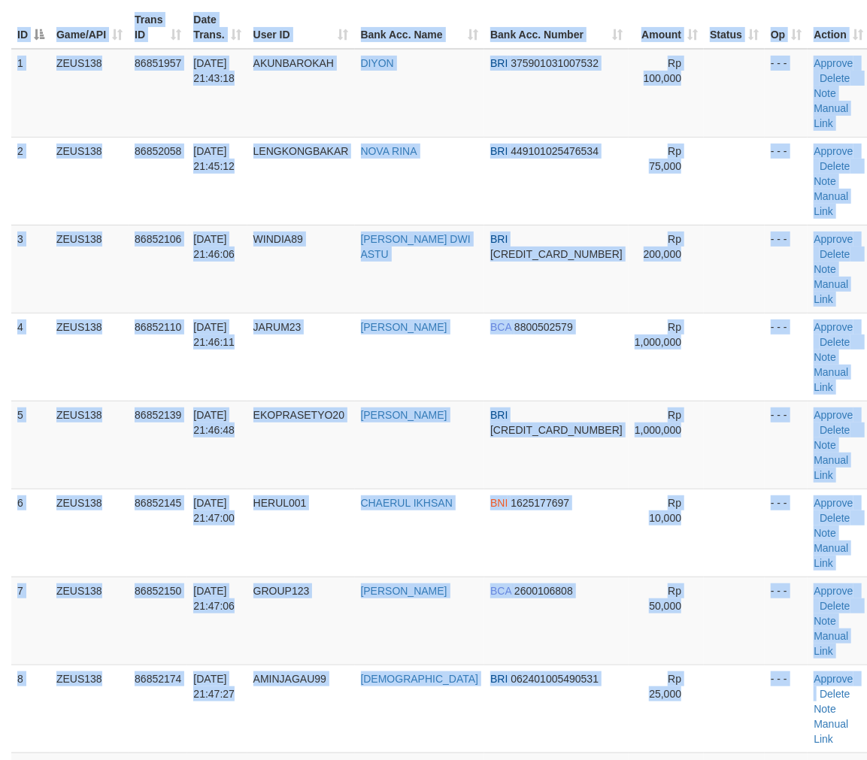
drag, startPoint x: 837, startPoint y: 459, endPoint x: 891, endPoint y: 457, distance: 54.2
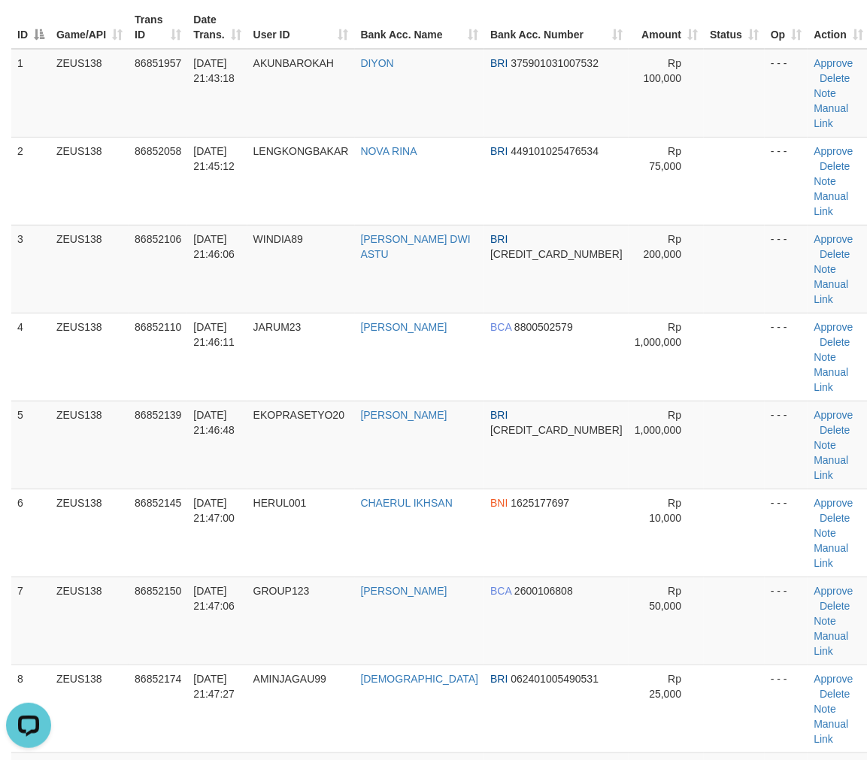
scroll to position [0, 0]
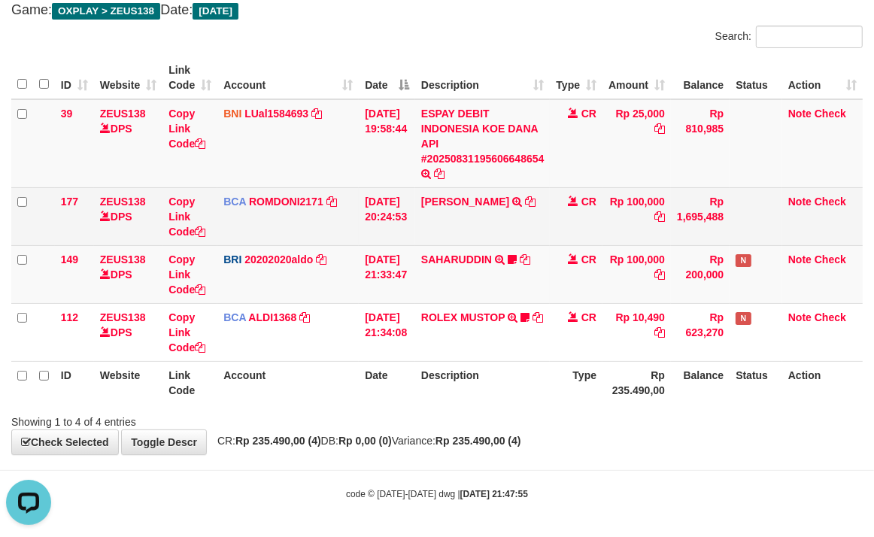
drag, startPoint x: 574, startPoint y: 275, endPoint x: 417, endPoint y: 229, distance: 163.3
click at [568, 269] on td "CR" at bounding box center [576, 274] width 53 height 58
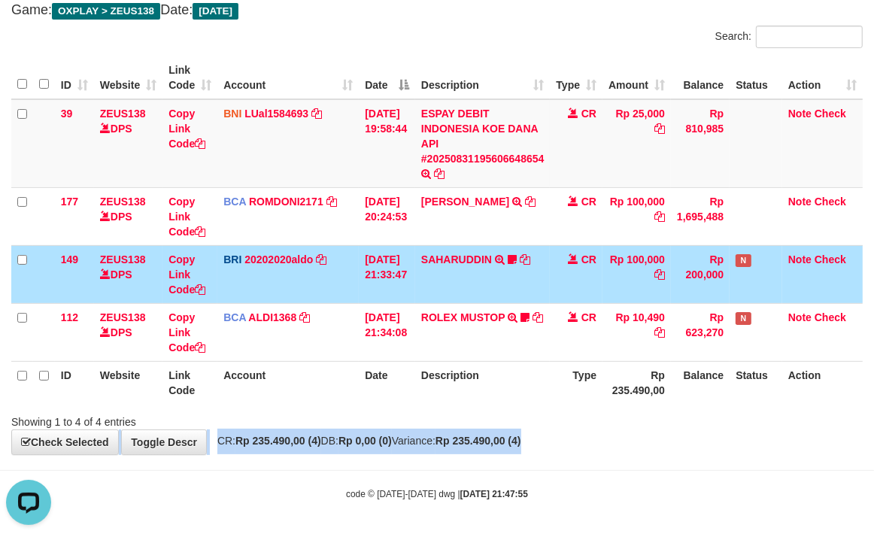
drag, startPoint x: 583, startPoint y: 447, endPoint x: 505, endPoint y: 423, distance: 80.9
click at [574, 448] on div "**********" at bounding box center [437, 202] width 874 height 504
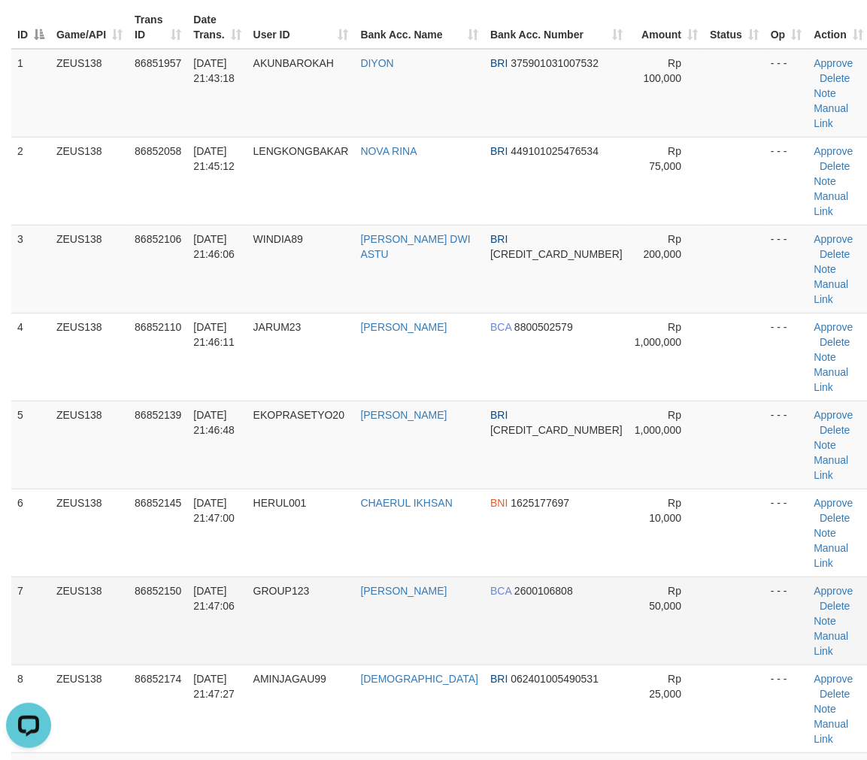
click at [765, 577] on td "- - -" at bounding box center [786, 621] width 43 height 88
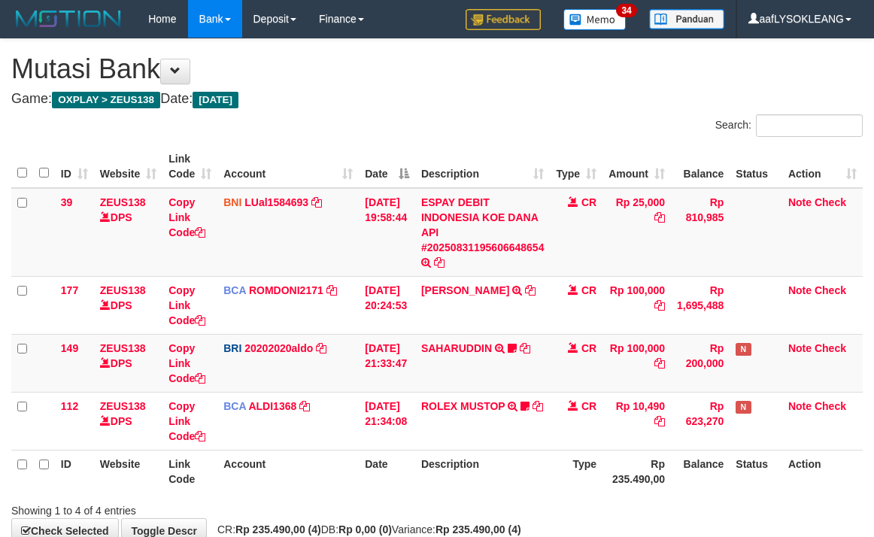
scroll to position [89, 0]
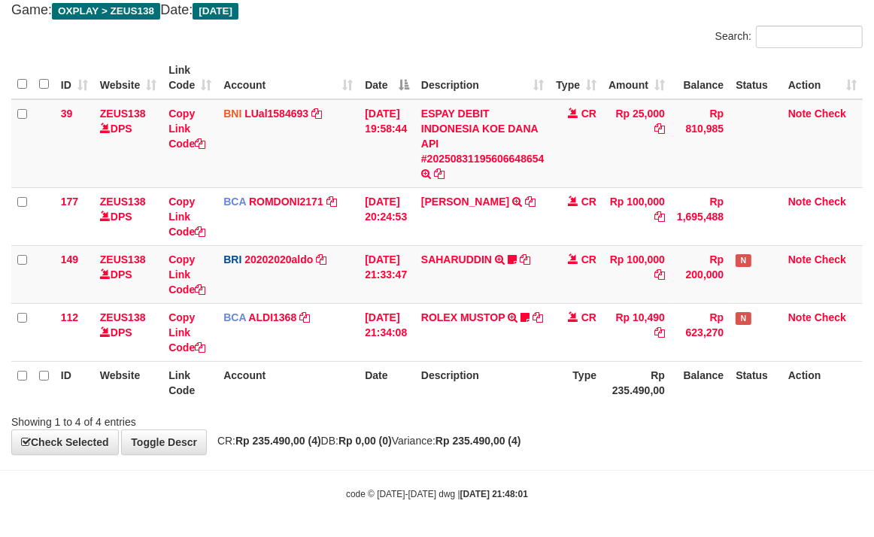
drag, startPoint x: 617, startPoint y: 374, endPoint x: 564, endPoint y: 375, distance: 52.7
click at [612, 375] on th "Rp 235.490,00" at bounding box center [637, 382] width 68 height 43
drag, startPoint x: 320, startPoint y: 327, endPoint x: 675, endPoint y: 292, distance: 357.5
click at [354, 323] on td "BCA ALDI1368 DPS ALDI mutasi_20250831_3354 | 112 mutasi_20250831_3354 | 112" at bounding box center [287, 332] width 141 height 58
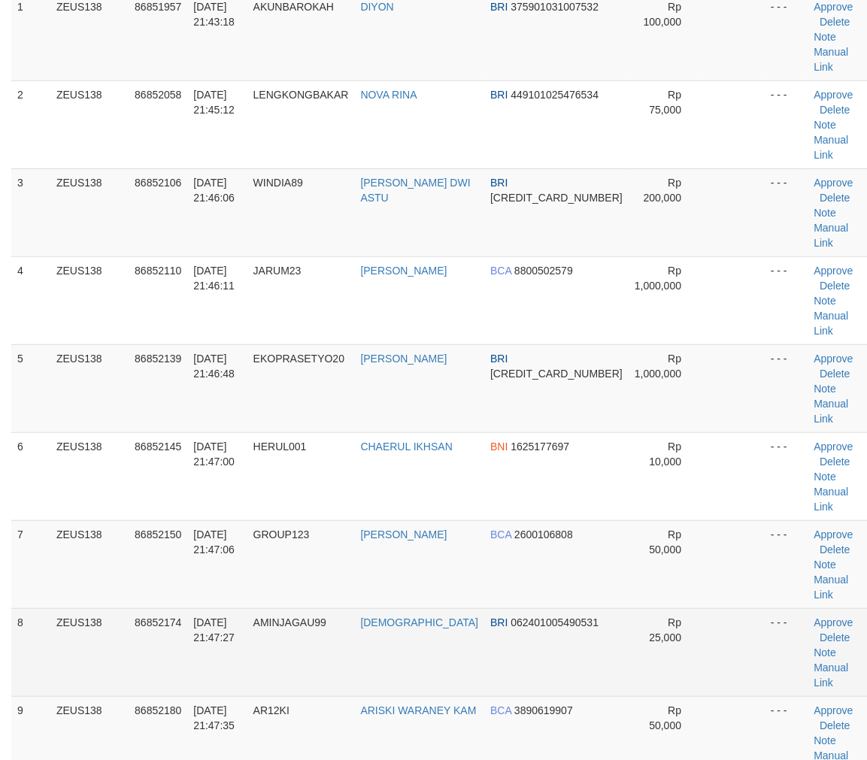
click at [765, 609] on td "- - -" at bounding box center [786, 653] width 43 height 88
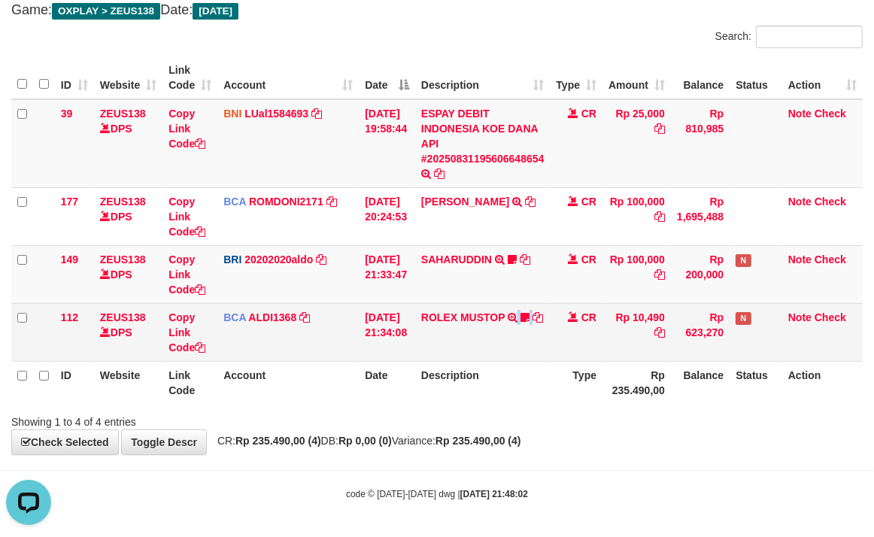
drag, startPoint x: 538, startPoint y: 349, endPoint x: 426, endPoint y: 322, distance: 115.3
click at [512, 342] on td "ROLEX MUSTOP TRSF E-BANKING CR 3108/FTSCY/WS95051 10490.002025083152578293 TRFD…" at bounding box center [482, 332] width 135 height 58
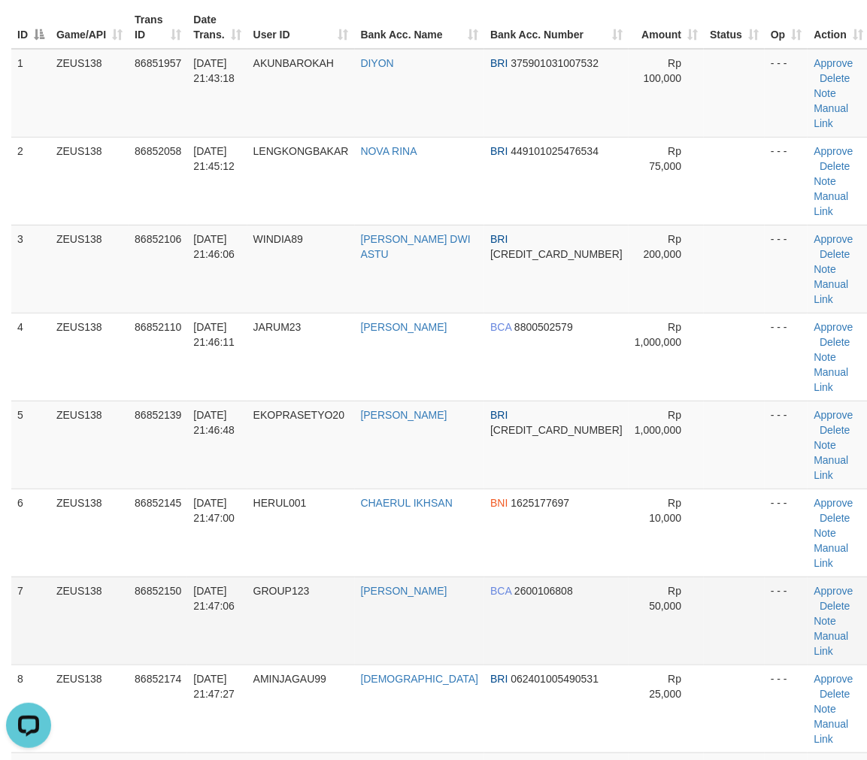
click at [771, 577] on td "- - -" at bounding box center [786, 621] width 43 height 88
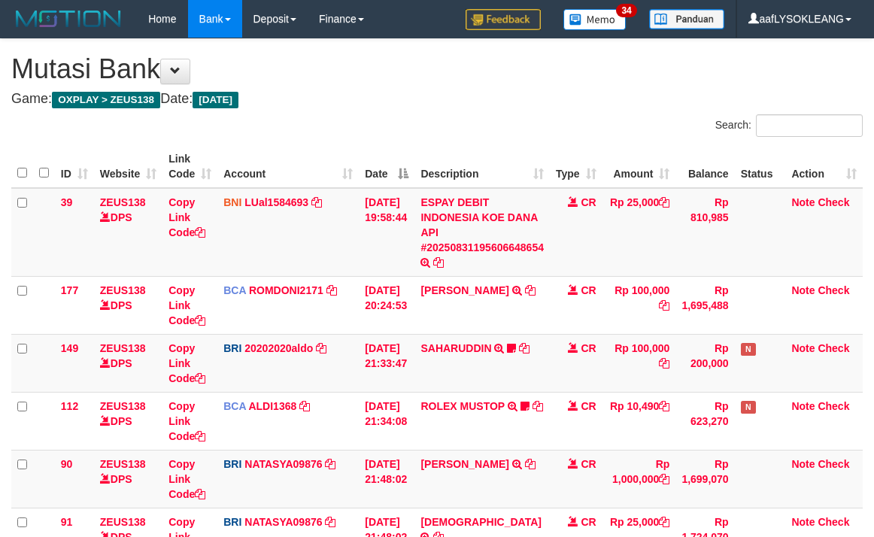
scroll to position [89, 0]
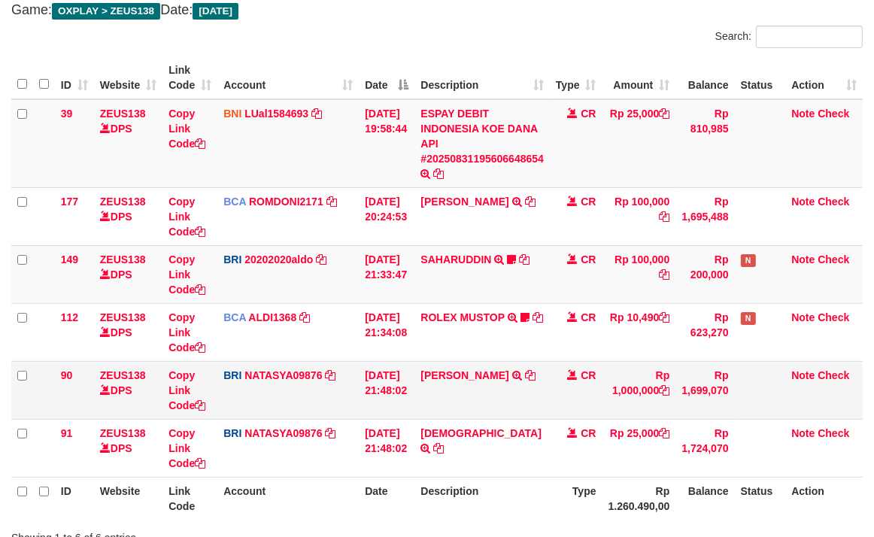
click at [438, 397] on td "[PERSON_NAME] TRANSFER NBMB EKO PRASETIO TO [PERSON_NAME]" at bounding box center [481, 390] width 135 height 58
copy link "EKO"
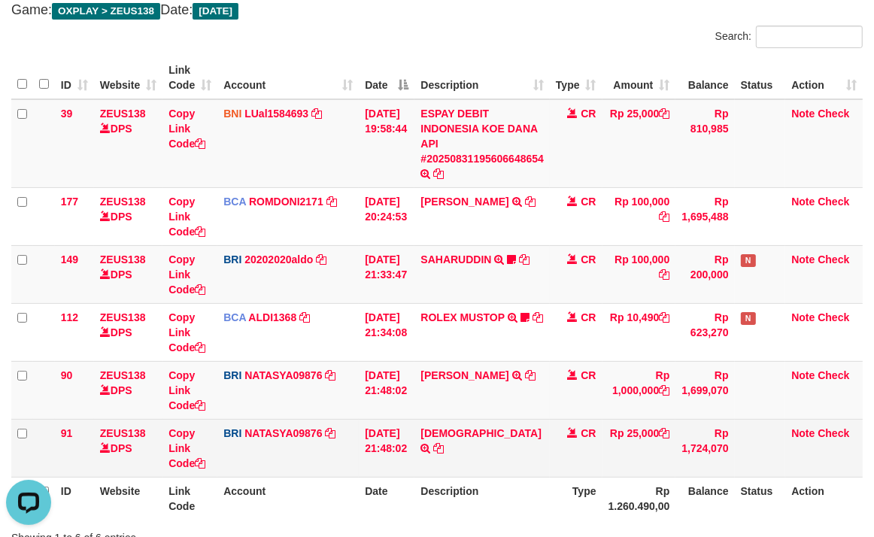
click at [444, 453] on td "MARYANI TRANSFER NBMB MARYANI TO [PERSON_NAME]" at bounding box center [481, 448] width 135 height 58
click at [444, 453] on td "MARYANI TRANSFER NBMB MARYANI TO SITI NURLITA SAPITRI" at bounding box center [481, 448] width 135 height 58
copy td "[DEMOGRAPHIC_DATA]"
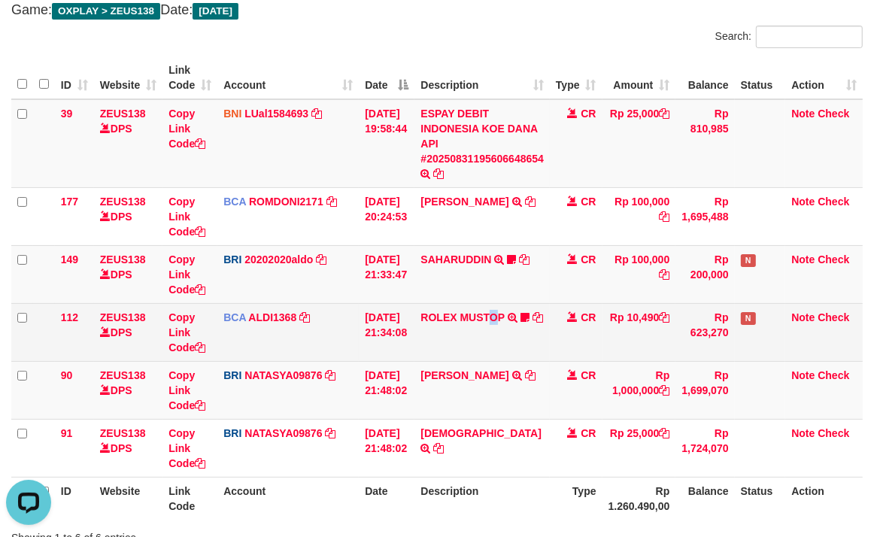
drag, startPoint x: 508, startPoint y: 348, endPoint x: 420, endPoint y: 326, distance: 91.2
click at [499, 346] on td "ROLEX MUSTOP TRSF E-BANKING CR 3108/FTSCY/WS95051 10490.002025083152578293 TRFD…" at bounding box center [481, 332] width 135 height 58
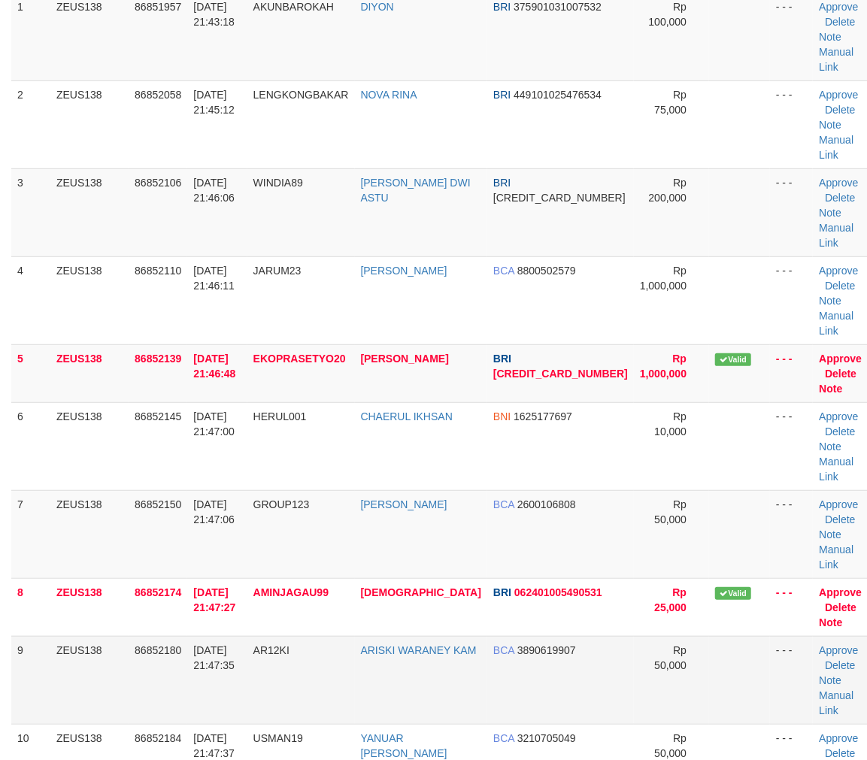
scroll to position [139, 0]
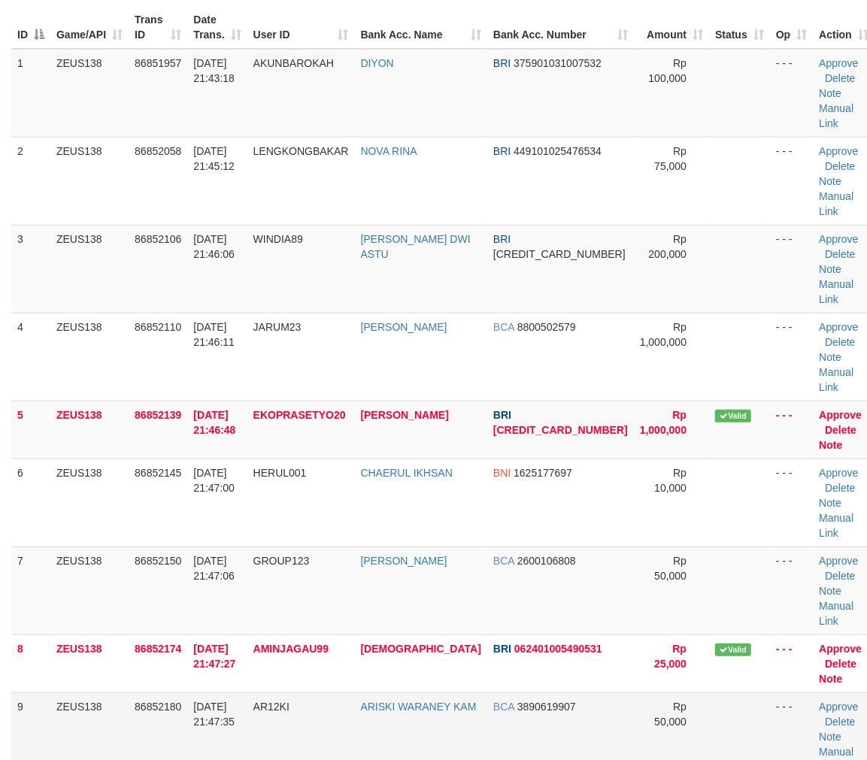
click at [709, 693] on td at bounding box center [739, 737] width 61 height 88
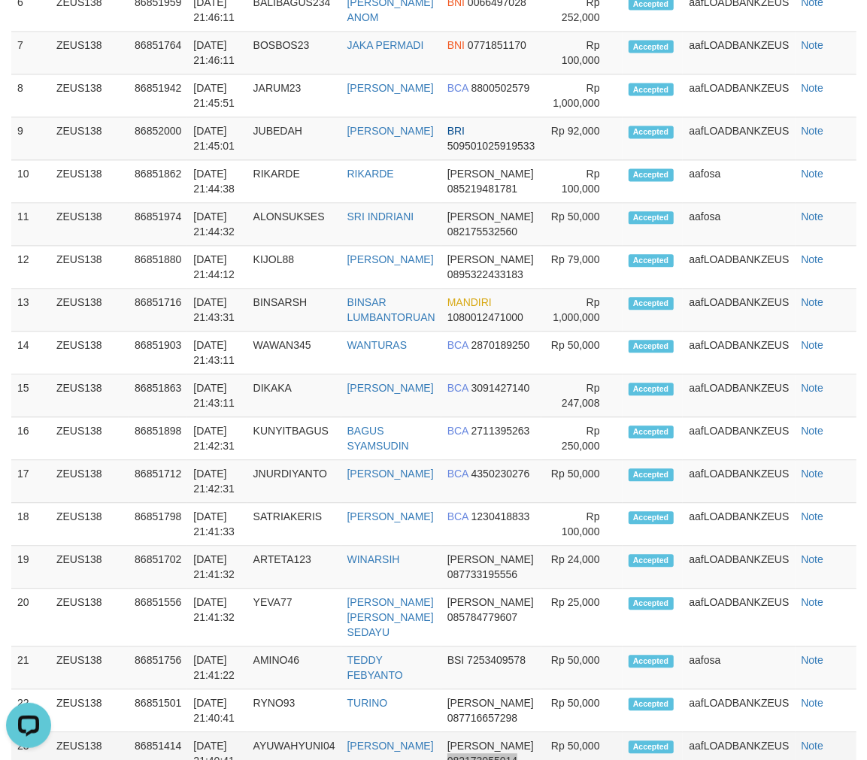
drag, startPoint x: 491, startPoint y: 465, endPoint x: 575, endPoint y: 469, distance: 83.6
click at [494, 733] on td "DANA 082173055014" at bounding box center [492, 754] width 100 height 43
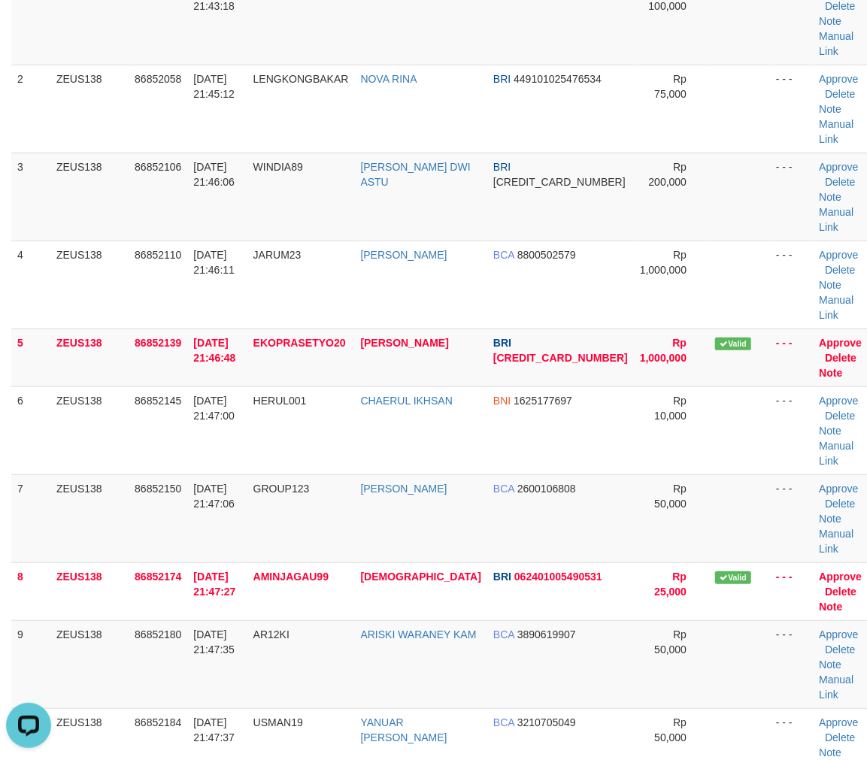
scroll to position [322, 0]
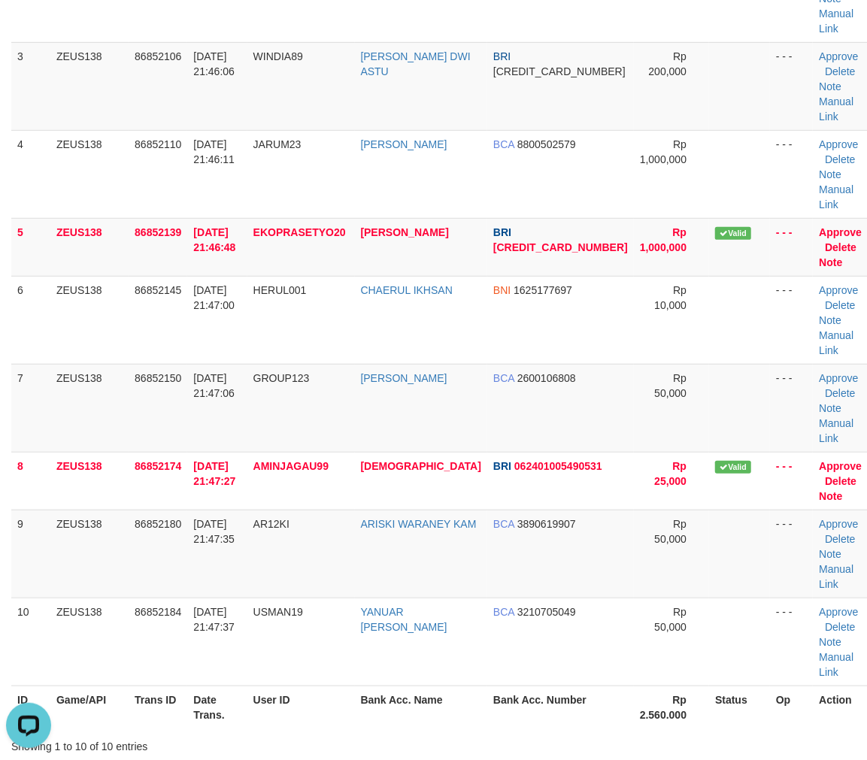
drag, startPoint x: 372, startPoint y: 518, endPoint x: 363, endPoint y: 512, distance: 9.8
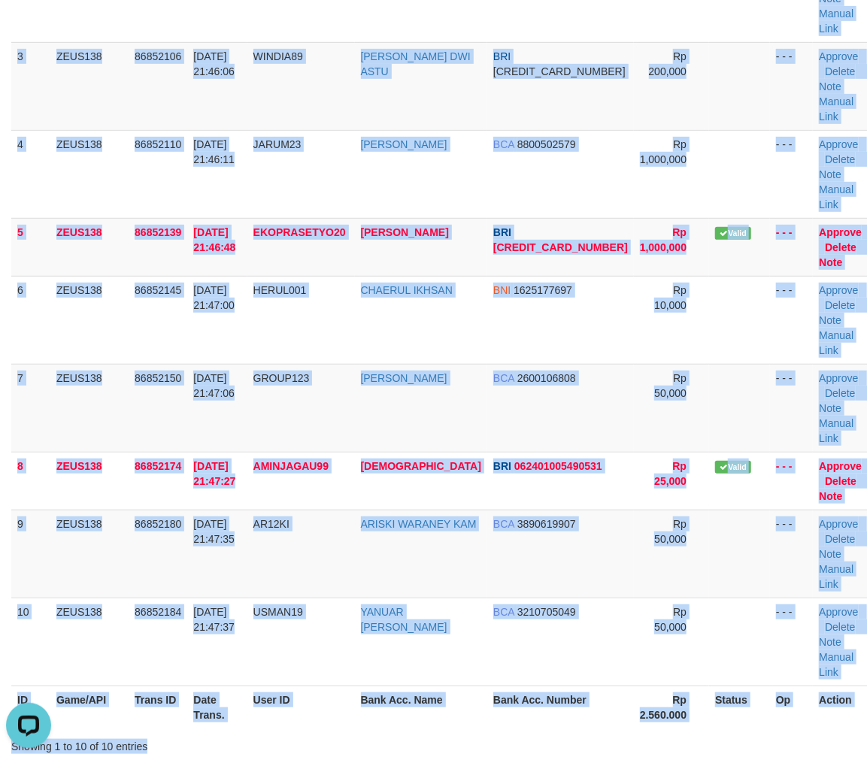
drag, startPoint x: 612, startPoint y: 459, endPoint x: 642, endPoint y: 469, distance: 30.9
click at [629, 733] on div "Showing 1 to 10 of 10 entries" at bounding box center [433, 743] width 867 height 21
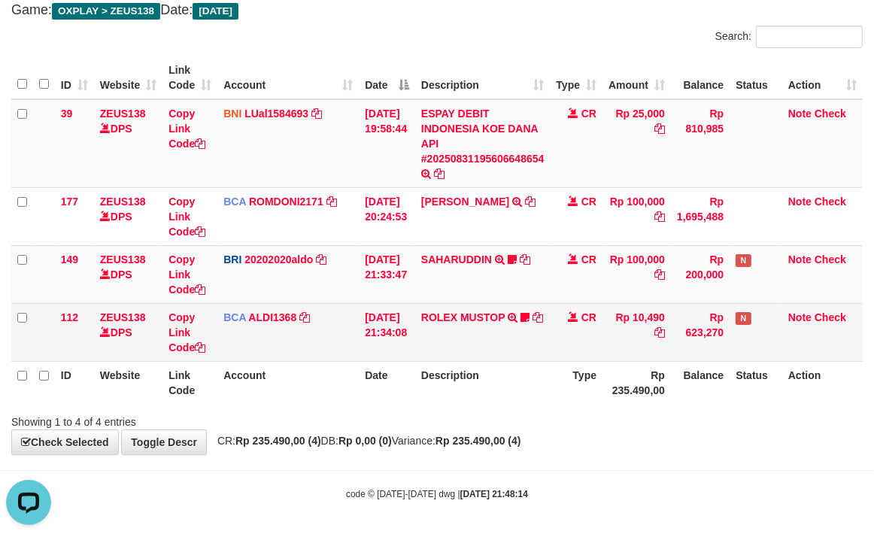
click at [363, 356] on td "[DATE] 21:34:08" at bounding box center [387, 332] width 56 height 58
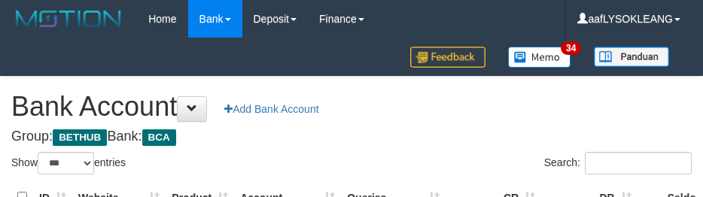
select select "***"
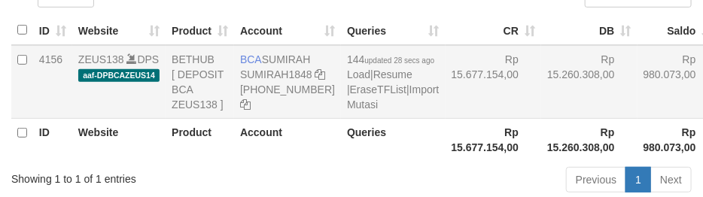
click at [457, 119] on td "Rp 15.677.154,00" at bounding box center [493, 82] width 96 height 74
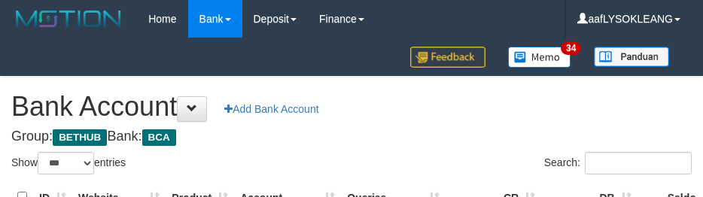
select select "***"
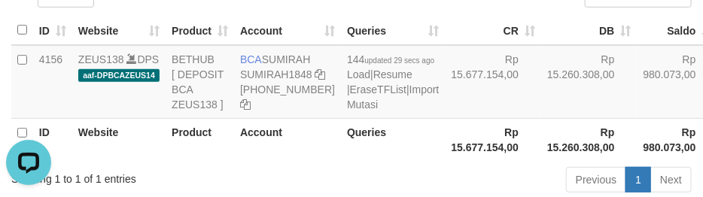
drag, startPoint x: 457, startPoint y: 116, endPoint x: 475, endPoint y: 206, distance: 92.1
click at [457, 116] on td "Rp 15.677.154,00" at bounding box center [493, 82] width 96 height 74
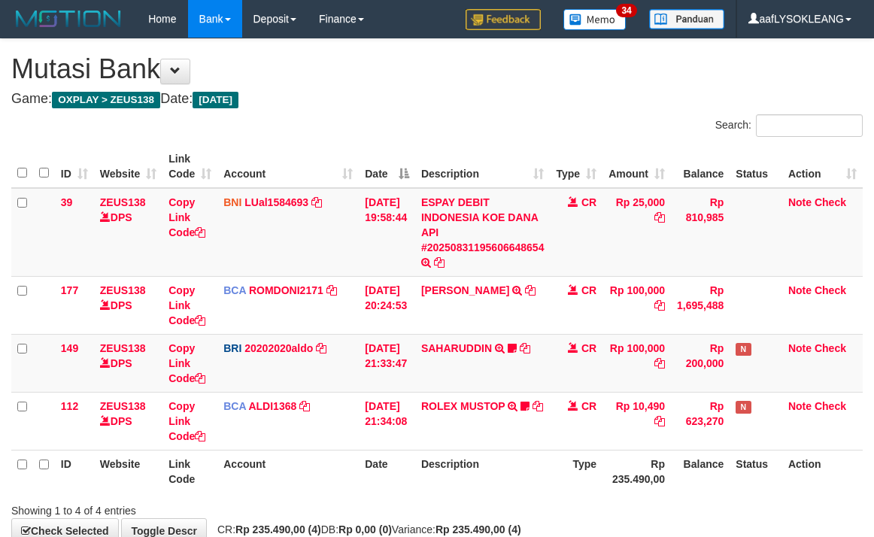
click at [393, 392] on td "[DATE] 21:34:08" at bounding box center [387, 421] width 56 height 58
